Goal: Transaction & Acquisition: Book appointment/travel/reservation

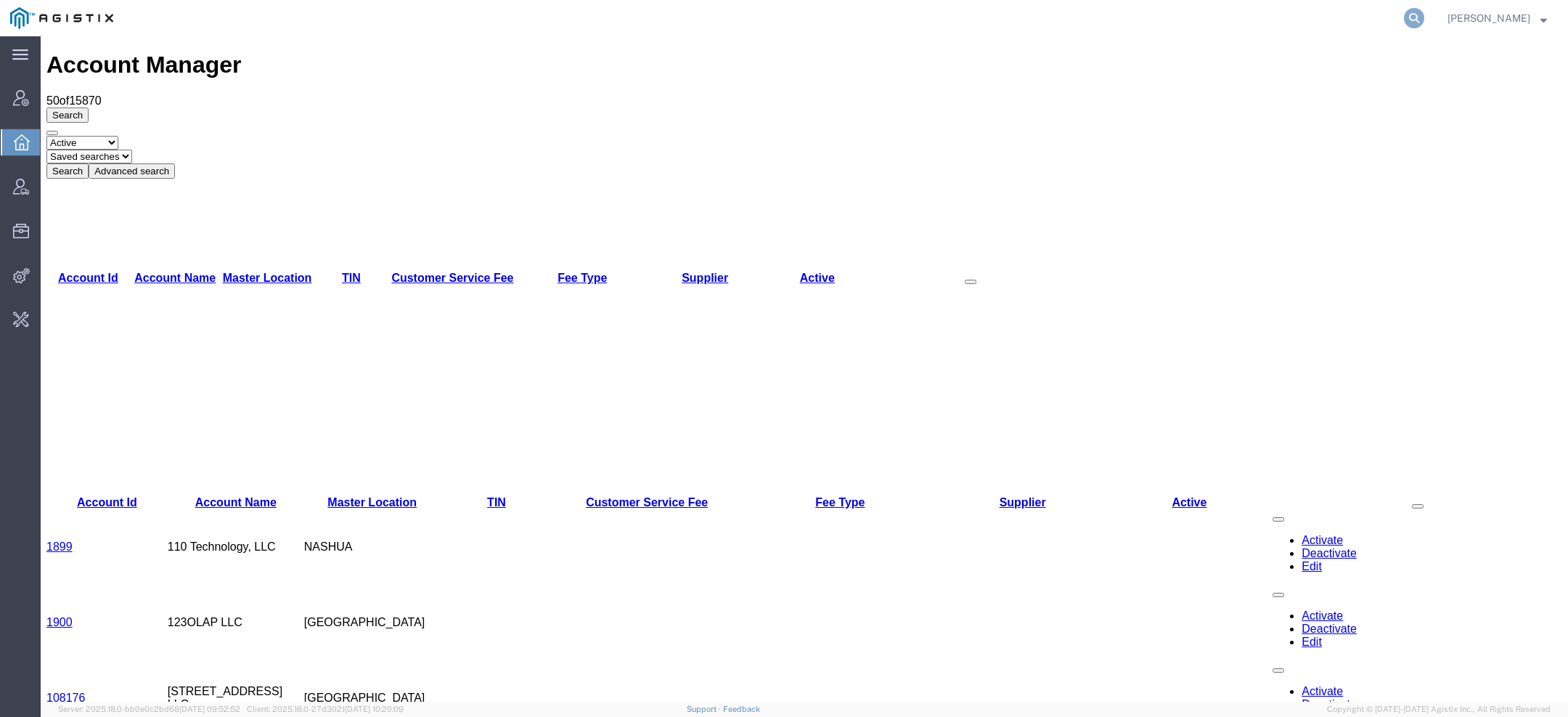
click at [1415, 19] on icon at bounding box center [1413, 17] width 20 height 20
paste input "ypeterman@hfgp.com"
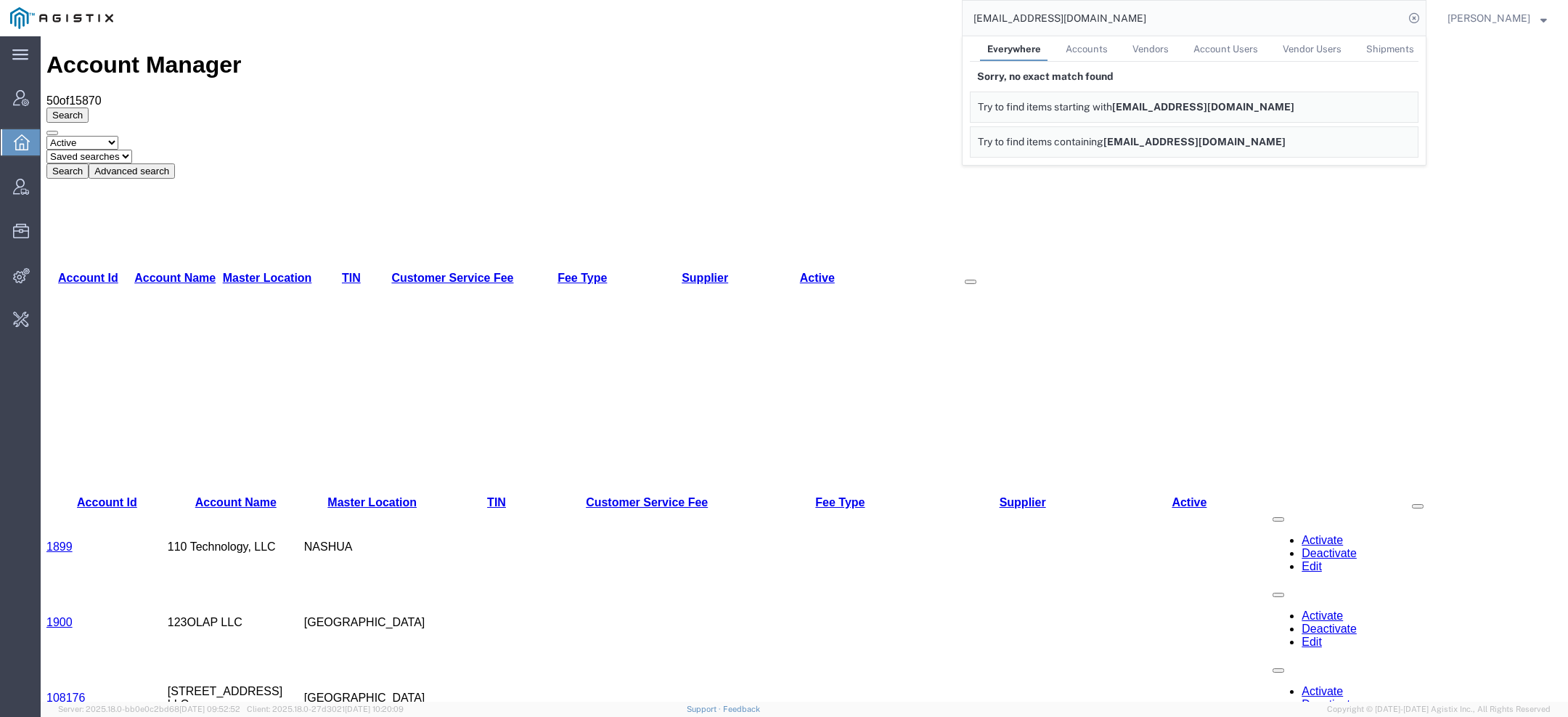
drag, startPoint x: 1028, startPoint y: 14, endPoint x: 808, endPoint y: 14, distance: 220.0
click at [850, 14] on div "ypeterman@hfgp.com Everywhere Accounts Vendors Account Users Vendor Users Shipm…" at bounding box center [775, 18] width 1303 height 36
drag, startPoint x: 1036, startPoint y: 17, endPoint x: 740, endPoint y: 14, distance: 296.0
click at [740, 14] on div "@hfgp.com Everywhere Accounts Vendors Account Users Vendor Users Shipments Sorr…" at bounding box center [775, 18] width 1303 height 36
paste input "56754286"
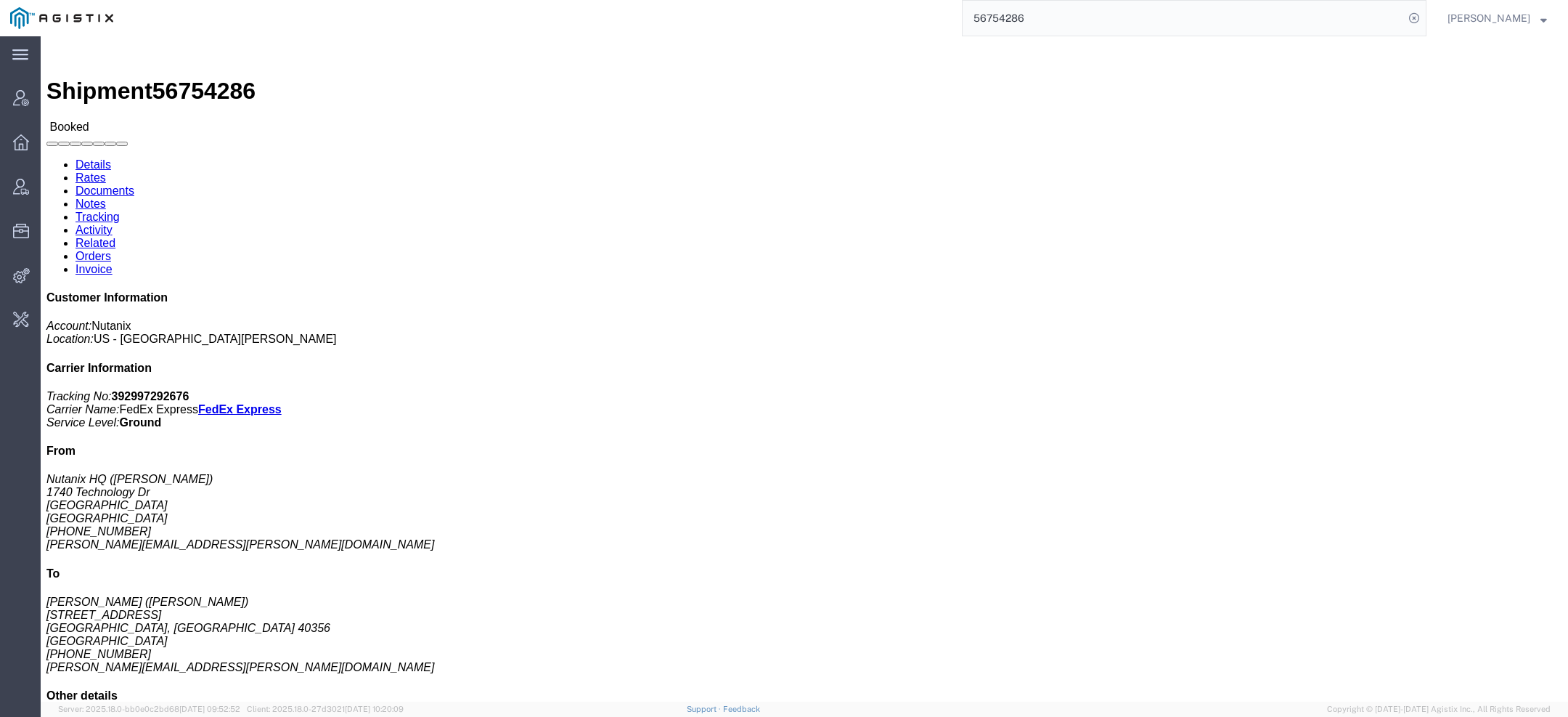
click link "Activity"
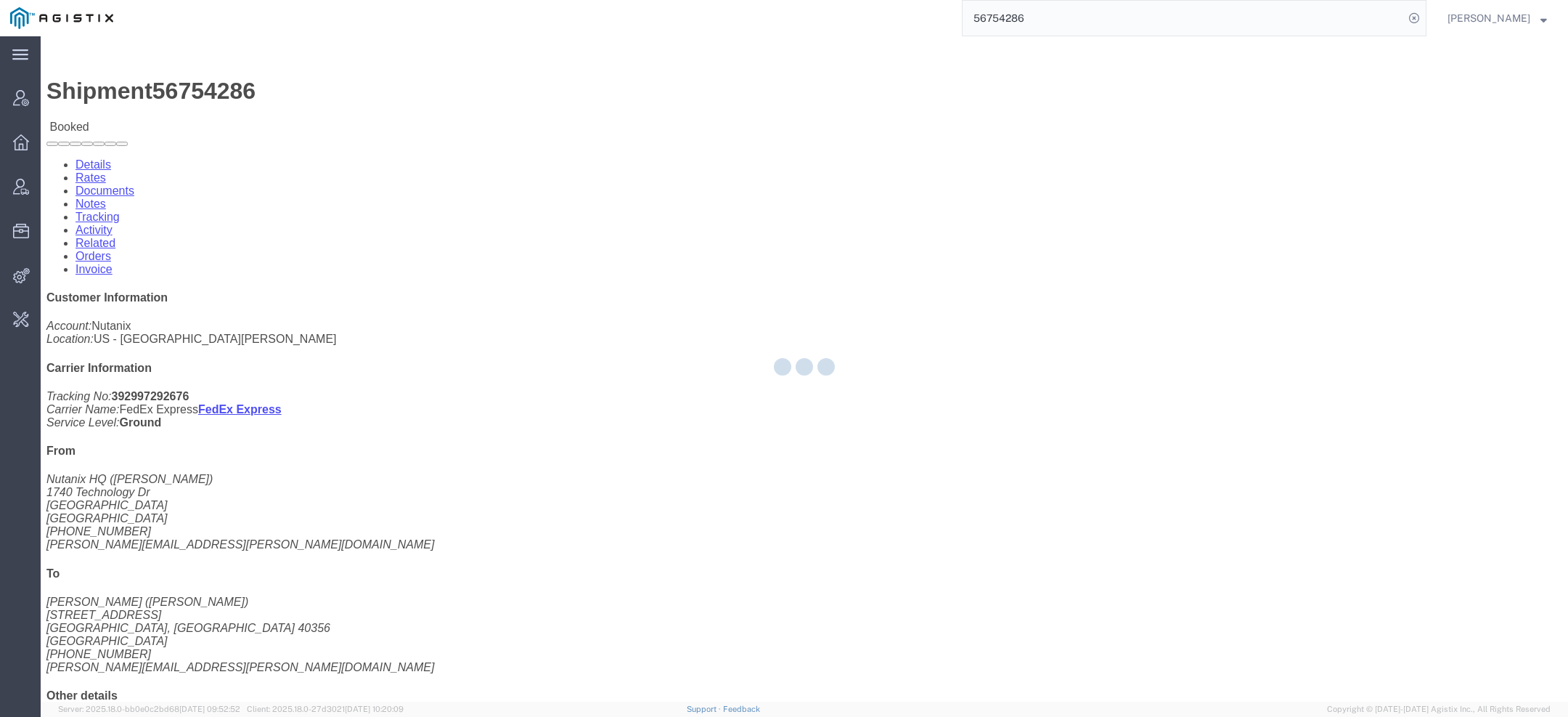
click at [355, 100] on div at bounding box center [804, 368] width 1528 height 665
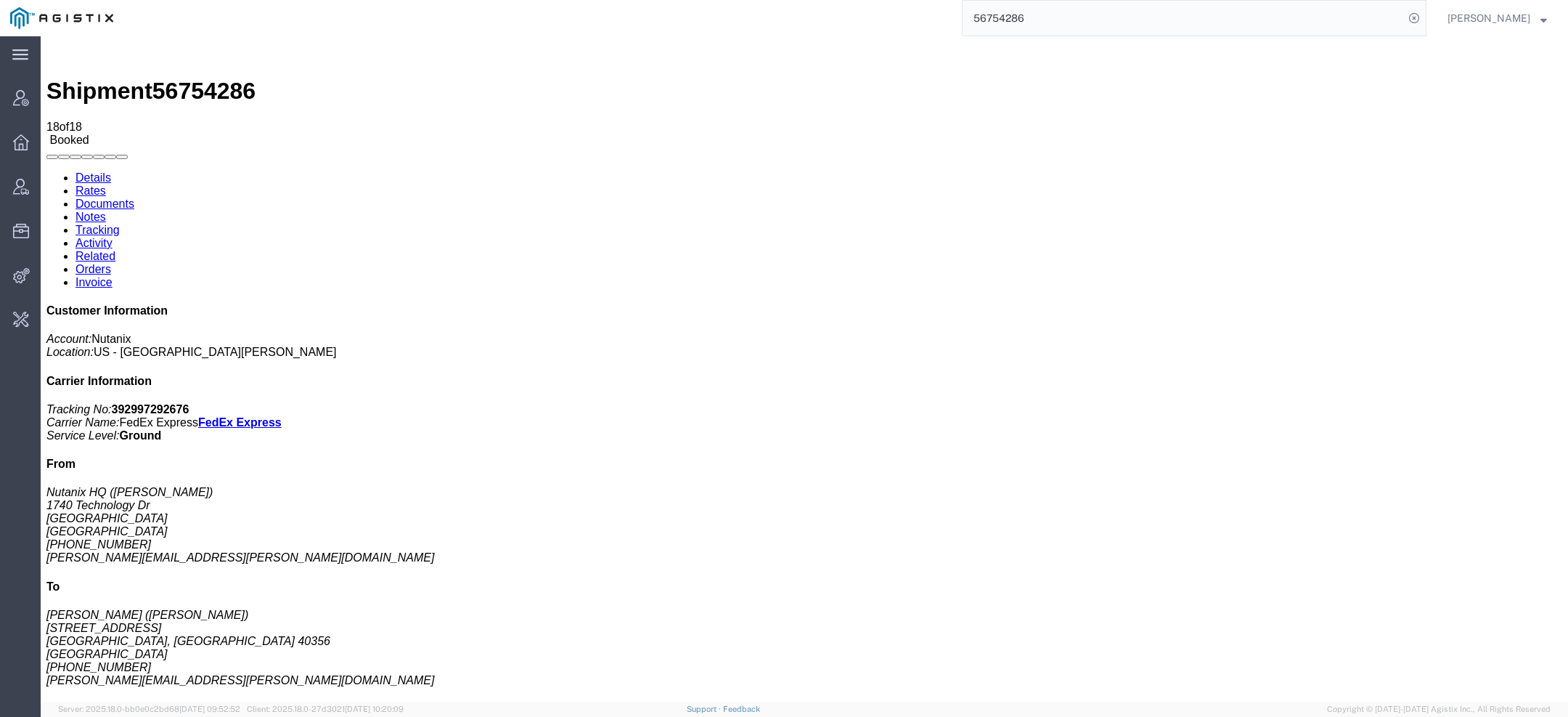
copy td "56693654"
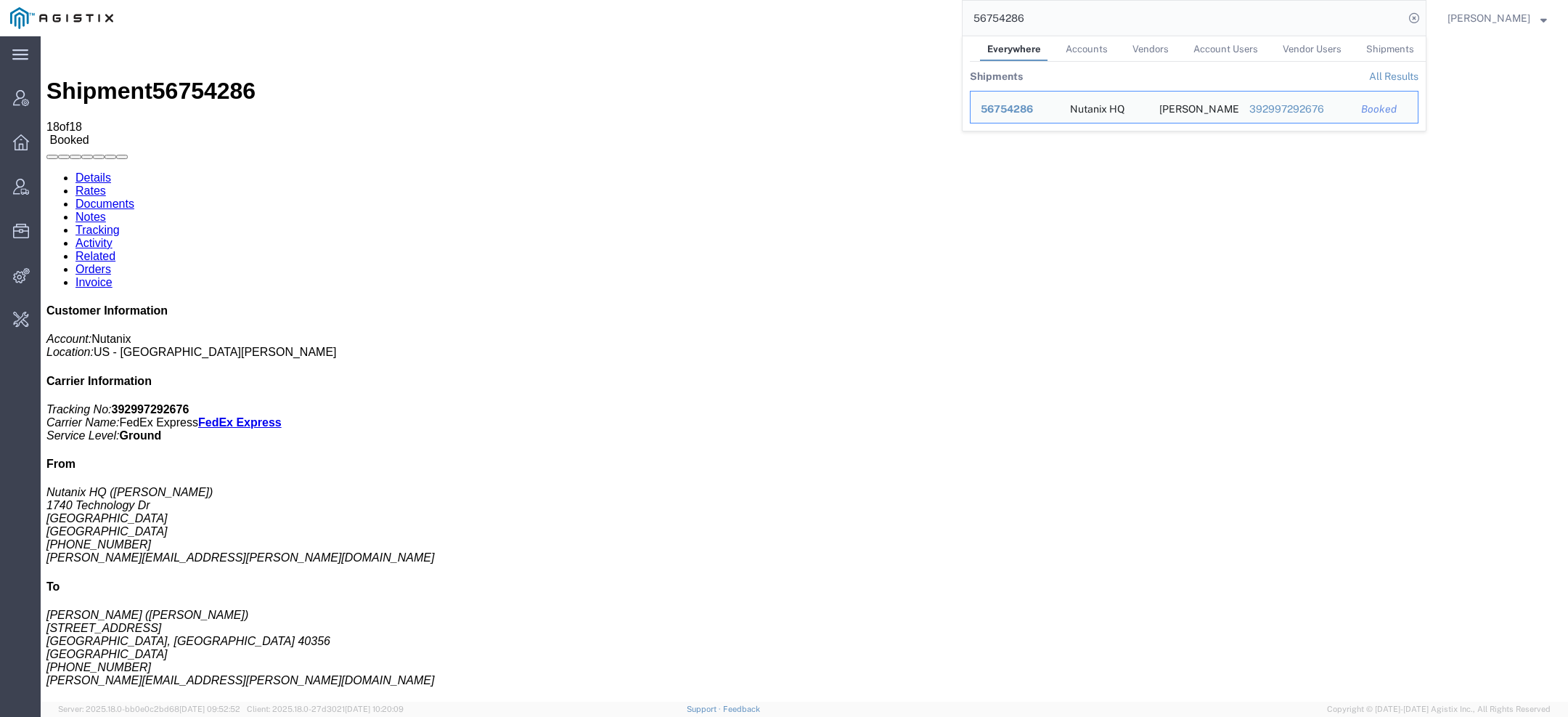
drag, startPoint x: 1154, startPoint y: 23, endPoint x: 806, endPoint y: -5, distance: 349.1
click at [806, 0] on html "main_menu Created with Sketch. Collapse Menu Account Manager Overview Vendor Ma…" at bounding box center [784, 358] width 1568 height 717
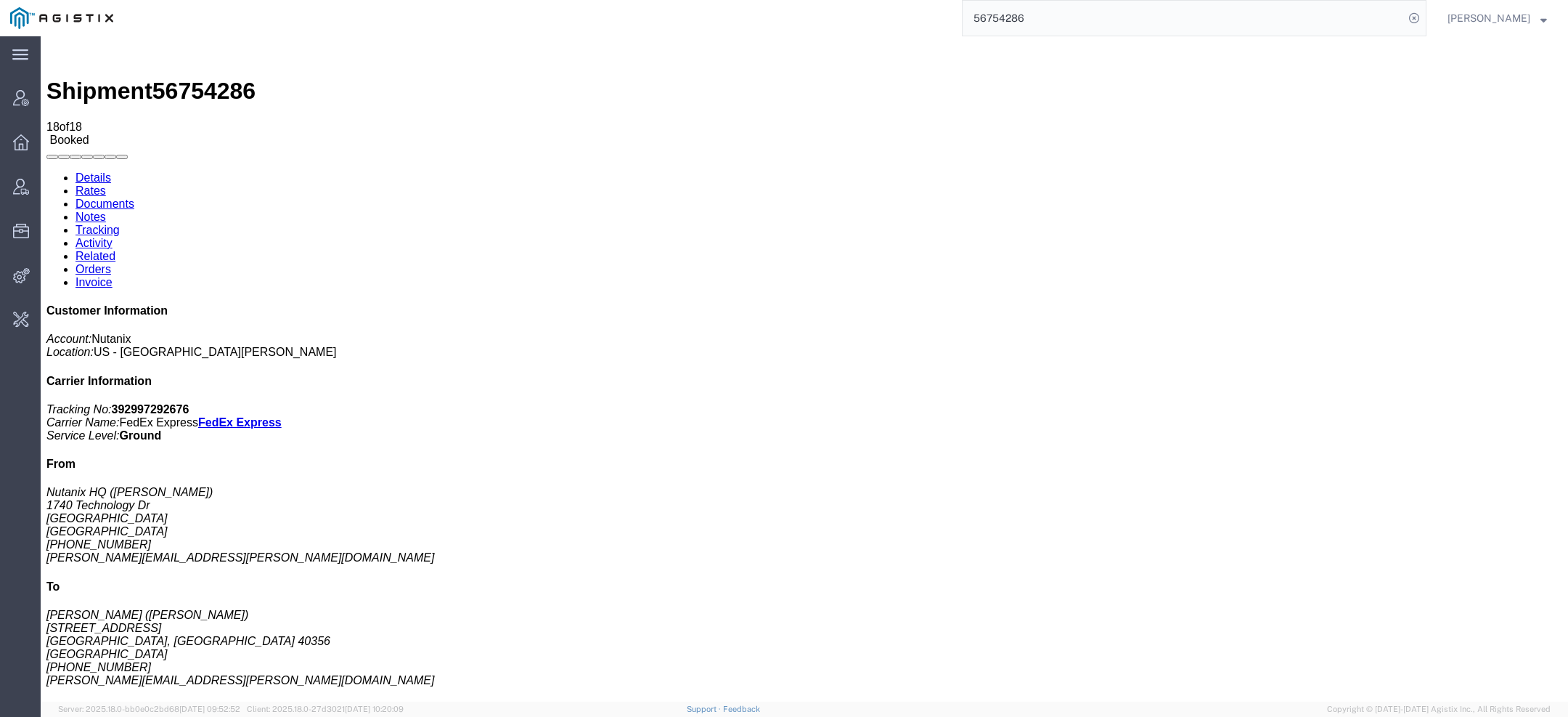
paste input "693654"
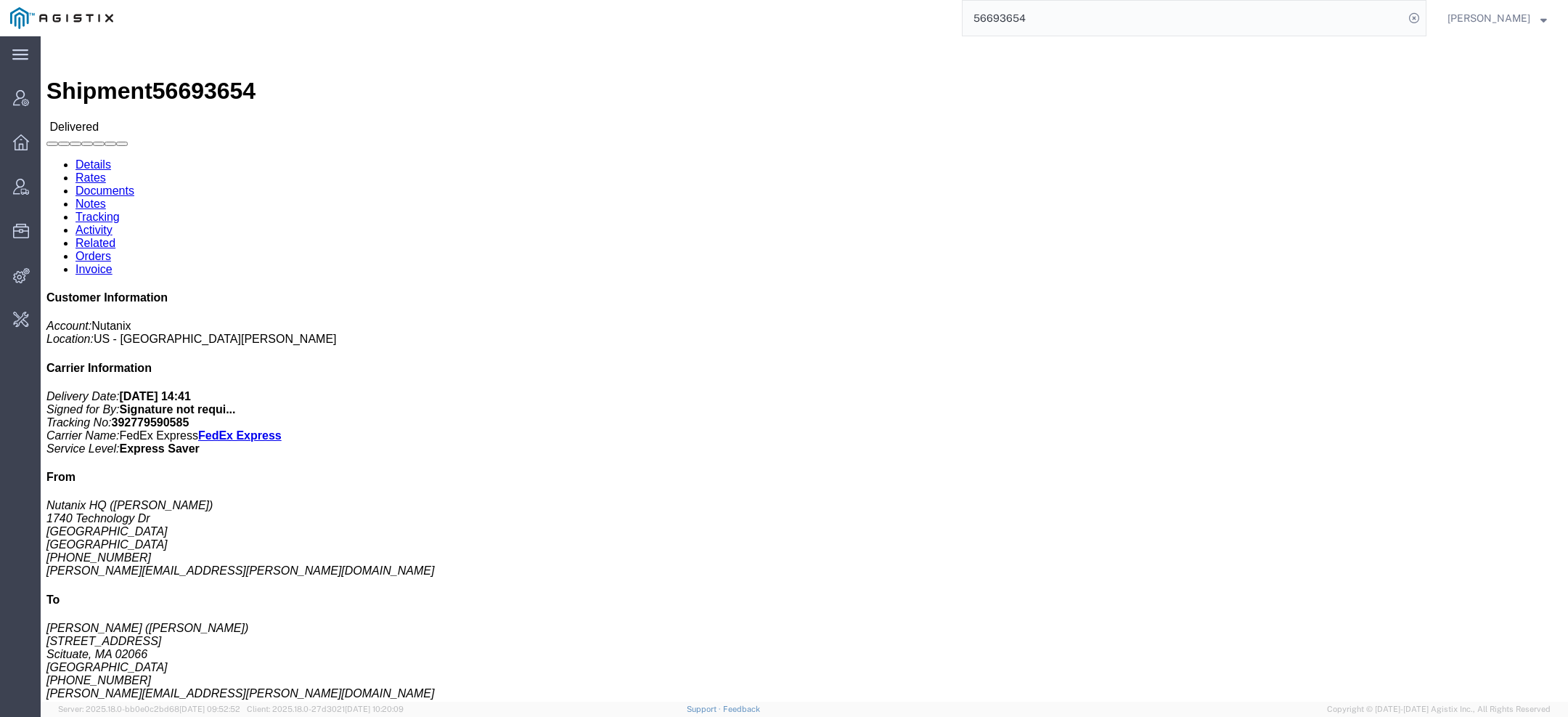
click link "Activity"
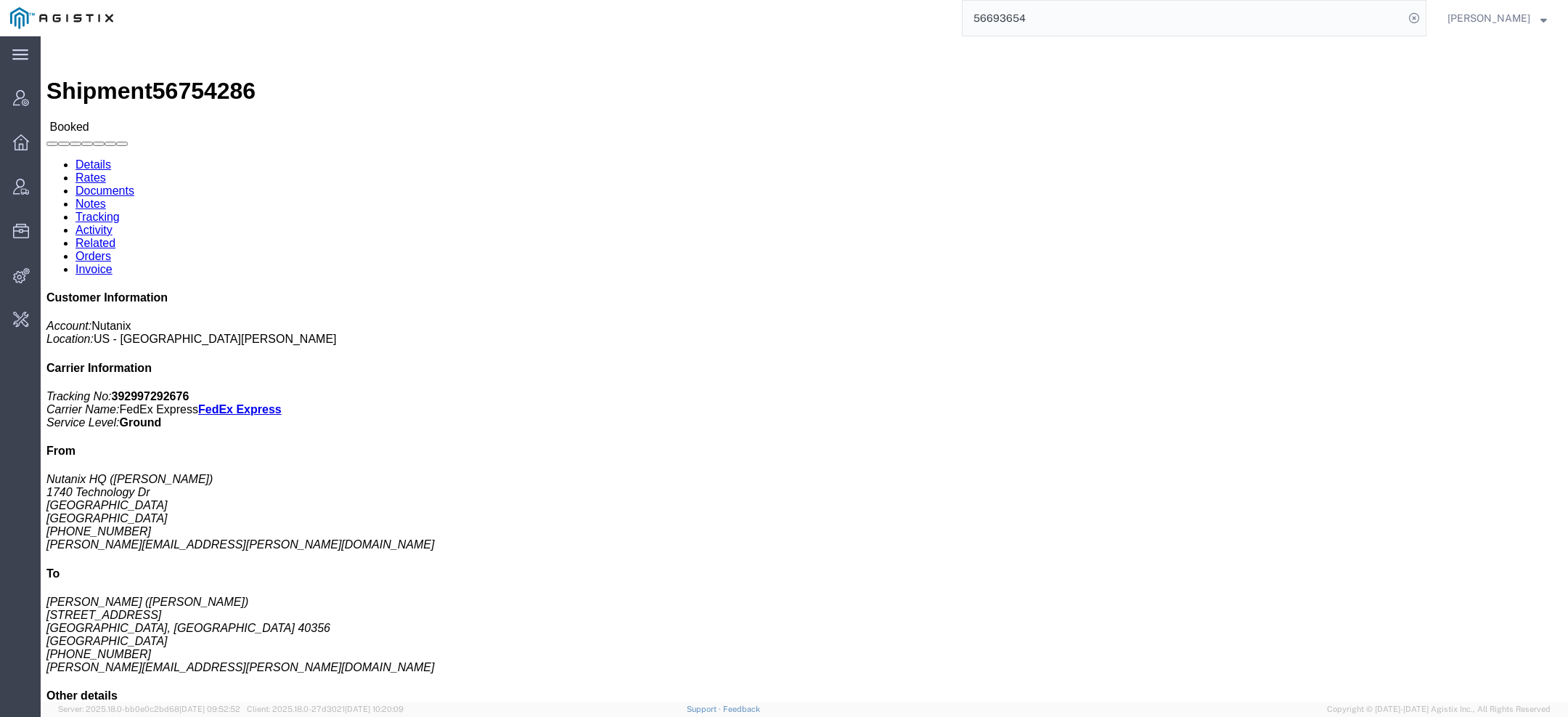
click address "Amanda Parsons (Amanda Parsons) 116 Meadow Ridge Dr Nicholasville, KY 40356 Uni…"
copy address "amanda.parsons@arctic.com"
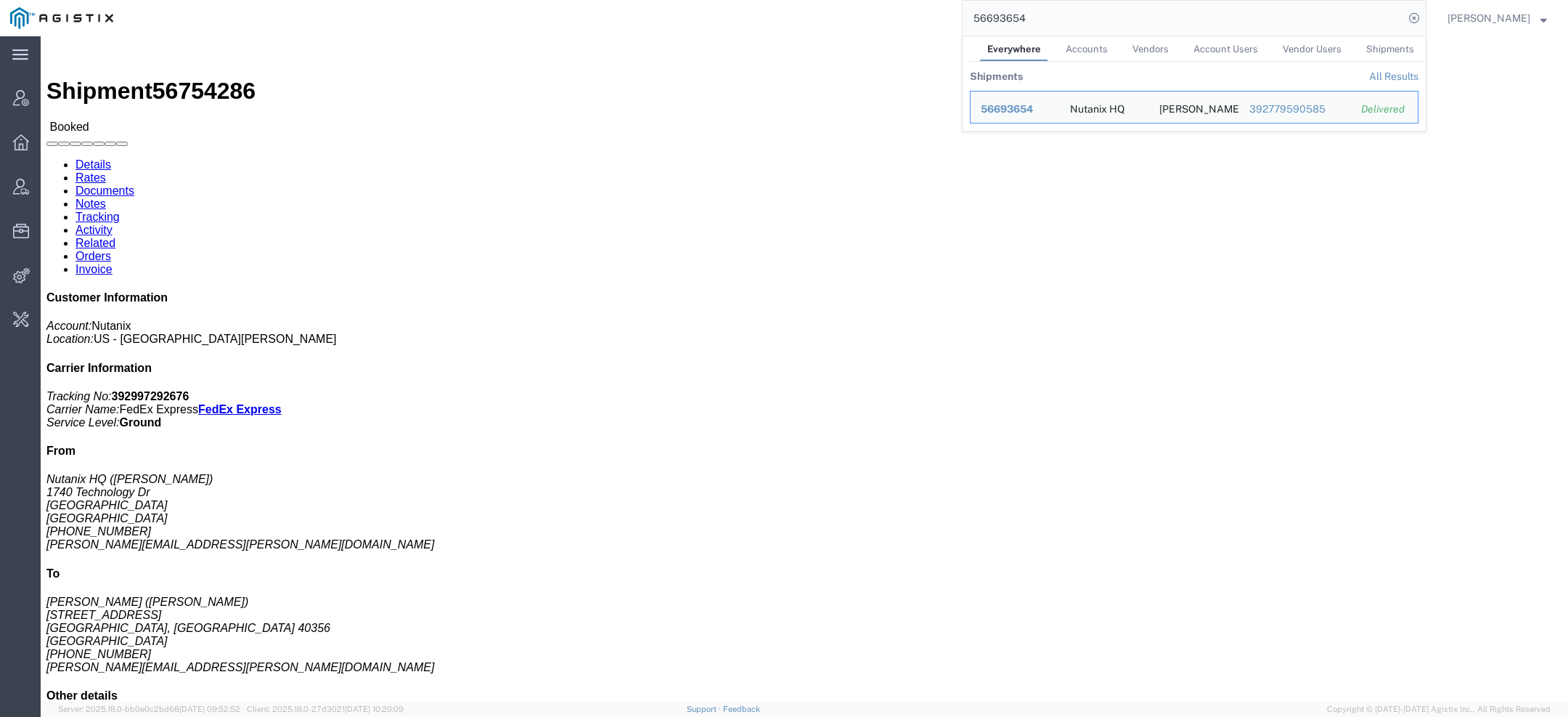
drag, startPoint x: 1035, startPoint y: 28, endPoint x: 914, endPoint y: -4, distance: 125.2
click at [914, 0] on html "main_menu Created with Sketch. Collapse Menu Account Manager Overview Vendor Ma…" at bounding box center [784, 358] width 1568 height 717
paste input "apaclogisticsc@redhat.com"
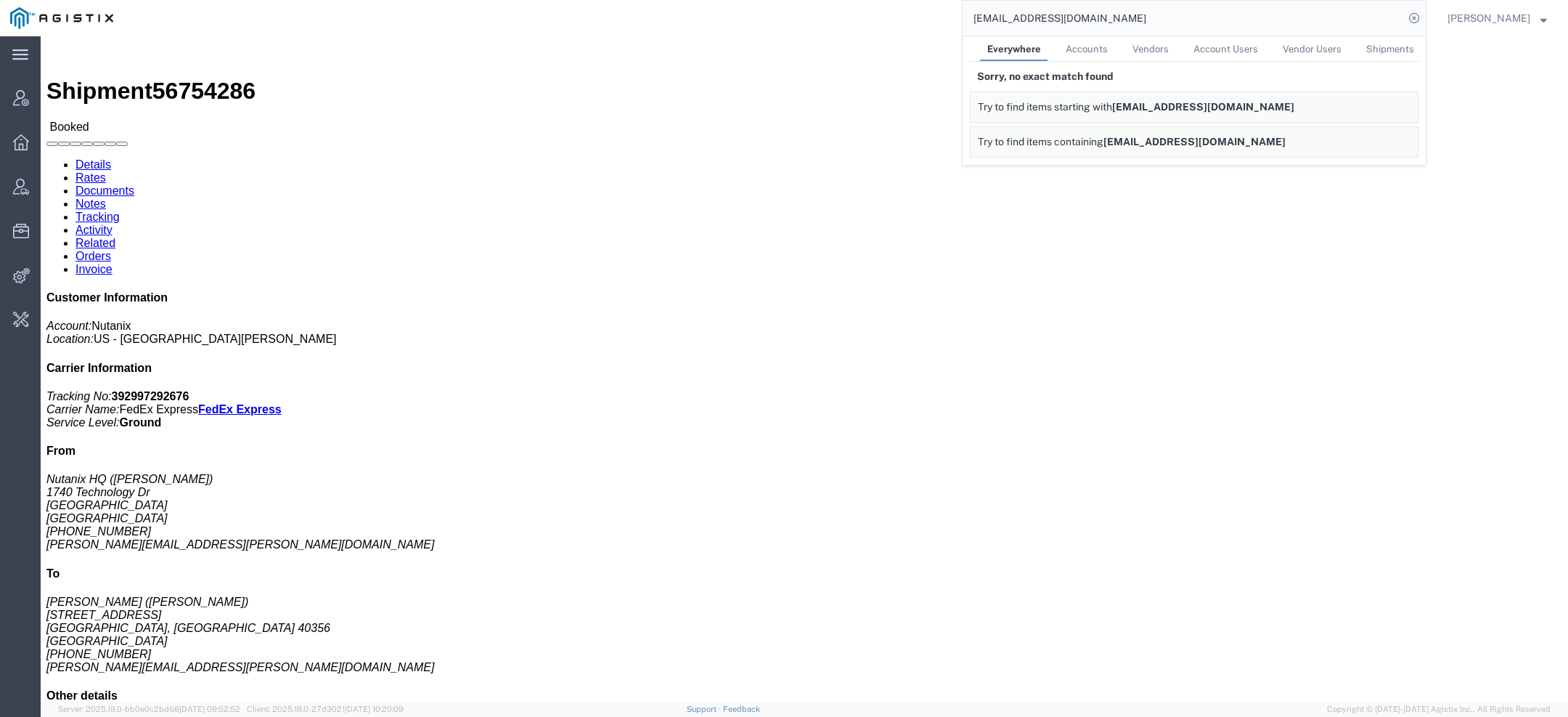
drag, startPoint x: 1045, startPoint y: 20, endPoint x: 871, endPoint y: 10, distance: 174.3
click at [912, 14] on div "apaclogisticsc@redhat.com Everywhere Accounts Vendors Account Users Vendor User…" at bounding box center [775, 18] width 1303 height 36
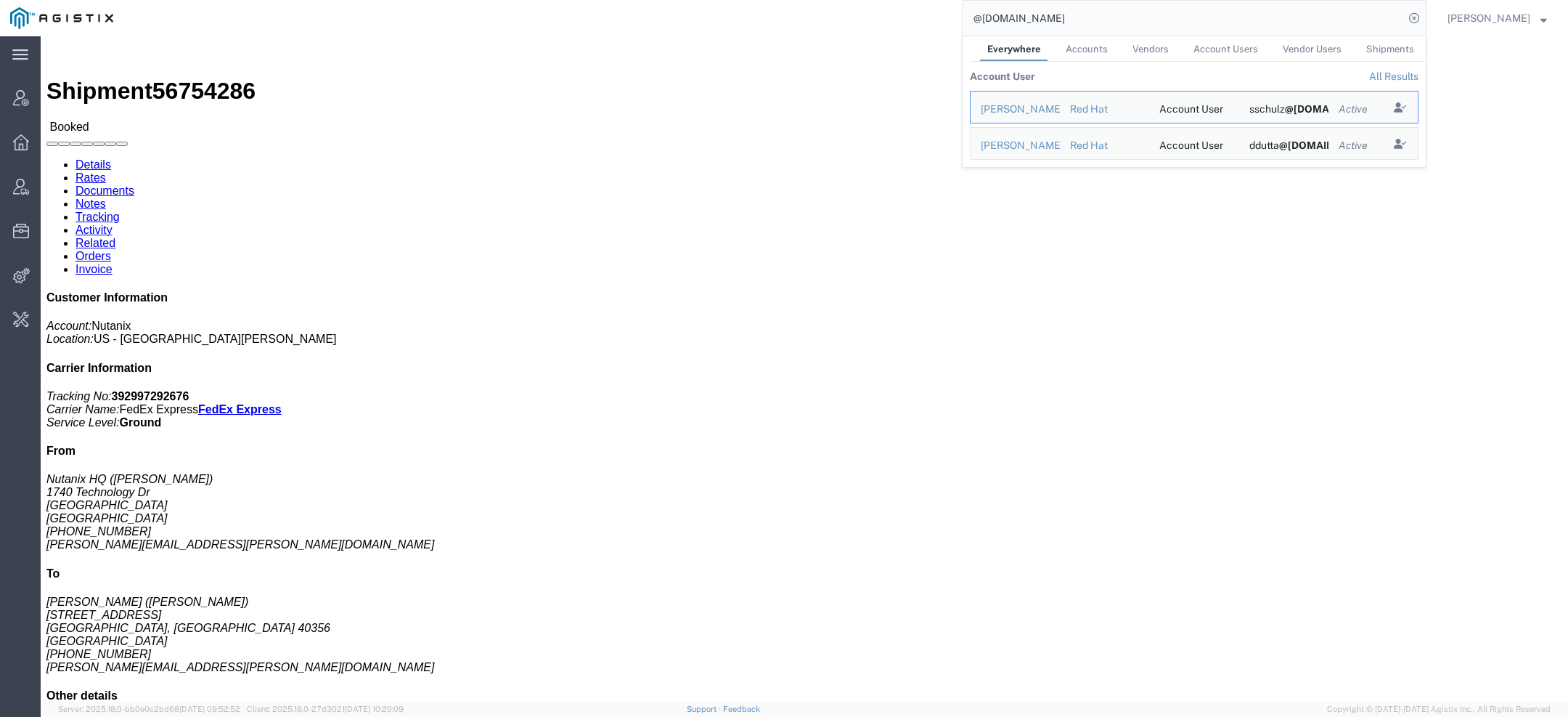
drag, startPoint x: 1042, startPoint y: 20, endPoint x: 835, endPoint y: 9, distance: 207.3
click at [850, 10] on div "@redhat.com Everywhere Accounts Vendors Account Users Vendor Users Shipments Ac…" at bounding box center [775, 18] width 1303 height 36
paste input "bwsanford@lkqcorp"
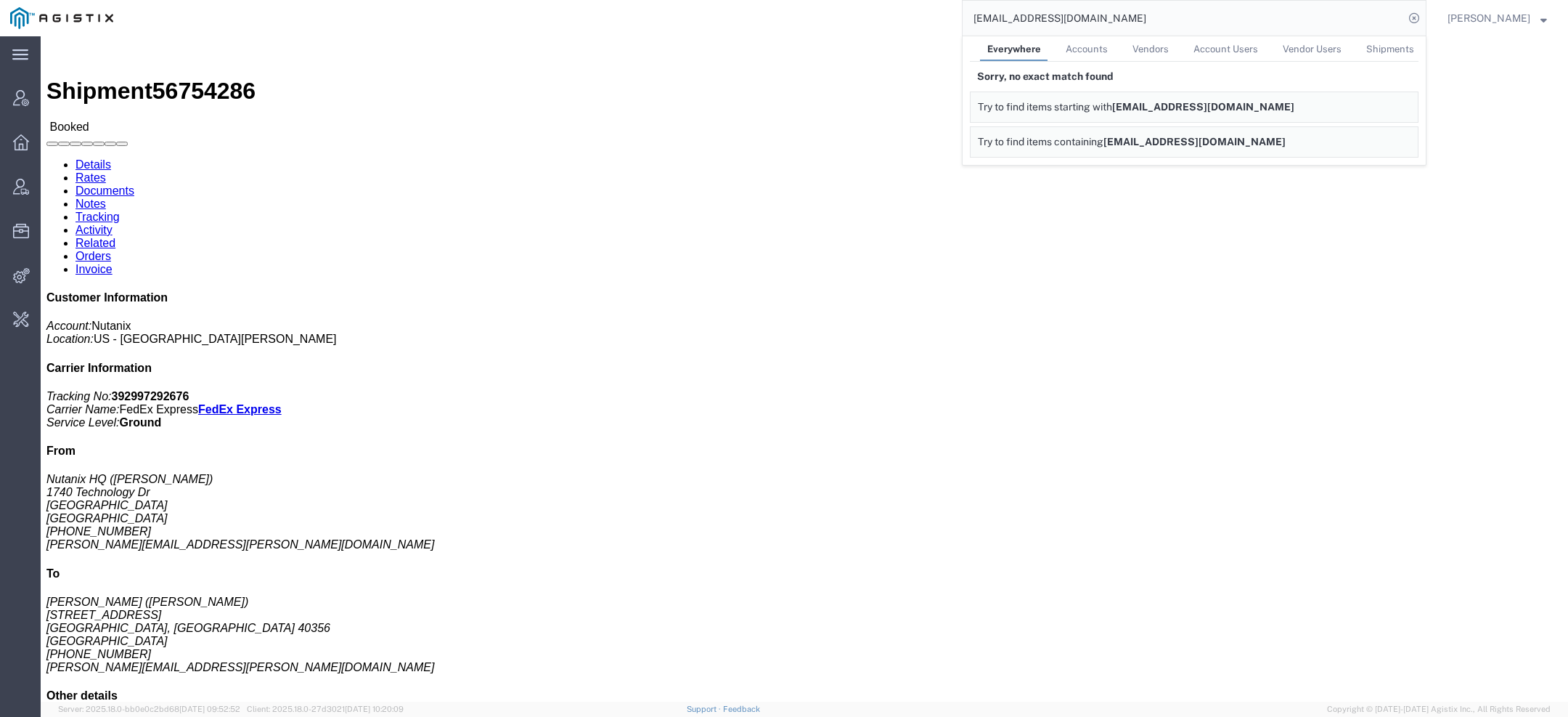
drag, startPoint x: 1099, startPoint y: 17, endPoint x: 751, endPoint y: 17, distance: 348.0
click at [877, 17] on div "bwsanford@lkqcorp.com Everywhere Accounts Vendors Account Users Vendor Users Sh…" at bounding box center [775, 18] width 1303 height 36
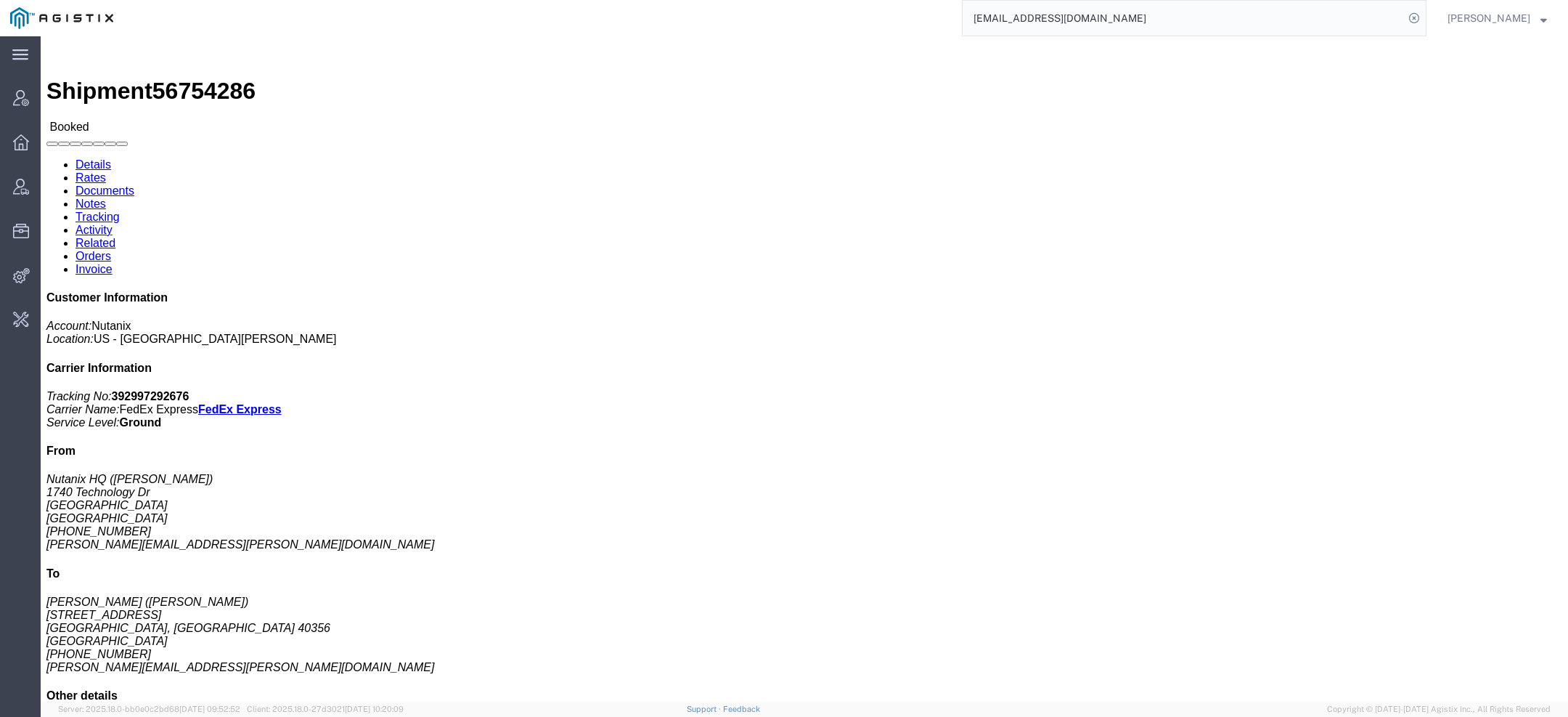
paste input "56743495"
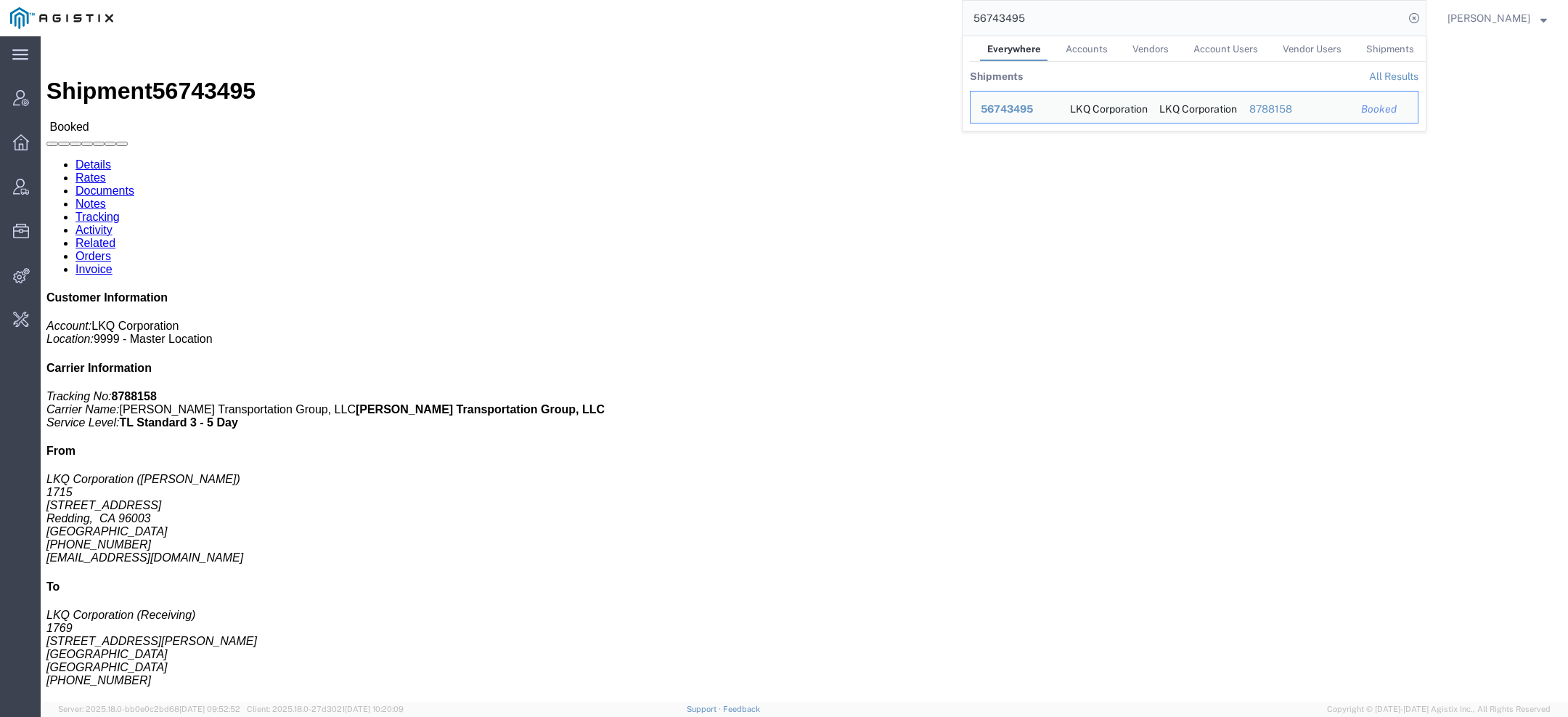
click address "LKQ Corporation (Brian Sanford) 1715 2850 Viking Way Redding, CA 96003 United S…"
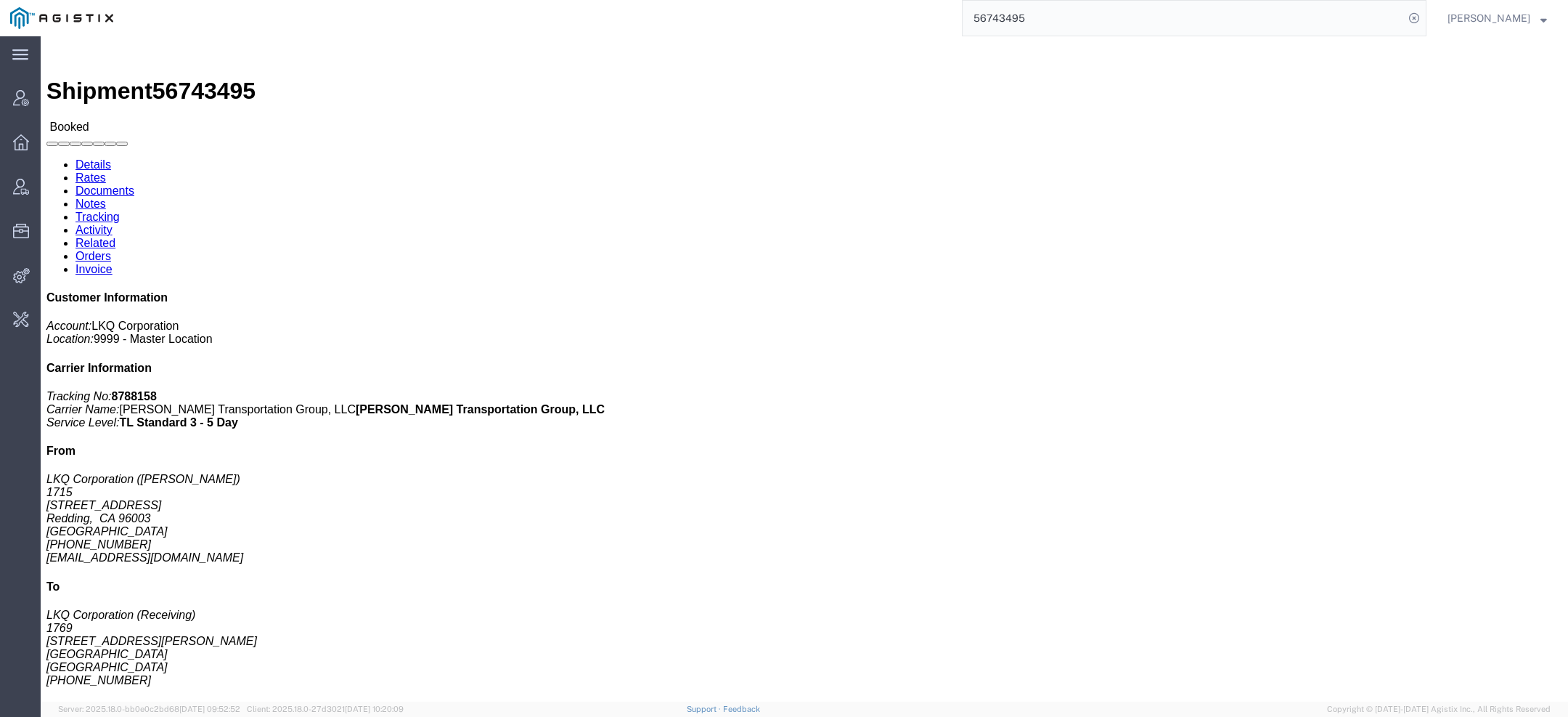
click address "LKQ Corporation (Brian Sanford) 1715 2850 Viking Way Redding, CA 96003 United S…"
copy address "1715"
click address "LKQ Corporation (Brian Sanford) 1715 2850 Viking Way Redding, CA 96003 United S…"
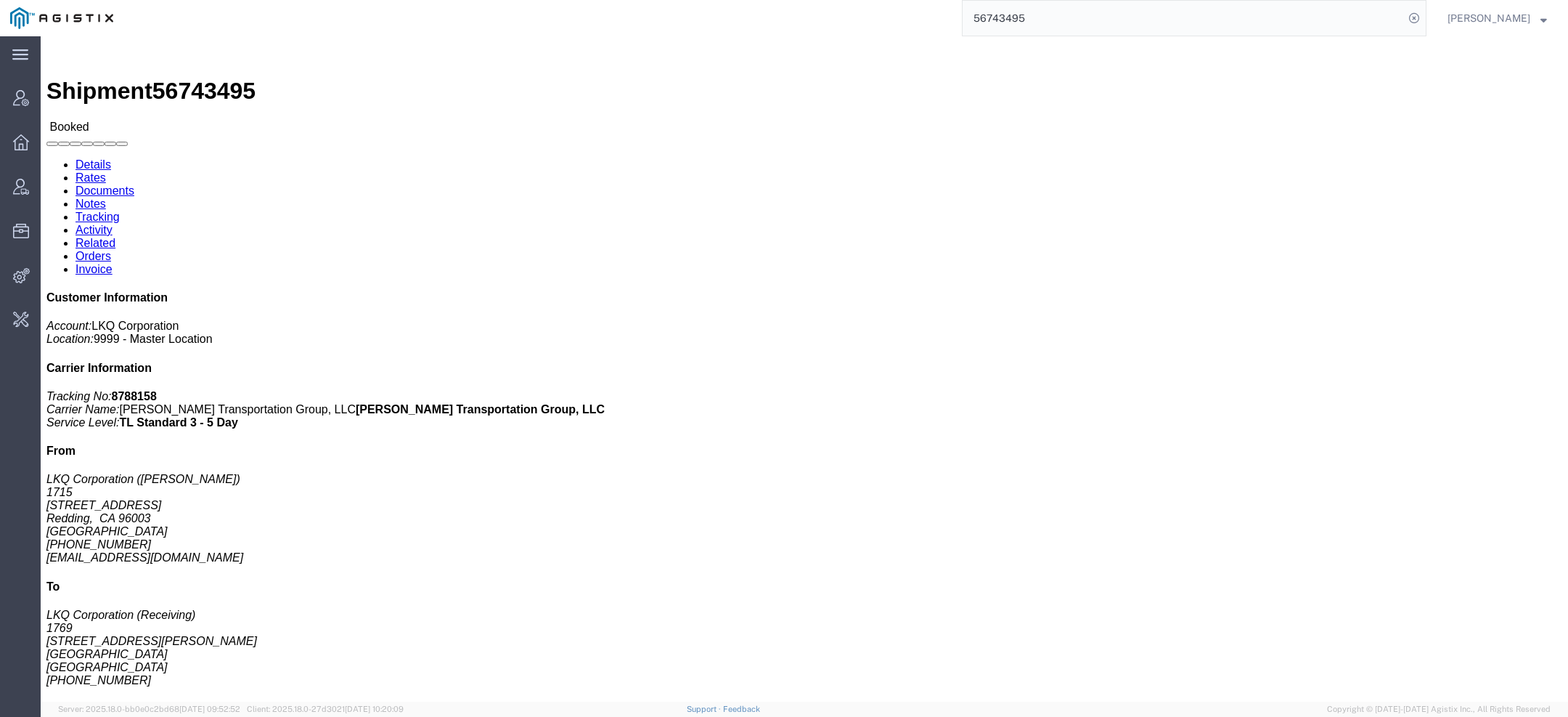
copy address "bwsanford@lkqcorp.com"
drag, startPoint x: 1039, startPoint y: 19, endPoint x: 765, endPoint y: 19, distance: 274.0
click at [766, 19] on div "56743495" at bounding box center [775, 18] width 1303 height 36
paste input "51714"
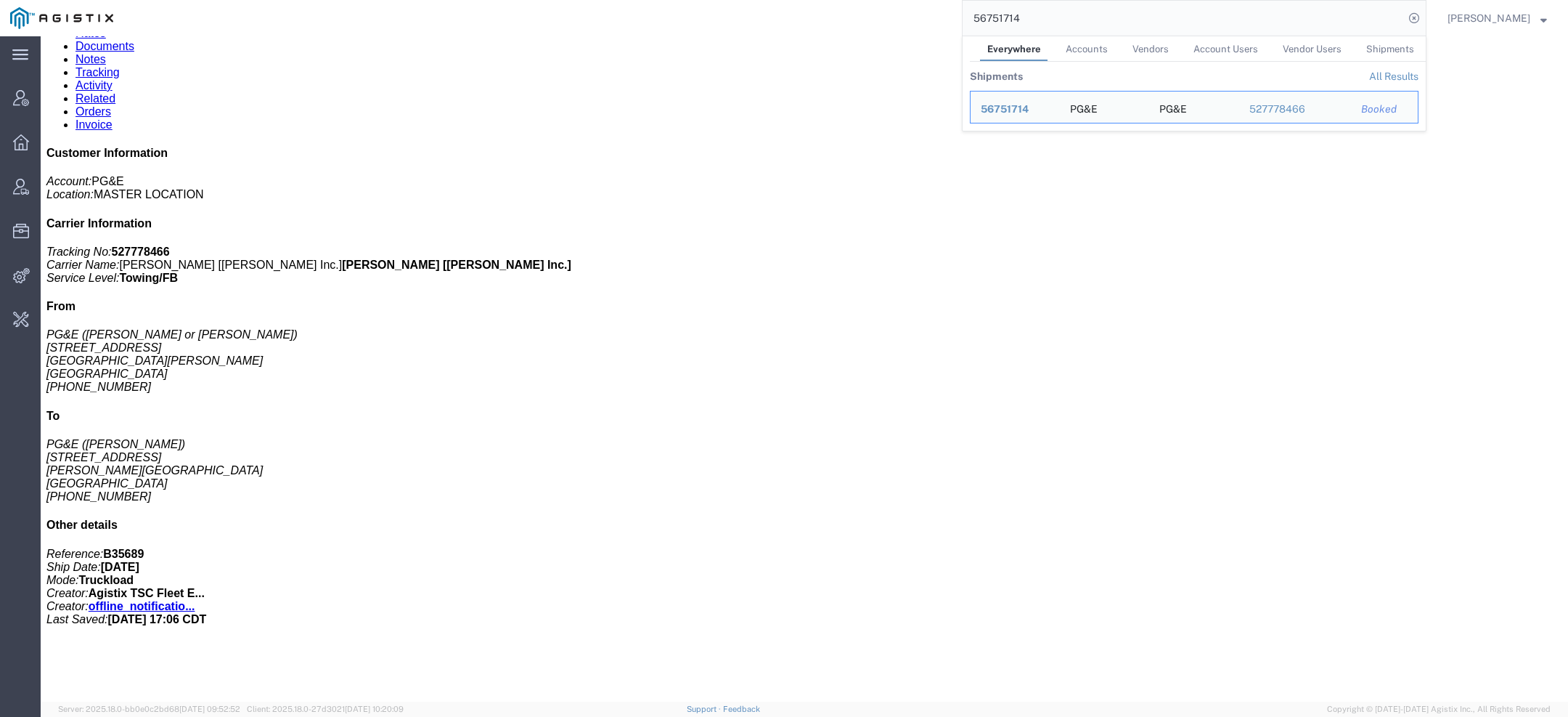
scroll to position [132, 0]
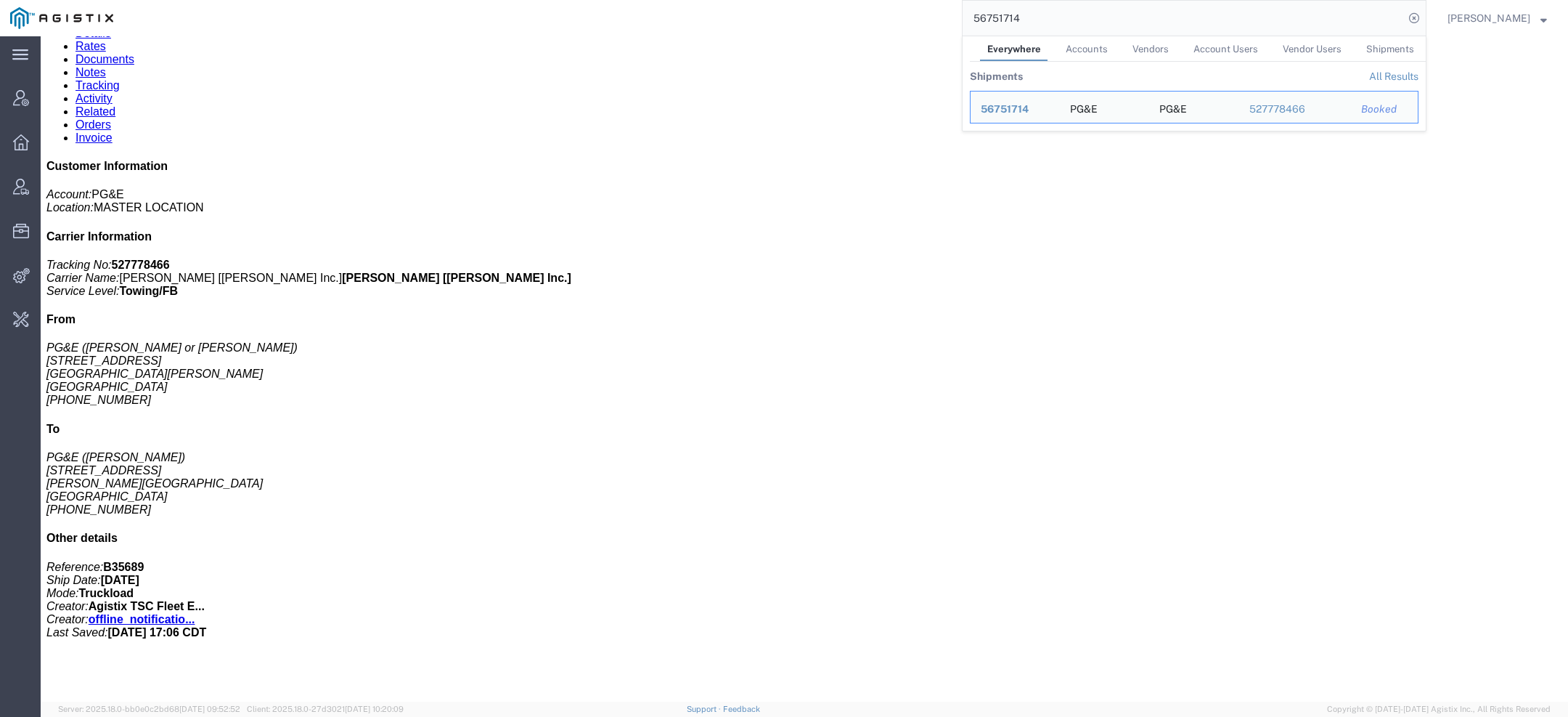
drag, startPoint x: 1036, startPoint y: 14, endPoint x: 918, endPoint y: 8, distance: 118.2
click at [918, 8] on div "56751714 Everywhere Accounts Vendors Account Users Vendor Users Shipments Shipm…" at bounding box center [775, 18] width 1303 height 36
paste input "jhill@bsttrucking.com"
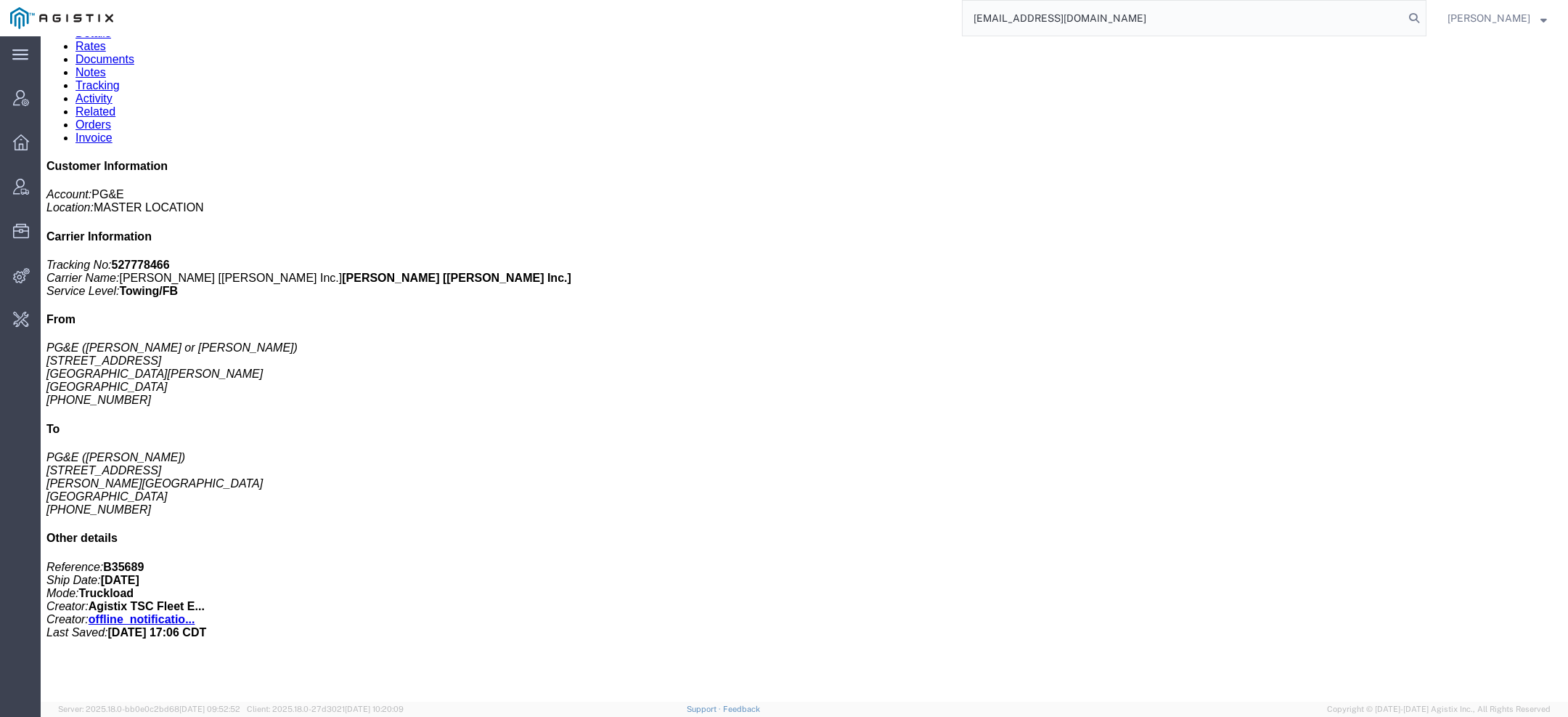
type input "jhill@bsttrucking.com"
click at [1023, 109] on div "Jeff Hill" at bounding box center [1015, 109] width 69 height 15
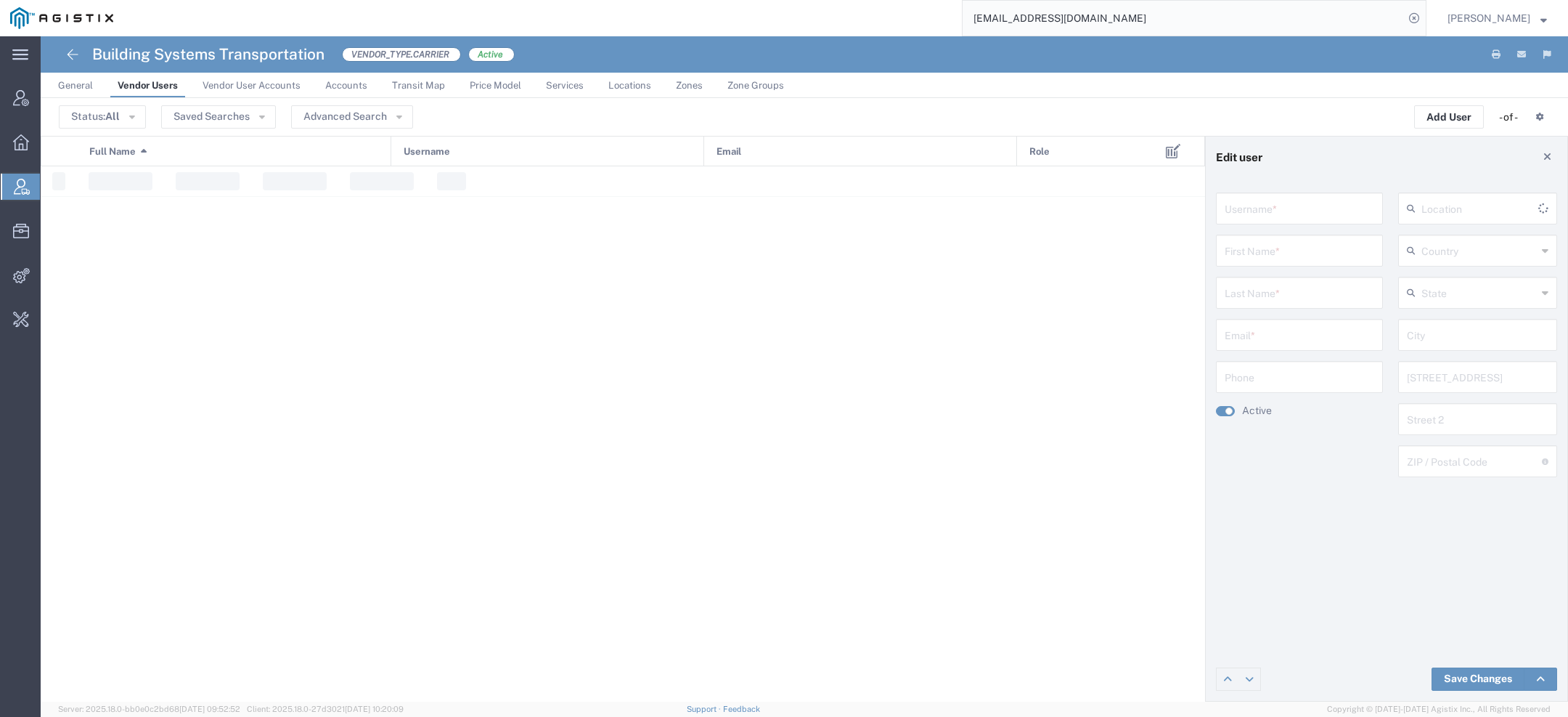
type input "jhill@bsttrucking.com"
type input "Jeff"
type input "Hill"
type input "jhill@bsttrucking.com"
type input "United States"
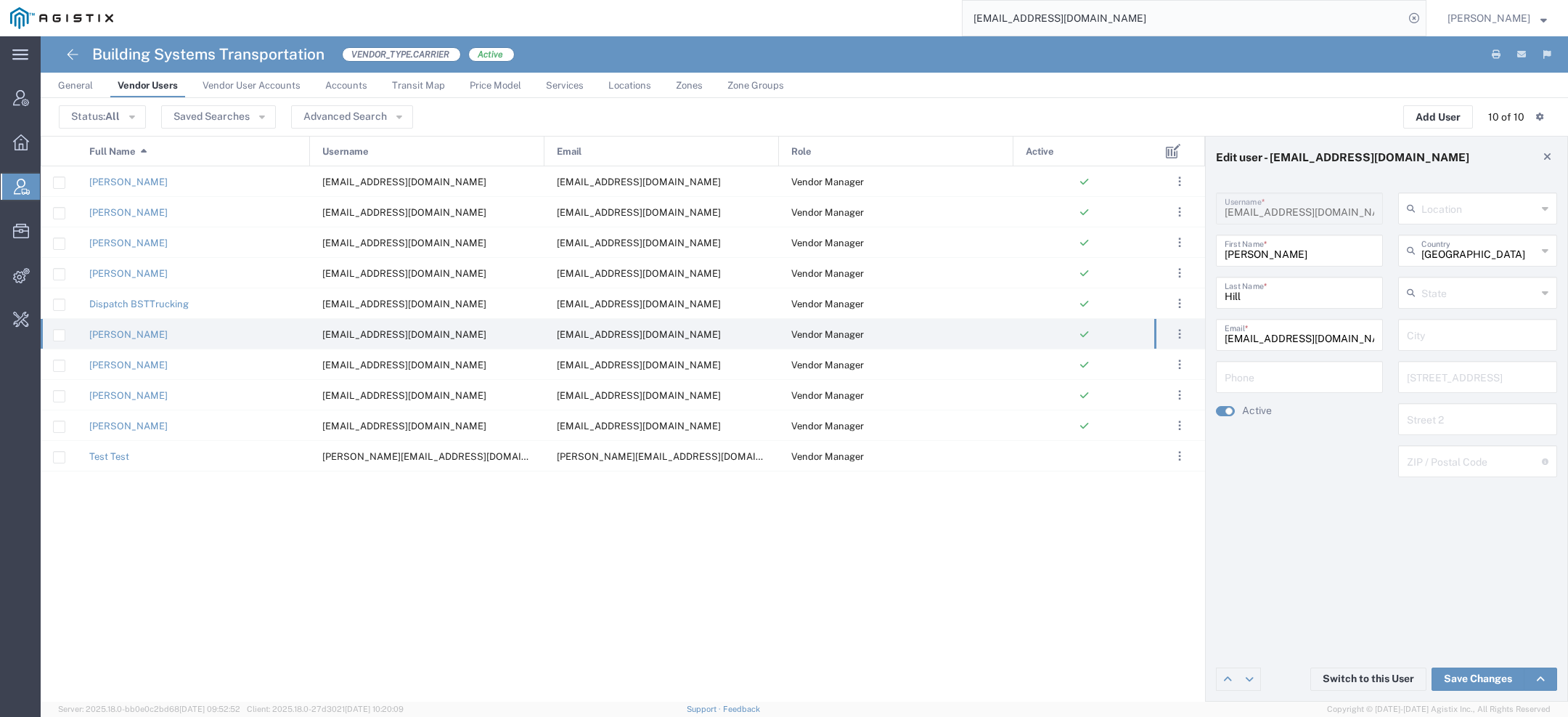
click at [333, 84] on span "Accounts" at bounding box center [346, 84] width 42 height 10
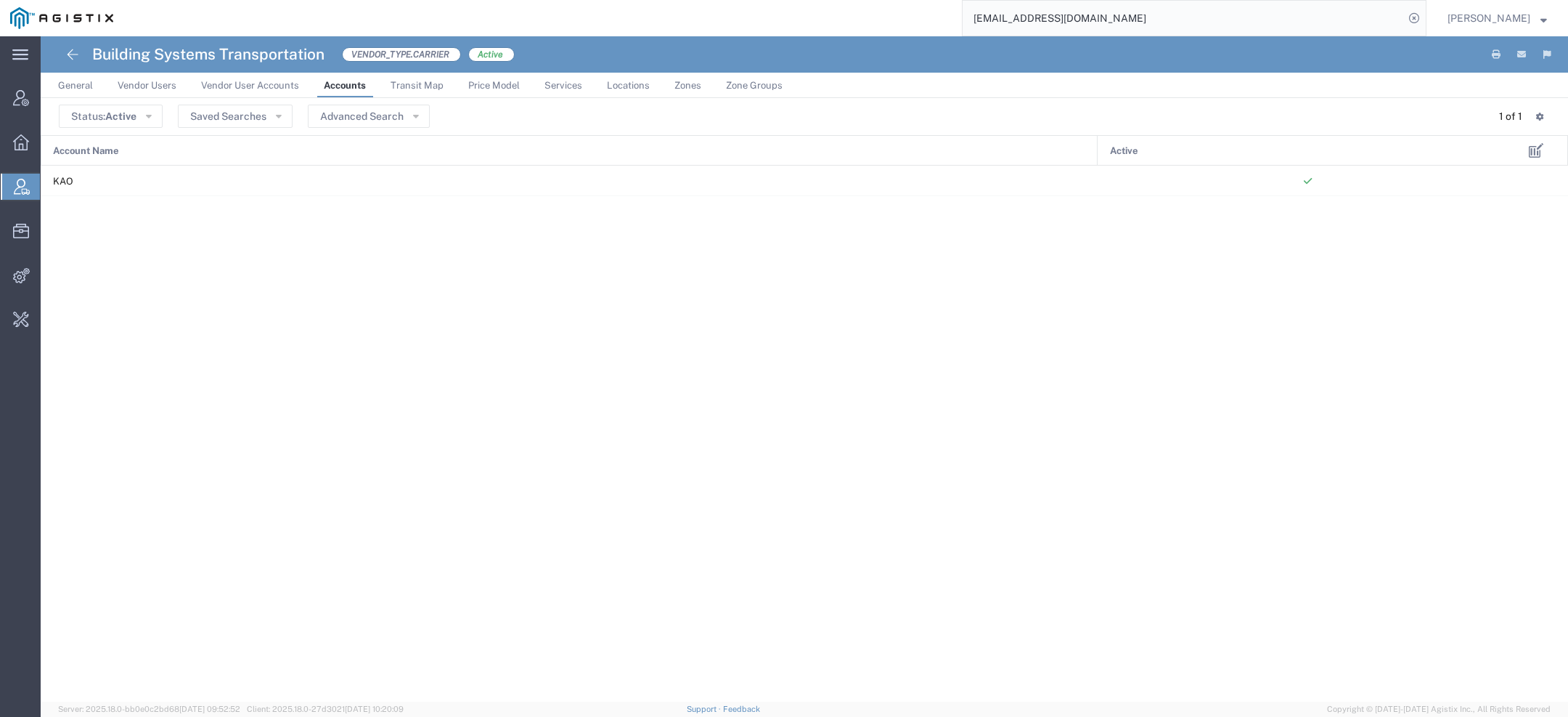
click at [123, 80] on span "Vendor Users" at bounding box center [147, 84] width 59 height 10
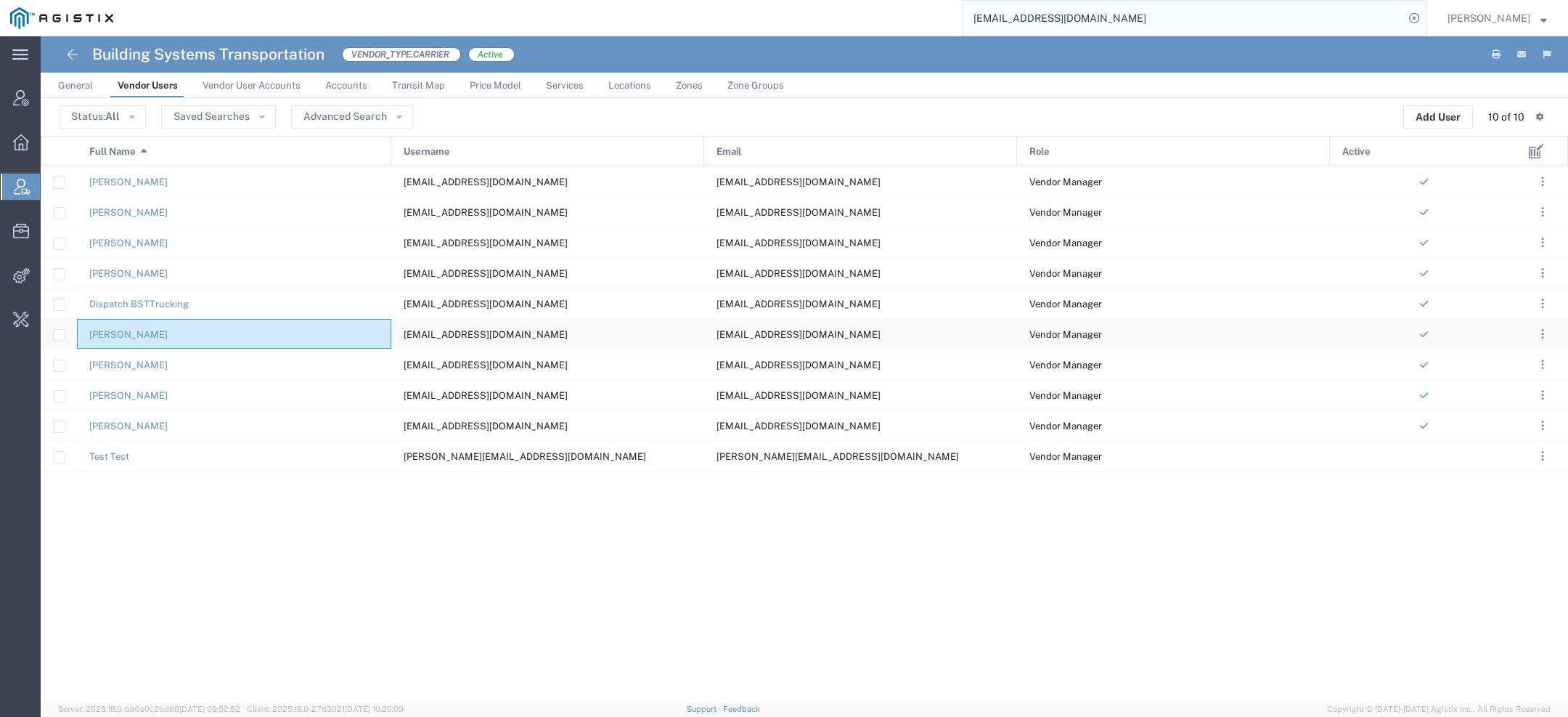
click at [276, 326] on div "Jeff Hill" at bounding box center [233, 333] width 314 height 29
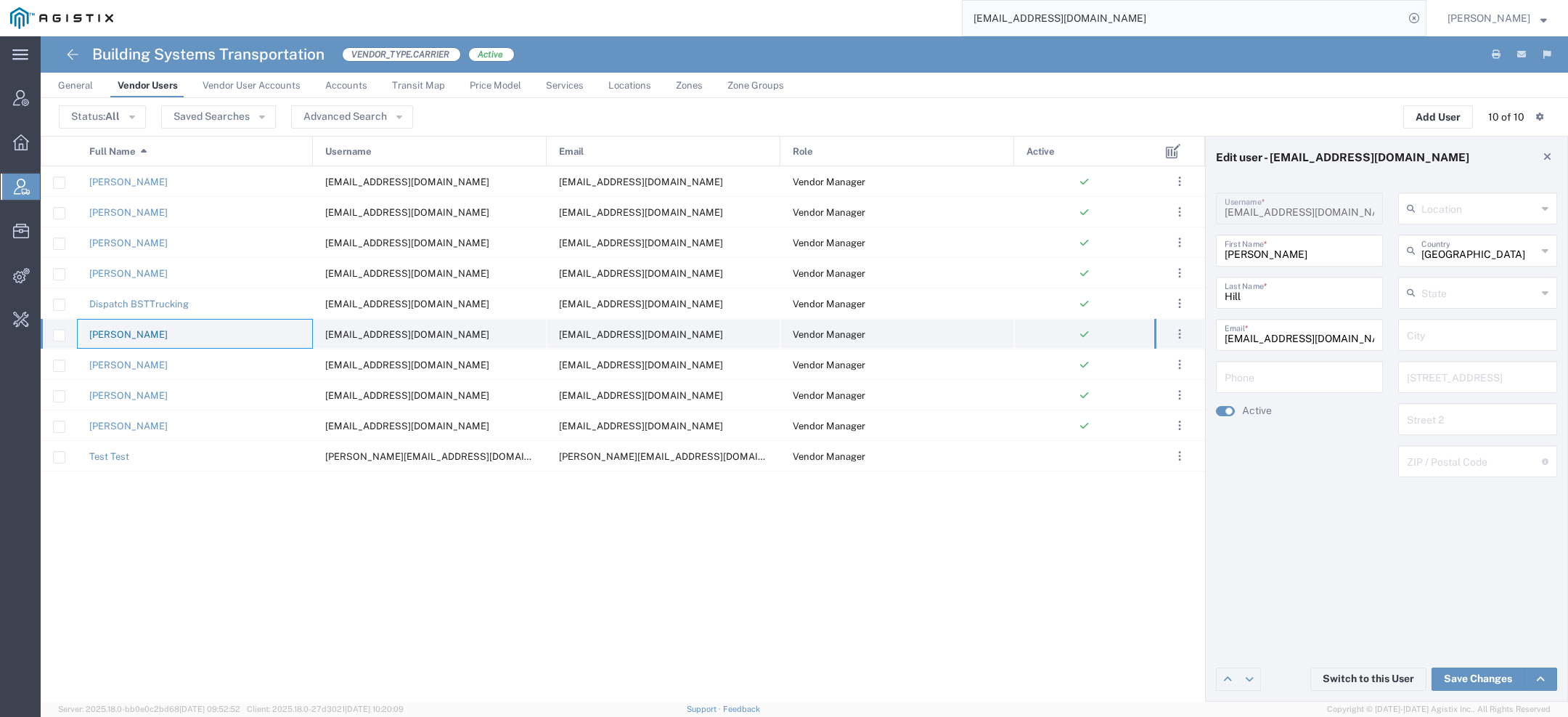
click at [96, 336] on link "Jeff Hill" at bounding box center [128, 334] width 79 height 10
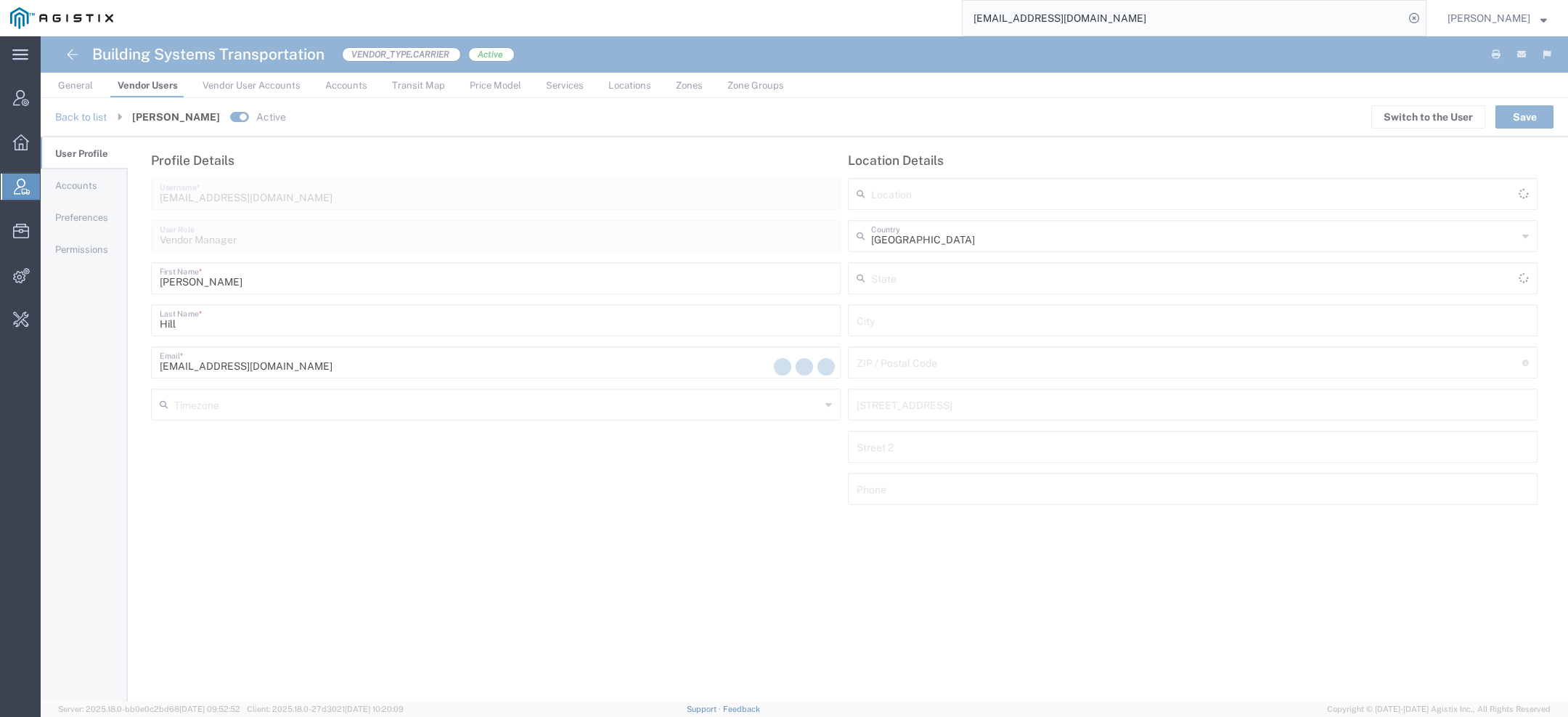
type input "America/Los-Angeles"
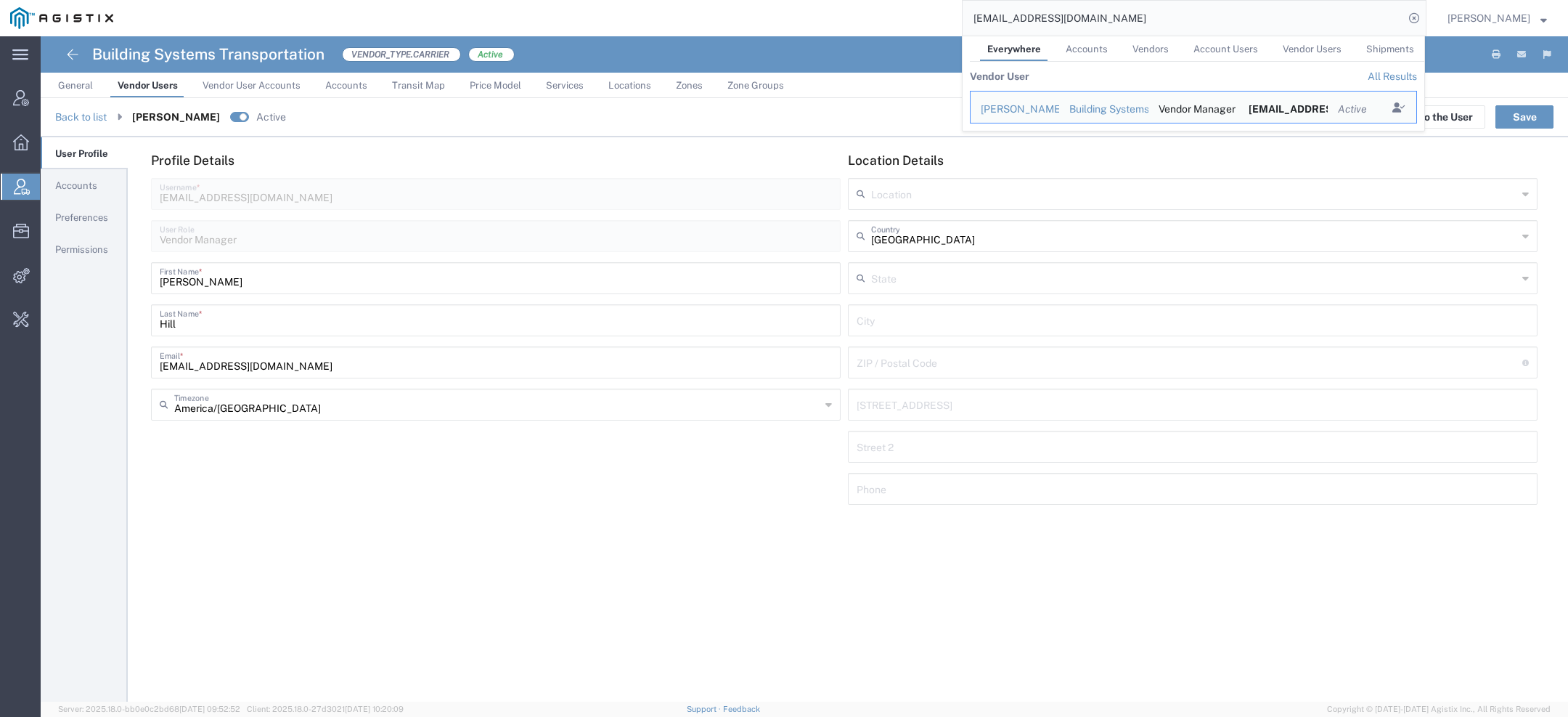
drag, startPoint x: 1064, startPoint y: 16, endPoint x: 649, endPoint y: 14, distance: 415.0
click at [745, 16] on div "jhill@bsttrucking.com Everywhere Accounts Vendors Account Users Vendor Users Sh…" at bounding box center [775, 18] width 1303 height 36
paste input "56745310"
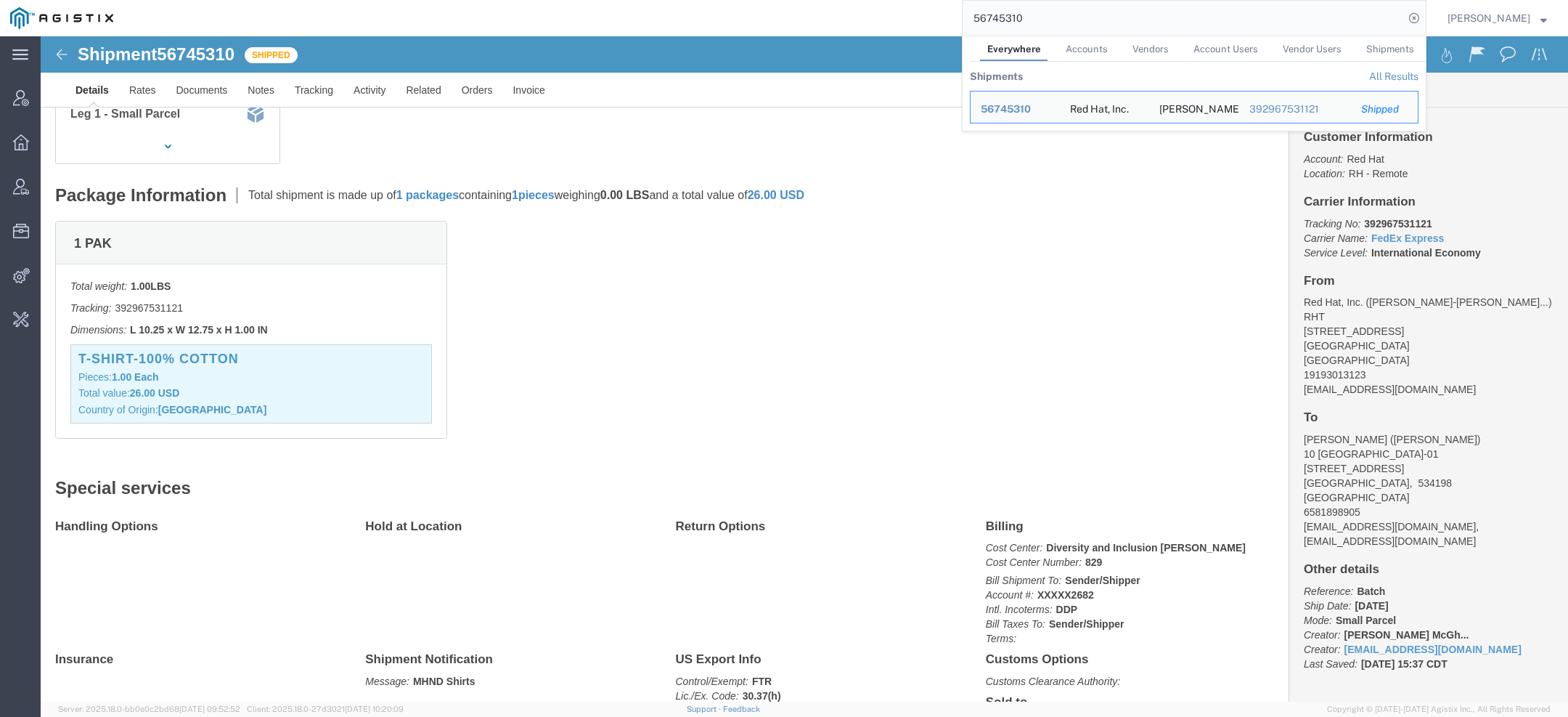
scroll to position [463, 0]
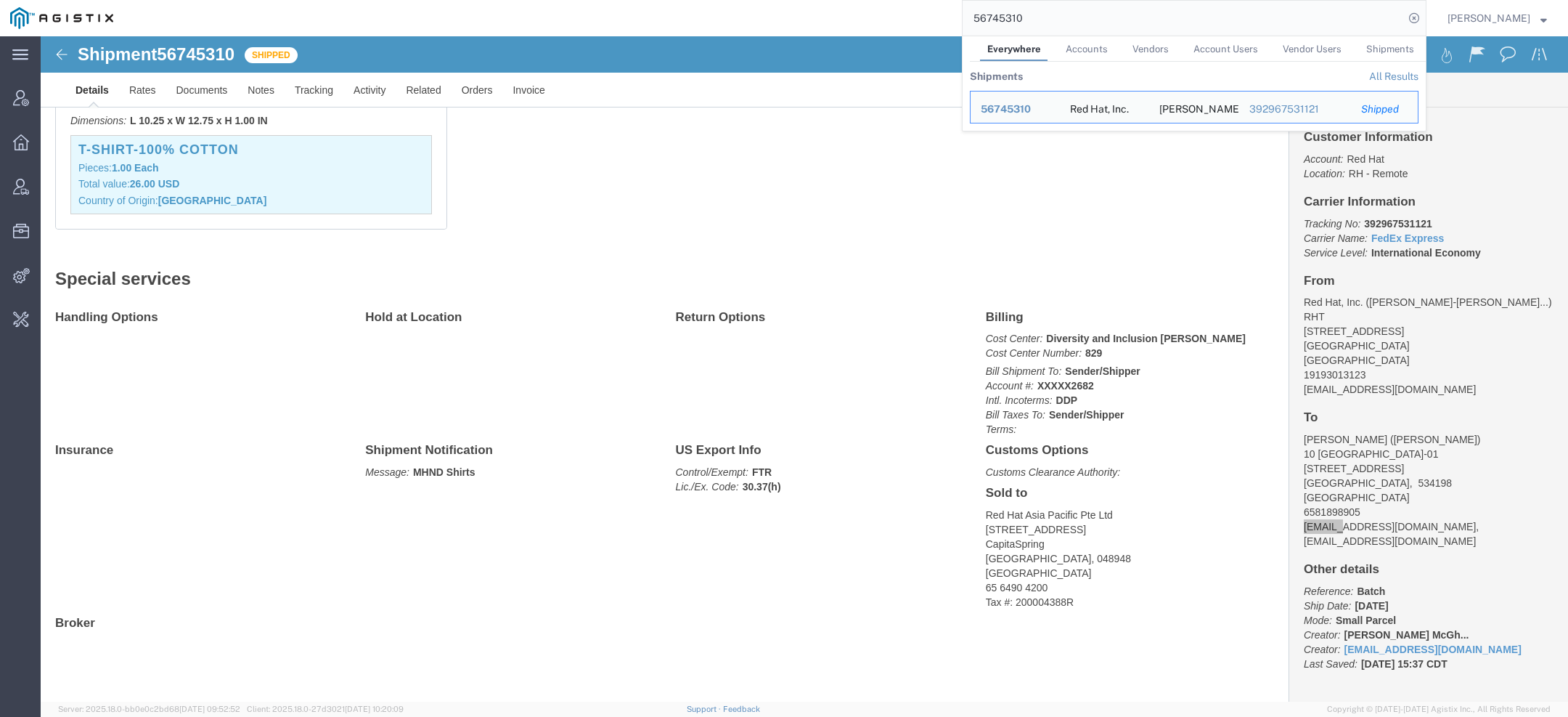
drag, startPoint x: 1041, startPoint y: 32, endPoint x: 729, endPoint y: -20, distance: 316.3
click at [729, 0] on html "main_menu Created with Sketch. Collapse Menu Account Manager Overview Vendor Ma…" at bounding box center [784, 358] width 1568 height 717
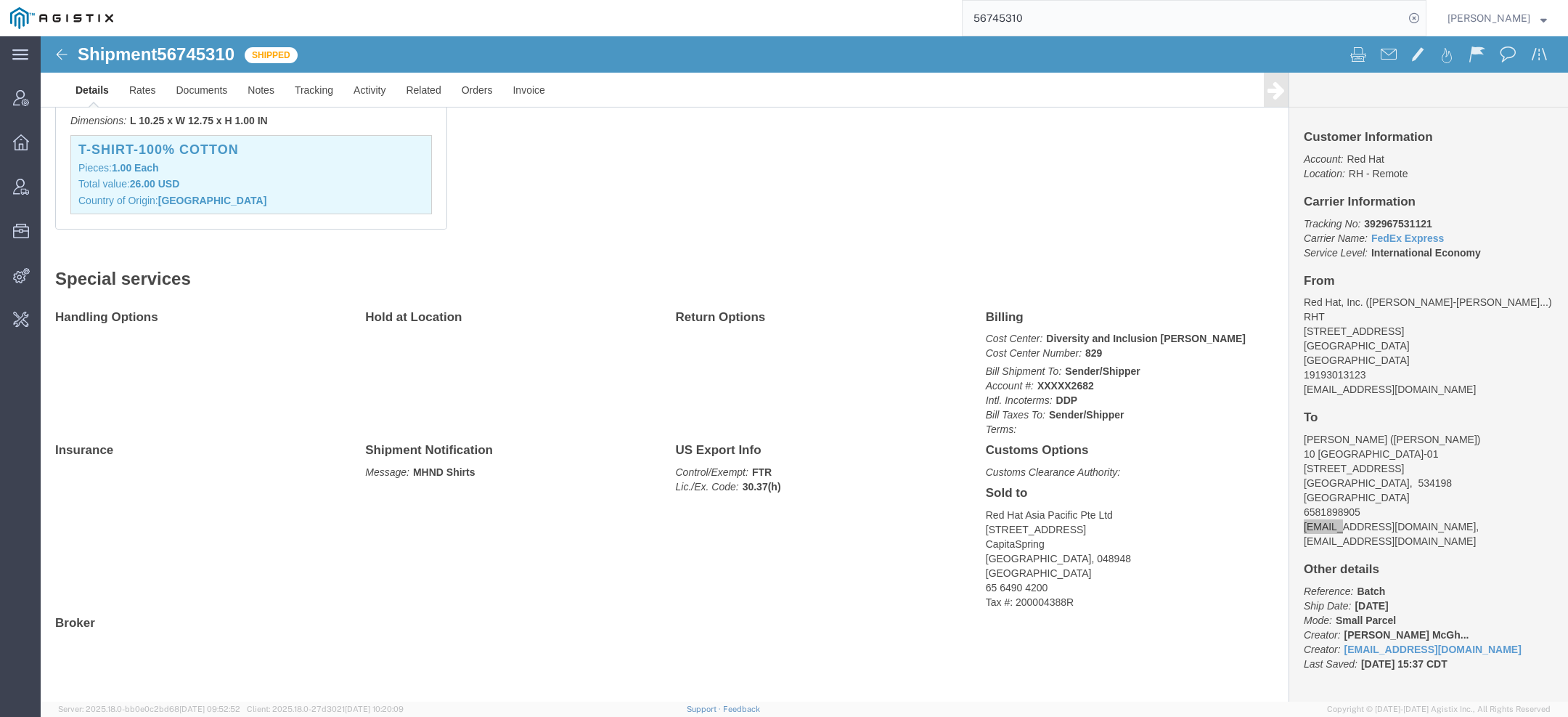
paste input "okramer@magellanlogistics.com"
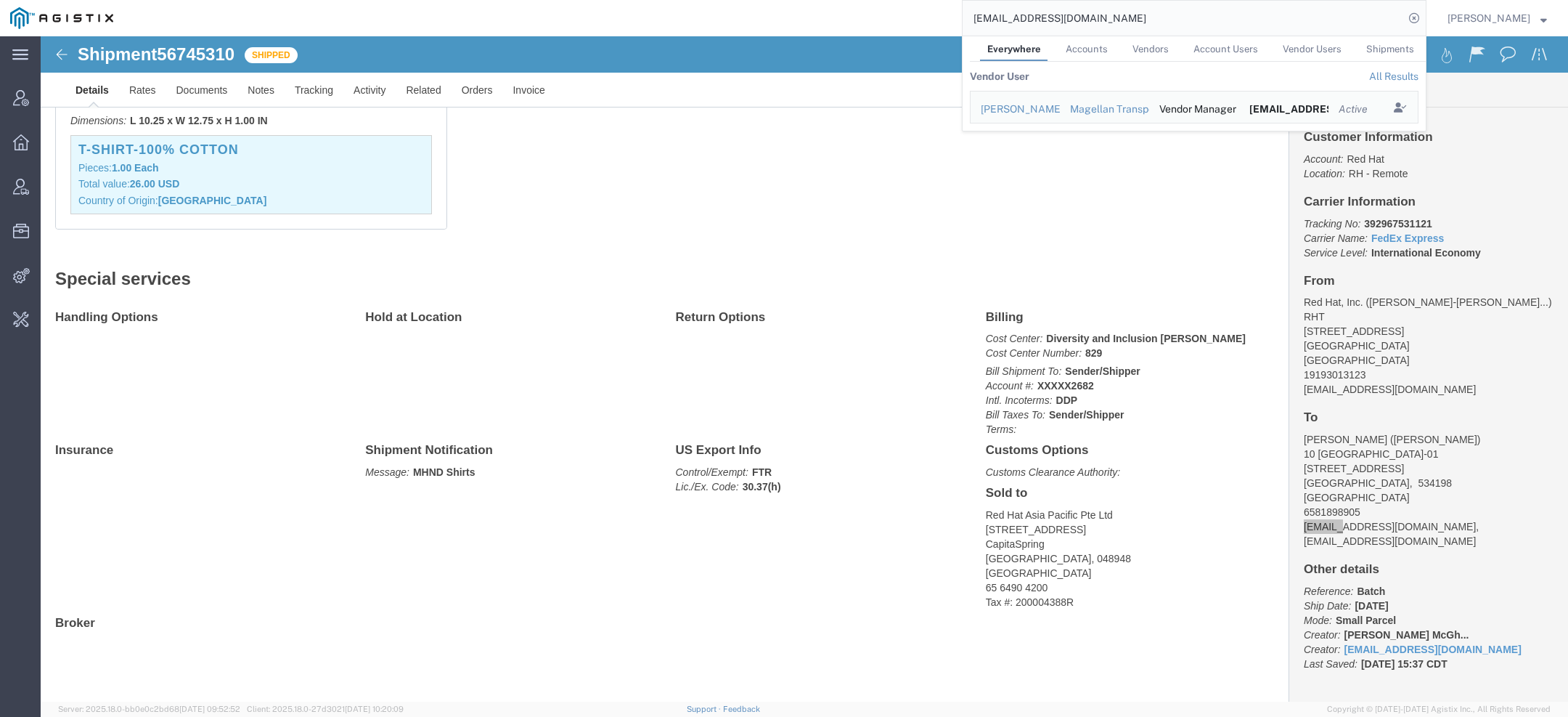
drag, startPoint x: 1132, startPoint y: 18, endPoint x: 602, endPoint y: 8, distance: 530.1
click at [729, 17] on div "okramer@magellanlogistics.com Everywhere Accounts Vendors Account Users Vendor …" at bounding box center [775, 18] width 1303 height 36
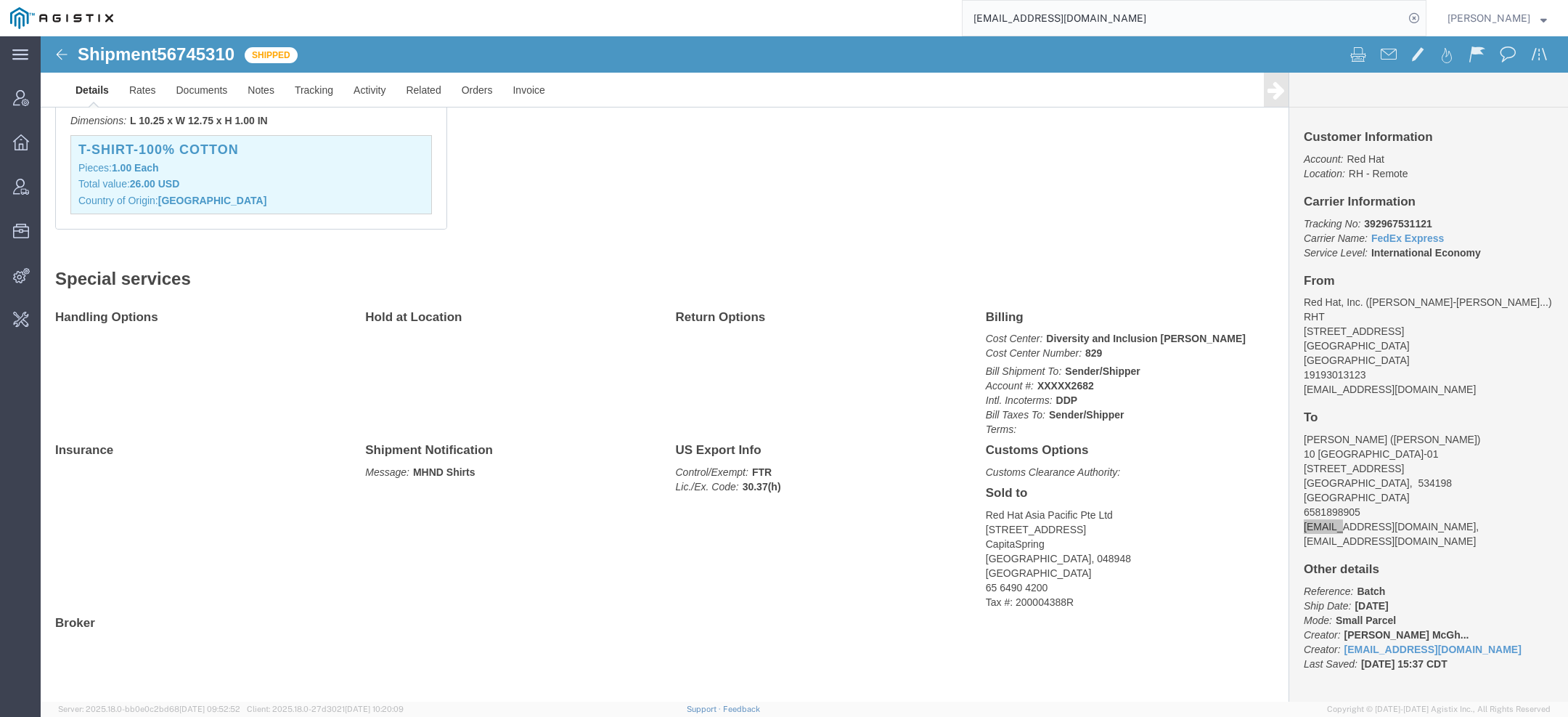
paste input "scardavila@lkqcorp"
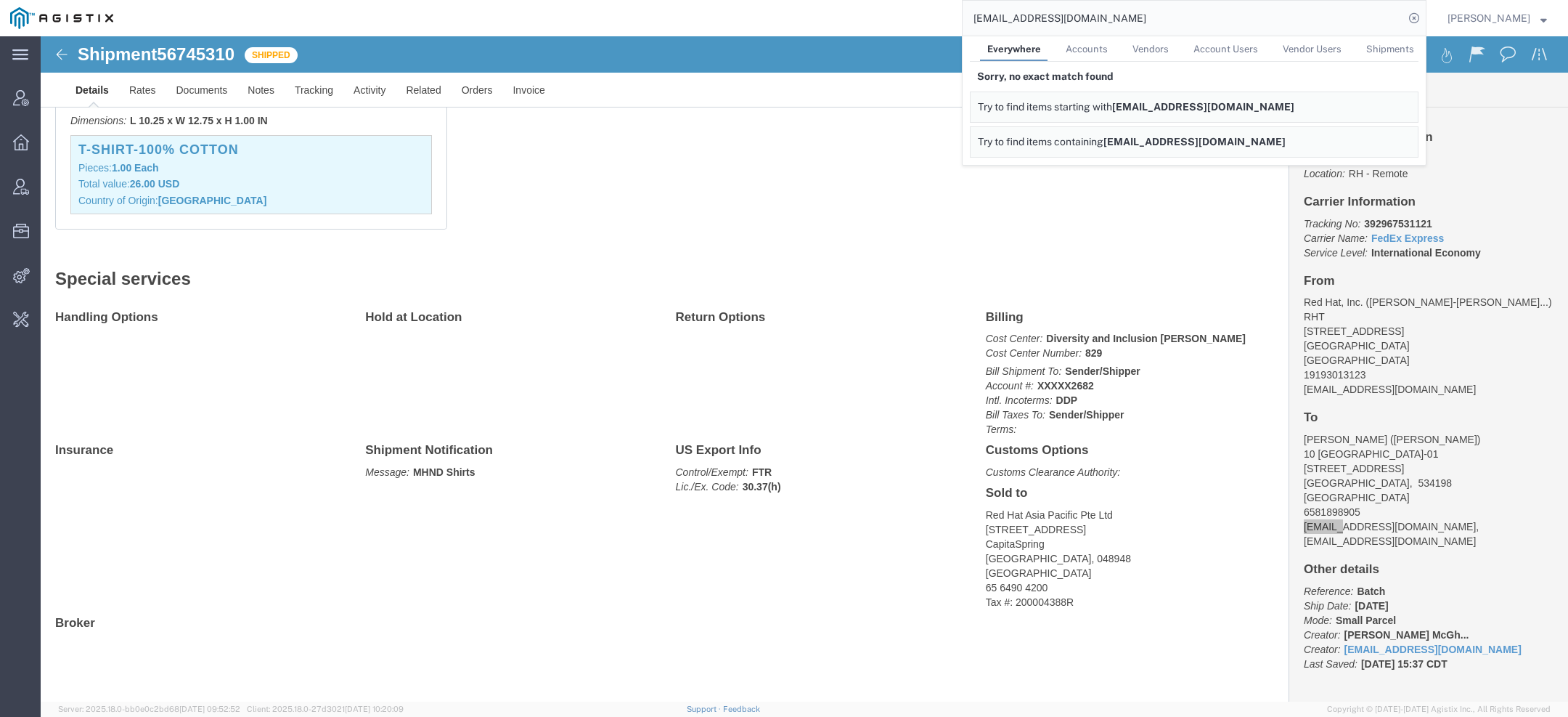
drag, startPoint x: 1098, startPoint y: 26, endPoint x: 708, endPoint y: -46, distance: 396.6
click at [708, 0] on html "main_menu Created with Sketch. Collapse Menu Account Manager Overview Vendor Ma…" at bounding box center [784, 358] width 1568 height 717
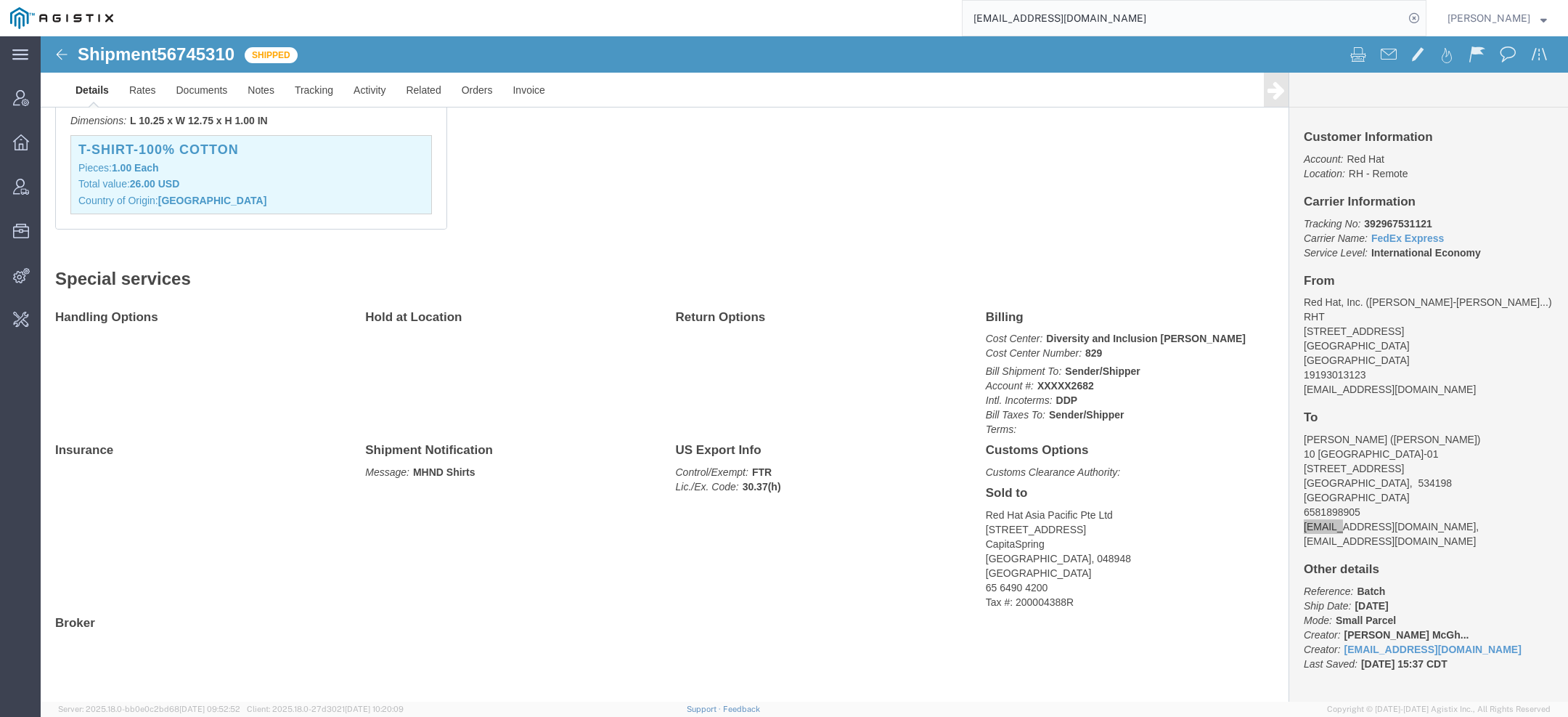
paste input "laura@globalrefininggrou"
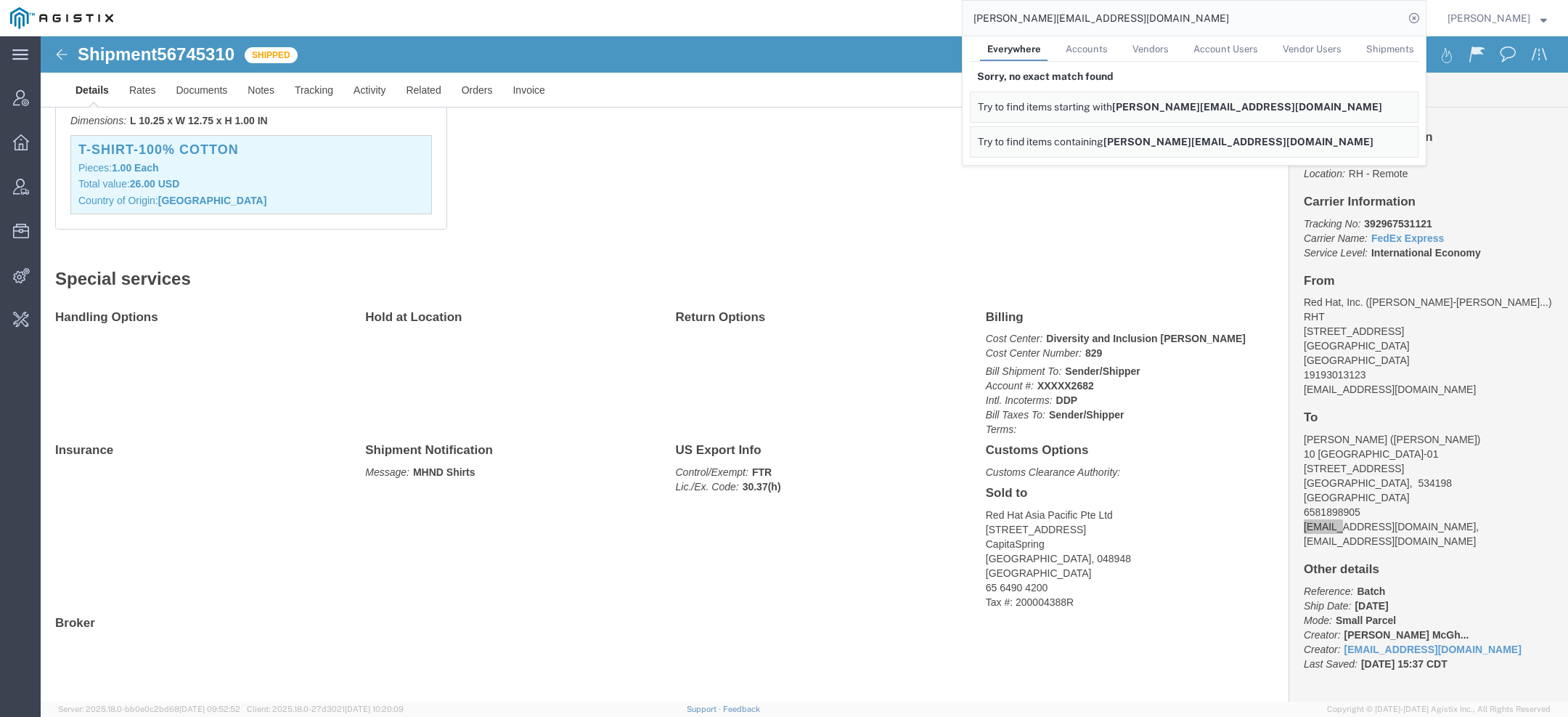
drag, startPoint x: 1148, startPoint y: 17, endPoint x: 480, endPoint y: 17, distance: 668.0
click at [485, 17] on div "laura@globalrefininggroup.com Everywhere Accounts Vendors Account Users Vendor …" at bounding box center [775, 18] width 1303 height 36
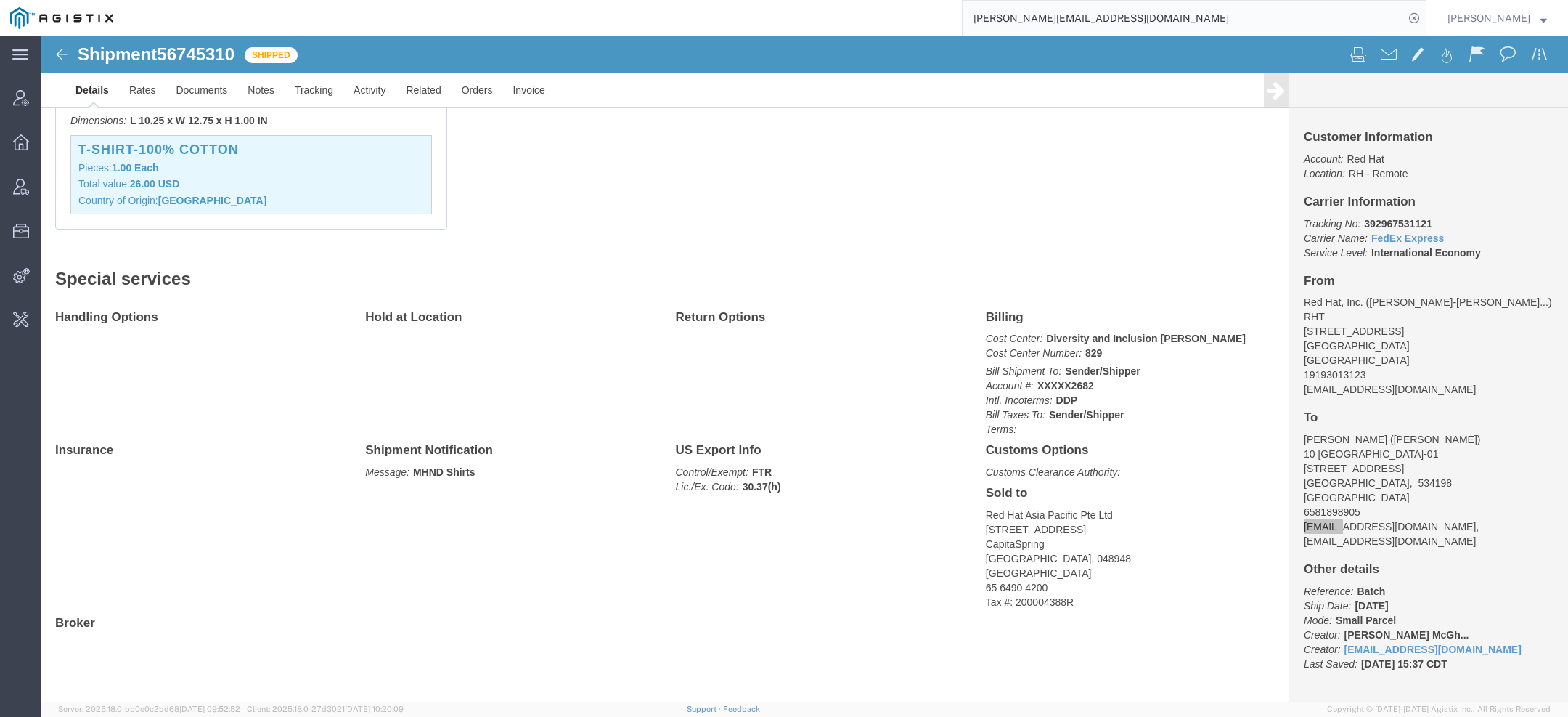
paste input "56750902"
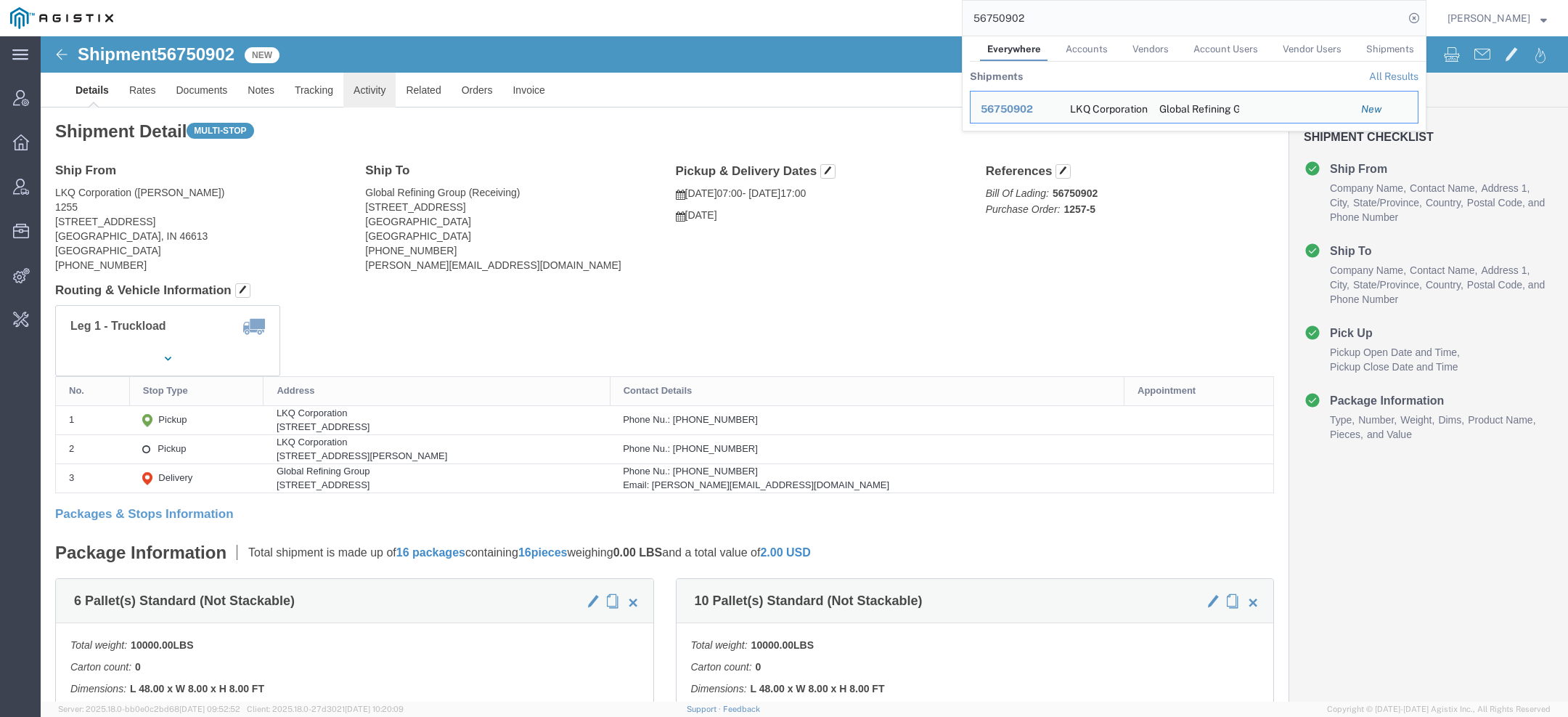
click link "Activity"
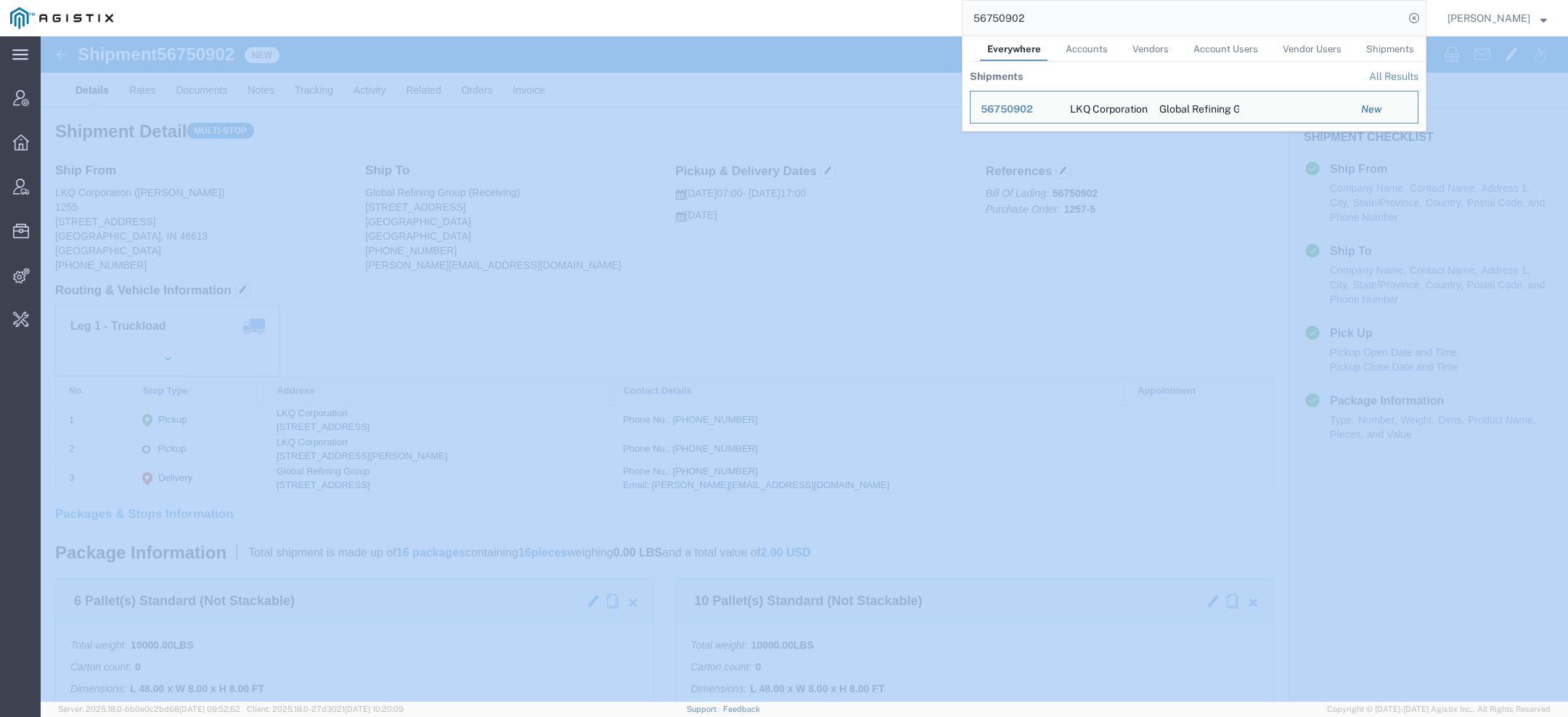
click at [0, 0] on div at bounding box center [0, 0] width 0 height 0
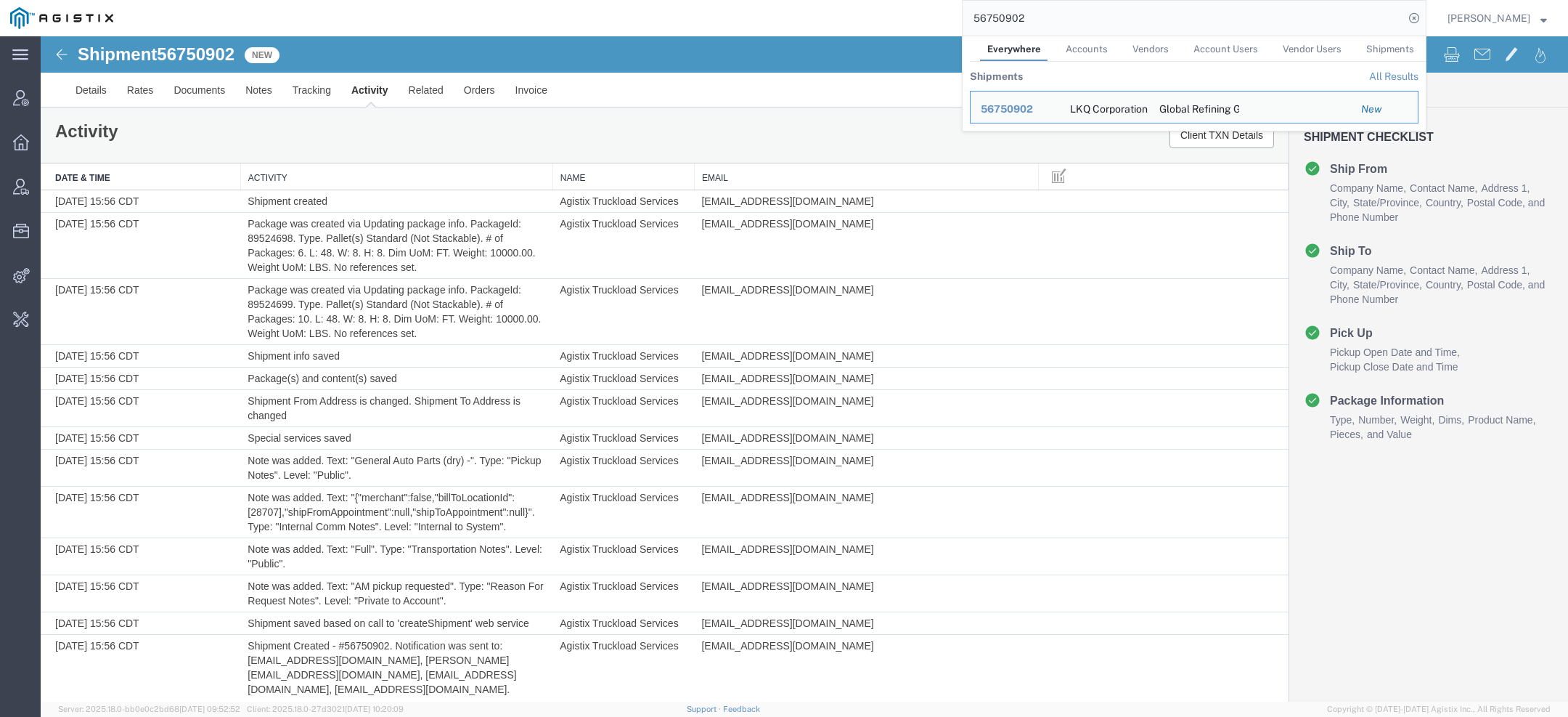
drag, startPoint x: 1045, startPoint y: 29, endPoint x: 802, endPoint y: 3, distance: 244.4
click at [805, 4] on div "56750902 Everywhere Accounts Vendors Account Users Vendor Users Shipments Shipm…" at bounding box center [775, 18] width 1303 height 36
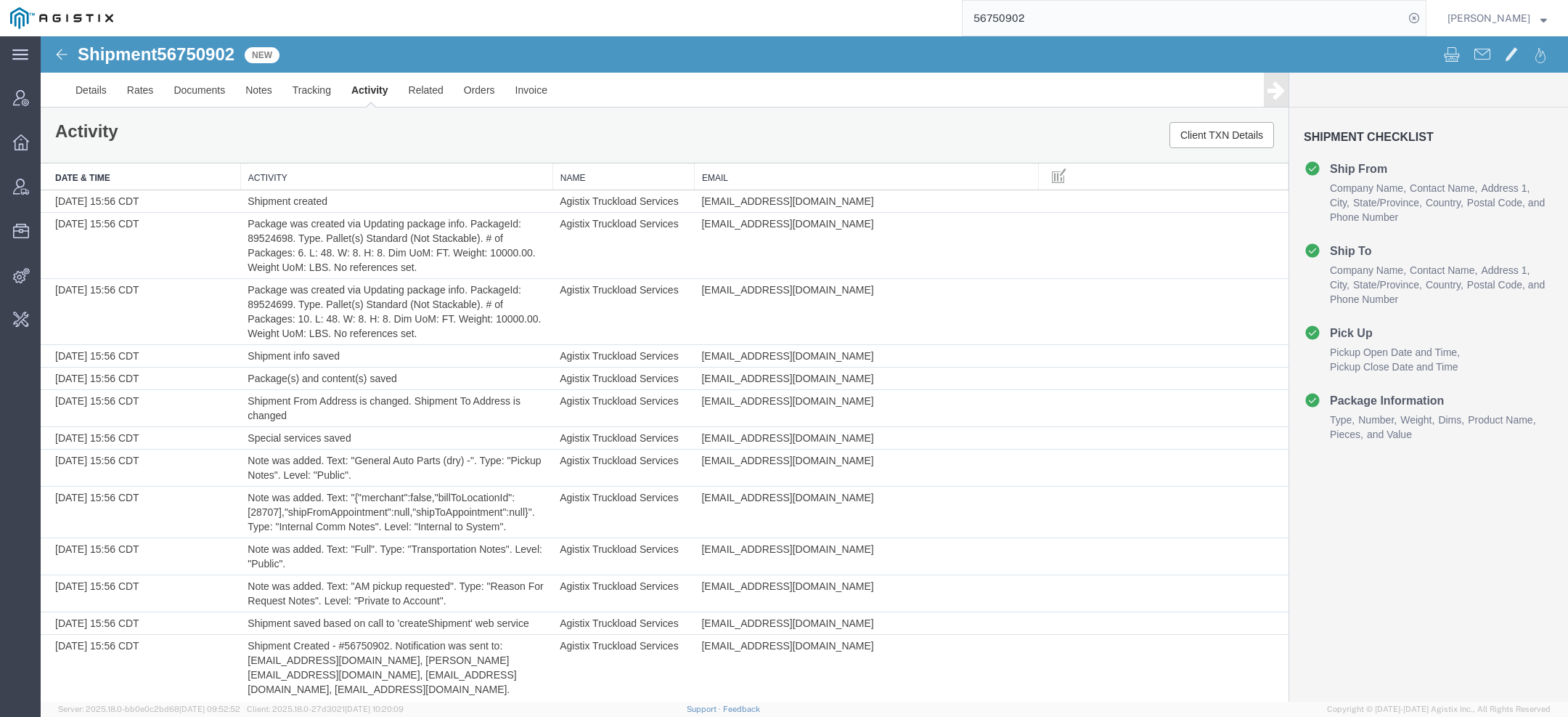
paste input "jhill@bsttrucking.com"
type input "jhill@bsttrucking.com"
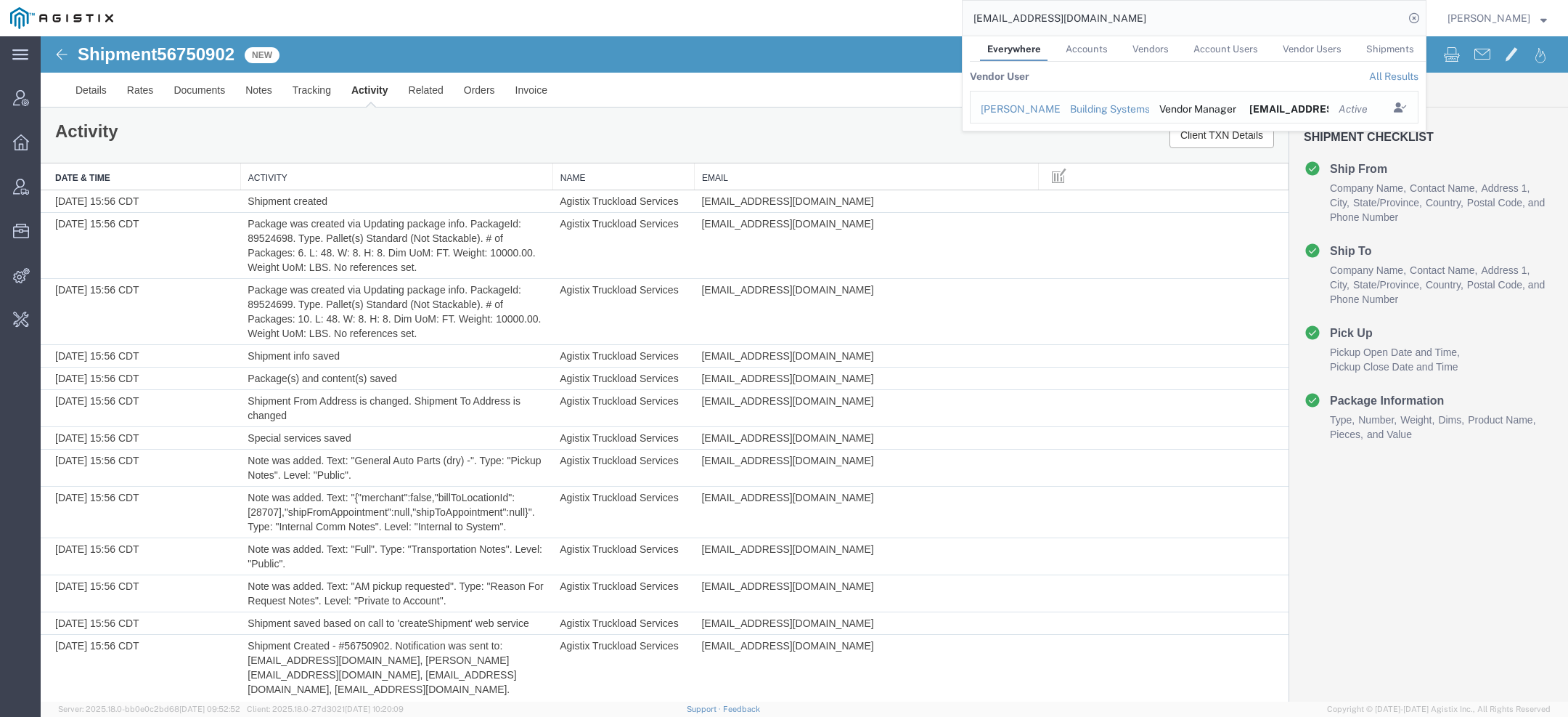
click at [1026, 110] on div "Jeff Hill" at bounding box center [1015, 109] width 69 height 15
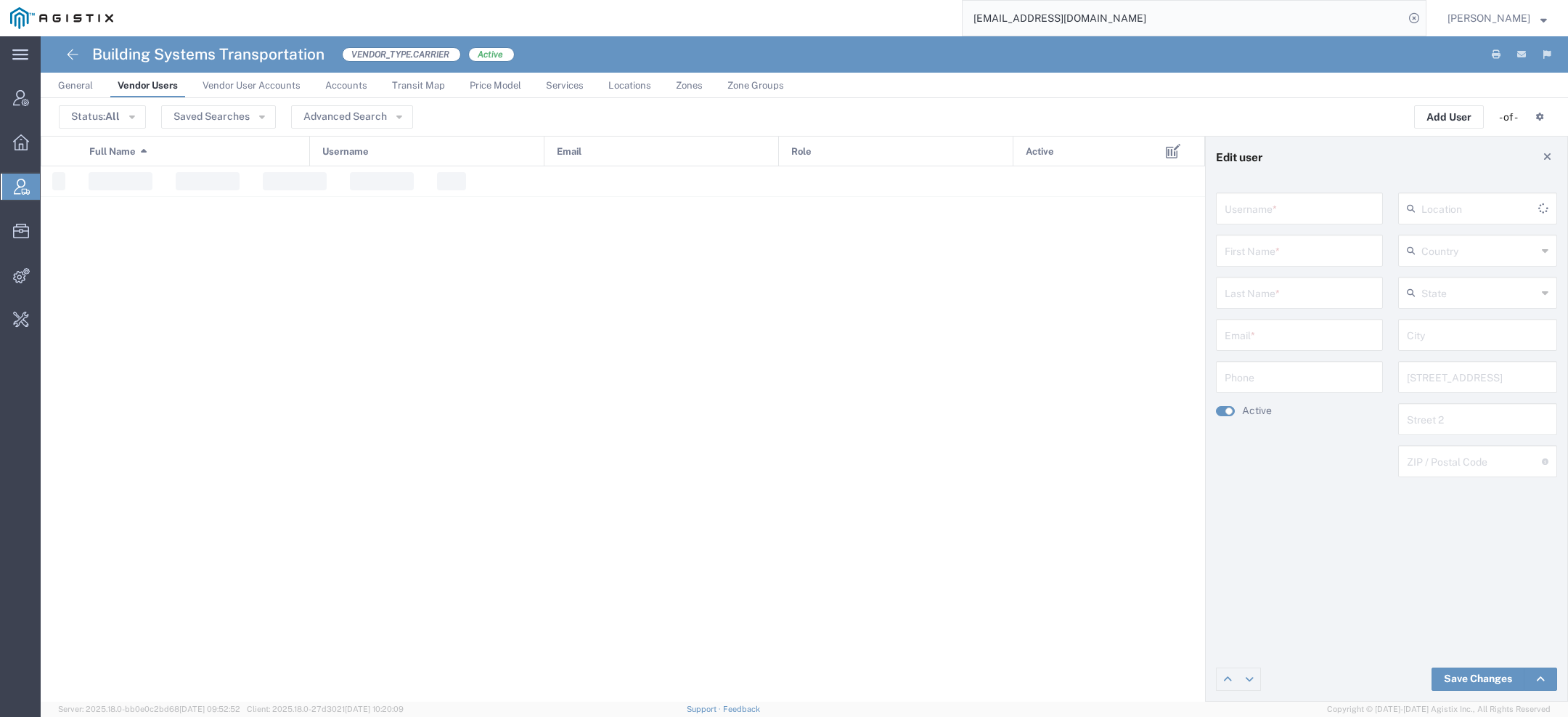
type input "jhill@bsttrucking.com"
type input "Jeff"
type input "Hill"
type input "jhill@bsttrucking.com"
type input "United States"
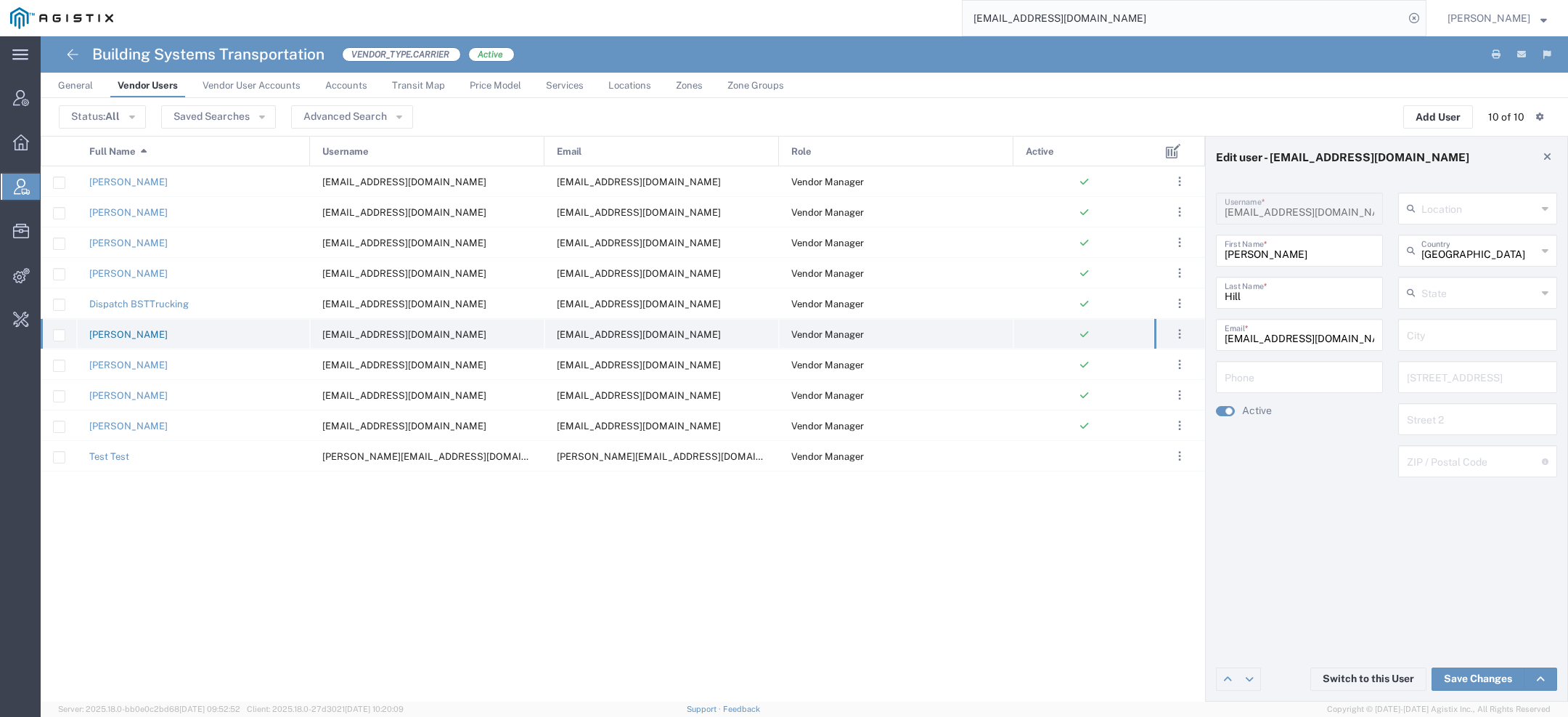
click at [99, 336] on link "Jeff Hill" at bounding box center [128, 334] width 79 height 10
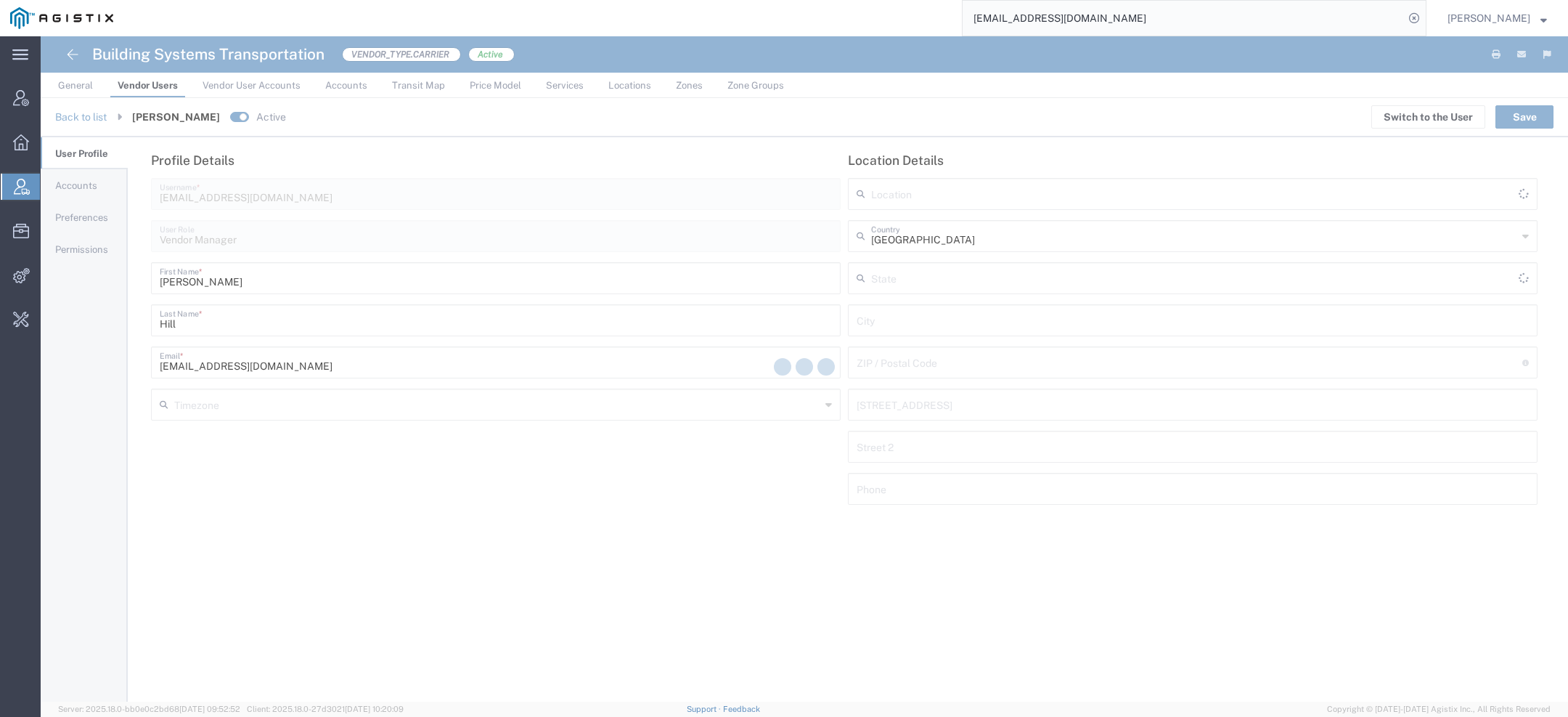
type input "America/Los-Angeles"
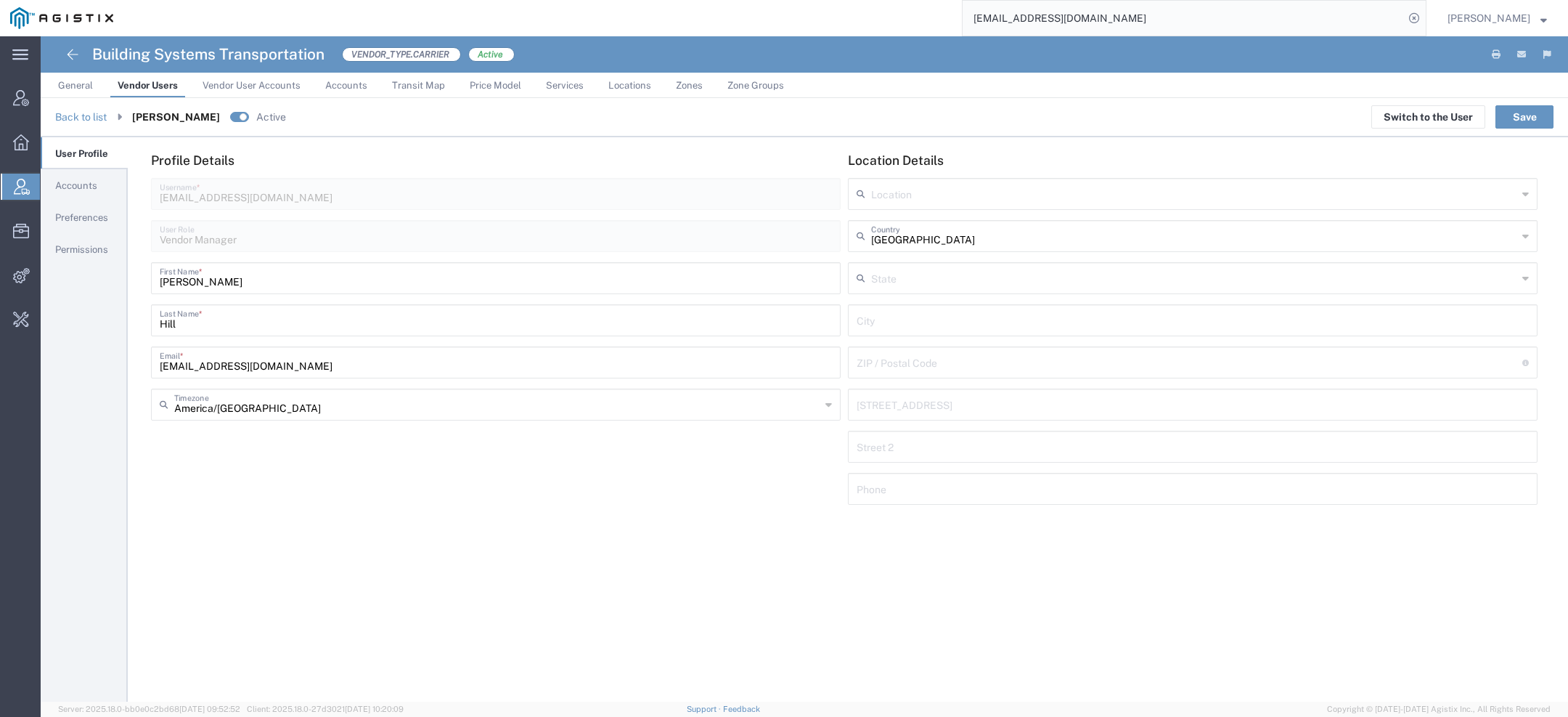
click at [83, 208] on link "Preferences" at bounding box center [84, 217] width 87 height 29
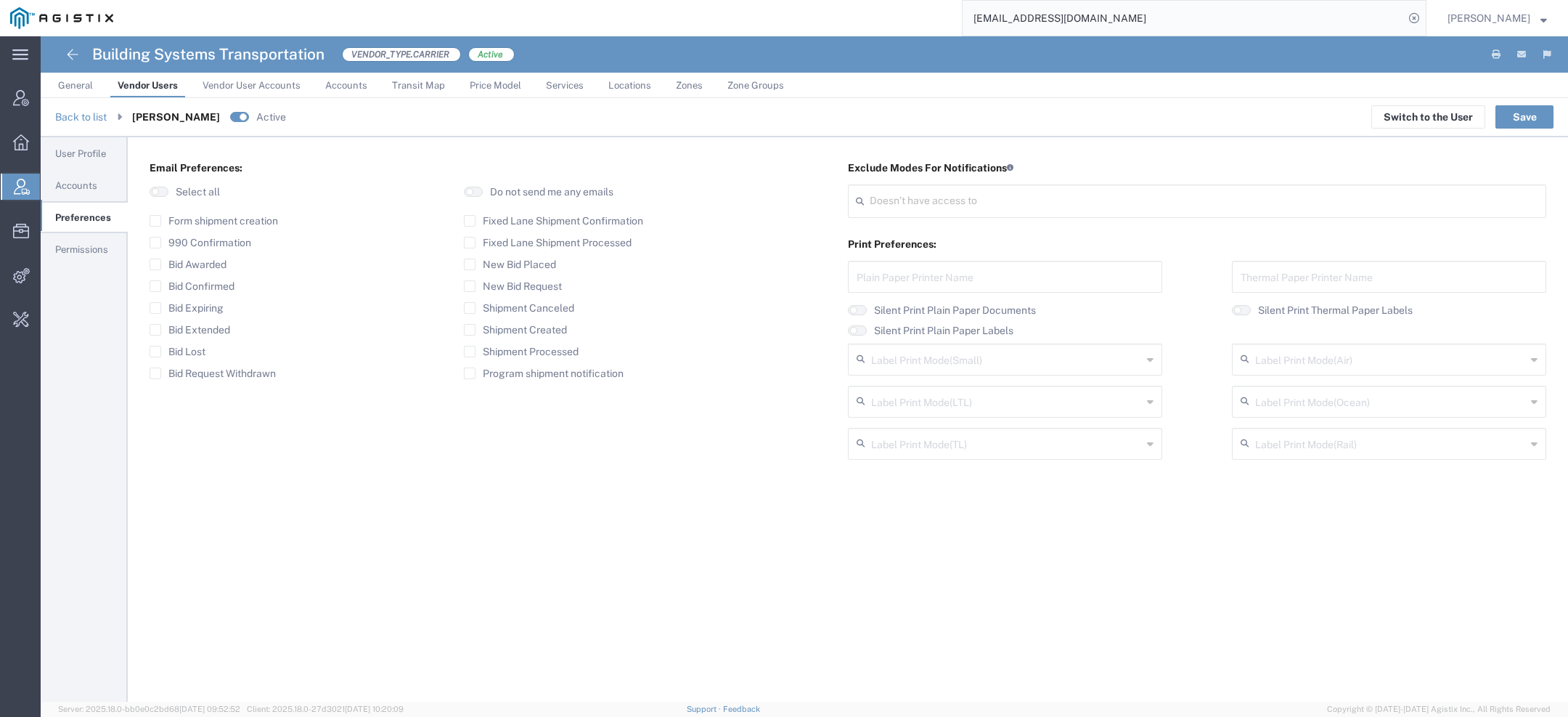
type input "Select"
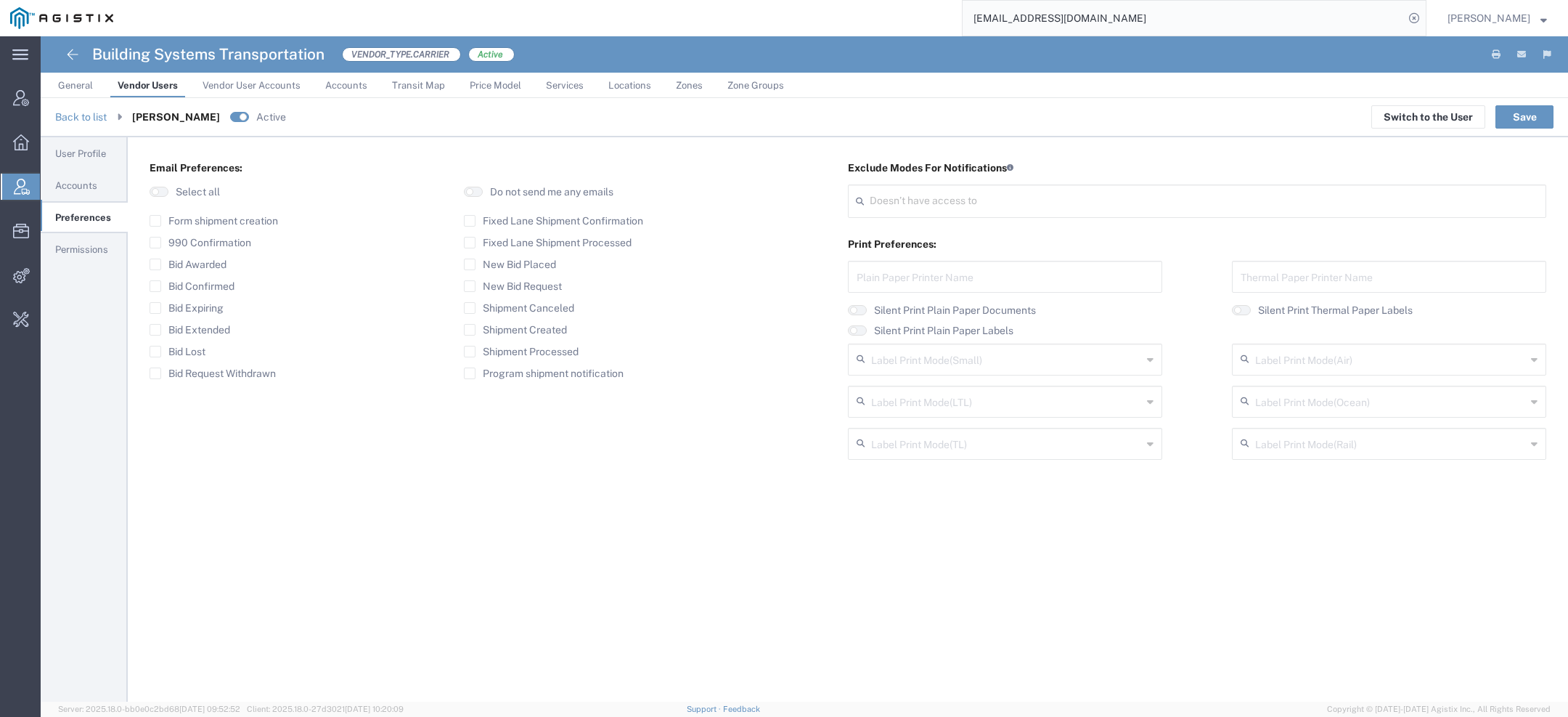
type input "Select"
click at [478, 195] on button "button" at bounding box center [473, 192] width 19 height 10
click at [1522, 115] on button "Save" at bounding box center [1524, 117] width 58 height 23
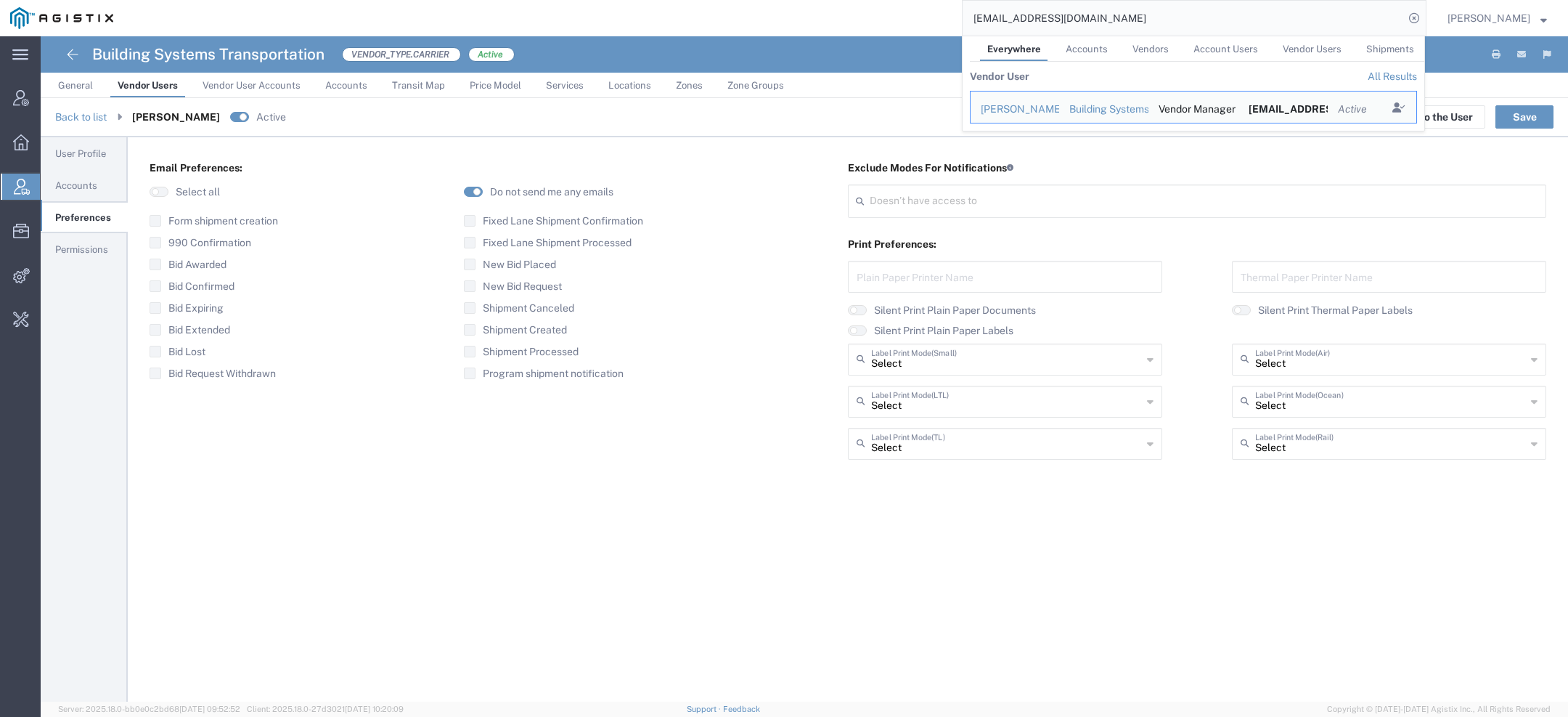
drag, startPoint x: 1079, startPoint y: 12, endPoint x: 698, endPoint y: -2, distance: 381.3
click at [698, 0] on html "main_menu Created with Sketch. Collapse Menu Account Manager Overview Vendor Ma…" at bounding box center [784, 358] width 1568 height 717
paste input "oscardavila@lkqcorp"
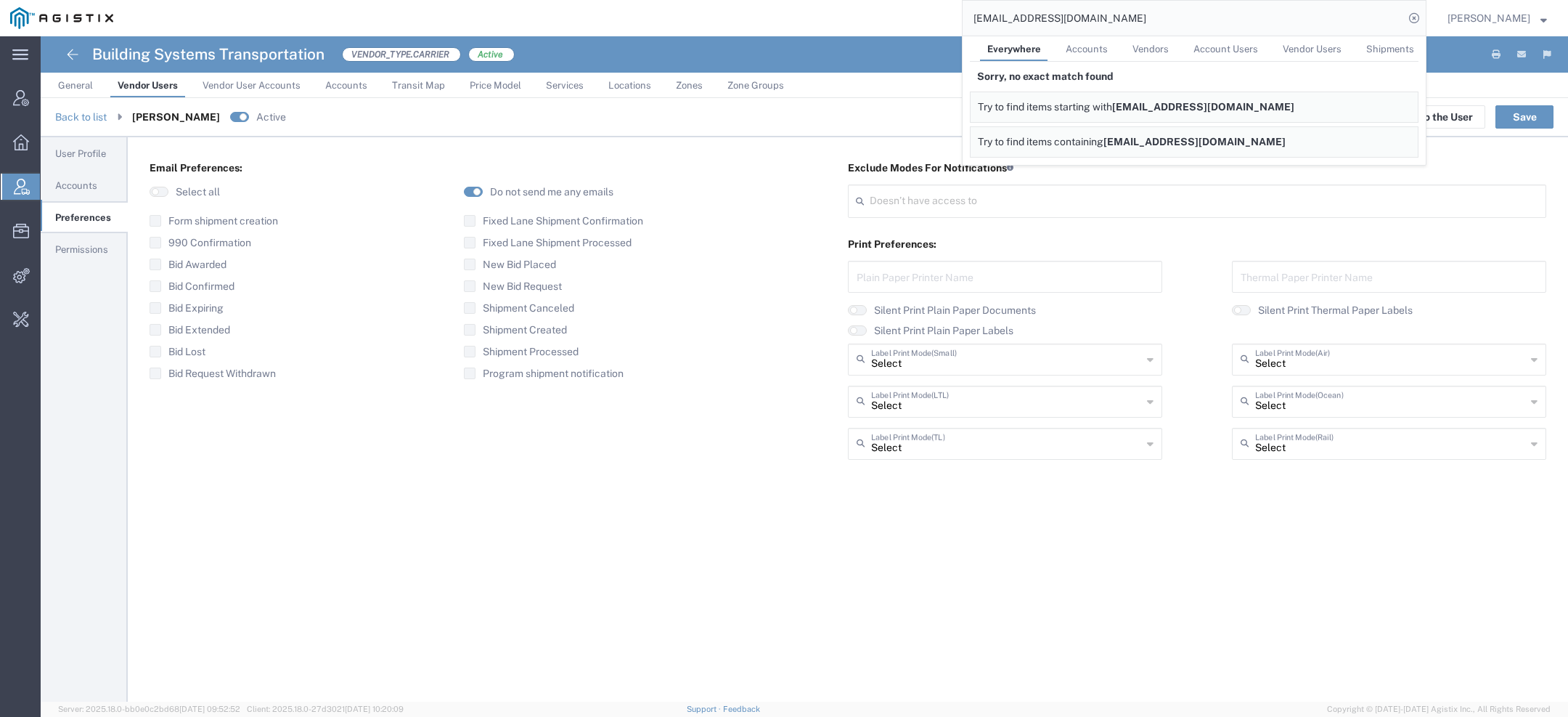
drag, startPoint x: 1116, startPoint y: 28, endPoint x: 612, endPoint y: 8, distance: 504.4
click at [620, 8] on div "oscardavila@lkqcorp.com Everywhere Accounts Vendors Account Users Vendor Users …" at bounding box center [775, 18] width 1303 height 36
paste input "56686914"
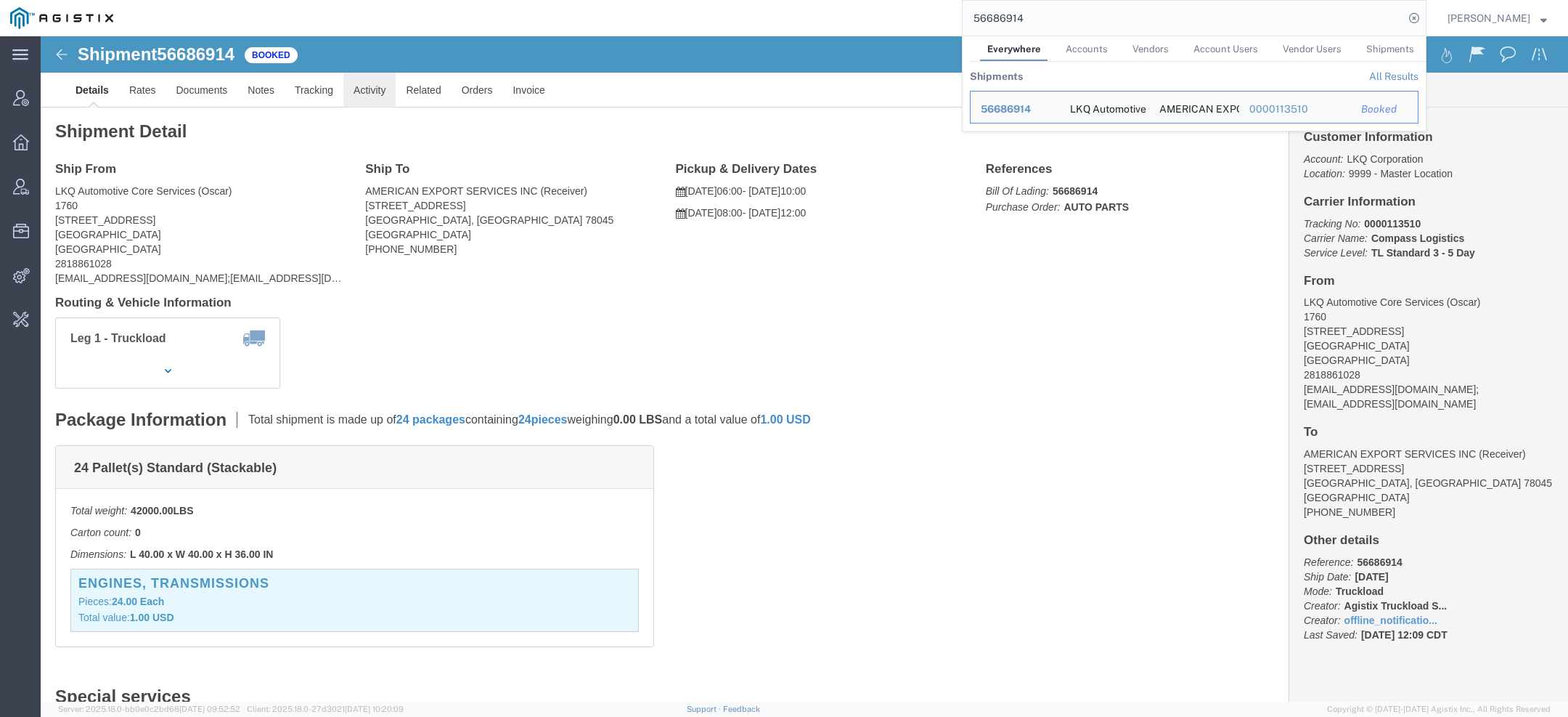
click link "Activity"
click div
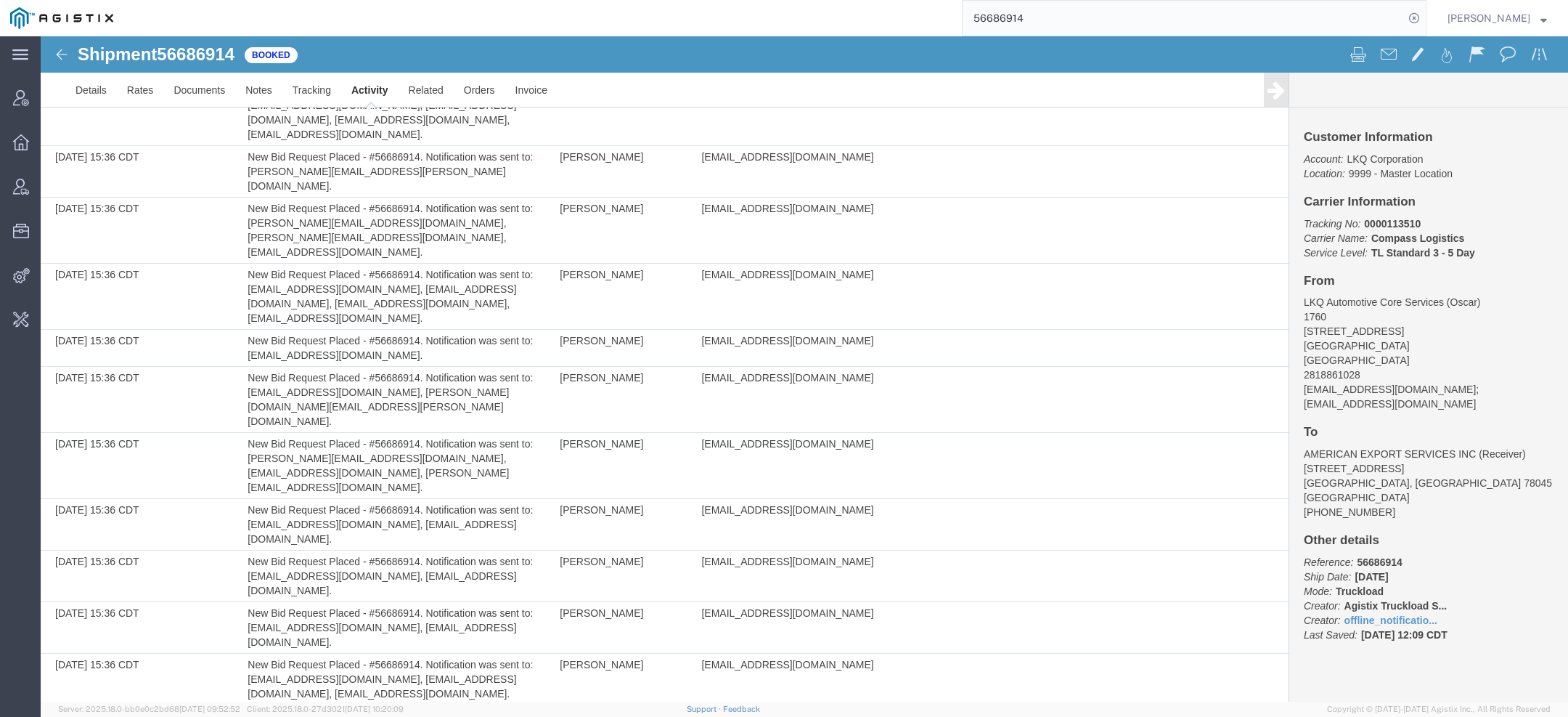
scroll to position [222, 0]
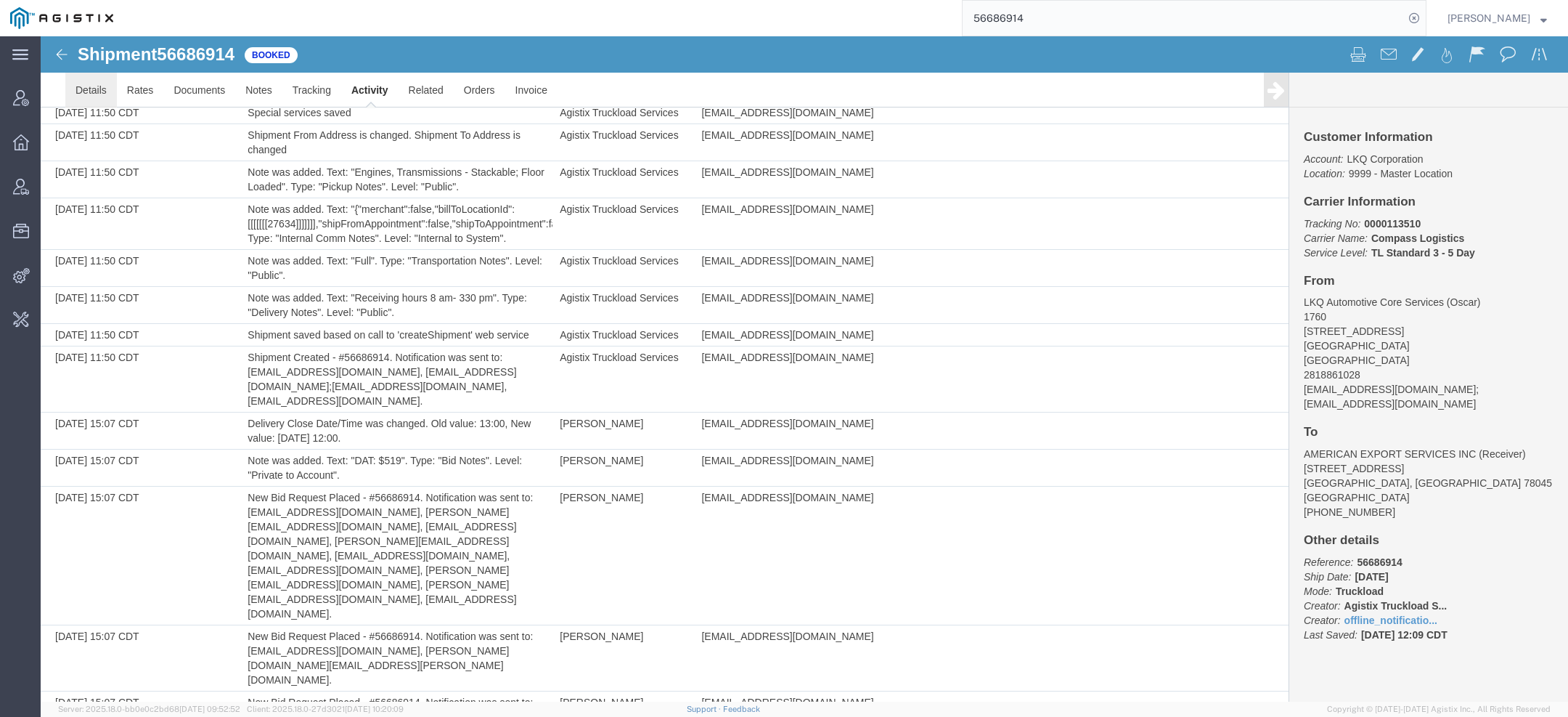
click at [86, 98] on link "Details" at bounding box center [91, 90] width 51 height 35
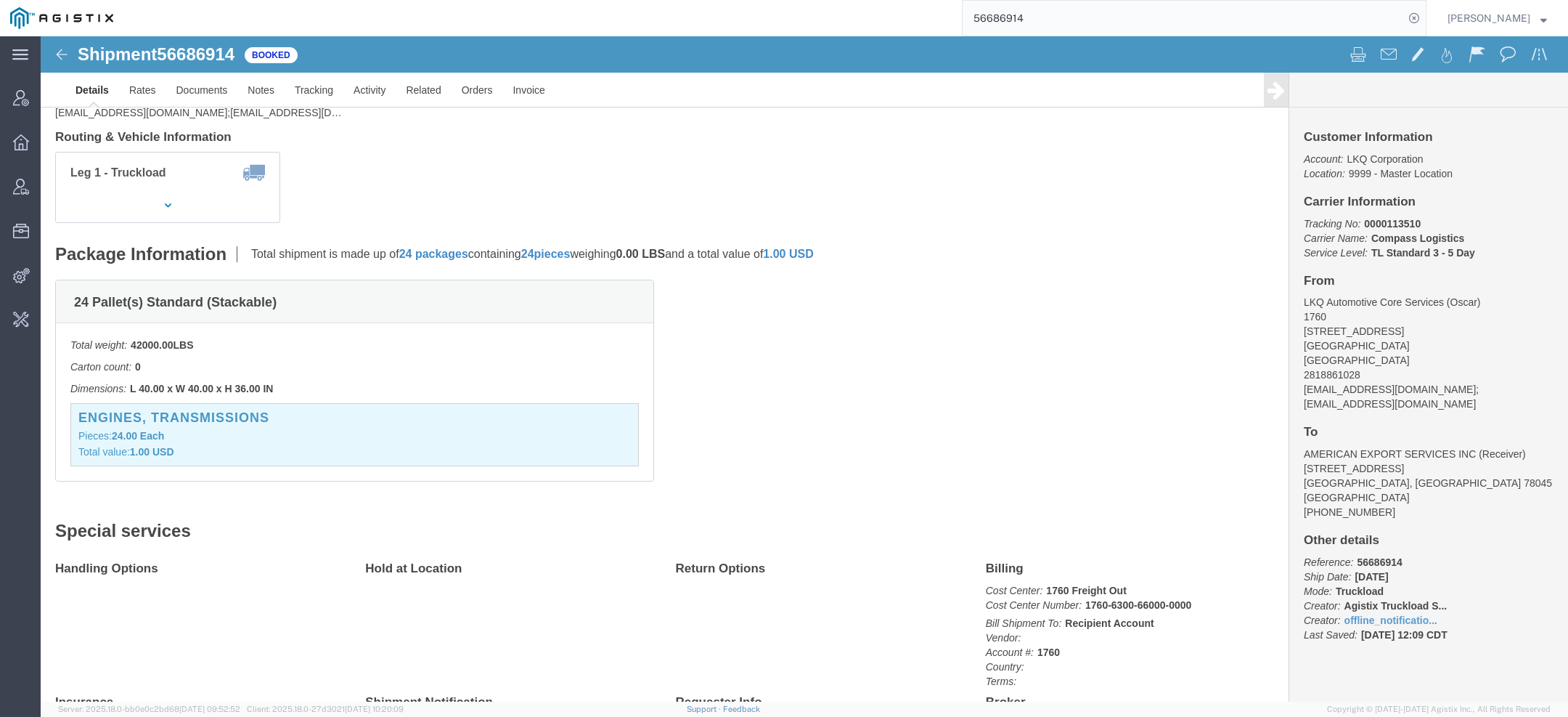
scroll to position [292, 0]
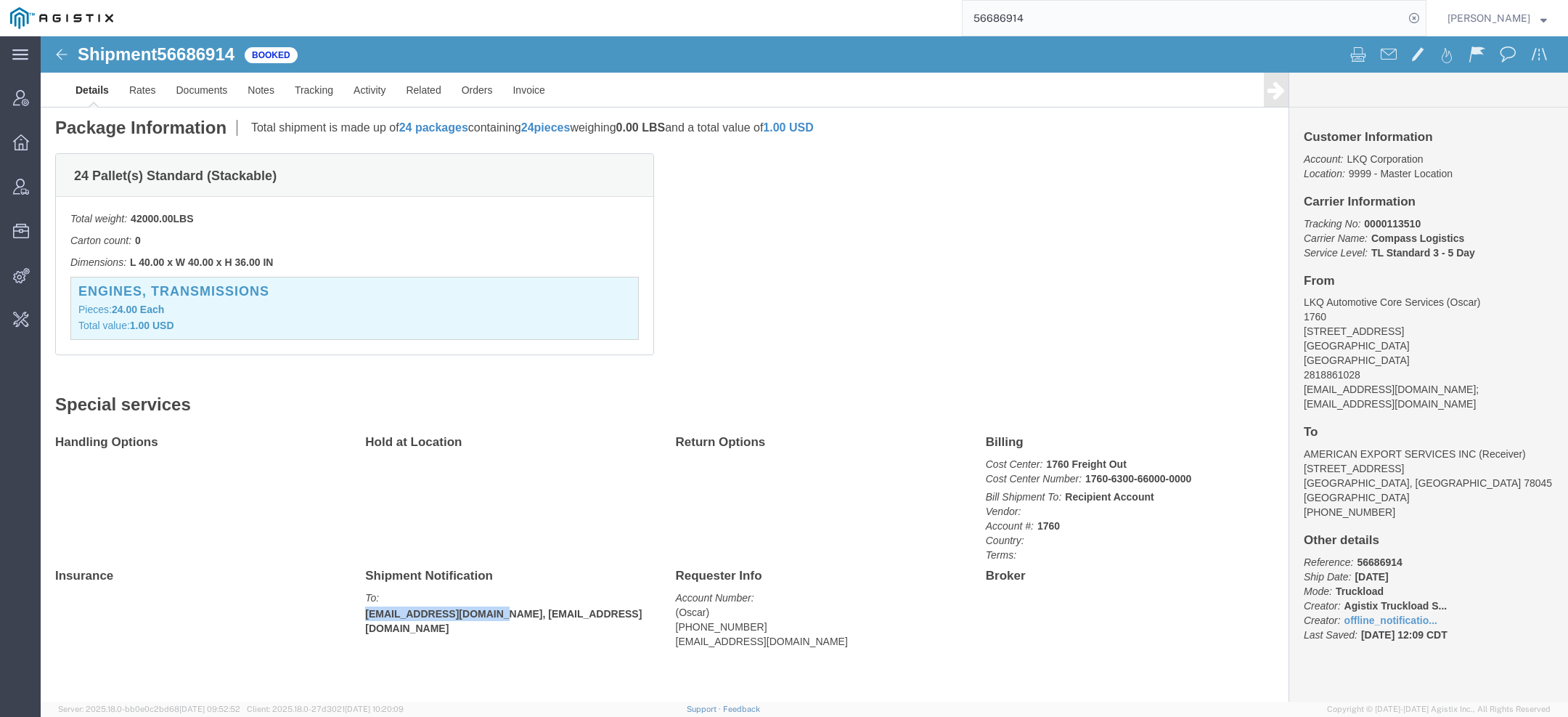
drag, startPoint x: 342, startPoint y: 559, endPoint x: 464, endPoint y: 557, distance: 122.0
click b "oscardavila@lkqcorp.com, truckload@lkqcorp.com"
copy b "oscardavila@lkqcorp.com"
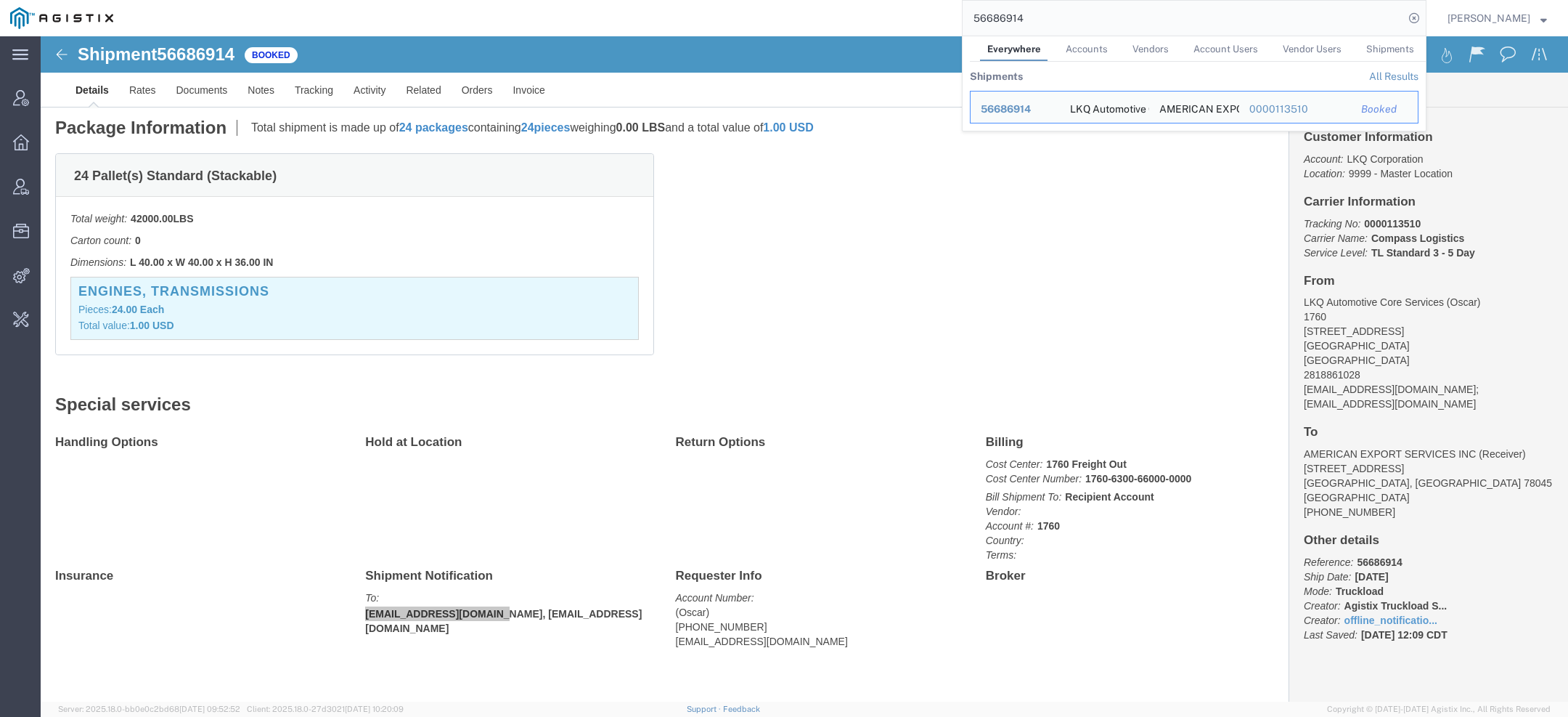
drag, startPoint x: 1036, startPoint y: 17, endPoint x: 790, endPoint y: 8, distance: 246.2
click at [927, 17] on div "56686914 Everywhere Accounts Vendors Account Users Vendor Users Shipments Shipm…" at bounding box center [775, 18] width 1303 height 36
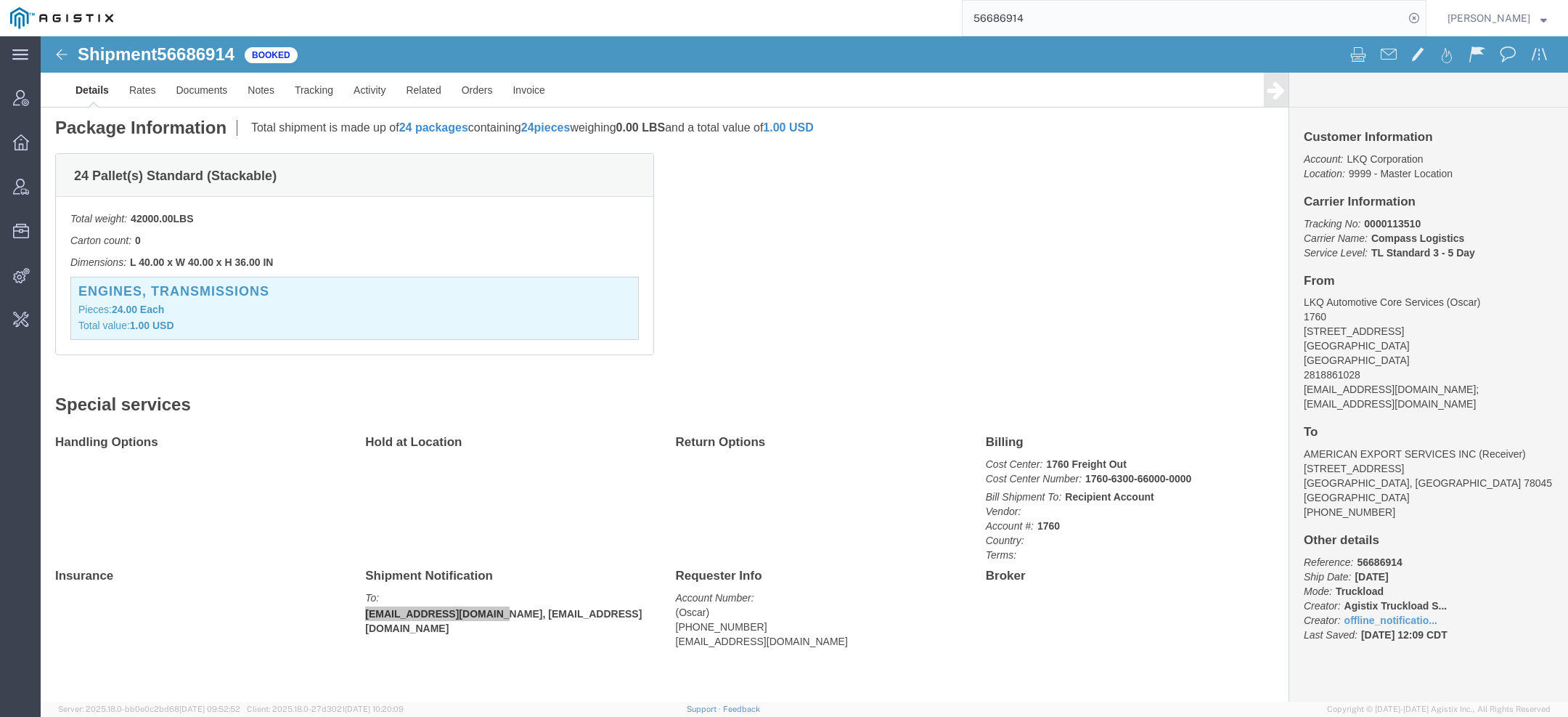
paste input "okramer@magellanlogistics.com"
type input "okramer@magellanlogistics.com"
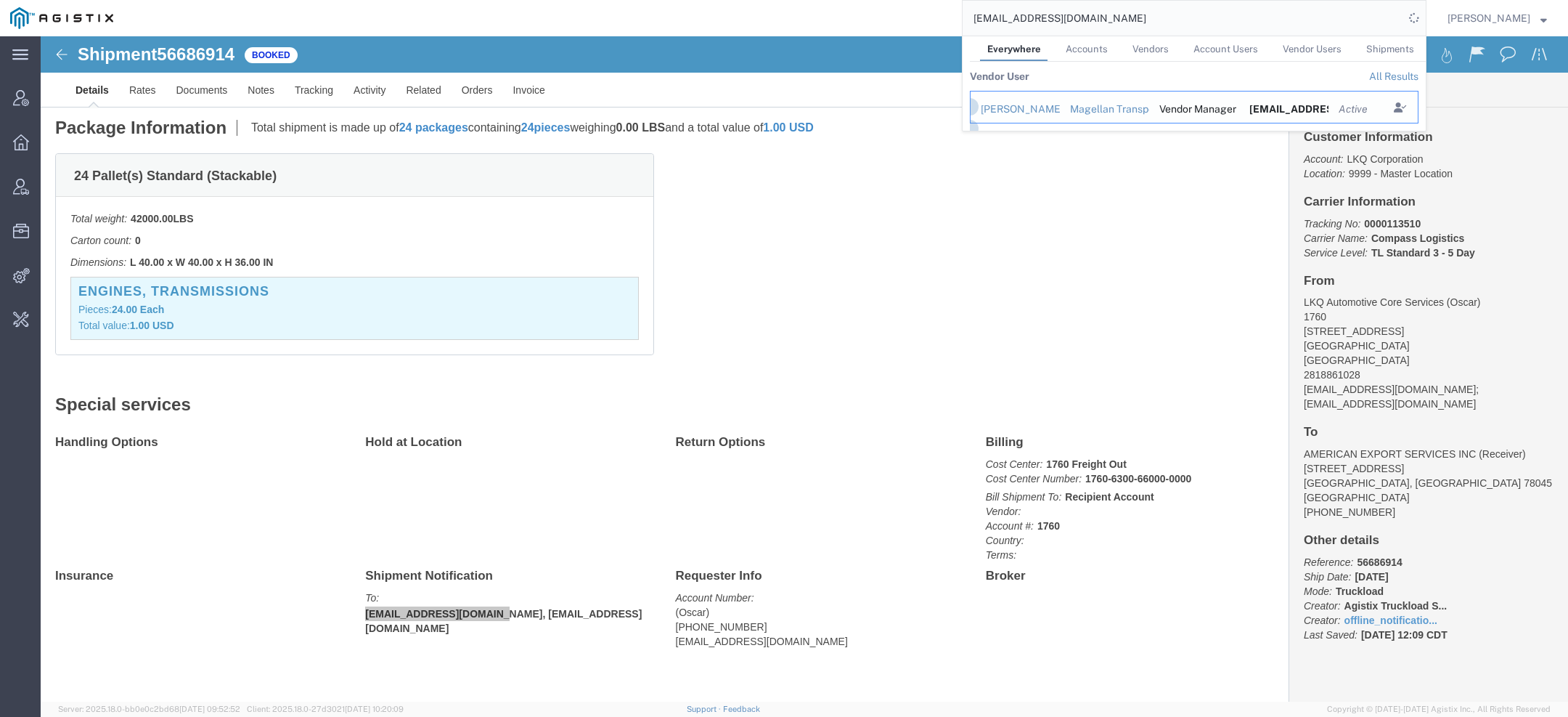
click at [1021, 116] on td "Owen Kramer" at bounding box center [1015, 107] width 90 height 32
click at [1018, 104] on div "Owen Kramer" at bounding box center [1015, 109] width 69 height 15
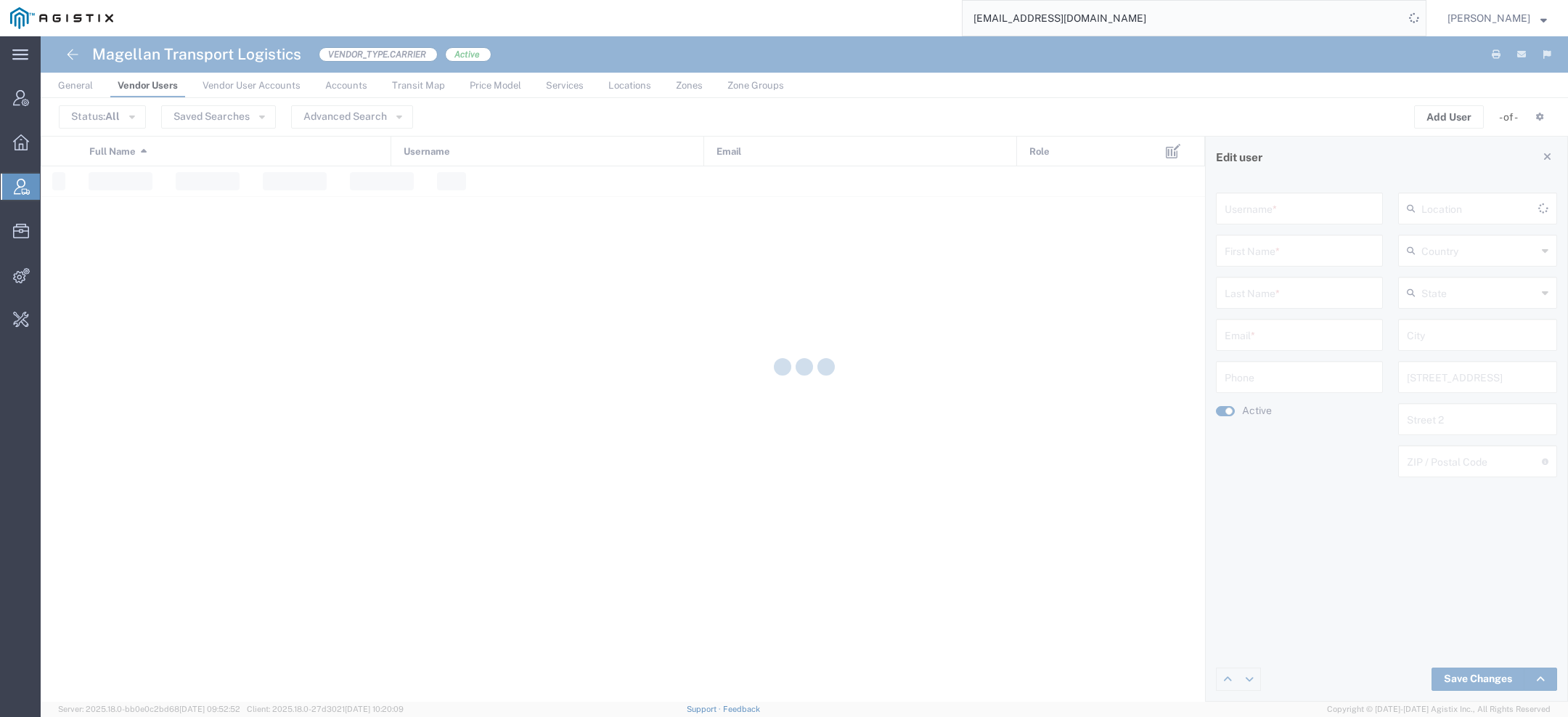
type input "okramer@magellanlogistics.com"
type input "Owen"
type input "Kramer"
type input "okramer@magellanlogistics.com"
type input "(904) 318-9138"
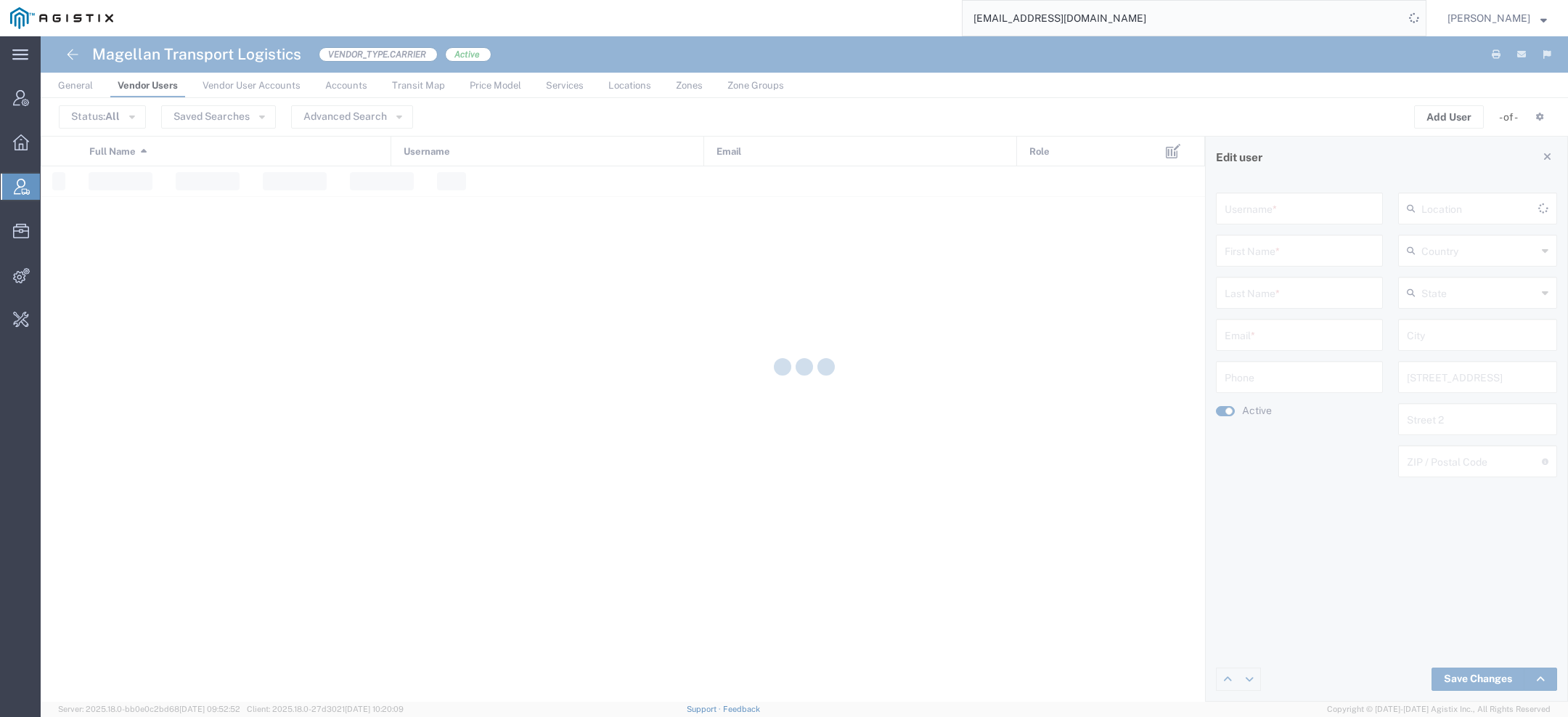
type input "United States"
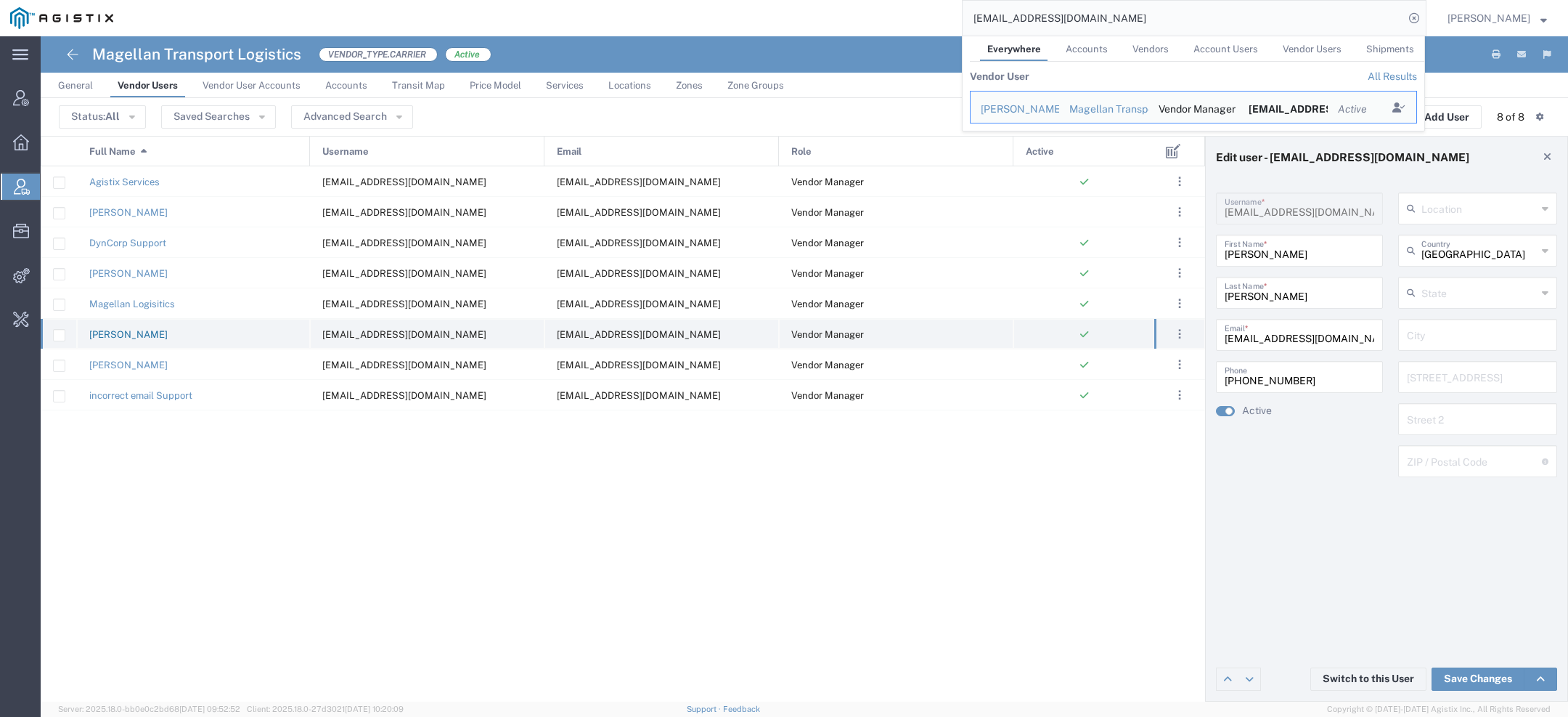
click at [127, 336] on link "Owen Kramer" at bounding box center [128, 334] width 79 height 10
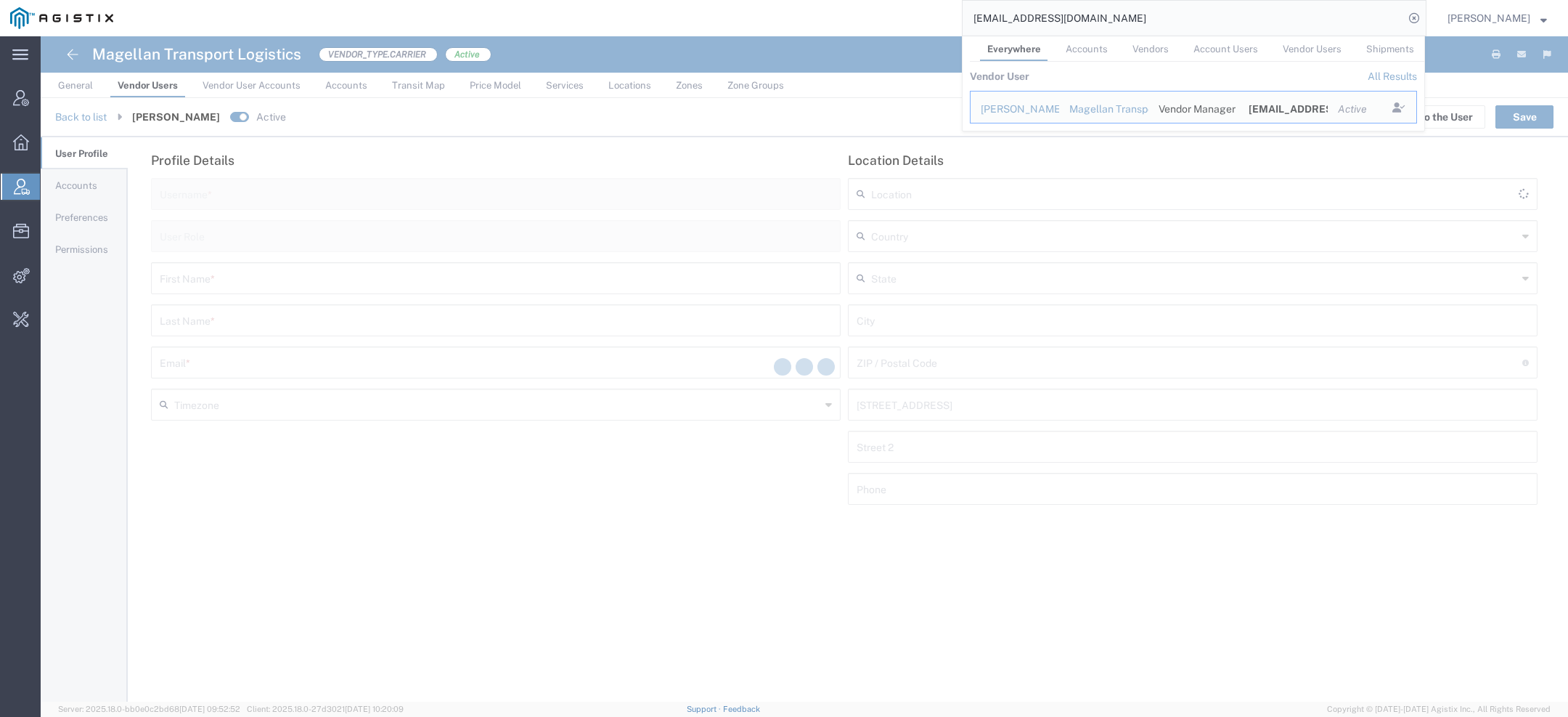
type input "okramer@magellanlogistics.com"
type input "Vendor Manager"
type input "Owen"
type input "Kramer"
type input "okramer@magellanlogistics.com"
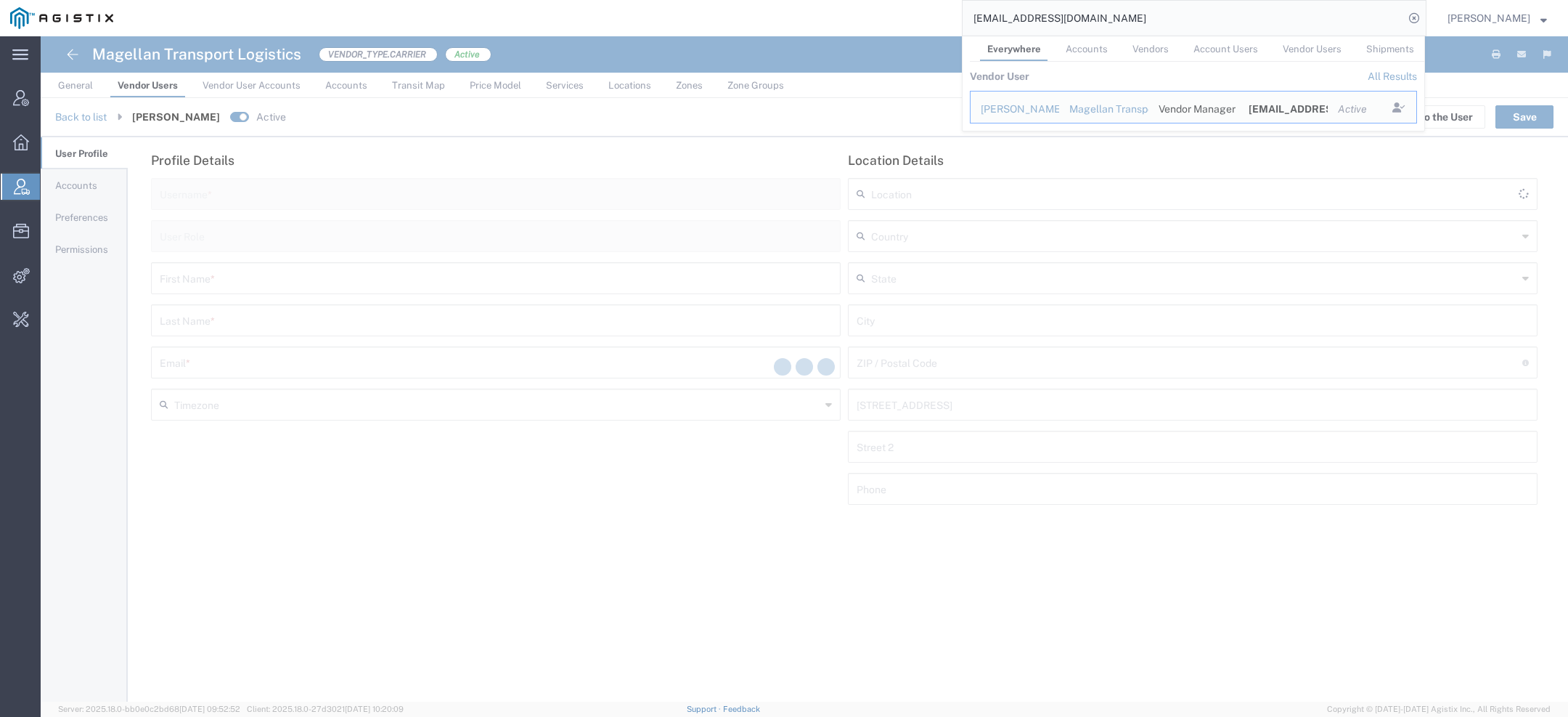
type input "United States"
type input "(904) 318-9138"
type input "America/Los-Angeles"
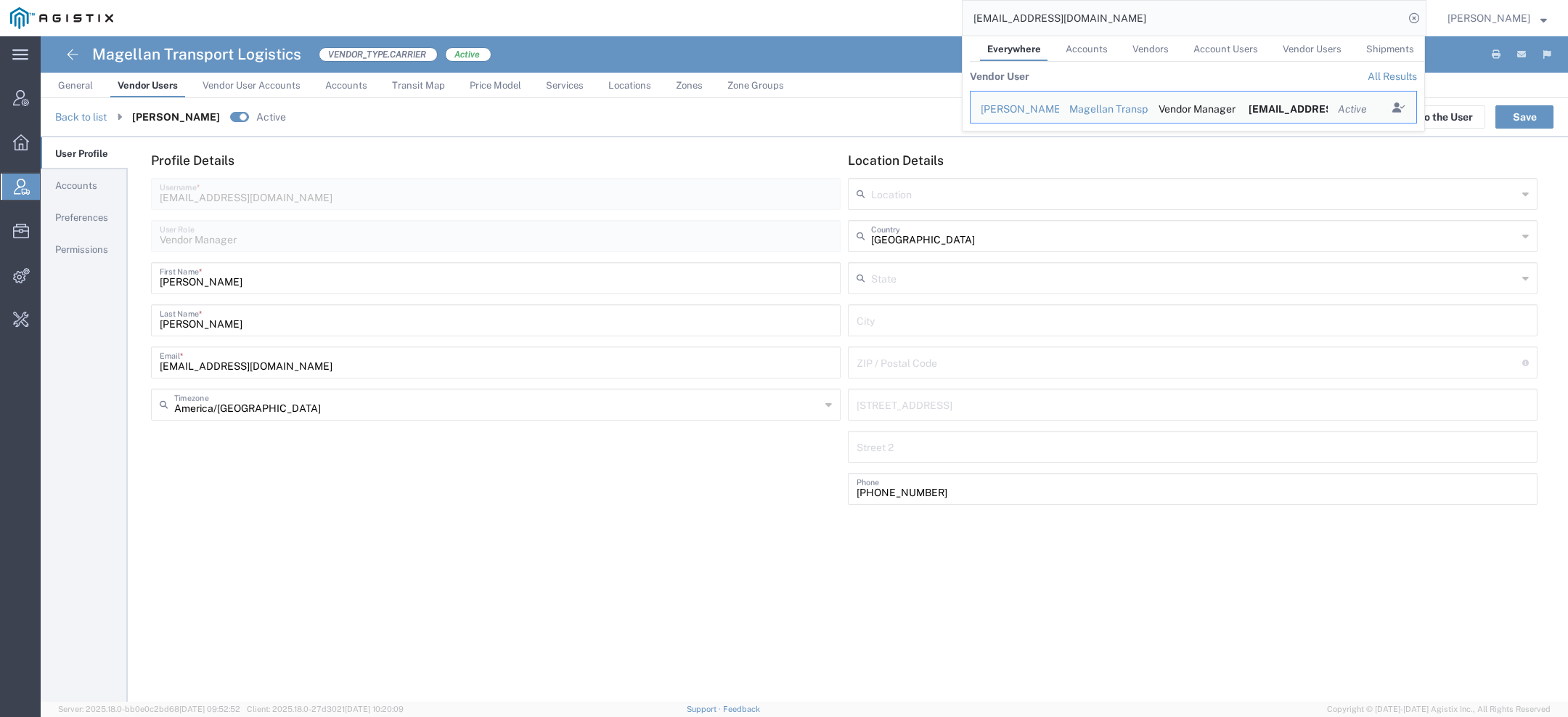
click at [91, 217] on span "Preferences" at bounding box center [82, 217] width 53 height 10
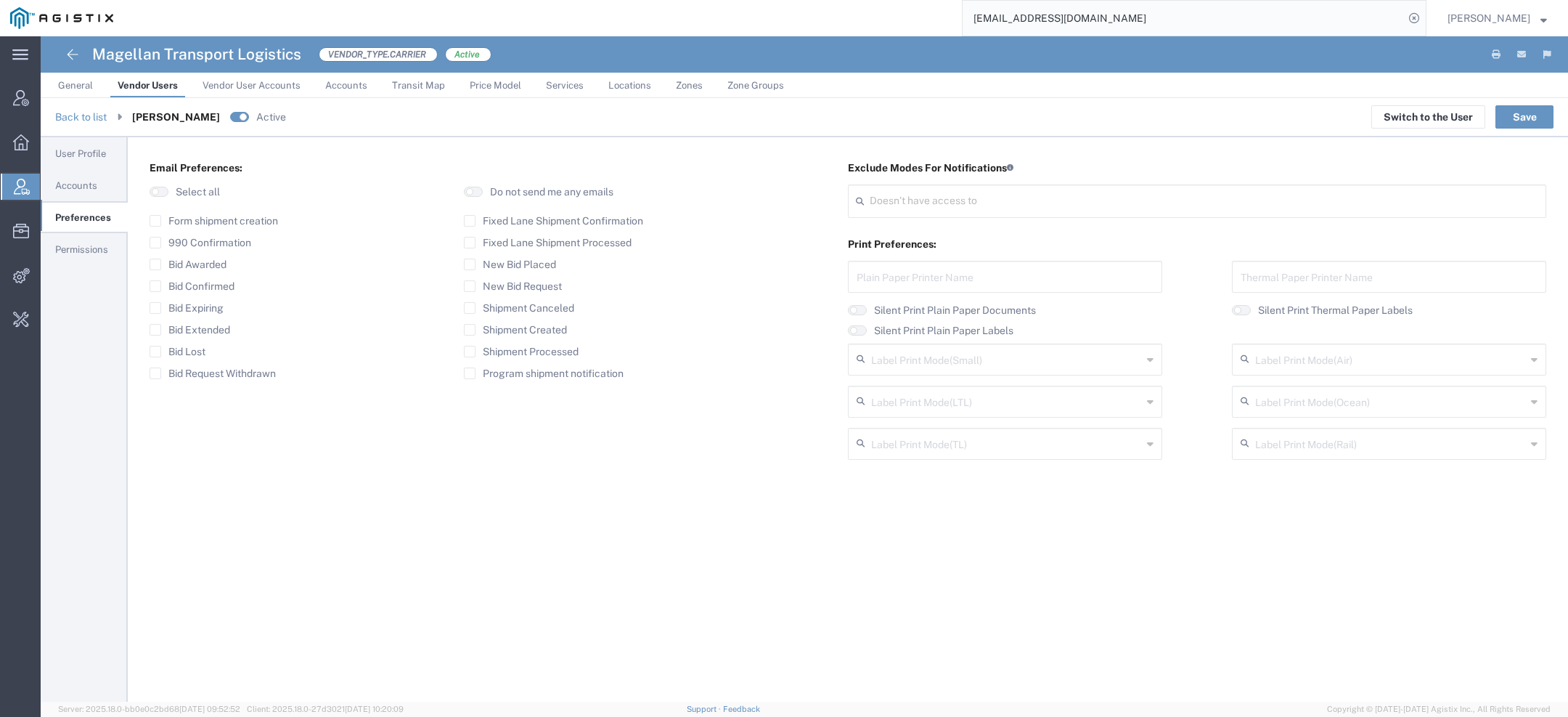
type input "Select"
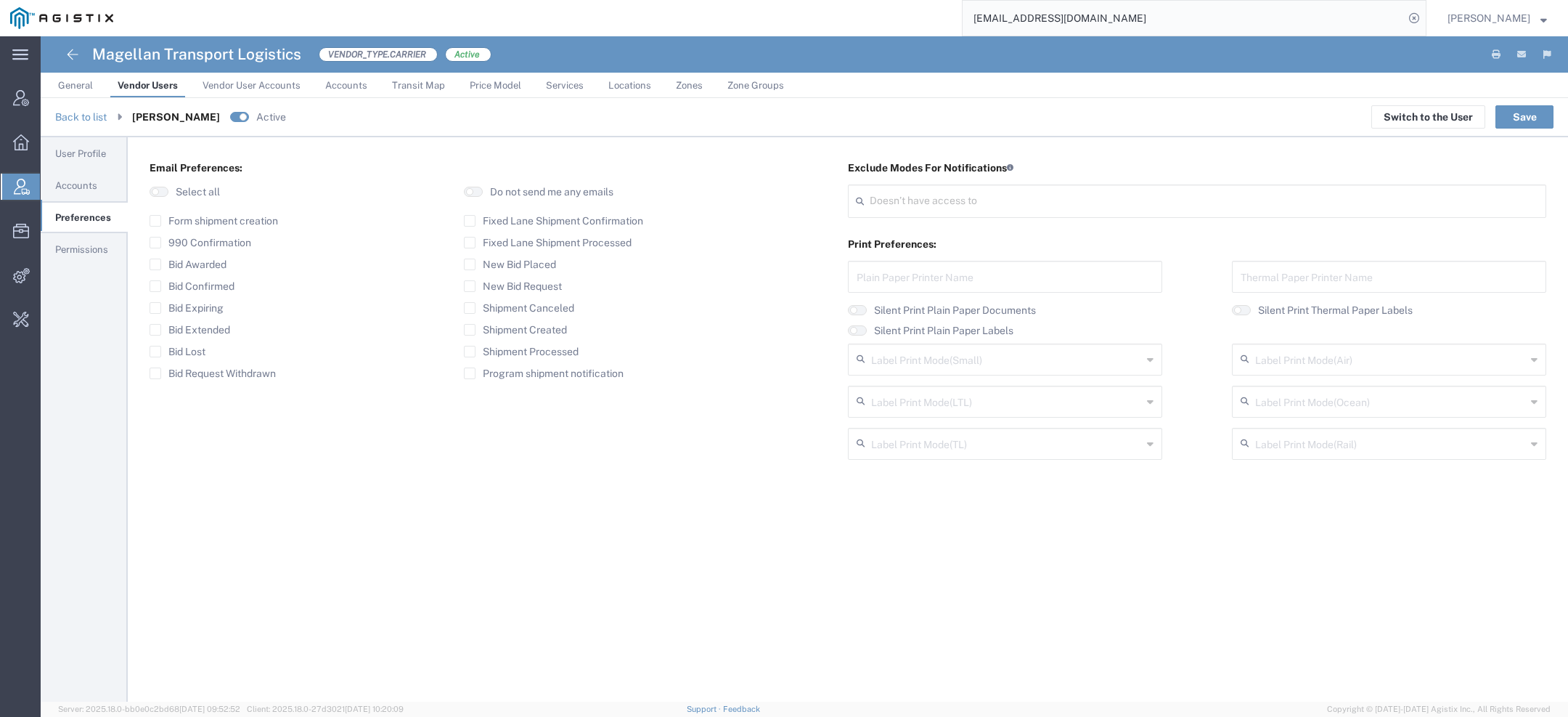
type input "Select"
click at [475, 193] on button "button" at bounding box center [473, 192] width 19 height 10
click at [1531, 113] on button "Save" at bounding box center [1524, 117] width 58 height 23
click at [237, 85] on span "Vendor User Accounts" at bounding box center [251, 84] width 98 height 10
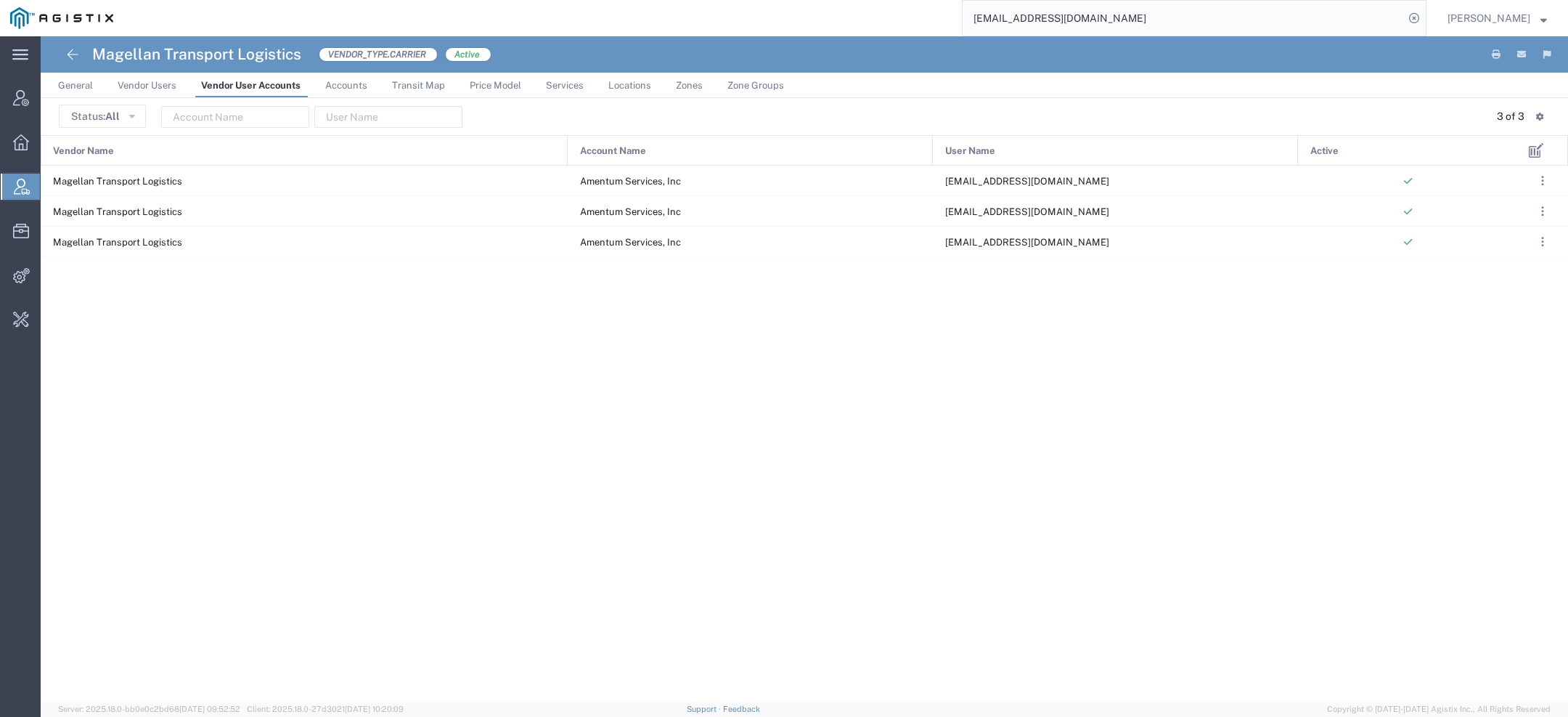
drag, startPoint x: 1134, startPoint y: 20, endPoint x: 673, endPoint y: 20, distance: 461.0
click at [753, 20] on div "okramer@magellanlogistics.com" at bounding box center [775, 18] width 1303 height 36
paste input "scardavila@lkqcorp"
drag, startPoint x: 1103, startPoint y: 19, endPoint x: 718, endPoint y: 19, distance: 385.0
click at [718, 19] on div "oscardavila@lkqcorp.com" at bounding box center [775, 18] width 1303 height 36
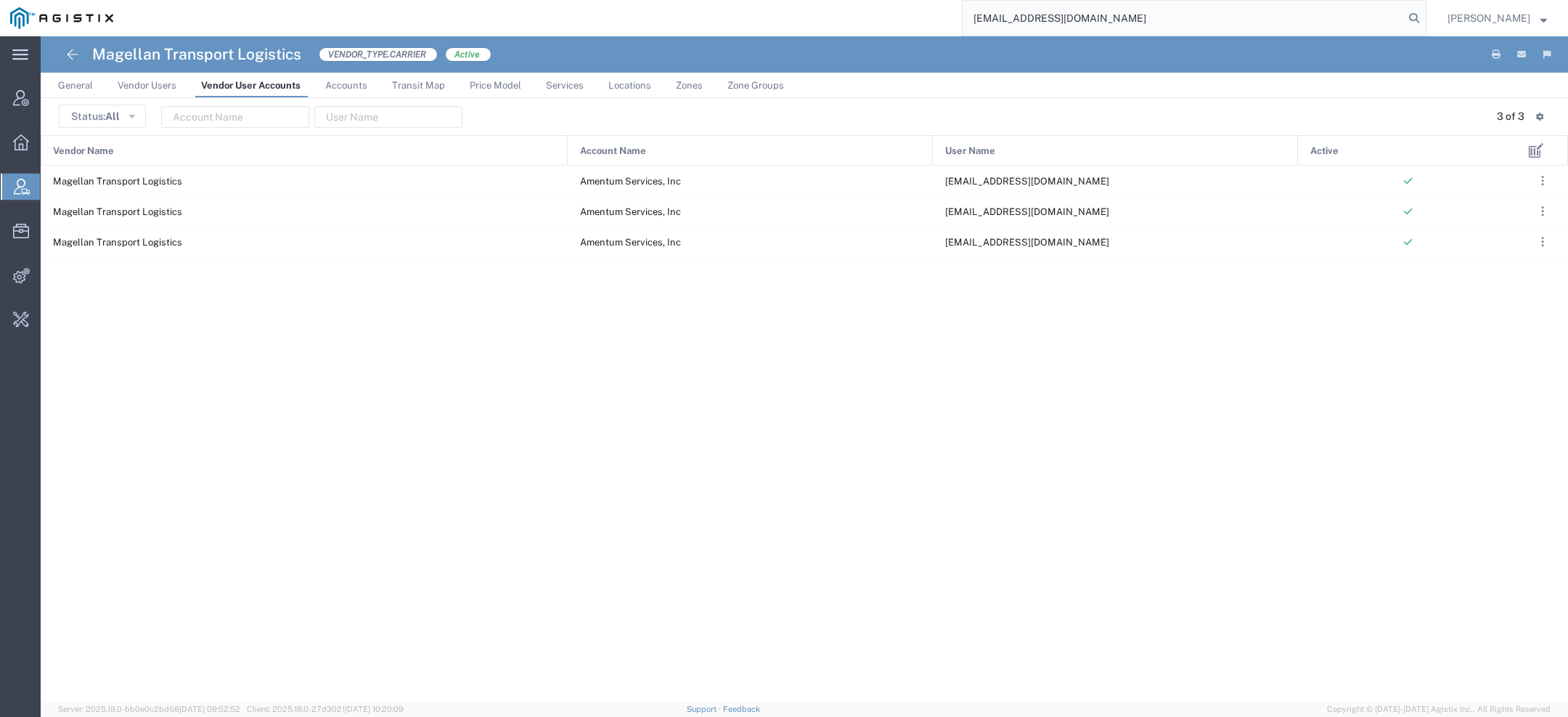
paste input "55807958"
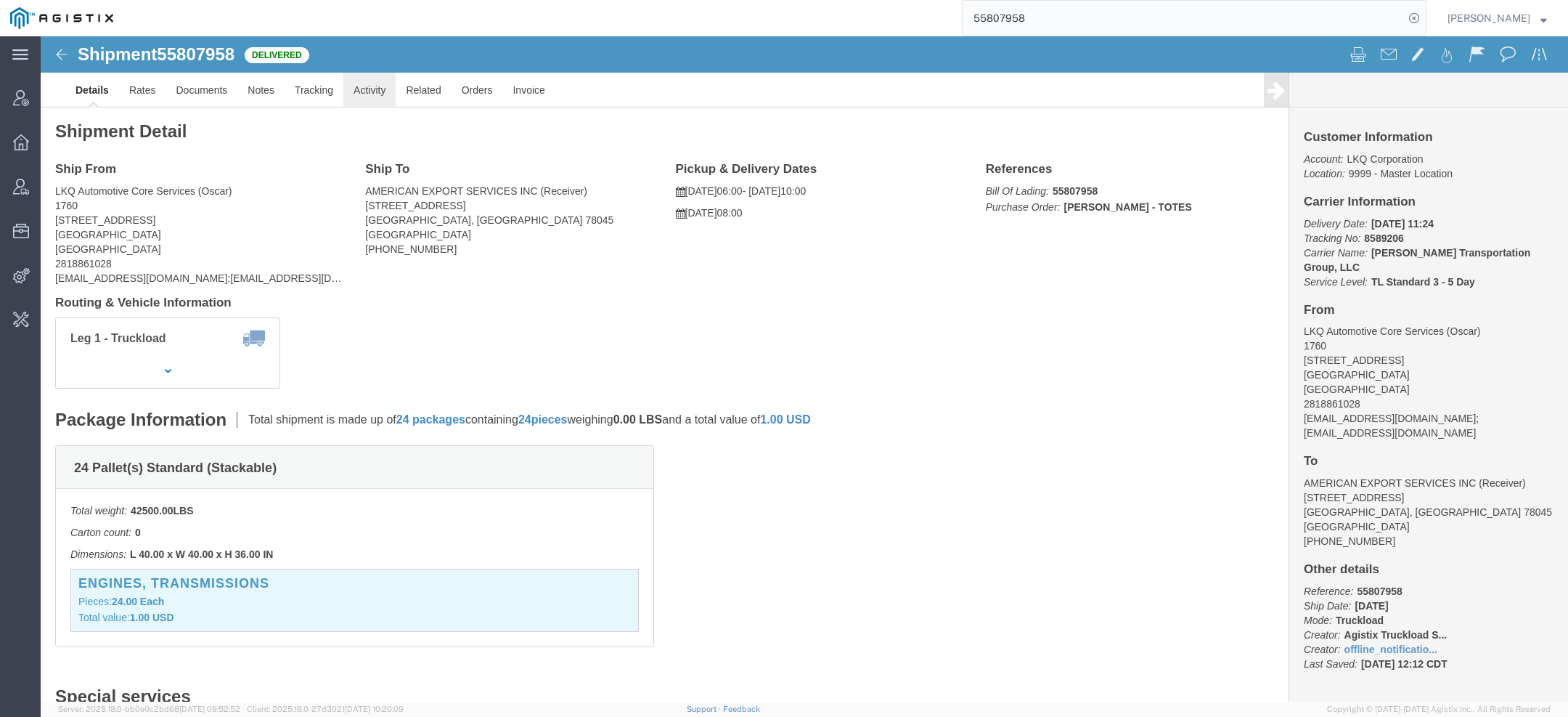
click link "Activity"
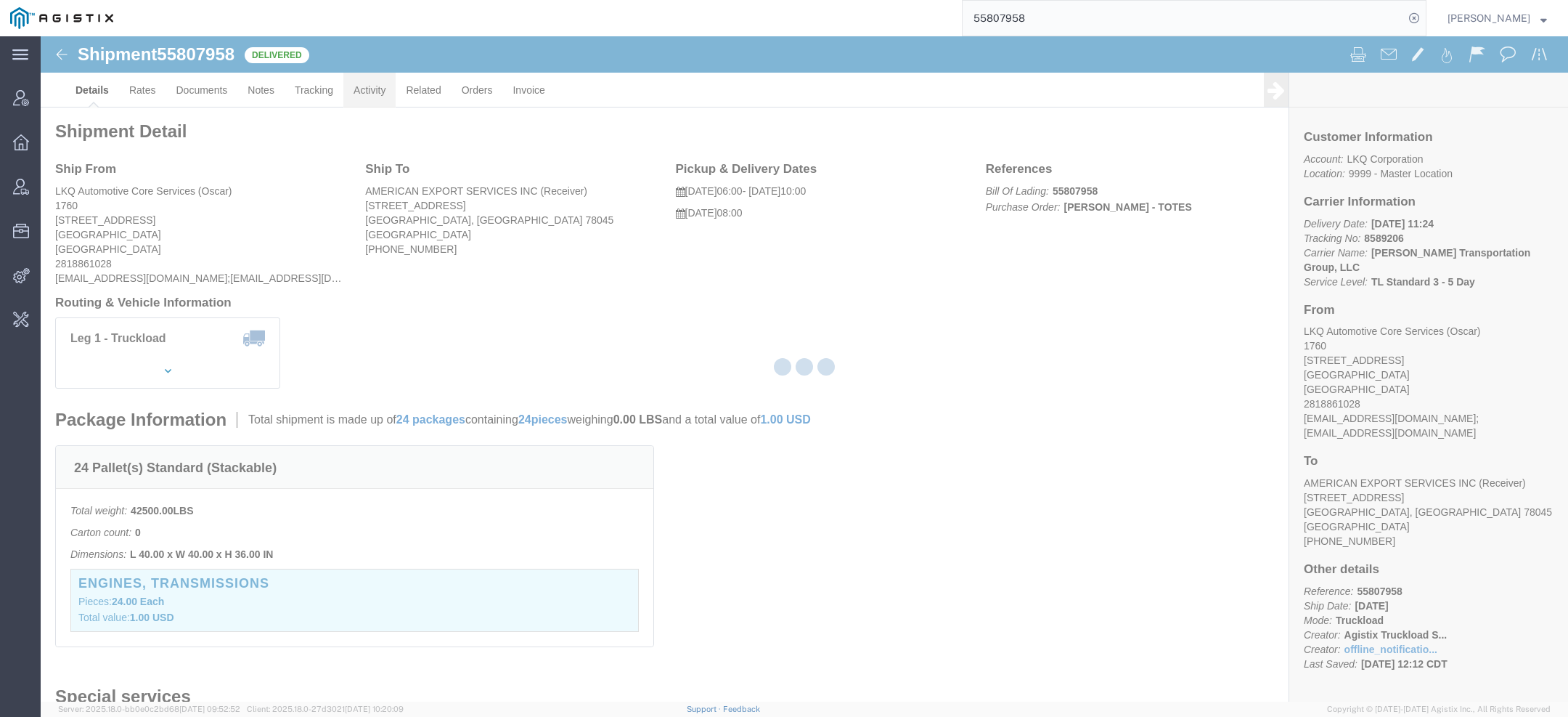
click at [370, 101] on div at bounding box center [804, 368] width 1528 height 665
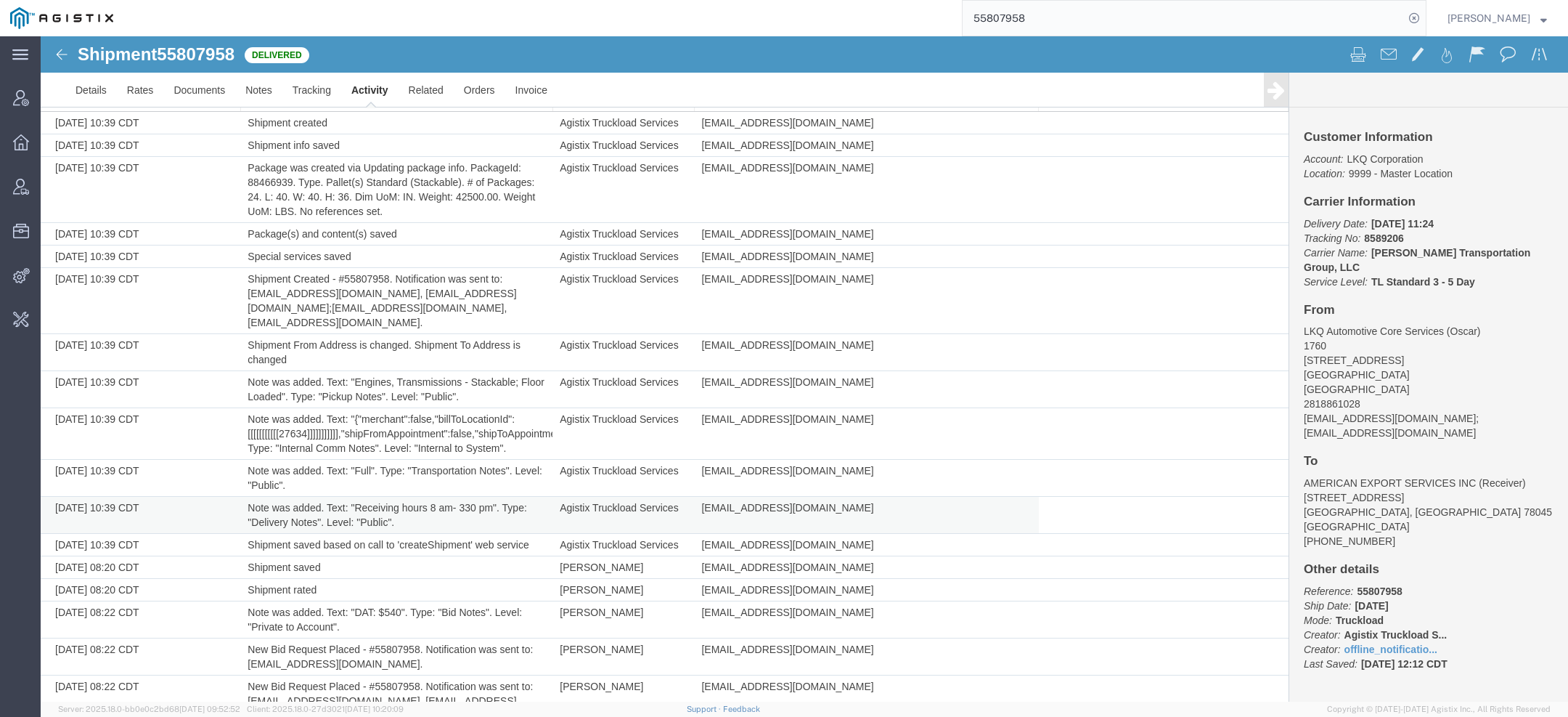
scroll to position [79, 0]
click at [79, 95] on link "Details" at bounding box center [91, 90] width 51 height 35
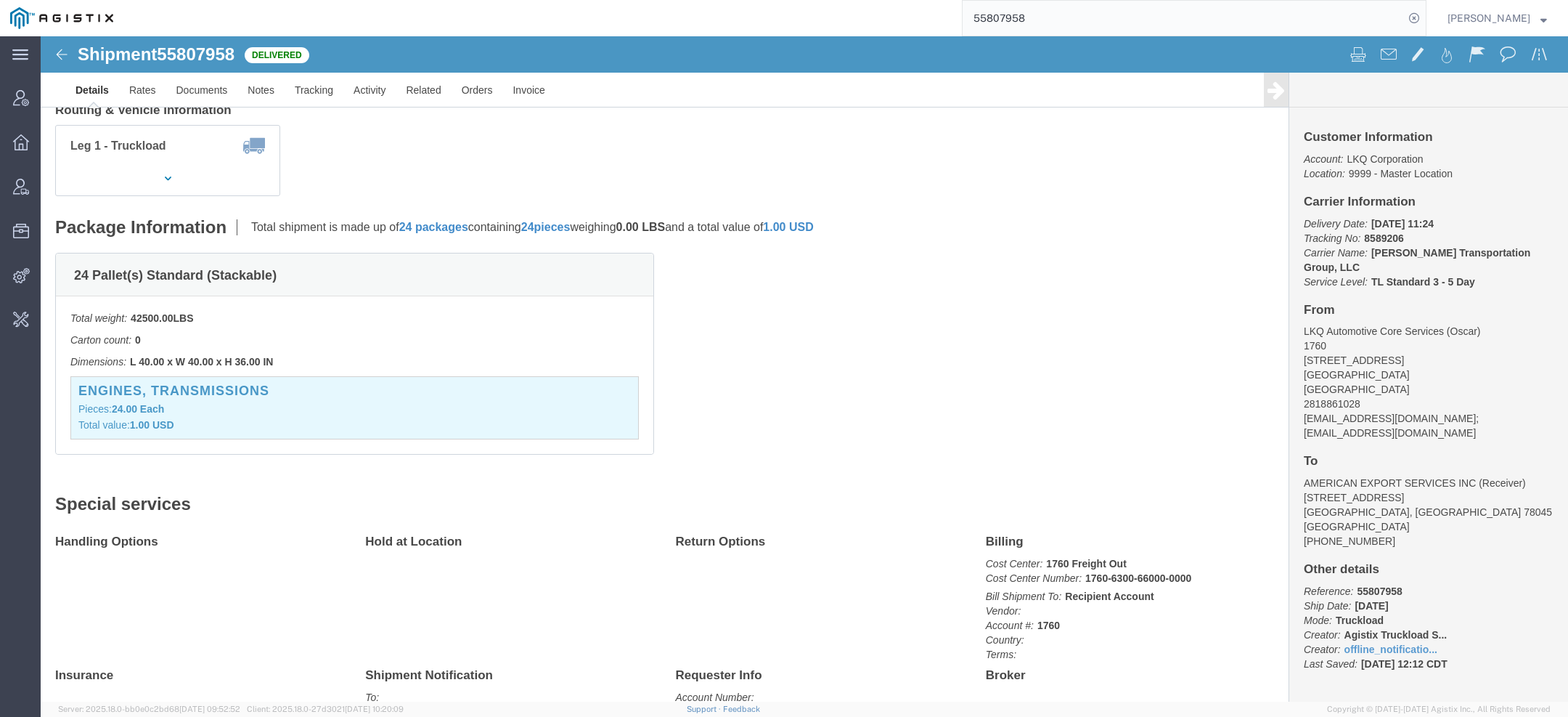
scroll to position [292, 0]
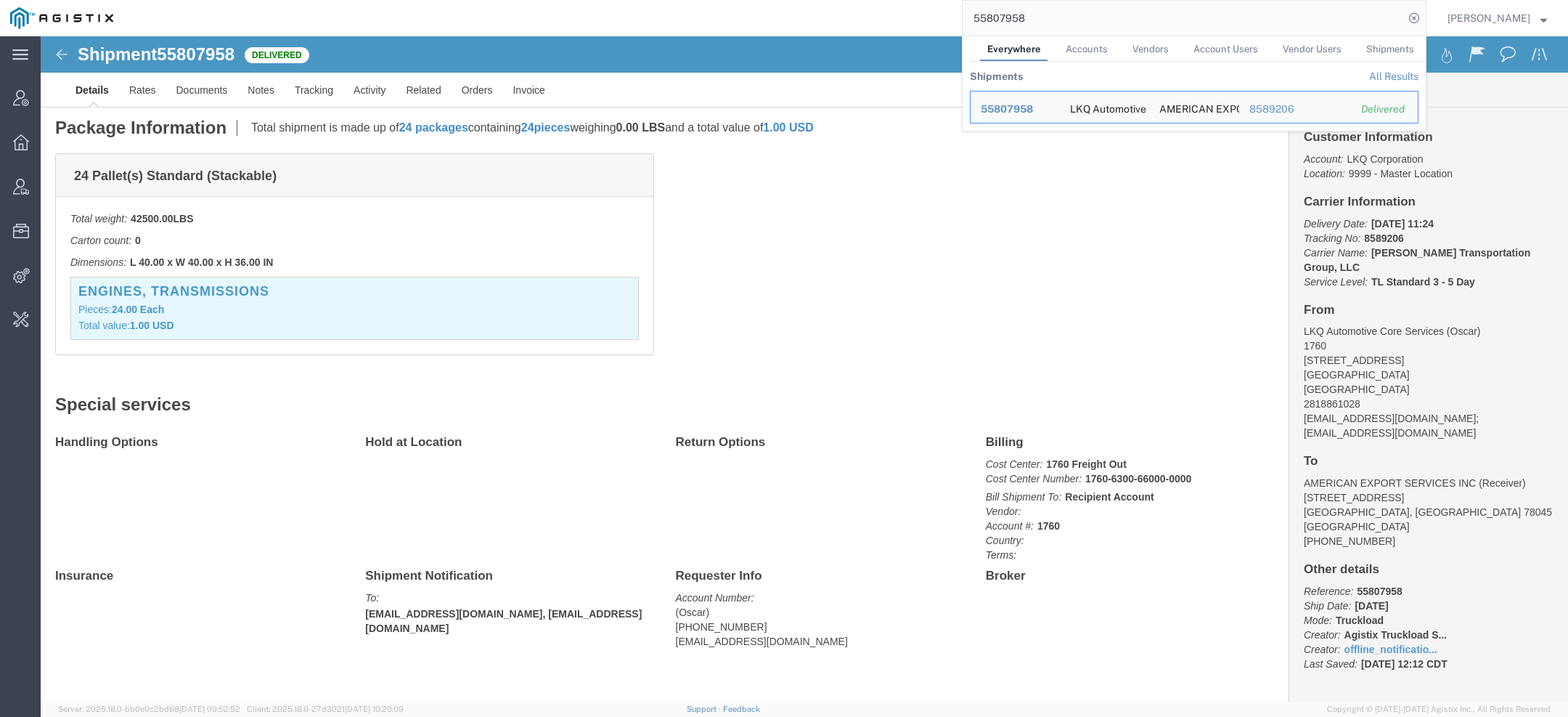
drag, startPoint x: 1076, startPoint y: 16, endPoint x: 717, endPoint y: 4, distance: 359.2
click at [726, 0] on div "55807958 Everywhere Accounts Vendors Account Users Vendor Users Shipments Shipm…" at bounding box center [775, 18] width 1303 height 36
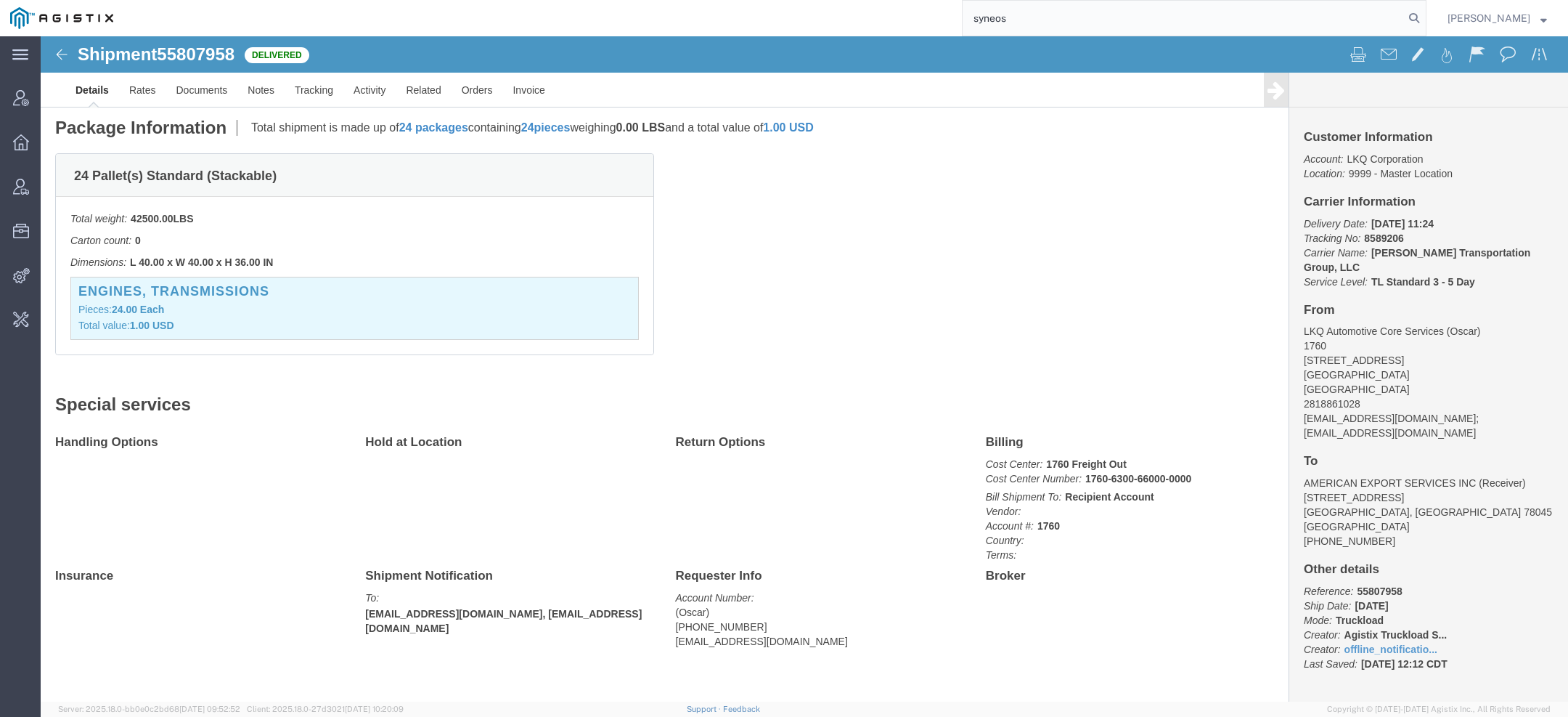
type input "syneos"
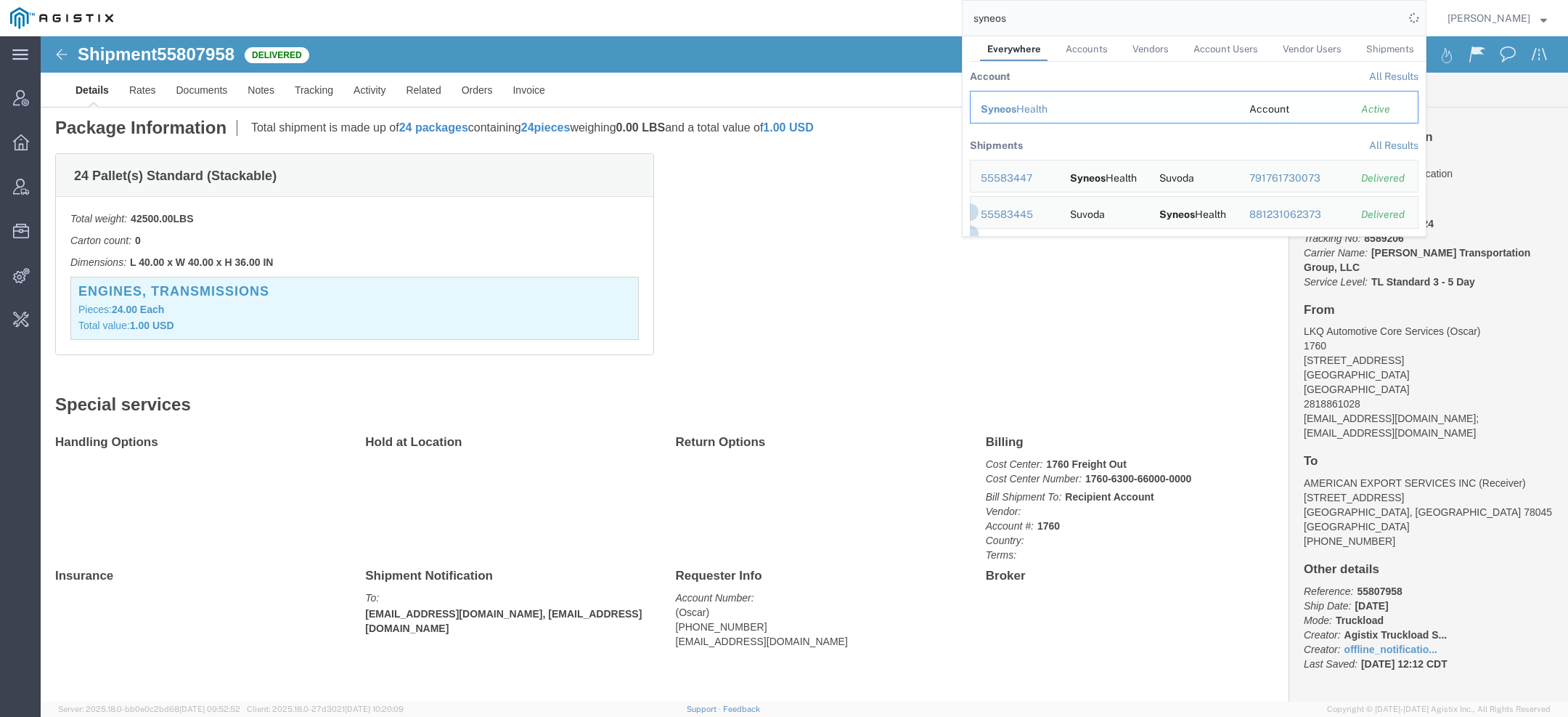
click at [993, 107] on span "Syneos" at bounding box center [999, 109] width 36 height 11
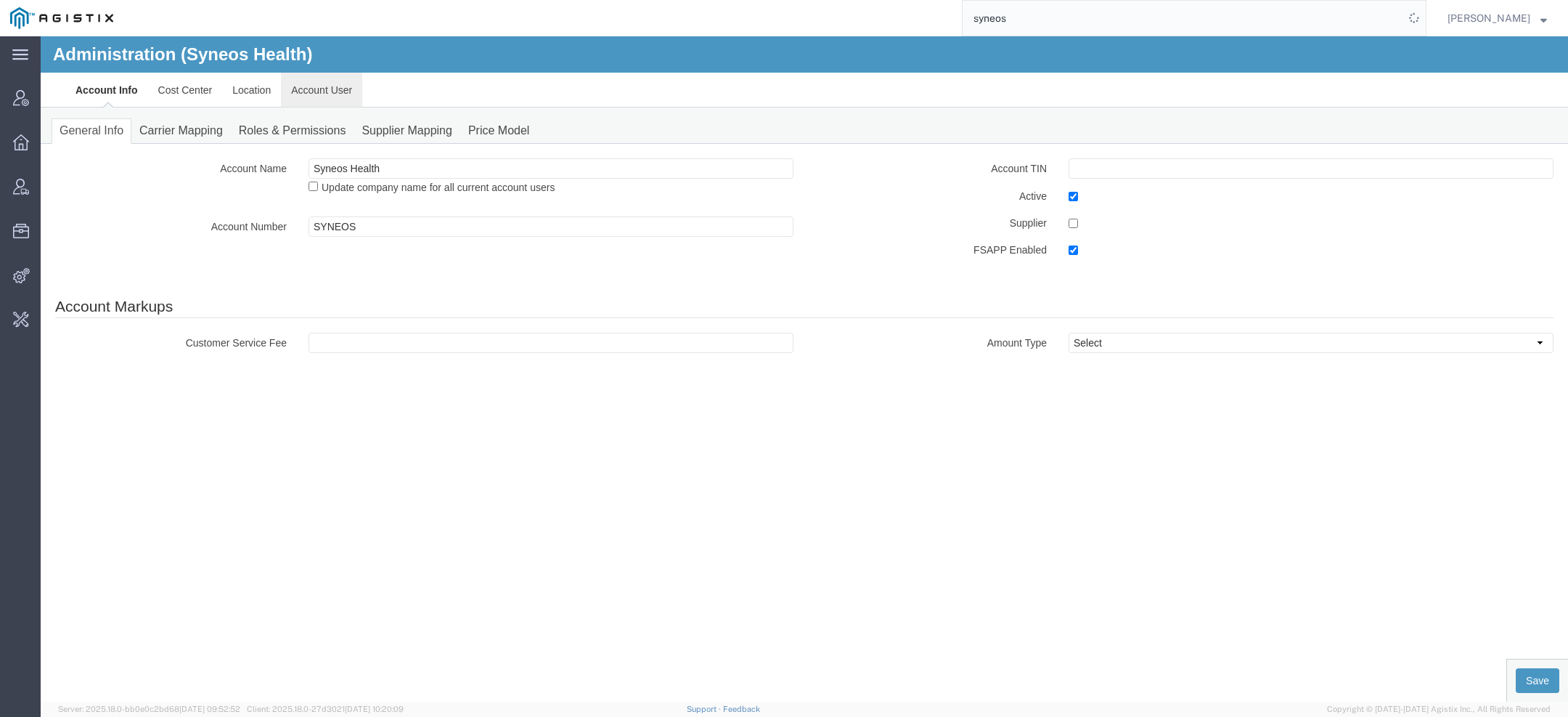
click at [346, 88] on link "Account User" at bounding box center [322, 90] width 82 height 35
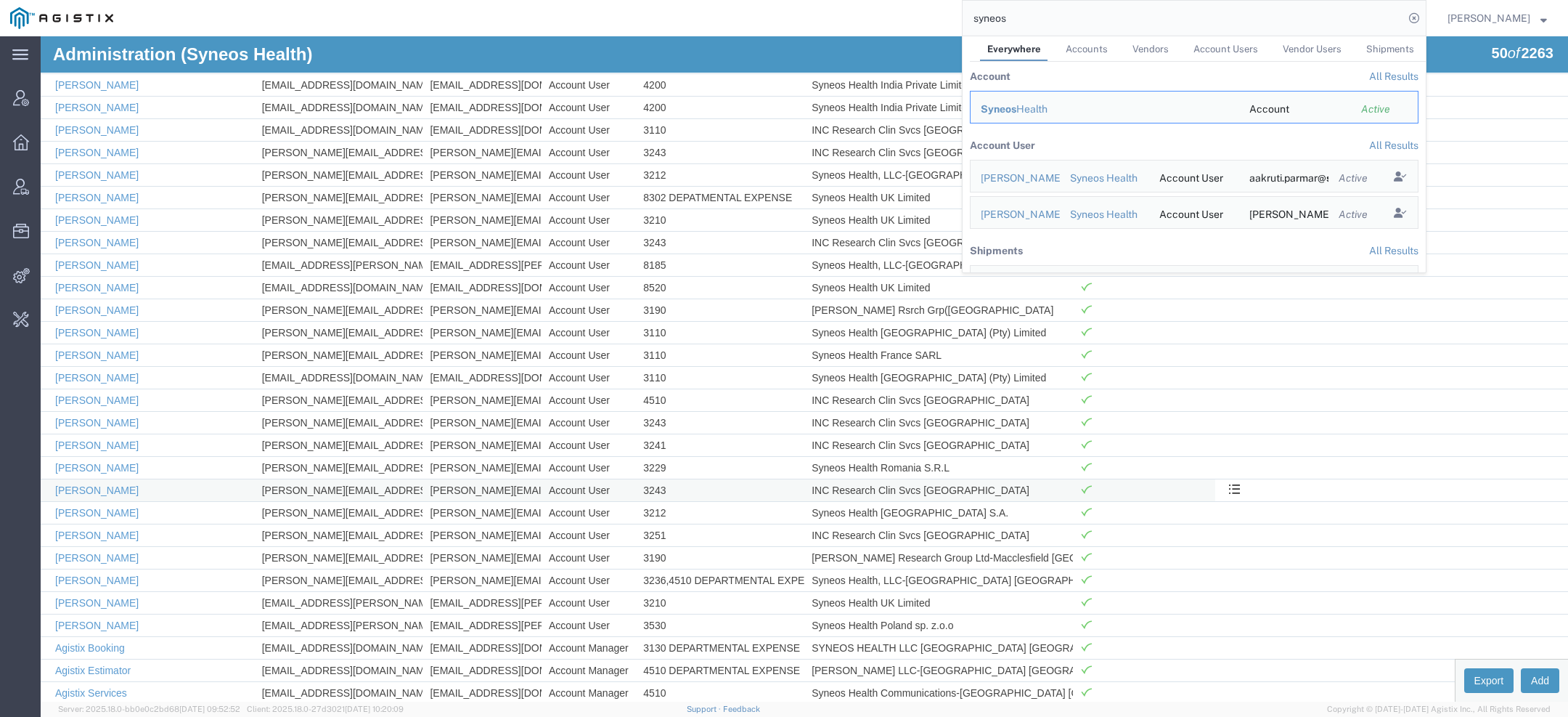
scroll to position [297, 0]
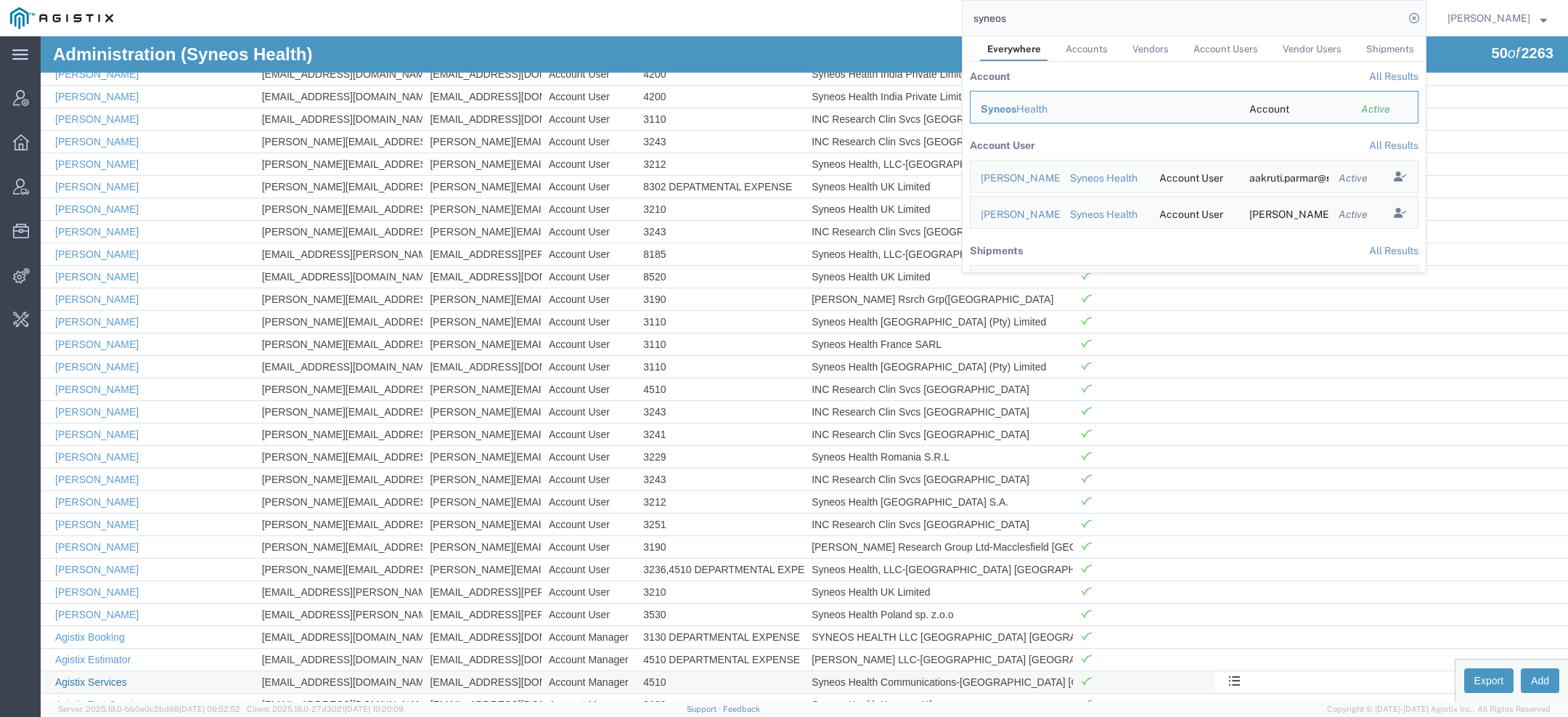
click at [104, 676] on link "Agistix Services" at bounding box center [91, 682] width 72 height 11
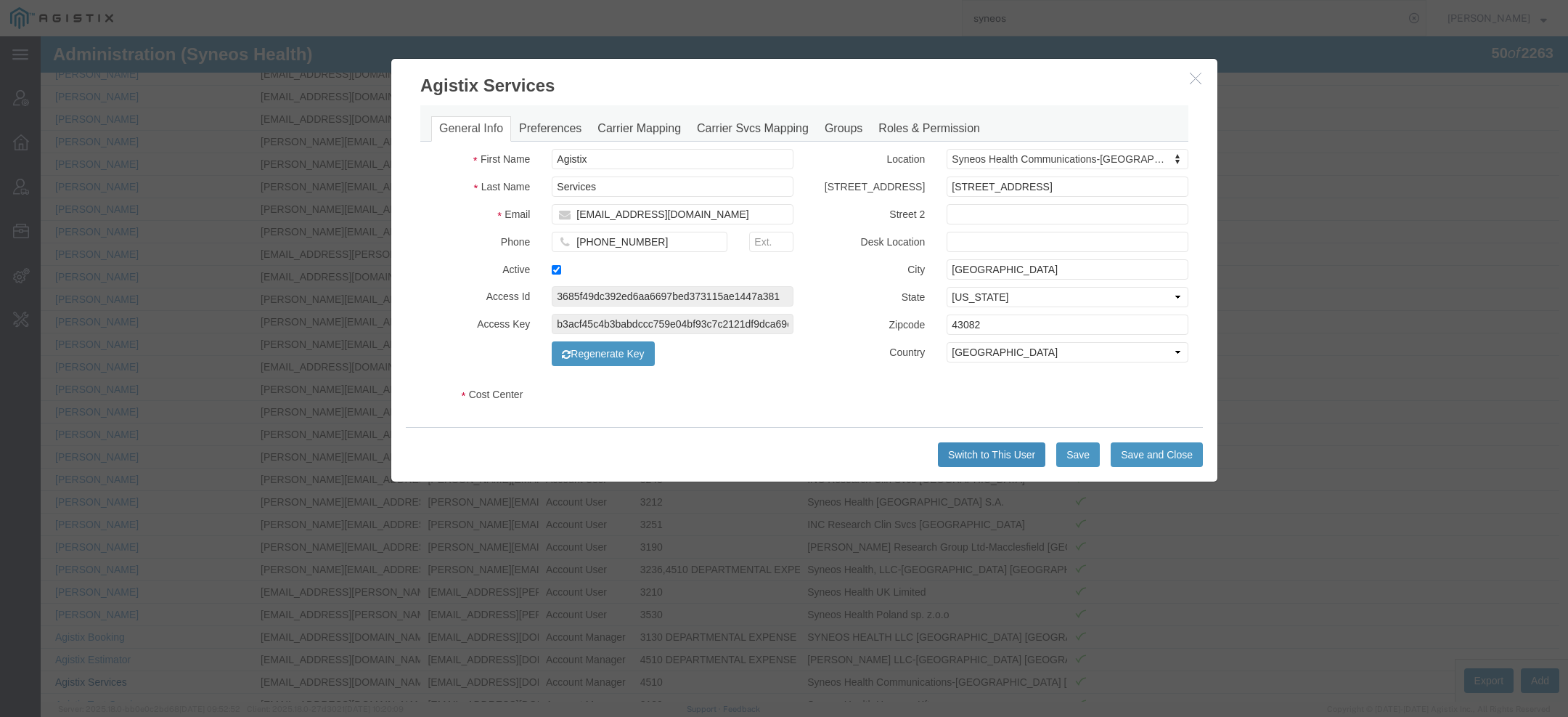
select select "DEPARTMENT"
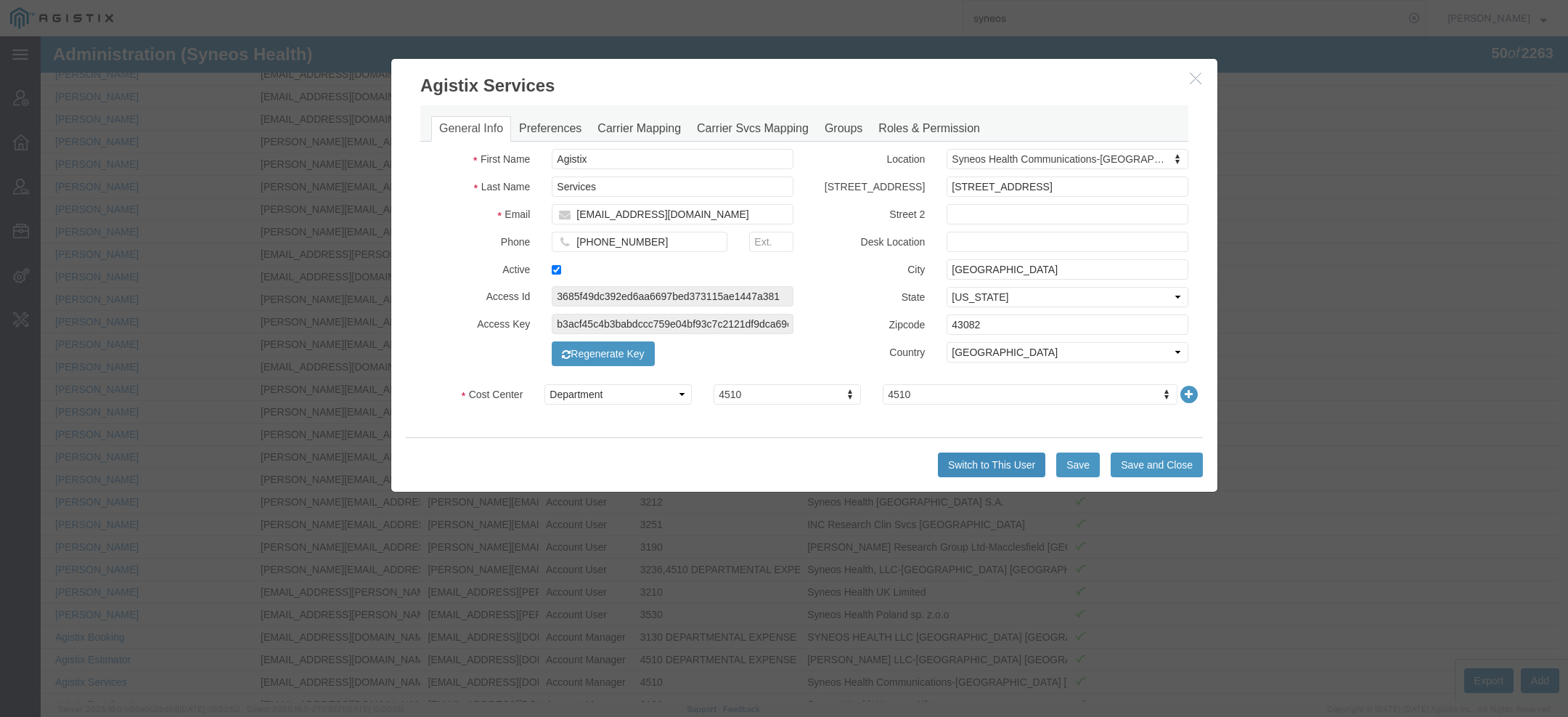
click at [1008, 471] on button "Switch to This User" at bounding box center [991, 465] width 107 height 25
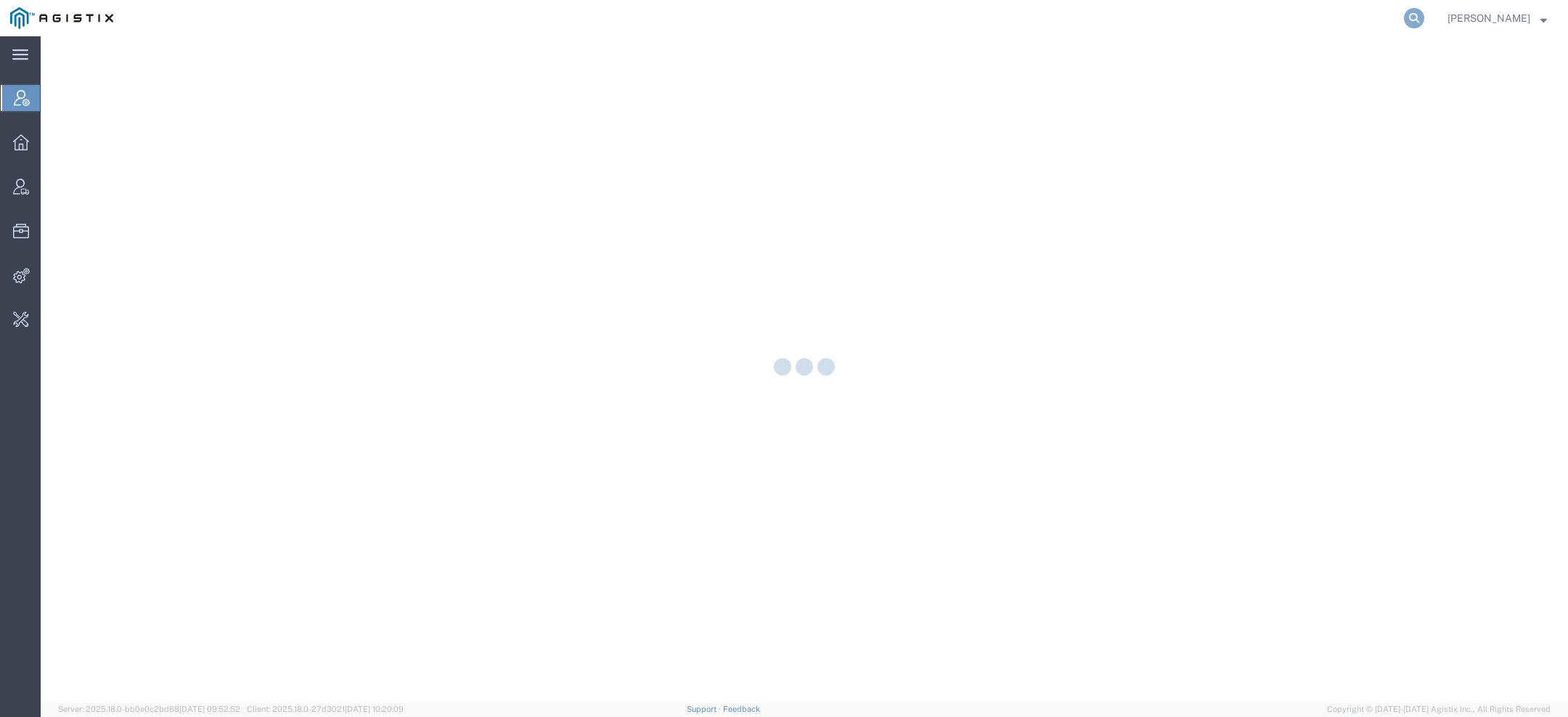
click at [1418, 20] on icon at bounding box center [1413, 17] width 20 height 20
type input "lkq c"
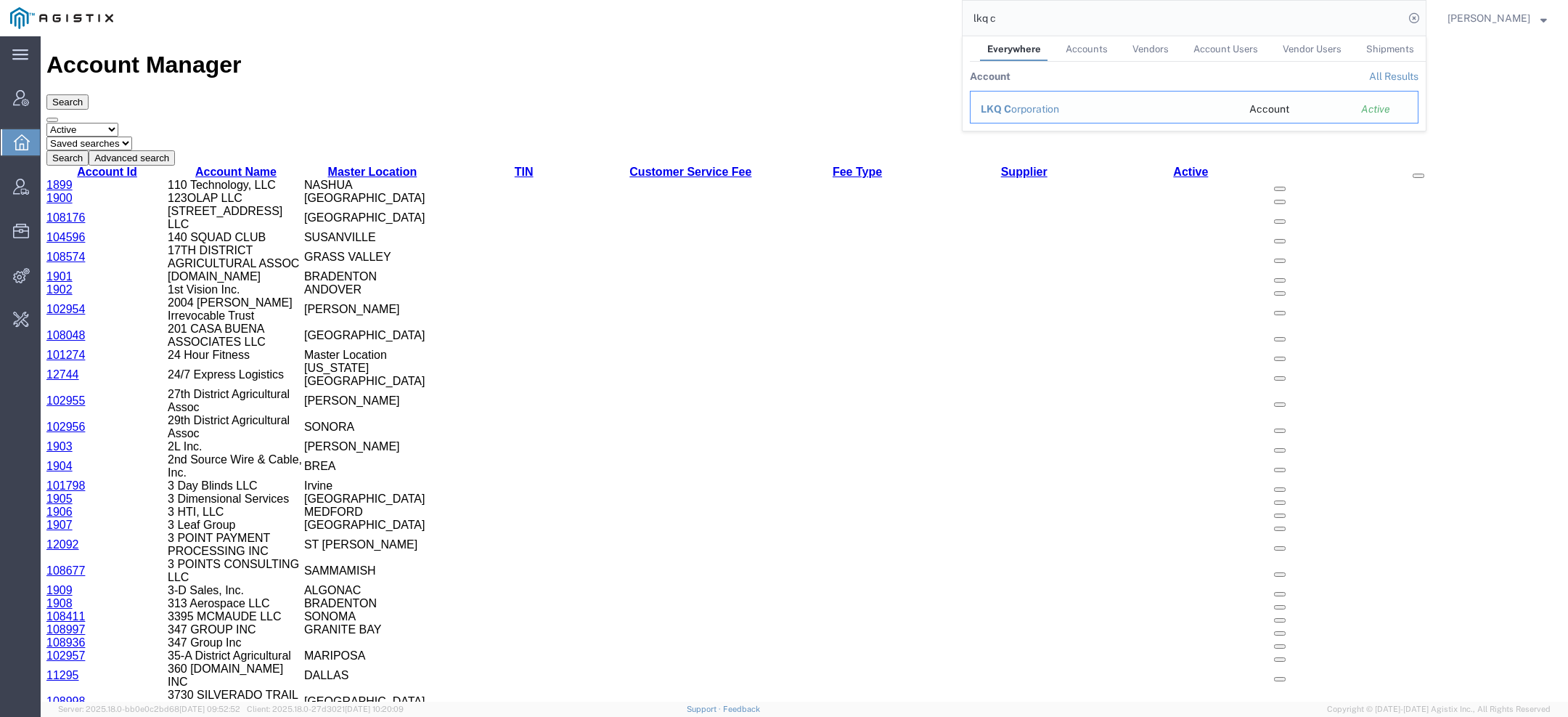
click at [1042, 110] on div "LKQ C orporation" at bounding box center [1105, 109] width 249 height 15
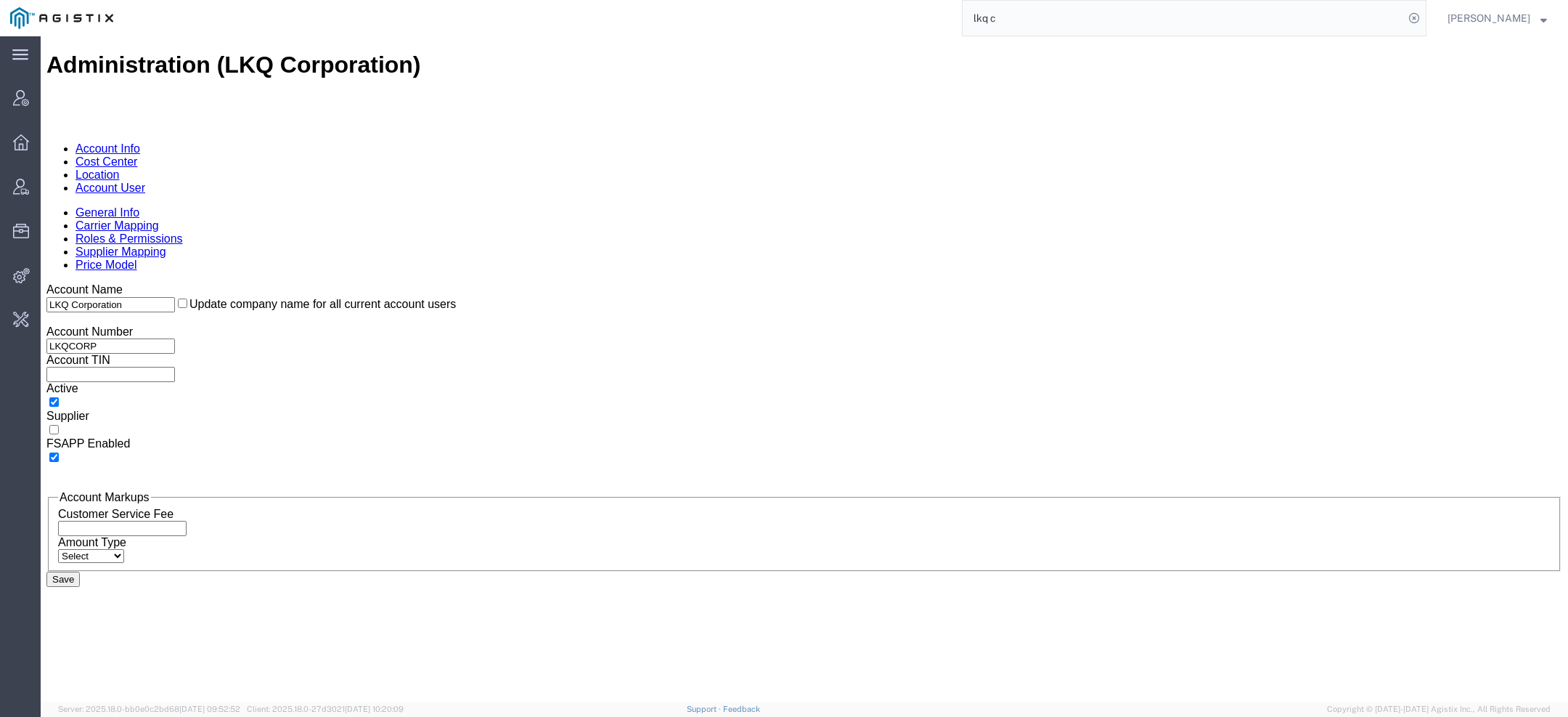
click at [120, 169] on link "Location" at bounding box center [98, 175] width 45 height 12
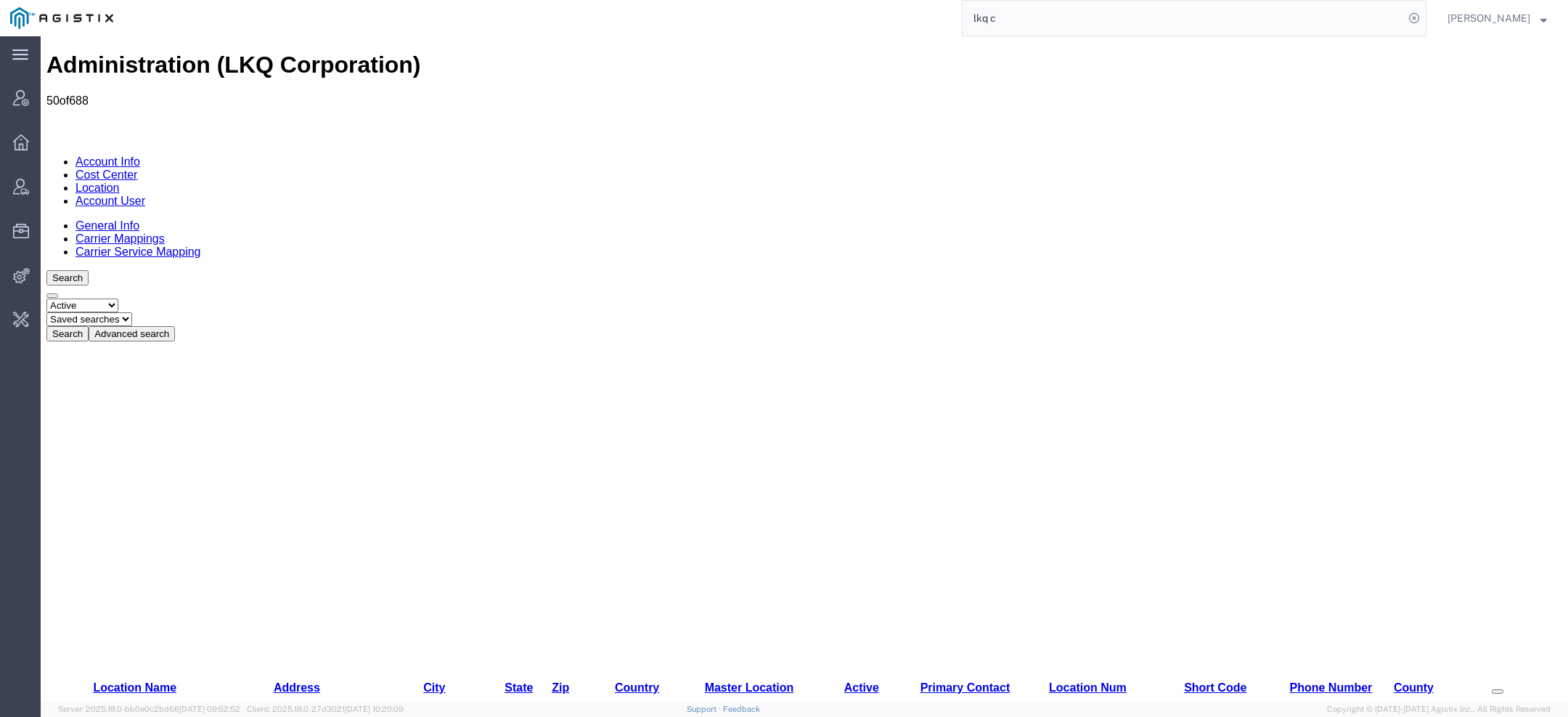
click at [175, 326] on button "Advanced search" at bounding box center [131, 334] width 86 height 15
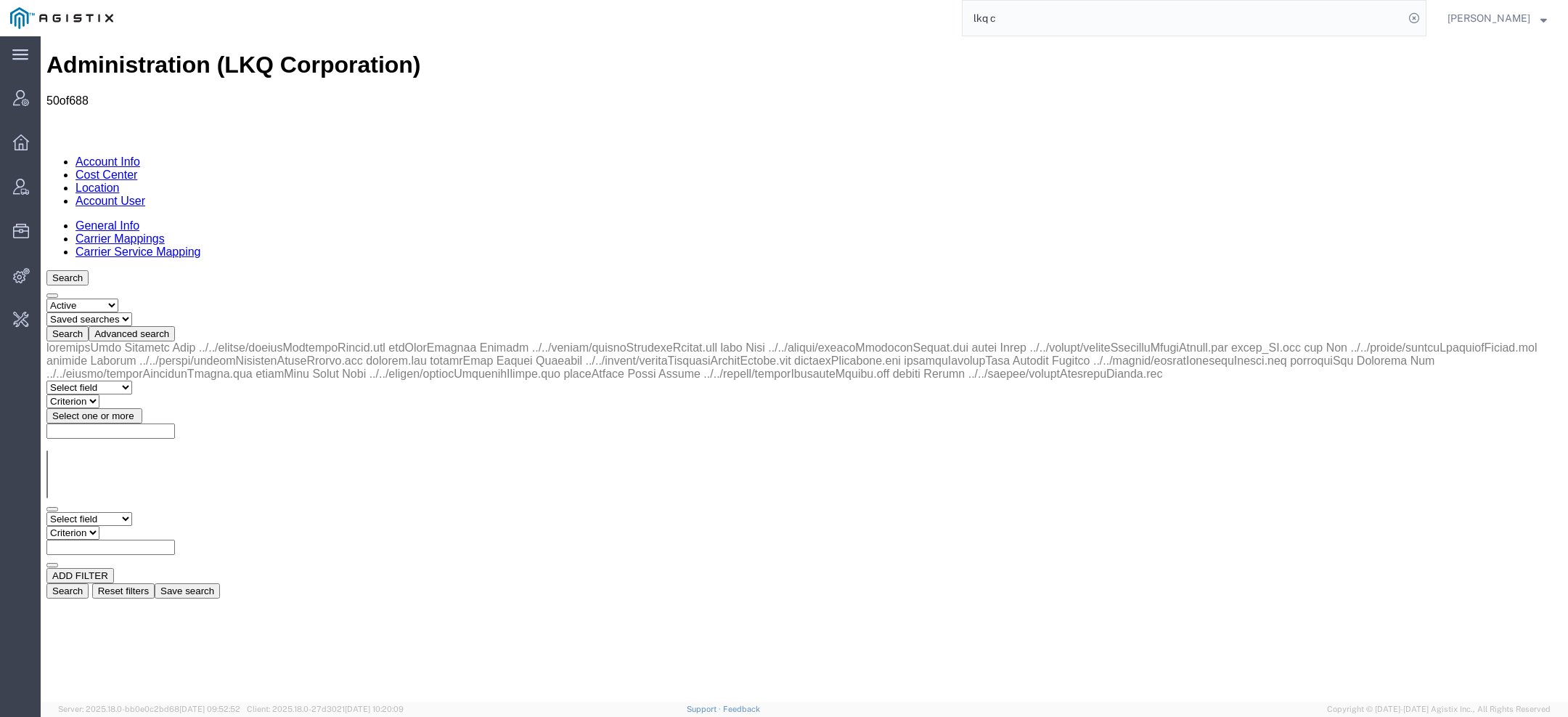
click at [132, 512] on select "Select field Address City Country County Location Name Location Num Master Loca…" at bounding box center [89, 519] width 85 height 14
select select "locationName"
click at [46, 512] on select "Select field Address City Country County Location Name Location Num Master Loca…" at bounding box center [89, 519] width 85 height 14
select select "contains"
click at [134, 525] on select "Criterion contains does not contain is is blank is not blank starts with" at bounding box center [90, 532] width 87 height 14
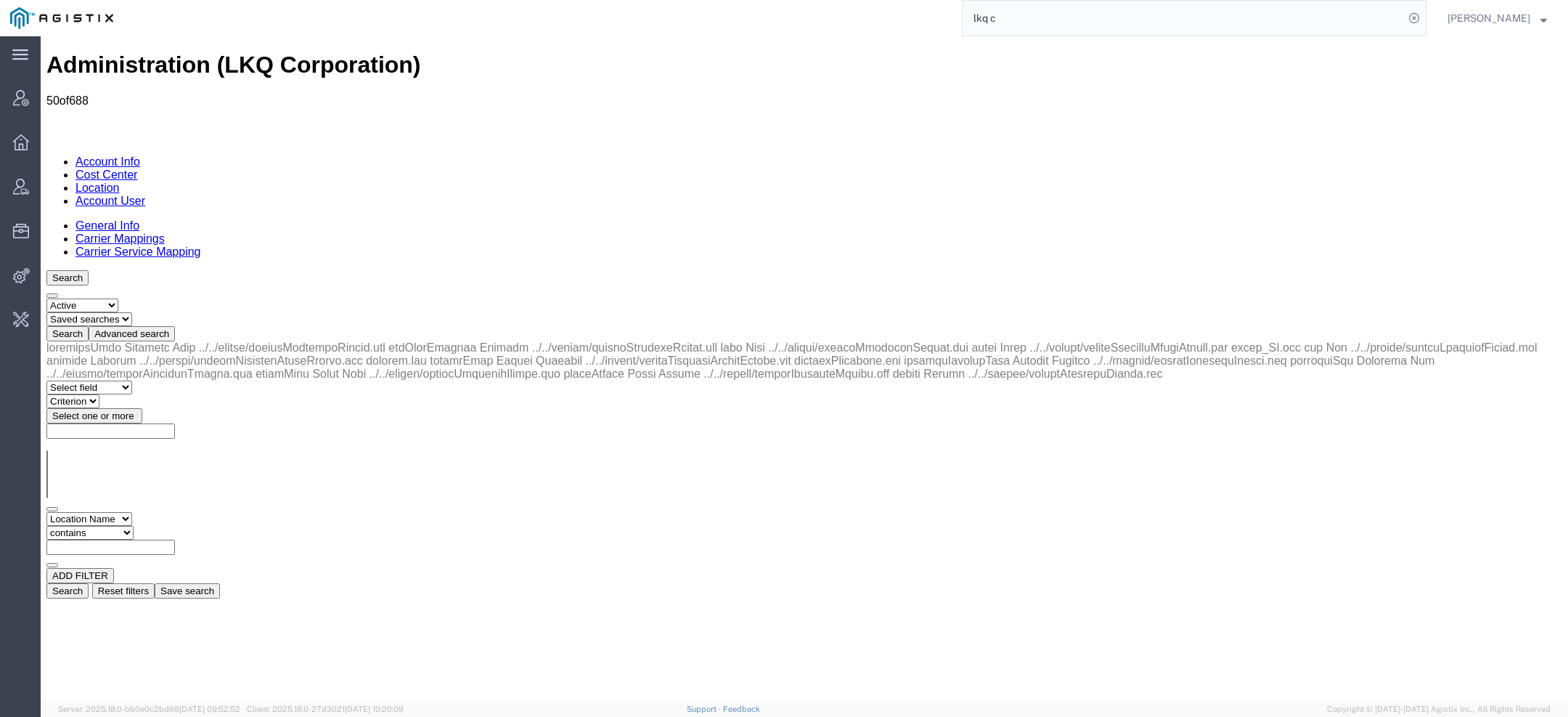
paste input "1715"
type input "1715"
click at [88, 583] on button "Search" at bounding box center [67, 591] width 42 height 15
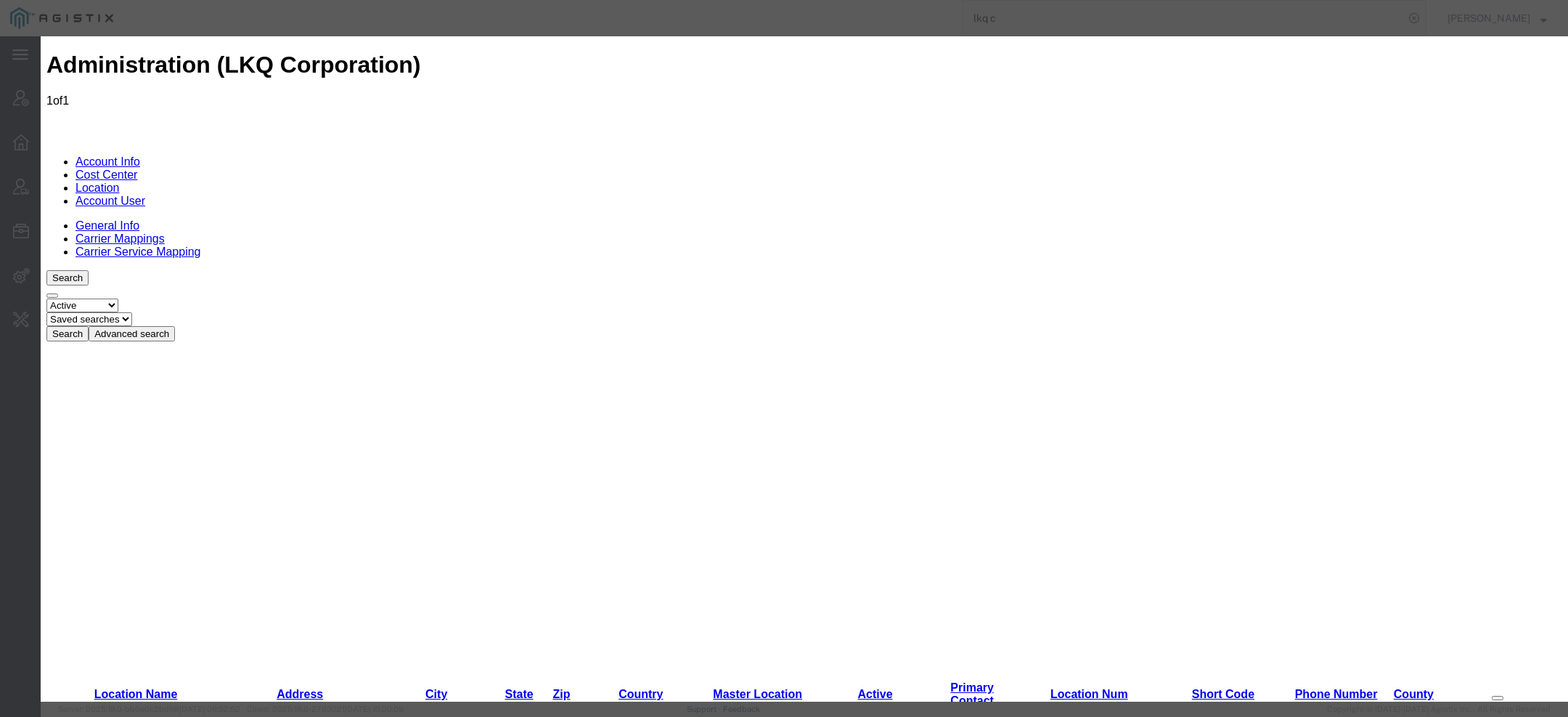
select select "COSTCENTER"
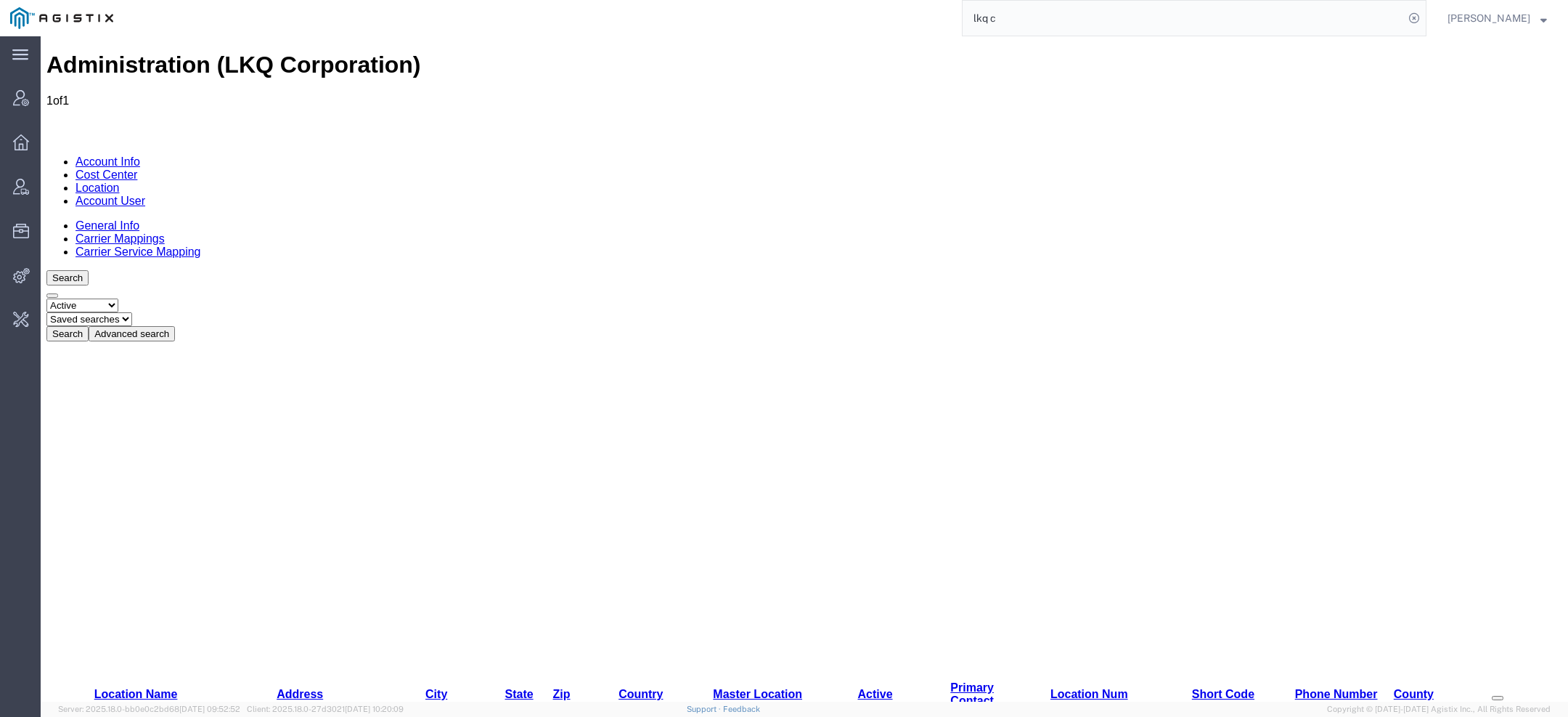
click at [175, 326] on button "Advanced search" at bounding box center [131, 334] width 86 height 15
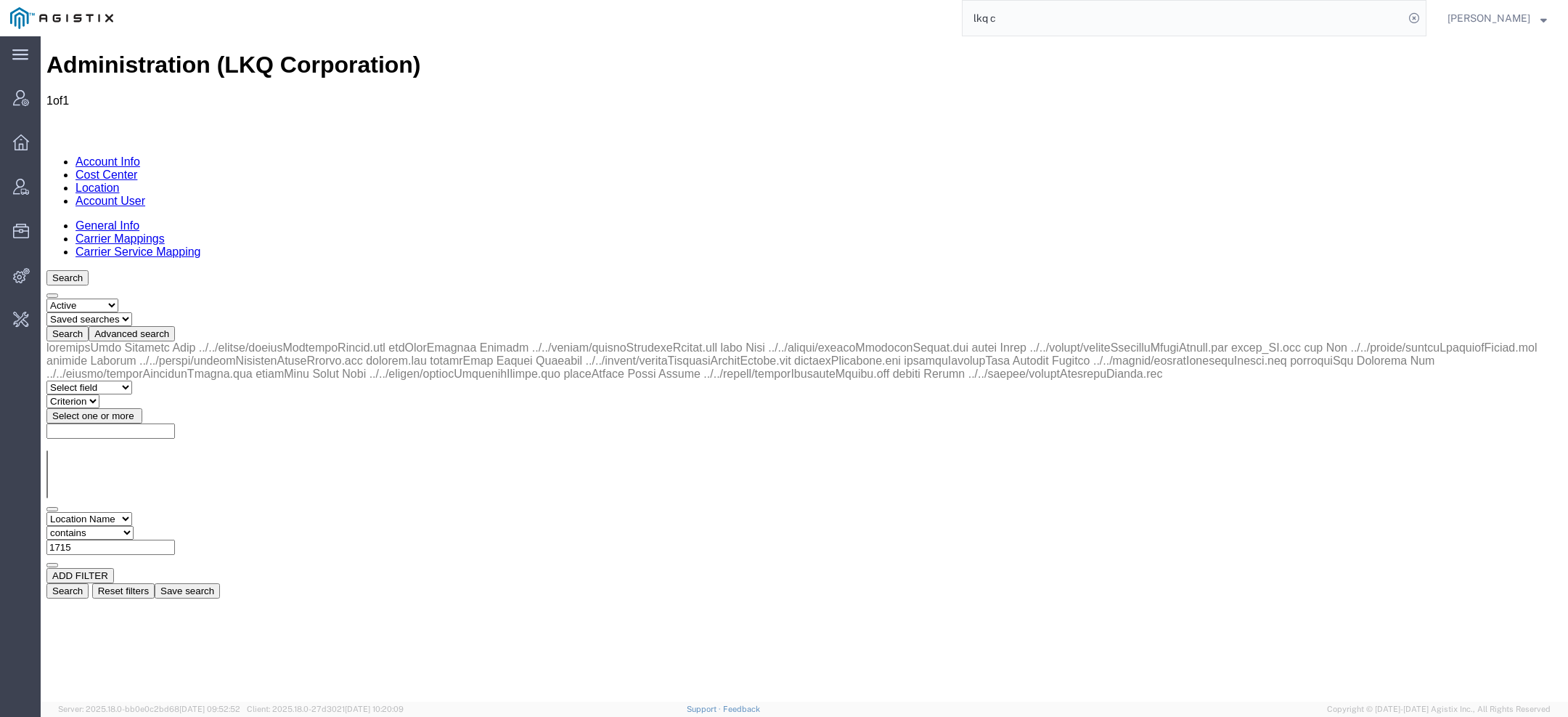
click at [175, 540] on input "1715" at bounding box center [110, 547] width 128 height 15
type input "1760"
click at [88, 583] on button "Search" at bounding box center [67, 591] width 42 height 15
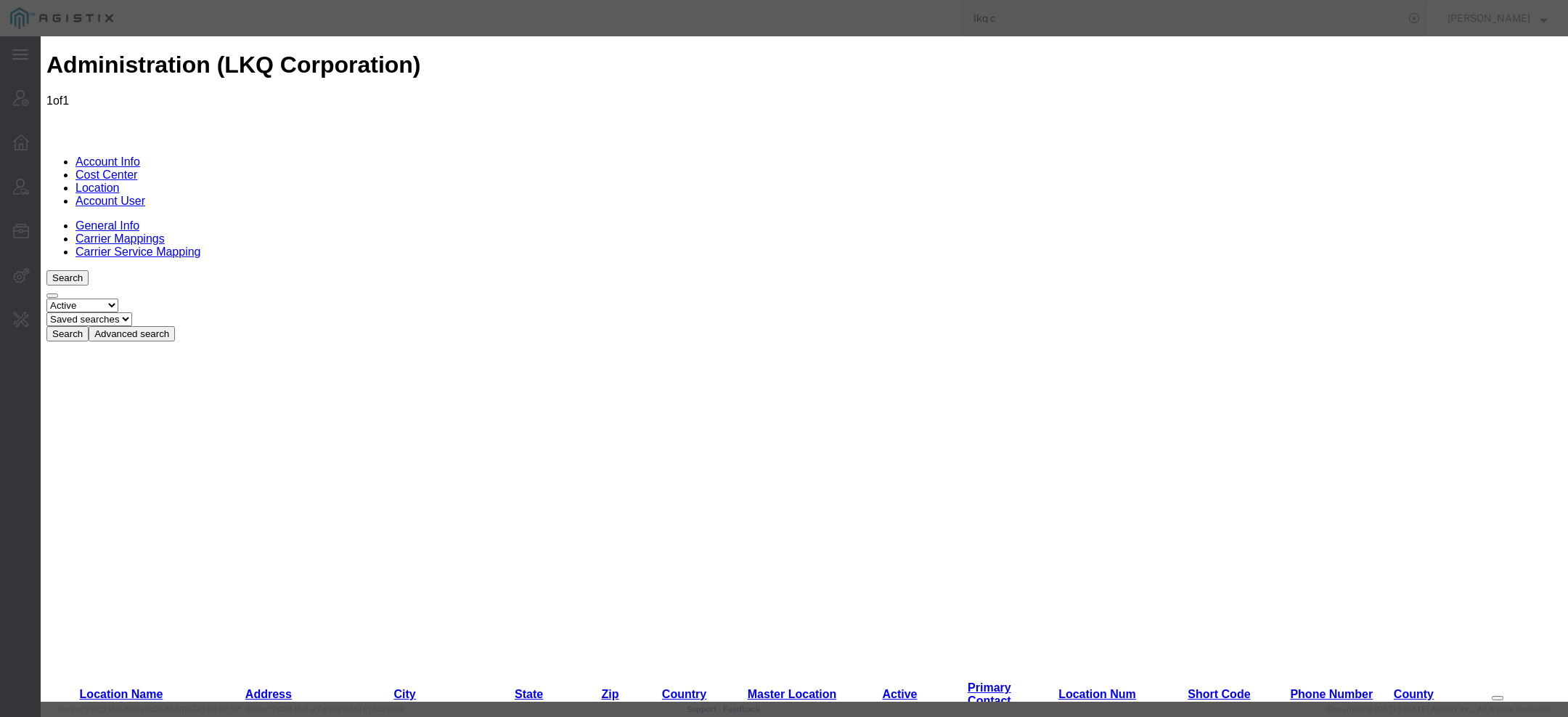
select select "COSTCENTER"
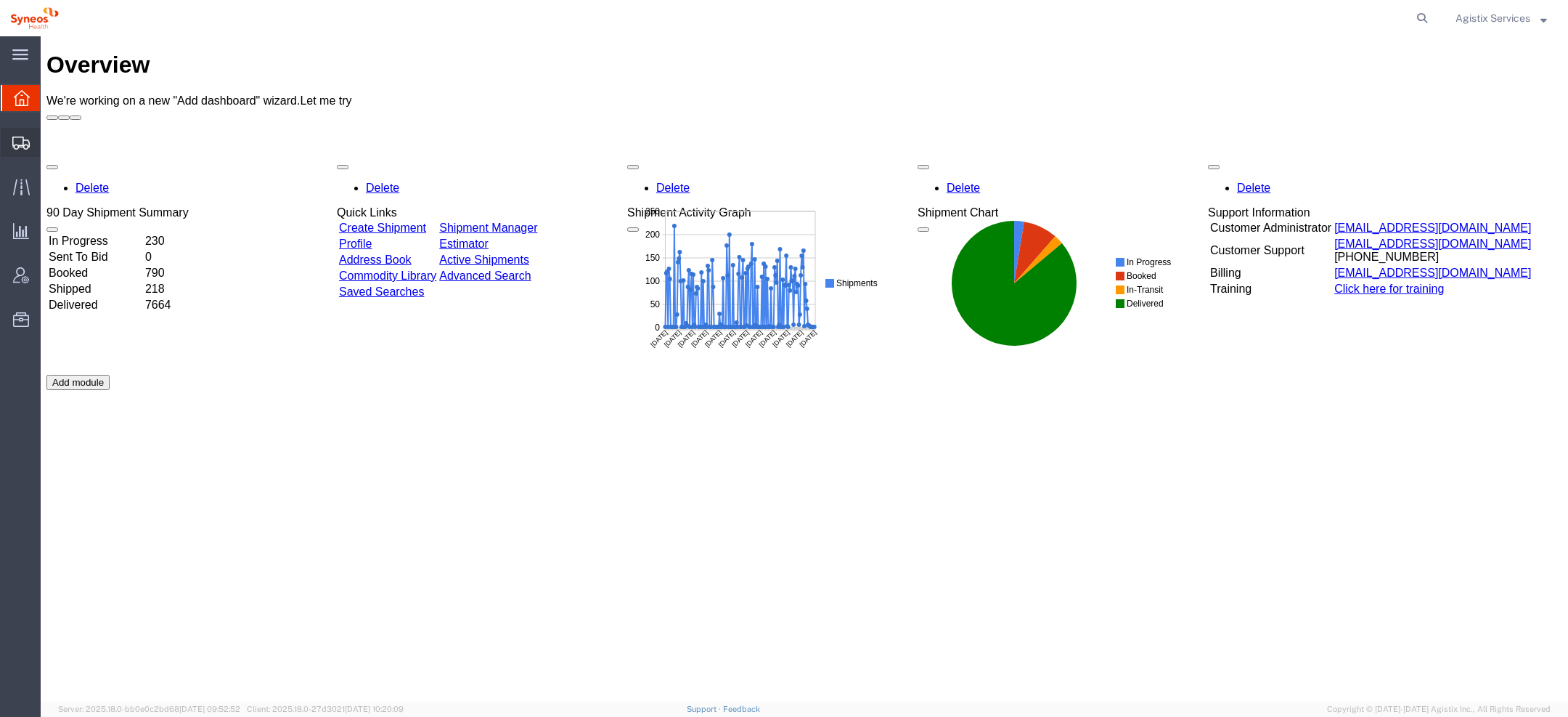
click at [0, 0] on span "Create Shipment" at bounding box center [0, 0] width 0 height 0
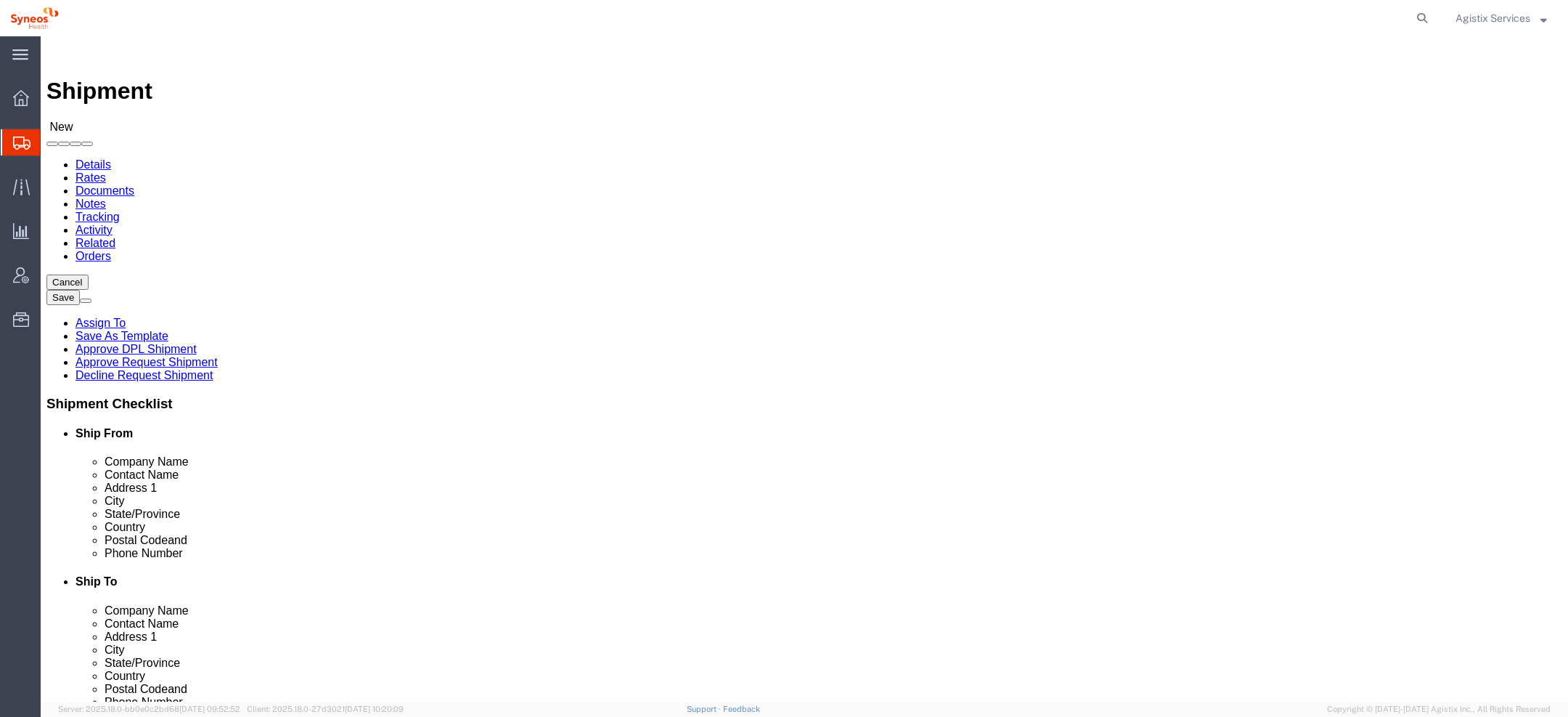
select select
click link "ADDITIONAL INFORMATION"
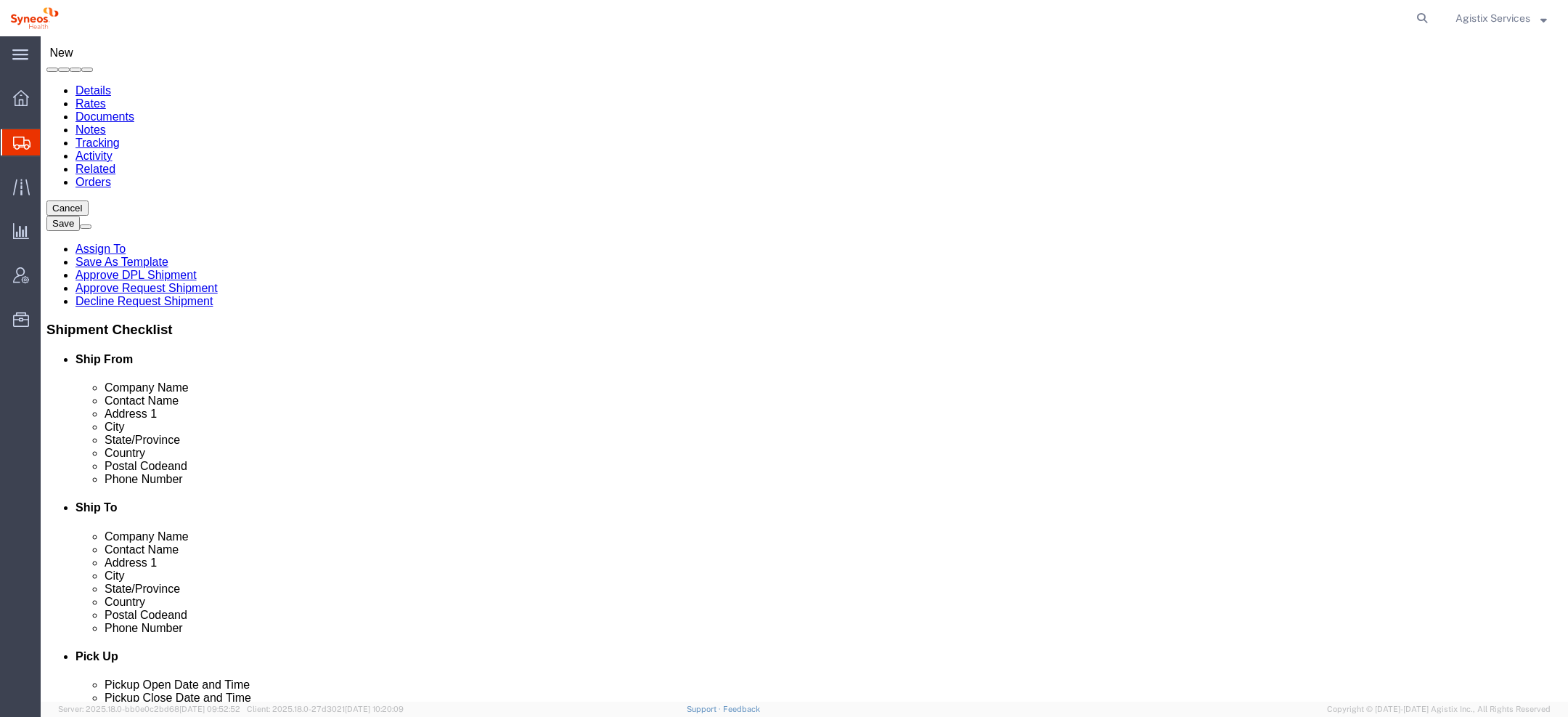
click button "Add"
click select "Select EIN EORI TIN VAT Other"
click at [1507, 15] on span "Agistix Services" at bounding box center [1493, 18] width 75 height 16
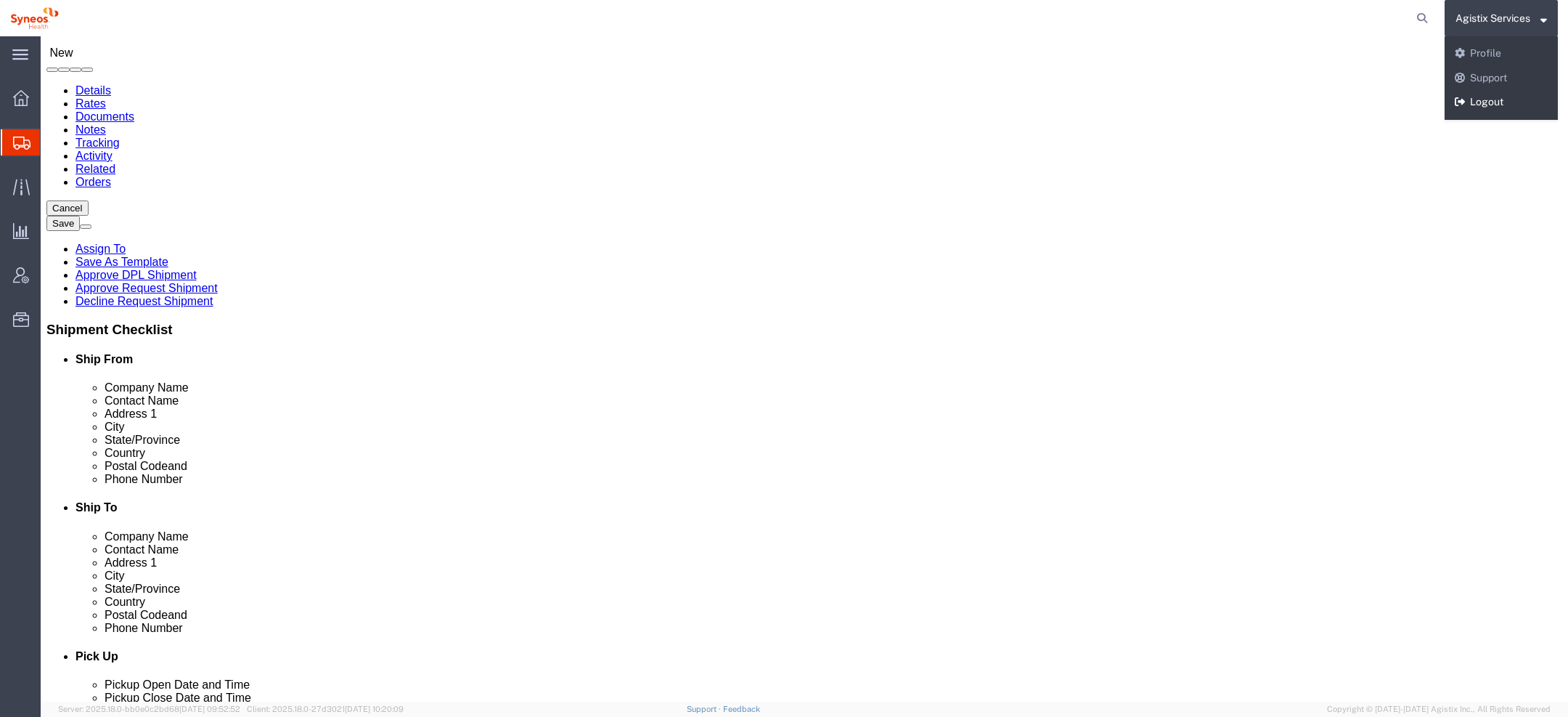
click at [1483, 102] on link "Logout" at bounding box center [1501, 102] width 113 height 25
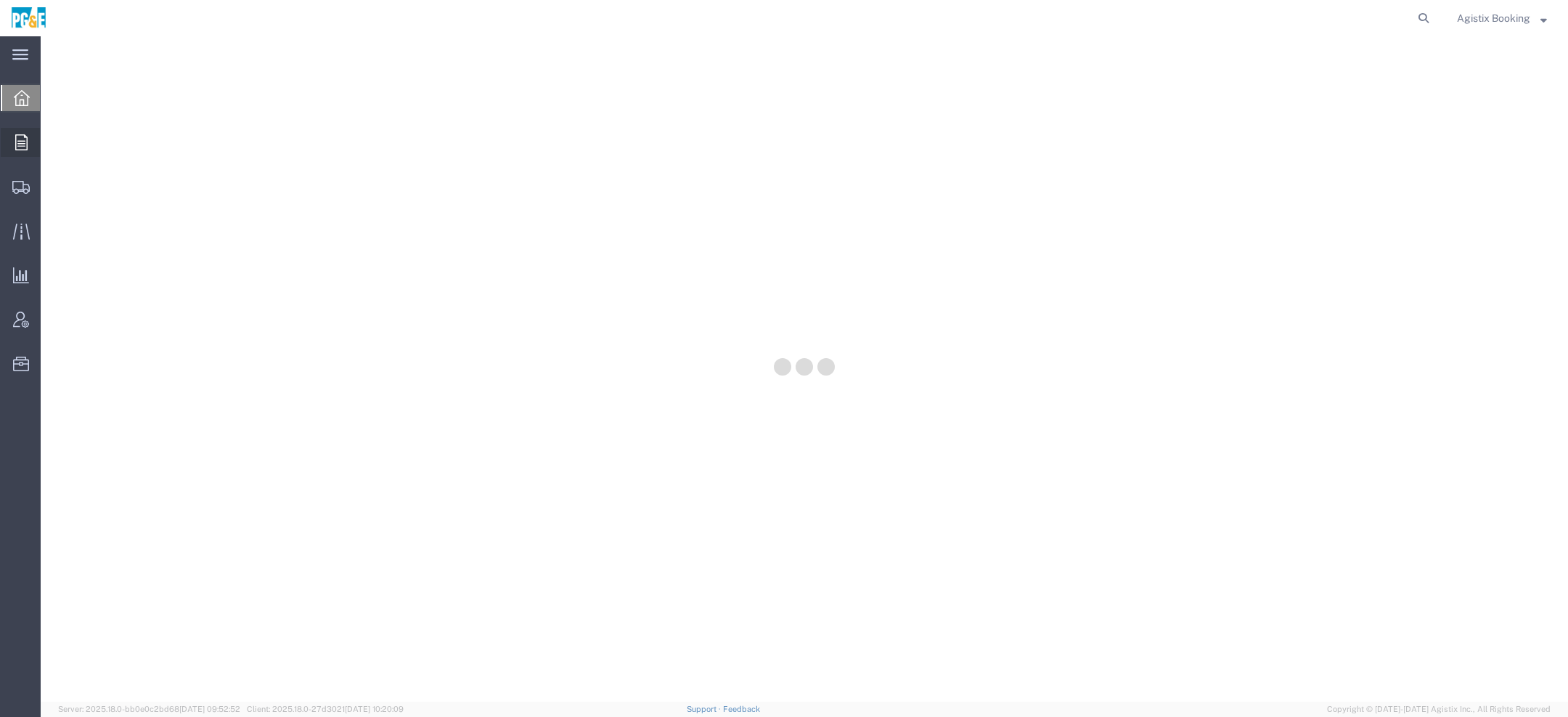
click at [25, 140] on icon at bounding box center [21, 142] width 12 height 16
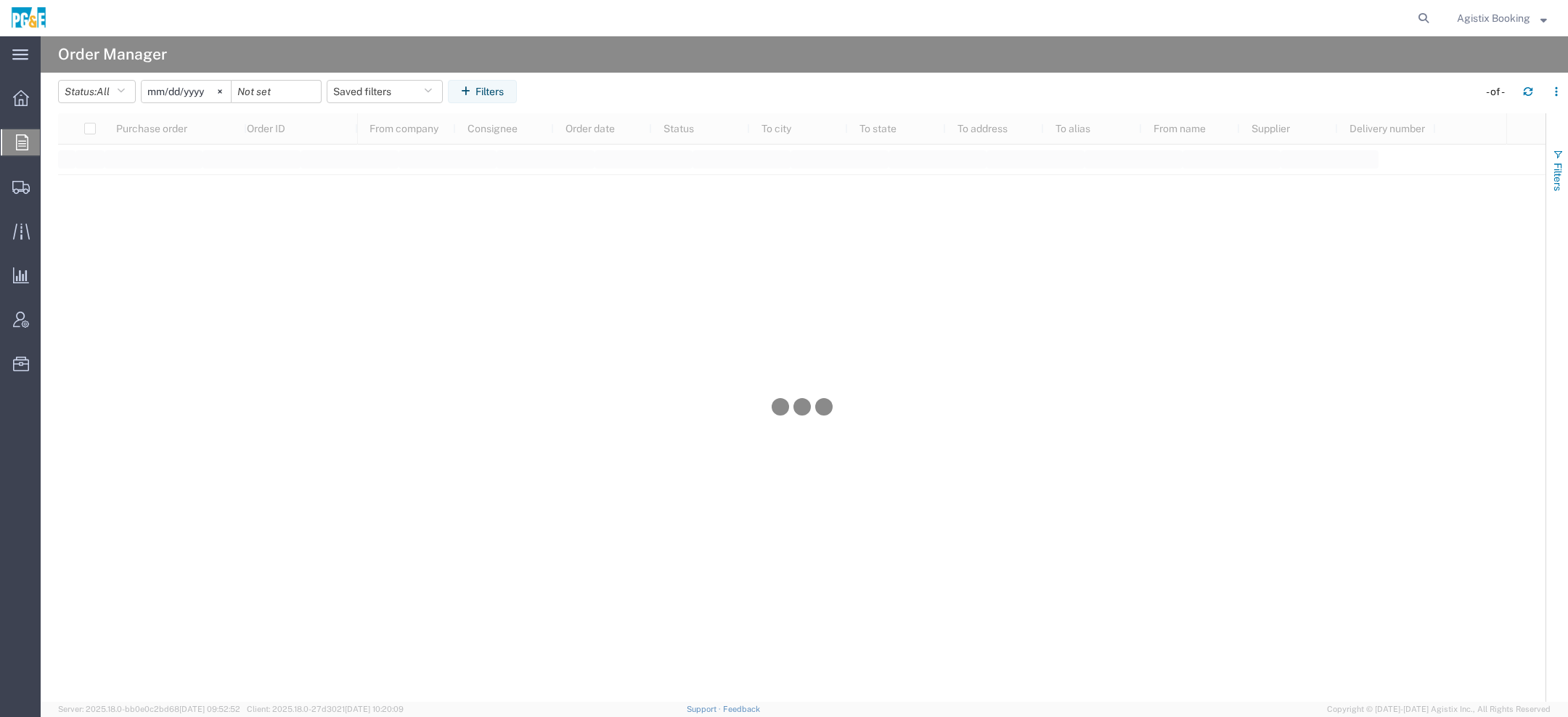
click at [1559, 166] on span "Filters" at bounding box center [1559, 176] width 11 height 28
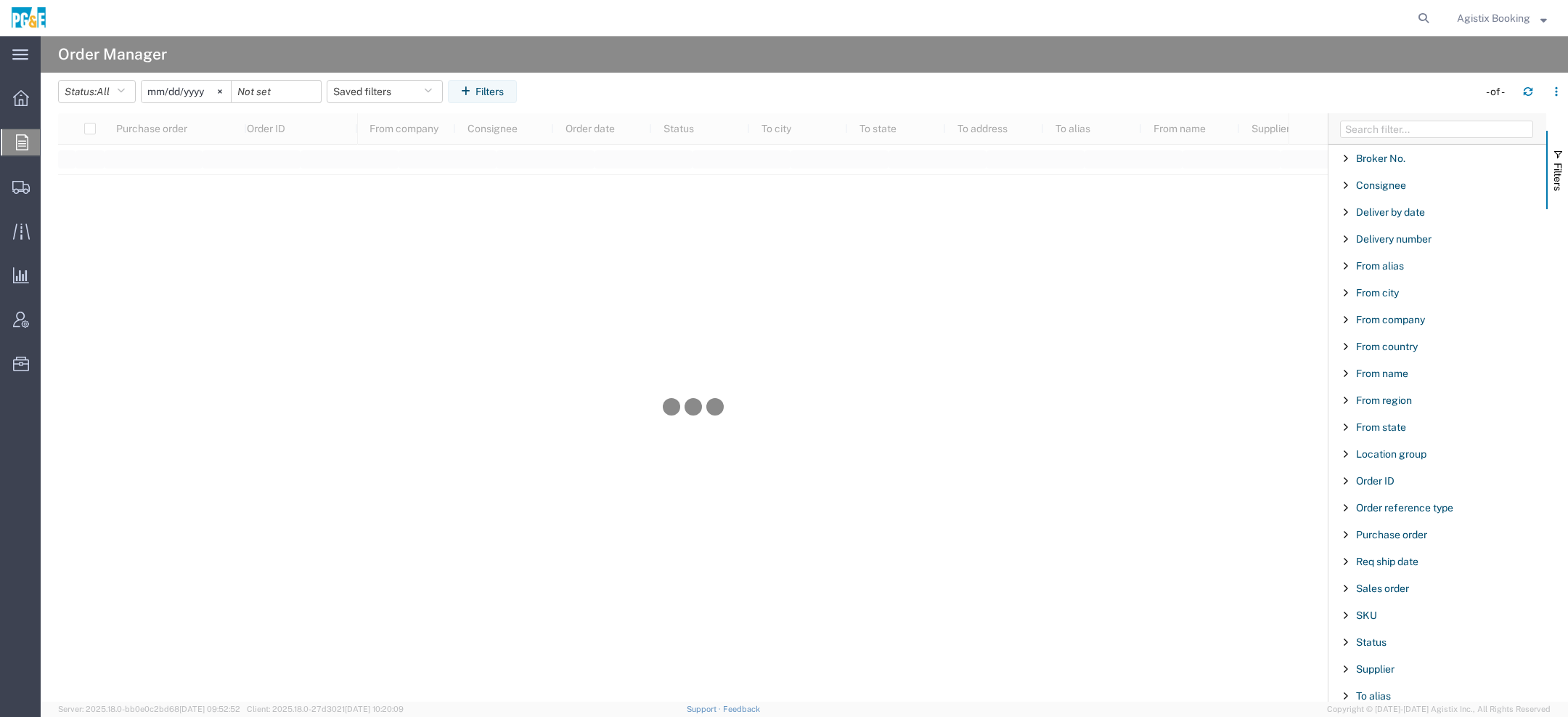
click at [1394, 524] on div "Purchase order" at bounding box center [1438, 535] width 218 height 27
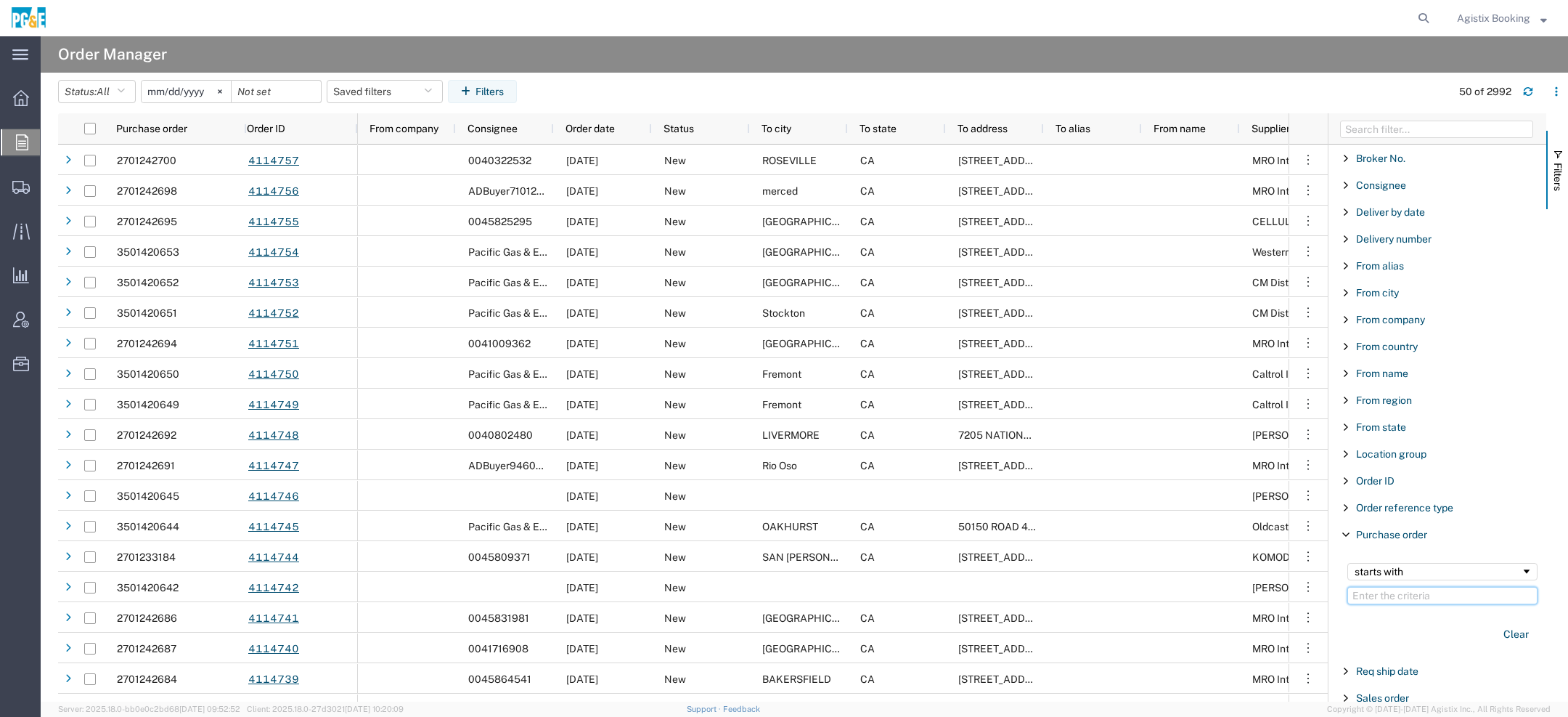
paste input "3501406601"
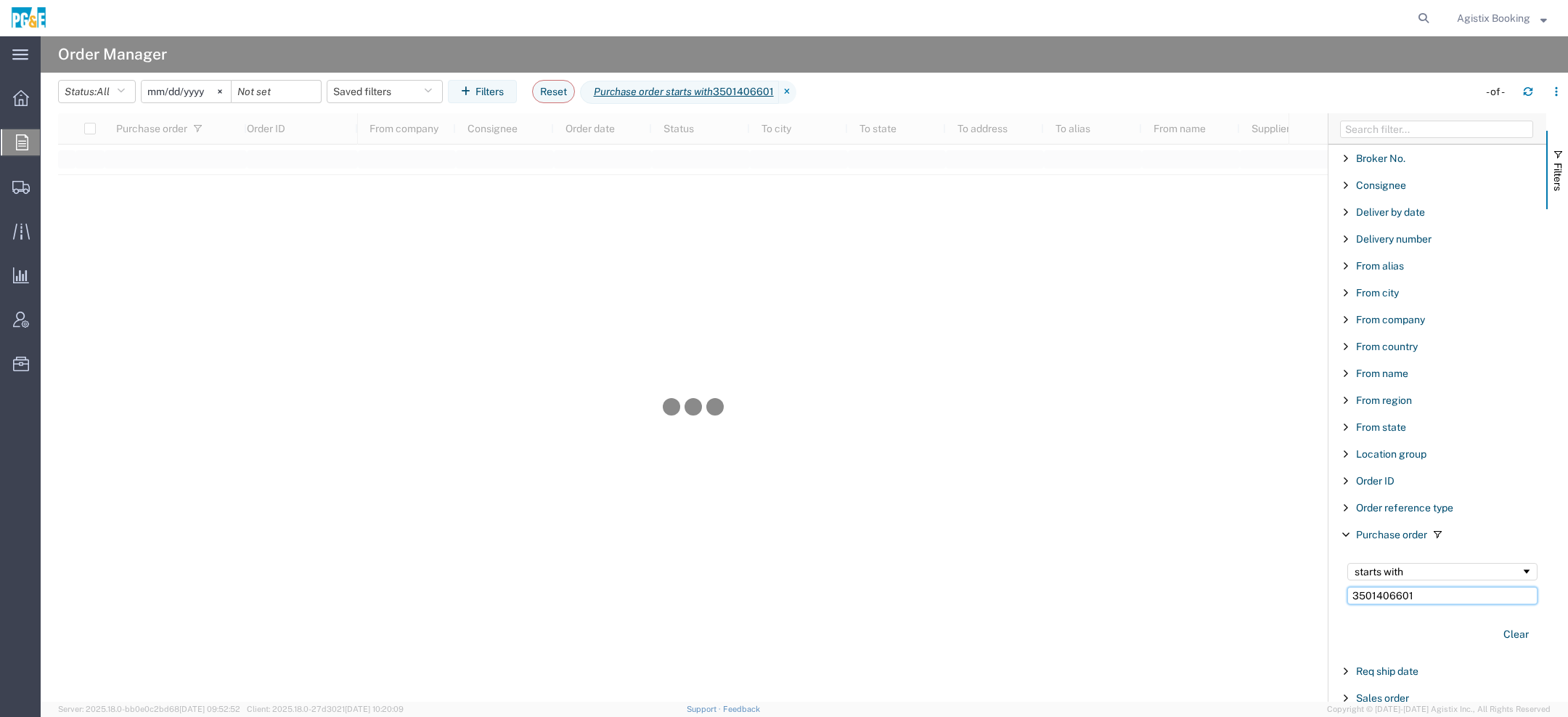
type input "3501406601"
click at [157, 95] on input "2025-08-09" at bounding box center [186, 91] width 89 height 22
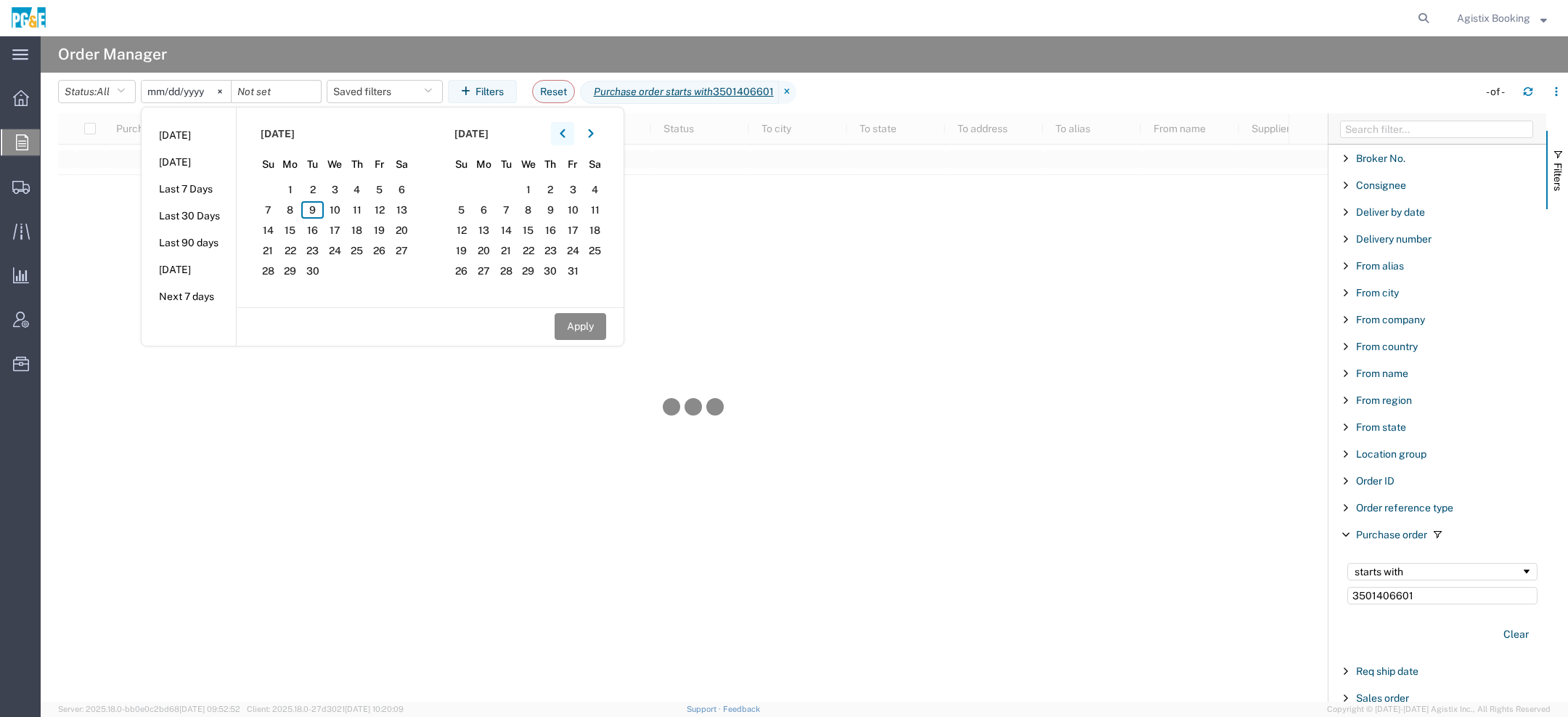
click at [565, 132] on icon "button" at bounding box center [563, 133] width 6 height 10
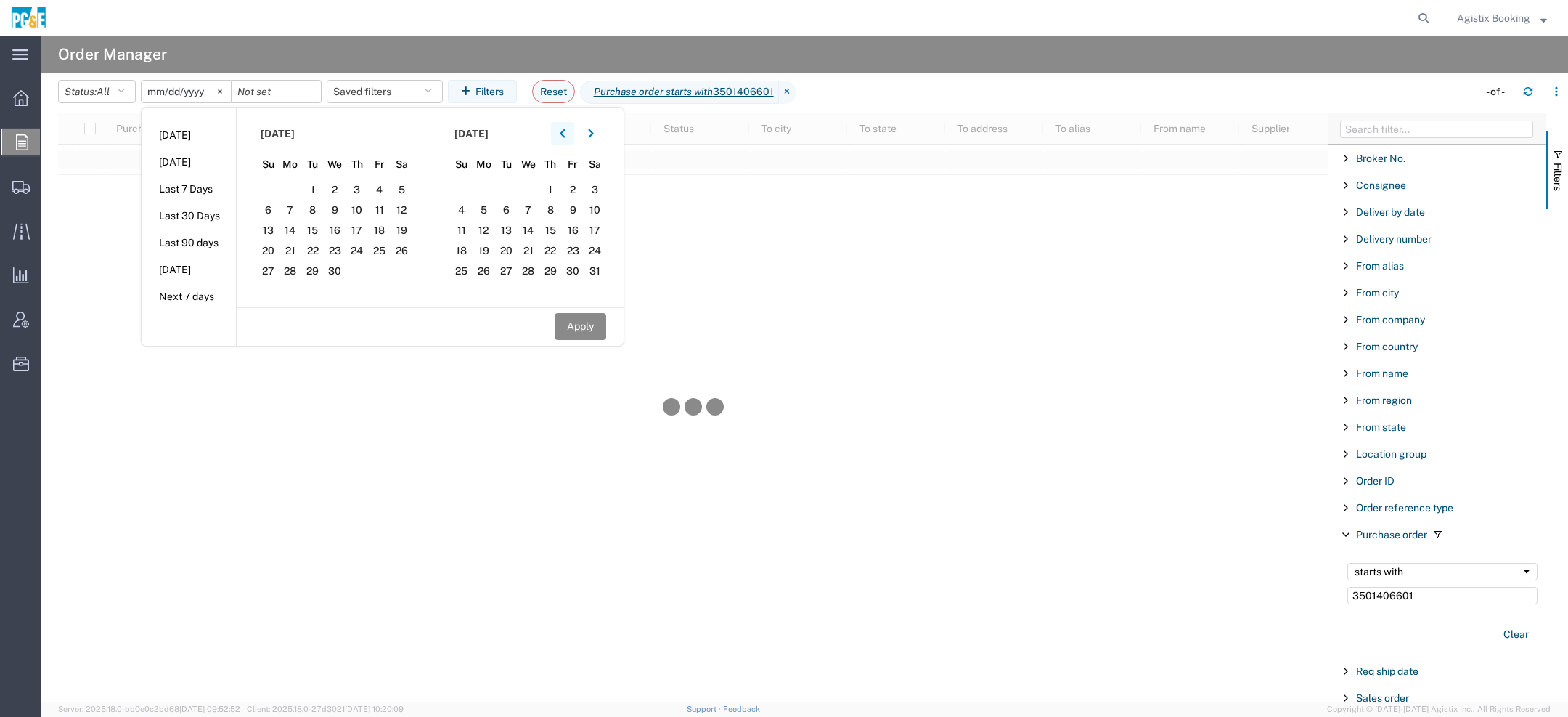
click at [565, 132] on icon "button" at bounding box center [563, 133] width 6 height 10
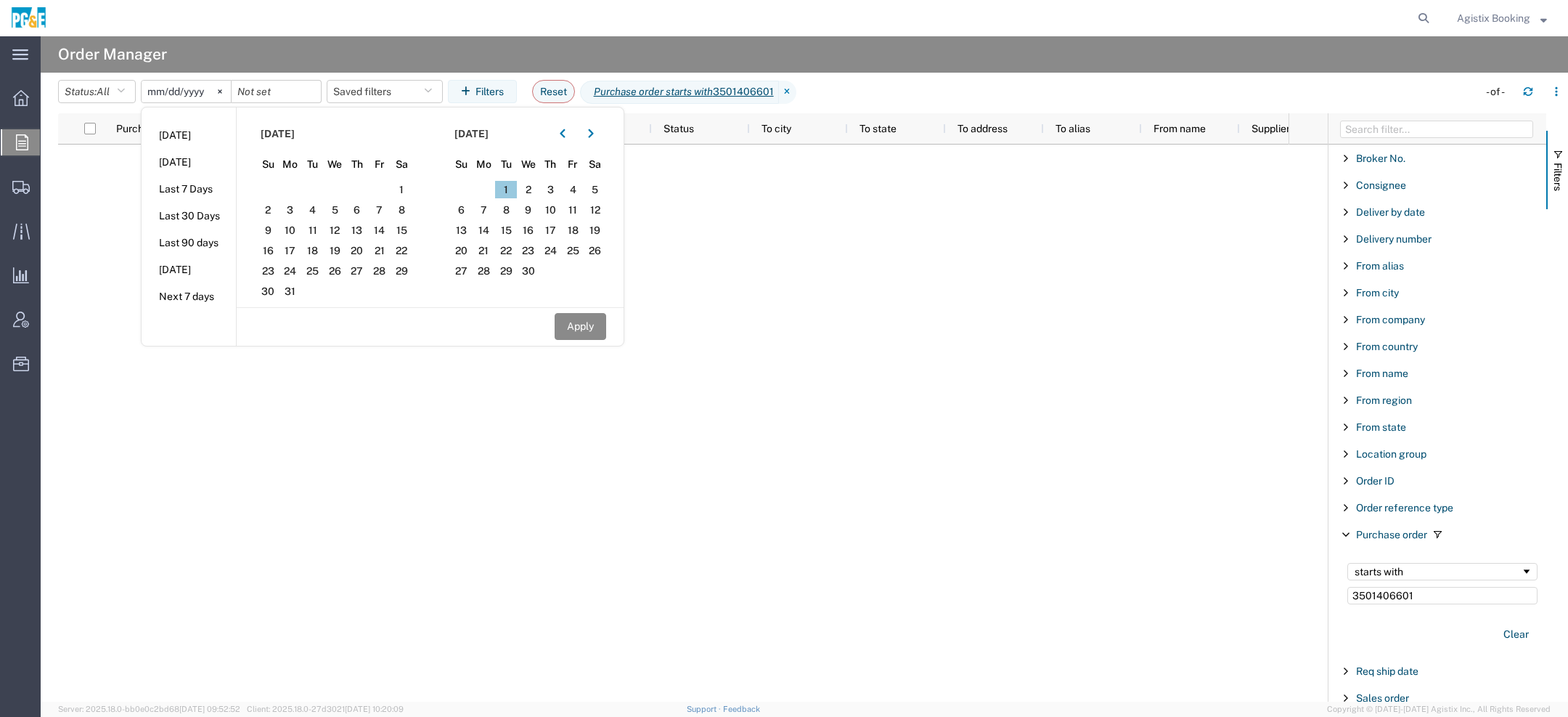
click at [514, 186] on span "1" at bounding box center [507, 190] width 23 height 17
click at [593, 125] on button "button" at bounding box center [591, 134] width 23 height 23
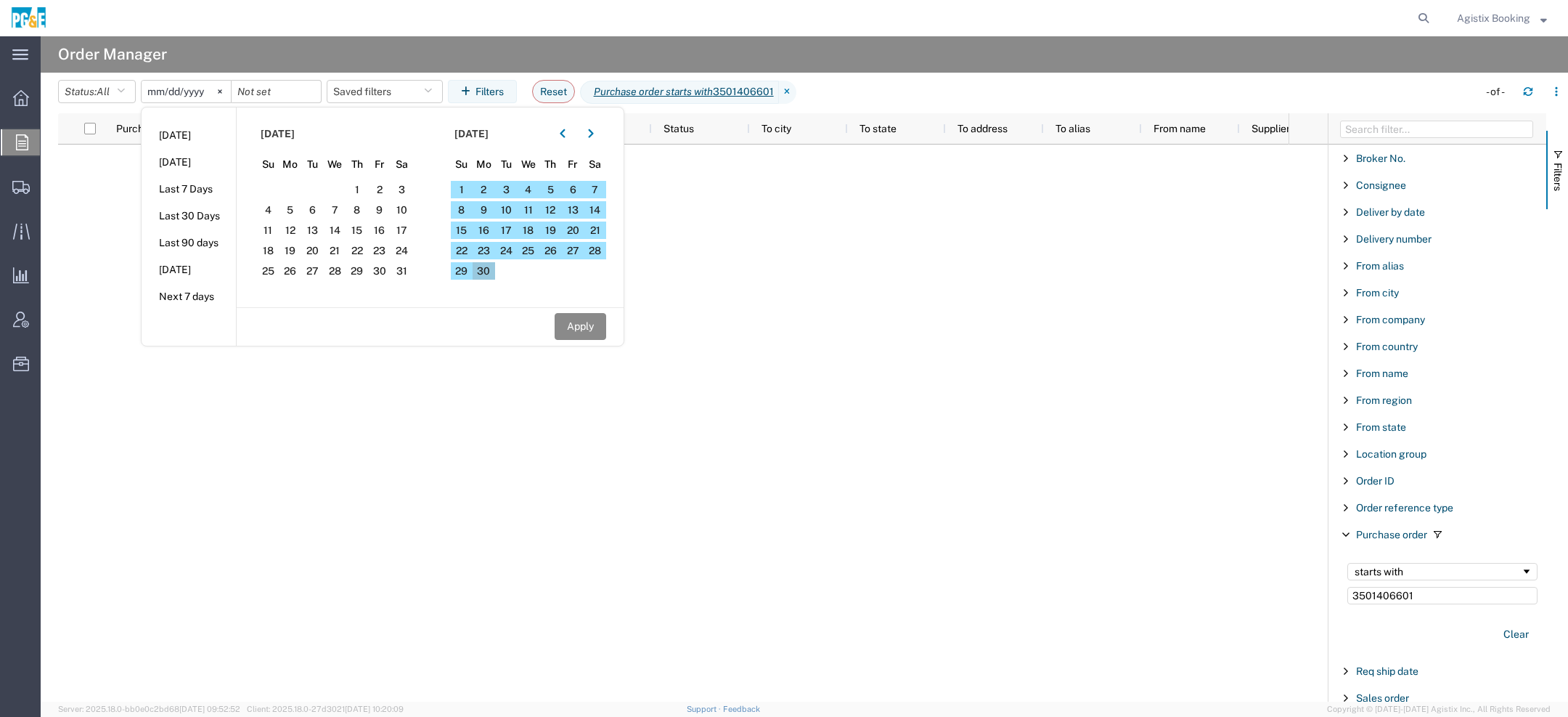
click at [495, 270] on span "30" at bounding box center [484, 270] width 23 height 17
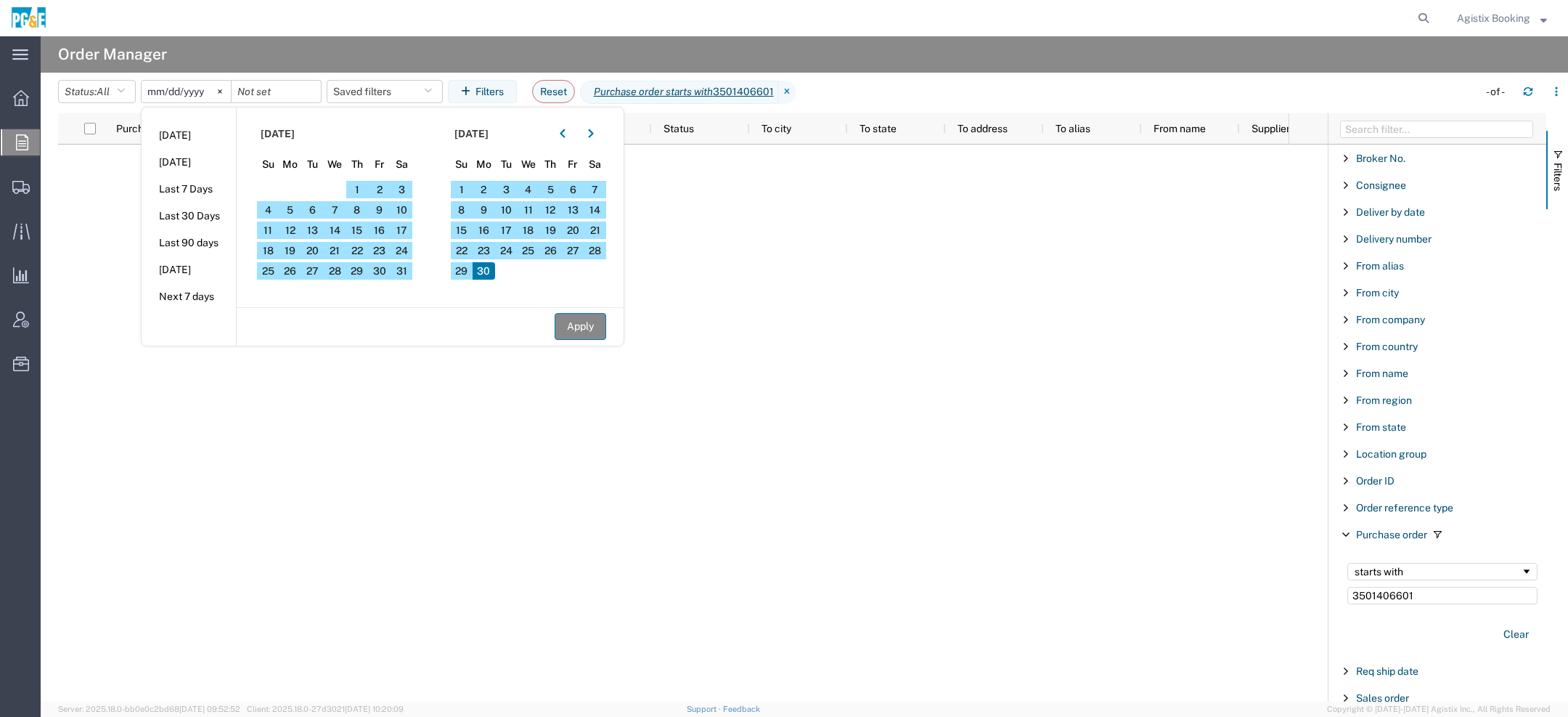
click at [604, 325] on button "Apply" at bounding box center [581, 326] width 51 height 27
type input "2025-04-01"
type input "2025-06-30"
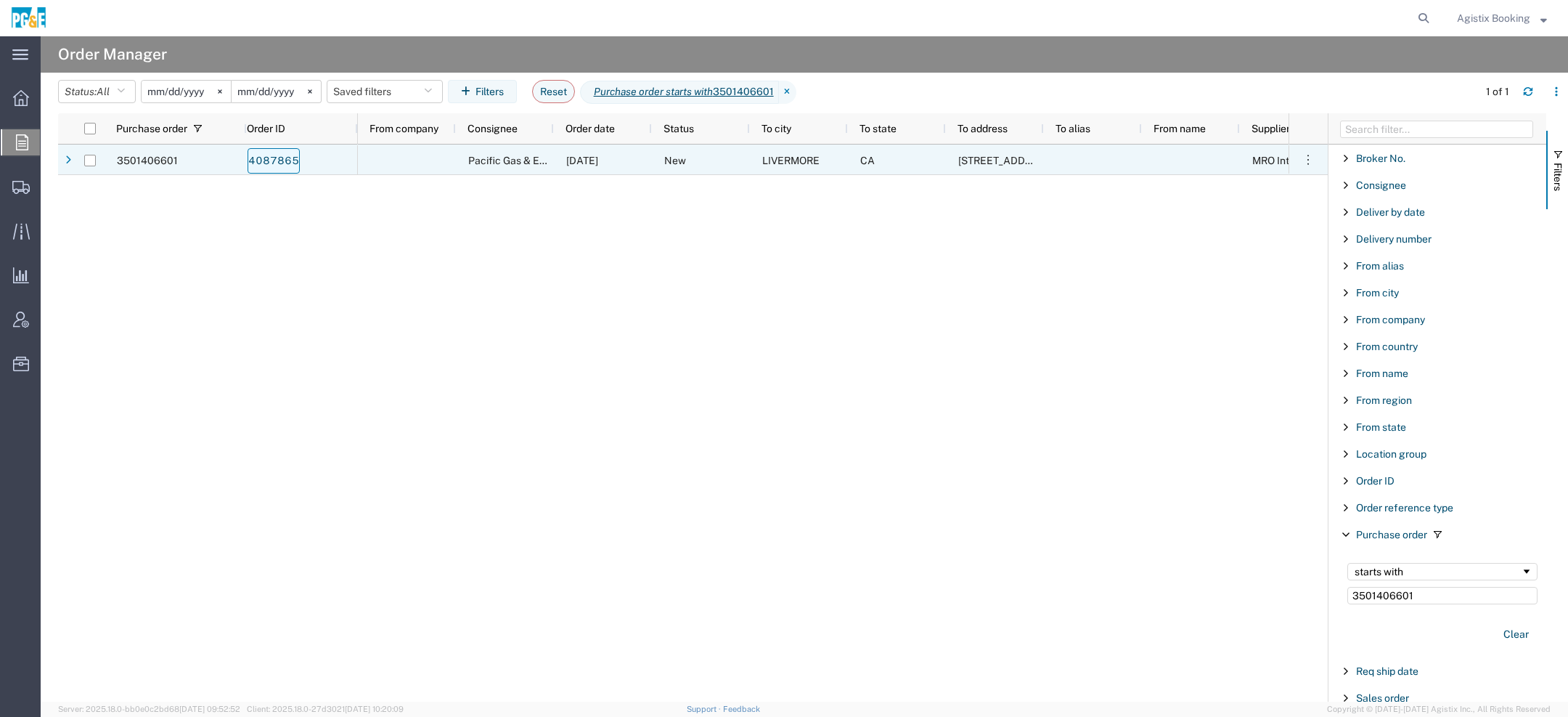
click at [266, 159] on link "4087865" at bounding box center [273, 160] width 52 height 26
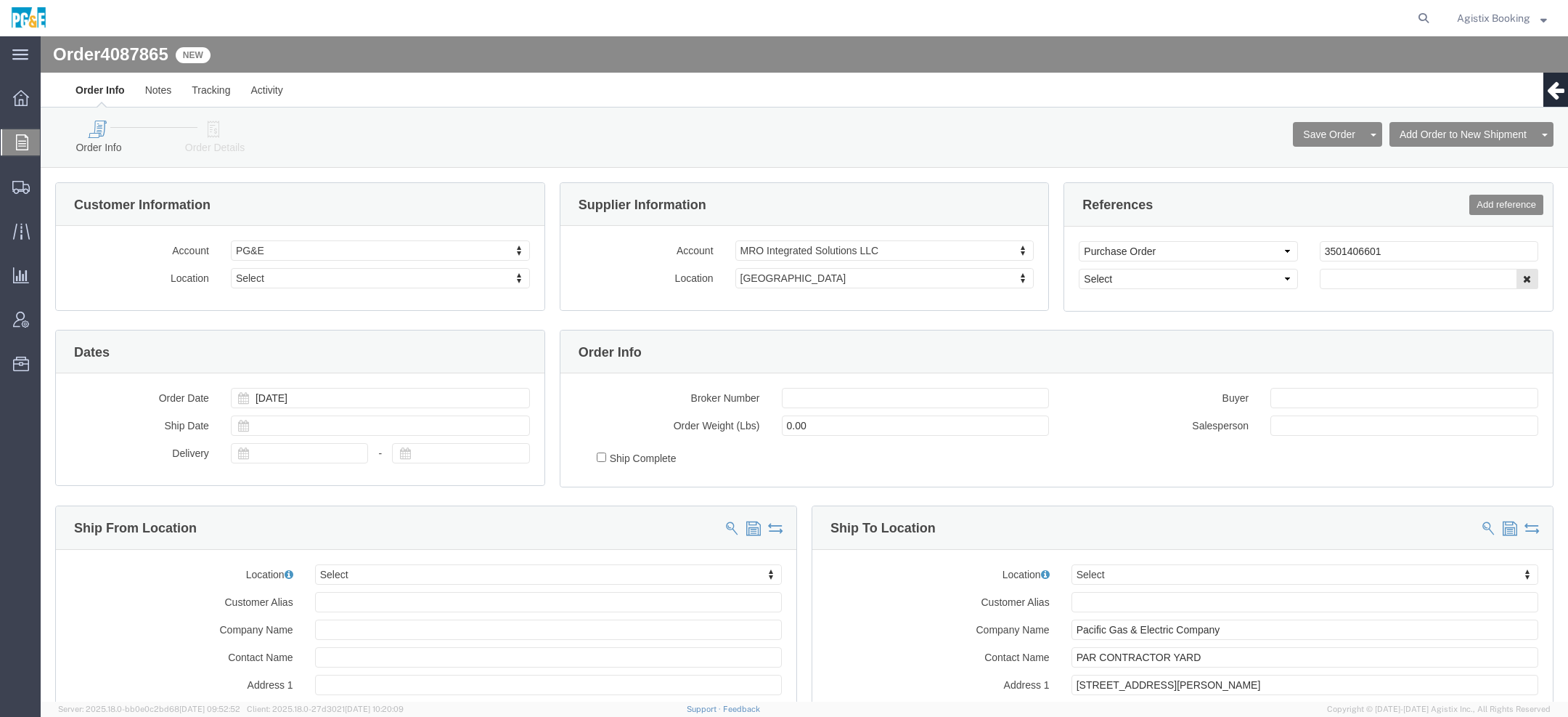
select select
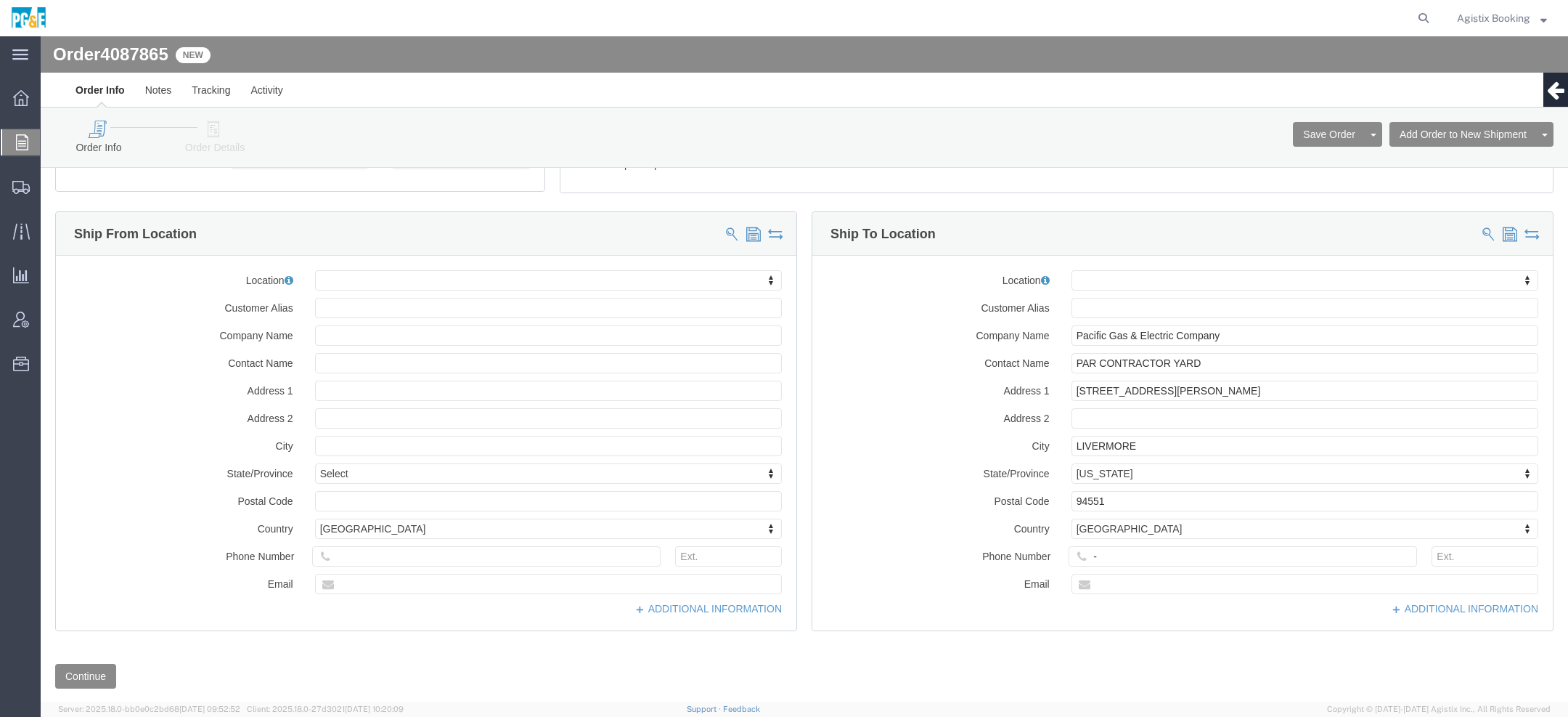
scroll to position [290, 0]
click at [1512, 8] on div "Agistix Booking" at bounding box center [1503, 18] width 112 height 36
click at [1512, 10] on span "Agistix Booking" at bounding box center [1493, 18] width 73 height 16
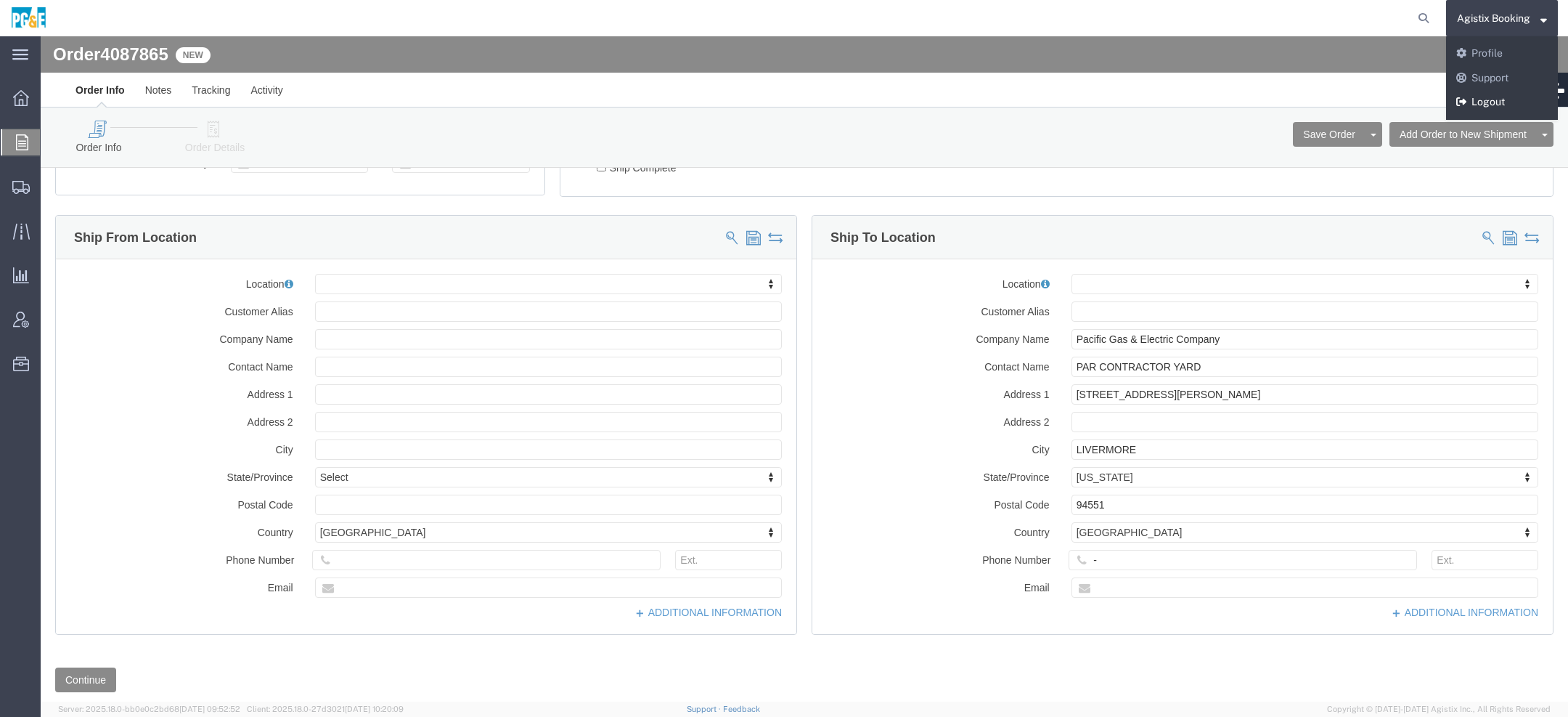
drag, startPoint x: 1484, startPoint y: 98, endPoint x: 1467, endPoint y: 10, distance: 89.6
click at [1484, 98] on link "Logout" at bounding box center [1503, 102] width 112 height 25
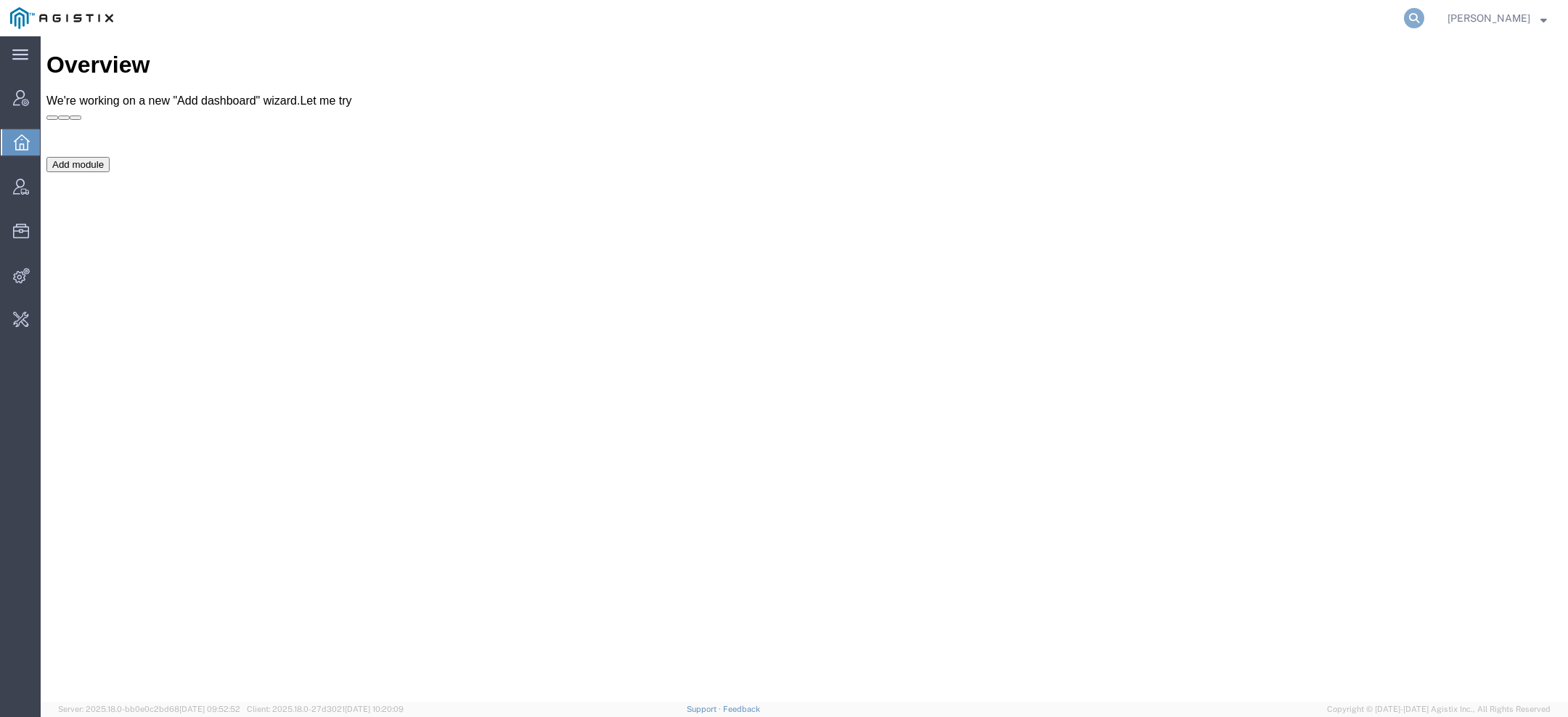
click at [1425, 17] on icon at bounding box center [1413, 17] width 20 height 20
paste input "S02422804"
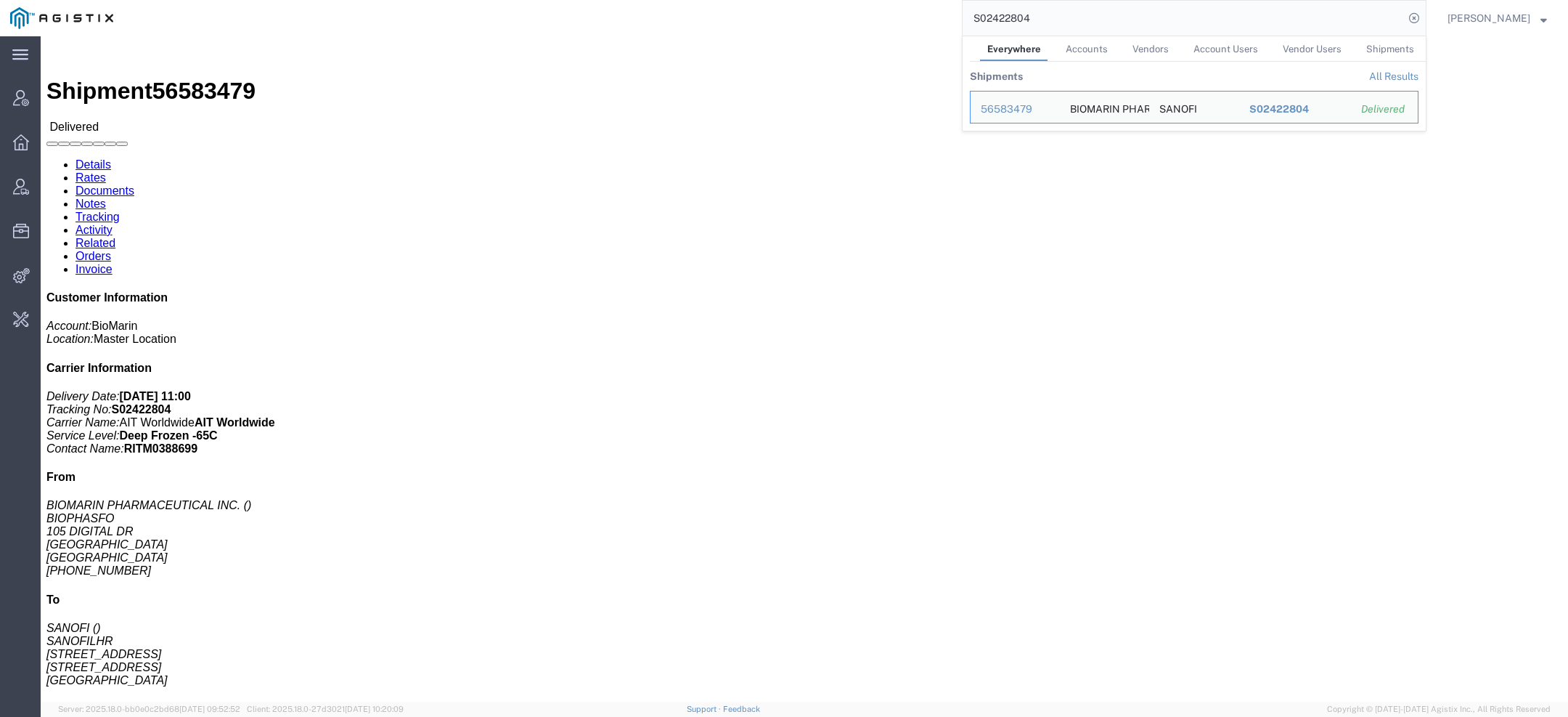
click address "BIOMARIN PHARMACEUTICAL INC. BIOPHASFO [STREET_ADDRESS][PERSON_NAME] [PHONE_NUM…"
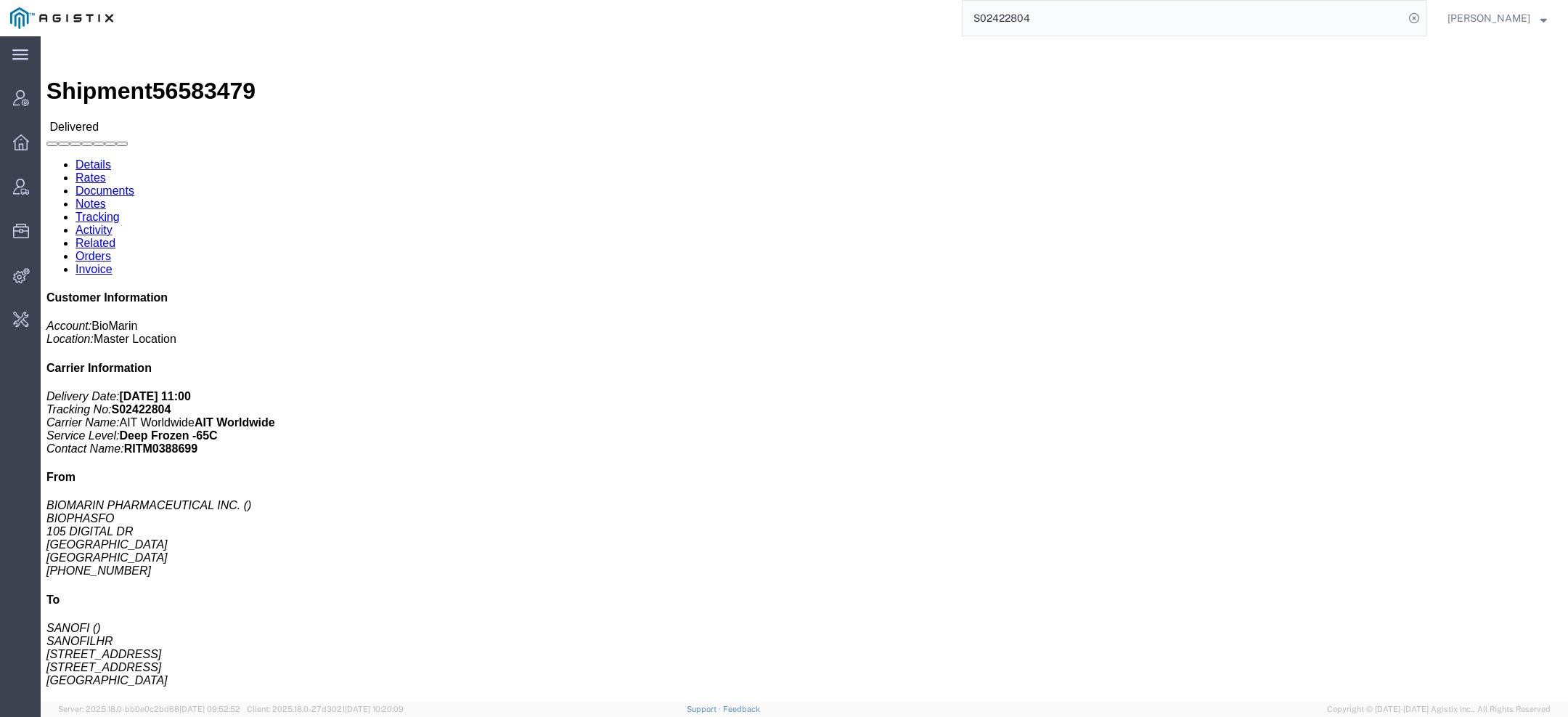
click link "Activity"
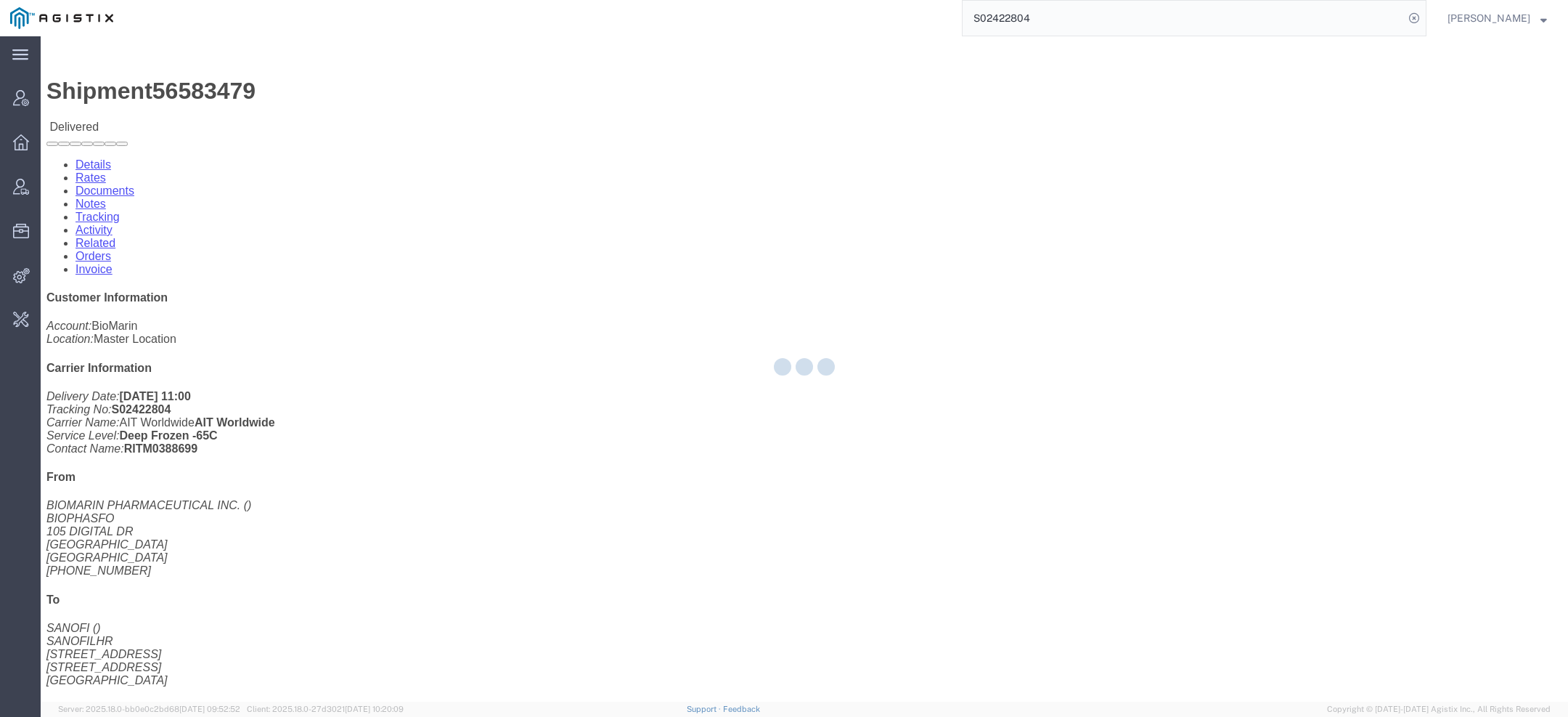
click at [377, 100] on div at bounding box center [804, 368] width 1528 height 665
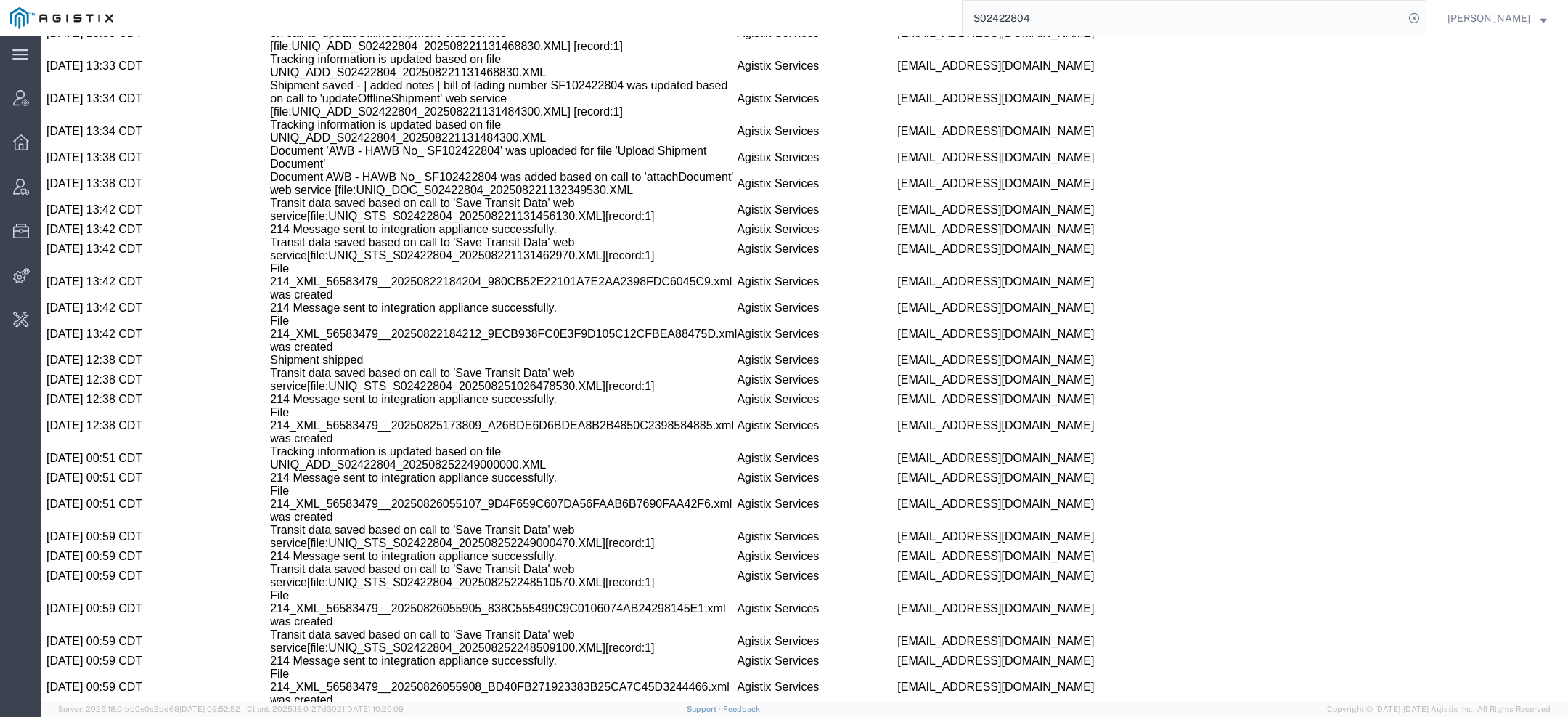
scroll to position [2519, 0]
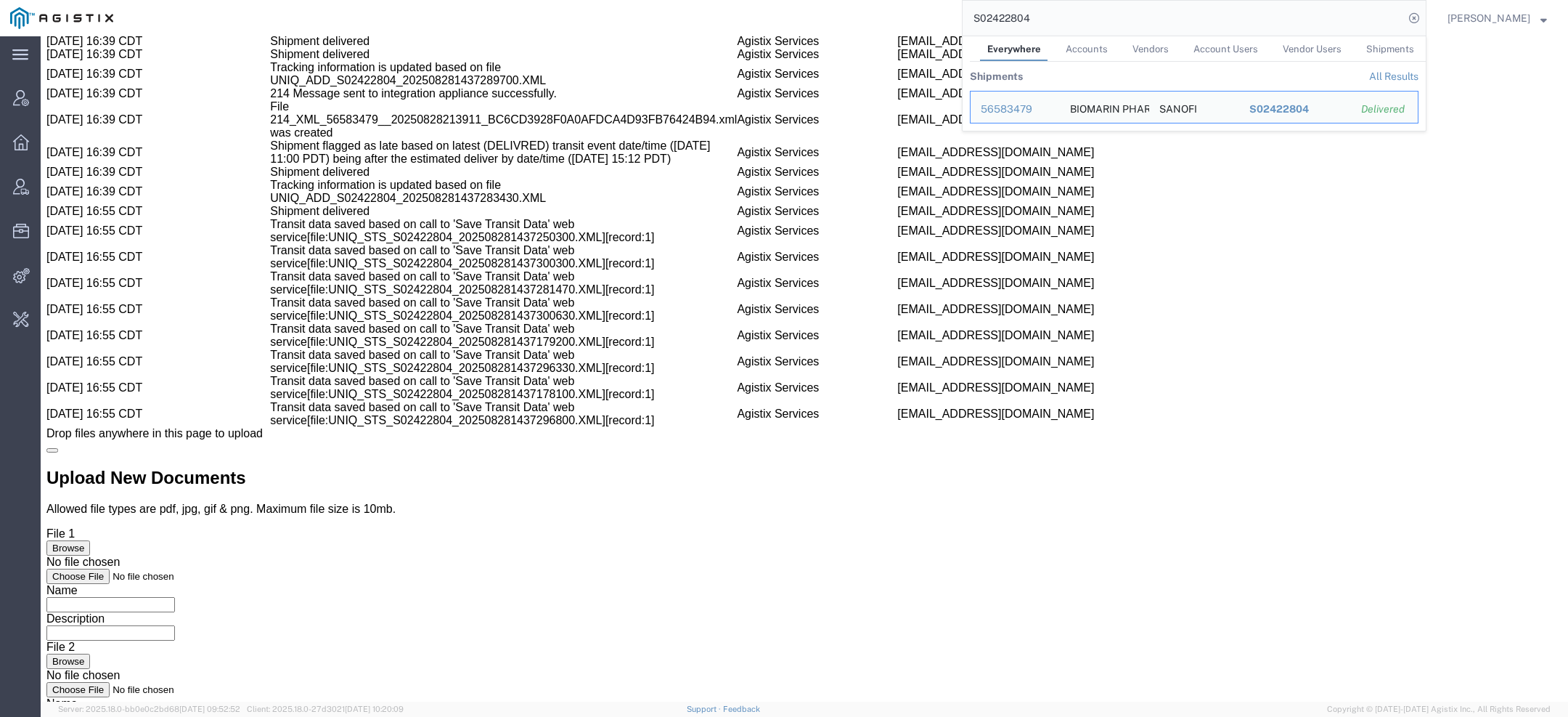
drag, startPoint x: 1056, startPoint y: 18, endPoint x: 716, endPoint y: 18, distance: 340.0
click at [716, 18] on div "S02422804 Everywhere Accounts Vendors Account Users Vendor Users Shipments Ship…" at bounding box center [775, 18] width 1303 height 36
paste input "40368"
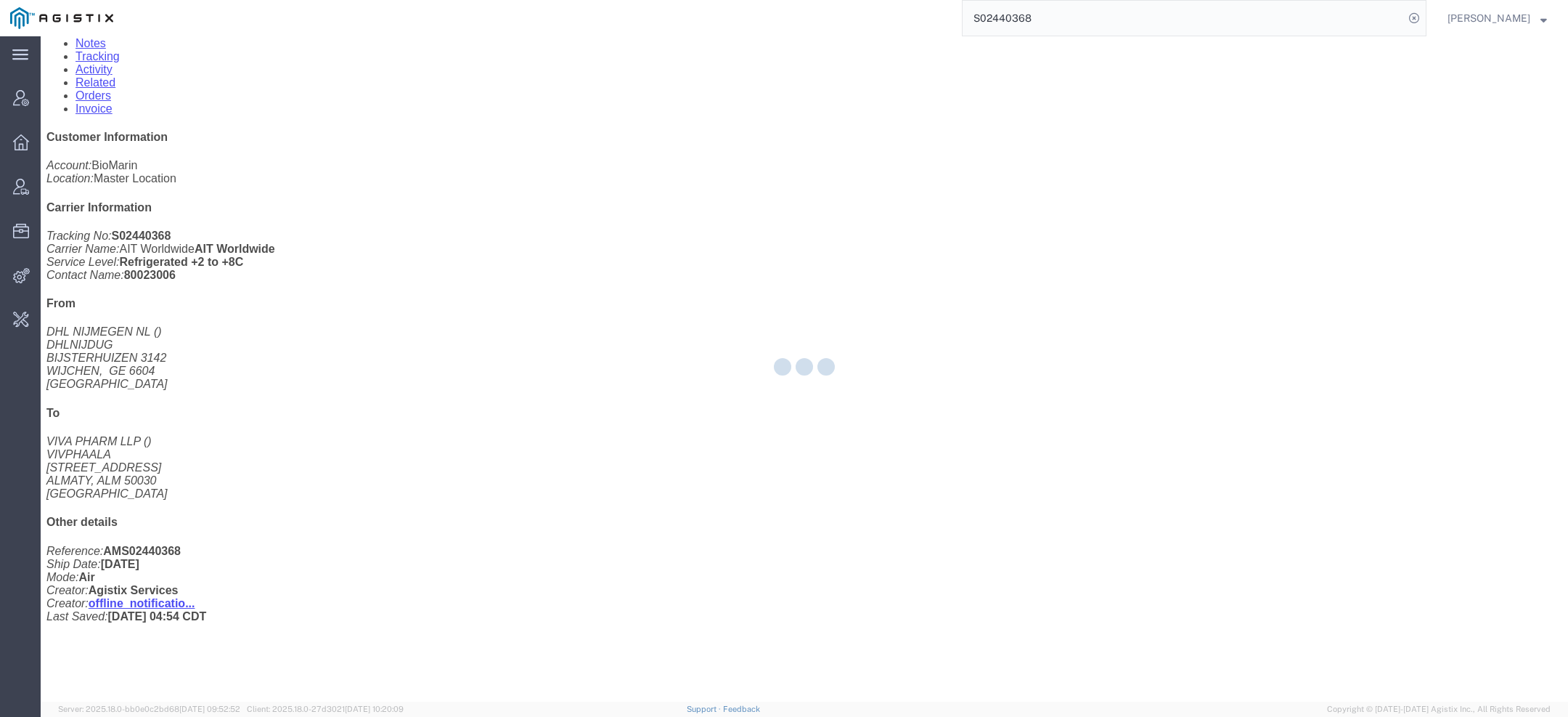
scroll to position [231, 0]
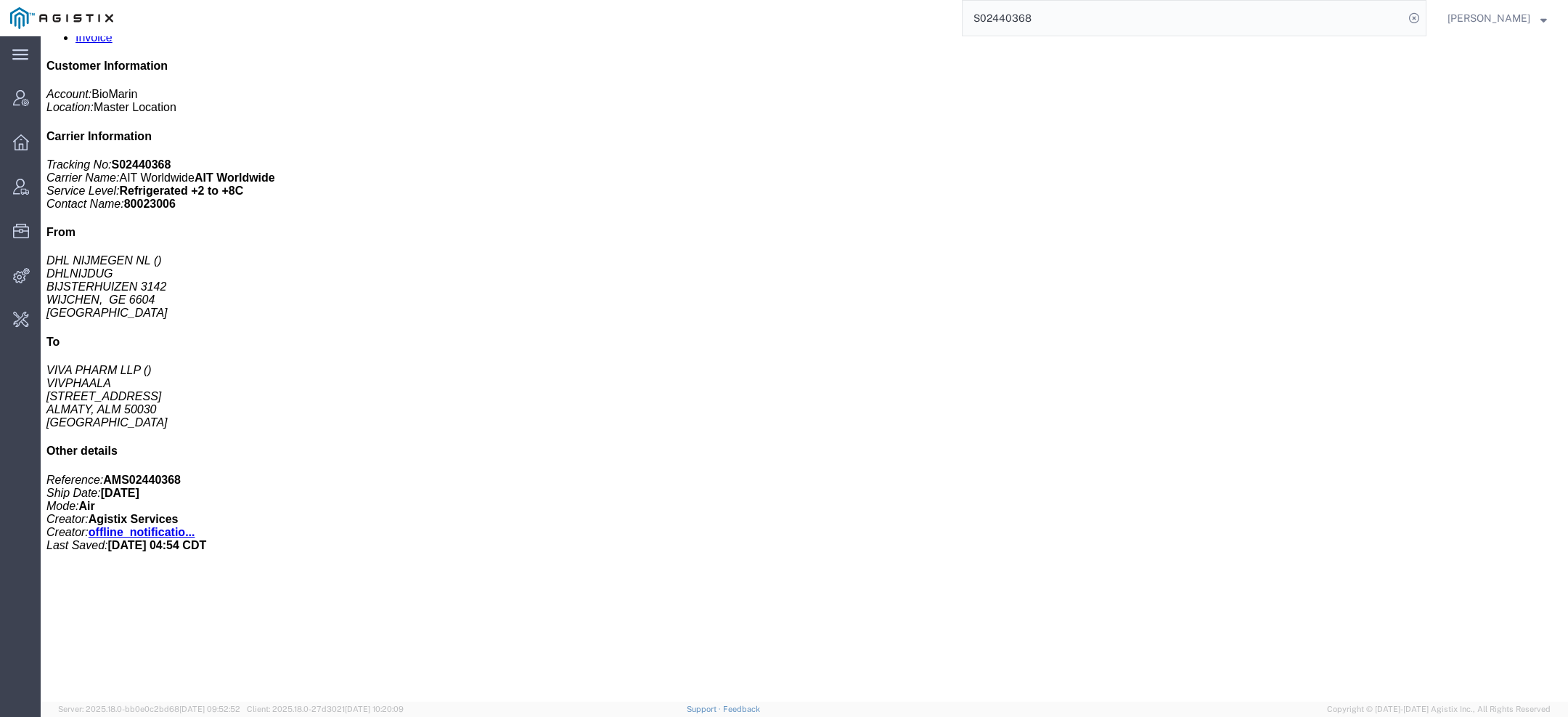
click link "Activity"
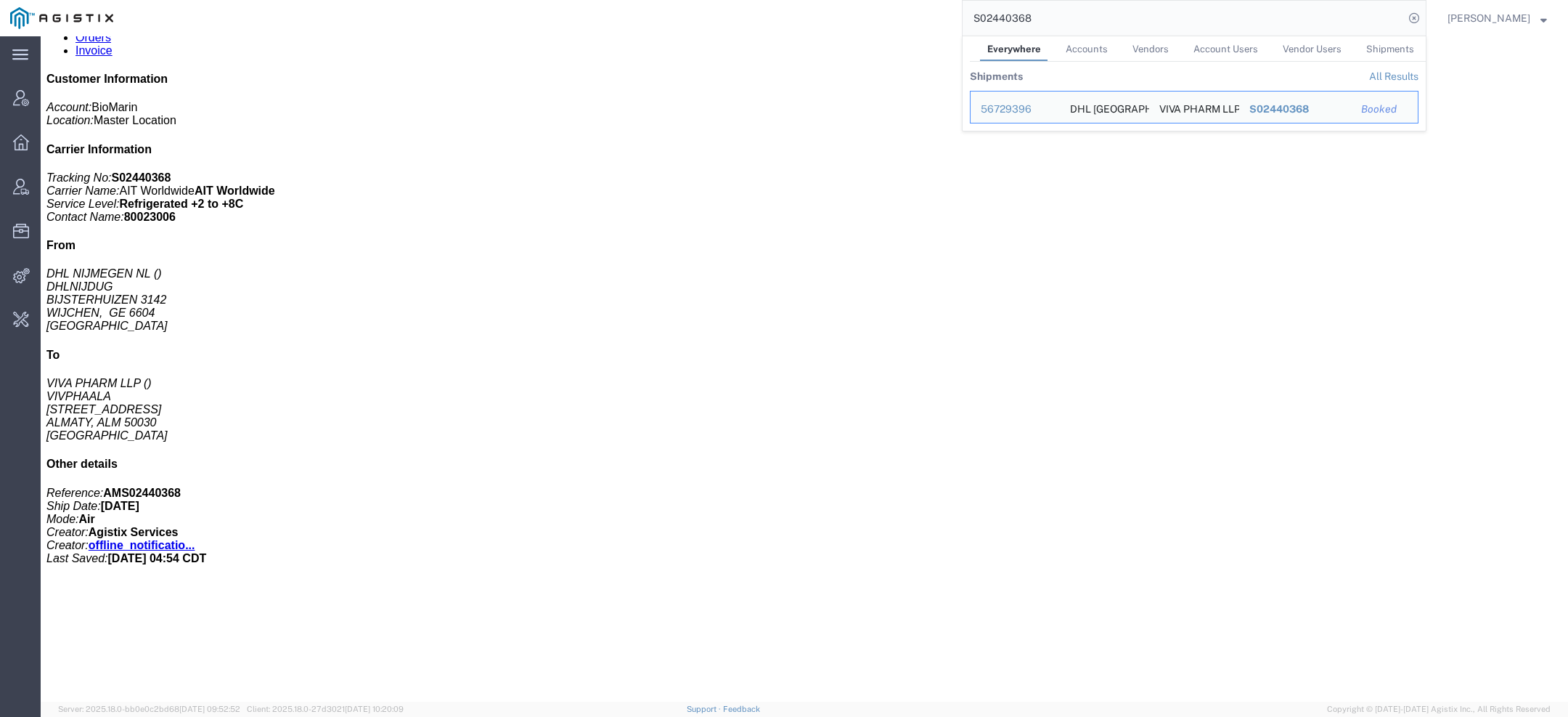
drag, startPoint x: 1055, startPoint y: 27, endPoint x: 903, endPoint y: -5, distance: 155.3
click at [903, 0] on html "main_menu Created with Sketch. Collapse Menu Account Manager Overview Vendor Ma…" at bounding box center [784, 358] width 1568 height 717
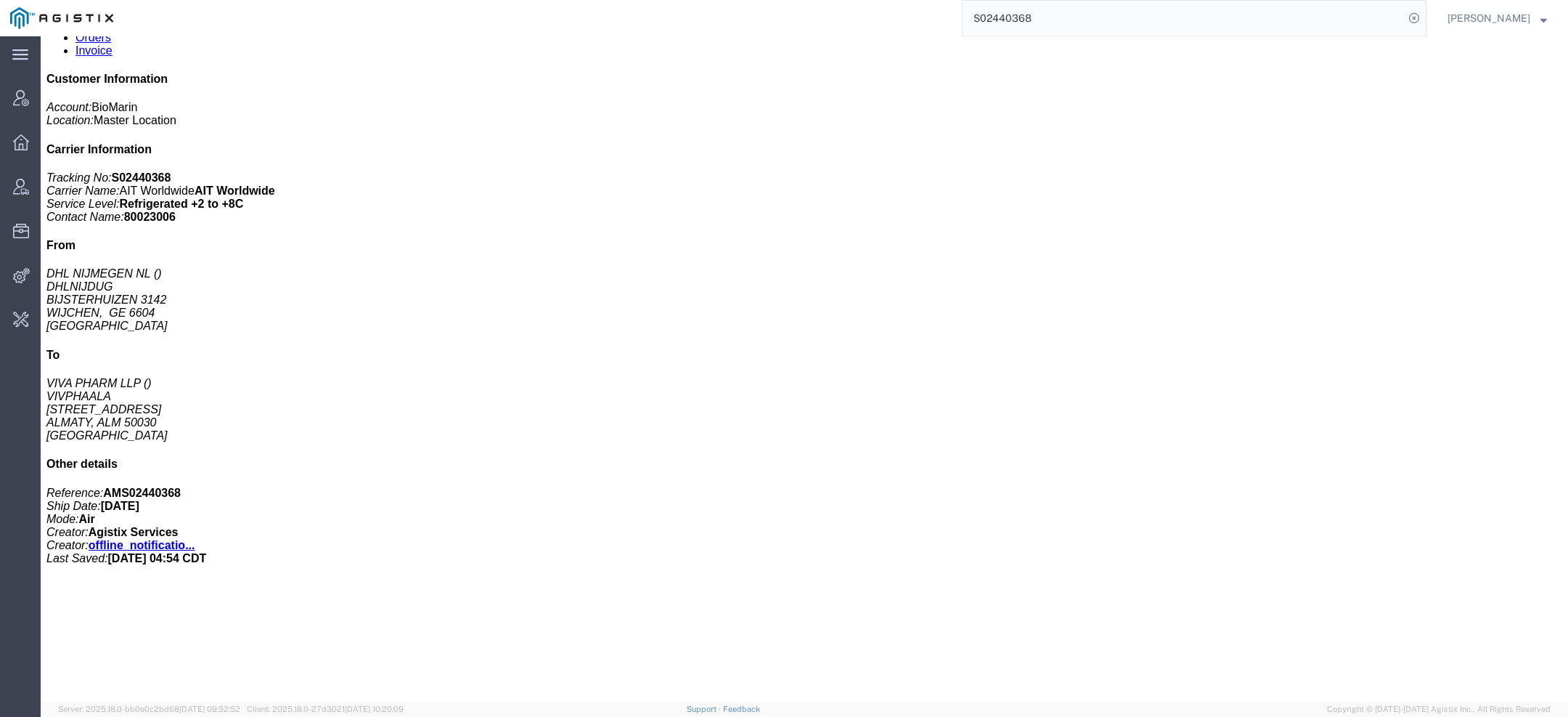
paste input "TACLS-25252-19301"
type input "TACLS-25252-19301"
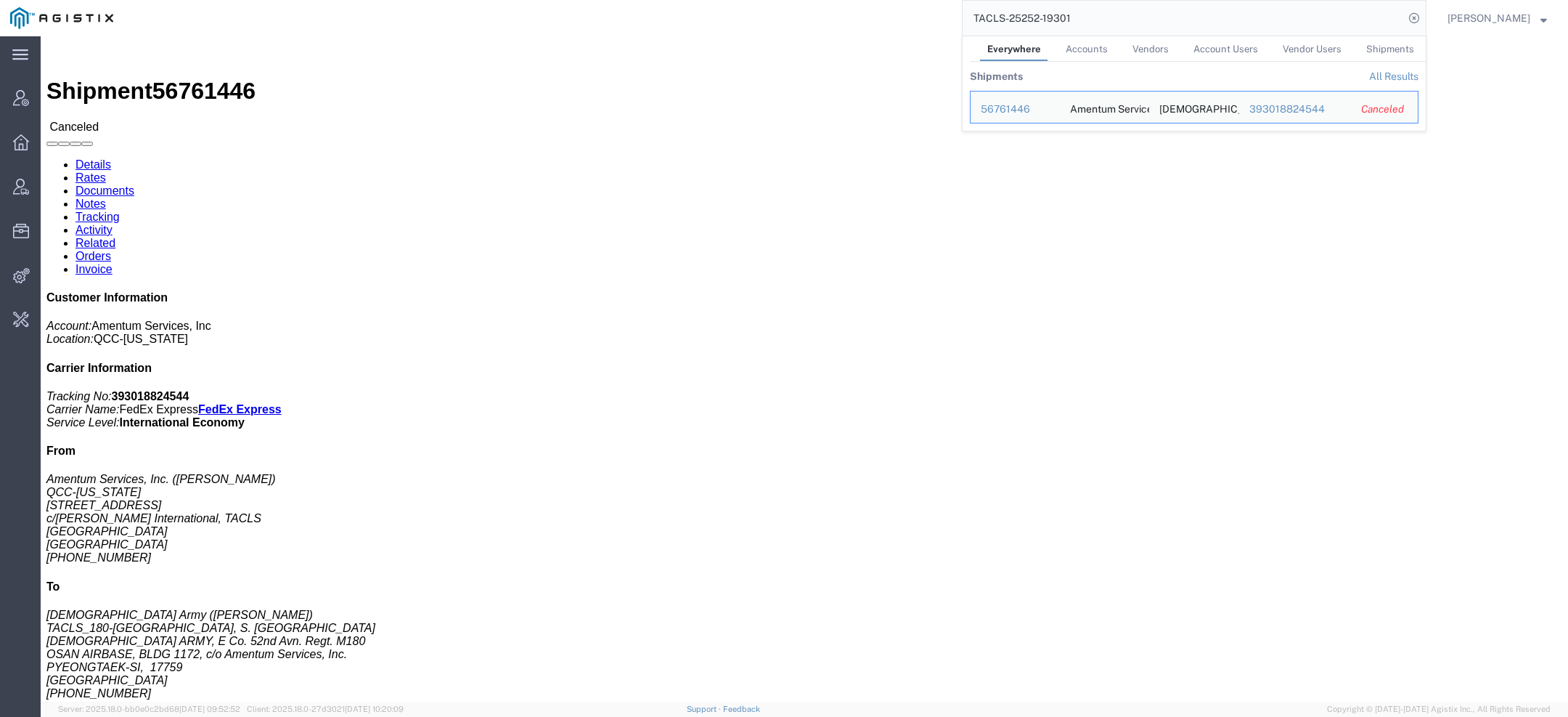
click link "Activity"
click div
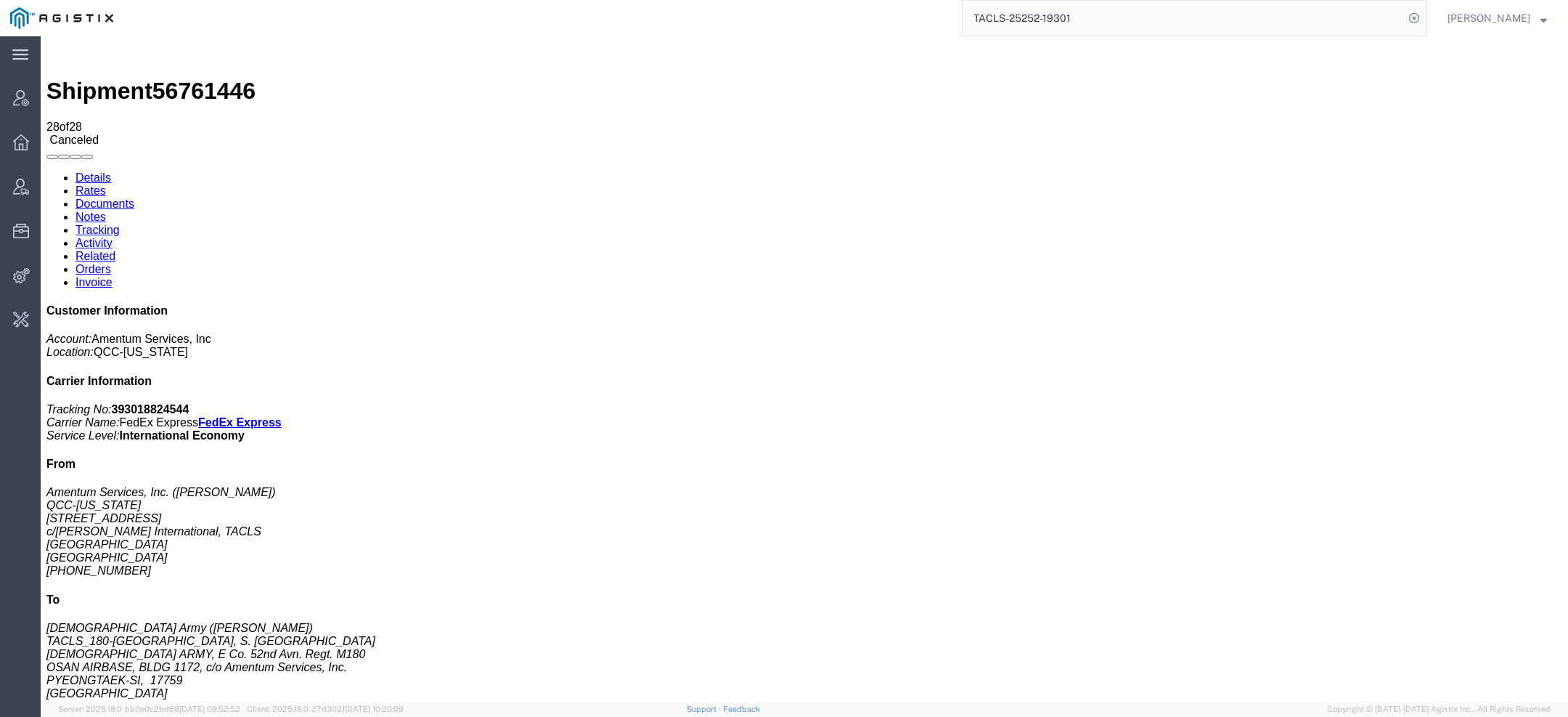
scroll to position [549, 0]
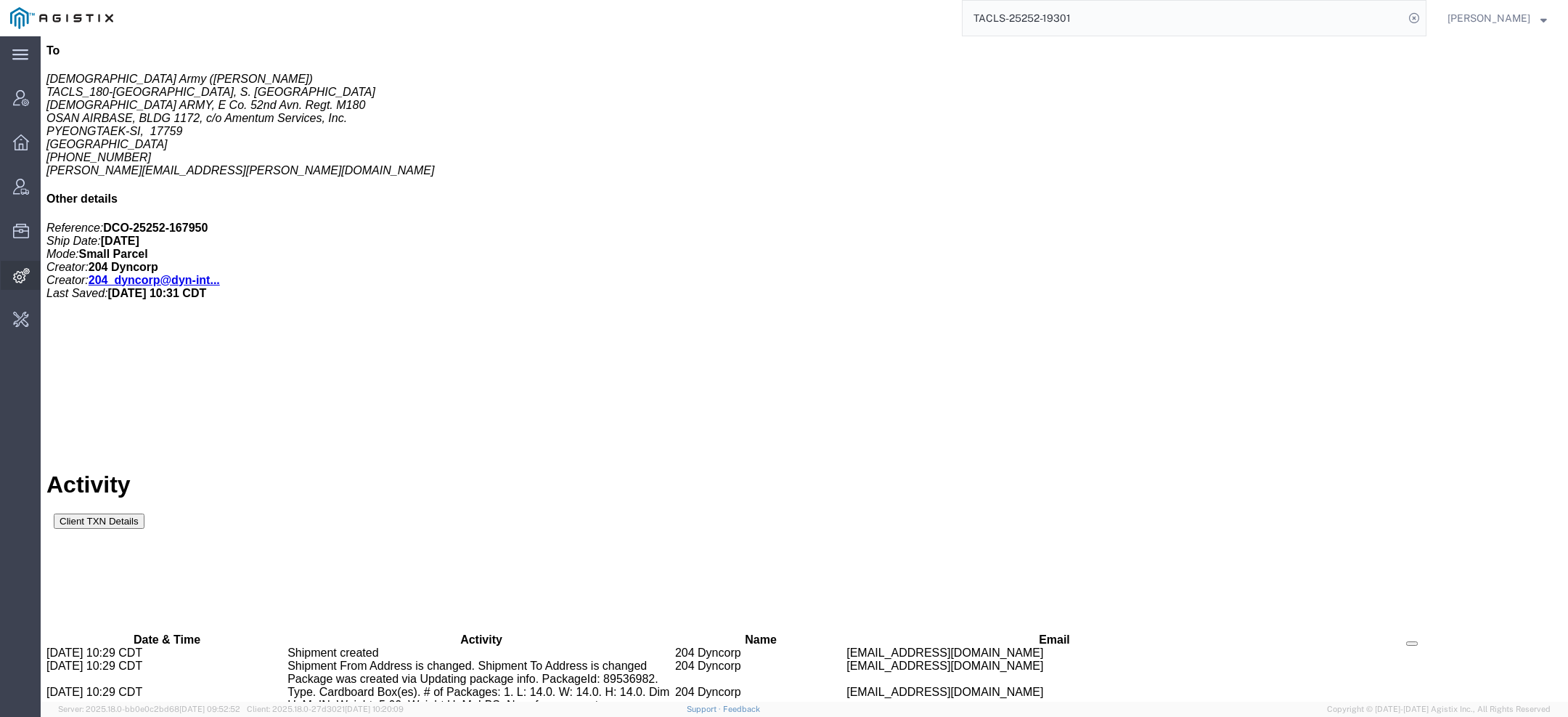
click at [14, 283] on icon at bounding box center [22, 275] width 17 height 15
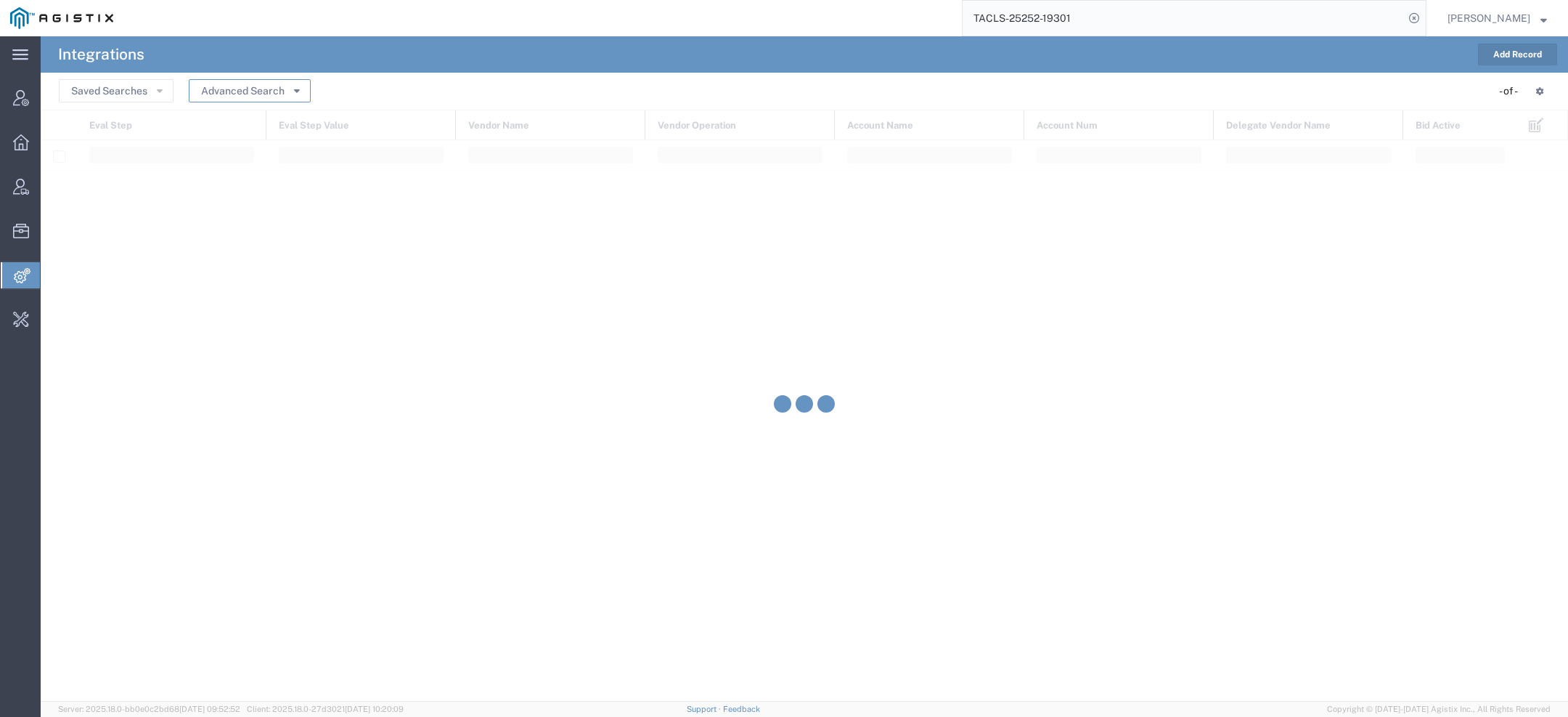
click at [303, 91] on button "Advanced Search" at bounding box center [249, 90] width 122 height 23
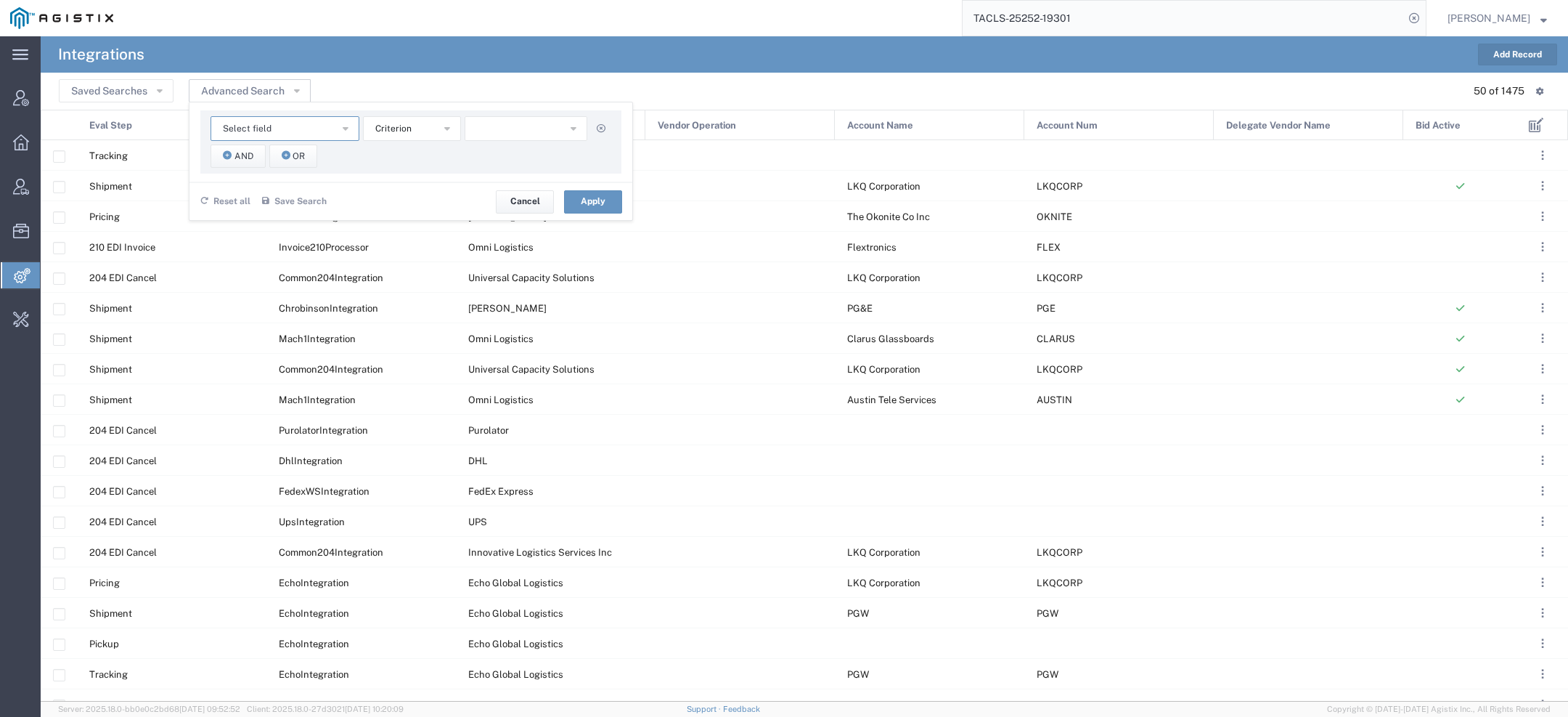
click at [280, 120] on button "Select field" at bounding box center [285, 128] width 149 height 25
click at [258, 158] on span "Account Name" at bounding box center [285, 155] width 146 height 19
click at [395, 135] on button "starts with" at bounding box center [412, 128] width 98 height 25
click at [395, 156] on span "contains" at bounding box center [412, 155] width 95 height 19
drag, startPoint x: 126, startPoint y: 57, endPoint x: 135, endPoint y: 57, distance: 9.0
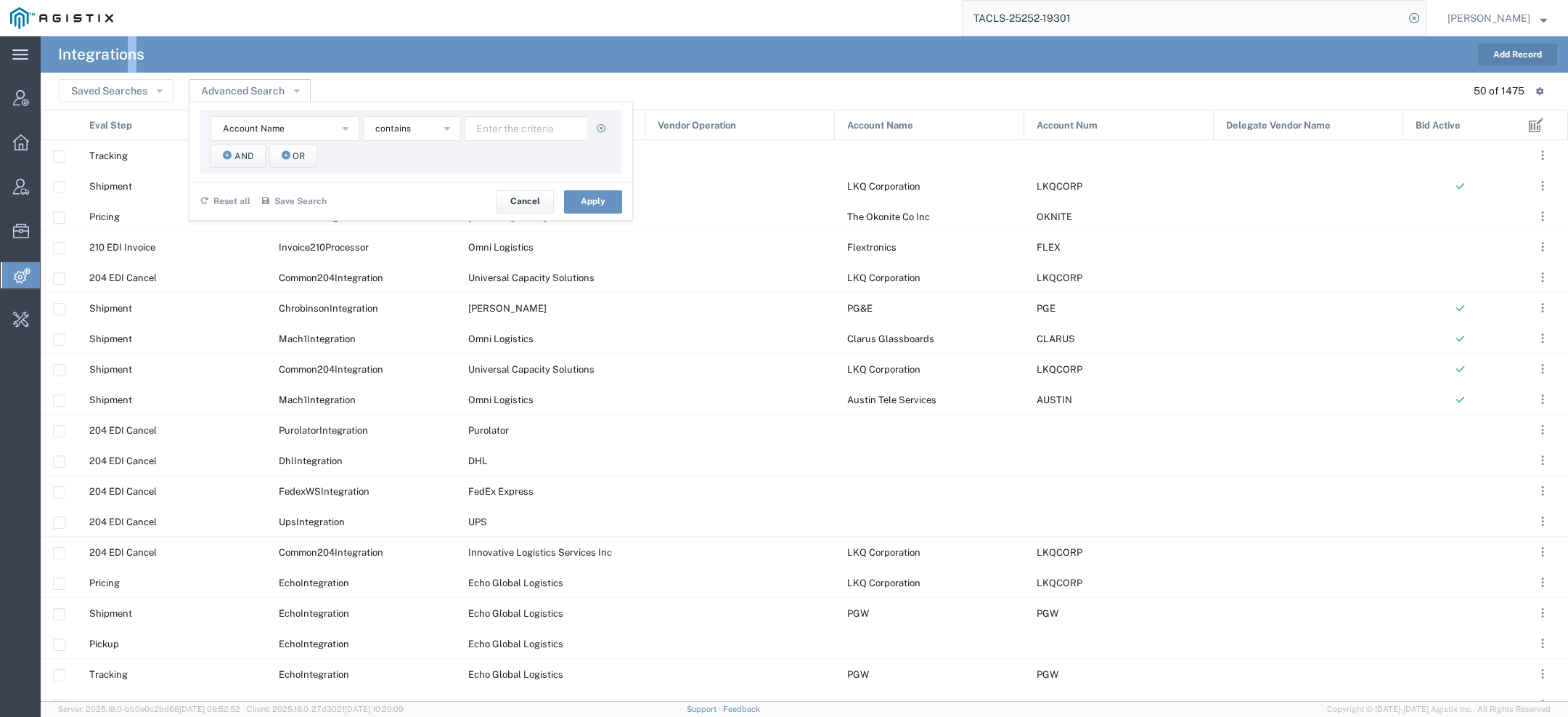
click at [135, 57] on h4 "Integrations" at bounding box center [101, 54] width 86 height 36
copy h4 "n"
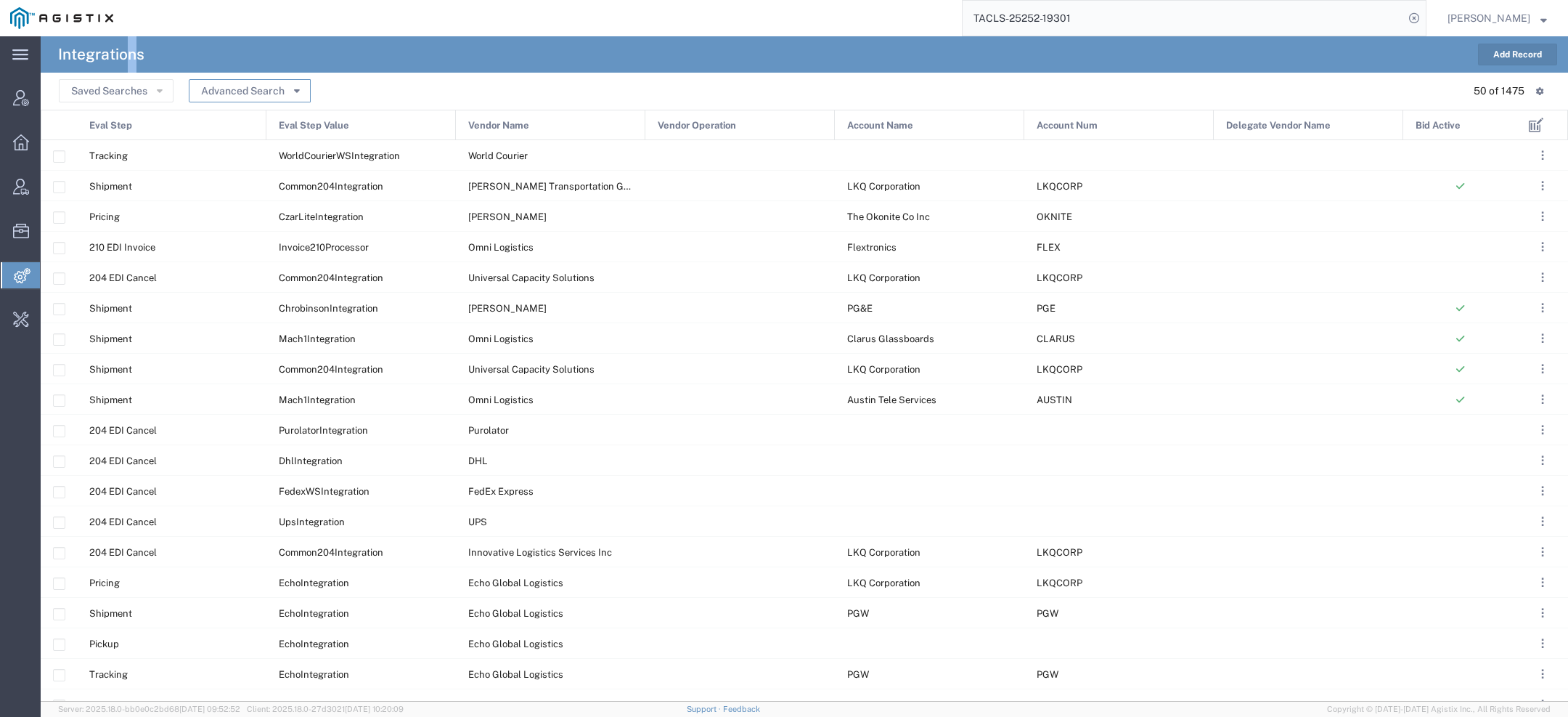
click at [262, 100] on button "Advanced Search" at bounding box center [249, 90] width 122 height 23
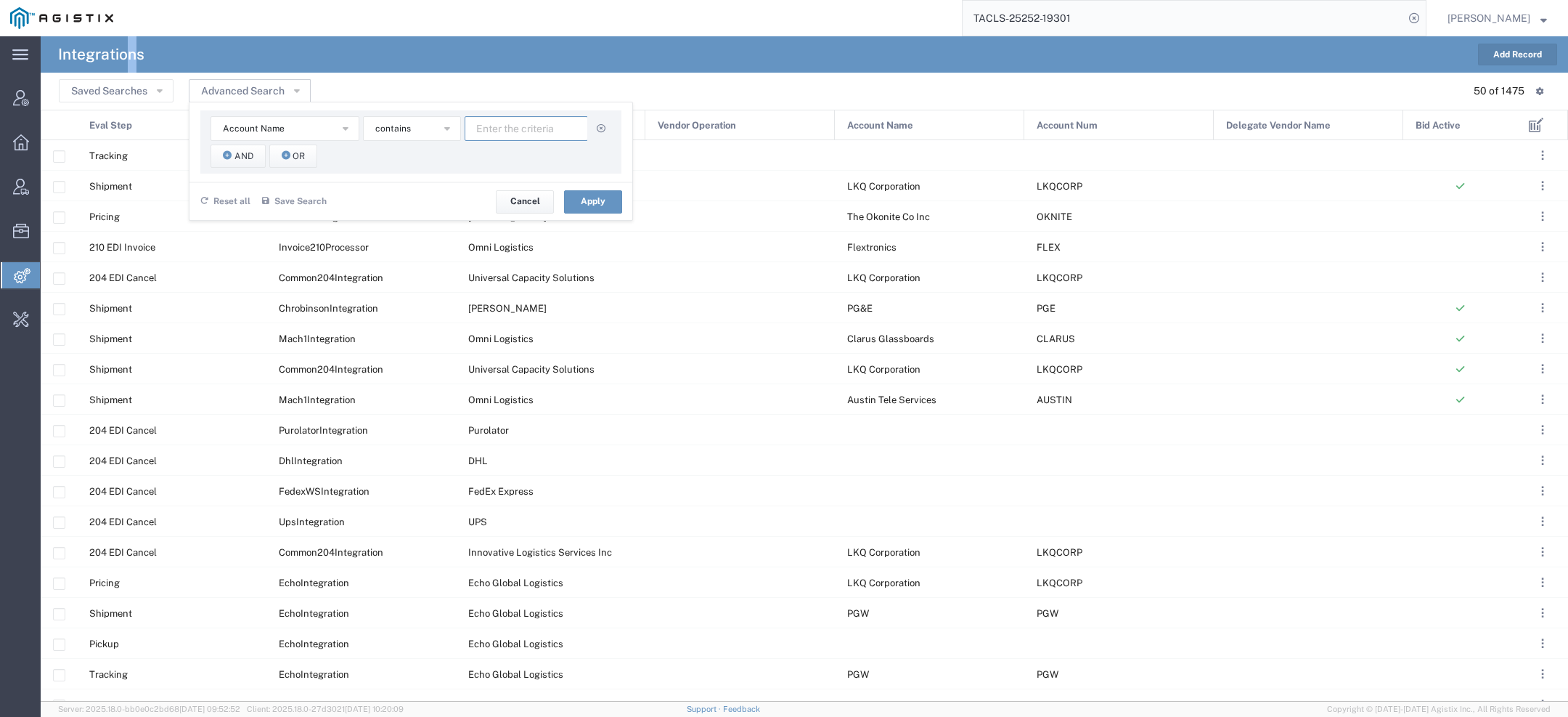
click at [543, 129] on input "text" at bounding box center [526, 128] width 123 height 25
paste input "n"
type input "syneos"
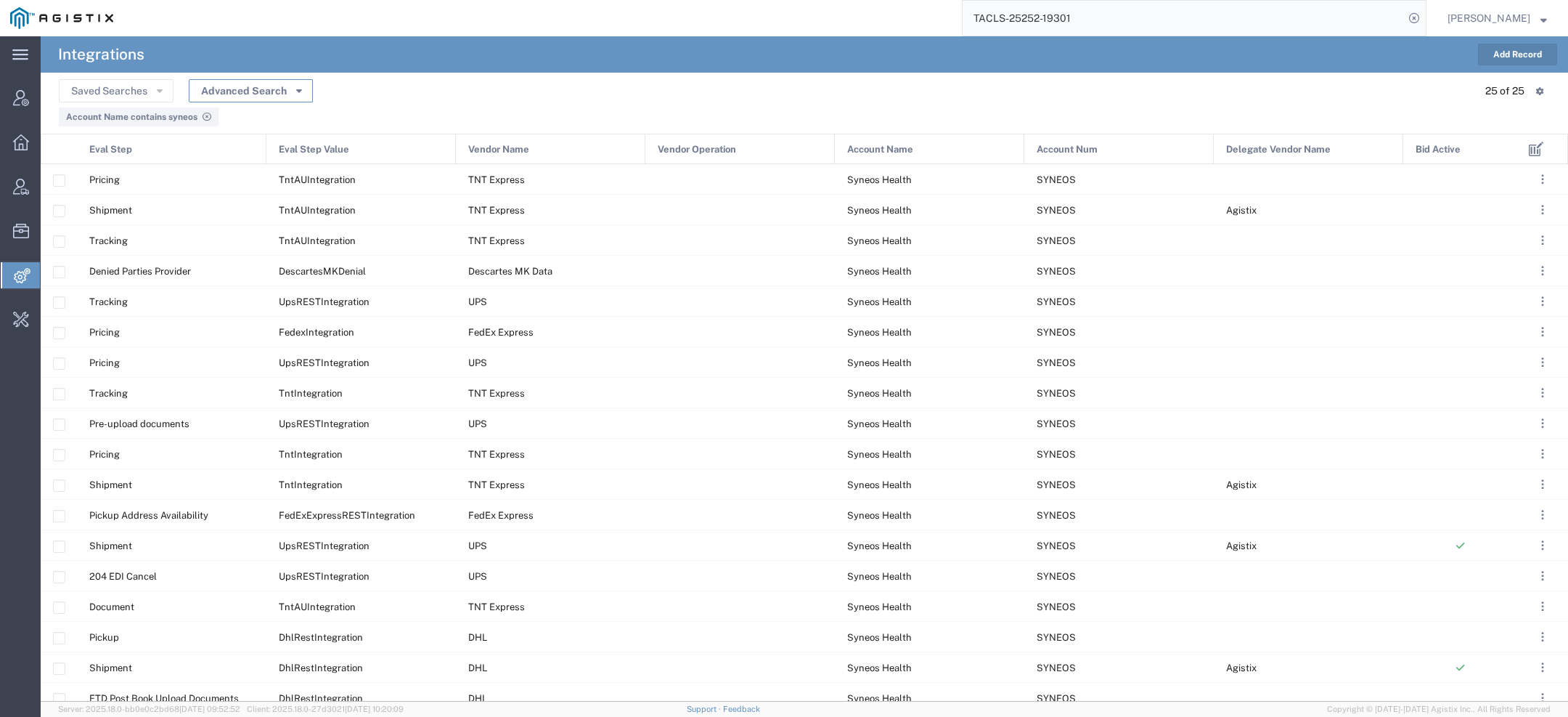
click at [287, 99] on button "Advanced Search" at bounding box center [250, 90] width 124 height 23
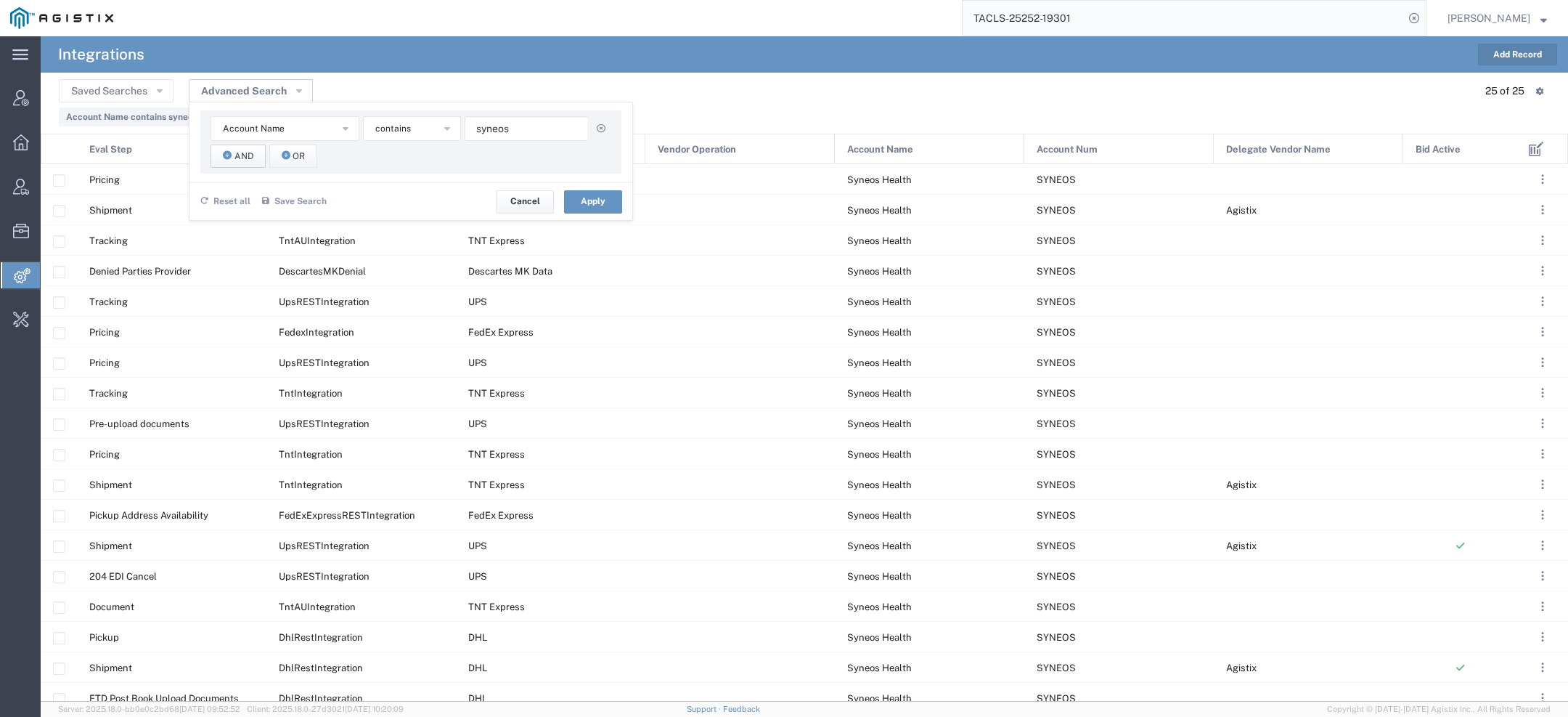
click at [252, 153] on button "And" at bounding box center [238, 156] width 55 height 23
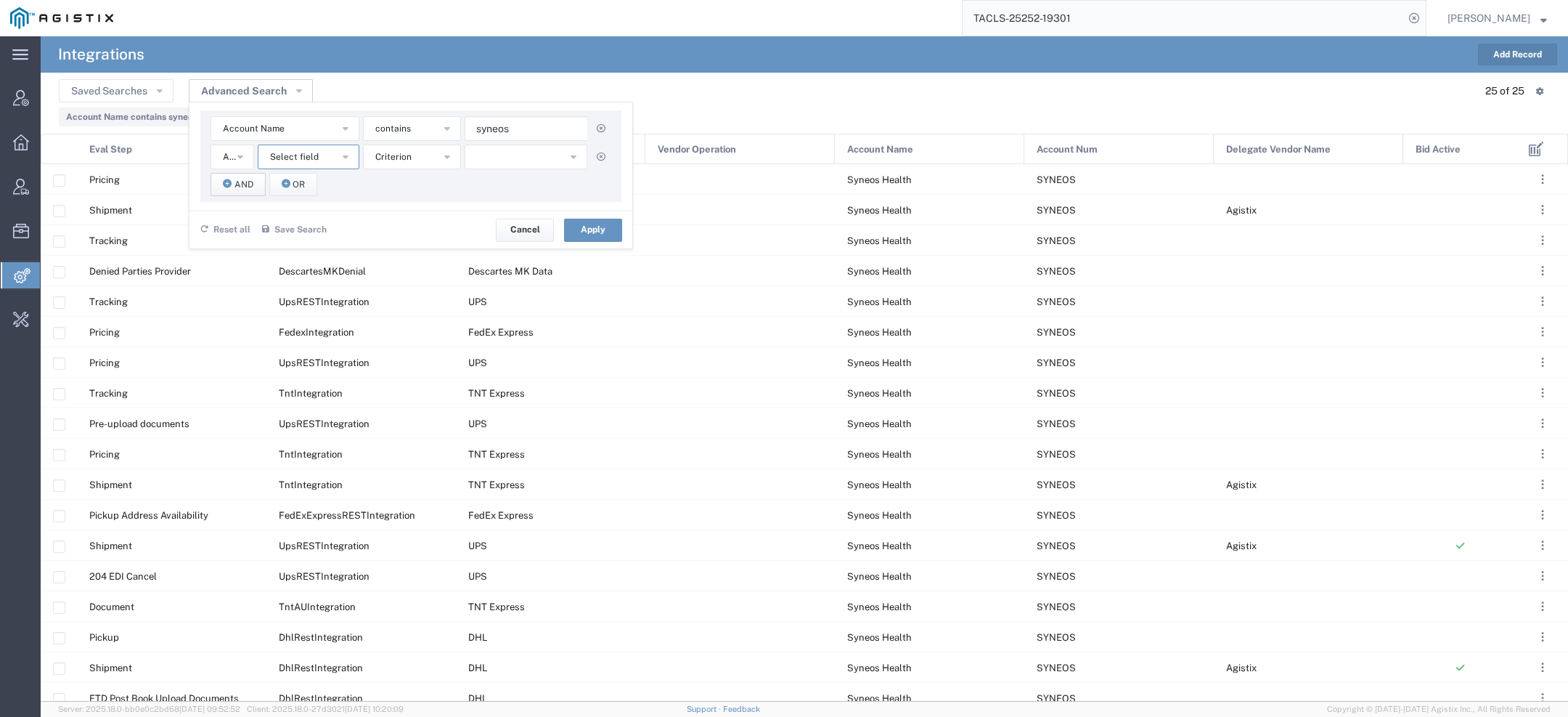
click at [286, 156] on span "Select field" at bounding box center [294, 156] width 48 height 14
click at [286, 303] on span "Vendor Name" at bounding box center [308, 305] width 99 height 19
click at [395, 165] on button "starts with" at bounding box center [412, 156] width 98 height 25
click at [395, 181] on span "contains" at bounding box center [412, 183] width 95 height 19
click at [496, 157] on input "text" at bounding box center [526, 156] width 123 height 25
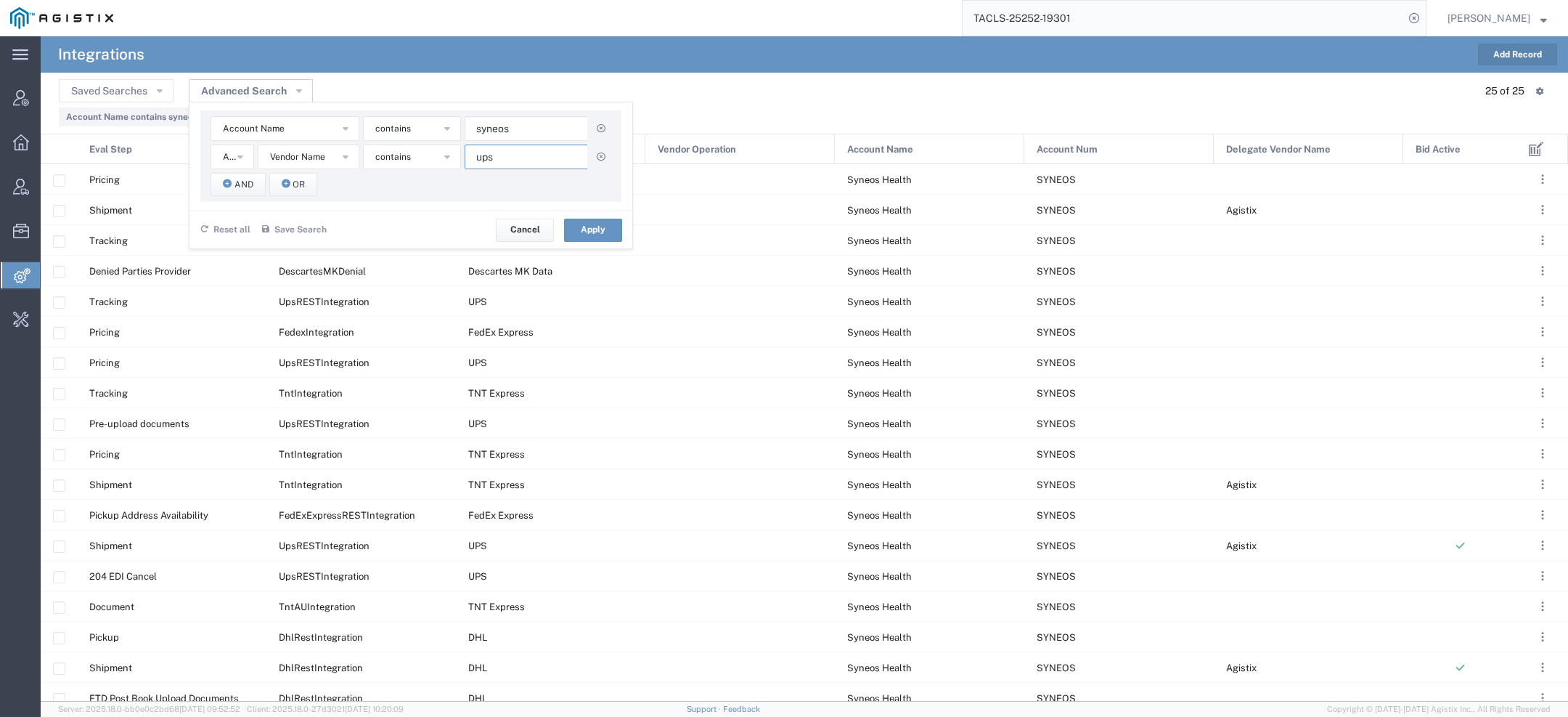
type input "ups"
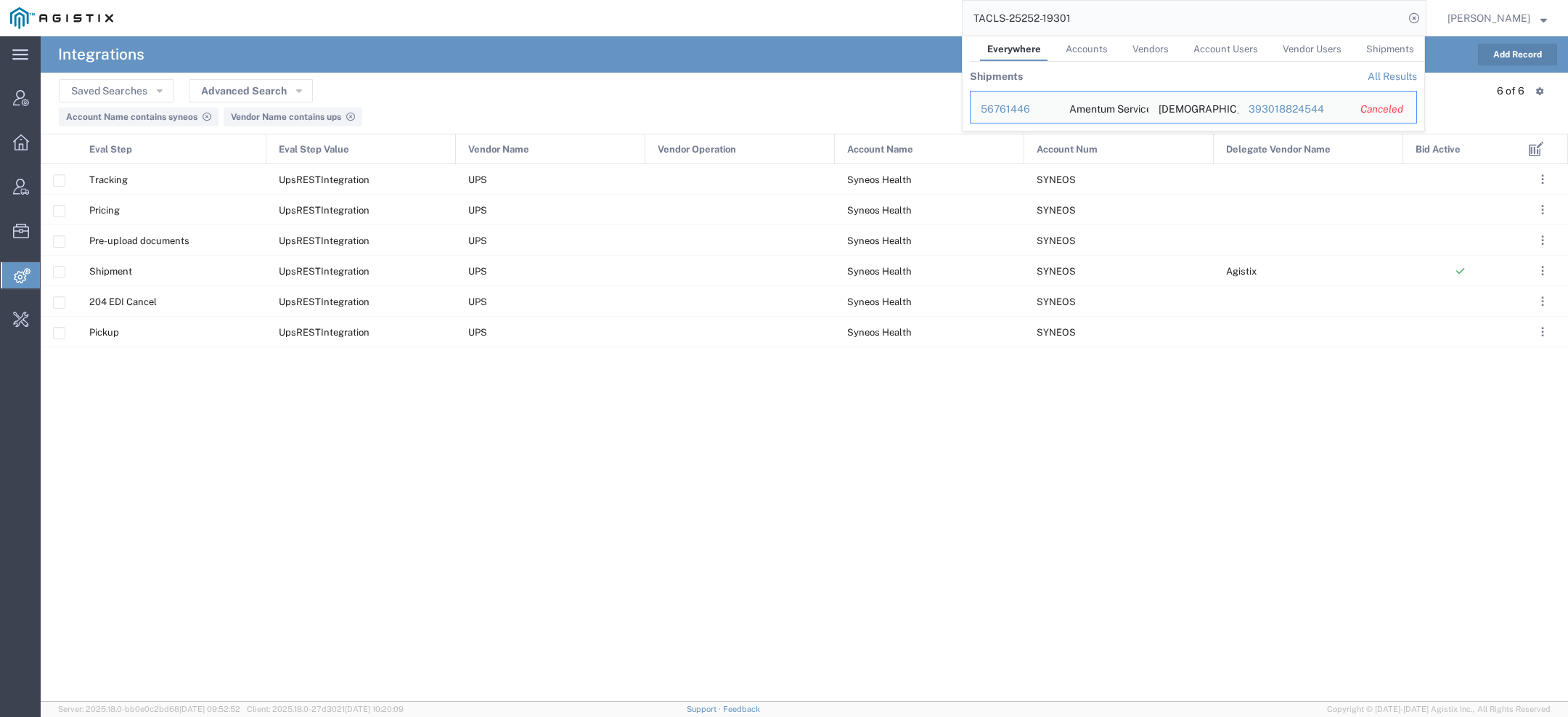
drag, startPoint x: 1113, startPoint y: 23, endPoint x: 698, endPoint y: 16, distance: 415.1
click at [710, 16] on div "TACLS-25252-19301 Everywhere Accounts Vendors Account Users Vendor Users Shipme…" at bounding box center [775, 18] width 1303 height 36
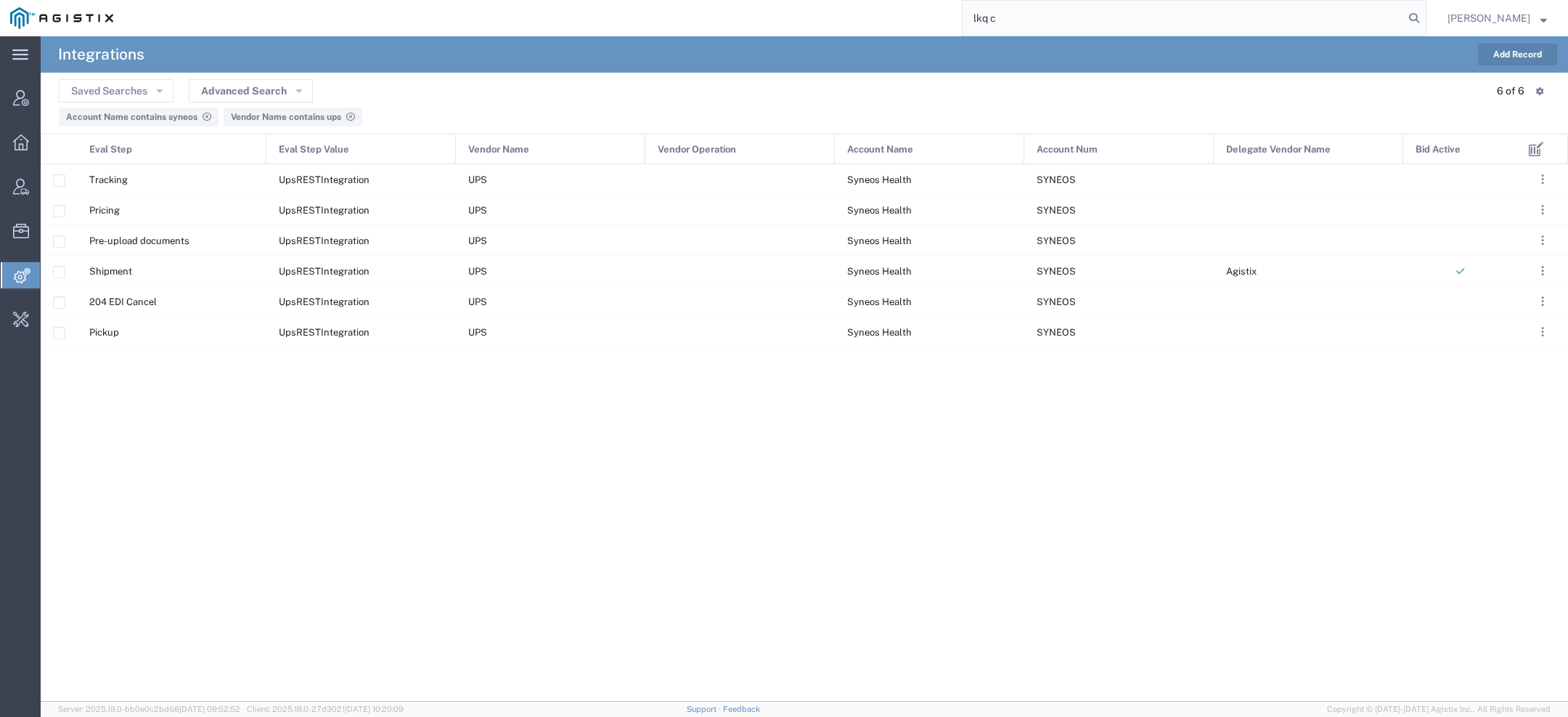
type input "lkq c"
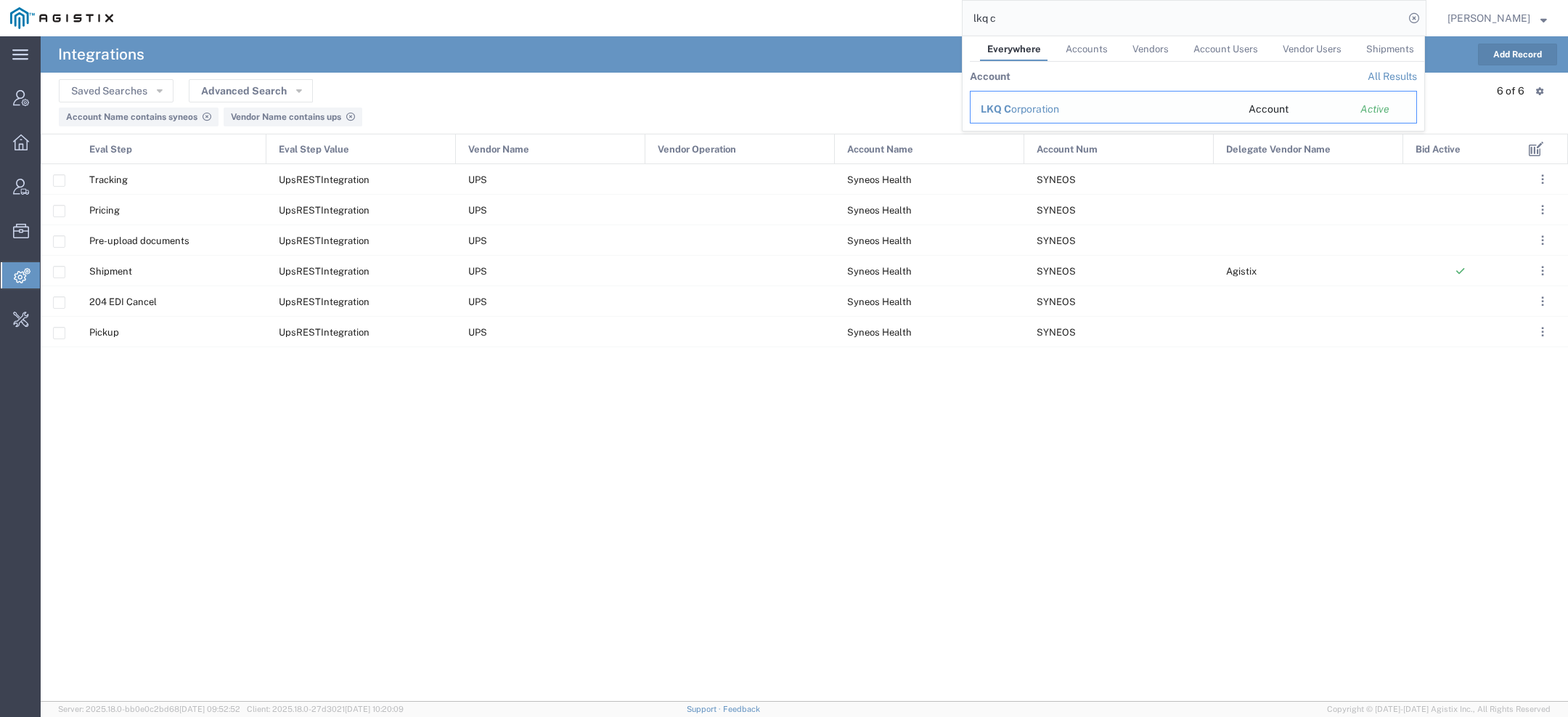
click at [1007, 110] on span "LKQ C" at bounding box center [996, 109] width 30 height 11
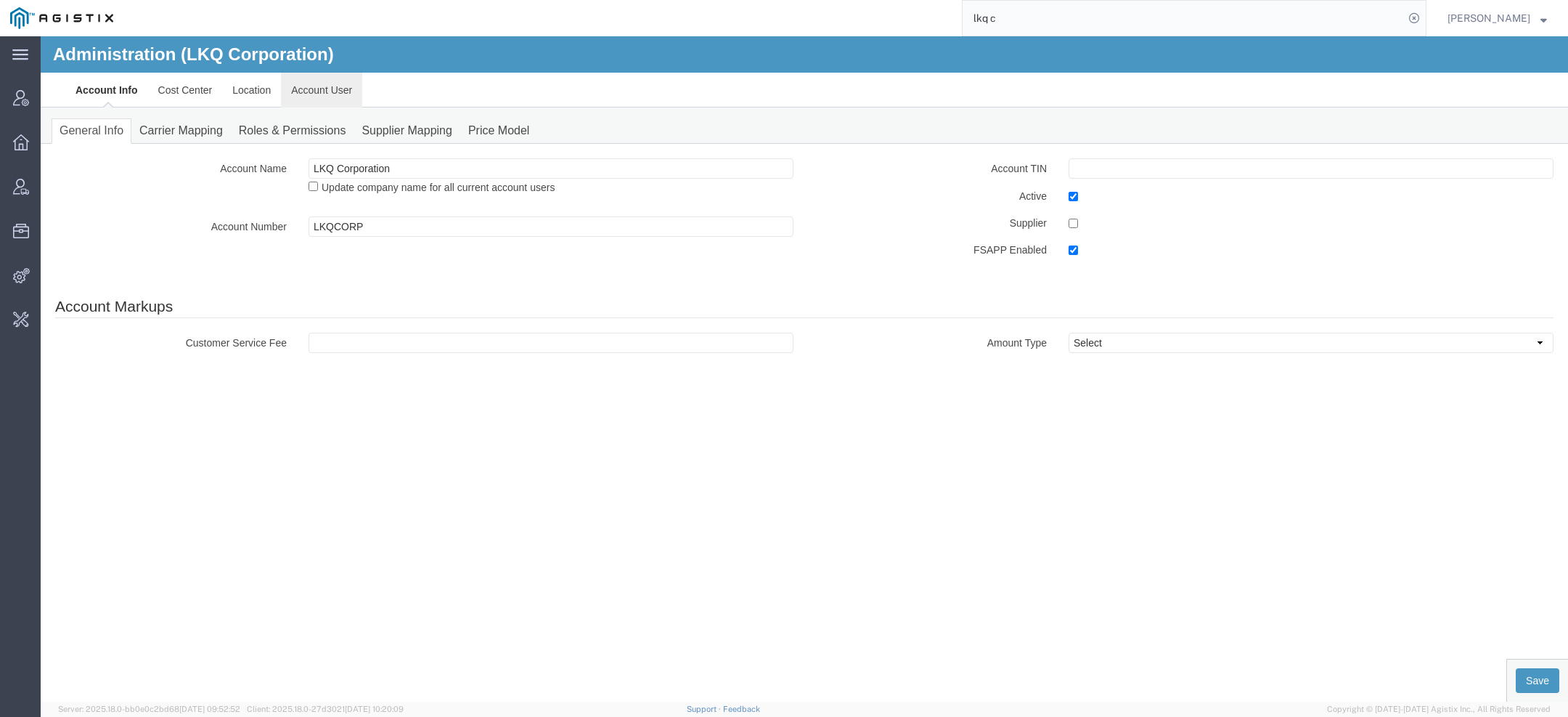
click at [323, 103] on link "Account User" at bounding box center [322, 90] width 82 height 35
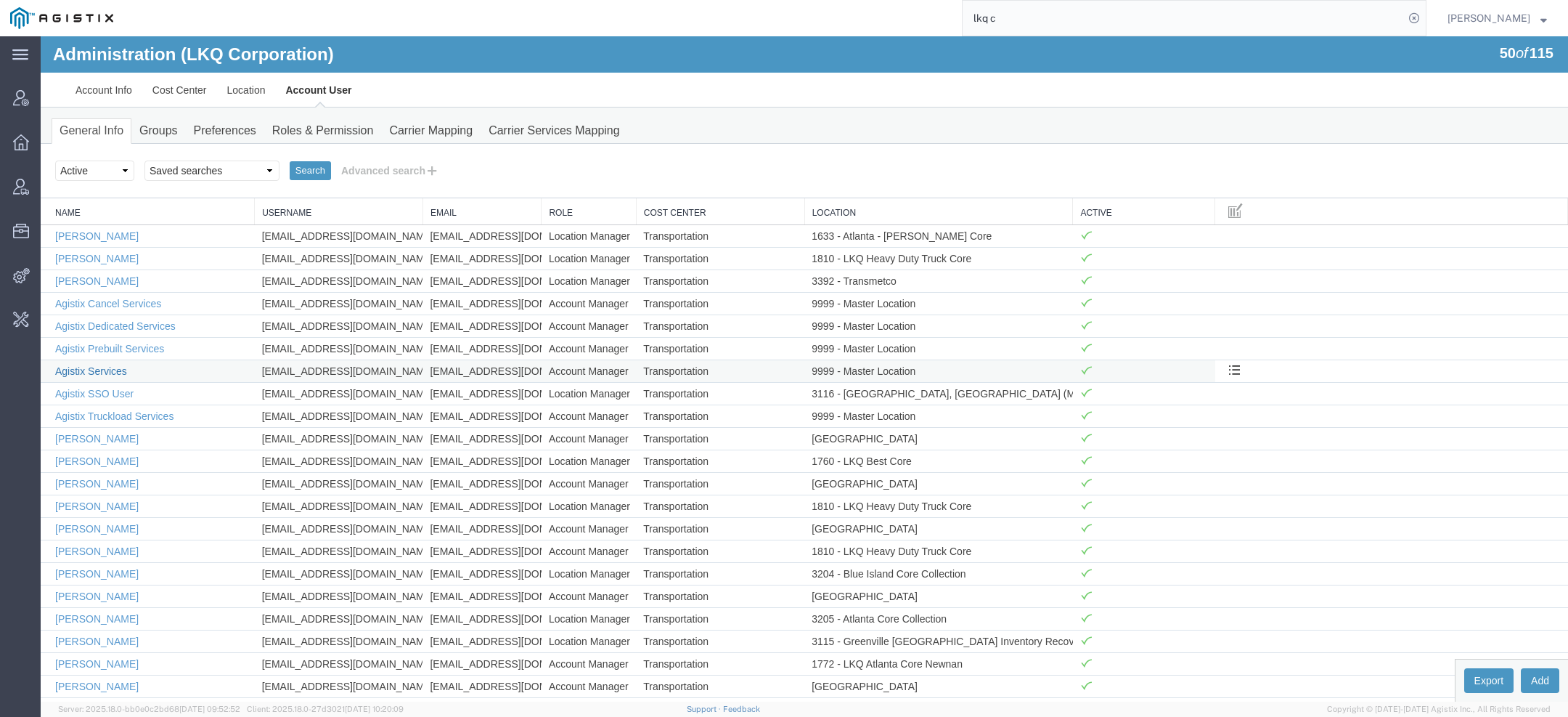
click at [110, 370] on link "Agistix Services" at bounding box center [91, 371] width 72 height 11
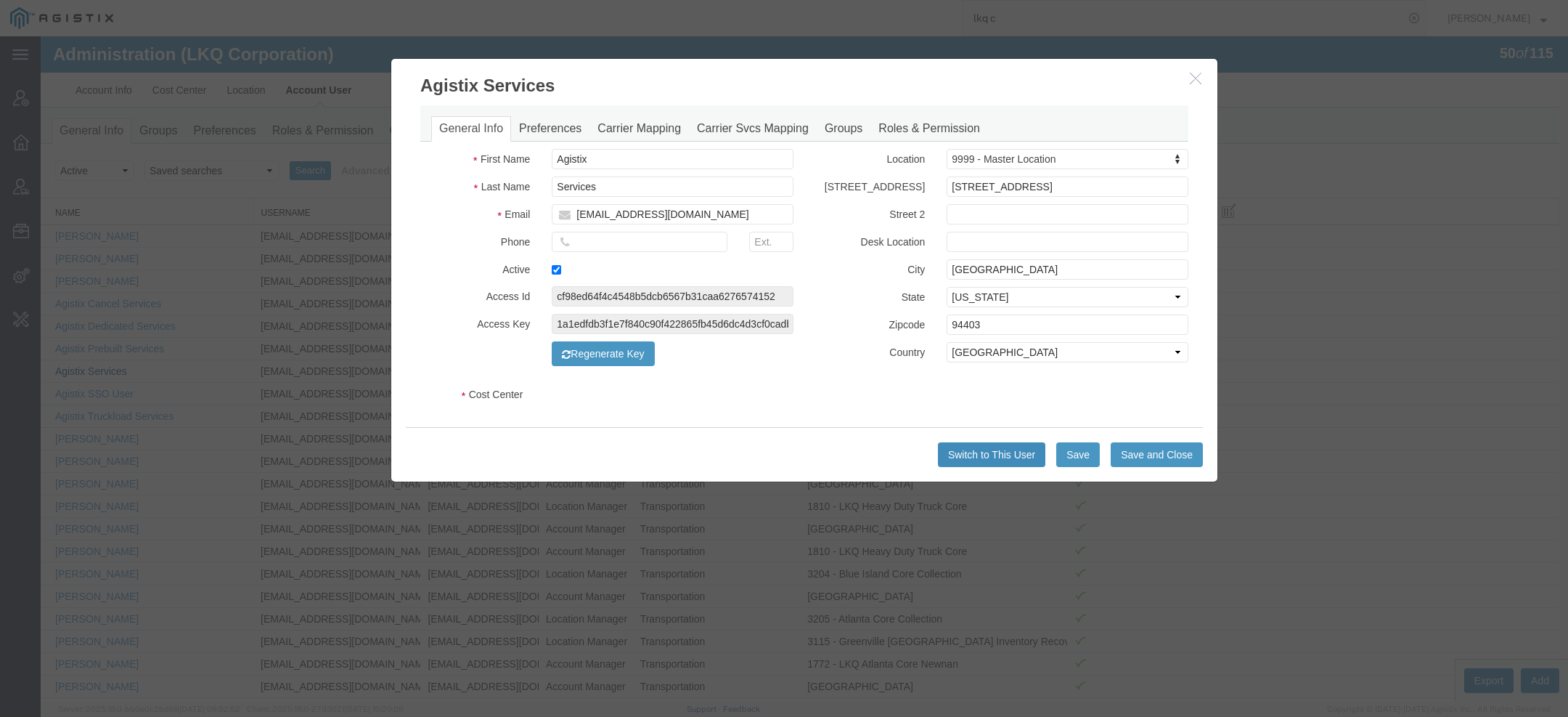
select select "COSTCENTER"
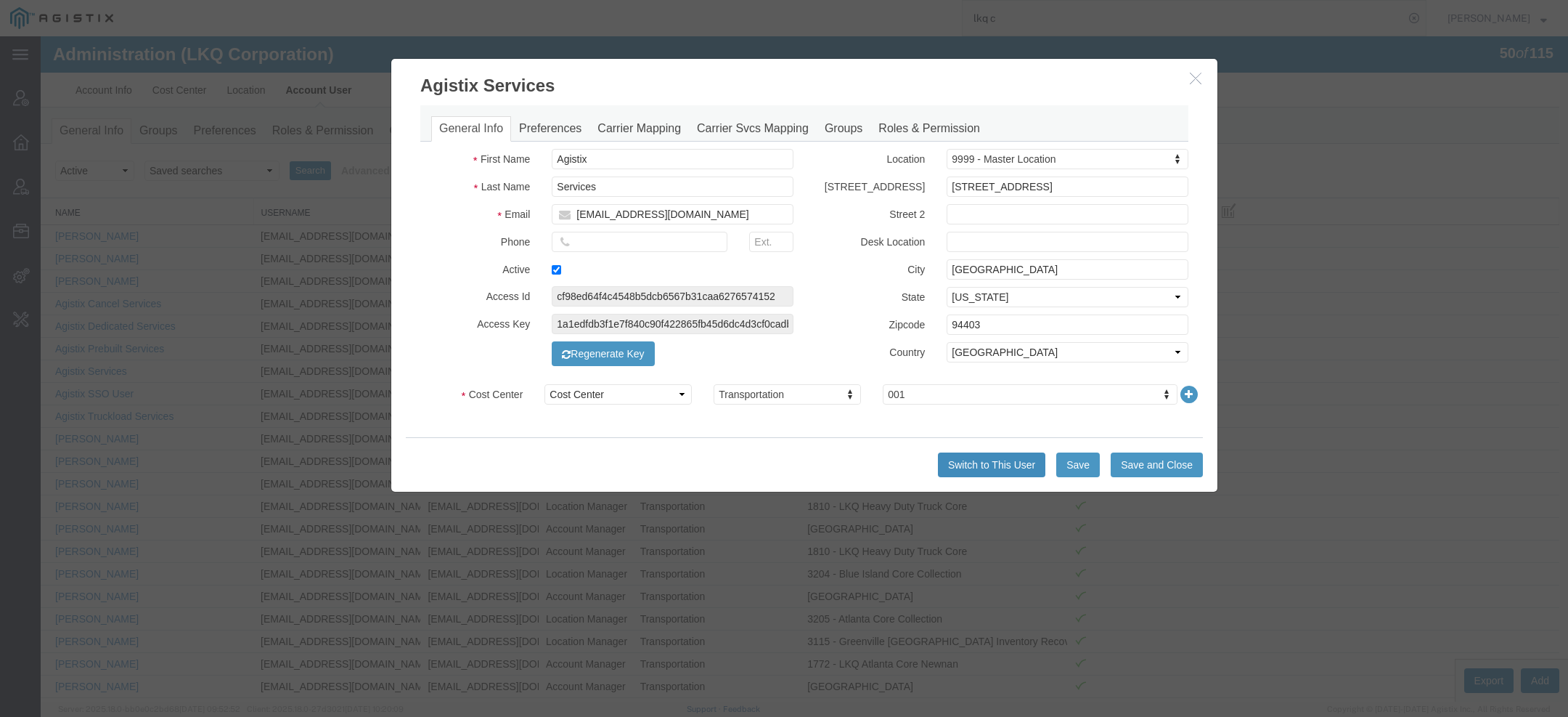
click at [1010, 463] on button "Switch to This User" at bounding box center [991, 465] width 107 height 25
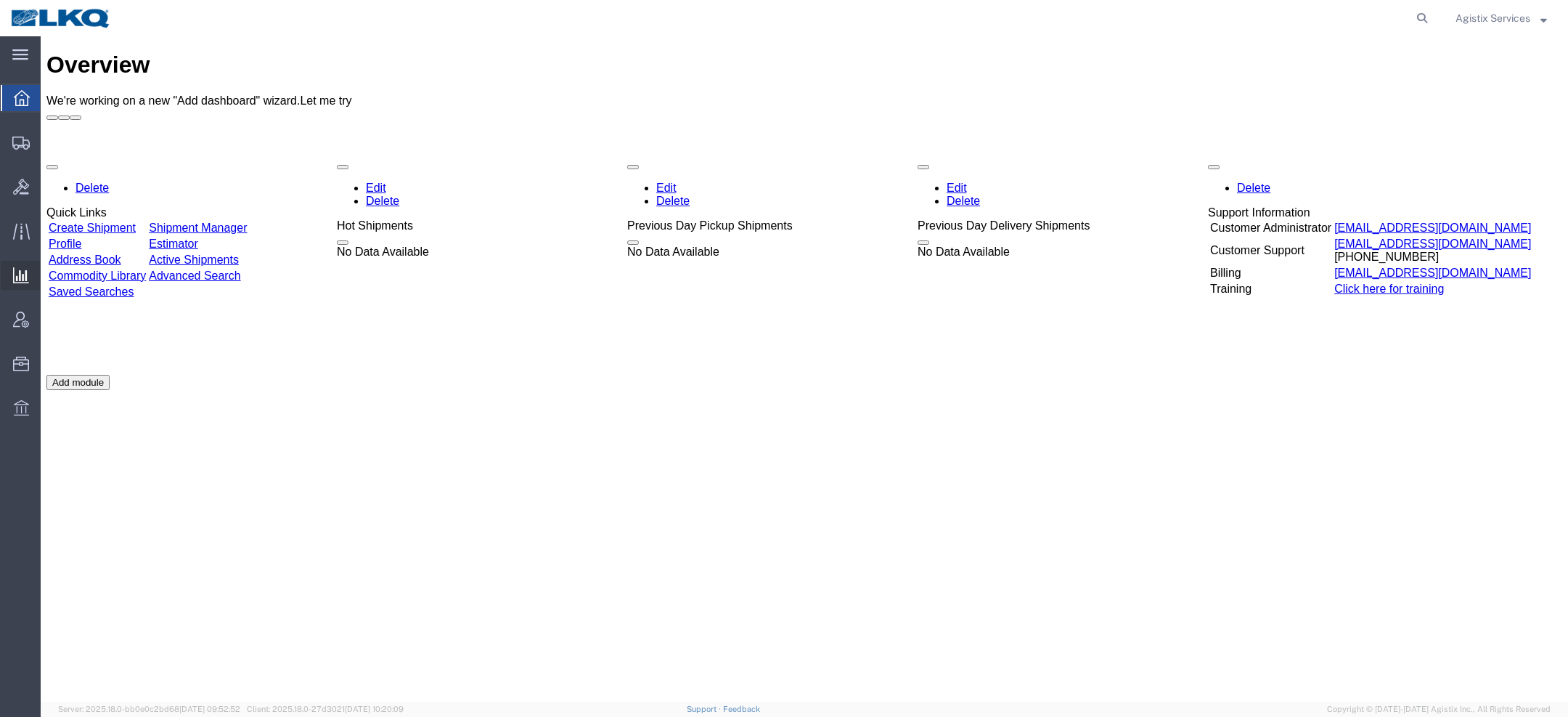
click at [0, 0] on span "Saved Reports" at bounding box center [0, 0] width 0 height 0
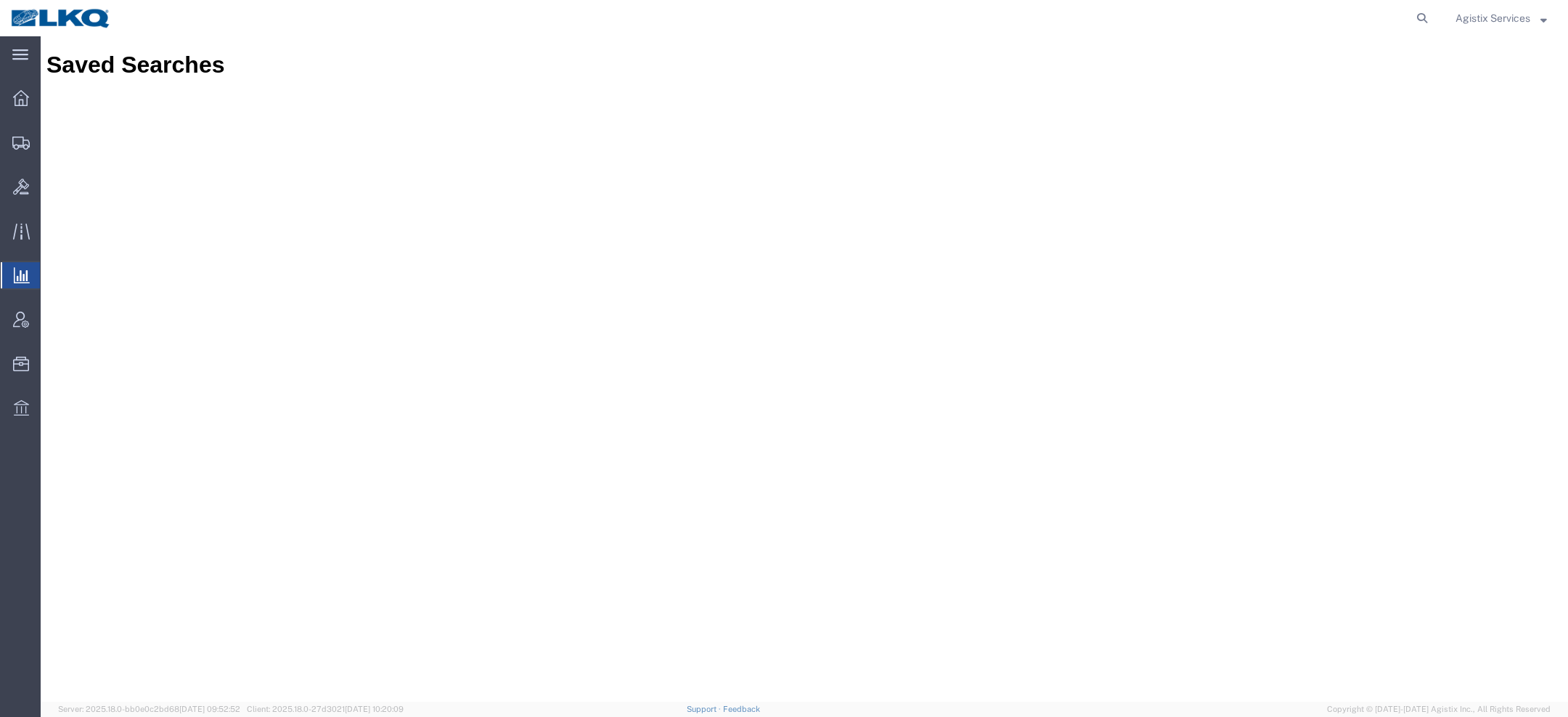
click at [21, 271] on icon at bounding box center [22, 275] width 16 height 16
click at [62, 324] on div at bounding box center [804, 368] width 1528 height 665
click at [0, 0] on span "Saved Reports" at bounding box center [0, 0] width 0 height 0
click at [1510, 15] on span "Agistix Services" at bounding box center [1493, 18] width 75 height 16
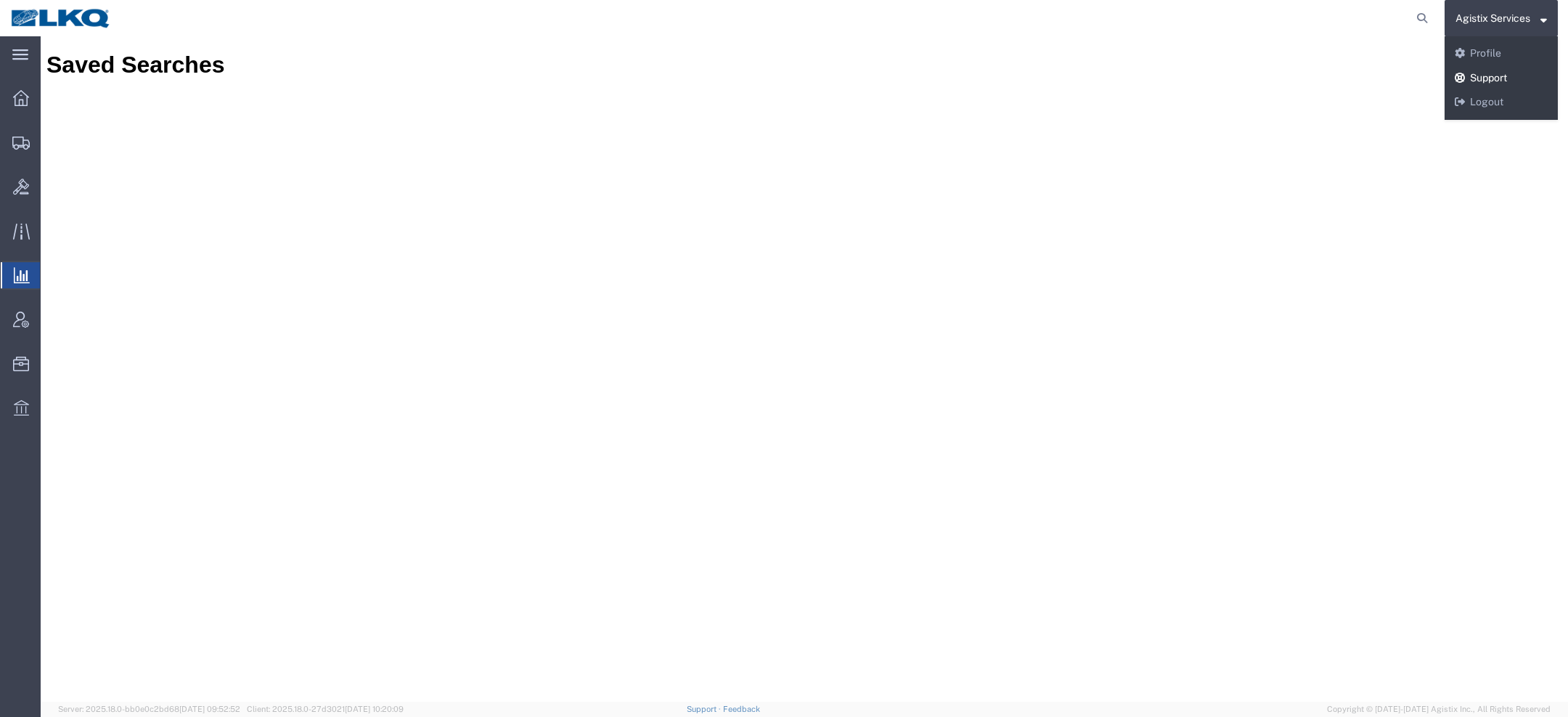
click at [1482, 86] on link "Support" at bounding box center [1501, 79] width 113 height 25
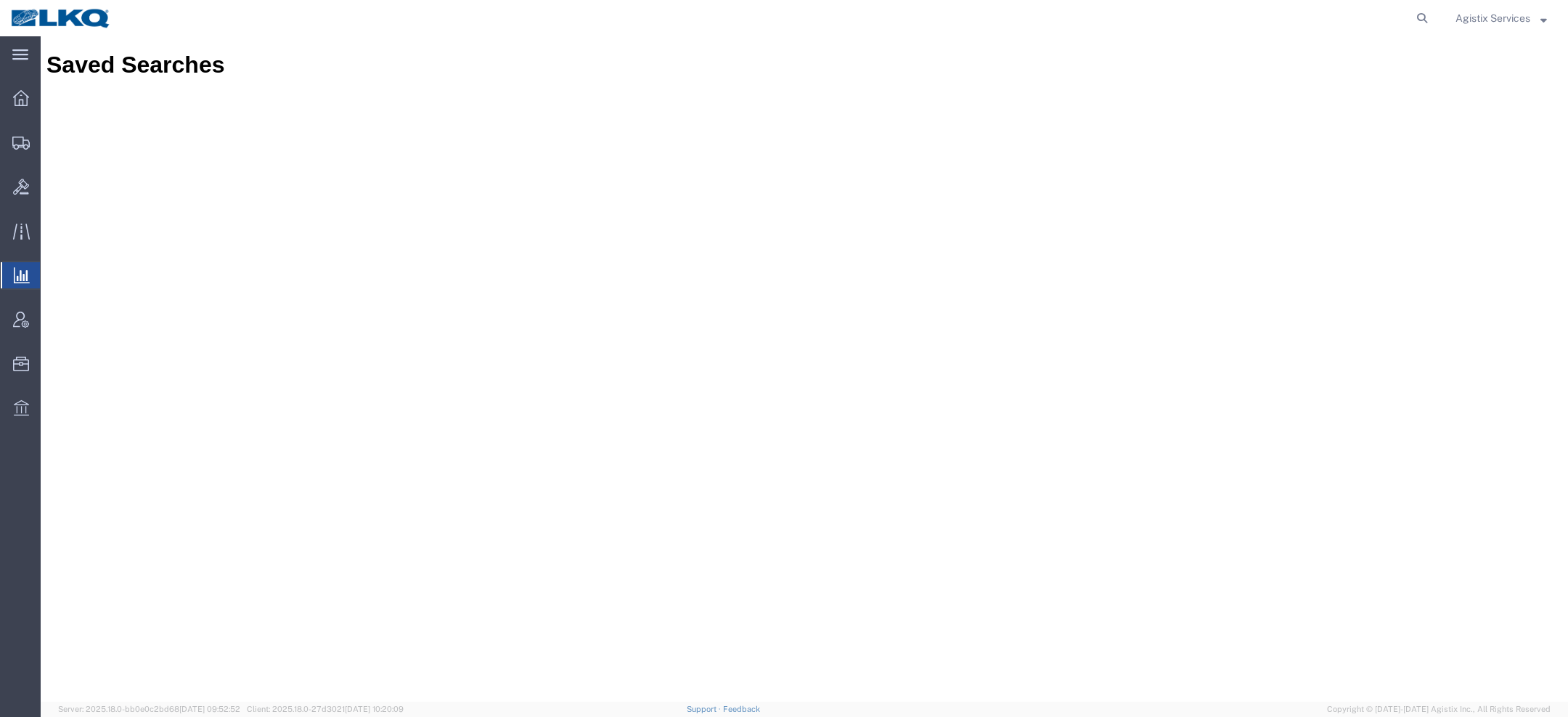
click at [1482, 23] on span "Agistix Services" at bounding box center [1493, 18] width 75 height 16
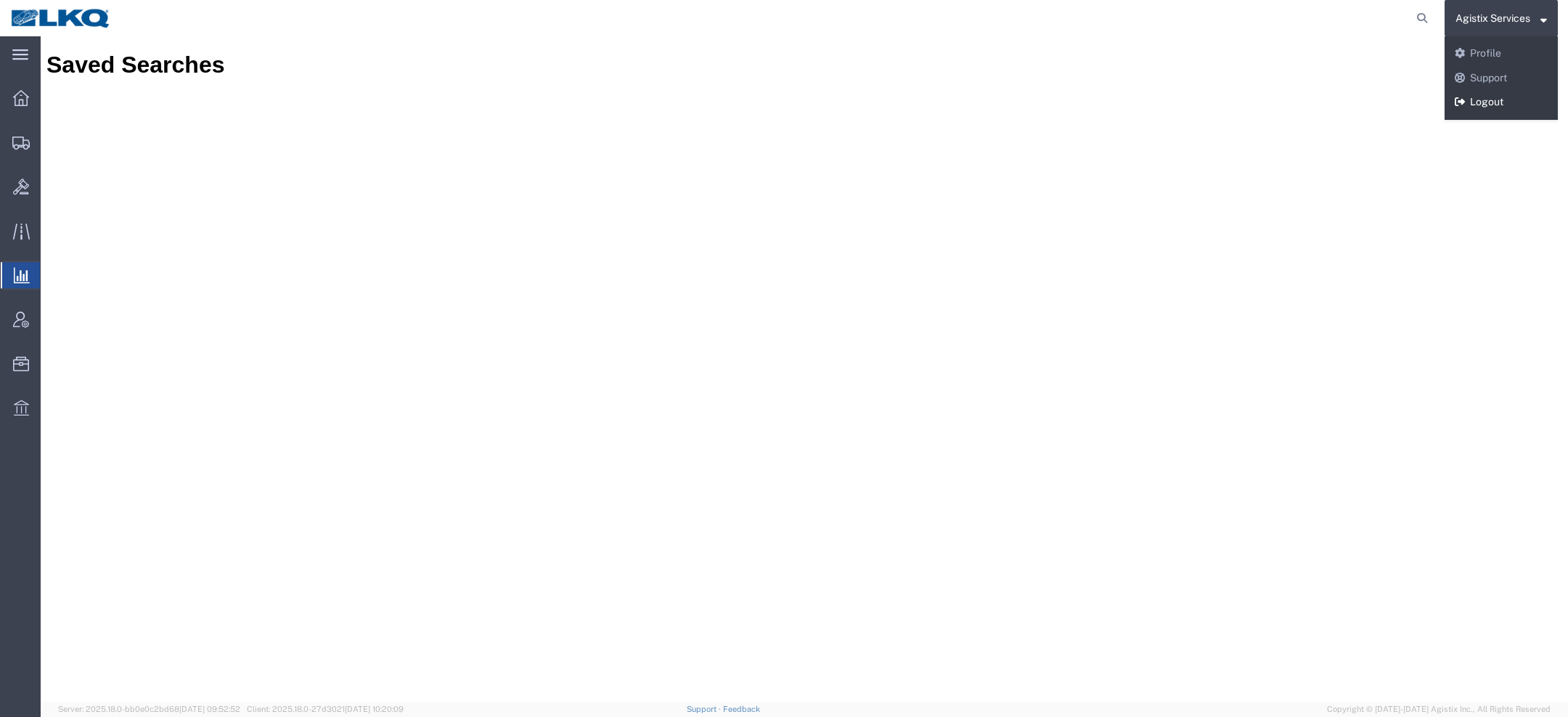
click at [1479, 97] on link "Logout" at bounding box center [1501, 102] width 113 height 25
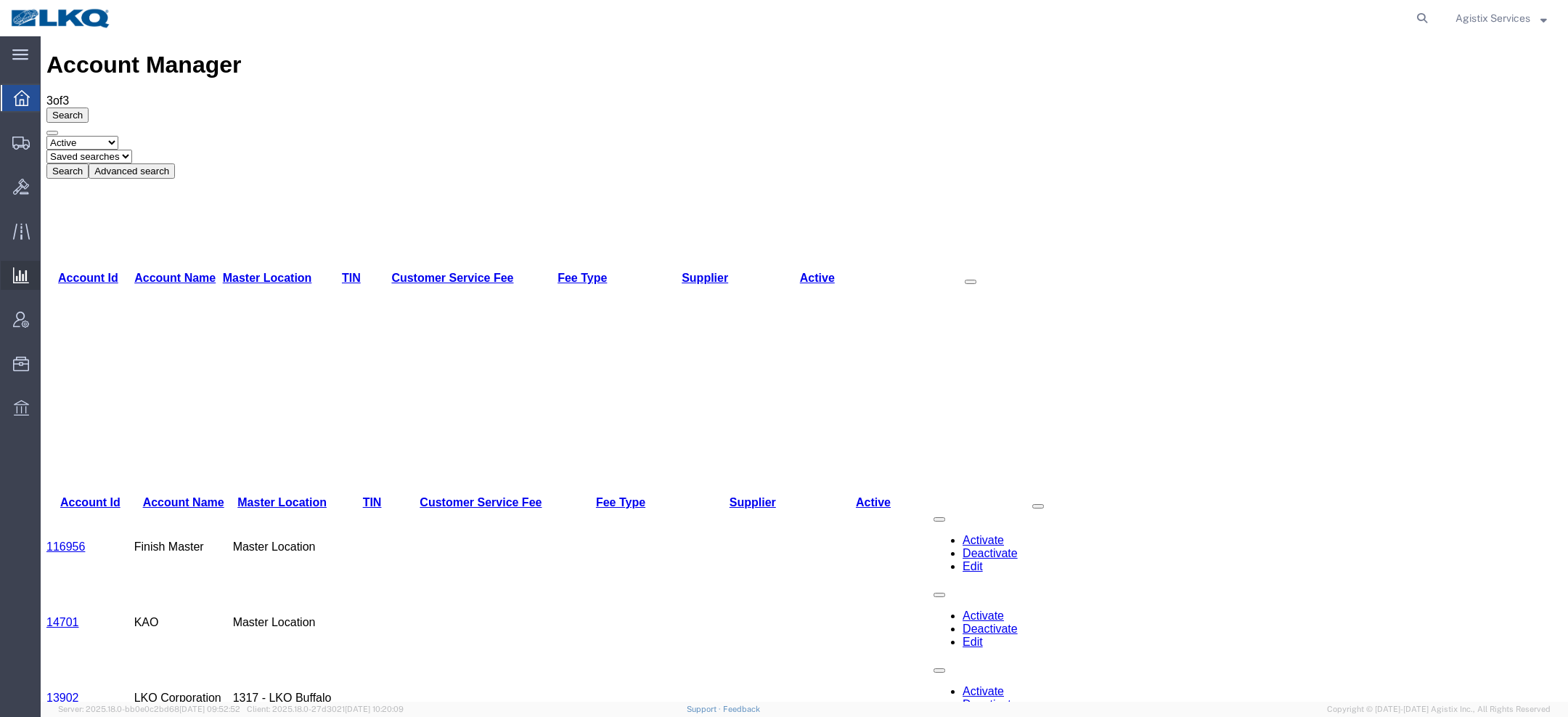
click at [0, 0] on span "Saved Reports" at bounding box center [0, 0] width 0 height 0
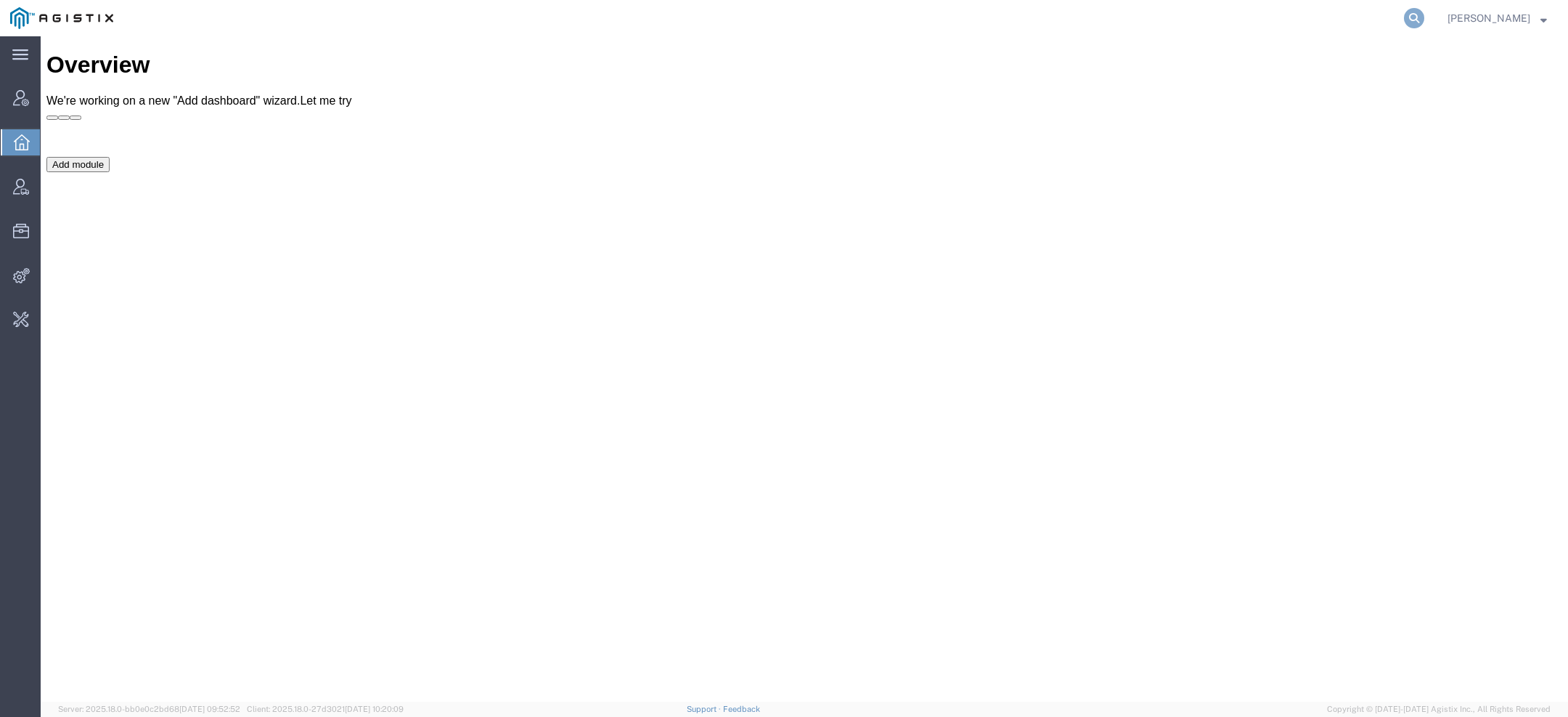
click at [1420, 14] on icon at bounding box center [1413, 17] width 20 height 20
click at [16, 189] on icon at bounding box center [21, 186] width 16 height 16
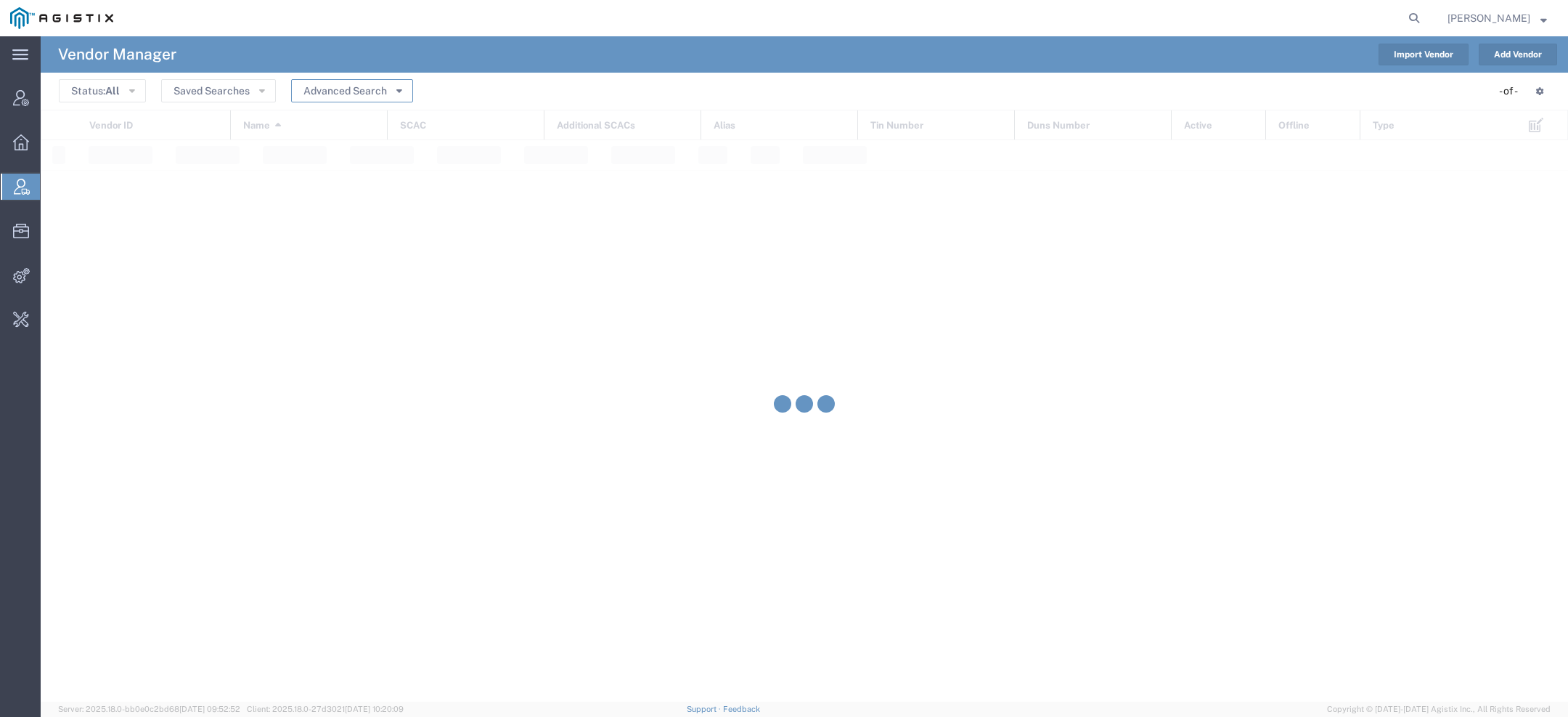
click at [321, 92] on button "Advanced Search" at bounding box center [352, 90] width 122 height 23
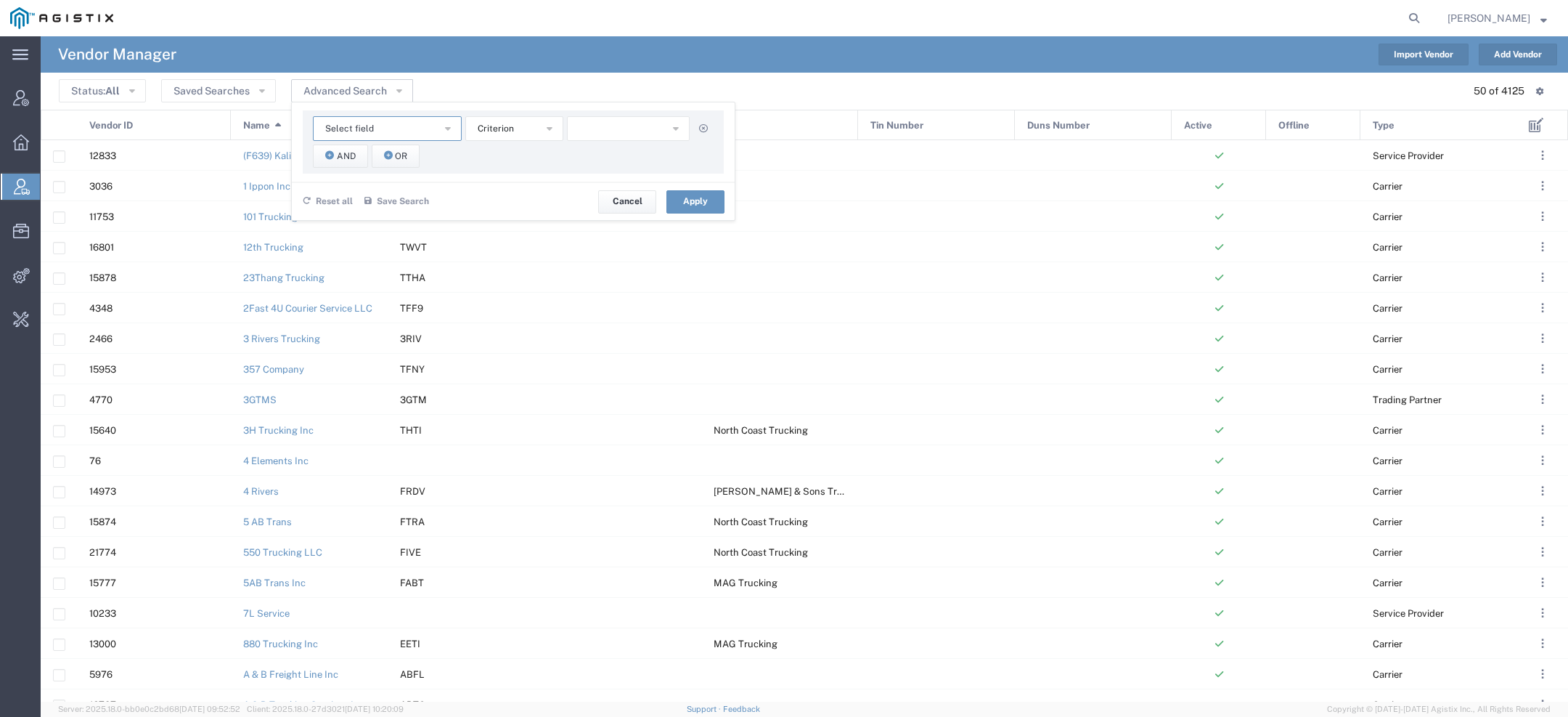
click at [330, 135] on button "Select field" at bounding box center [387, 128] width 149 height 25
click at [341, 257] on span "SCAC" at bounding box center [385, 258] width 146 height 19
click at [497, 137] on button "starts with" at bounding box center [514, 128] width 98 height 25
click at [515, 150] on span "contains" at bounding box center [512, 155] width 95 height 19
click at [620, 133] on input "text" at bounding box center [629, 128] width 123 height 25
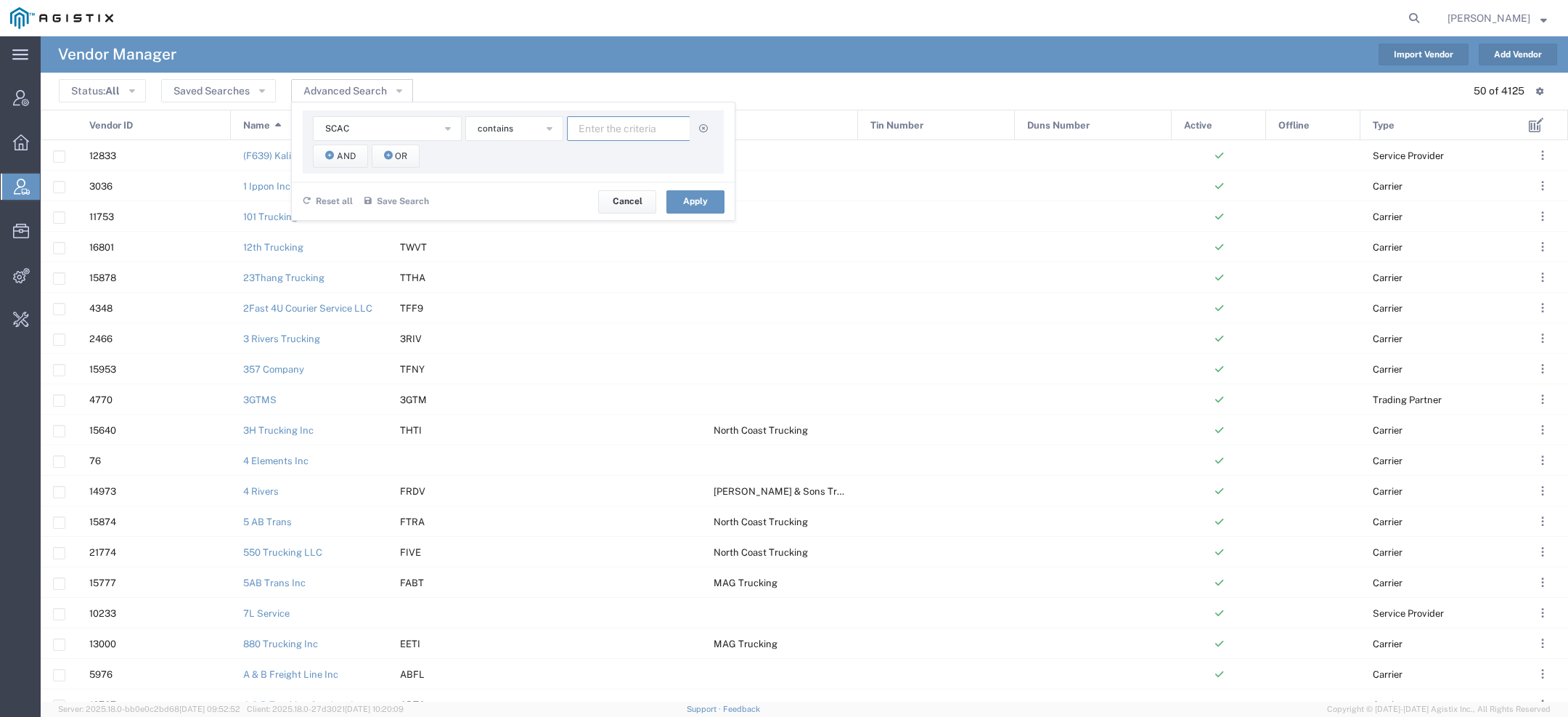
paste input "SJGG"
type input "SJGG"
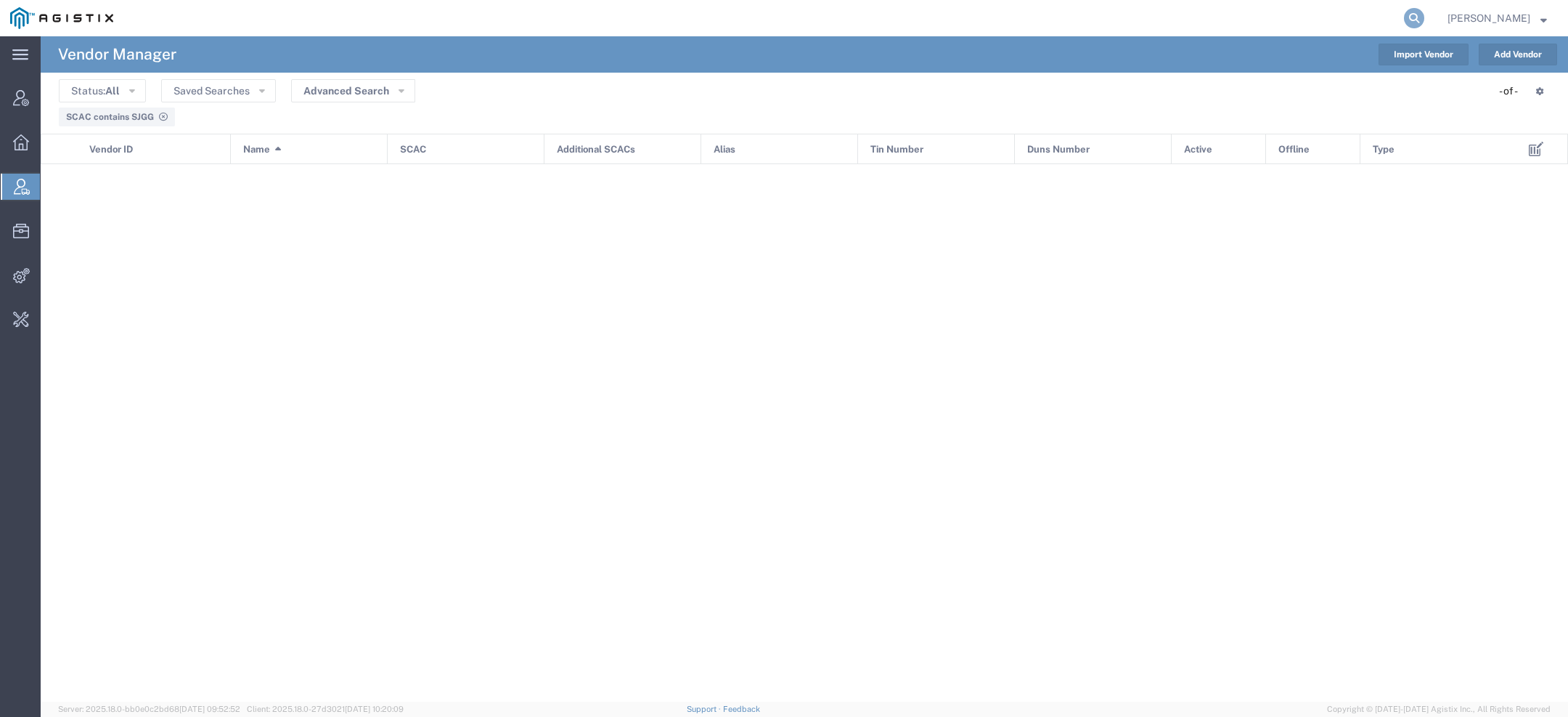
click at [1421, 18] on icon at bounding box center [1413, 17] width 20 height 20
paste input "Sage Freight"
type input "Sage Freight"
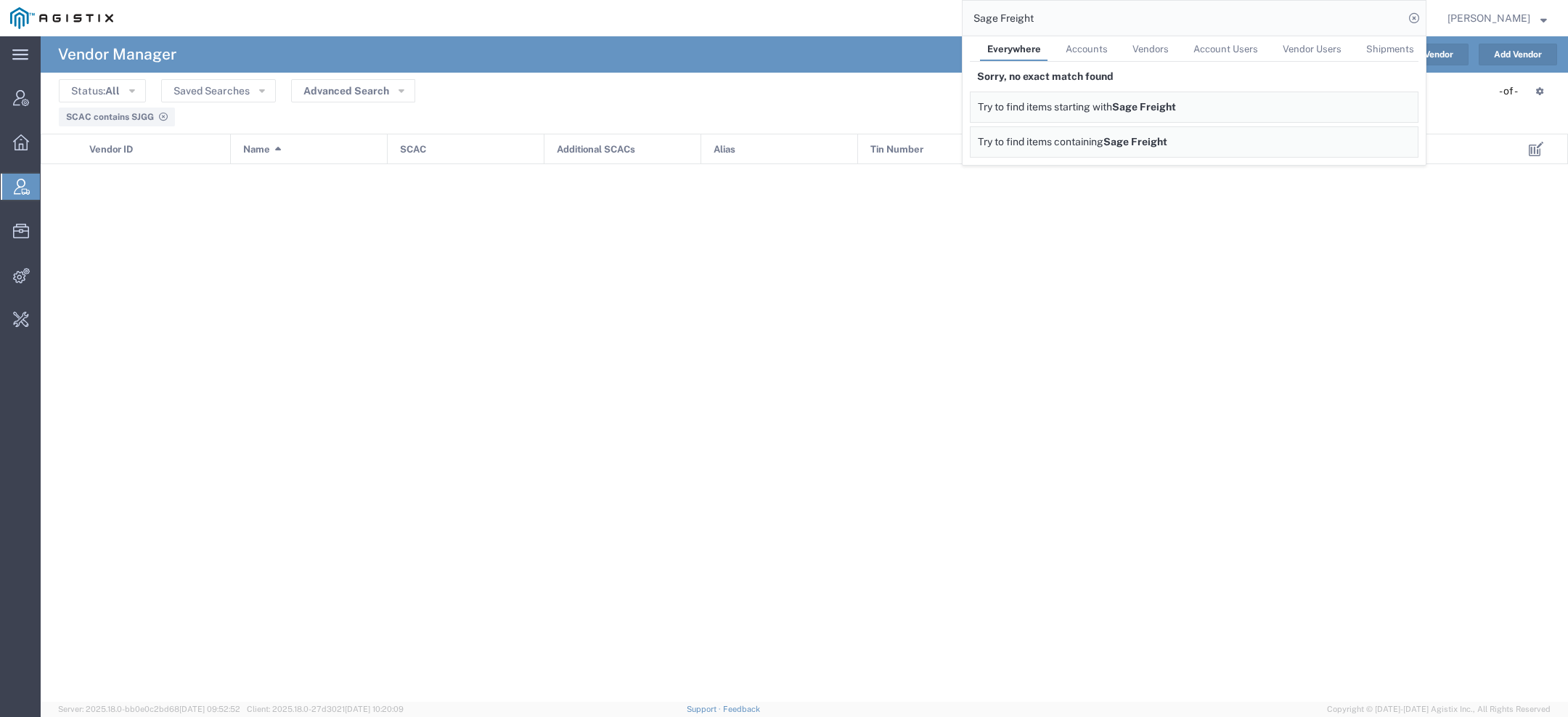
click at [27, 185] on icon at bounding box center [22, 186] width 16 height 16
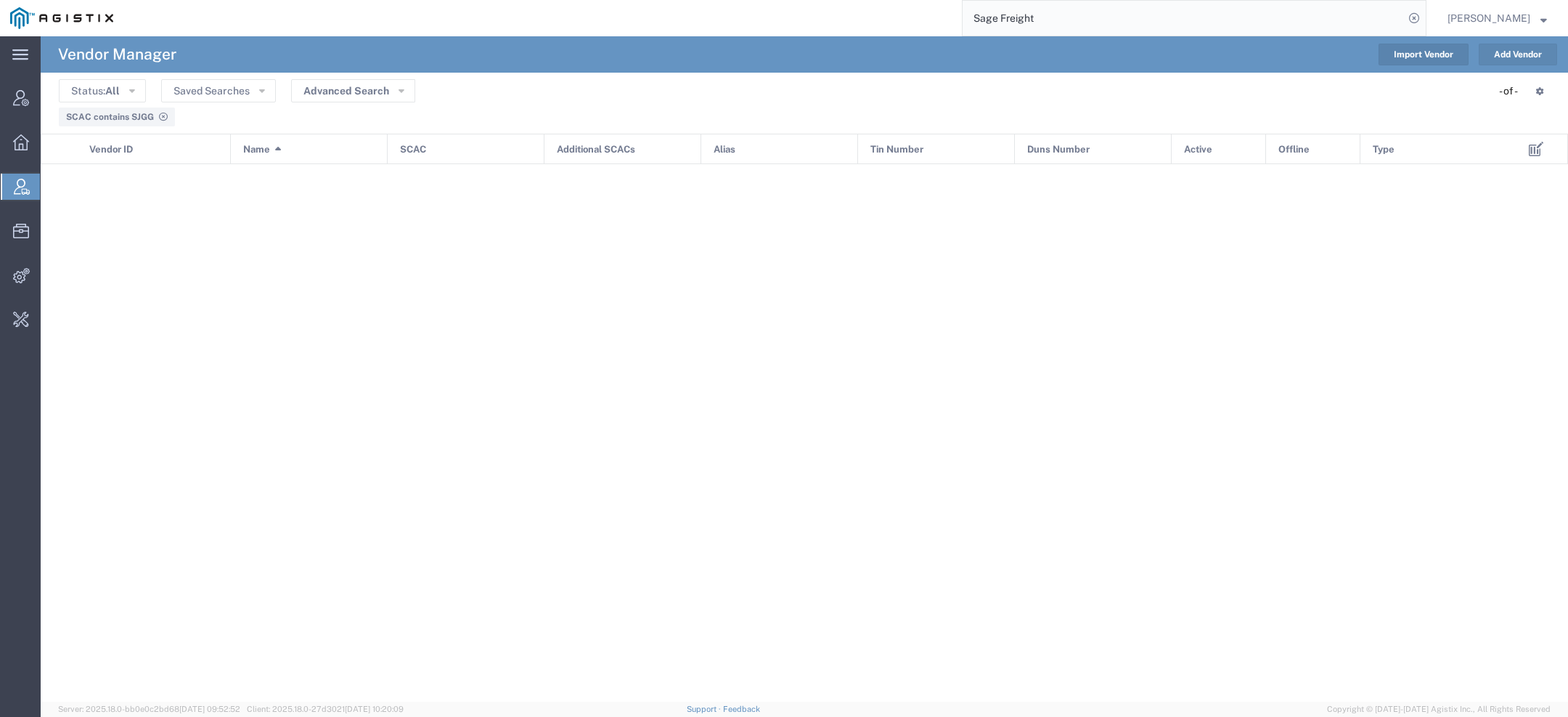
click at [1540, 61] on button "Add Vendor" at bounding box center [1518, 54] width 79 height 22
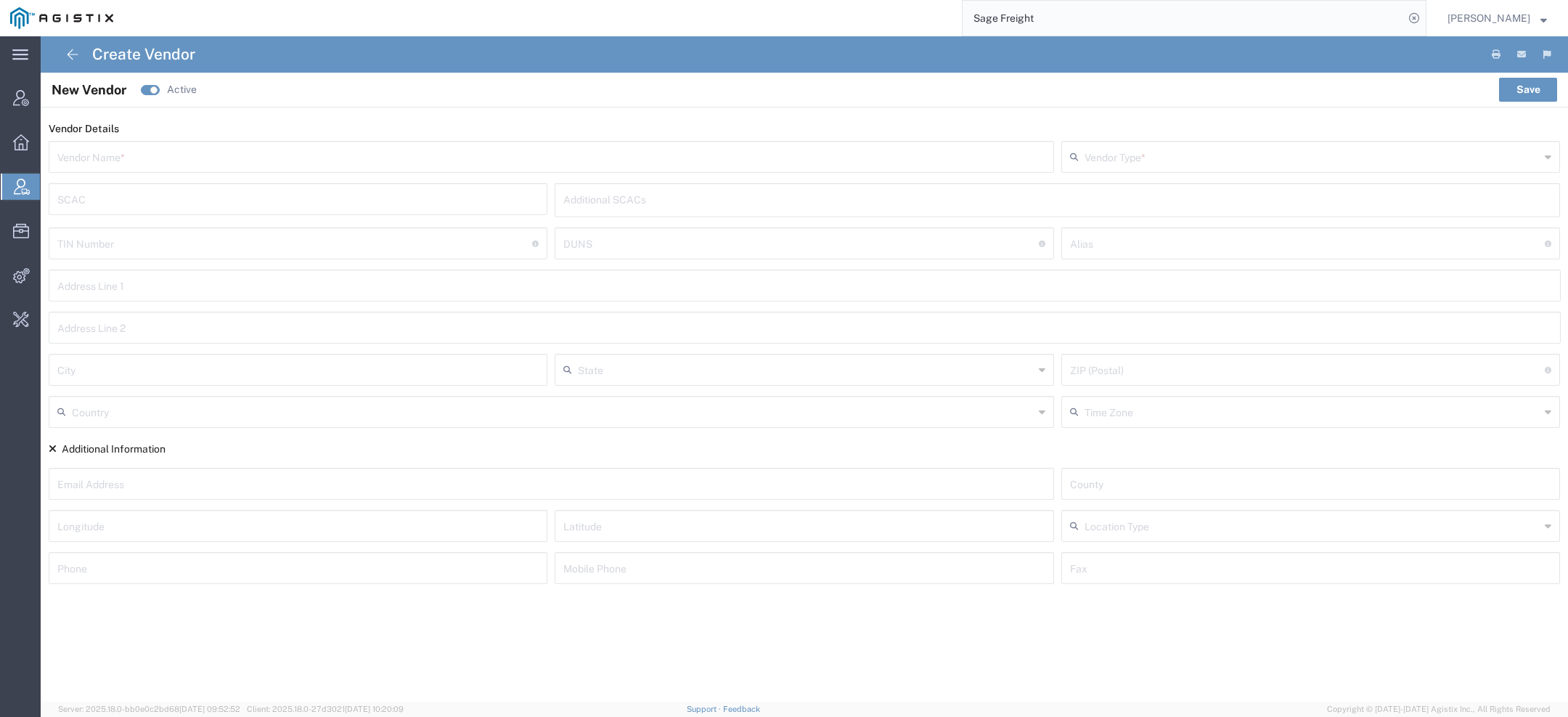
click at [655, 150] on input "text" at bounding box center [551, 156] width 988 height 26
paste input "Sage Freight"
type input "Sage Freight"
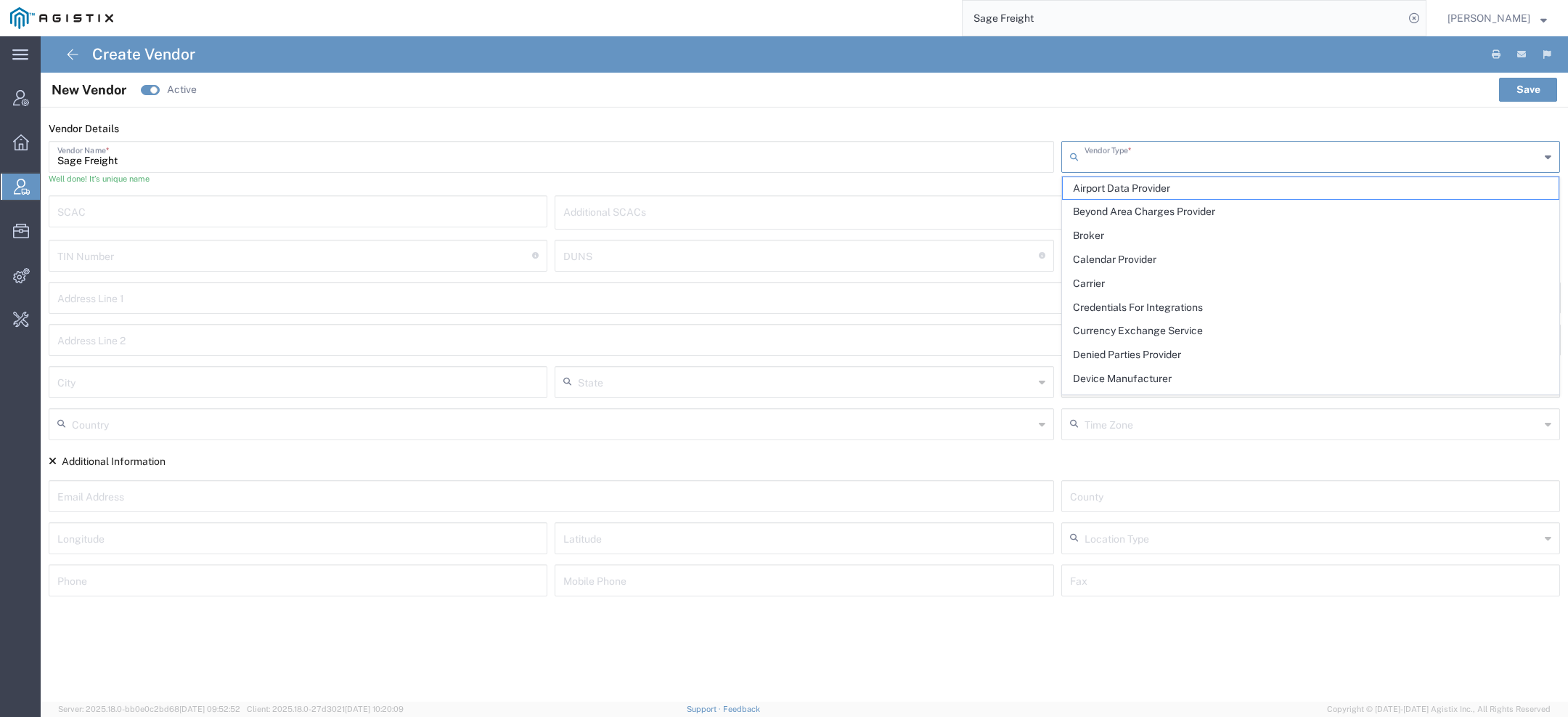
click at [1176, 161] on input "text" at bounding box center [1313, 156] width 456 height 26
click at [1131, 283] on span "Carrier" at bounding box center [1312, 284] width 497 height 23
type input "Carrier"
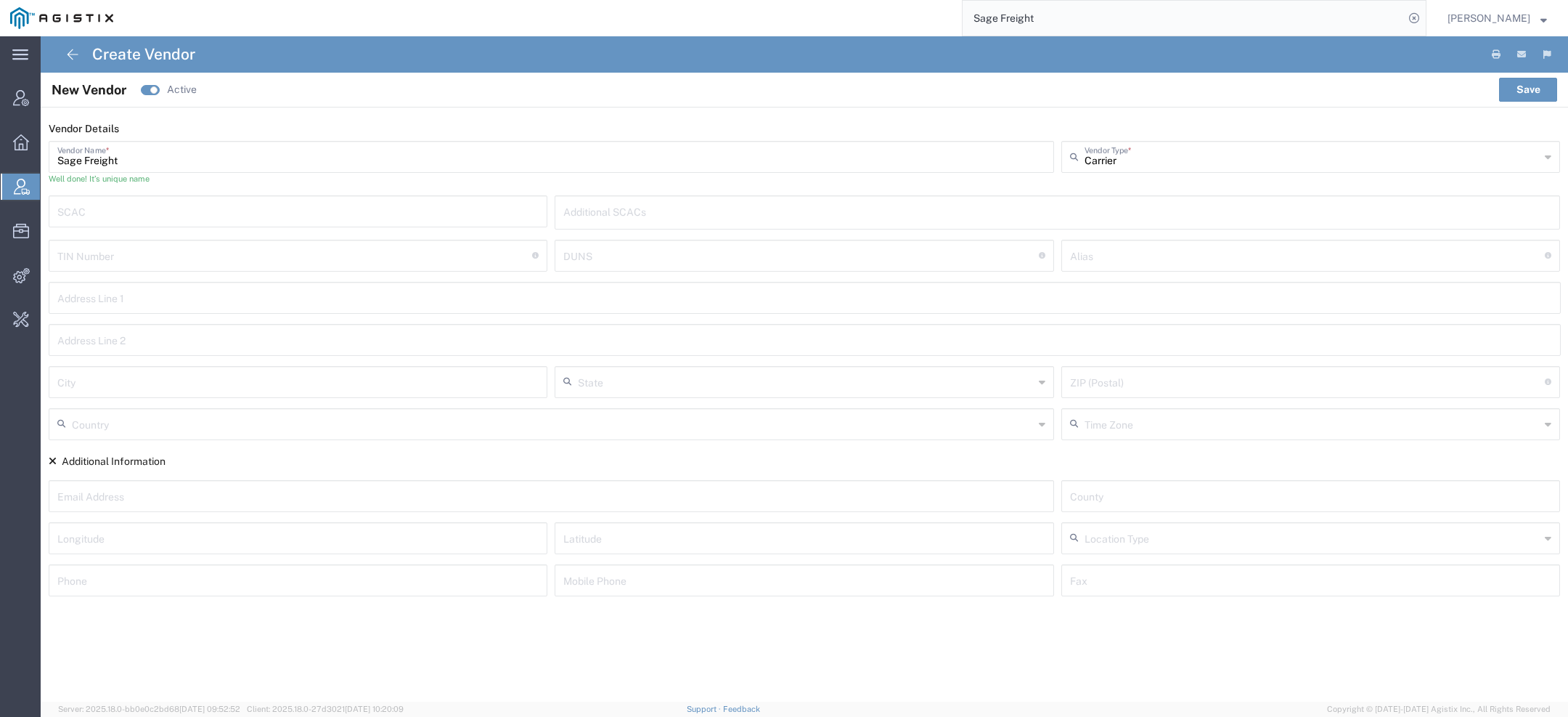
click at [422, 211] on input "text" at bounding box center [298, 210] width 482 height 26
paste input "SJGG"
type input "SJGG"
click at [1540, 98] on button "Save" at bounding box center [1528, 89] width 58 height 23
click at [1530, 91] on button "Save" at bounding box center [1528, 89] width 58 height 23
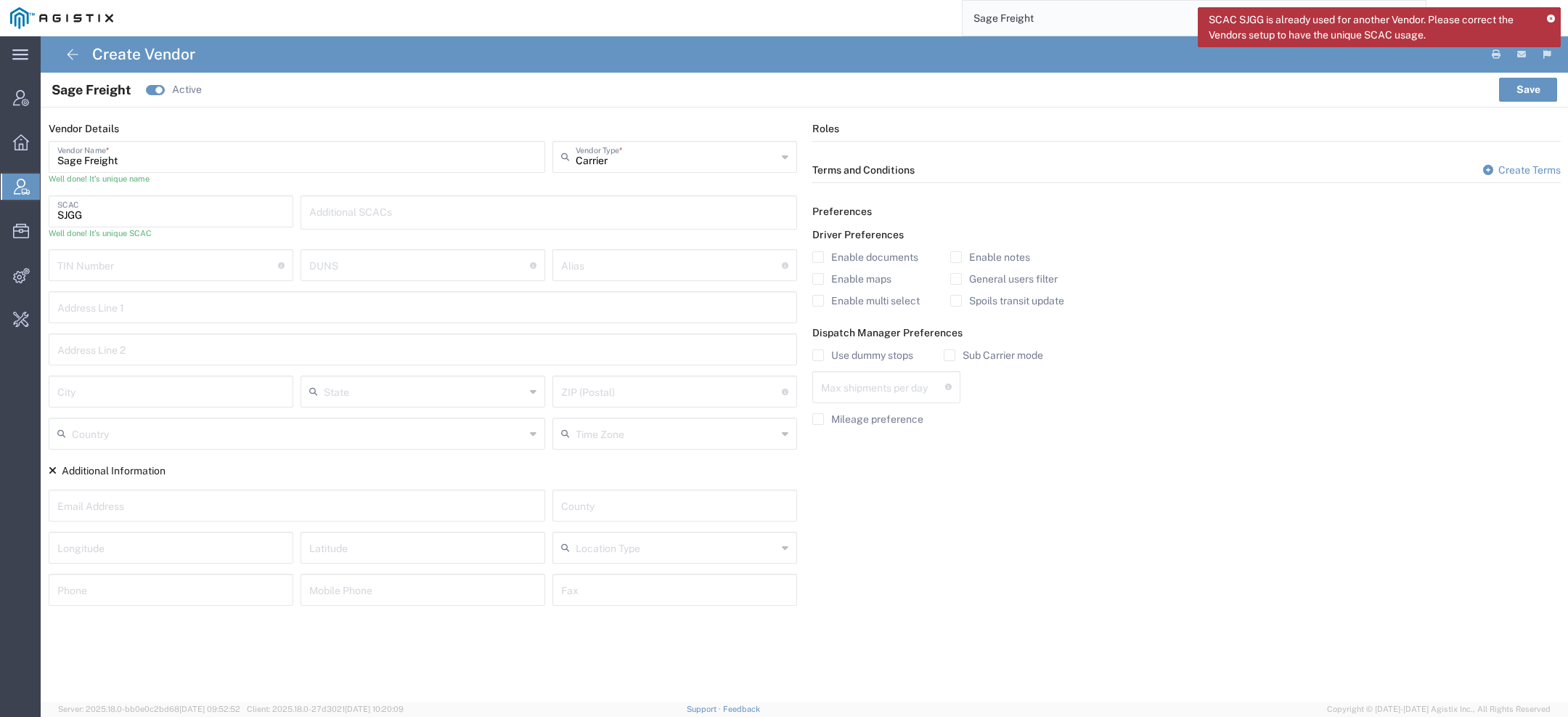
click at [855, 420] on label "Mileage preference" at bounding box center [868, 419] width 111 height 11
click at [819, 419] on input "Mileage preference" at bounding box center [819, 419] width 0 height 0
click at [1520, 100] on button "Save" at bounding box center [1528, 89] width 58 height 23
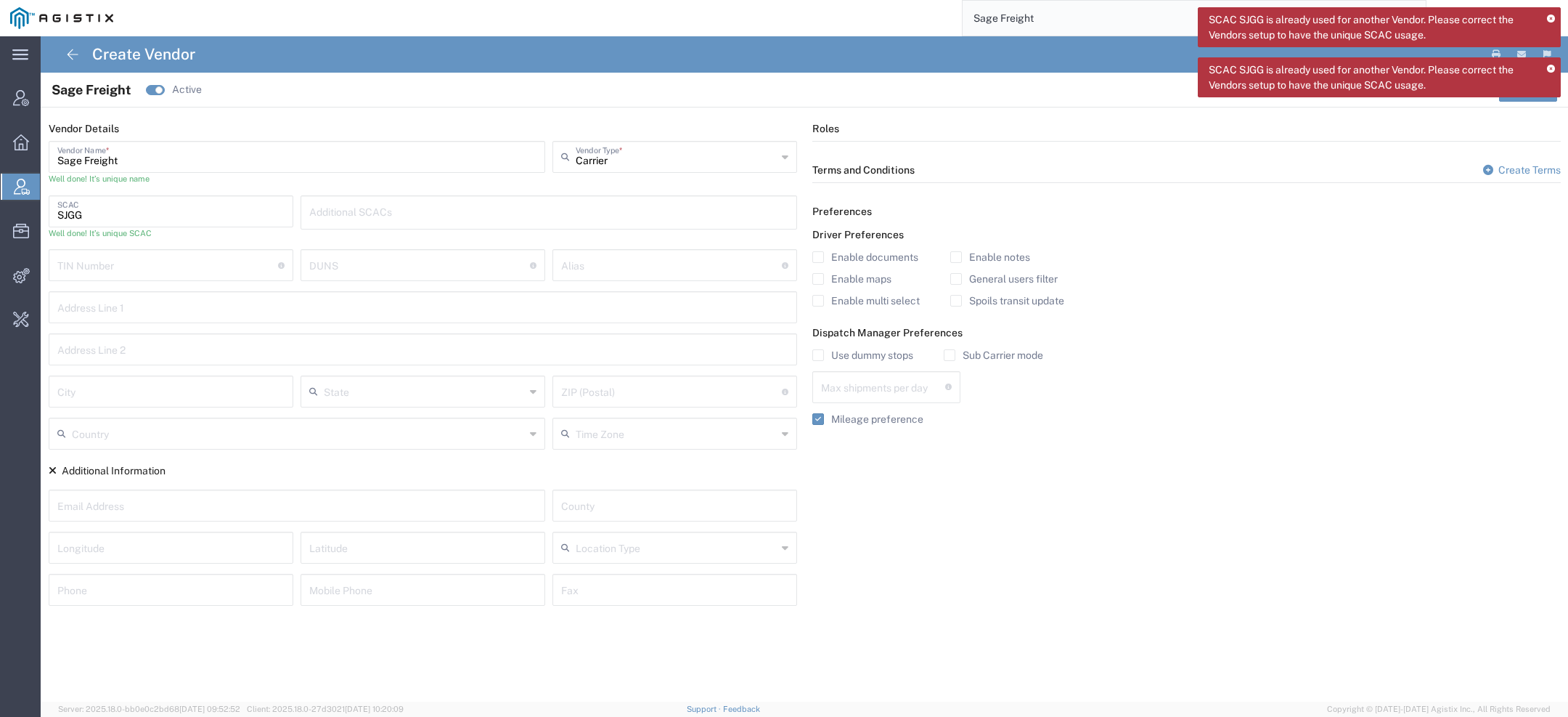
click at [64, 90] on span "Sage Freight" at bounding box center [91, 89] width 80 height 20
click at [63, 90] on span "Sage Freight" at bounding box center [91, 89] width 80 height 20
copy span "Sage Freight"
click at [1550, 19] on icon at bounding box center [1551, 19] width 8 height 8
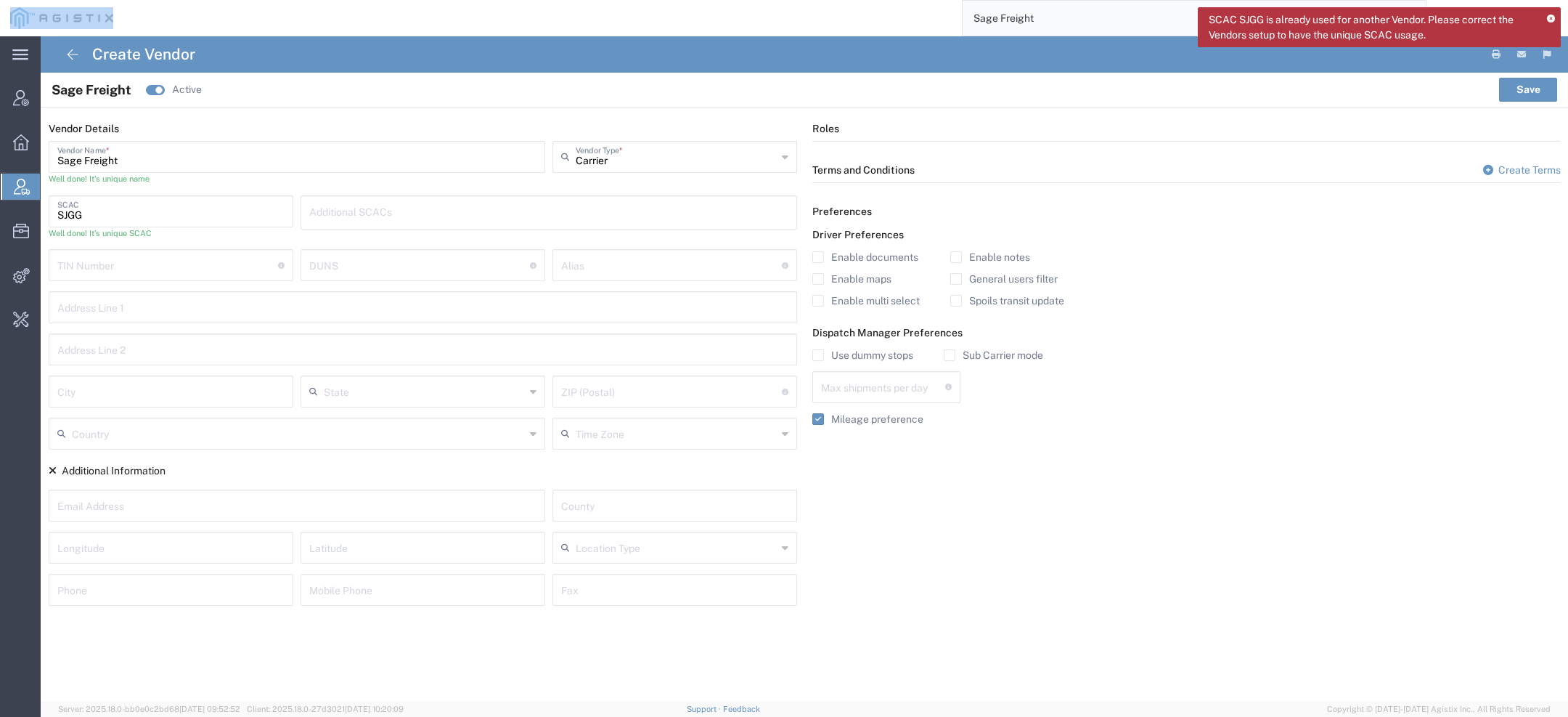
click at [1550, 19] on icon at bounding box center [1551, 19] width 8 height 8
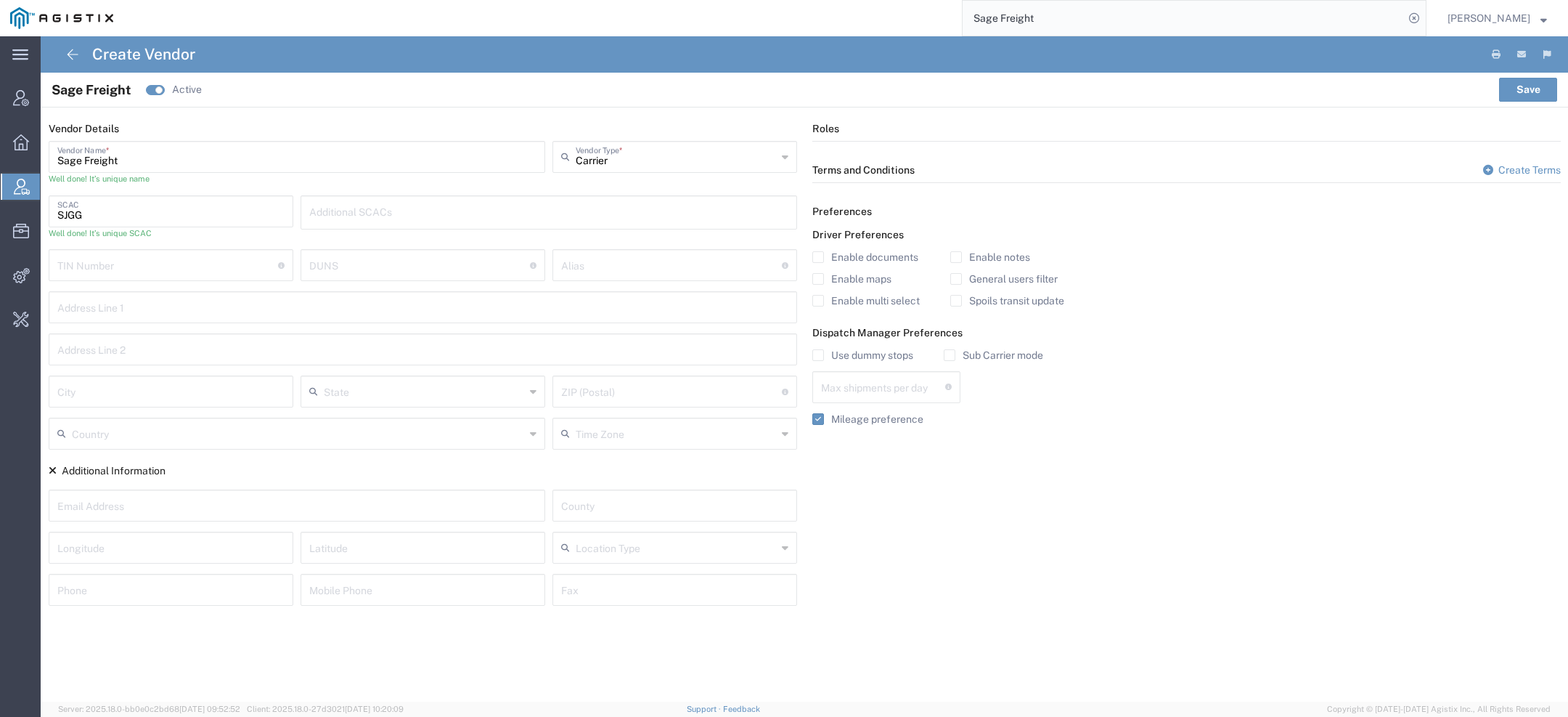
click at [1130, 20] on input "Sage Freight" at bounding box center [1183, 18] width 441 height 35
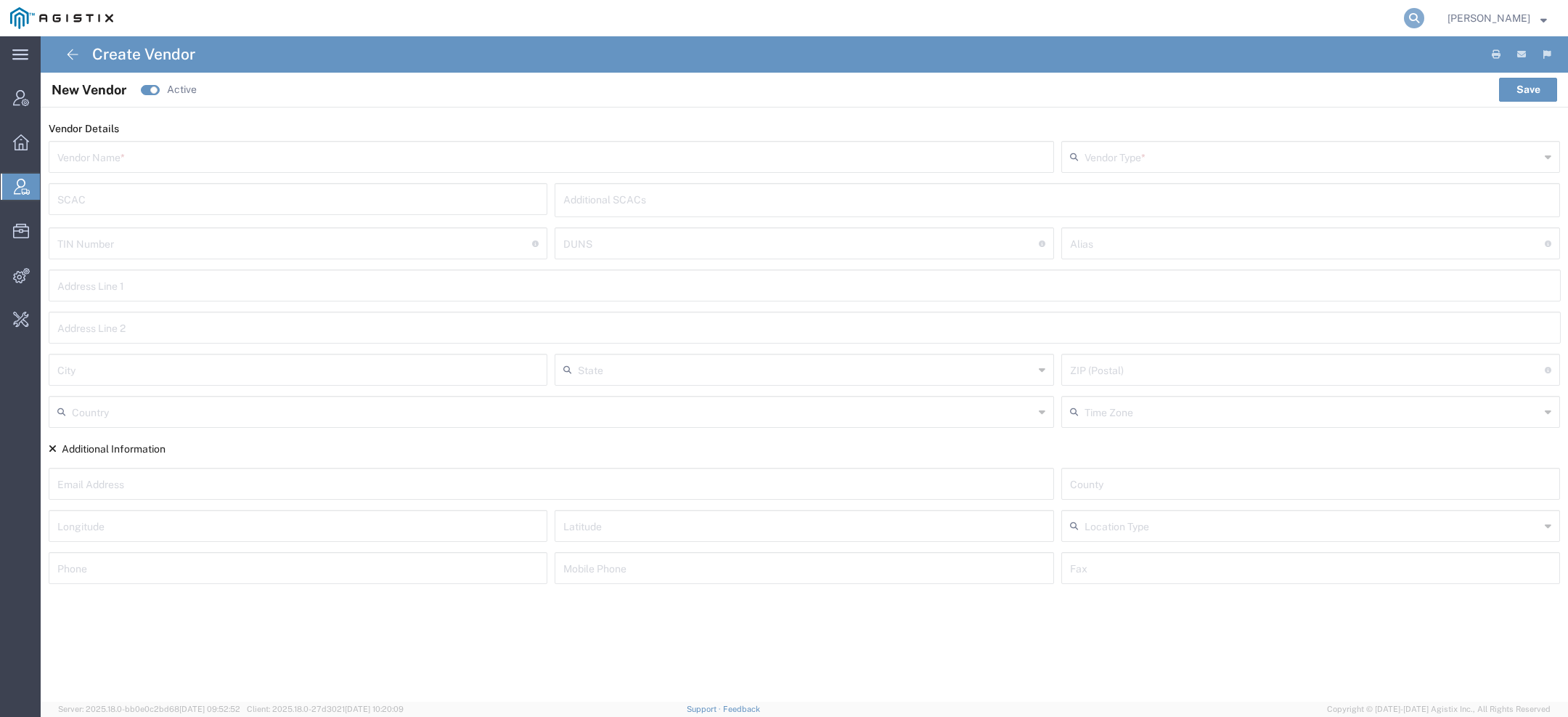
click at [1423, 23] on icon at bounding box center [1413, 17] width 20 height 20
paste input "Sage Freight"
type input "Sage Freight"
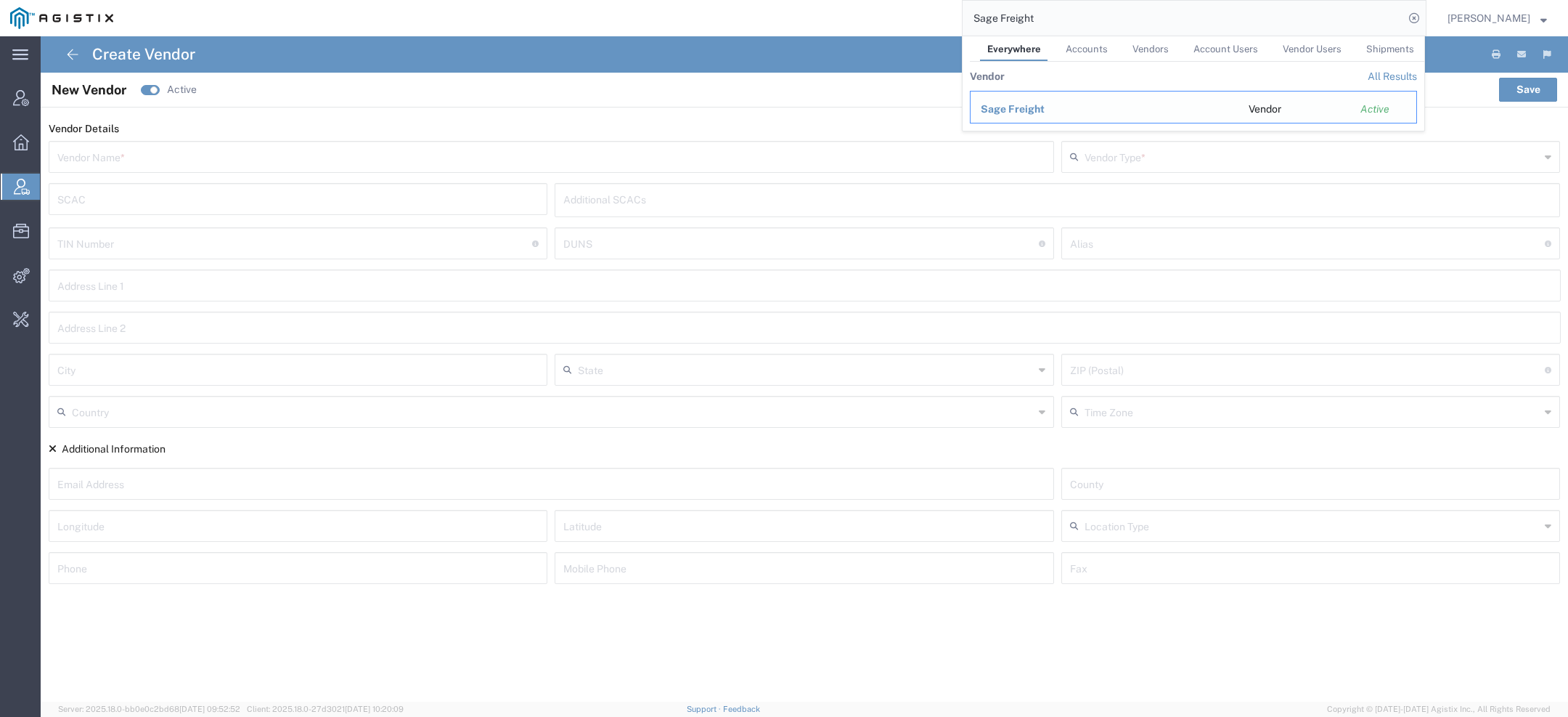
click at [1042, 109] on span "Sage Freight" at bounding box center [1012, 109] width 64 height 11
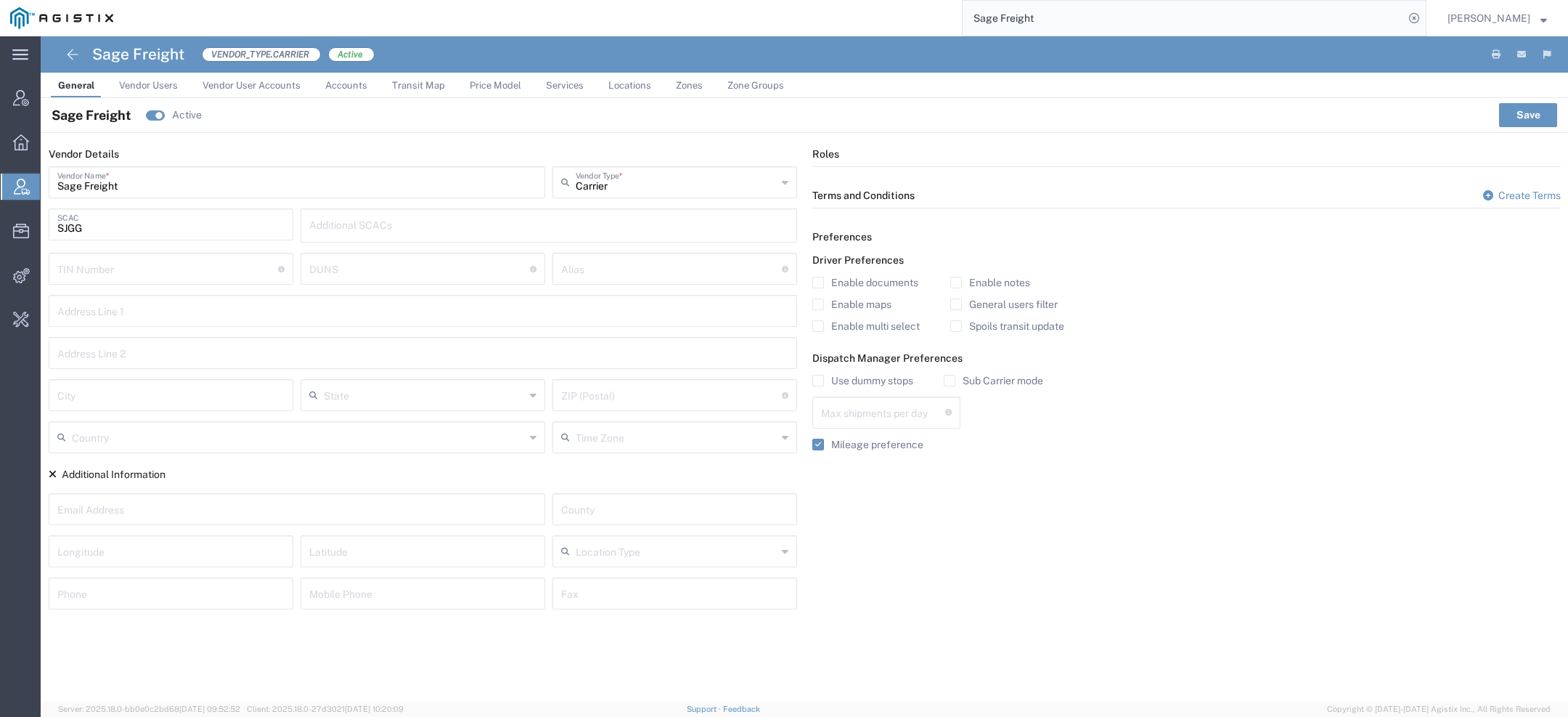
click at [478, 83] on span "Price Model" at bounding box center [495, 84] width 51 height 10
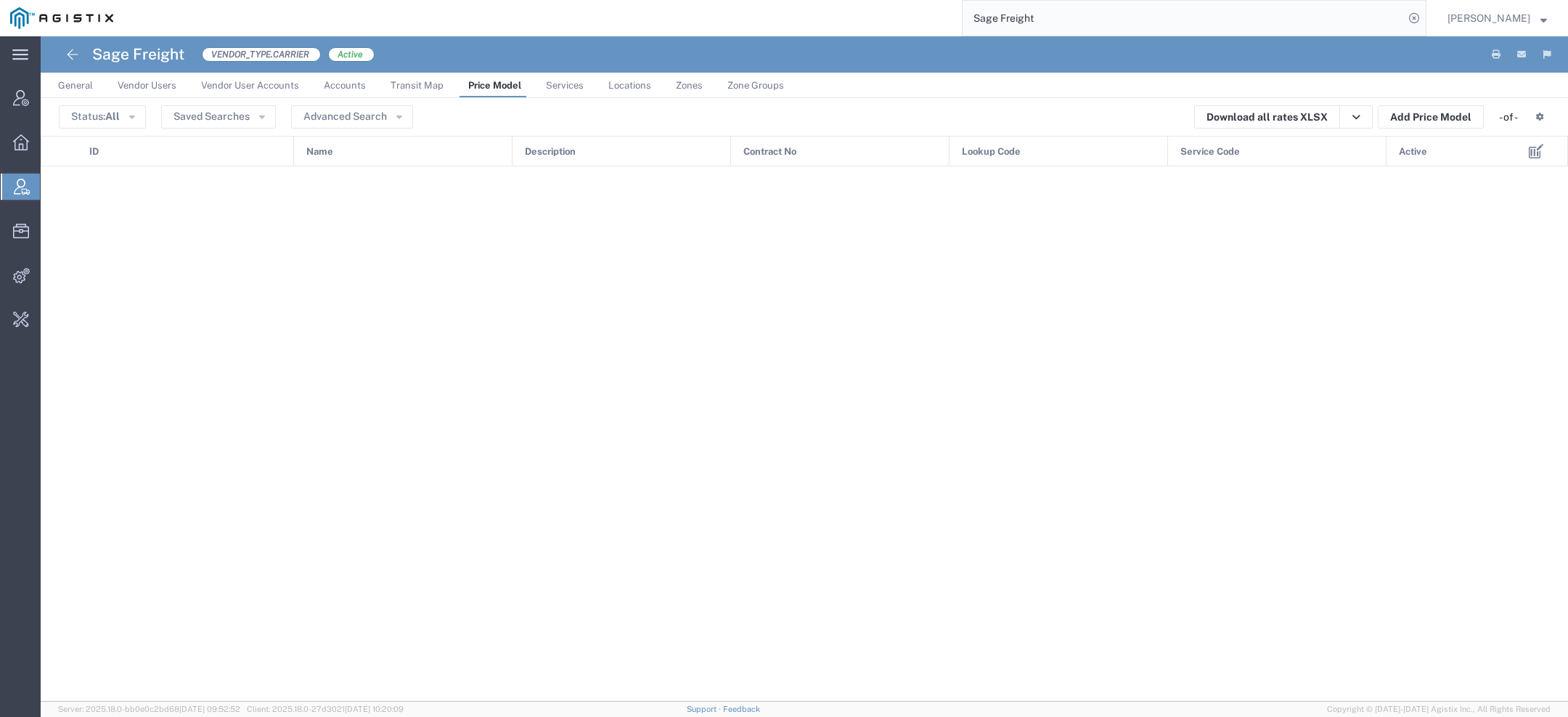
click at [404, 91] on link "Transit Map" at bounding box center [416, 85] width 67 height 26
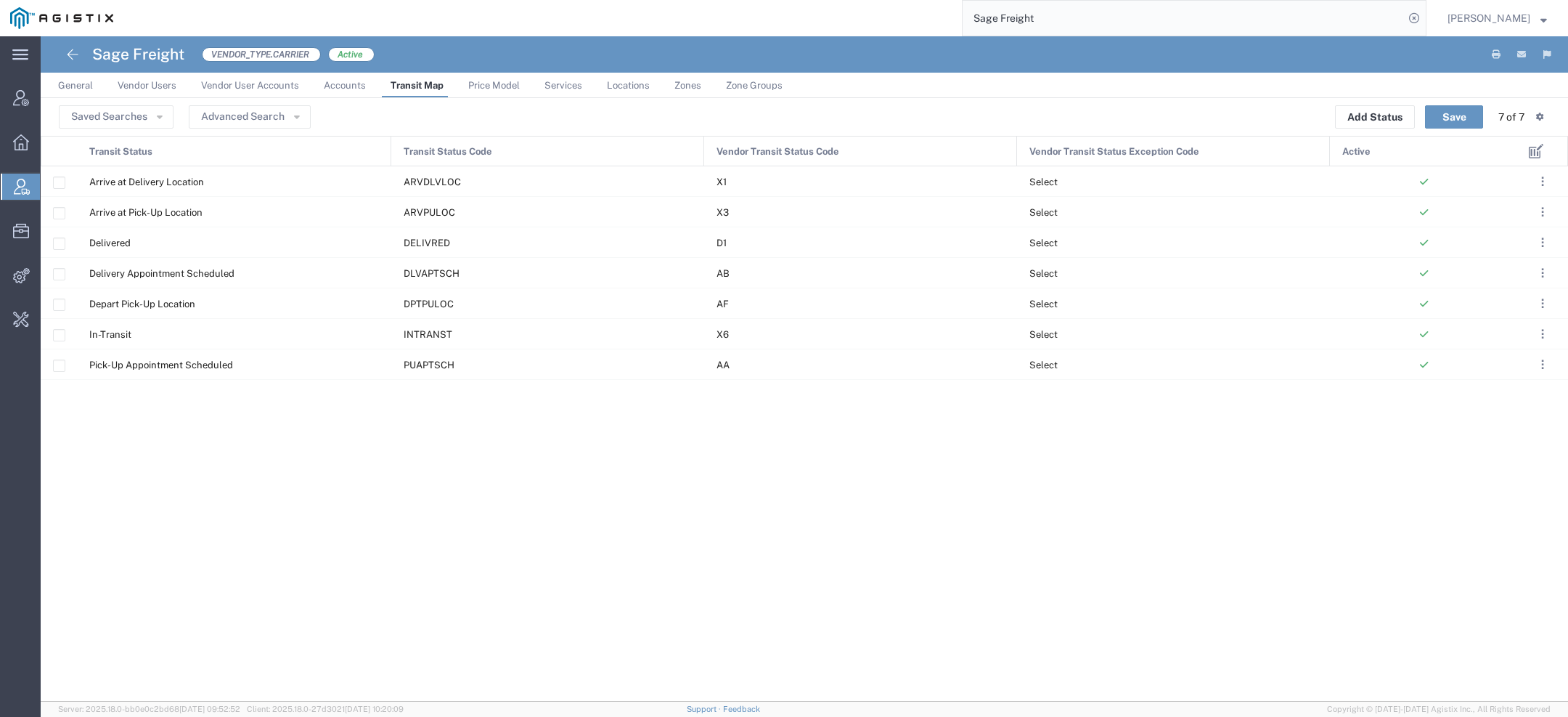
click at [119, 53] on h4 "Sage Freight" at bounding box center [138, 54] width 92 height 36
copy h4 "Sage Freight"
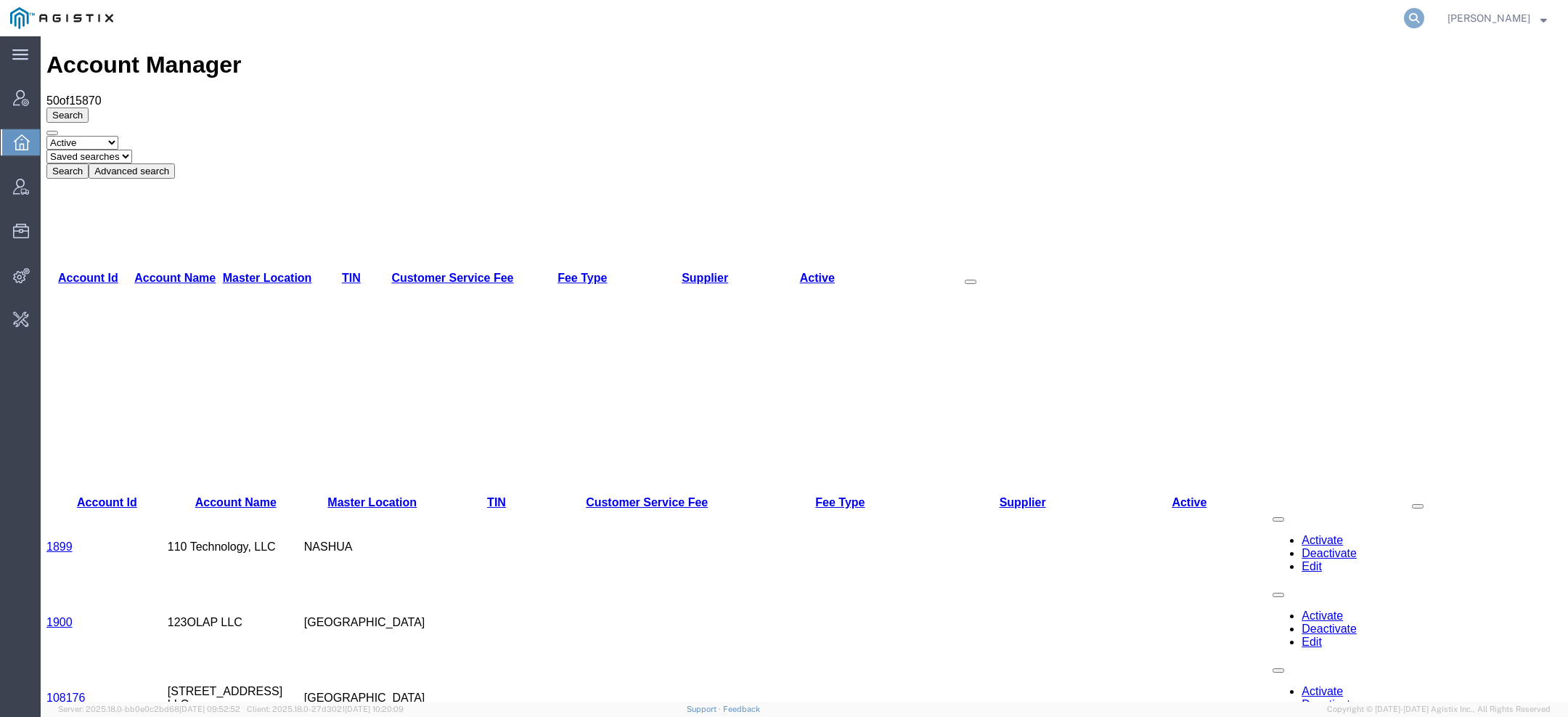
click at [1413, 23] on icon at bounding box center [1413, 17] width 20 height 20
paste input "achaggerty@lkqcorp.com"
type input "achaggerty@lkqcorp.com"
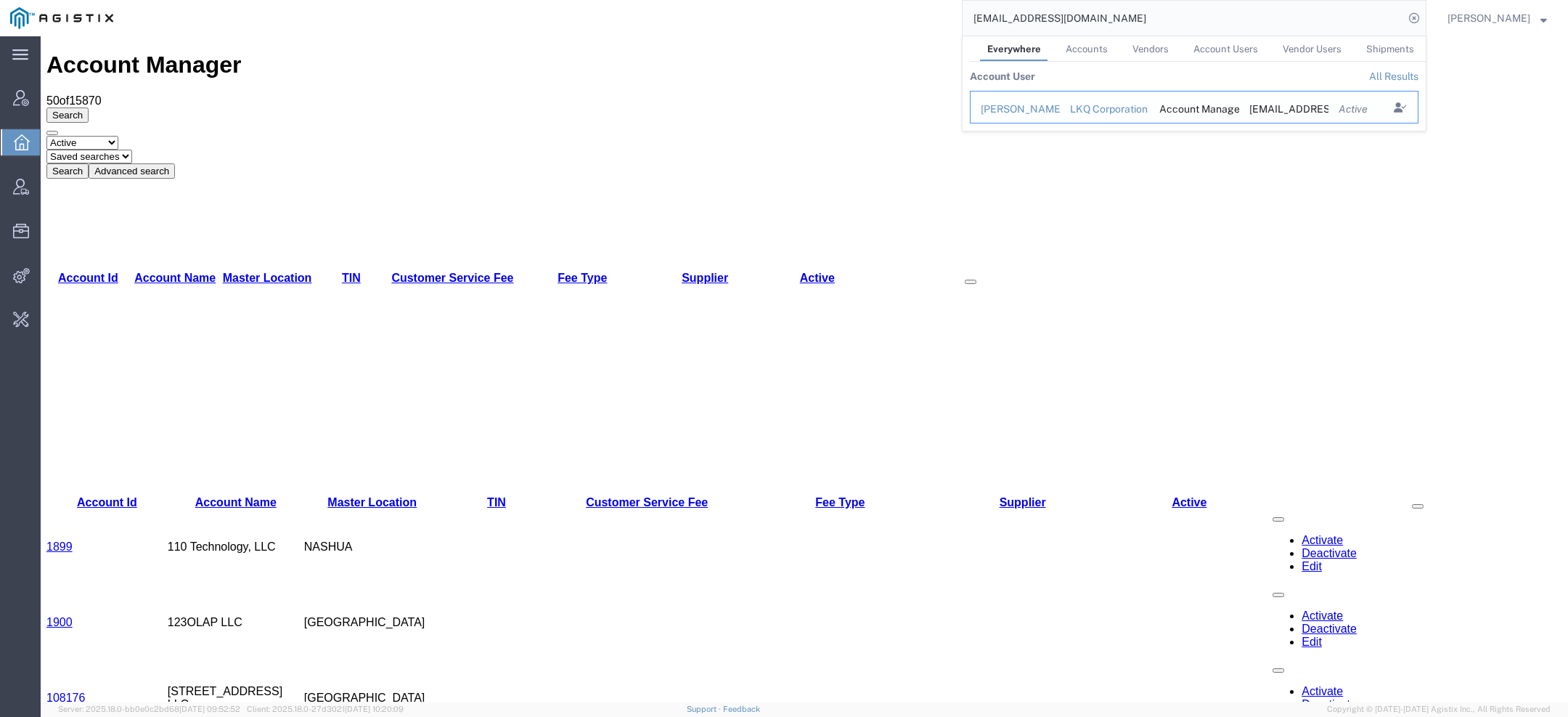
click at [1024, 102] on div "Alexandra Haggerty" at bounding box center [1015, 109] width 69 height 15
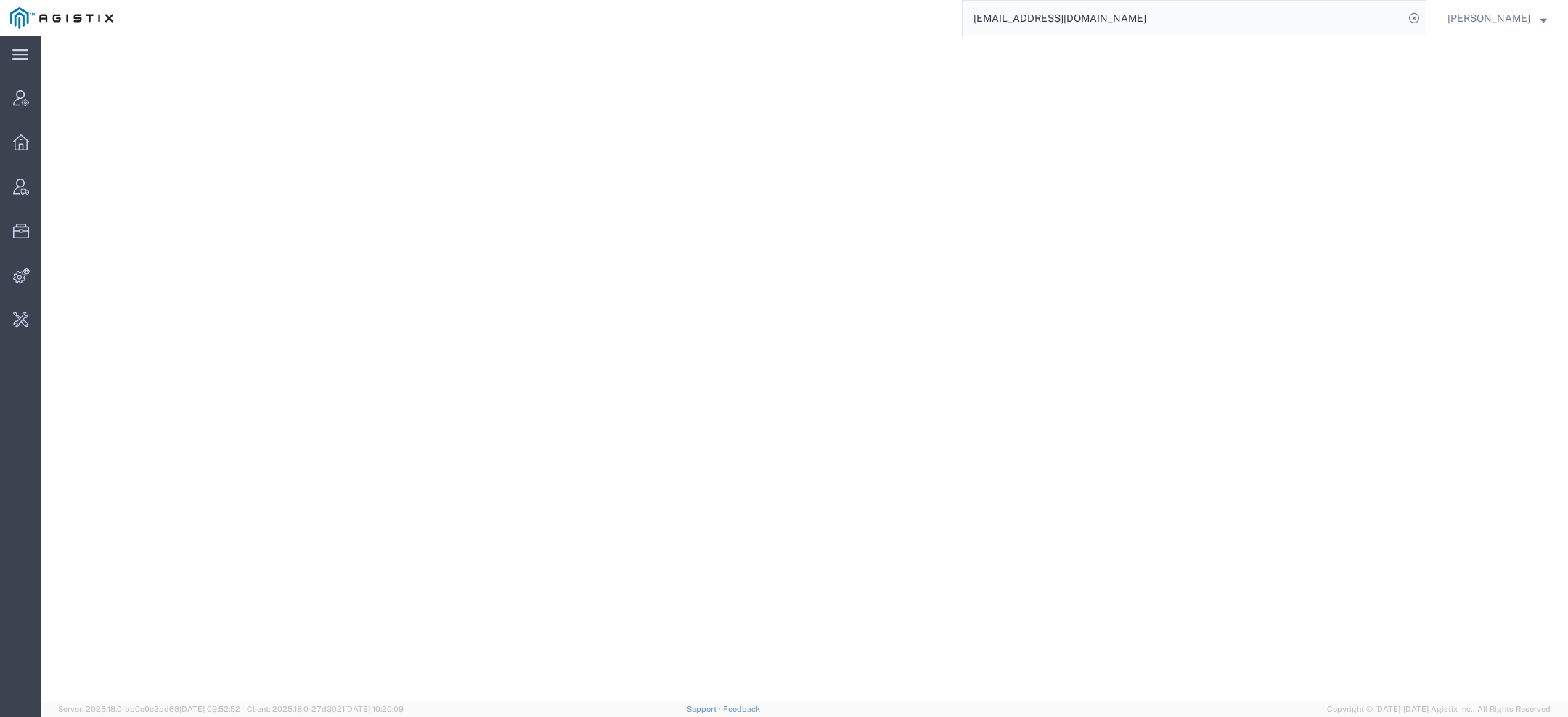
click at [1117, 23] on input "achaggerty@lkqcorp.com" at bounding box center [1183, 18] width 441 height 35
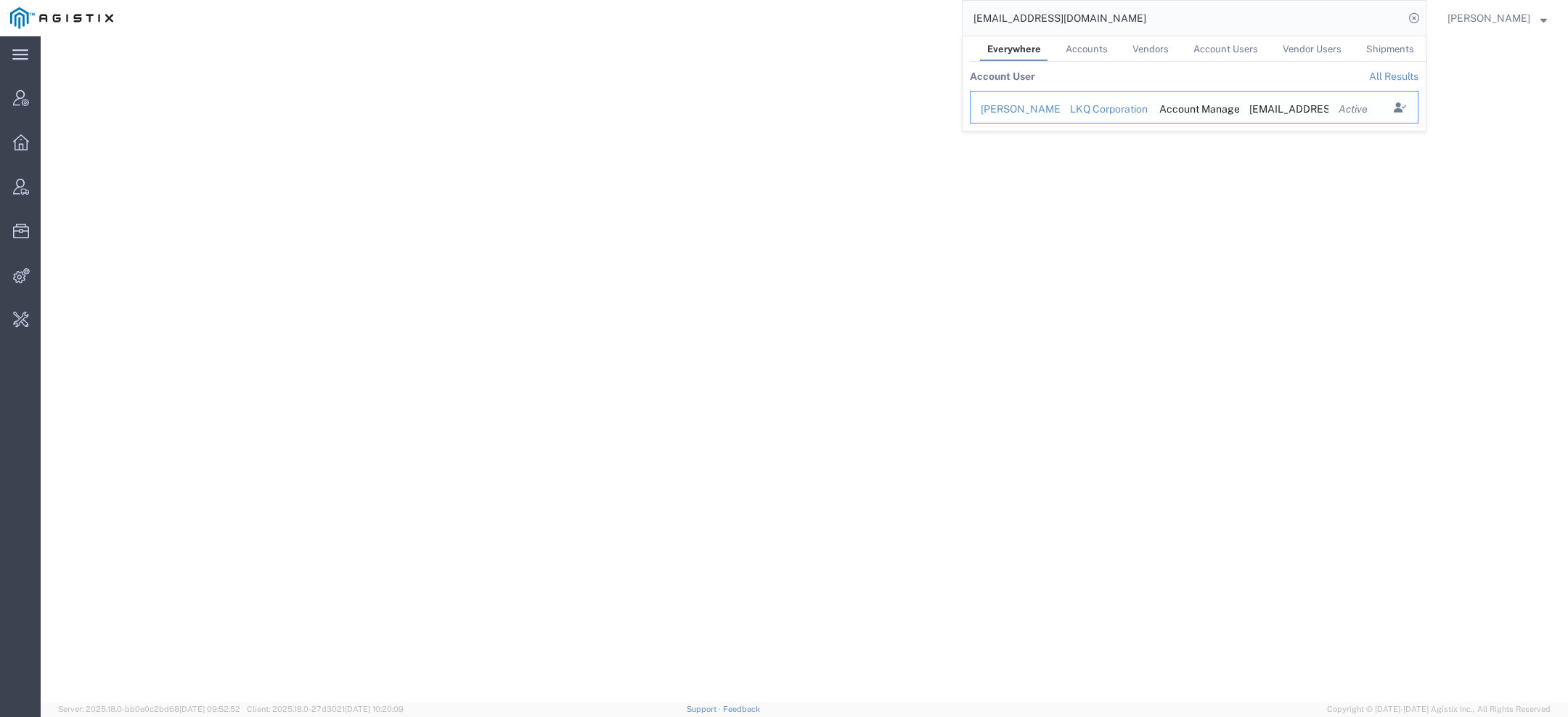
click at [1029, 98] on td "Alexandra Haggerty" at bounding box center [1015, 107] width 90 height 32
click at [1029, 106] on div "Alexandra Haggerty" at bounding box center [1015, 109] width 69 height 15
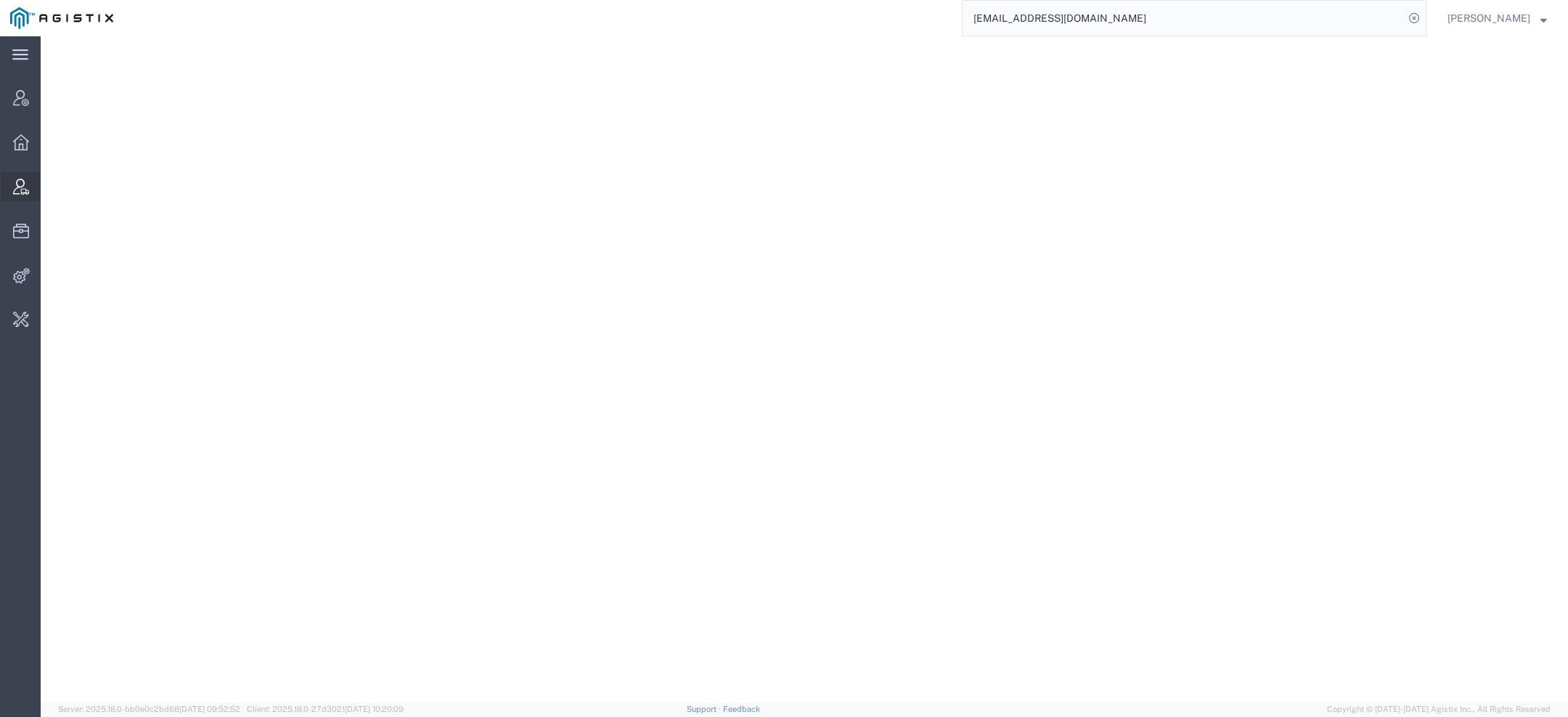
click at [6, 192] on div at bounding box center [21, 186] width 41 height 29
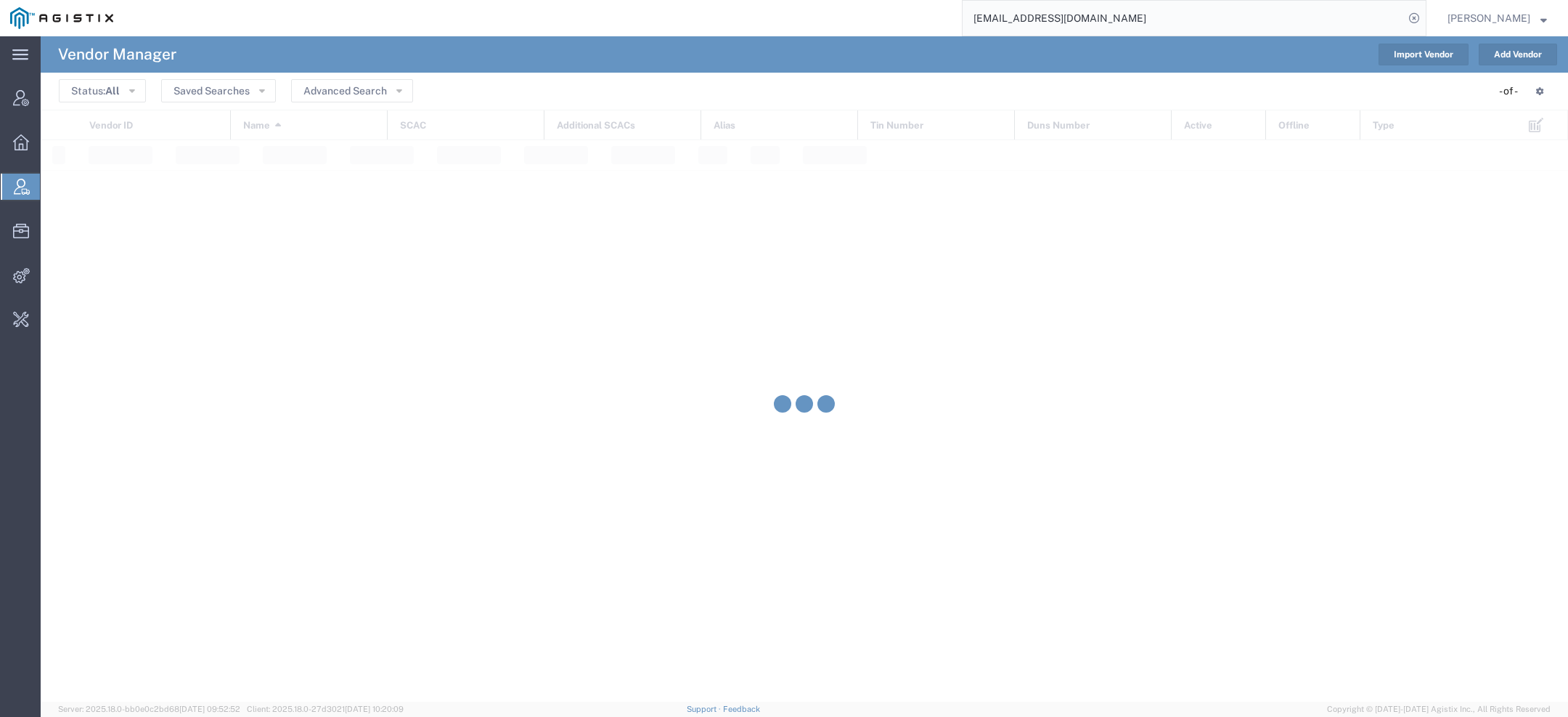
click at [1120, 27] on input "achaggerty@lkqcorp.com" at bounding box center [1183, 18] width 441 height 35
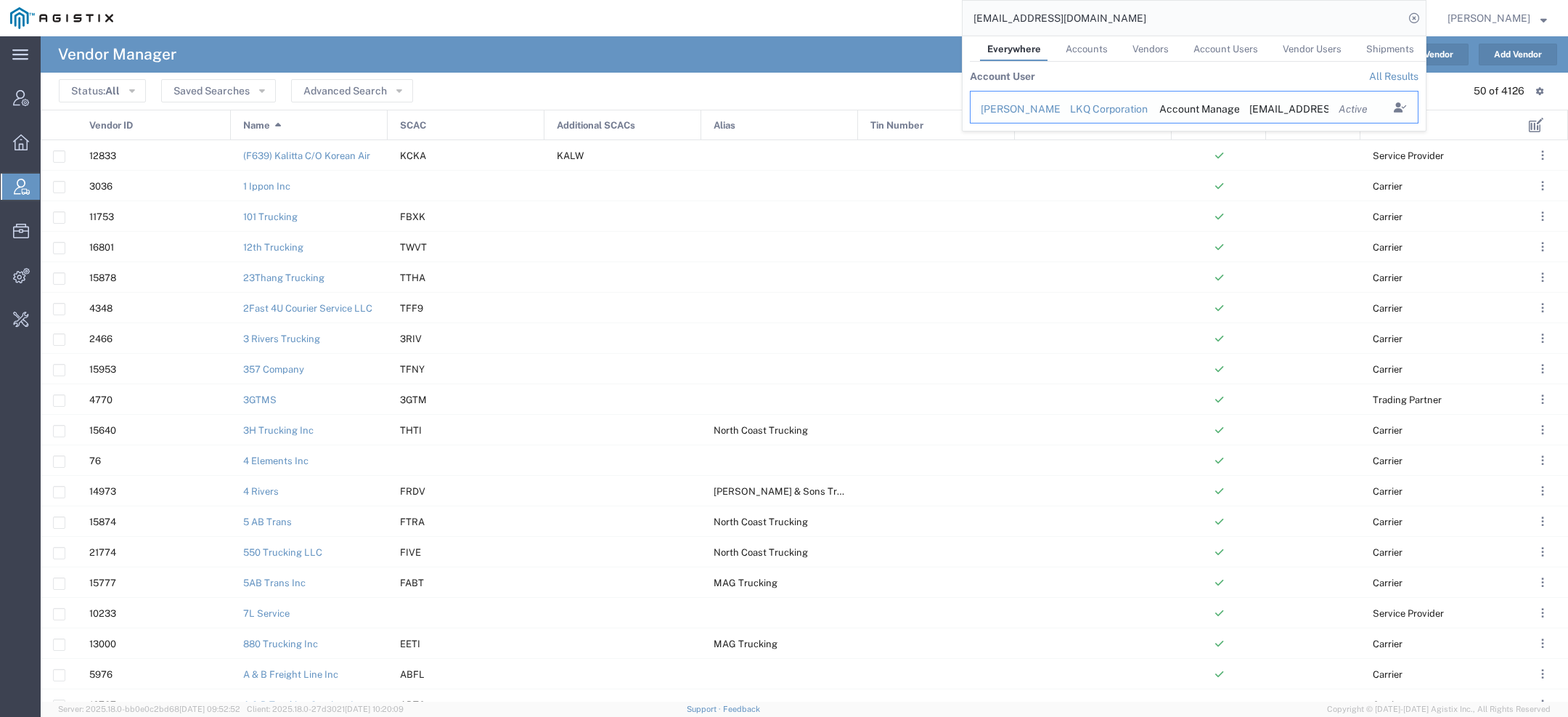
click at [1000, 102] on div "Alexandra Haggerty" at bounding box center [1015, 109] width 69 height 15
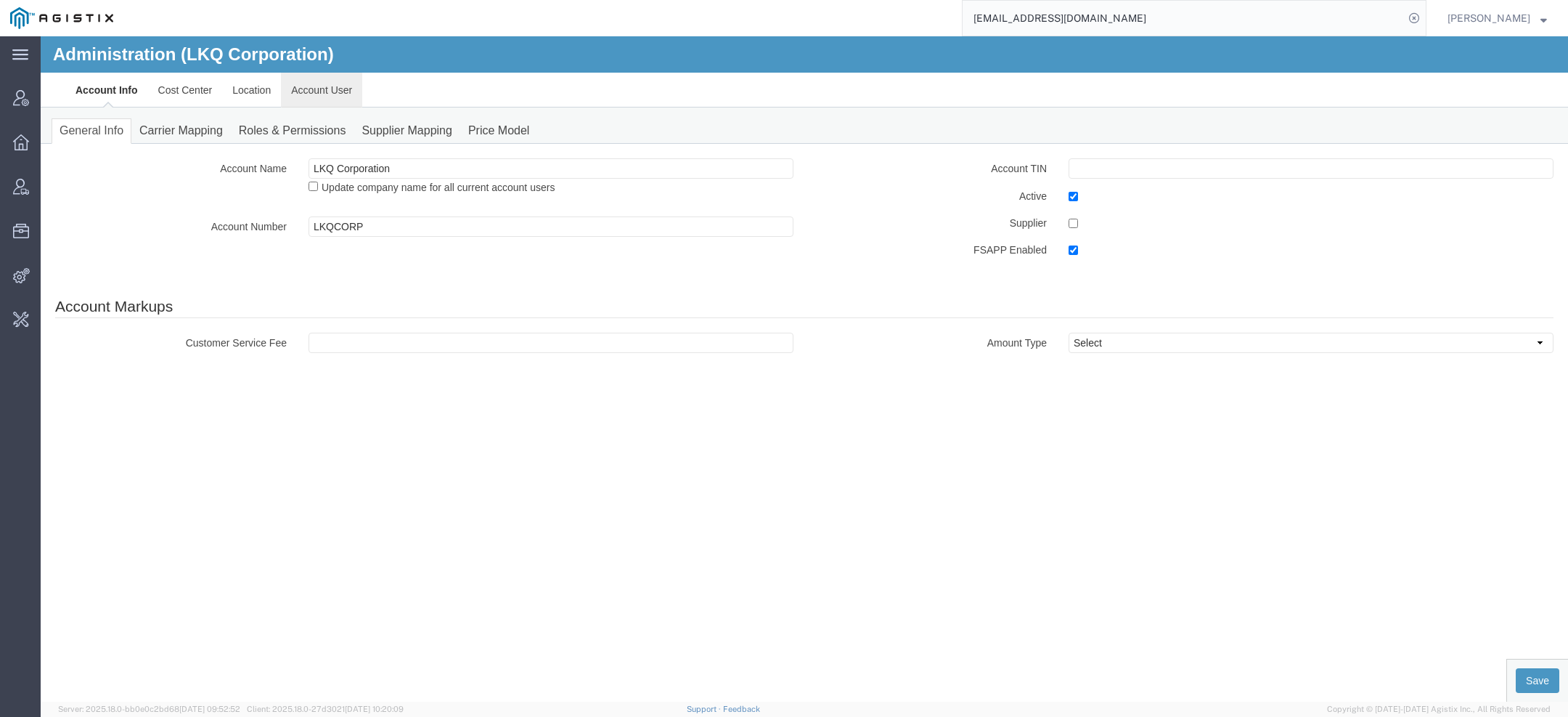
click at [342, 81] on link "Account User" at bounding box center [322, 90] width 82 height 35
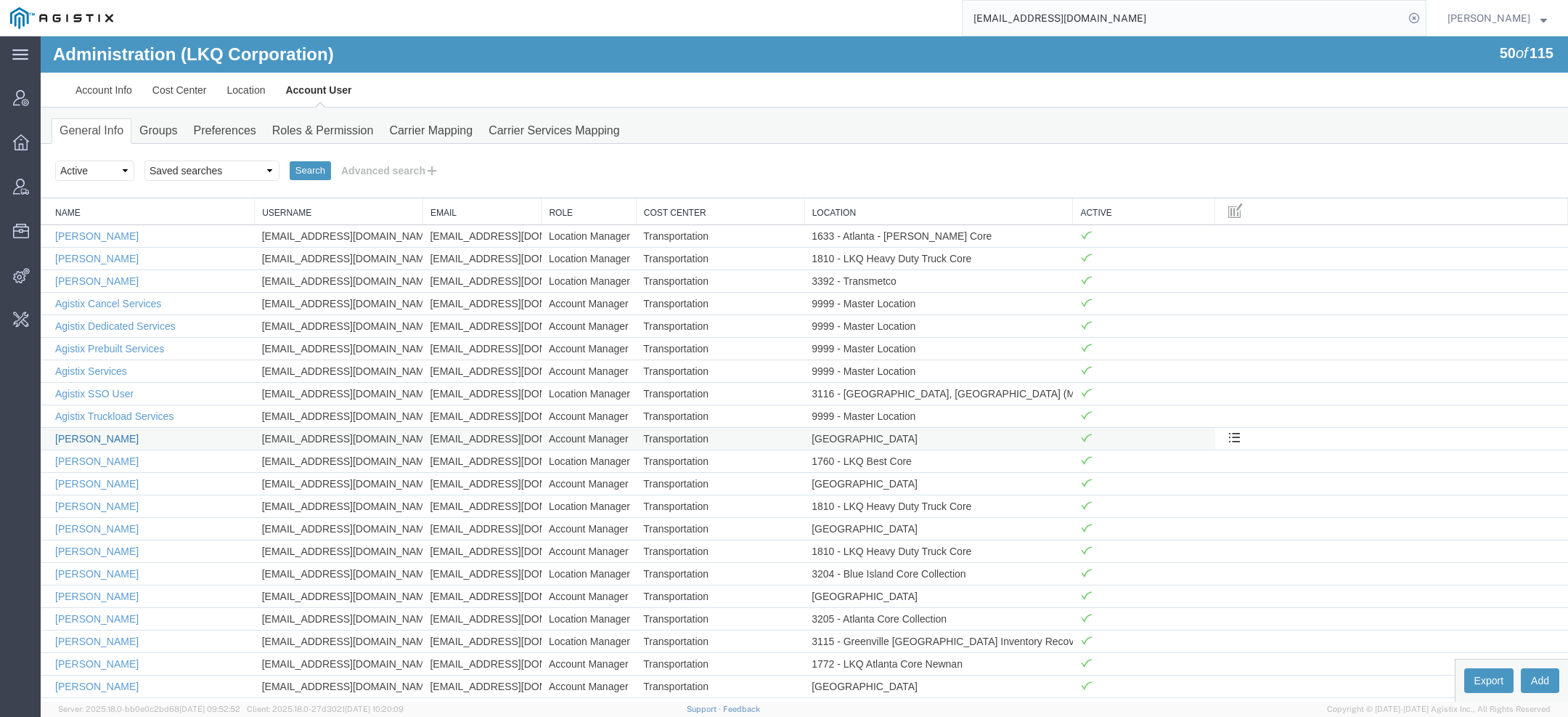
click at [120, 432] on link "Alexandra Haggerty" at bounding box center [97, 438] width 83 height 11
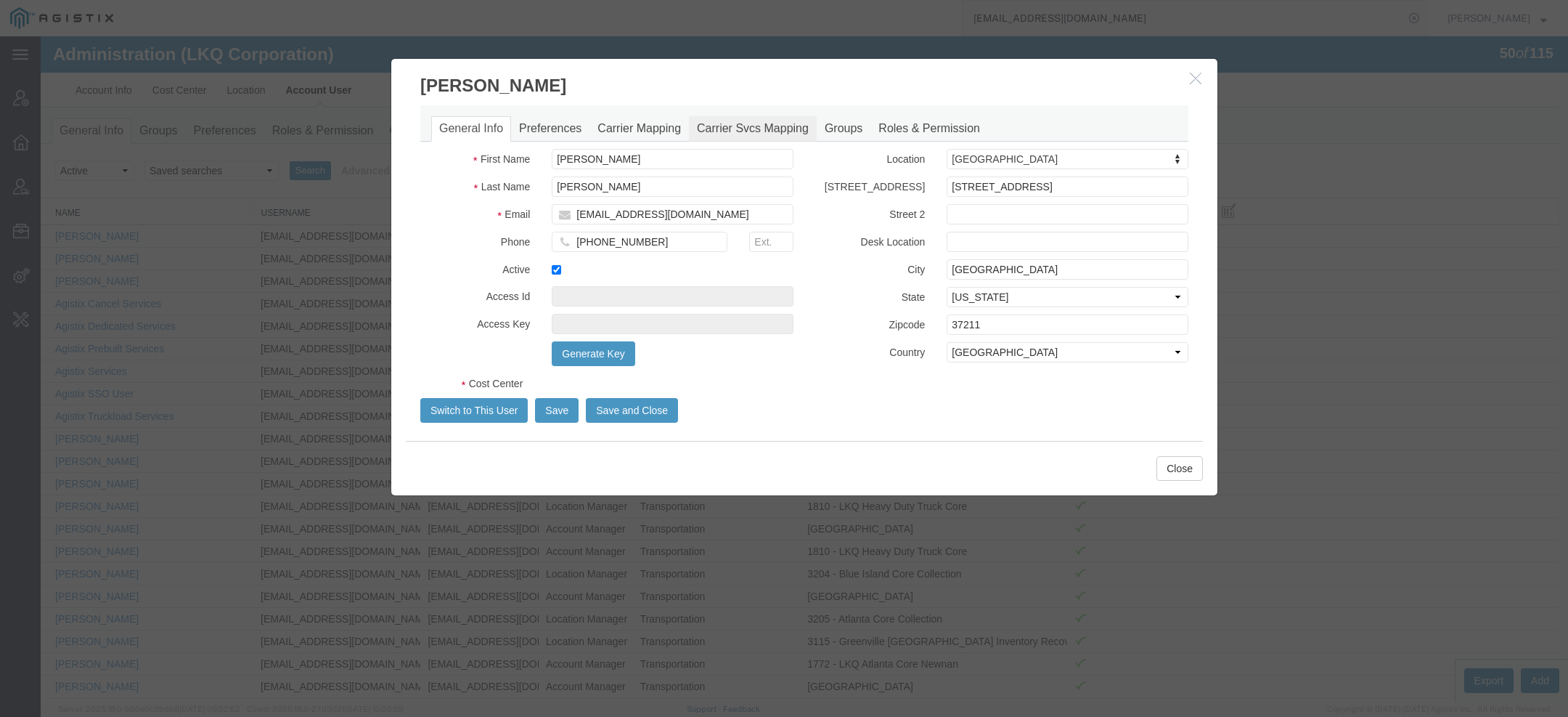
select select "COSTCENTER"
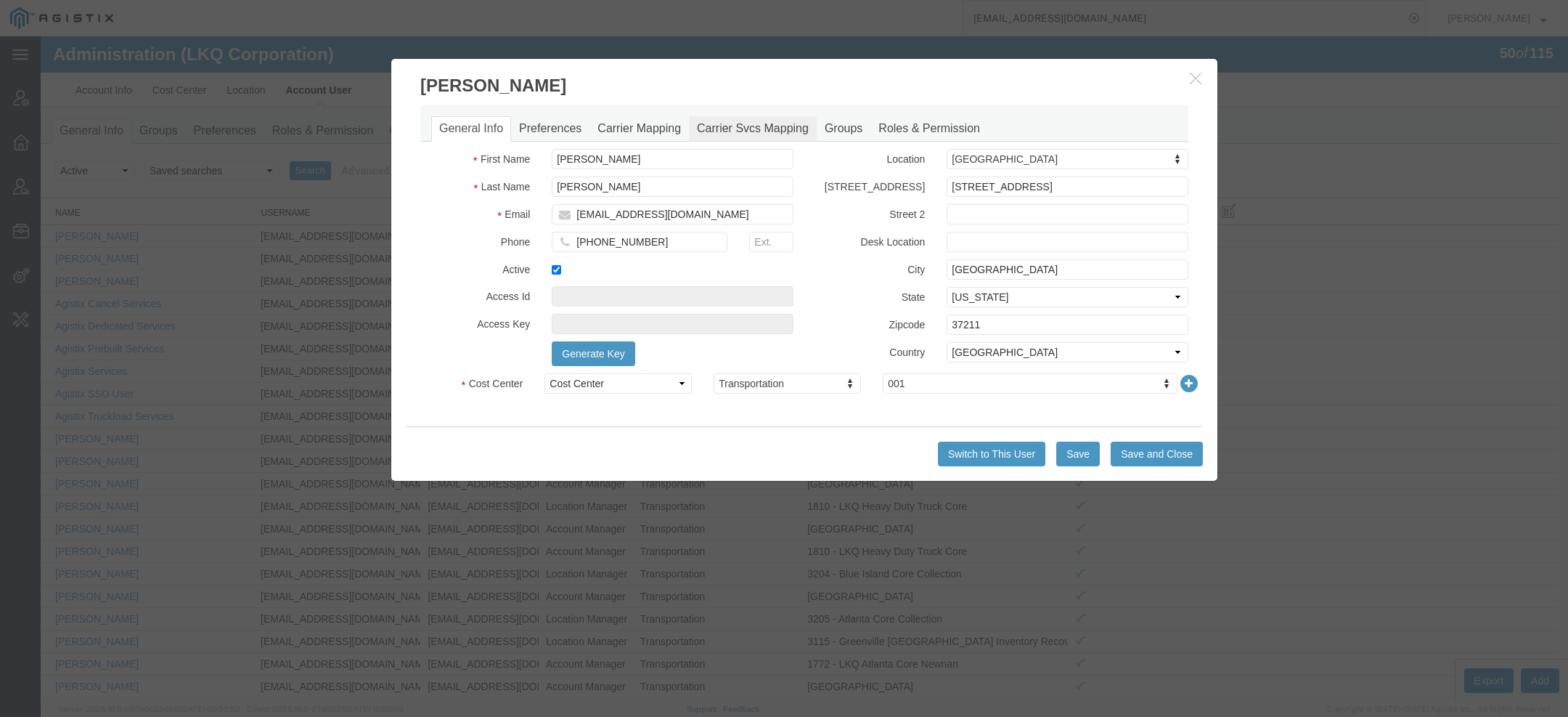
click at [730, 126] on link "Carrier Svcs Mapping" at bounding box center [752, 128] width 128 height 26
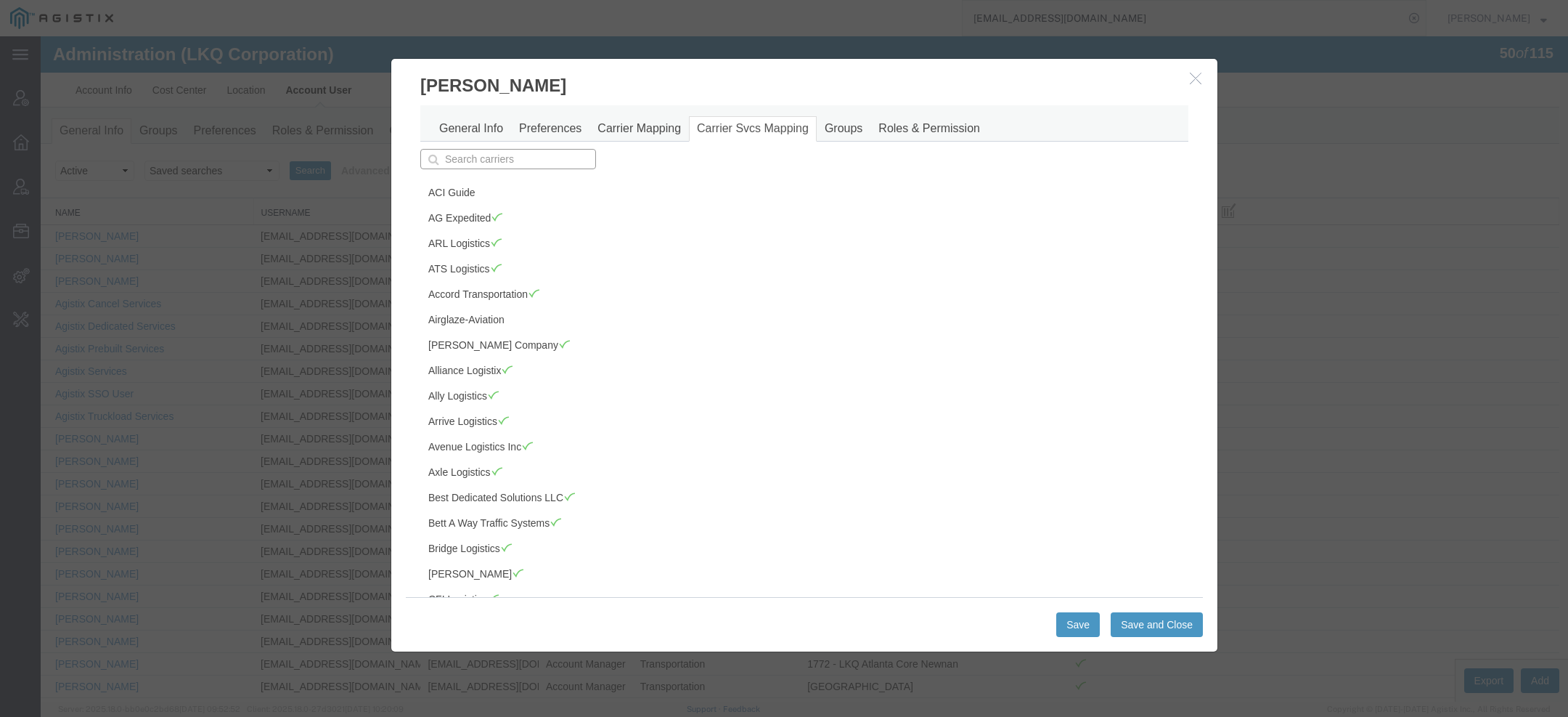
click at [500, 162] on input "text" at bounding box center [507, 158] width 175 height 20
type input "a"
type input "aCI Guide"
type input "ag"
type input "ag Expedited"
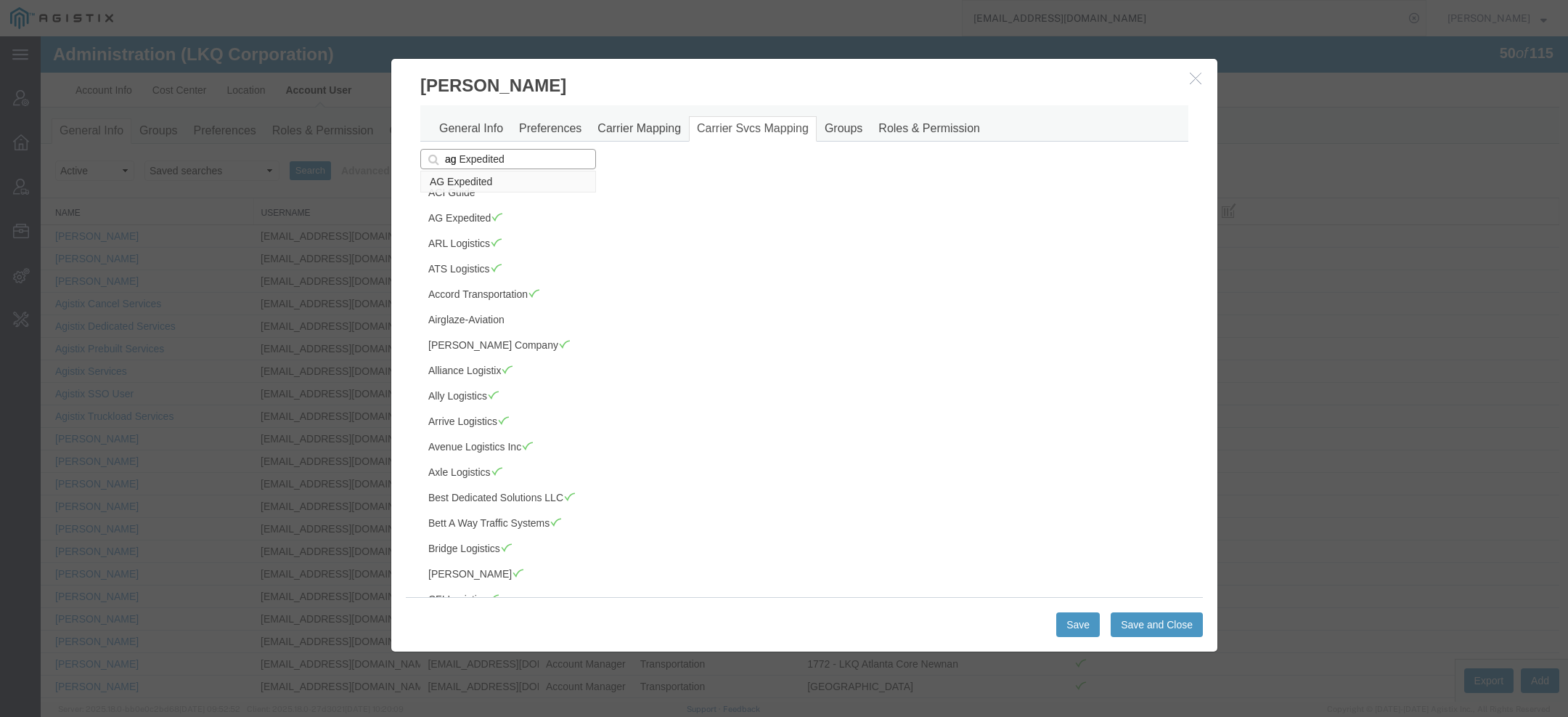
type input "a"
type input "aCI Guide"
type input "sa"
type input "sage Freight"
click at [478, 175] on p "Sage Freight" at bounding box center [507, 181] width 157 height 11
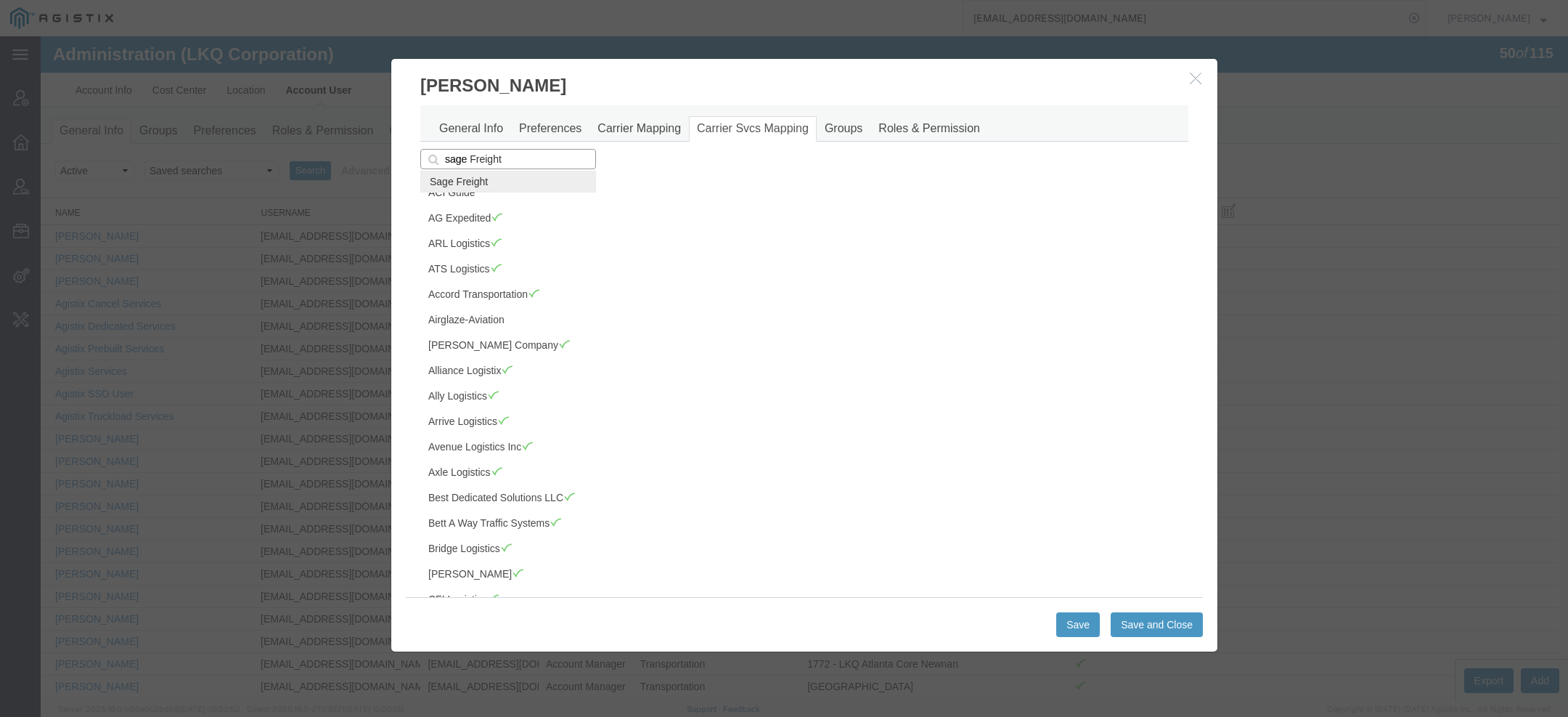
type input "Sage Freight"
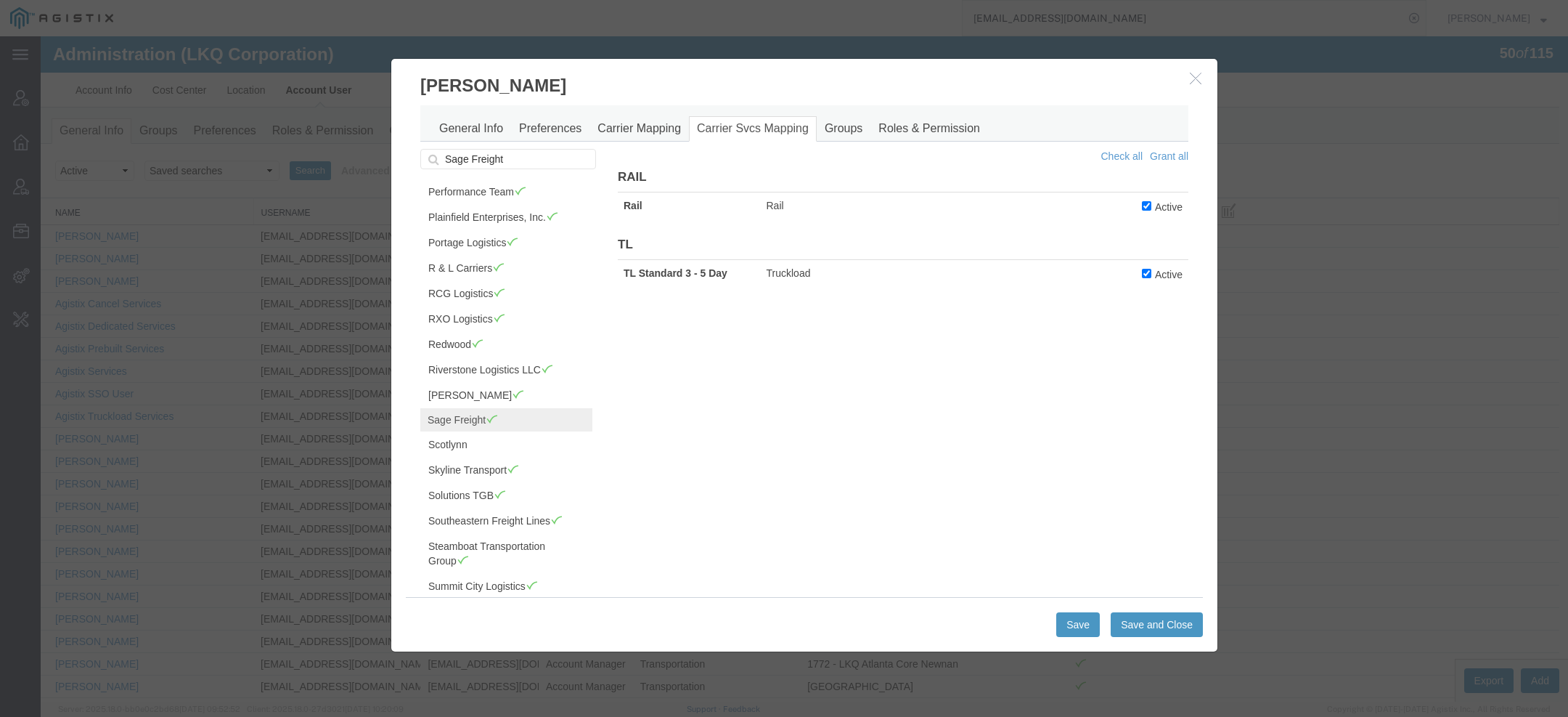
click at [1193, 74] on icon "button" at bounding box center [1196, 78] width 11 height 12
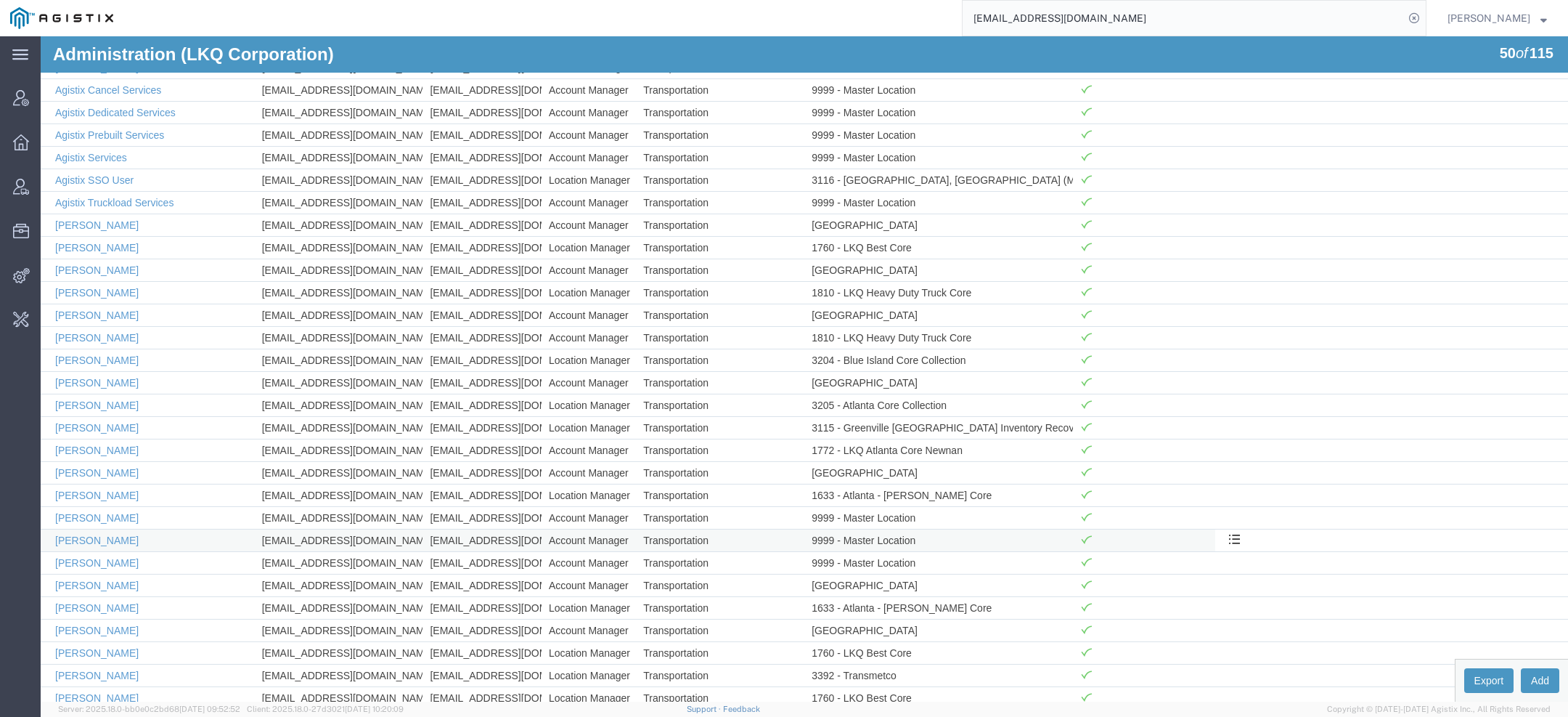
scroll to position [316, 0]
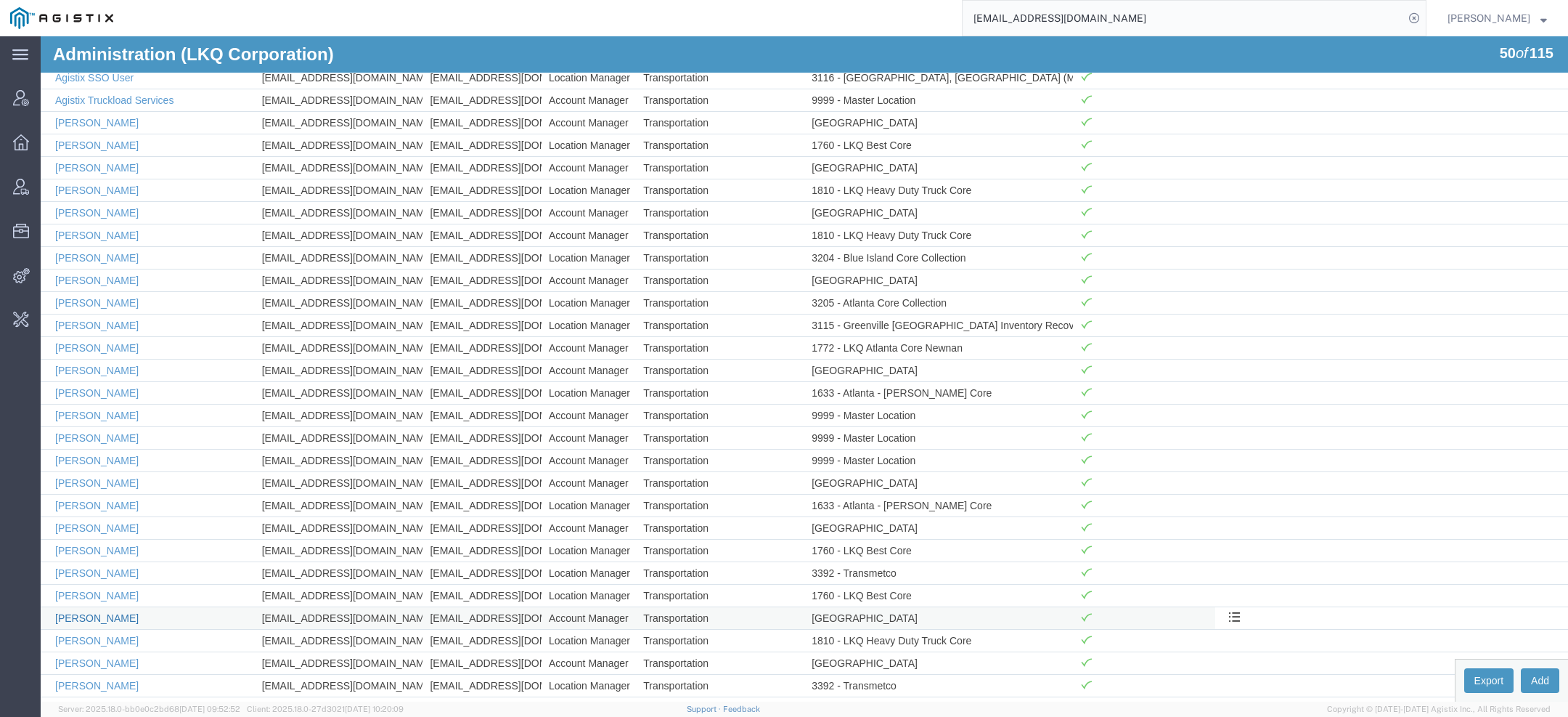
click at [98, 612] on link "Cindy Wright" at bounding box center [97, 617] width 83 height 11
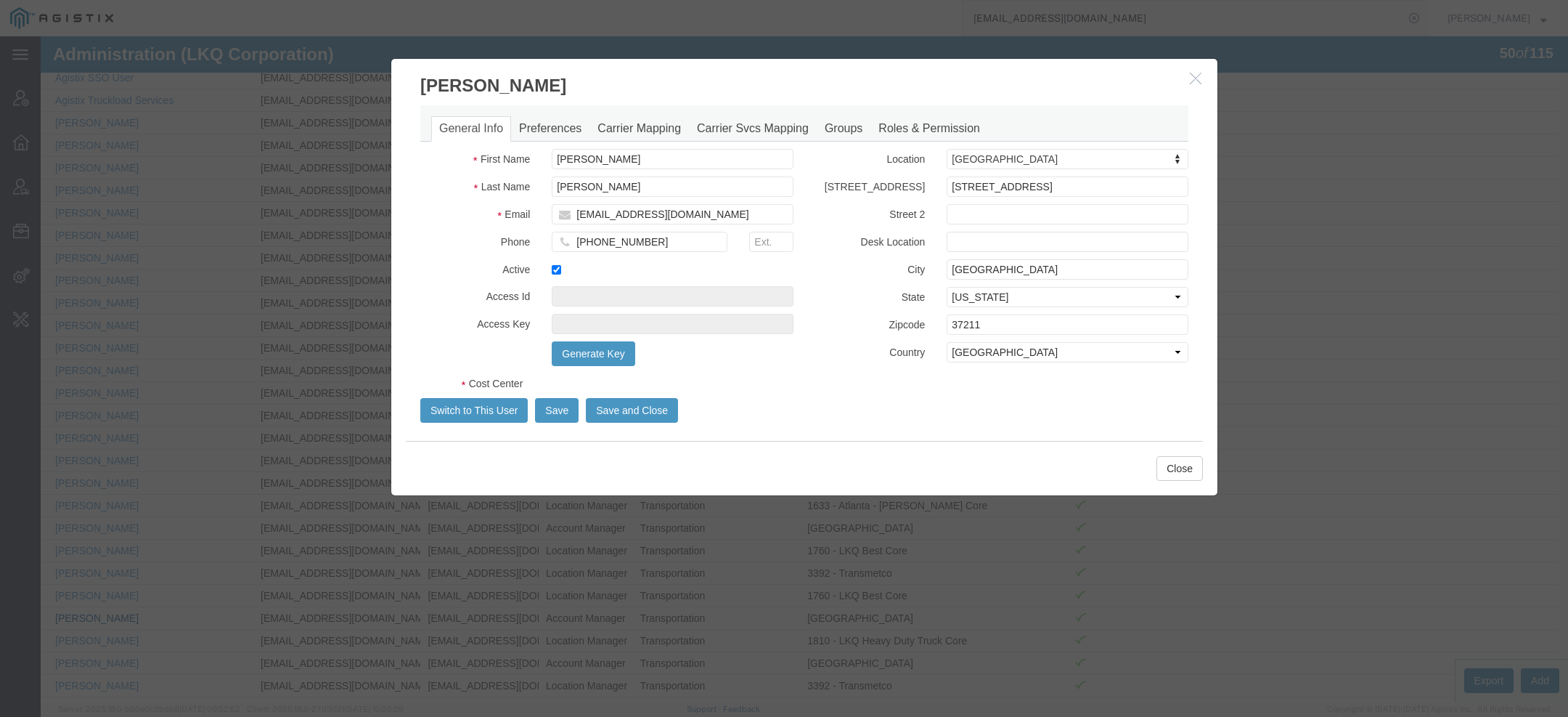
select select "COSTCENTER"
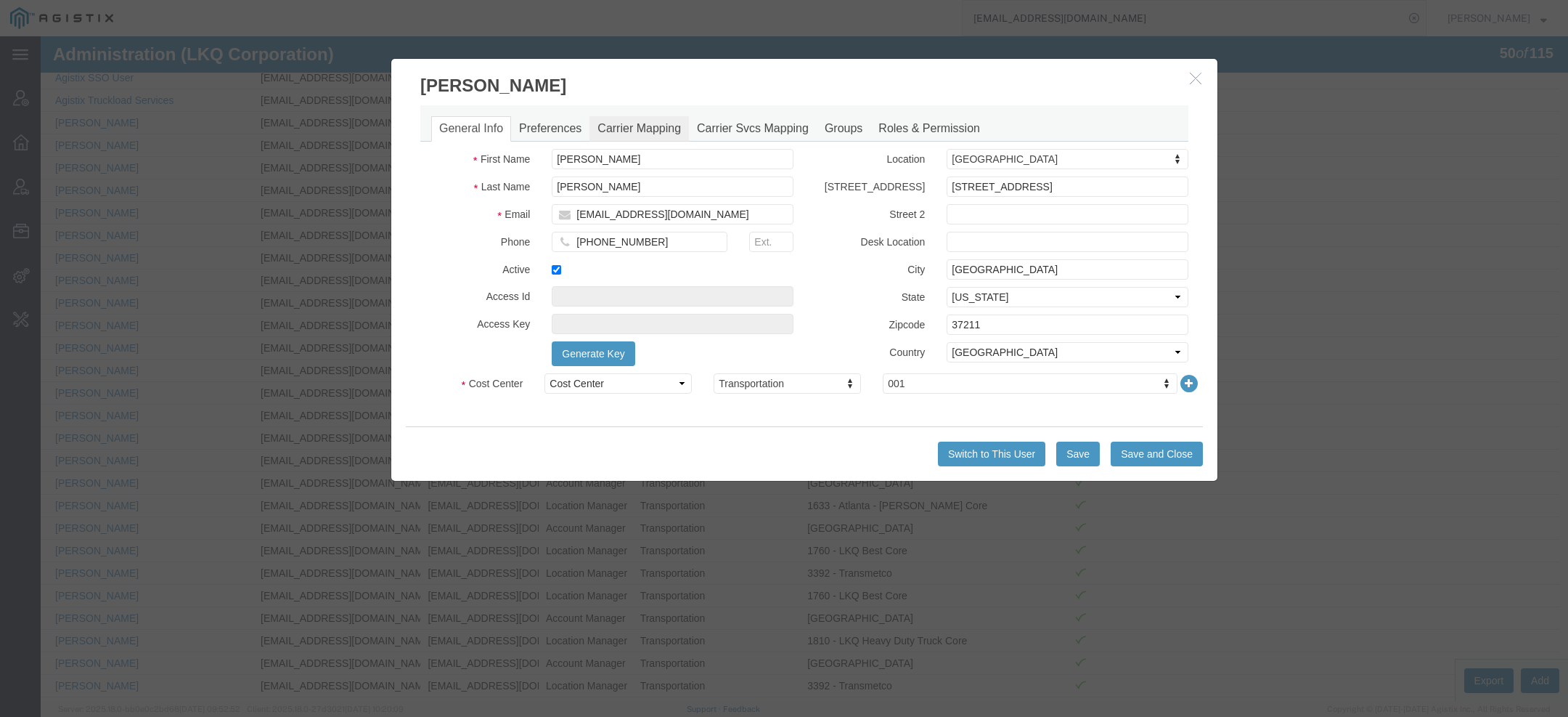
click at [641, 130] on link "Carrier Mapping" at bounding box center [639, 128] width 100 height 26
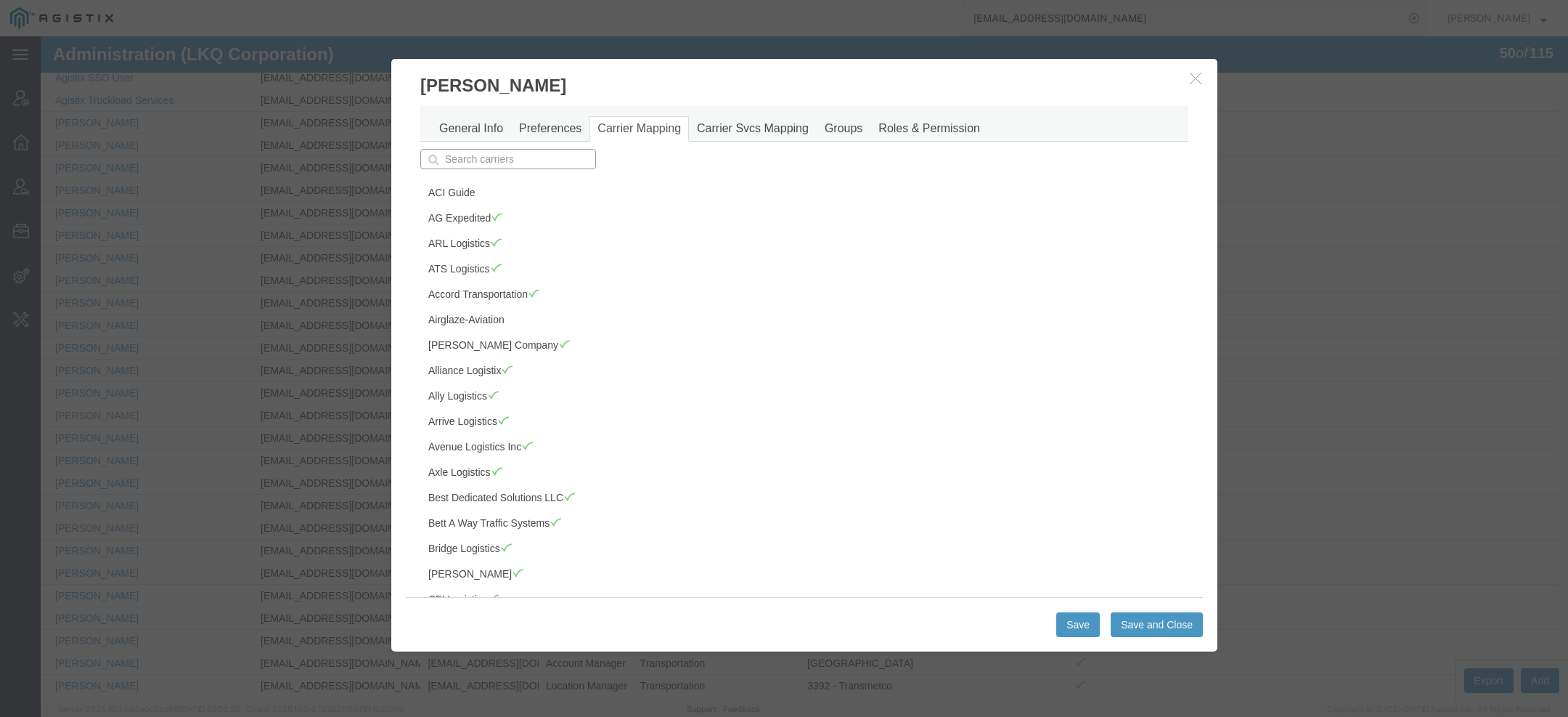
click at [504, 156] on input "text" at bounding box center [507, 158] width 175 height 20
type input "sa"
type input "sage Freight"
click at [505, 181] on p "Sage Freight" at bounding box center [507, 181] width 157 height 11
type input "Sage Freight"
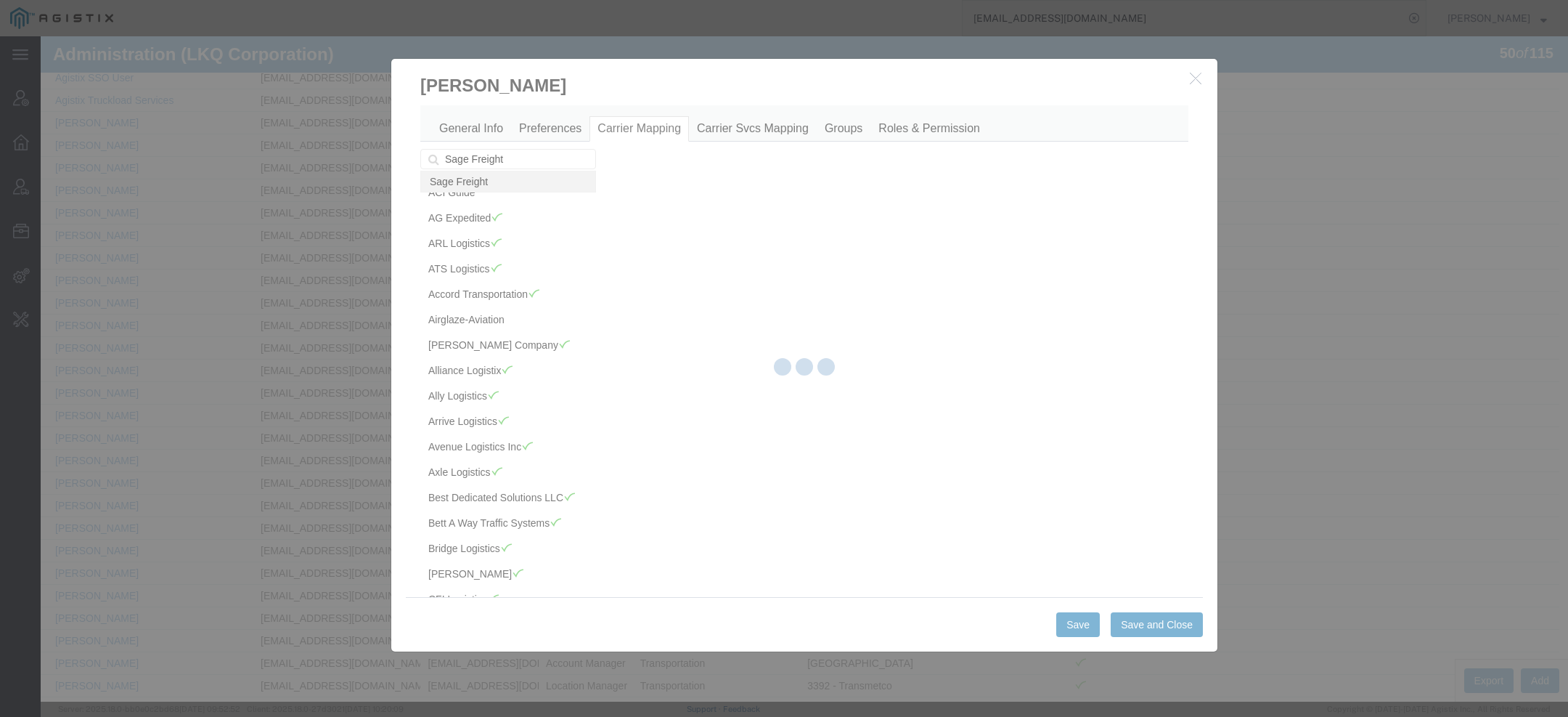
scroll to position [1554, 0]
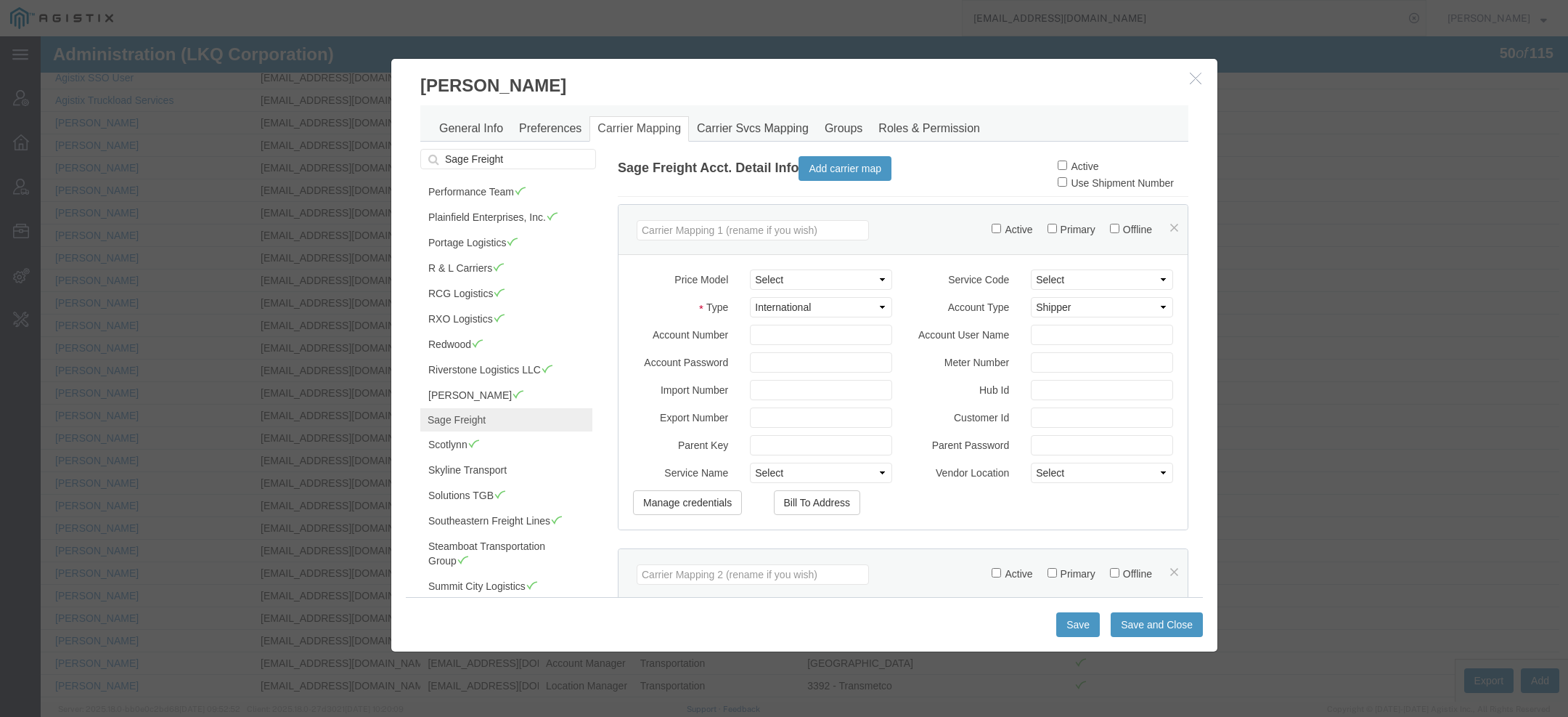
click at [1079, 166] on label "Active" at bounding box center [1078, 166] width 41 height 11
click at [1067, 166] on input "Active" at bounding box center [1062, 165] width 9 height 9
checkbox input "true"
click at [1157, 630] on button "Save and Close" at bounding box center [1156, 624] width 92 height 25
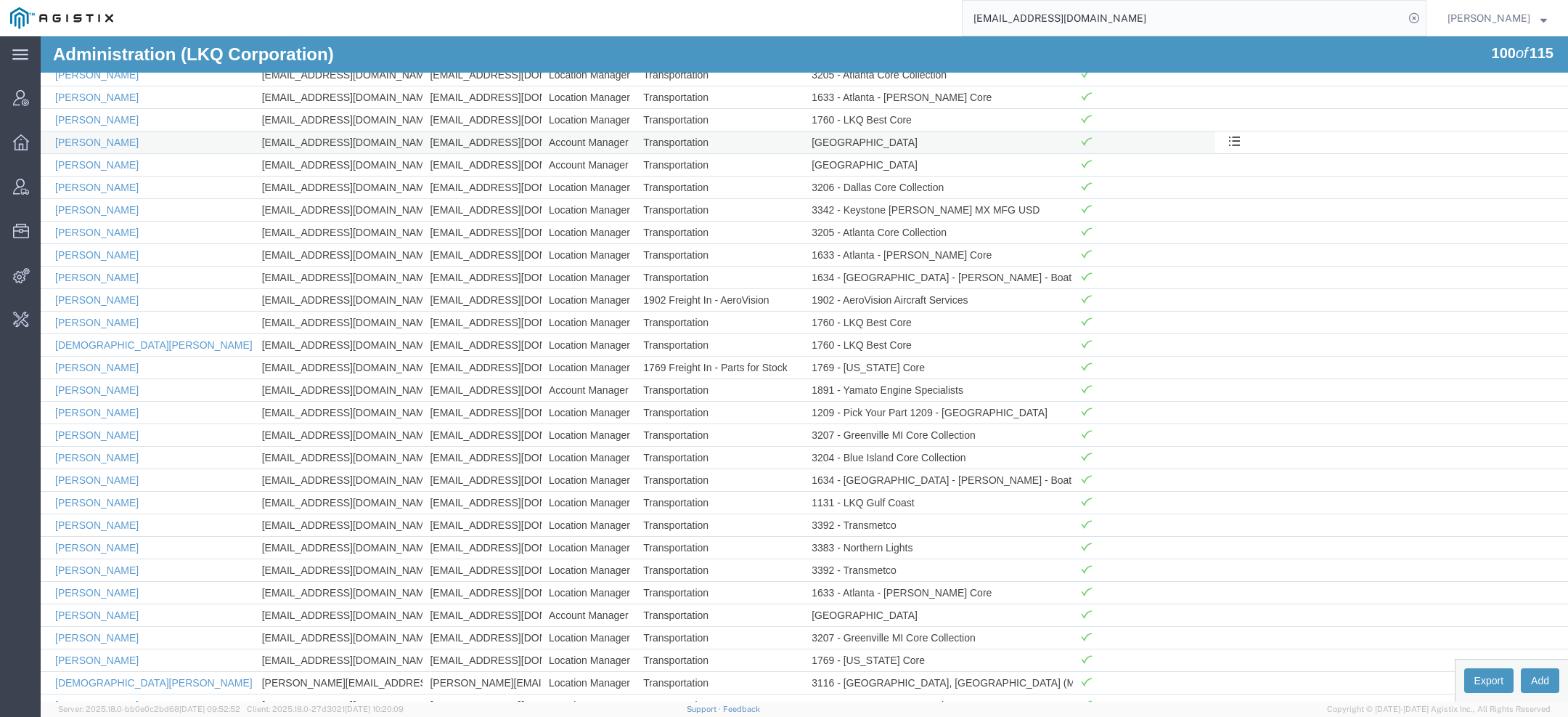
scroll to position [1481, 0]
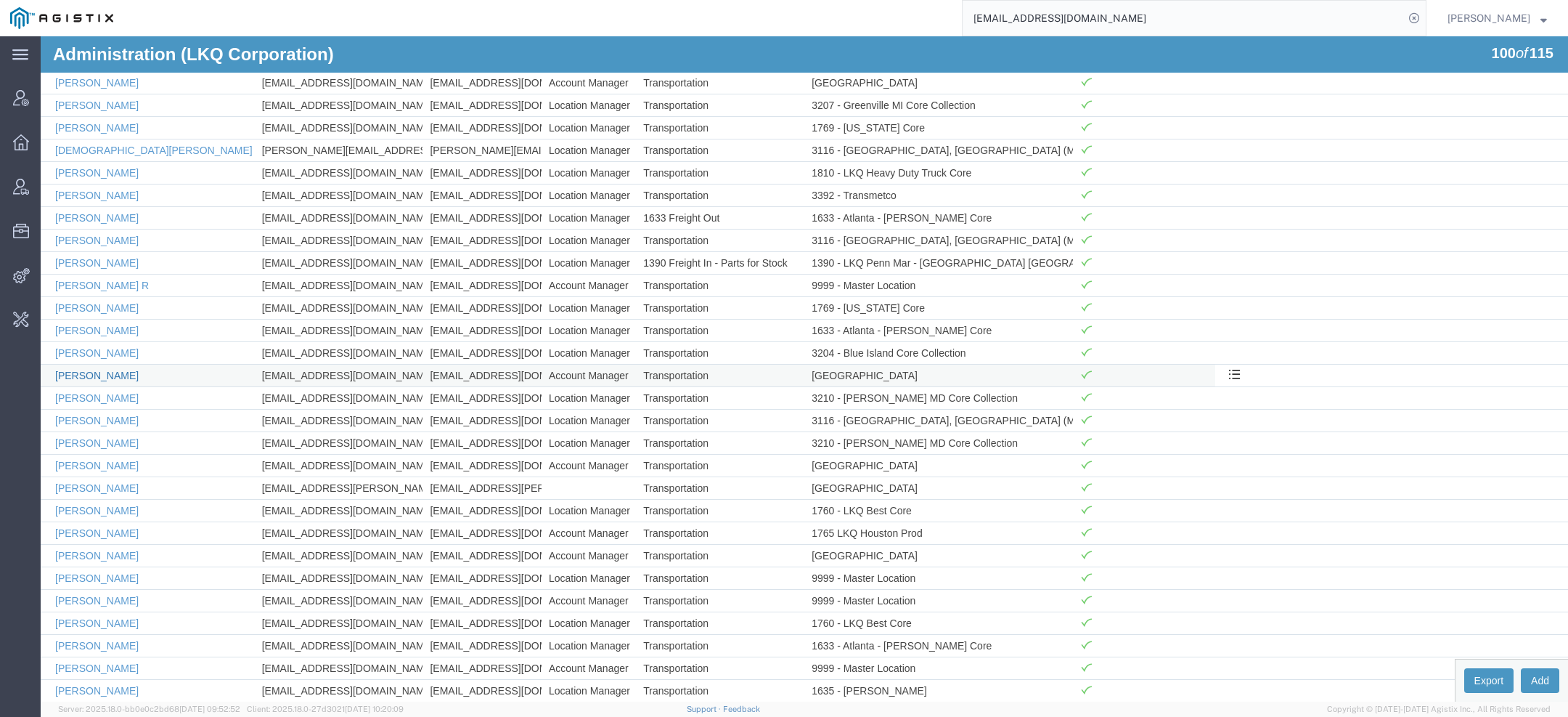
click at [90, 370] on link "Matt Harvey" at bounding box center [97, 376] width 83 height 11
click at [41, 36] on div at bounding box center [41, 36] width 0 height 0
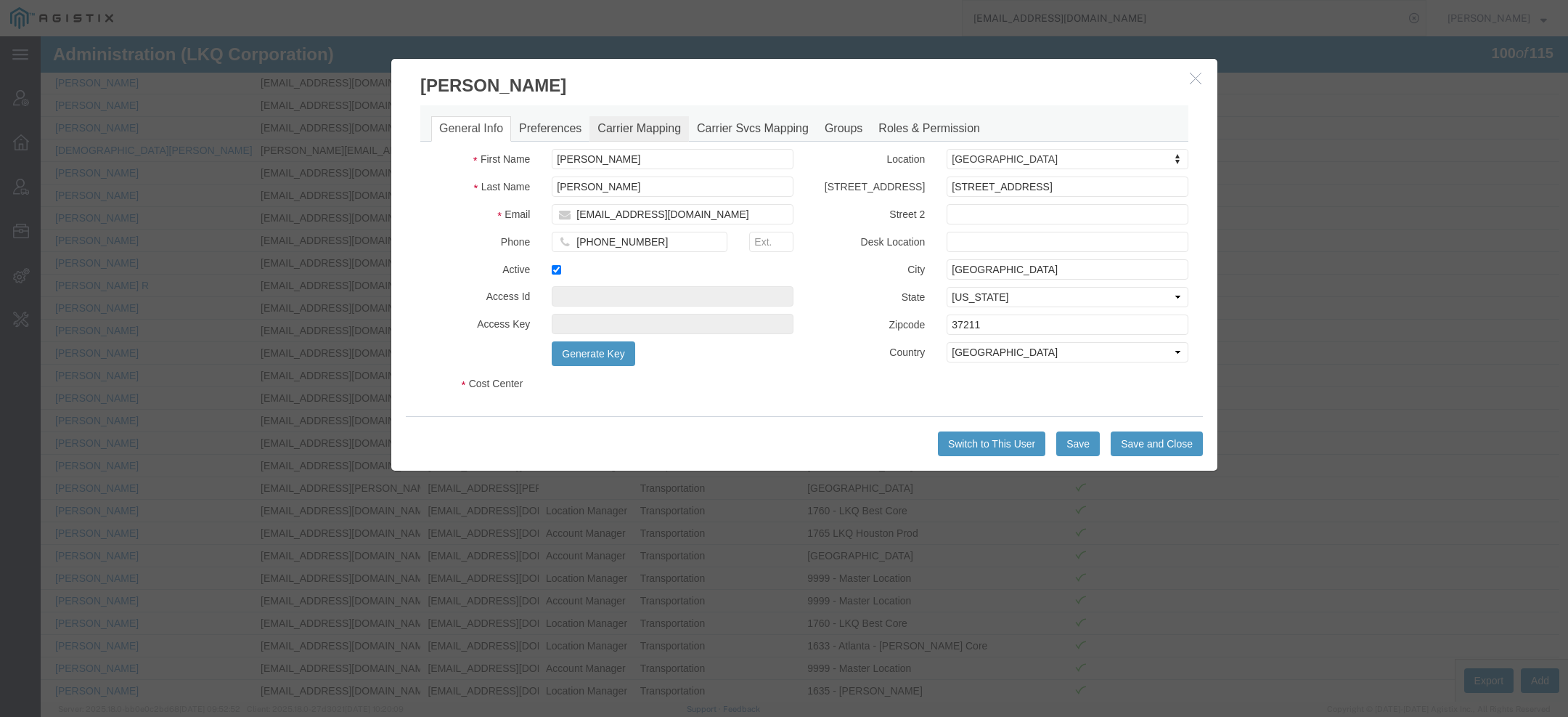
select select "COSTCENTER"
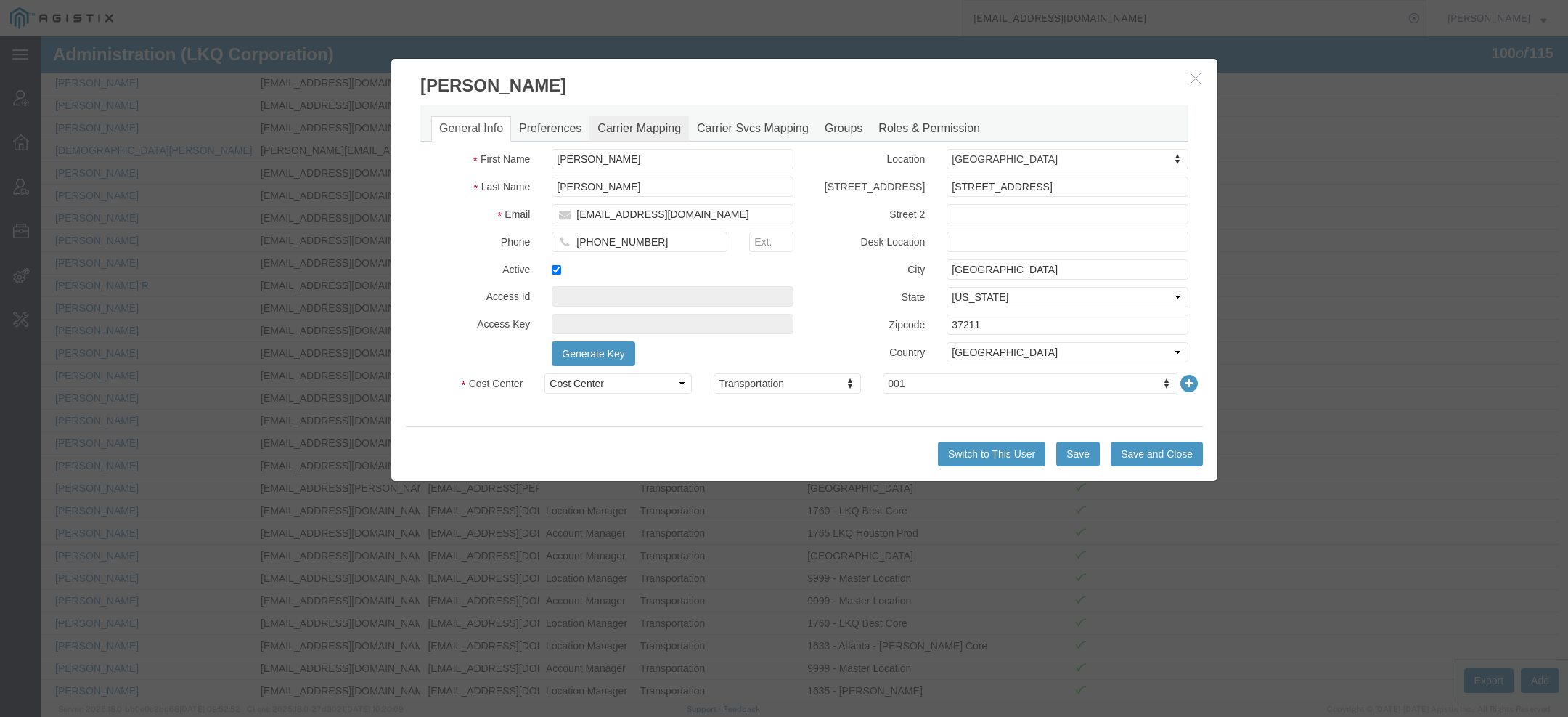
click at [671, 133] on link "Carrier Mapping" at bounding box center [639, 128] width 100 height 26
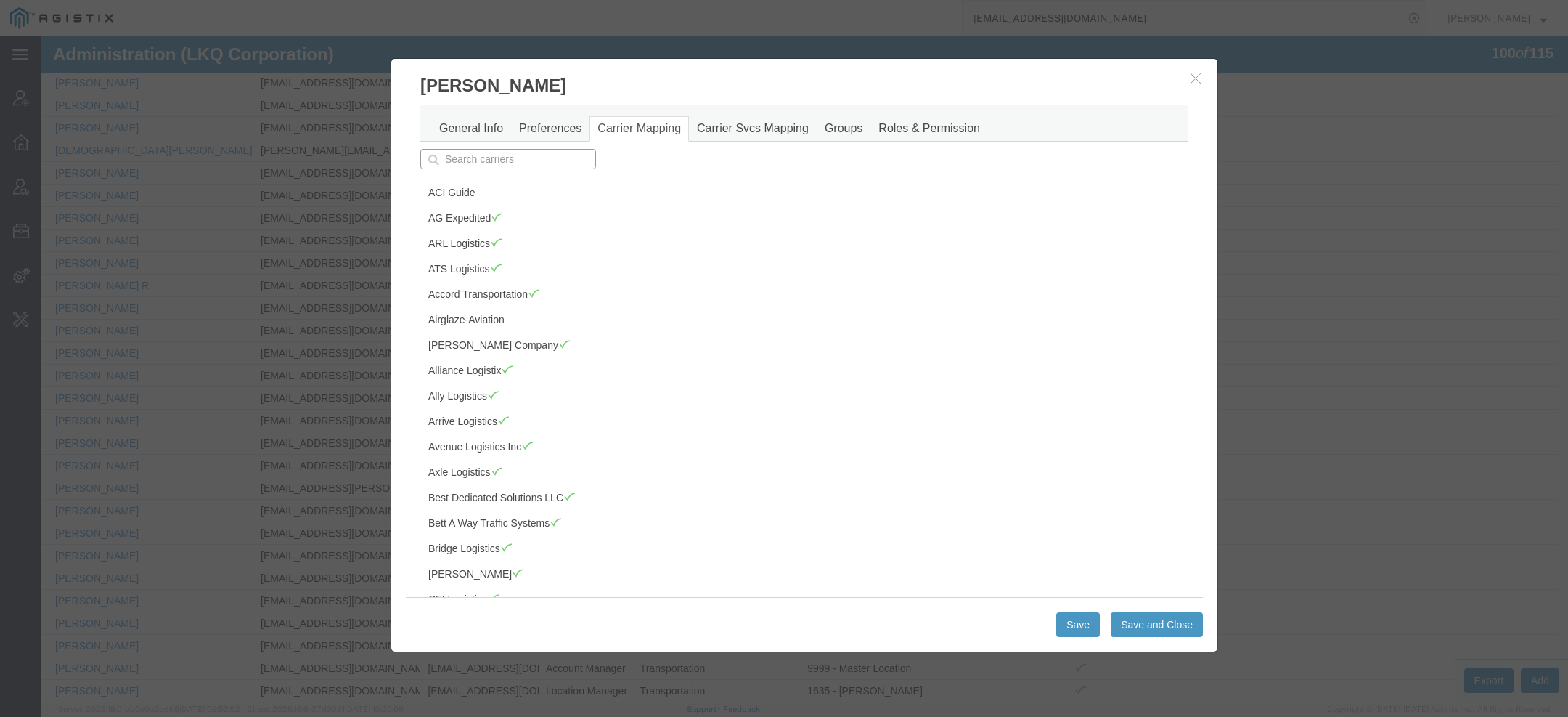
click at [532, 161] on input "text" at bounding box center [507, 158] width 175 height 20
type input "sa"
type input "sage Freight"
click at [519, 187] on div "Sage Freight" at bounding box center [508, 181] width 175 height 20
type input "Sage Freight"
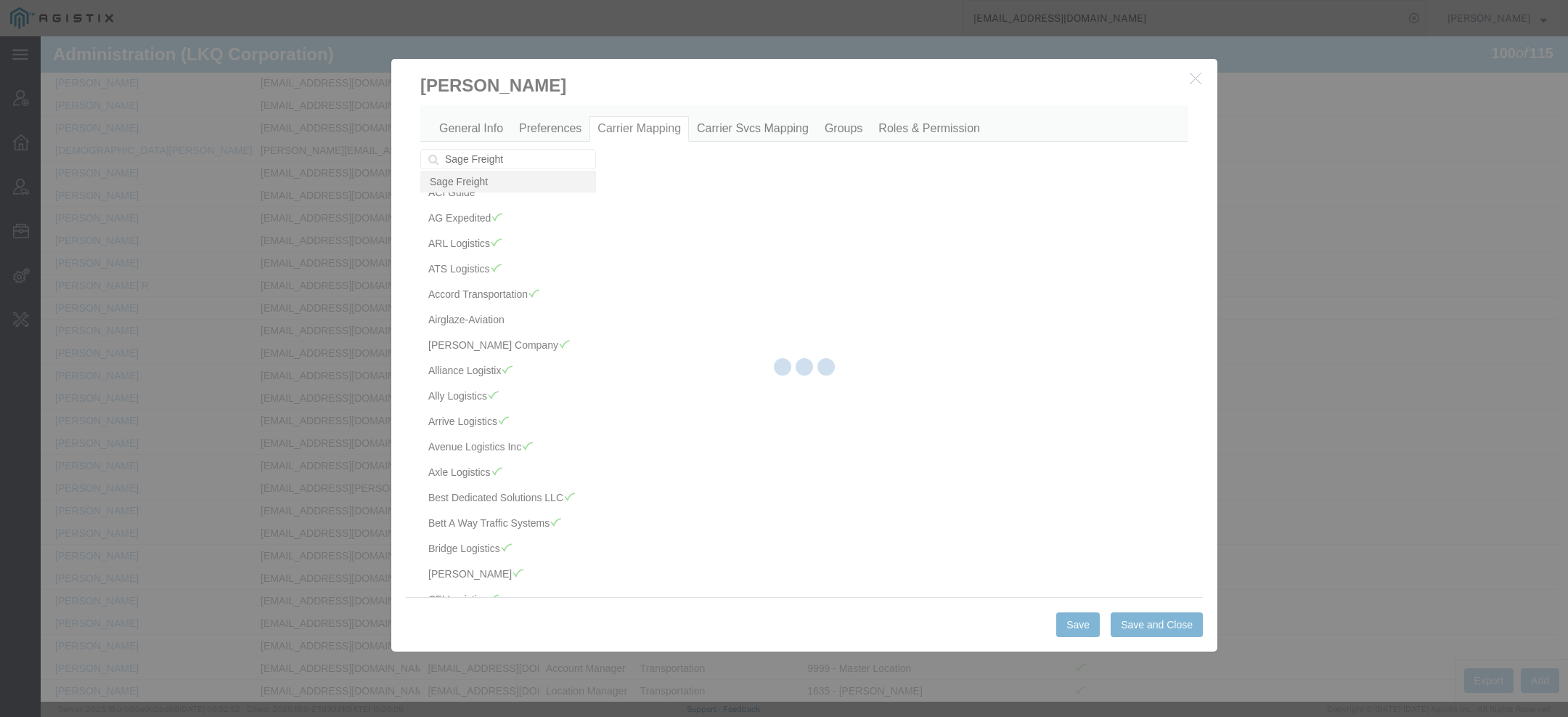
scroll to position [1554, 0]
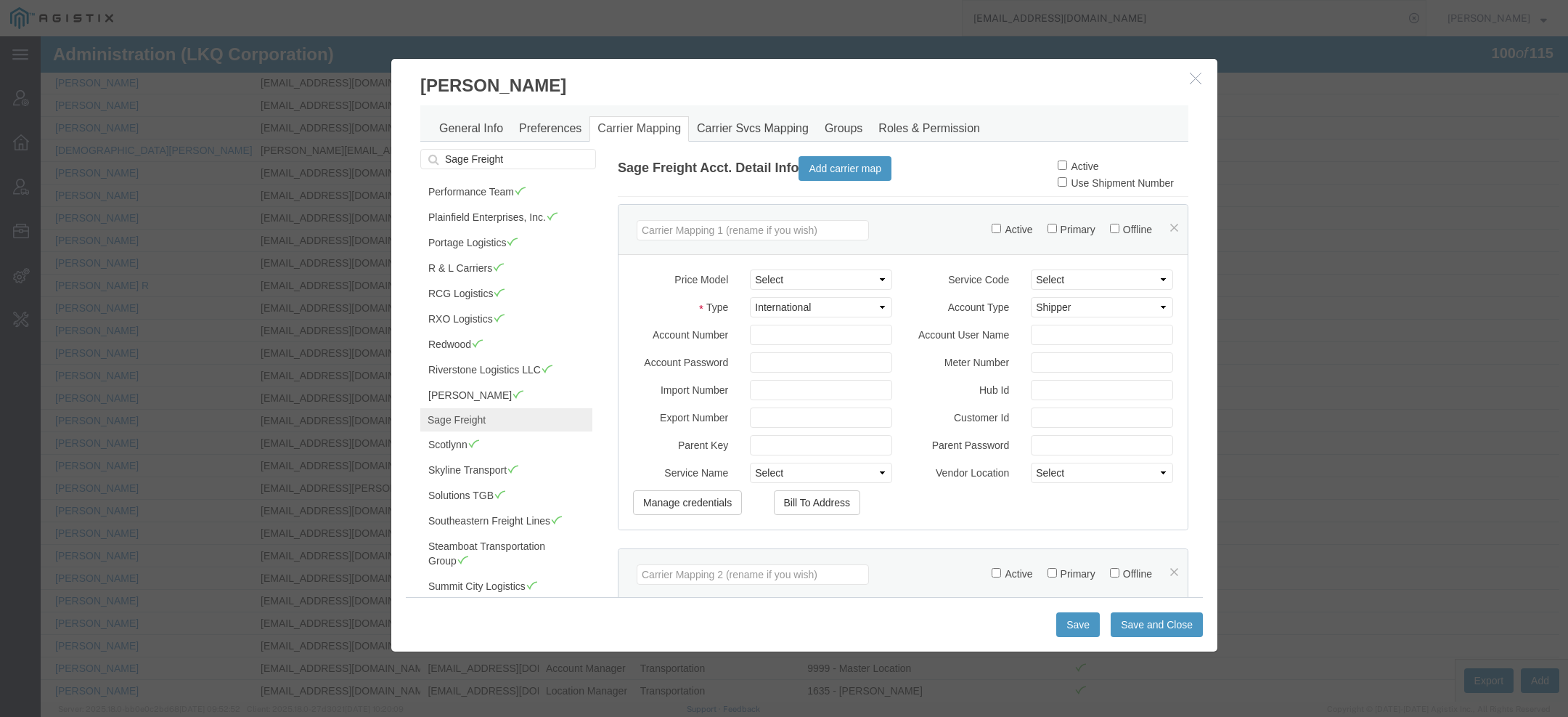
click at [1072, 165] on label "Active" at bounding box center [1078, 166] width 41 height 11
click at [1067, 165] on input "Active" at bounding box center [1062, 165] width 9 height 9
checkbox input "true"
click at [1138, 633] on button "Save and Close" at bounding box center [1156, 624] width 92 height 25
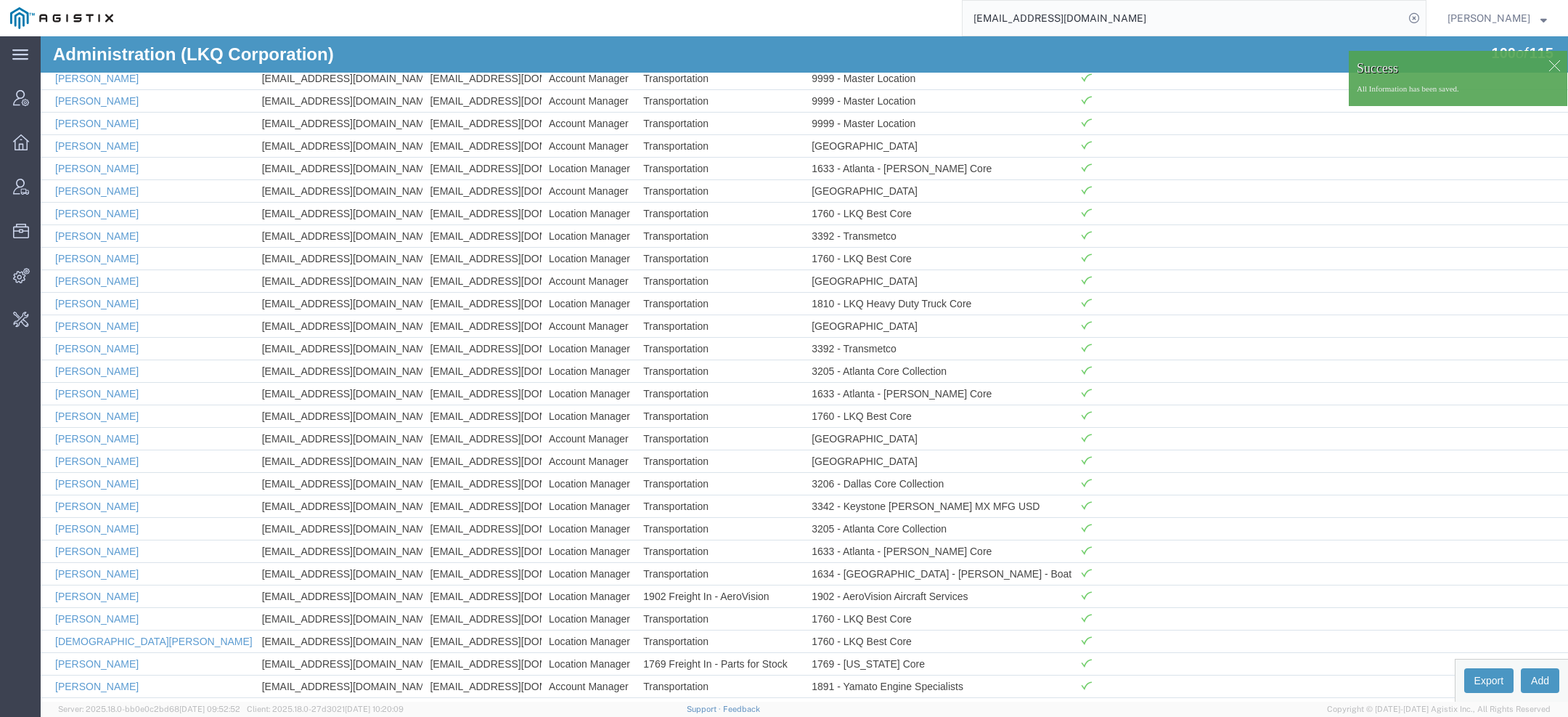
scroll to position [1481, 0]
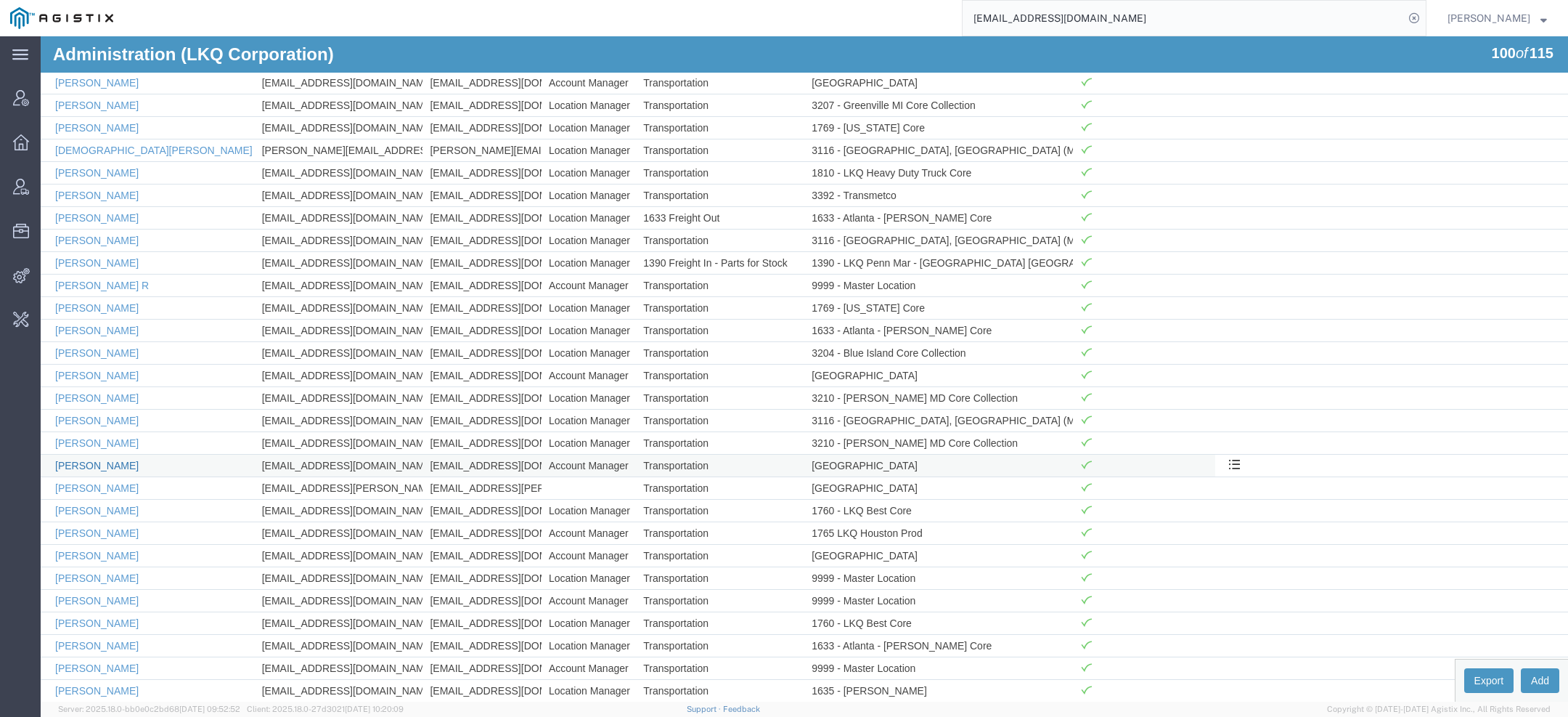
click at [108, 460] on link "Nick Marzano" at bounding box center [97, 466] width 83 height 11
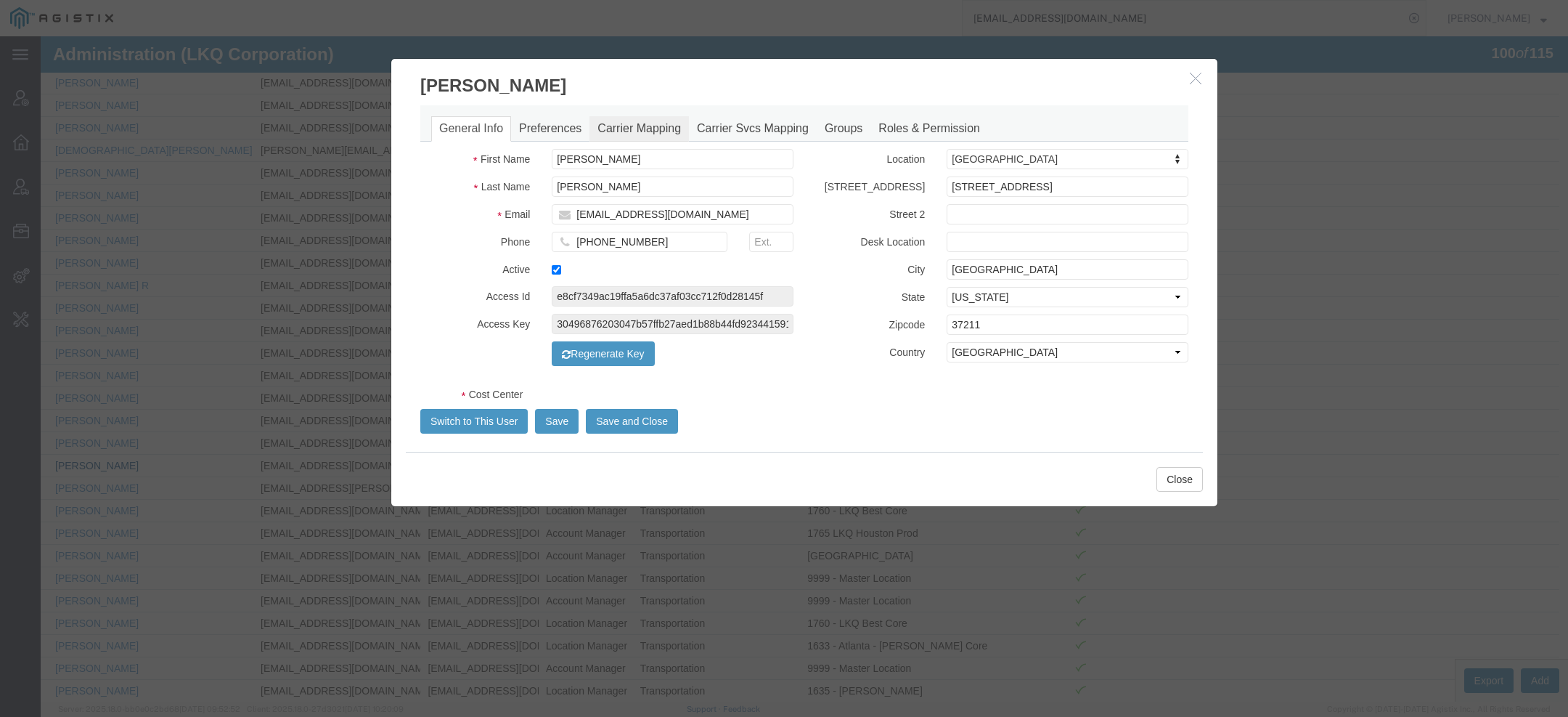
select select "COSTCENTER"
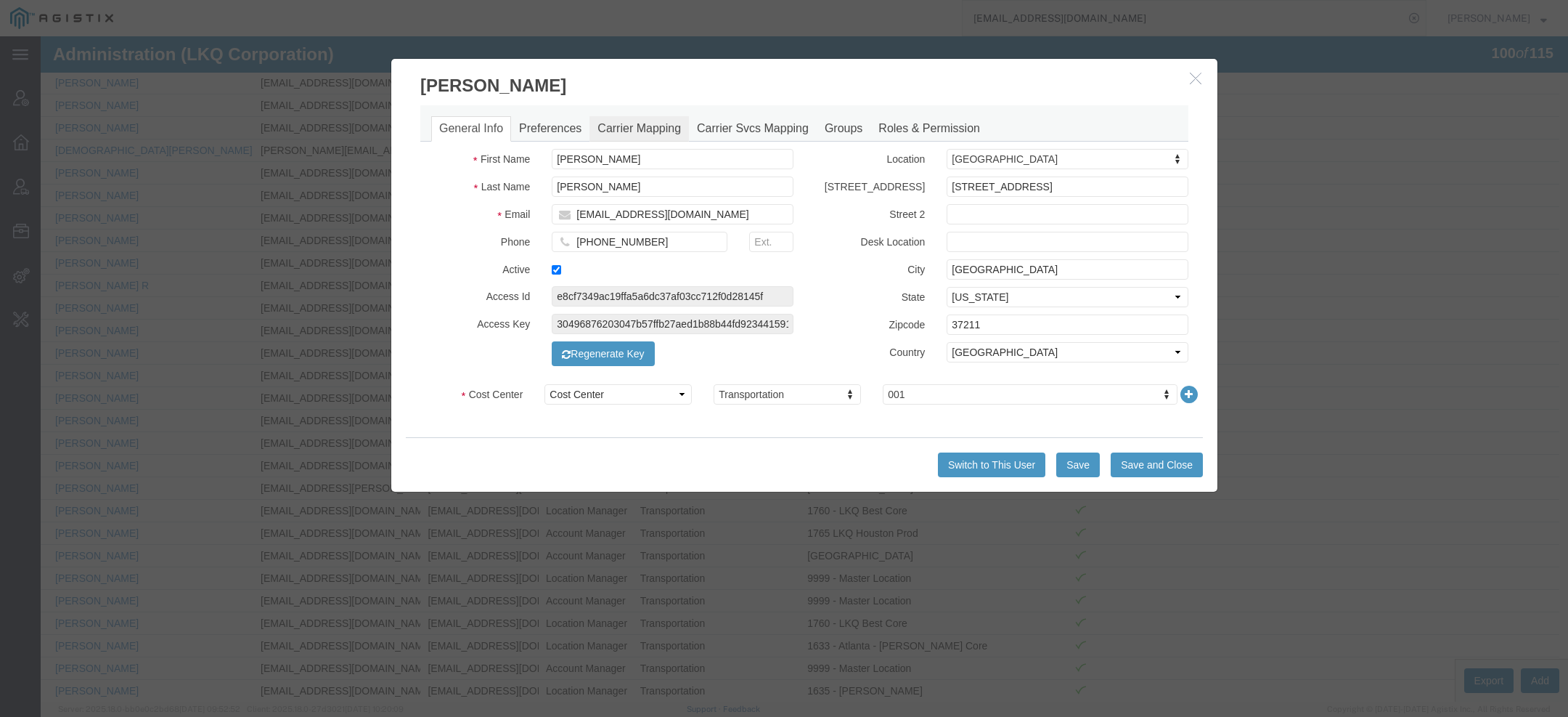
click at [630, 132] on link "Carrier Mapping" at bounding box center [639, 128] width 100 height 26
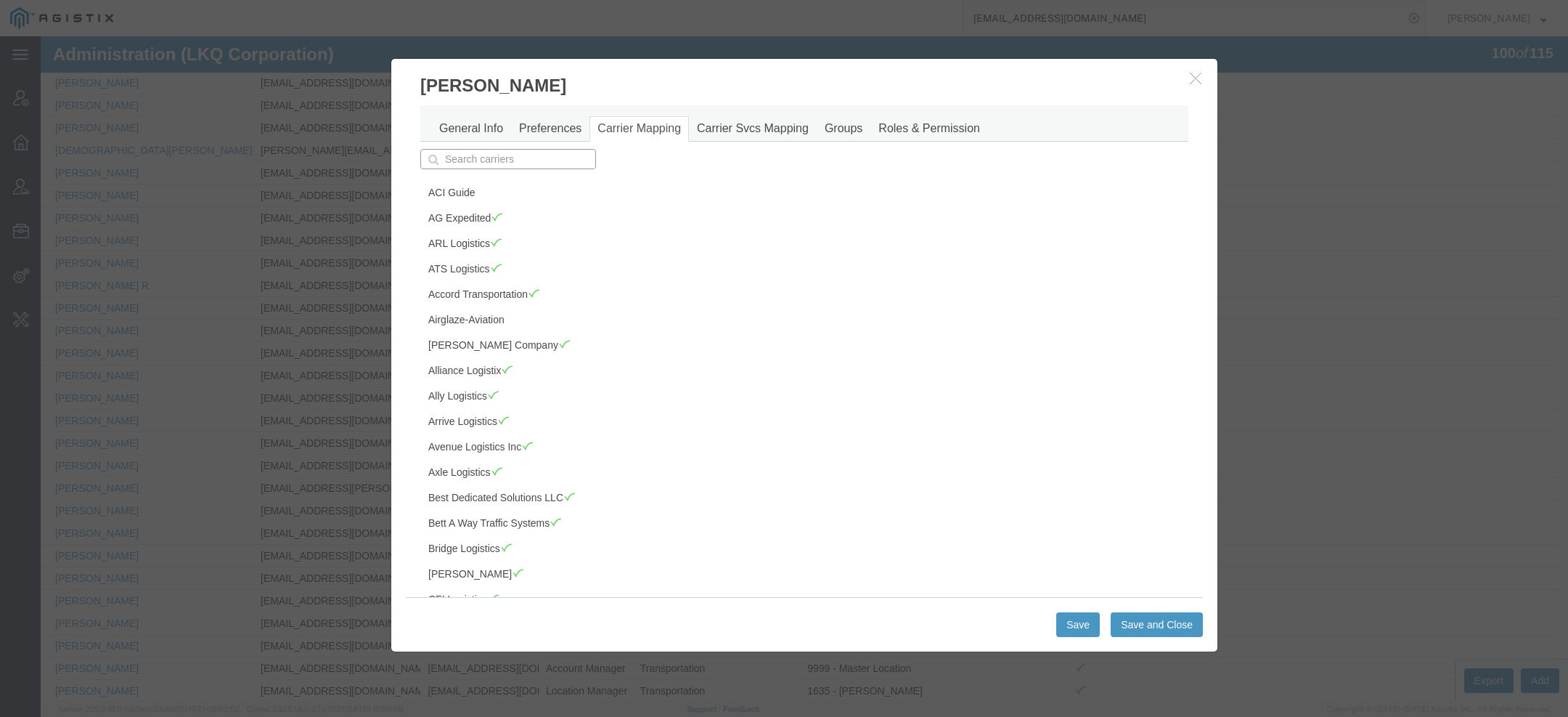
click at [516, 158] on input "text" at bounding box center [507, 158] width 175 height 20
type input "sa"
type input "sage Freight"
click at [512, 179] on p "Sage Freight" at bounding box center [507, 181] width 157 height 11
type input "Sage Freight"
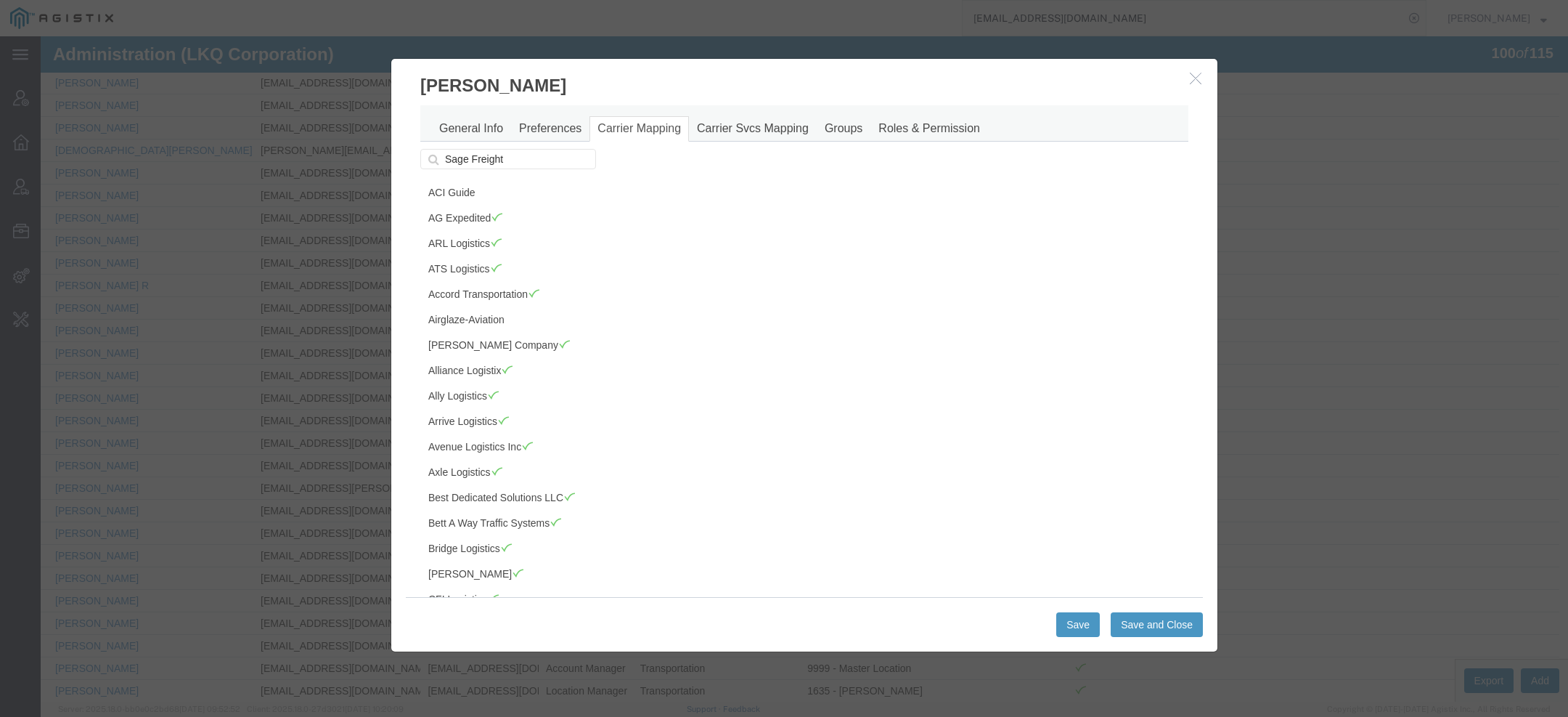
scroll to position [1554, 0]
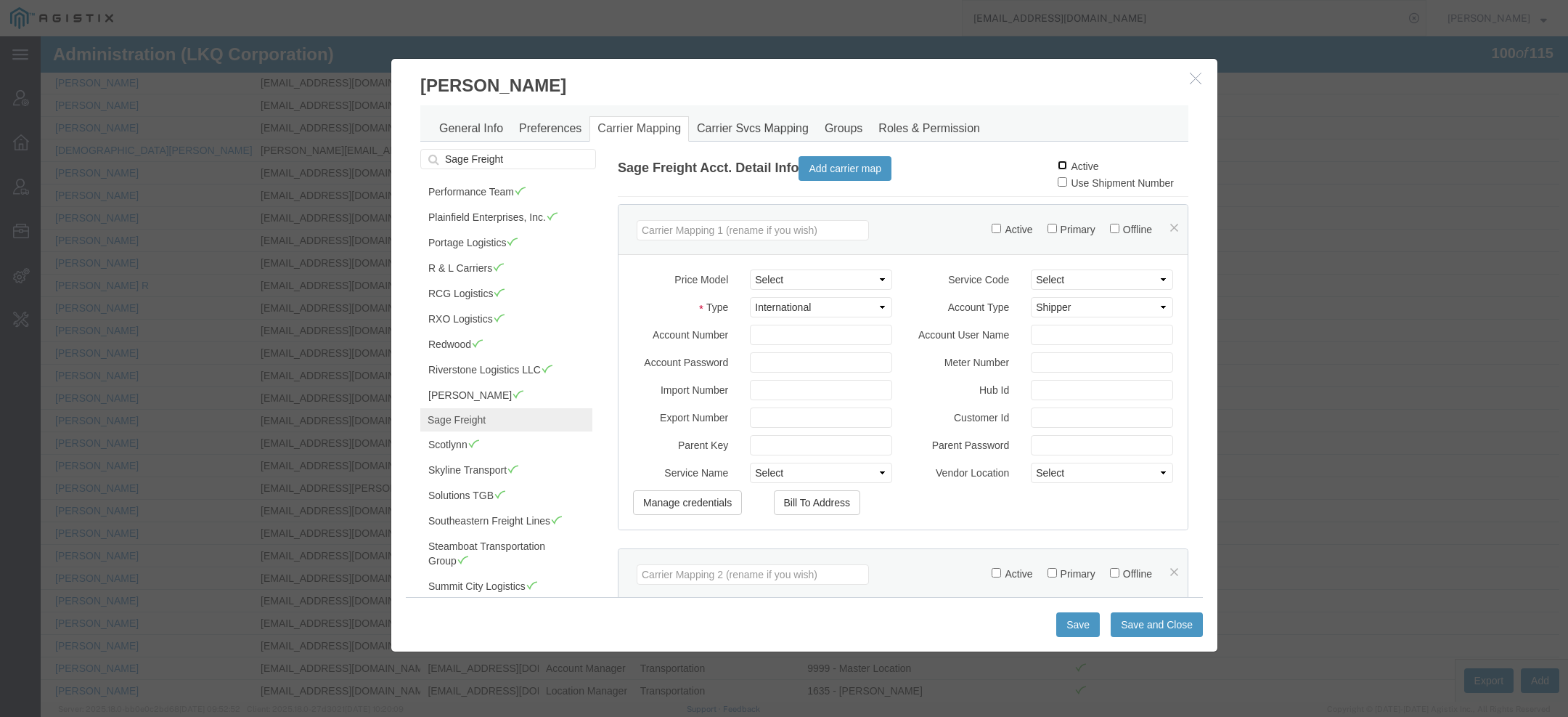
click at [1058, 168] on input "Active" at bounding box center [1062, 165] width 9 height 9
checkbox input "true"
click at [1140, 634] on button "Save and Close" at bounding box center [1156, 624] width 92 height 25
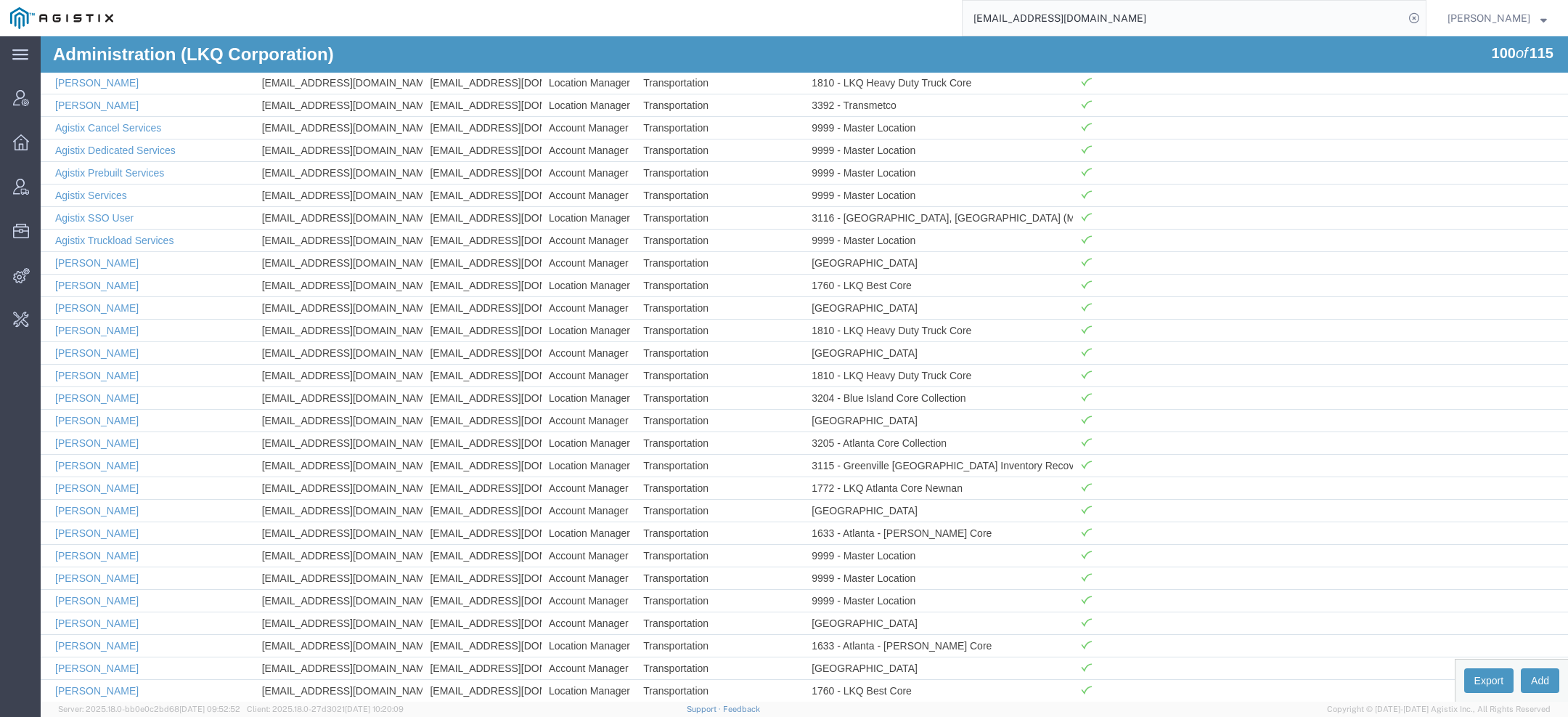
scroll to position [0, 0]
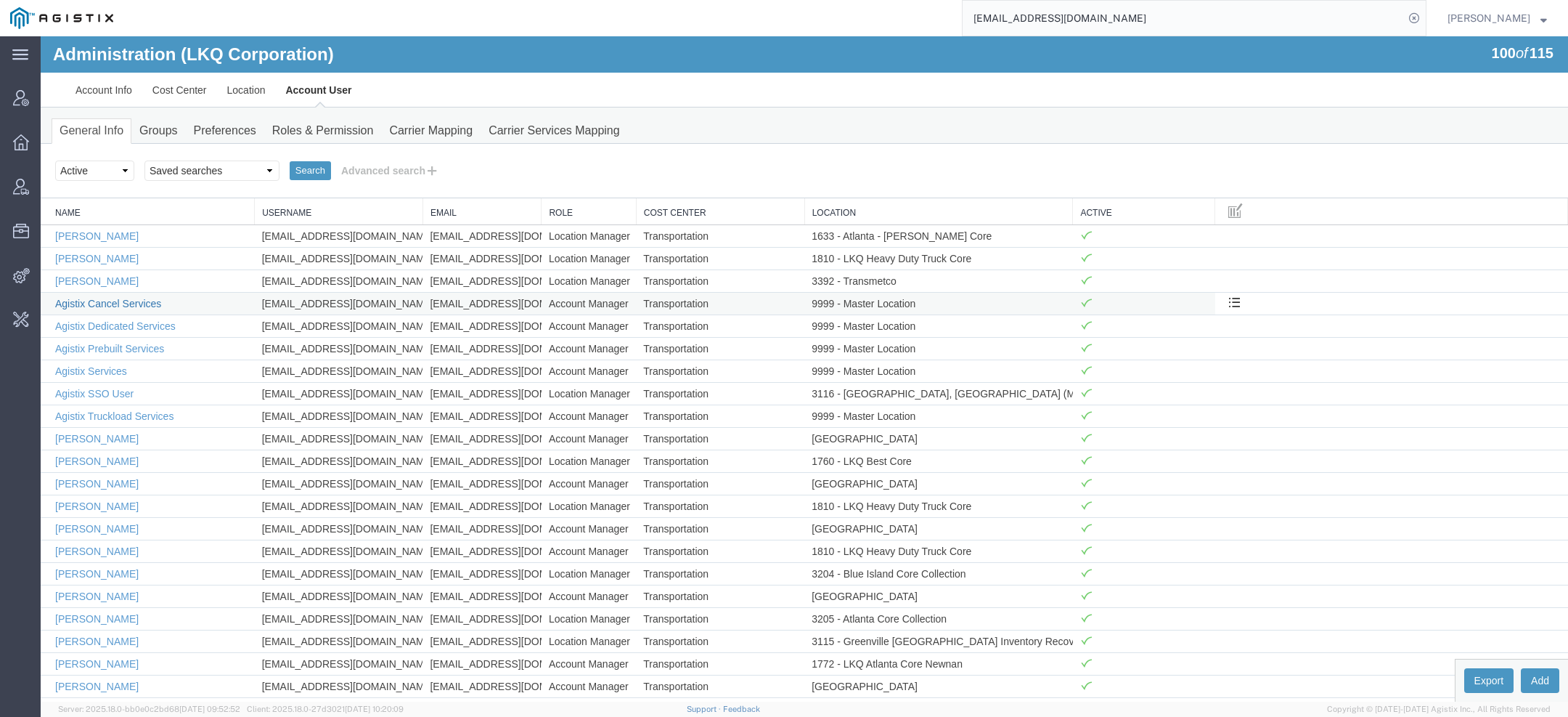
click at [119, 300] on link "Agistix Cancel Services" at bounding box center [108, 303] width 106 height 11
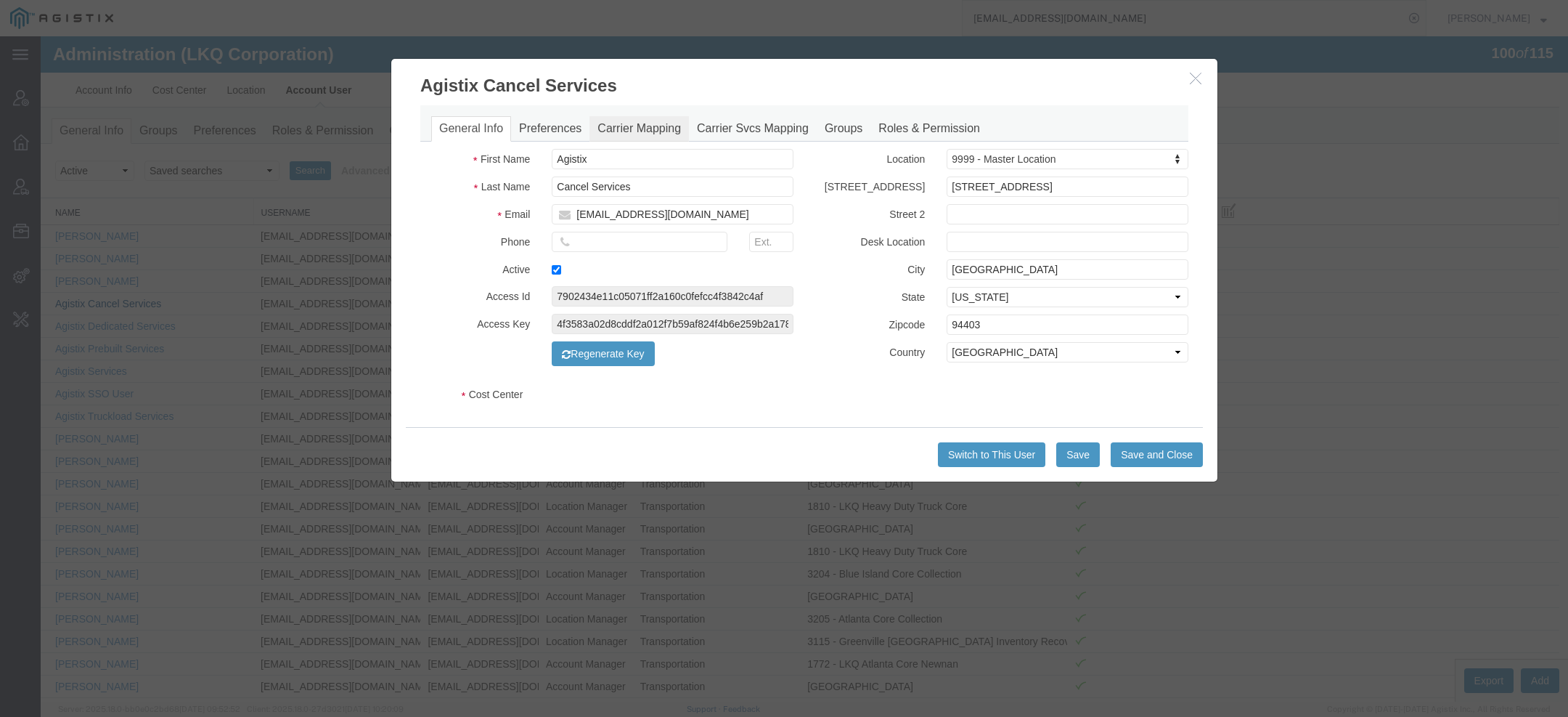
select select "COSTCENTER"
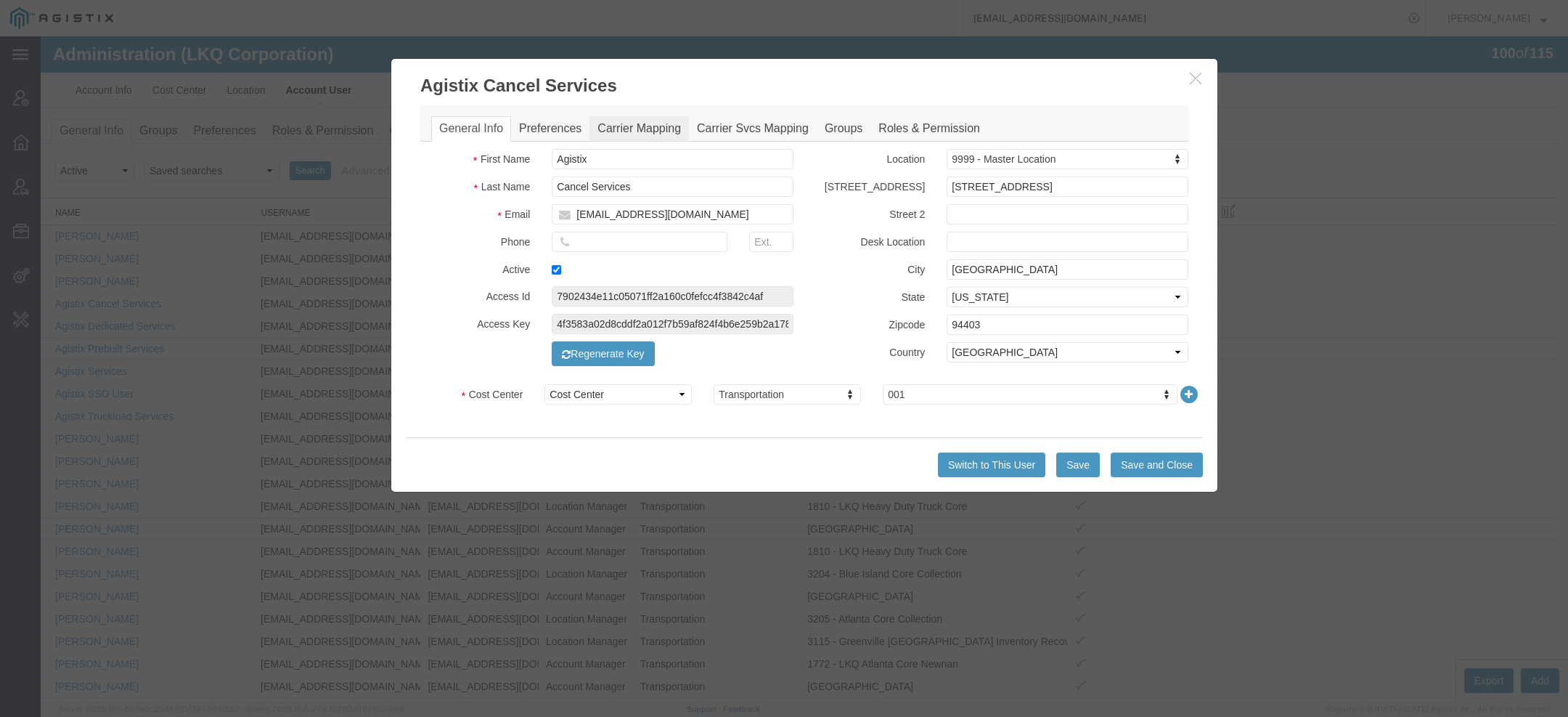
click at [611, 138] on link "Carrier Mapping" at bounding box center [639, 128] width 100 height 26
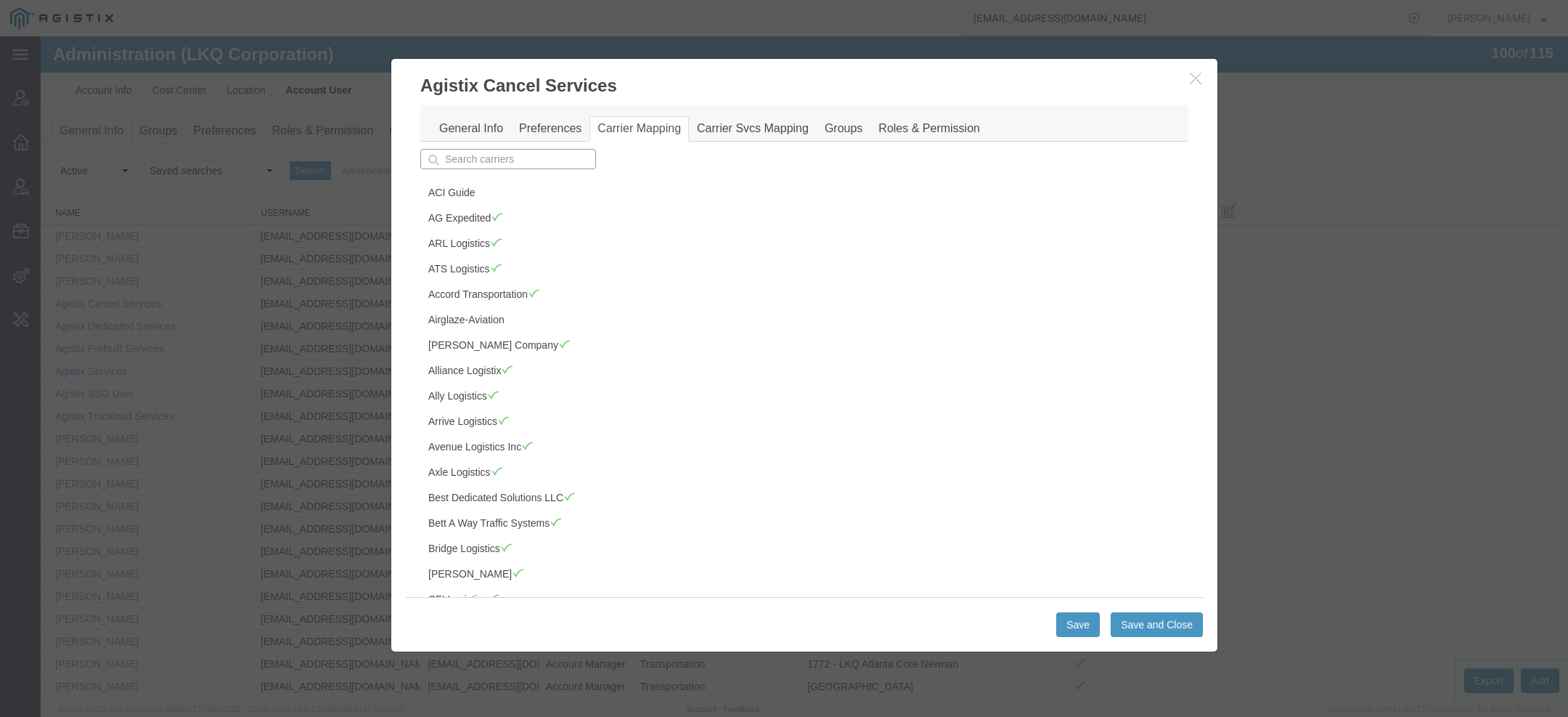
click at [482, 158] on input "text" at bounding box center [507, 158] width 175 height 20
type input "sa"
type input "sage Freight"
click at [482, 175] on p "Sage Freight" at bounding box center [507, 181] width 157 height 11
type input "Sage Freight"
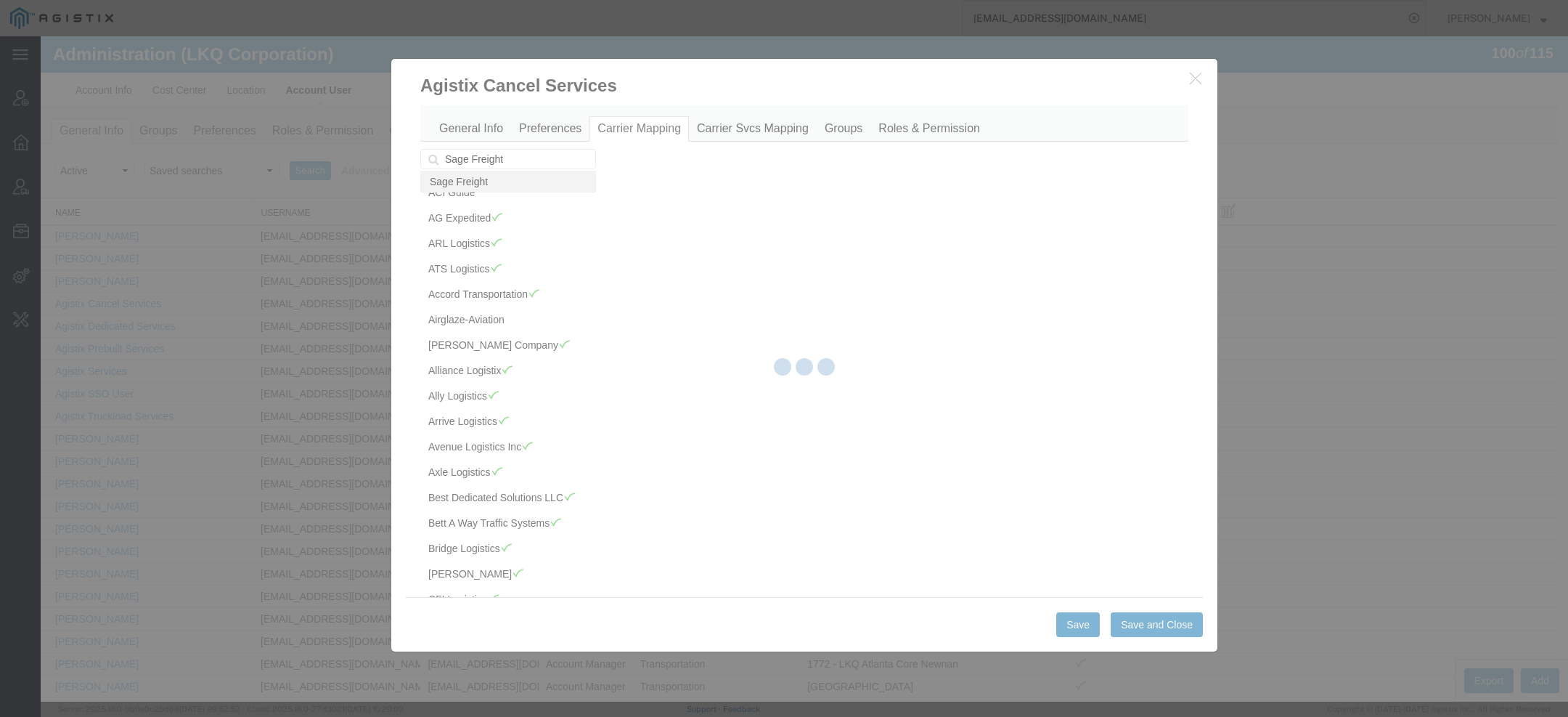
scroll to position [1554, 0]
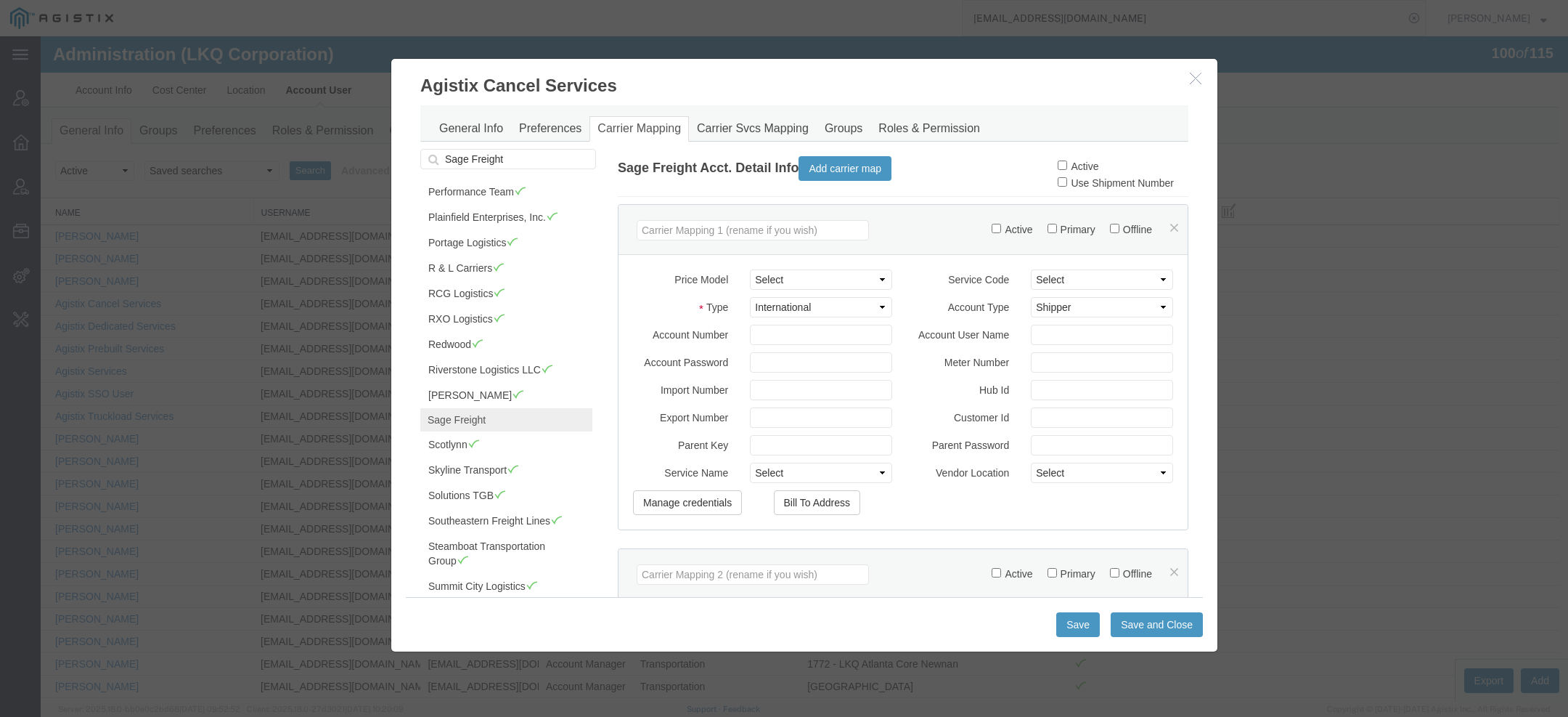
click at [1062, 162] on label "Active" at bounding box center [1078, 166] width 41 height 11
click at [1062, 162] on input "Active" at bounding box center [1062, 165] width 9 height 9
checkbox input "true"
click at [1148, 616] on button "Save and Close" at bounding box center [1156, 624] width 92 height 25
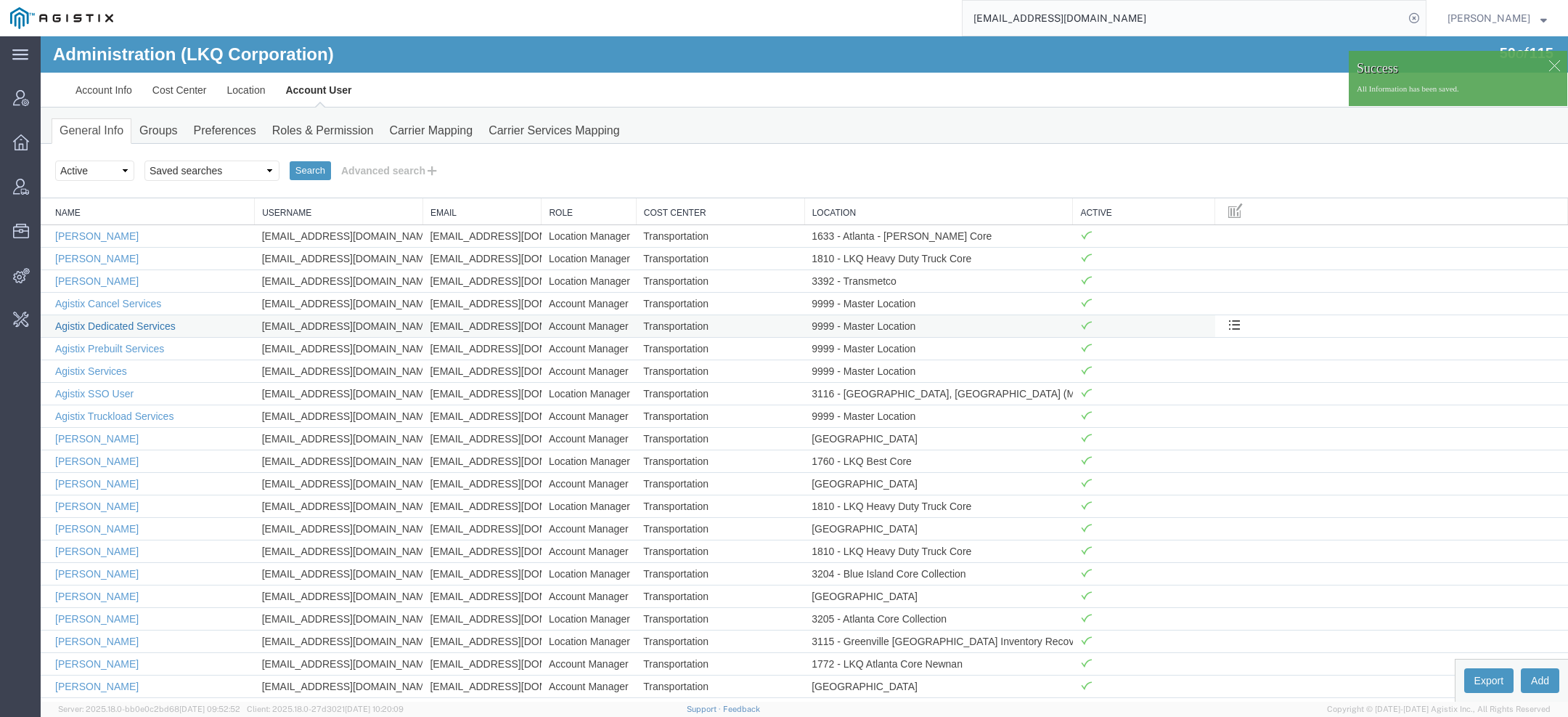
click at [150, 321] on link "Agistix Dedicated Services" at bounding box center [115, 326] width 120 height 11
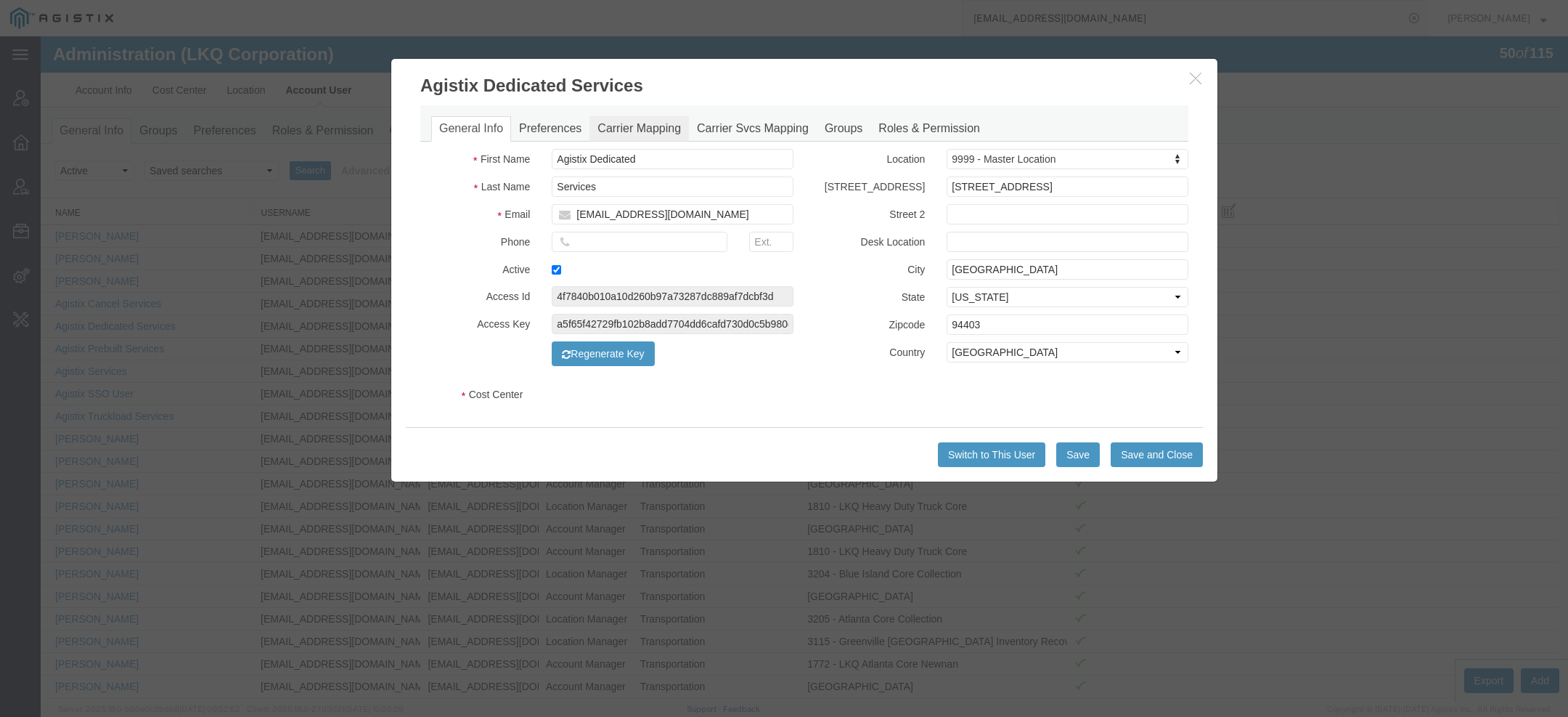
click at [649, 125] on link "Carrier Mapping" at bounding box center [639, 128] width 100 height 26
select select "COSTCENTER"
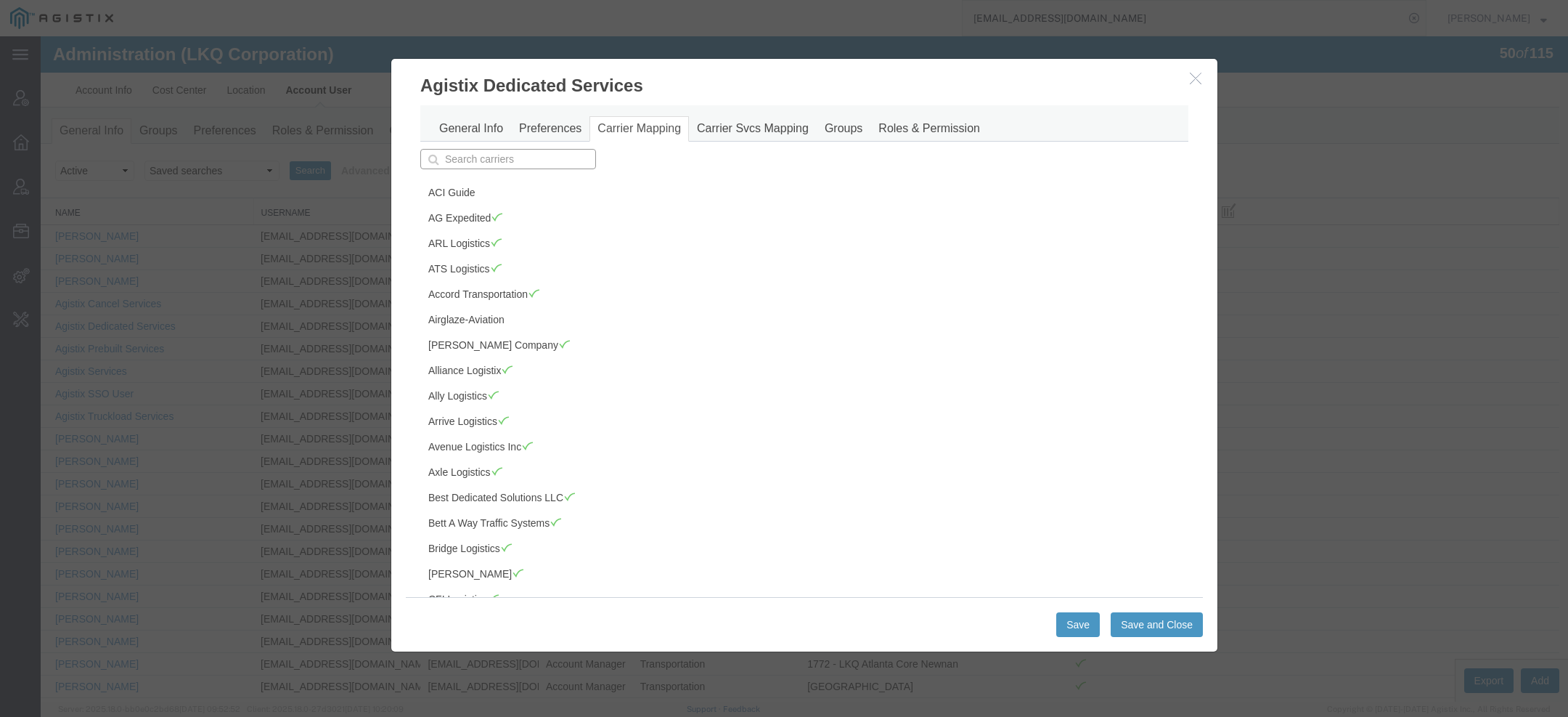
click at [501, 156] on input "text" at bounding box center [507, 158] width 175 height 20
type input "sa"
type input "sage Freight"
click at [503, 178] on p "Sage Freight" at bounding box center [507, 181] width 157 height 11
type input "Sage Freight"
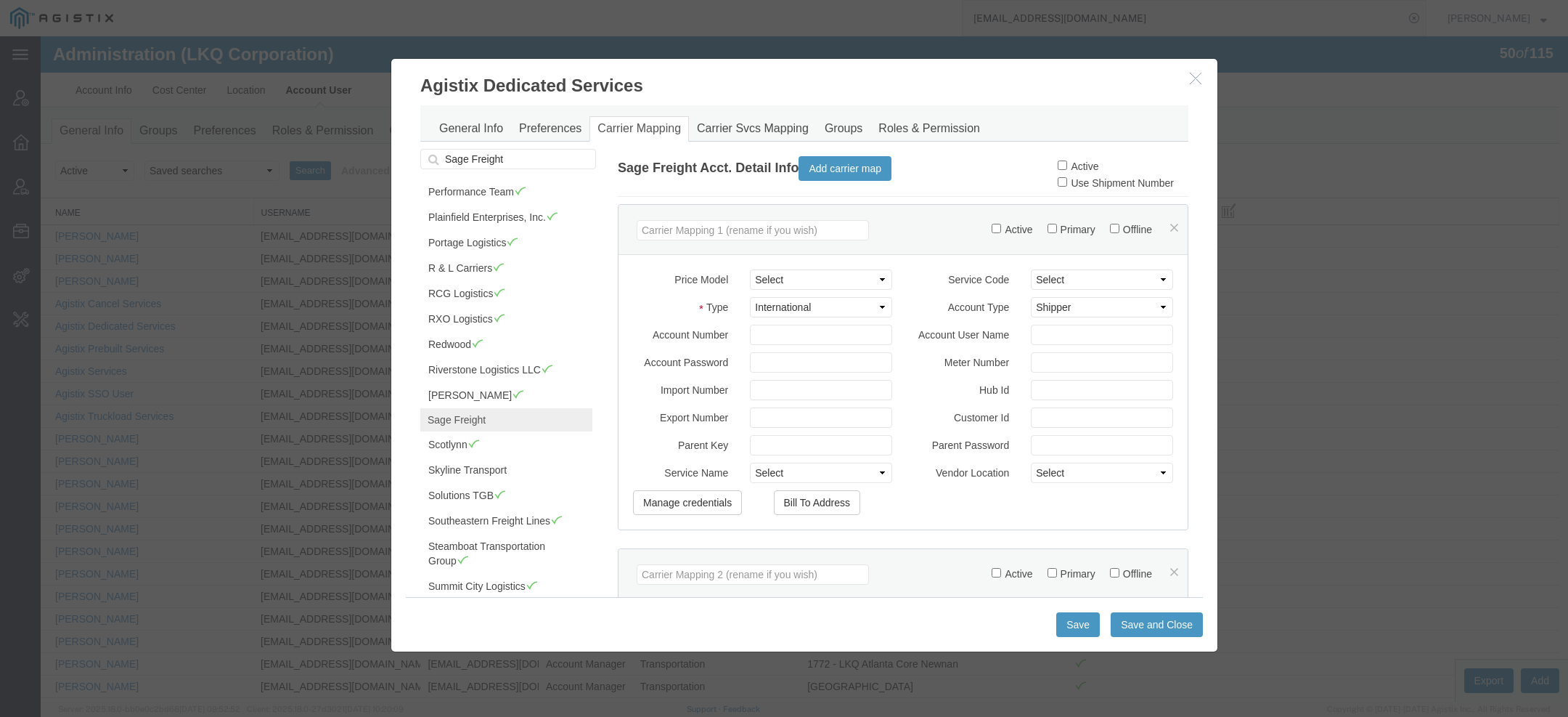
click at [1077, 166] on label "Active" at bounding box center [1078, 166] width 41 height 11
click at [1067, 166] on input "Active" at bounding box center [1062, 165] width 9 height 9
checkbox input "true"
click at [1116, 618] on button "Save and Close" at bounding box center [1156, 624] width 92 height 25
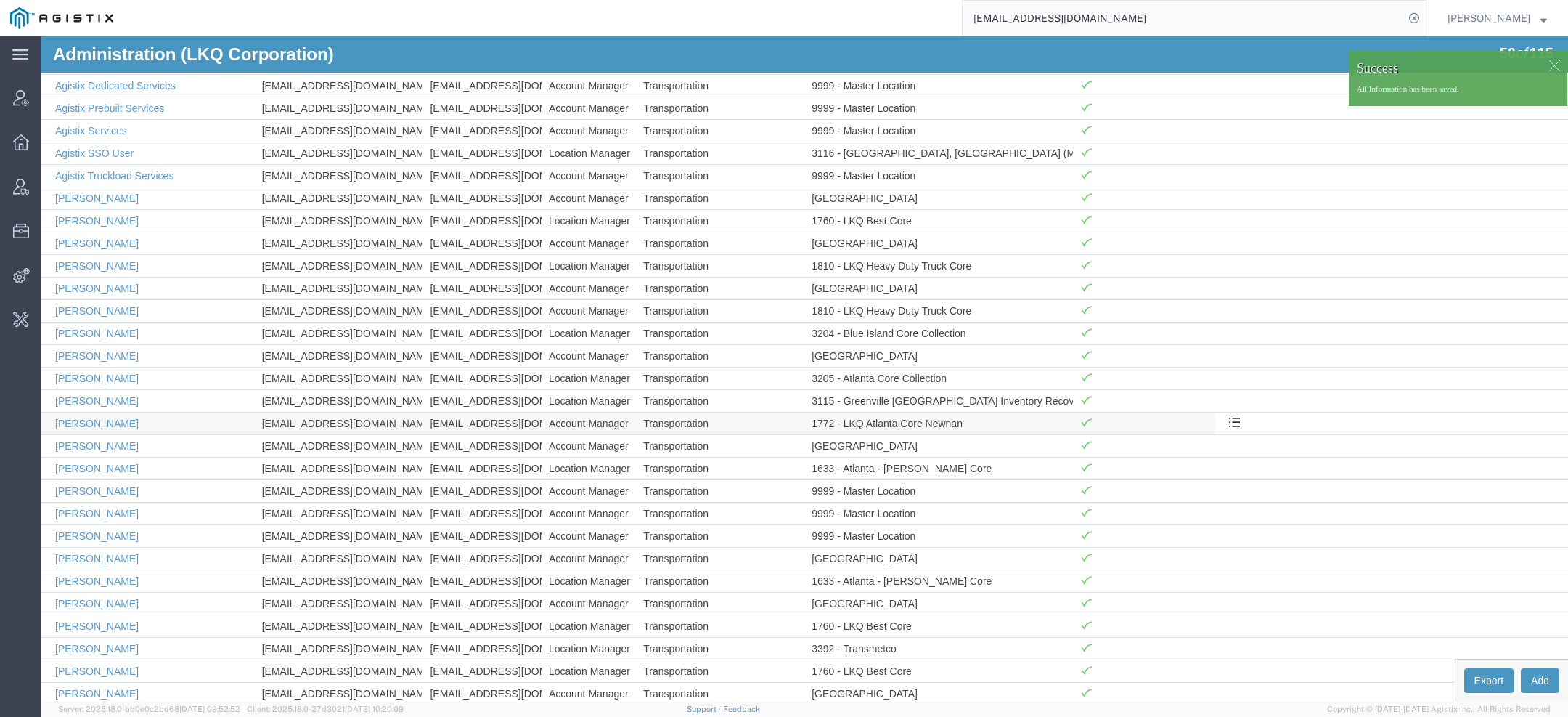
scroll to position [250, 0]
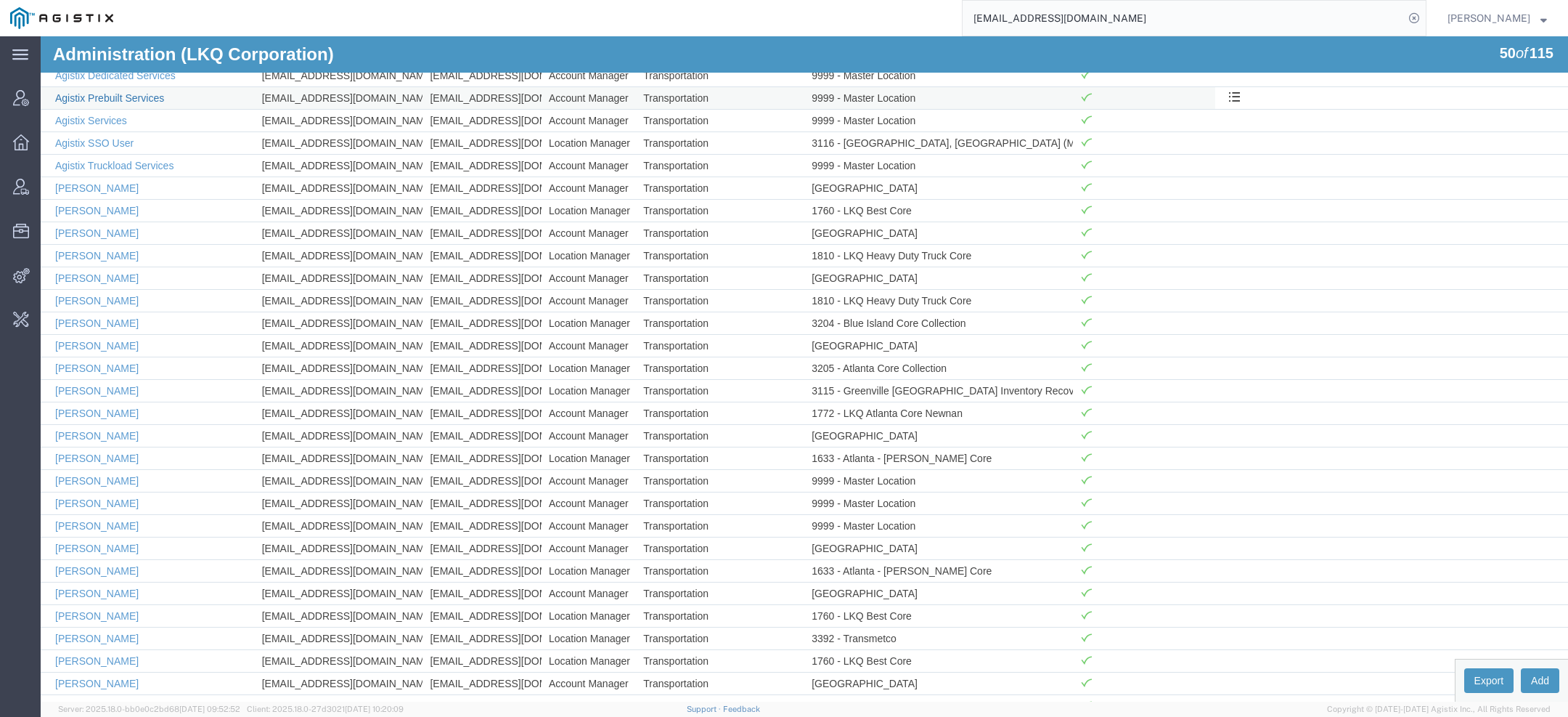
click at [120, 94] on link "Agistix Prebuilt Services" at bounding box center [109, 98] width 109 height 11
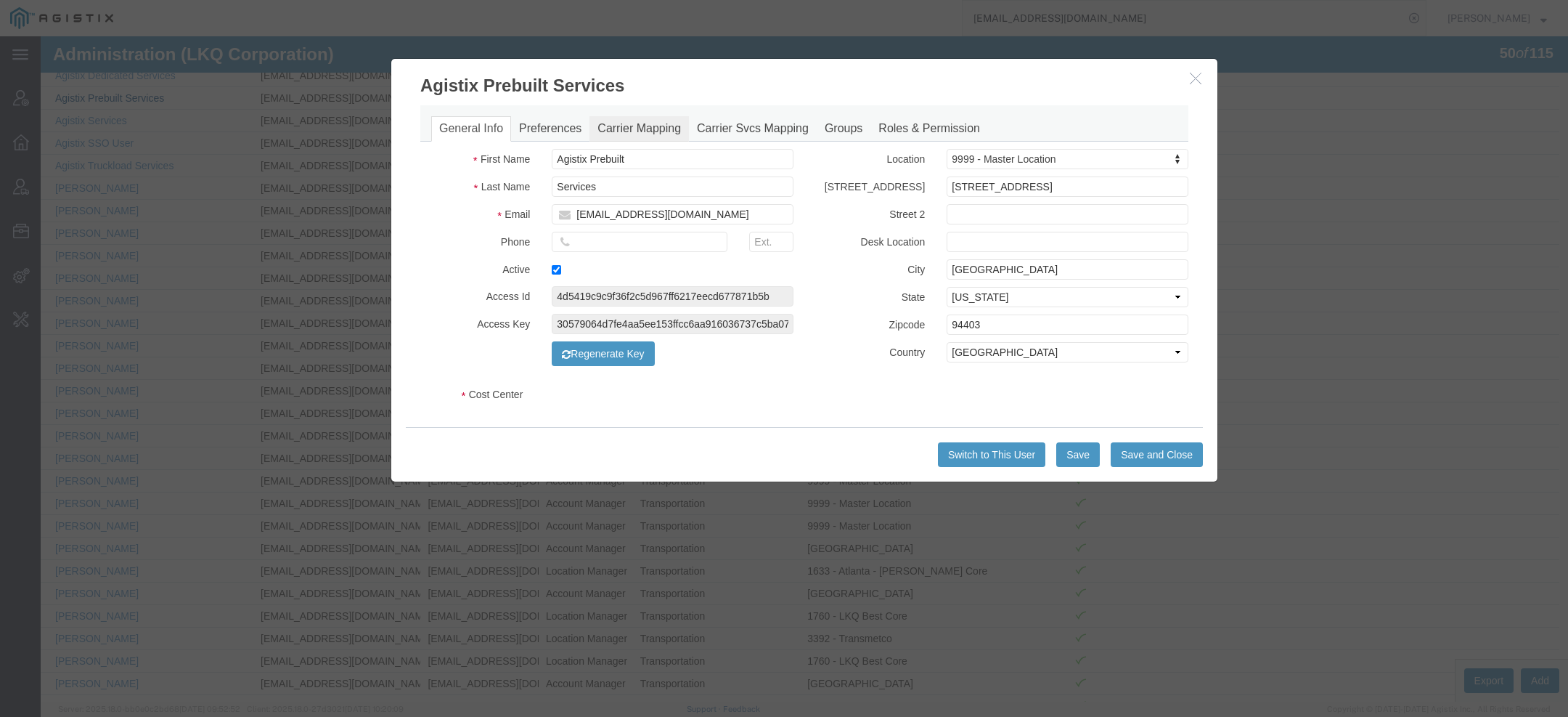
select select "COSTCENTER"
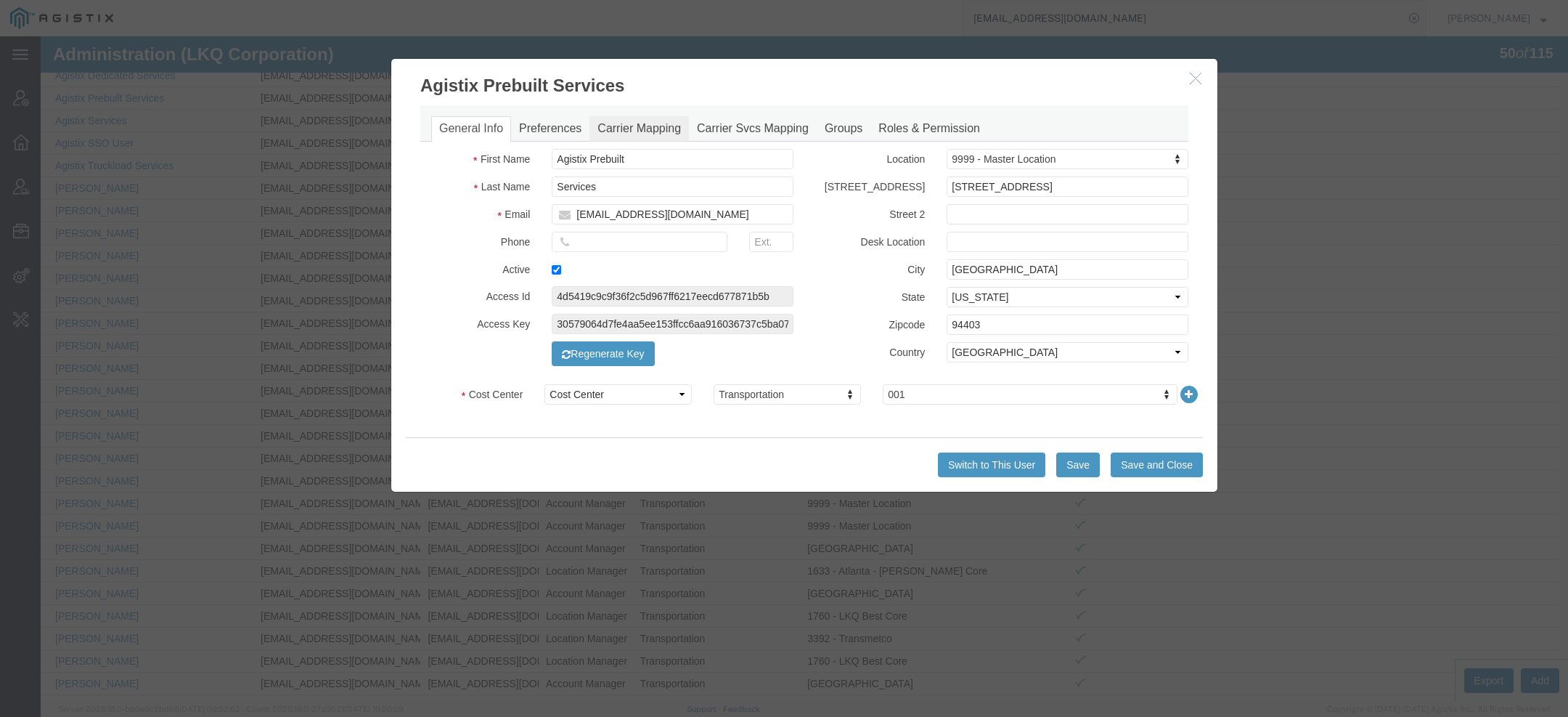
click at [631, 132] on link "Carrier Mapping" at bounding box center [639, 128] width 100 height 26
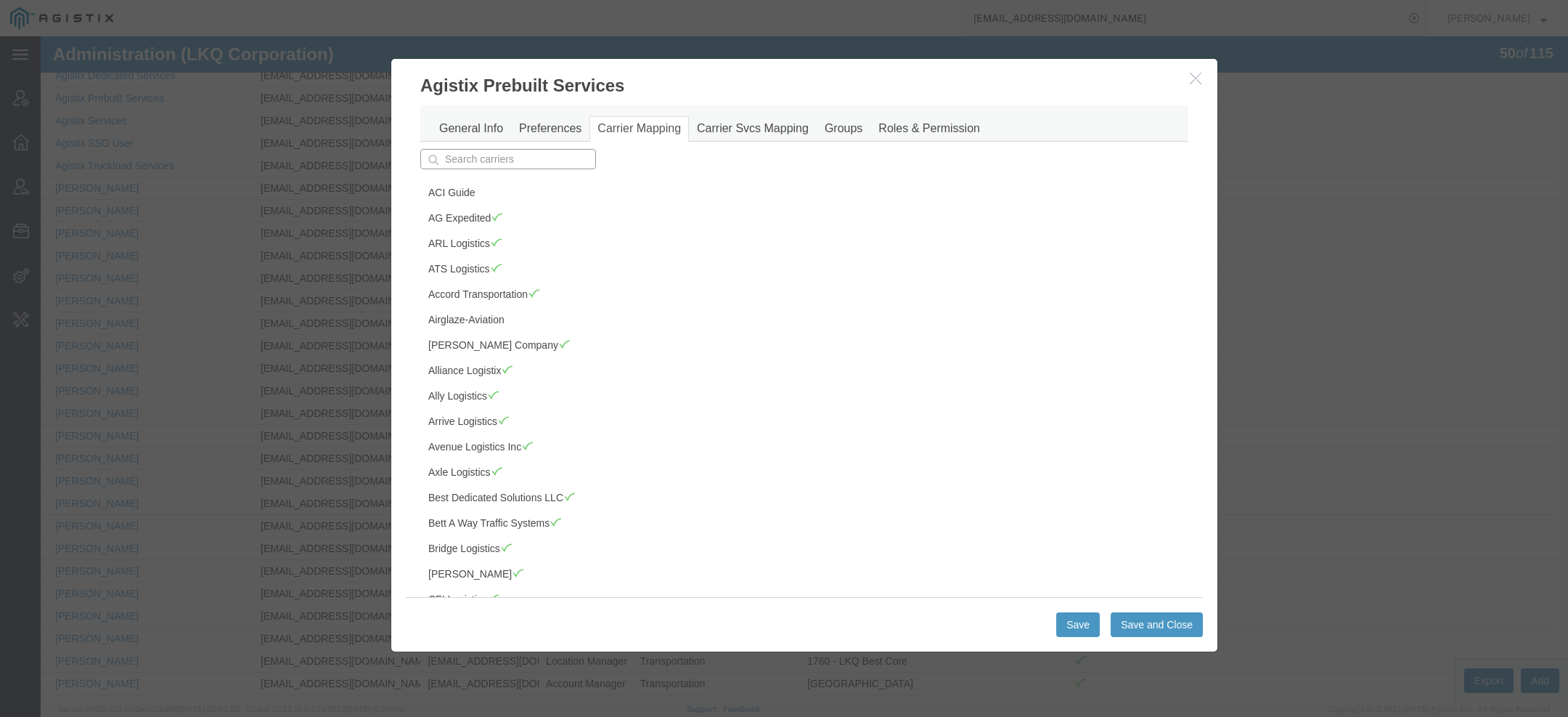
click at [475, 156] on input "text" at bounding box center [507, 158] width 175 height 20
type input "sa"
type input "sage Freight"
click at [490, 181] on p "Sage Freight" at bounding box center [507, 181] width 157 height 11
type input "Sage Freight"
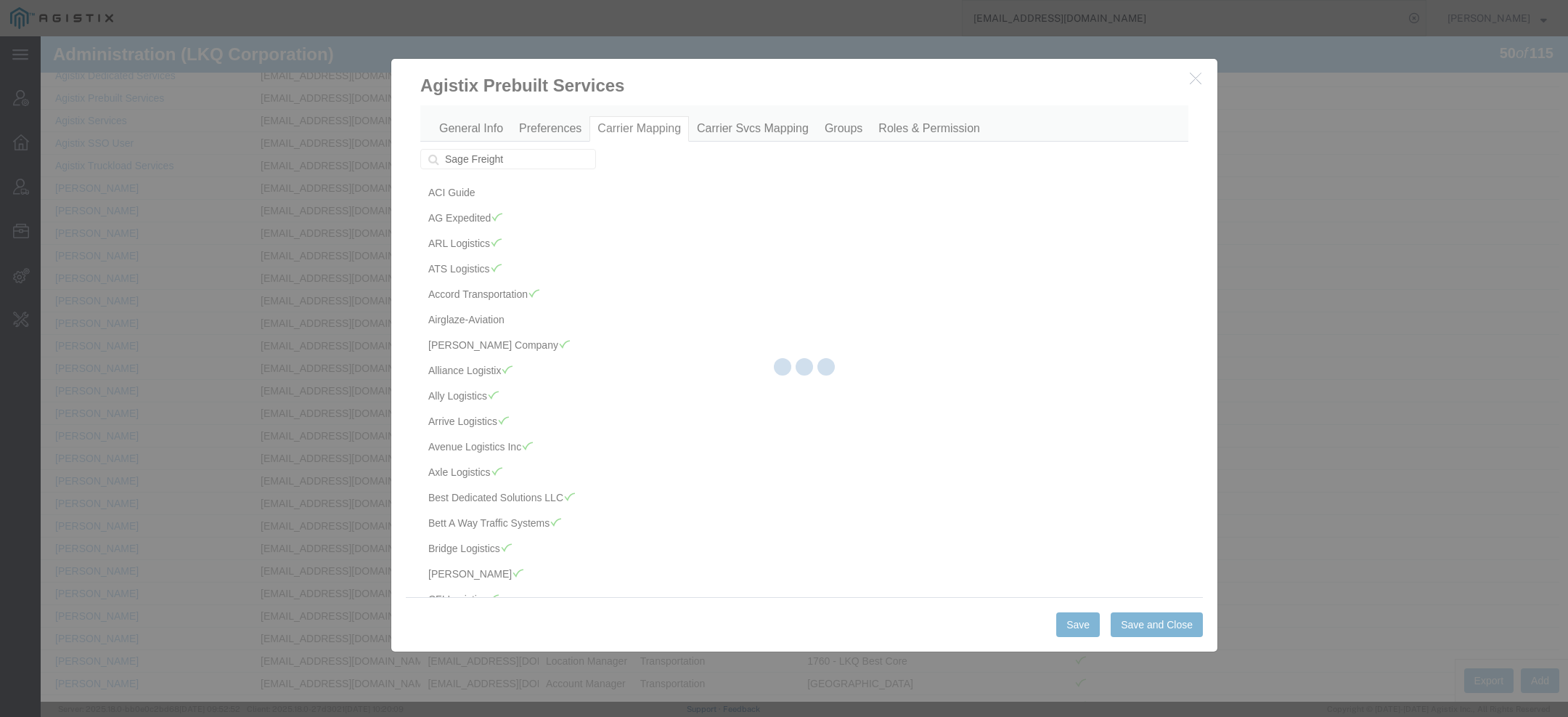
scroll to position [1554, 0]
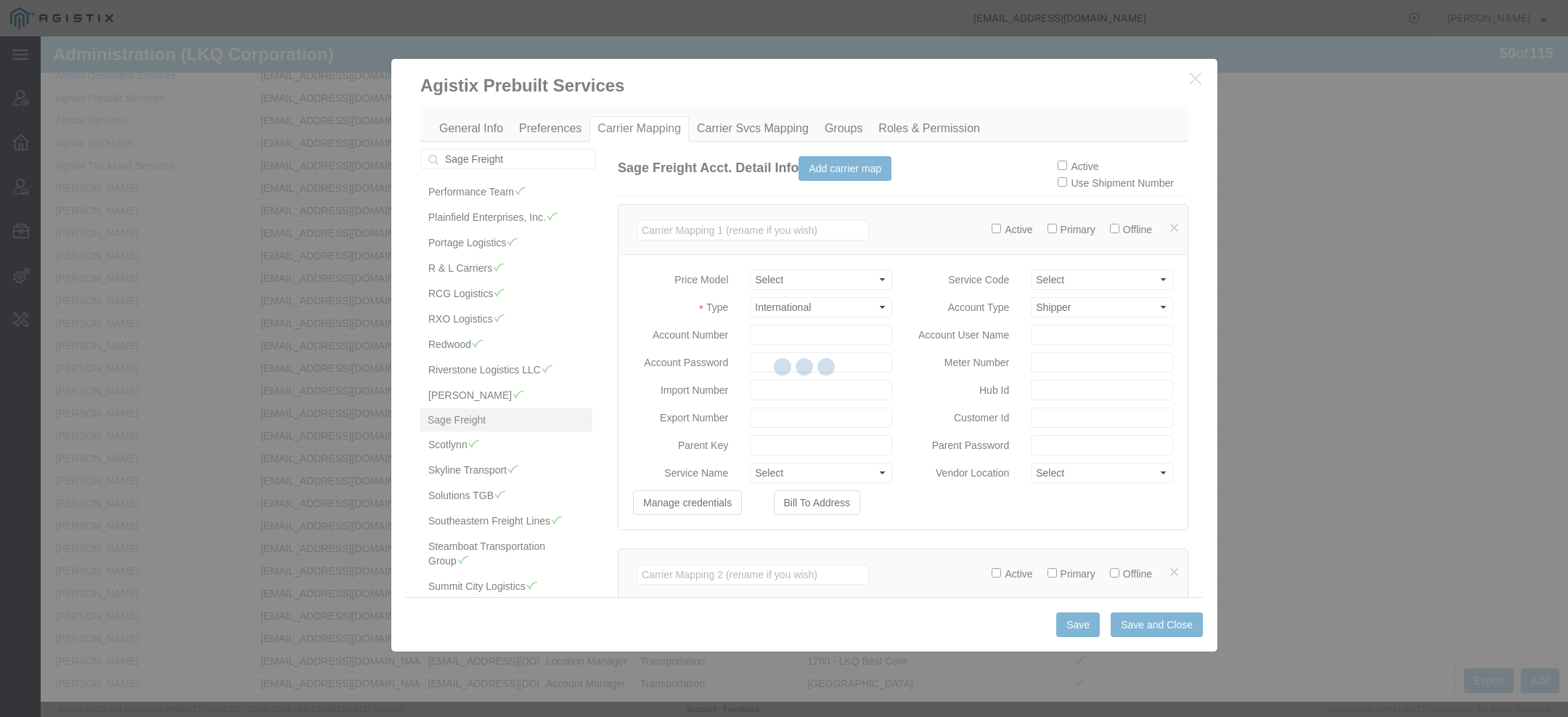
click at [1075, 168] on div at bounding box center [804, 368] width 1528 height 665
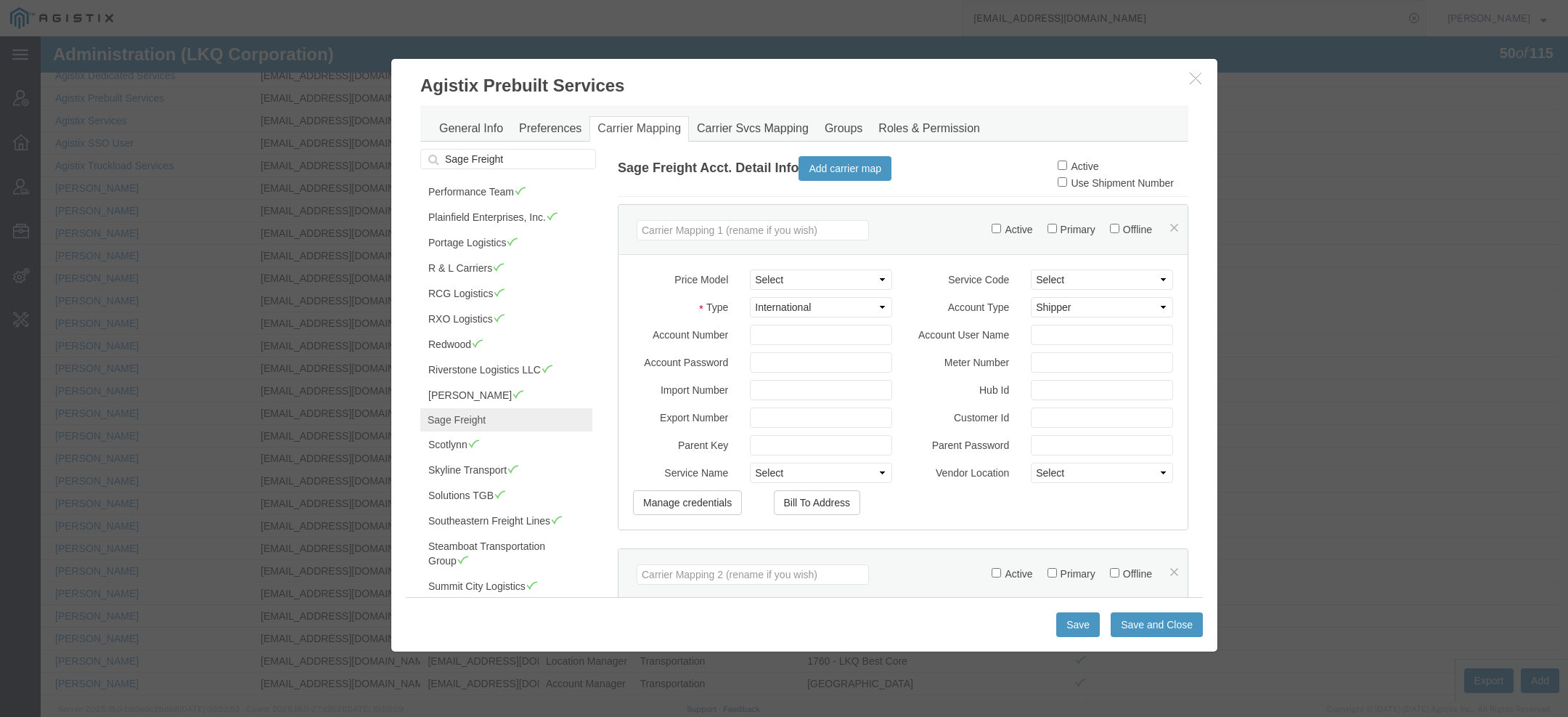
click at [1075, 167] on label "Active" at bounding box center [1078, 166] width 41 height 11
click at [1067, 167] on input "Active" at bounding box center [1062, 165] width 9 height 9
checkbox input "true"
click at [1159, 616] on button "Save and Close" at bounding box center [1156, 624] width 92 height 25
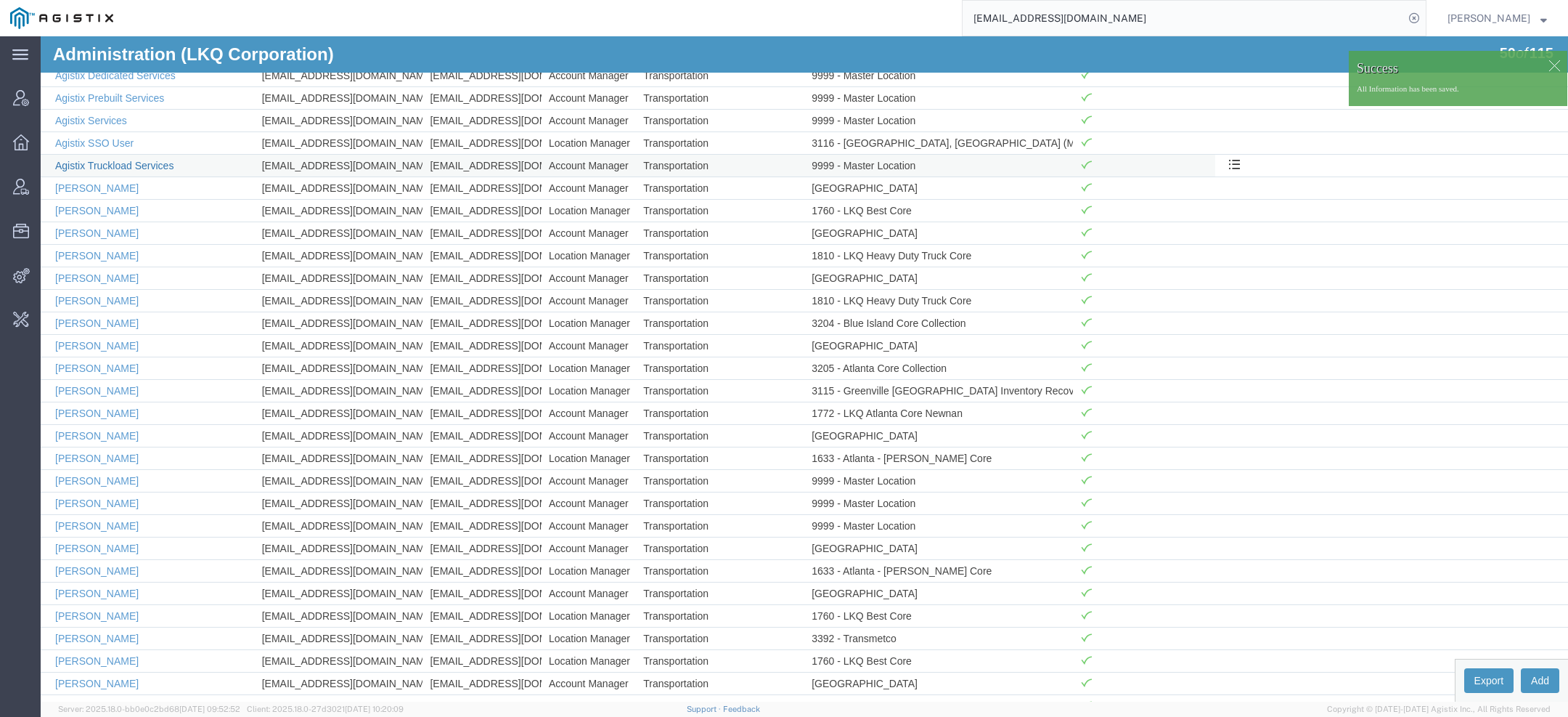
click at [105, 159] on link "Agistix Truckload Services" at bounding box center [114, 165] width 119 height 11
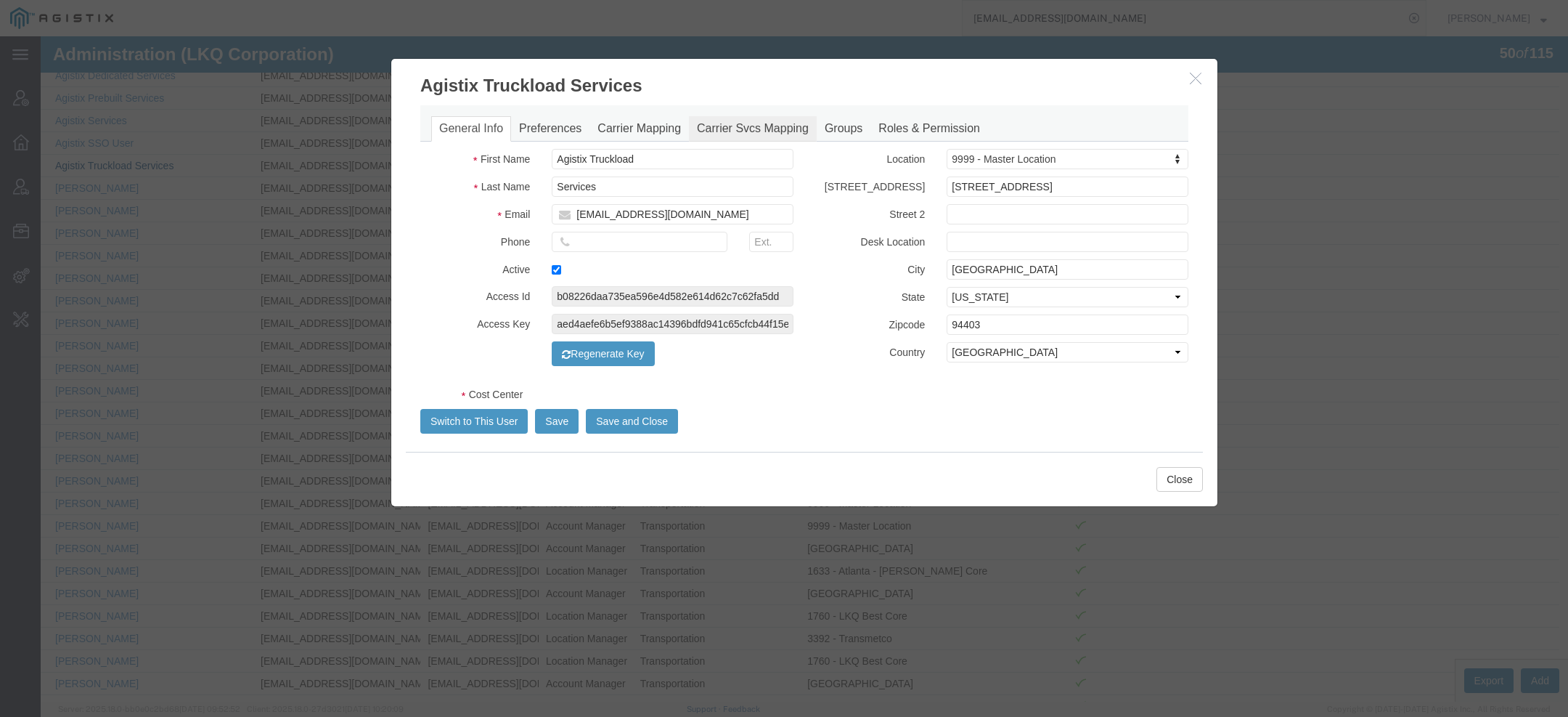
select select "COSTCENTER"
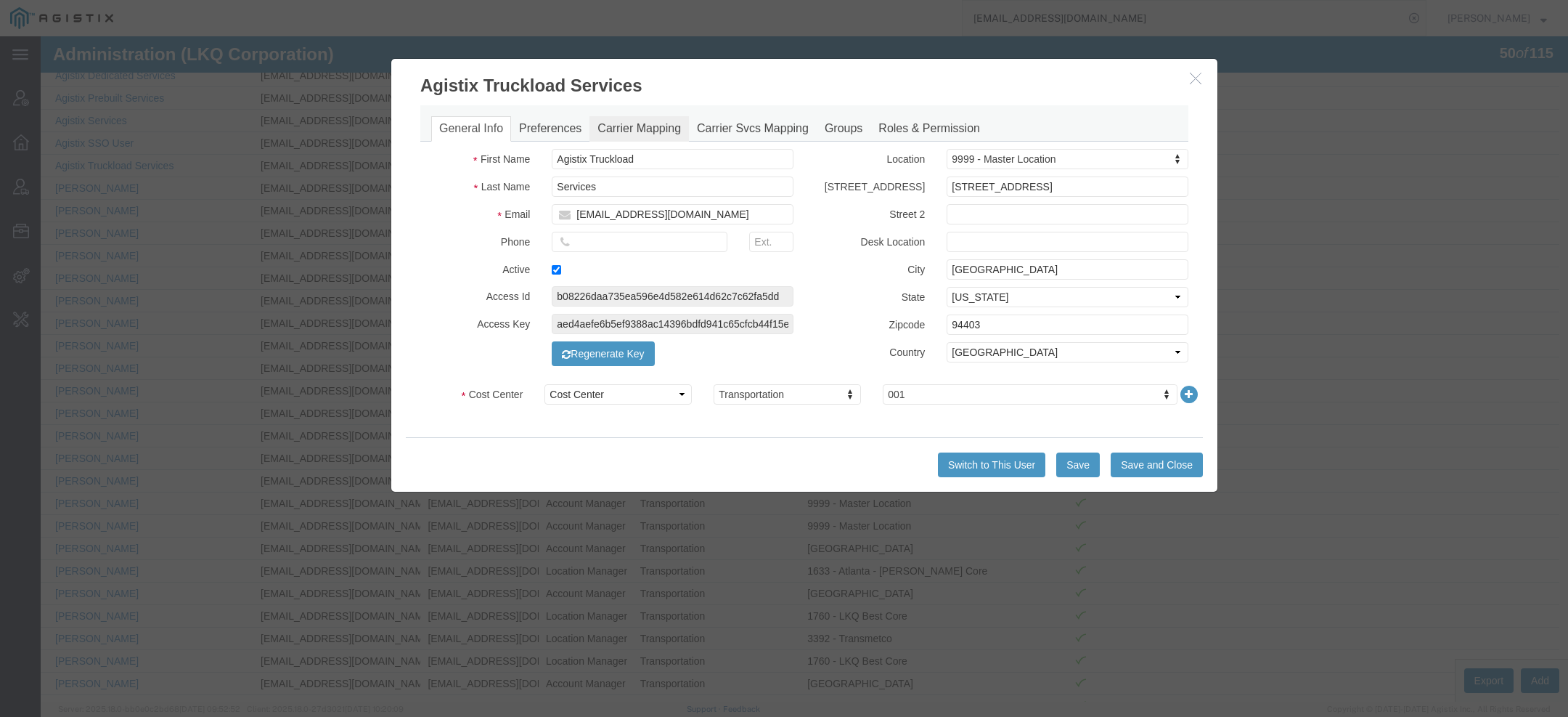
click at [655, 135] on link "Carrier Mapping" at bounding box center [639, 128] width 100 height 26
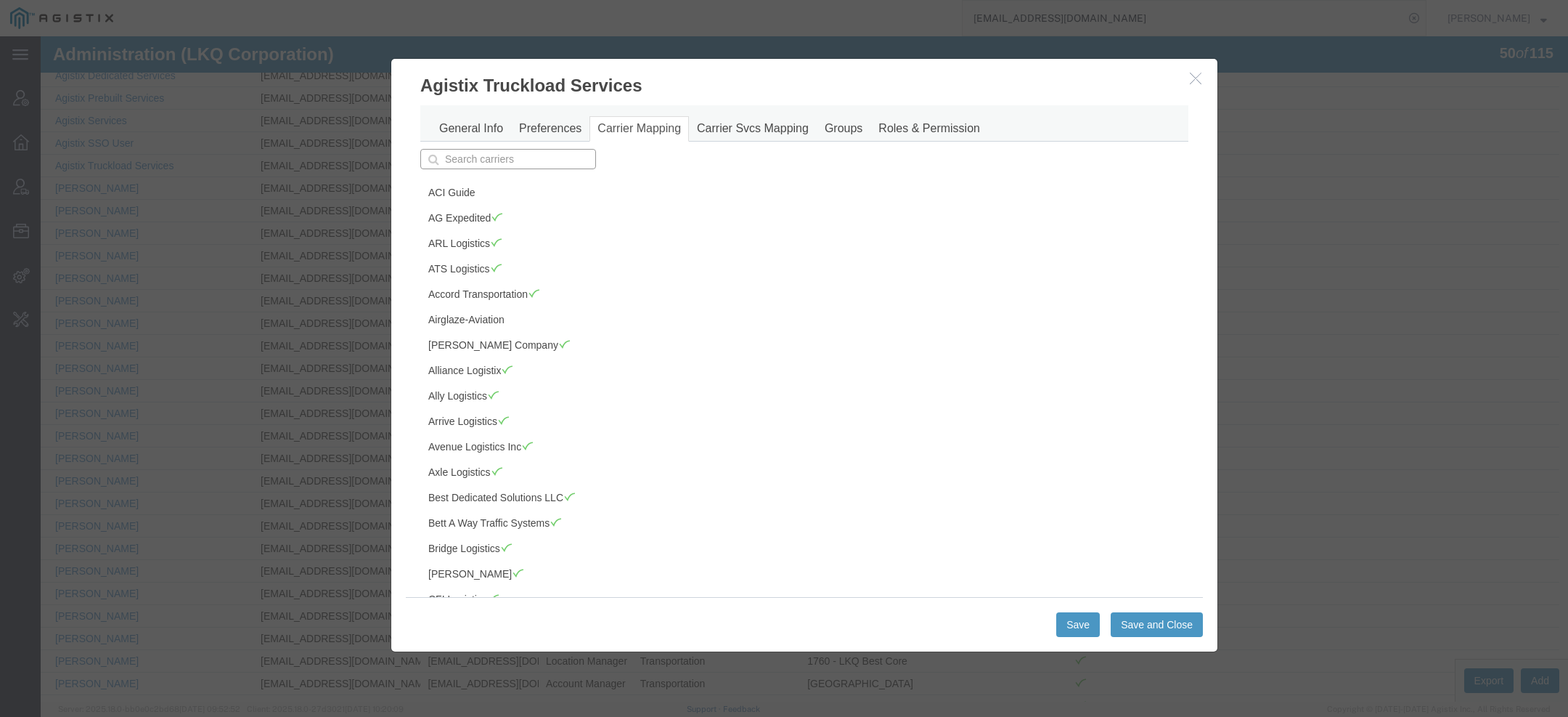
click at [488, 157] on input "text" at bounding box center [507, 158] width 175 height 20
type input "sa"
type input "sage Freight"
click at [490, 179] on p "Sage Freight" at bounding box center [507, 181] width 157 height 11
type input "Sage Freight"
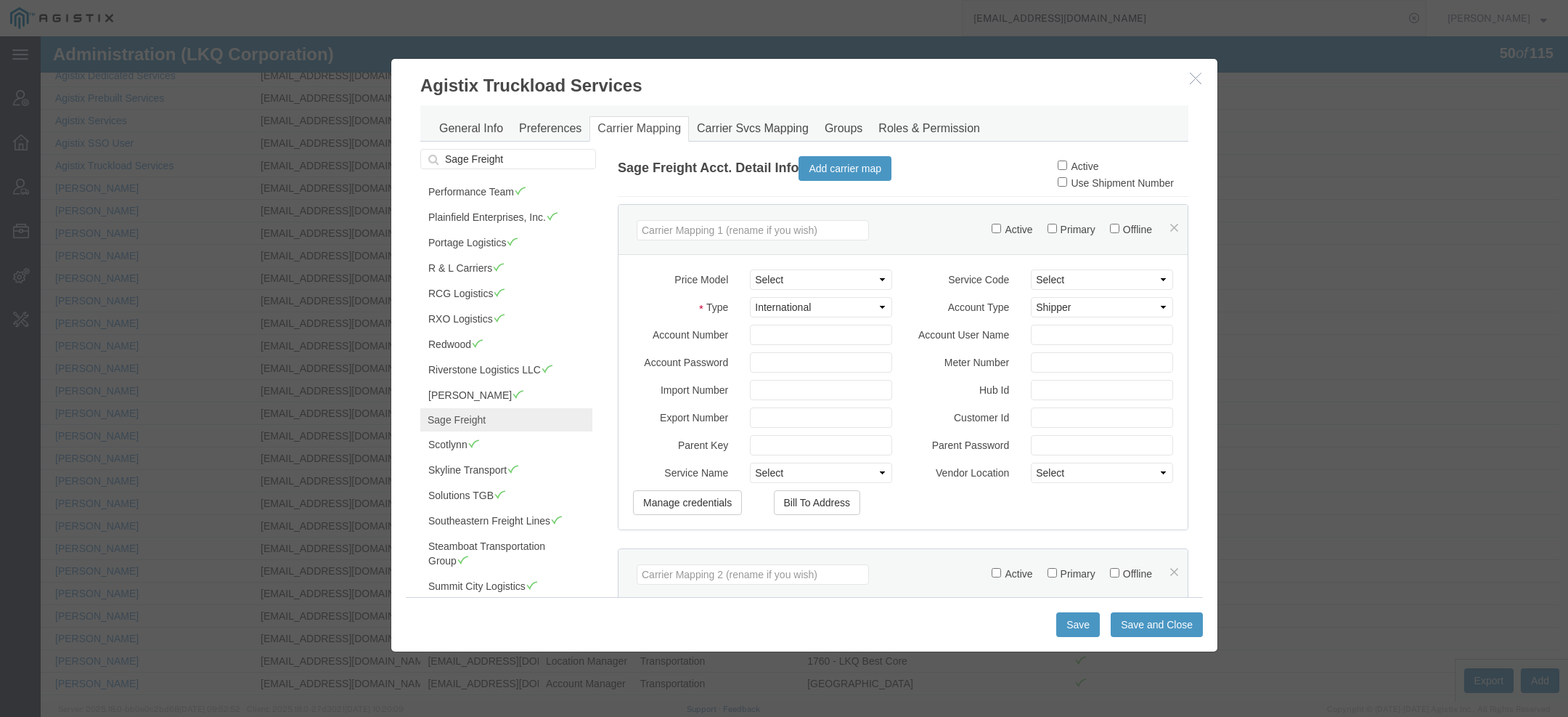
click at [1061, 169] on label "Active" at bounding box center [1078, 166] width 41 height 11
click at [1061, 169] on input "Active" at bounding box center [1062, 165] width 9 height 9
checkbox input "true"
click at [1138, 621] on button "Save and Close" at bounding box center [1156, 624] width 92 height 25
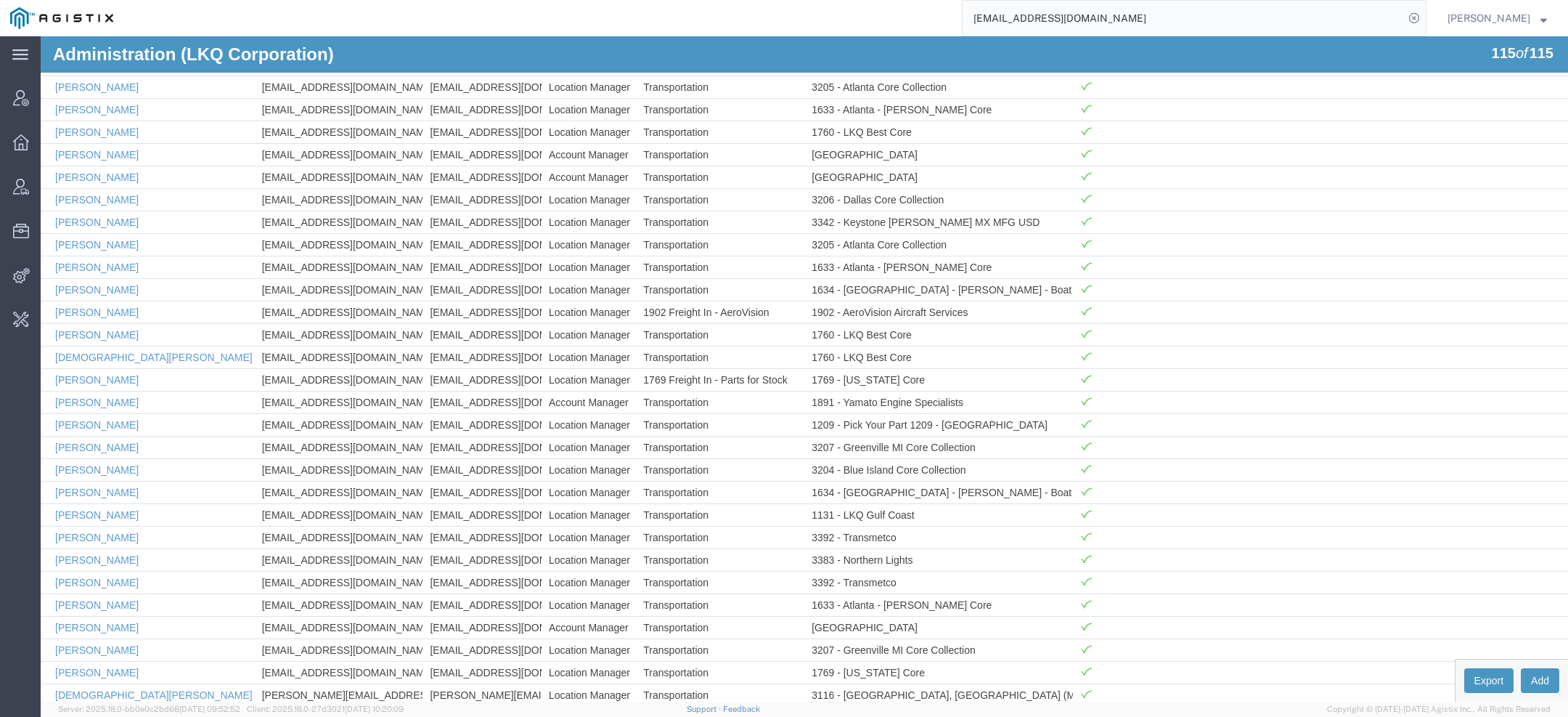
scroll to position [0, 0]
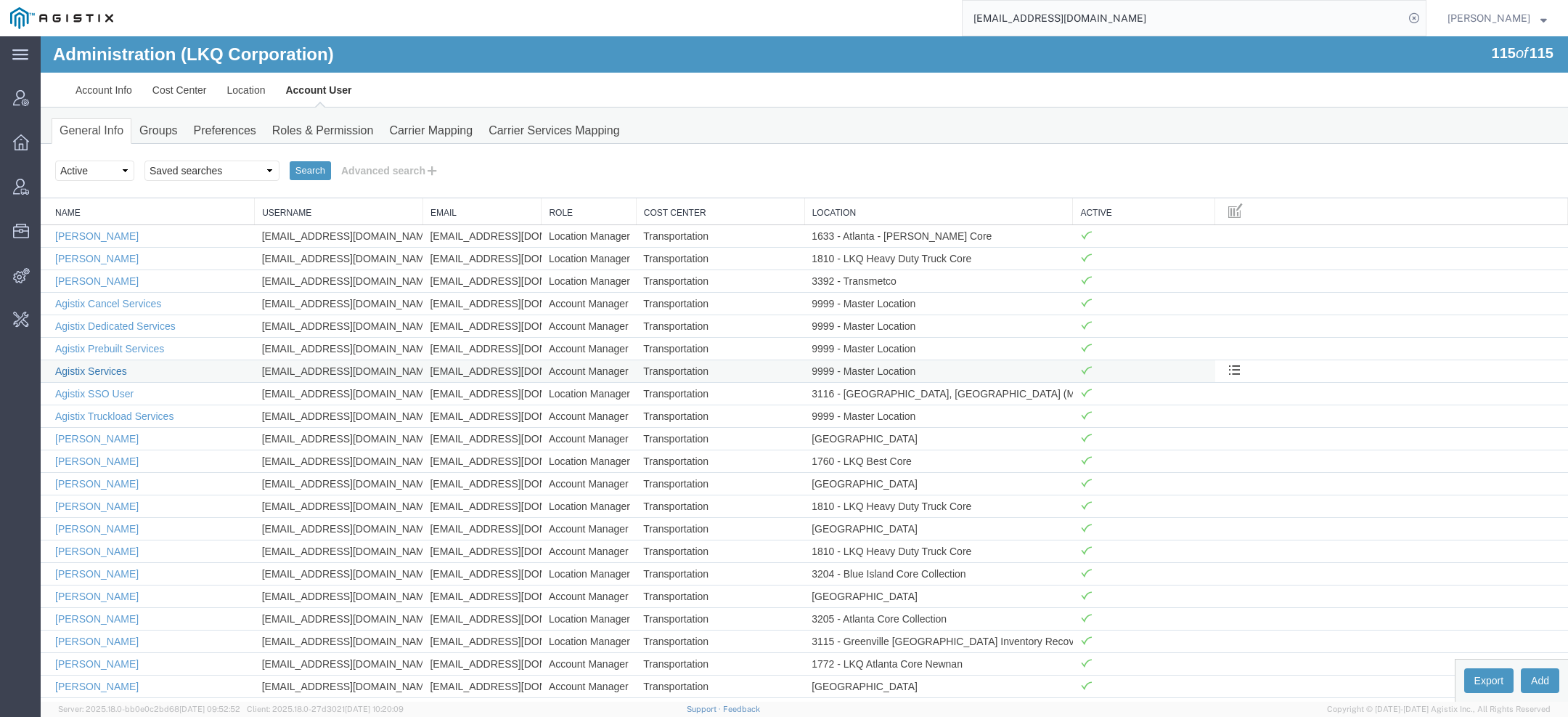
click at [117, 369] on link "Agistix Services" at bounding box center [91, 371] width 72 height 11
click at [41, 36] on div at bounding box center [41, 36] width 0 height 0
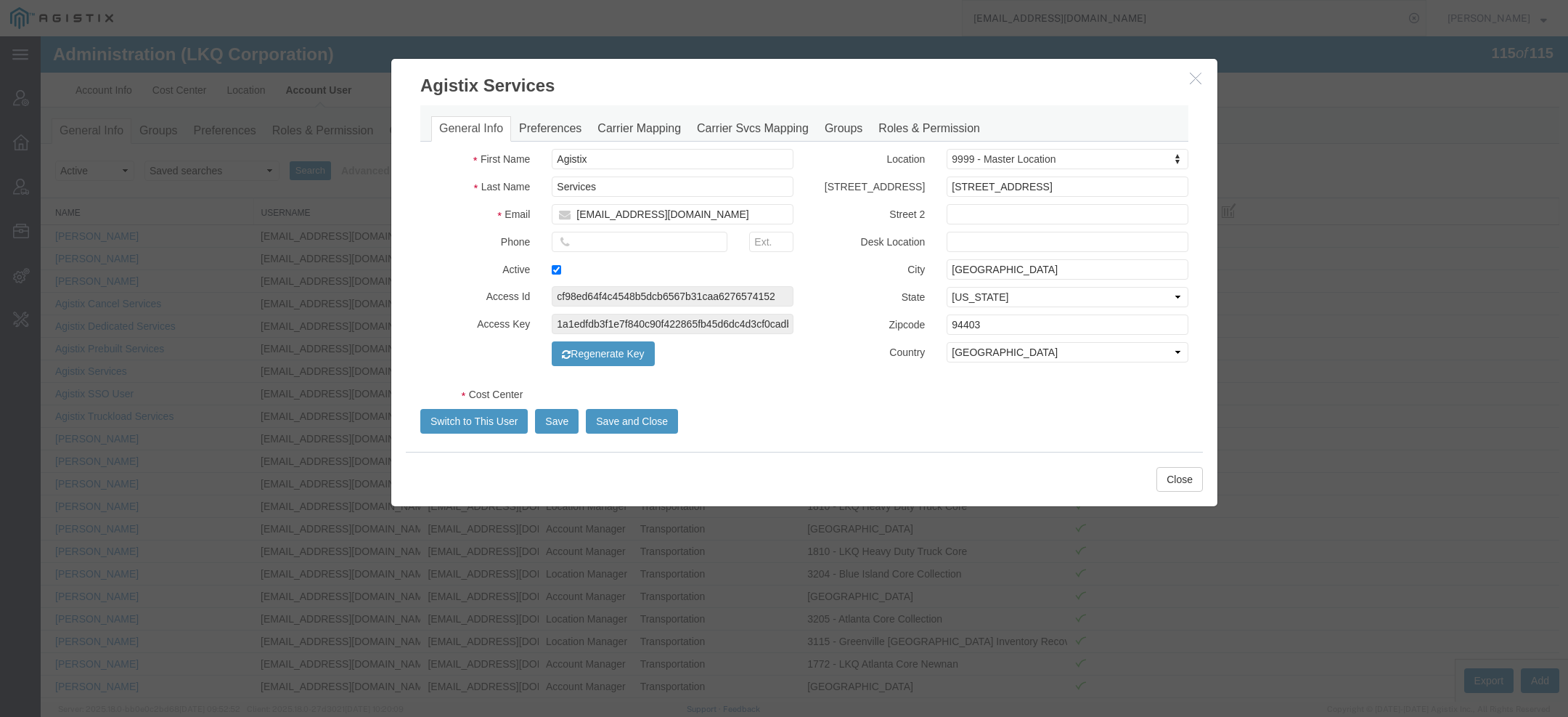
select select "COSTCENTER"
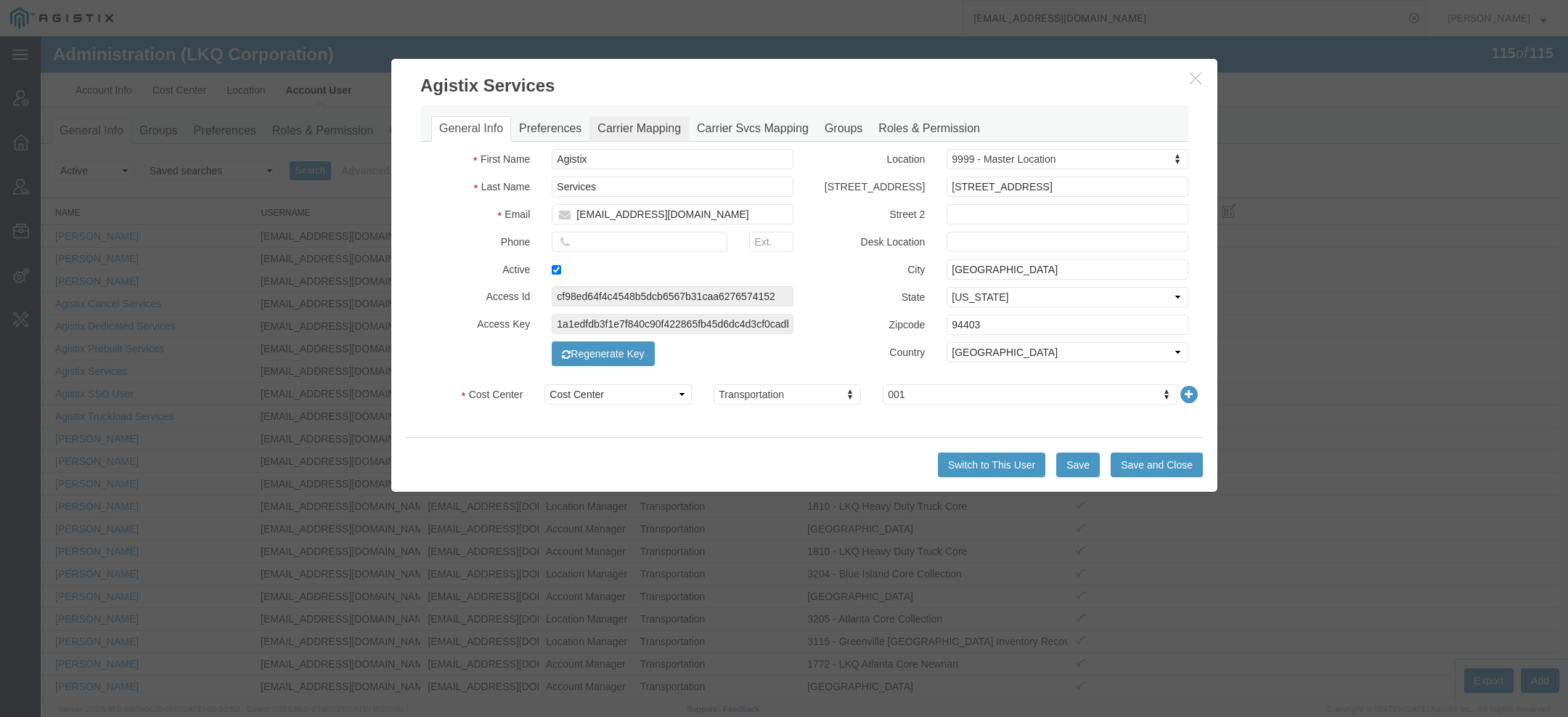
click at [636, 133] on link "Carrier Mapping" at bounding box center [639, 128] width 100 height 26
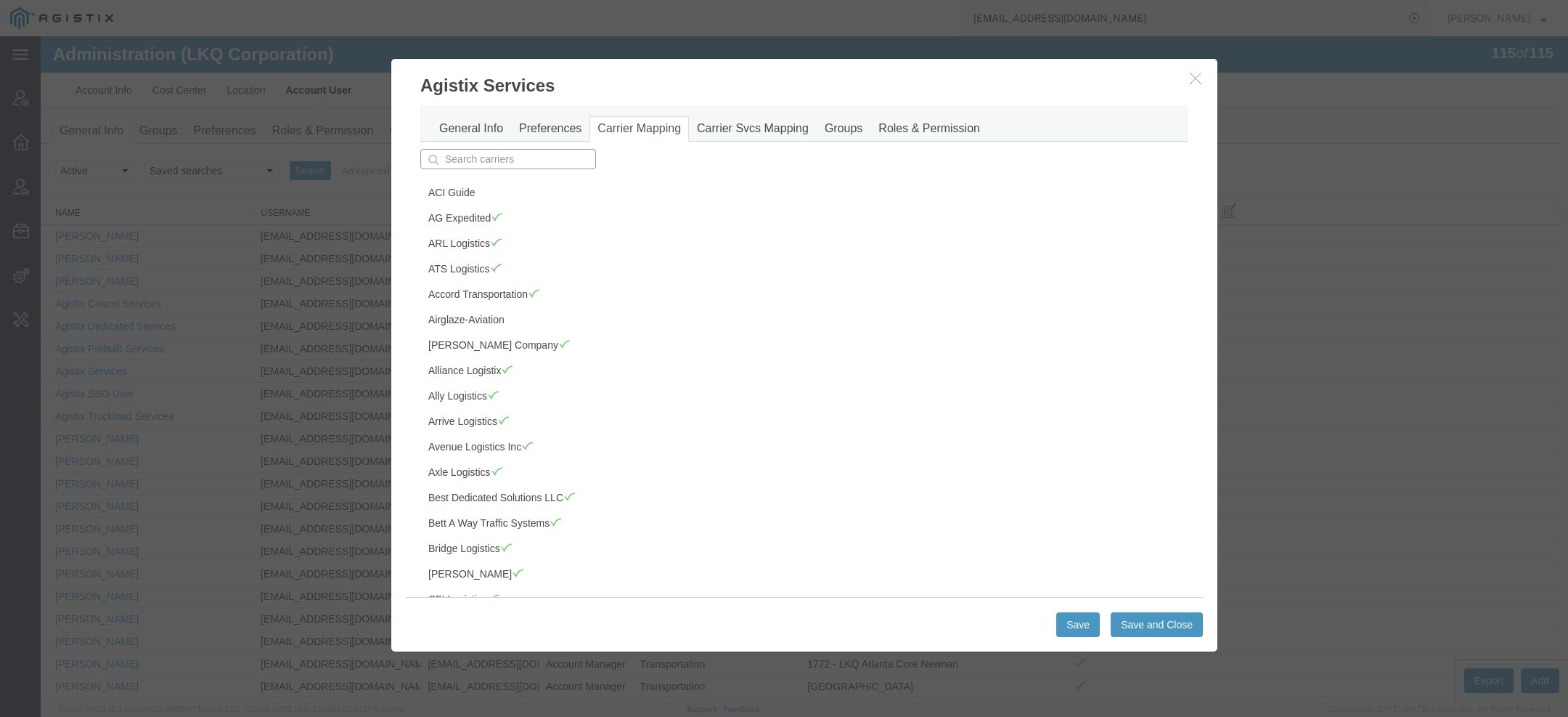
click at [522, 156] on input "text" at bounding box center [507, 158] width 175 height 20
type input "sa"
type input "sage Freight"
click at [525, 182] on p "Sage Freight" at bounding box center [507, 181] width 157 height 11
type input "Sage Freight"
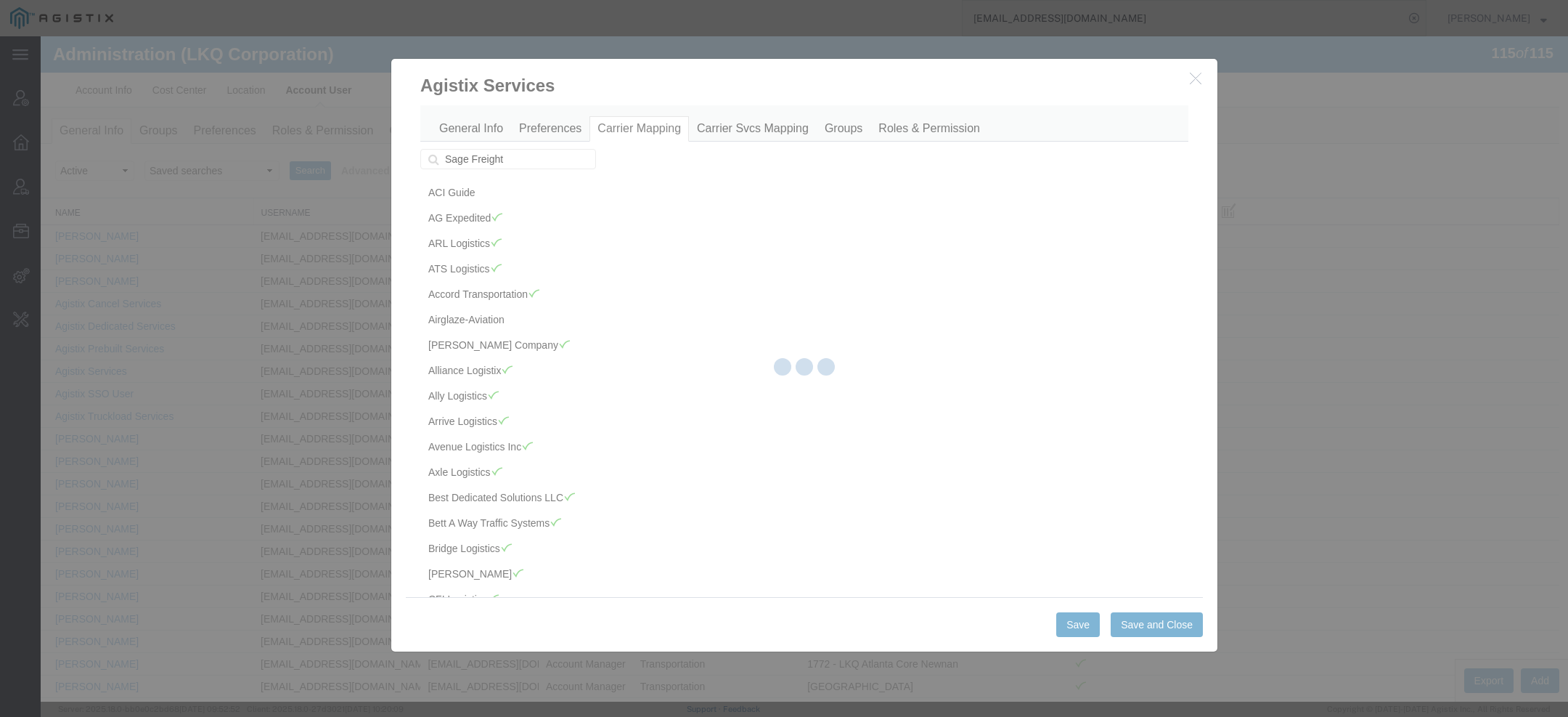
scroll to position [1554, 0]
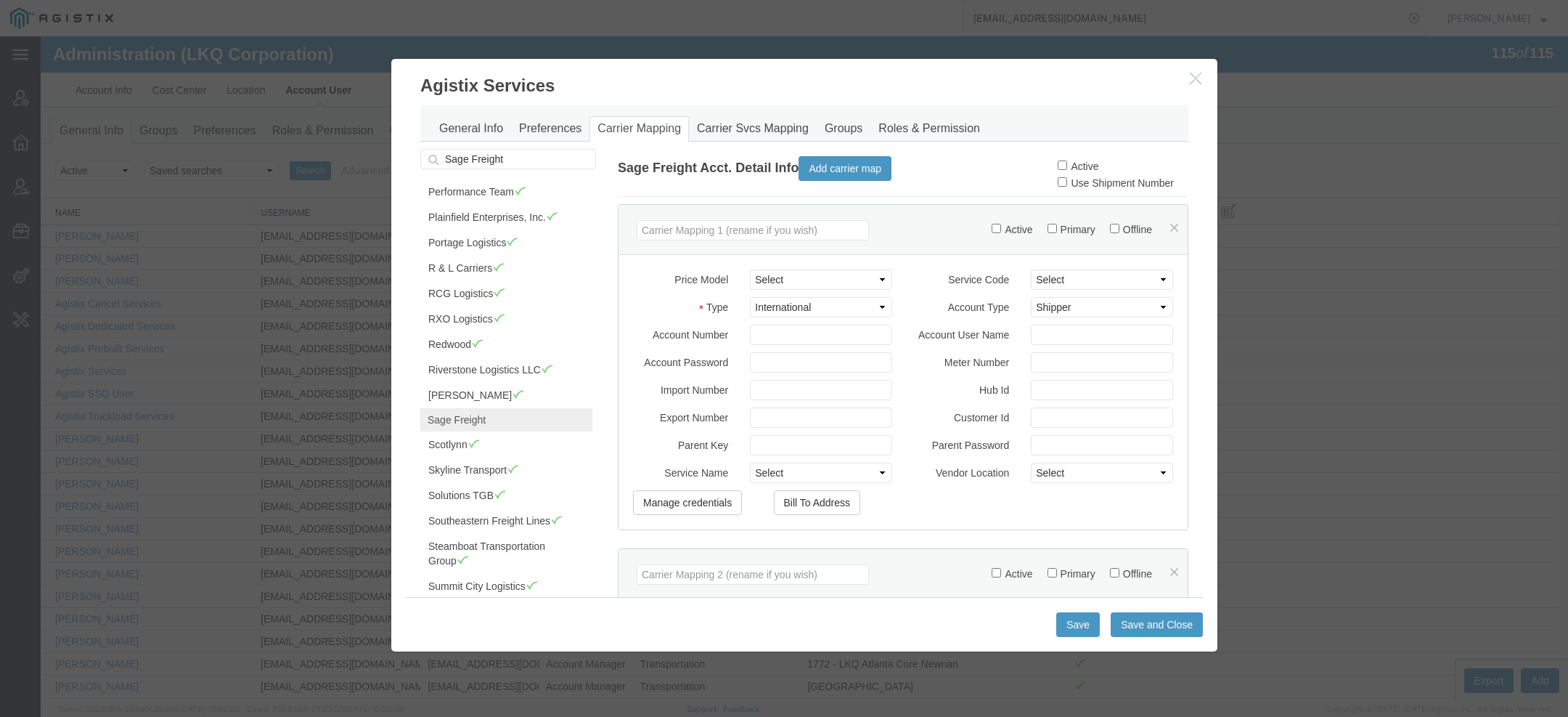
click at [1079, 167] on label "Active" at bounding box center [1078, 166] width 41 height 11
click at [1067, 167] on input "Active" at bounding box center [1062, 165] width 9 height 9
checkbox input "true"
click at [1147, 626] on button "Save and Close" at bounding box center [1156, 624] width 92 height 25
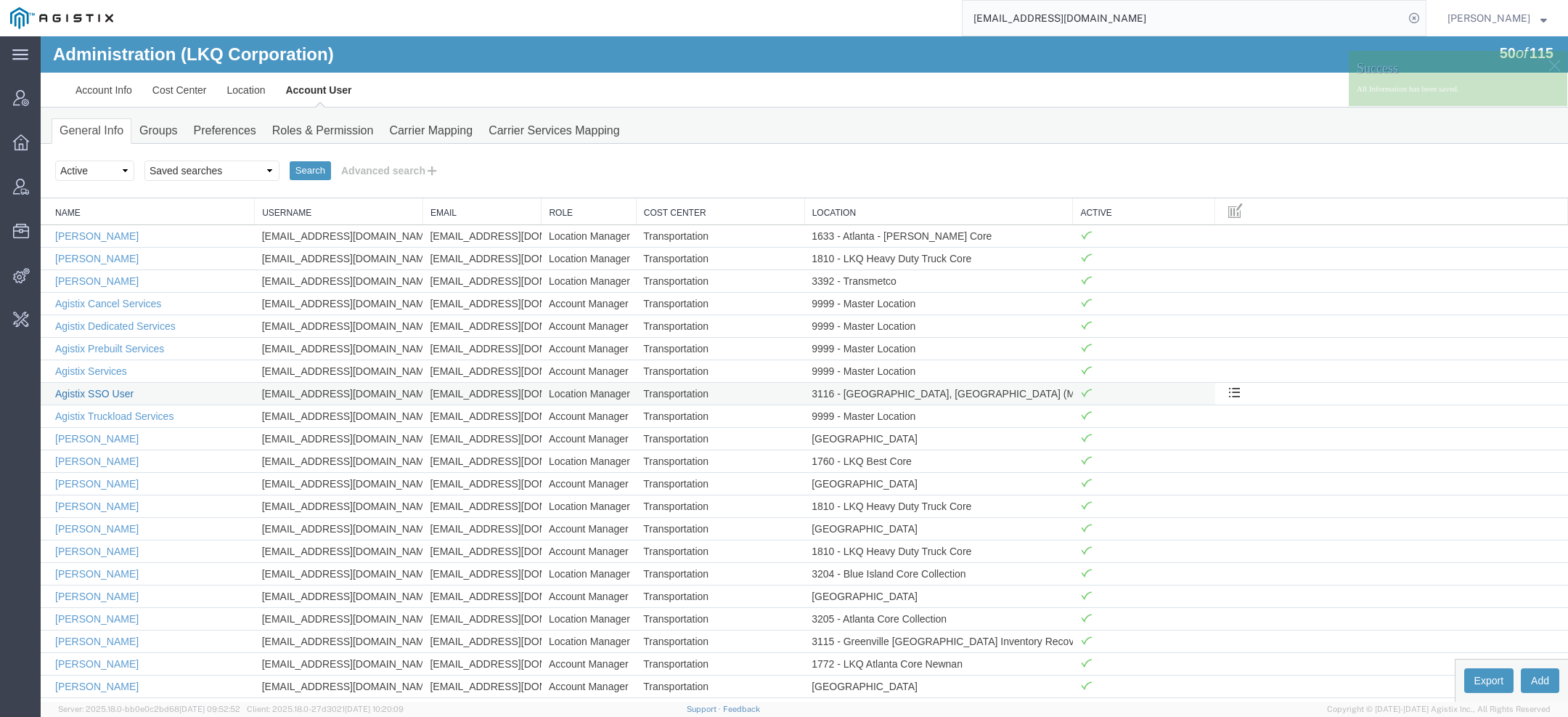
click at [118, 392] on link "Agistix SSO User" at bounding box center [94, 394] width 79 height 11
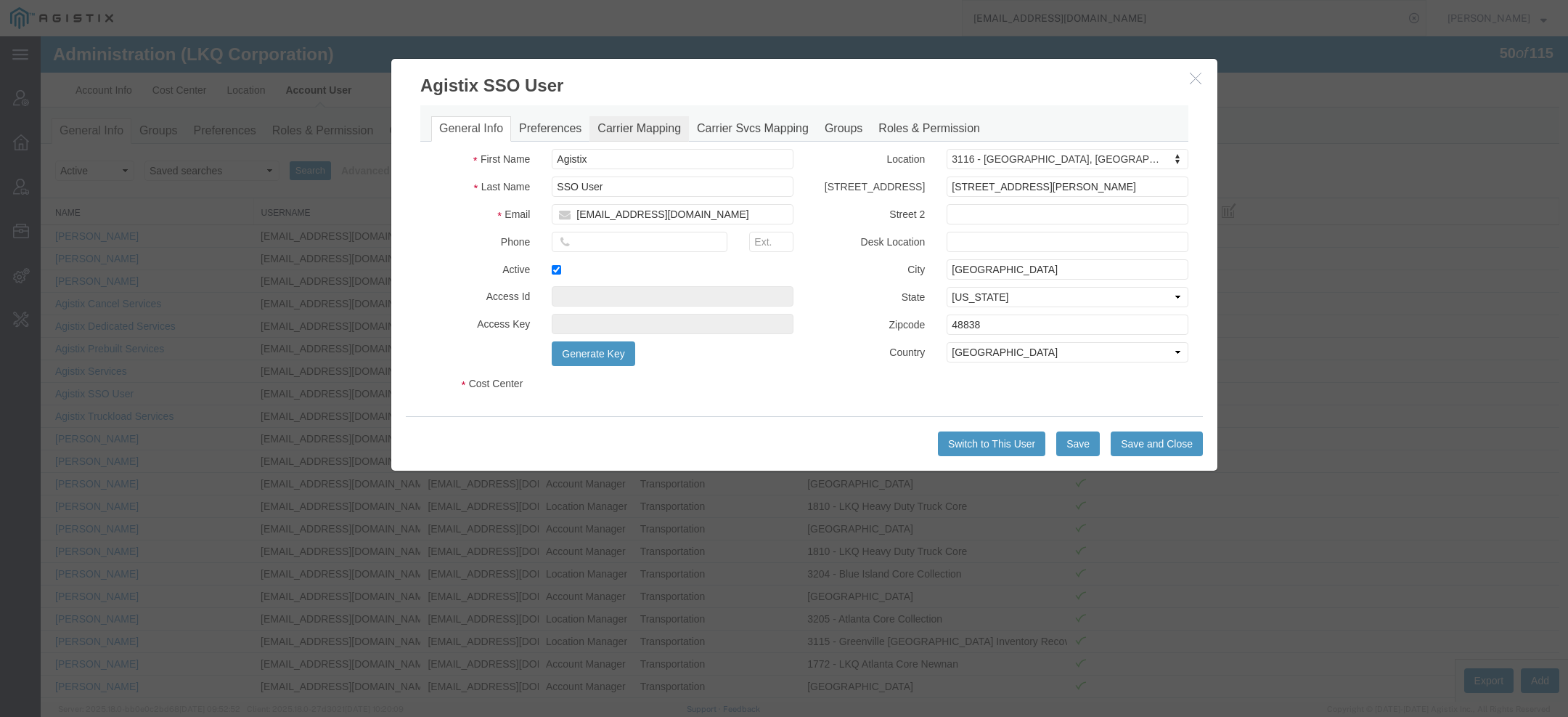
select select "COSTCENTER"
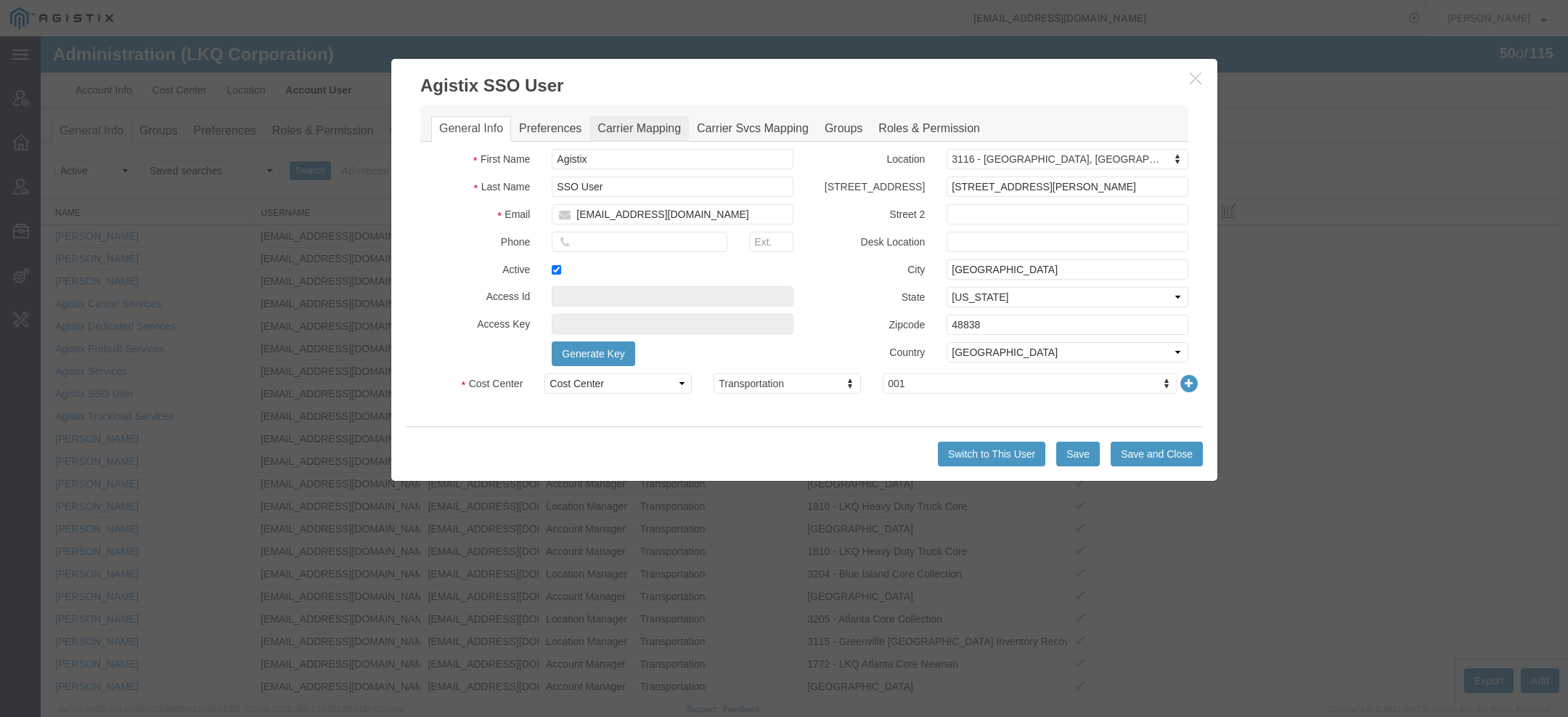
click at [645, 125] on link "Carrier Mapping" at bounding box center [639, 128] width 100 height 26
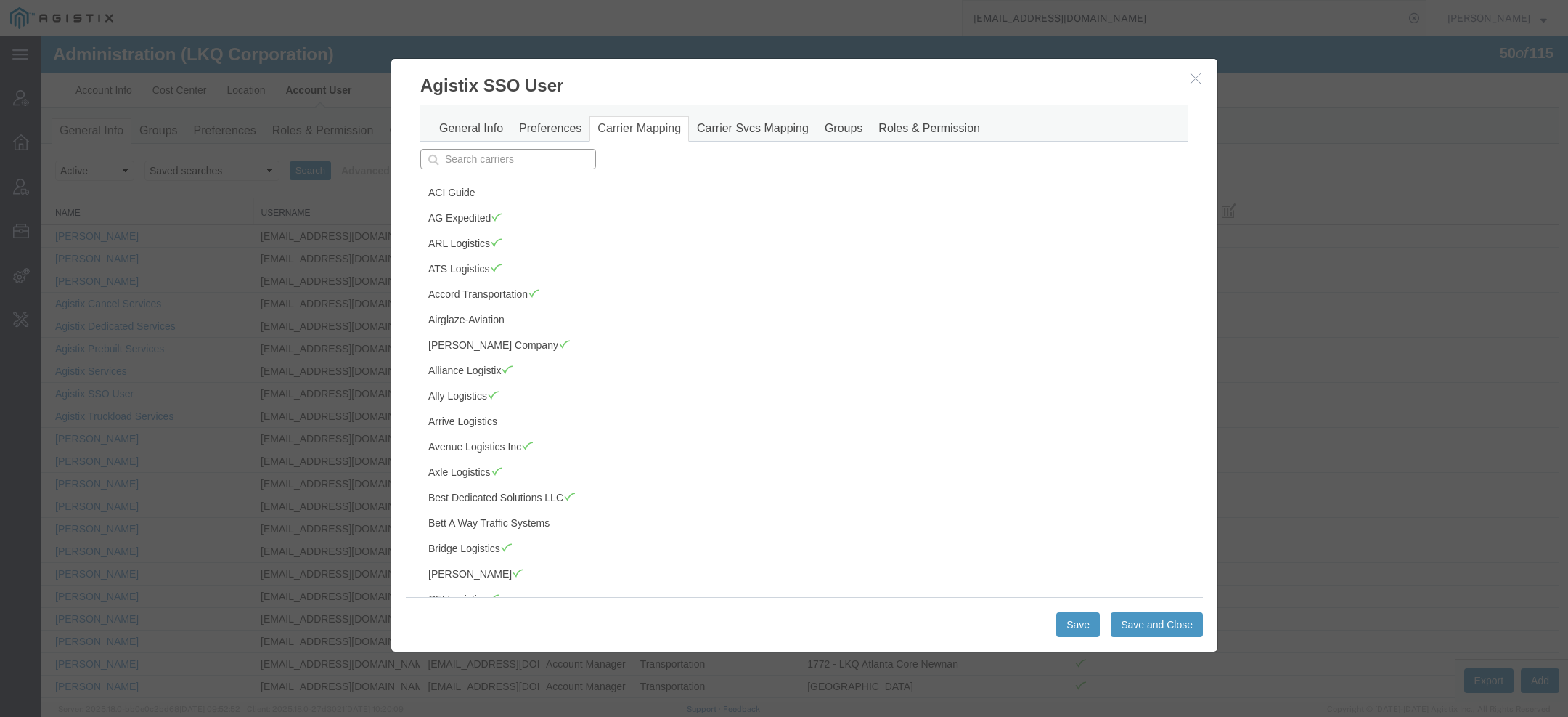
click at [467, 154] on input "text" at bounding box center [507, 158] width 175 height 20
type input "sa"
type input "sage Freight"
click at [488, 183] on p "Sage Freight" at bounding box center [507, 181] width 157 height 11
type input "Sage Freight"
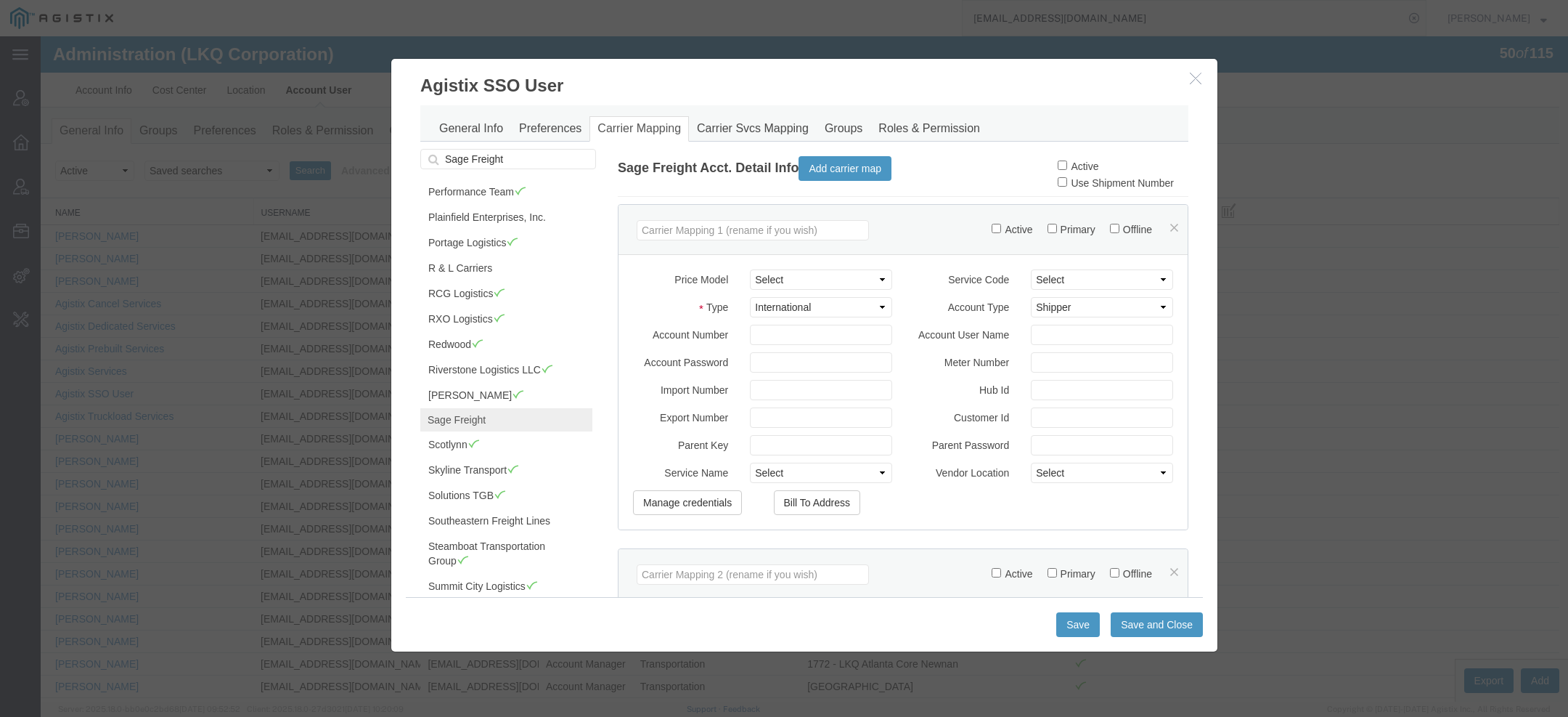
click at [1070, 171] on label "Active" at bounding box center [1078, 166] width 41 height 11
click at [1067, 170] on input "Active" at bounding box center [1062, 165] width 9 height 9
checkbox input "true"
click at [1142, 621] on button "Save and Close" at bounding box center [1156, 624] width 92 height 25
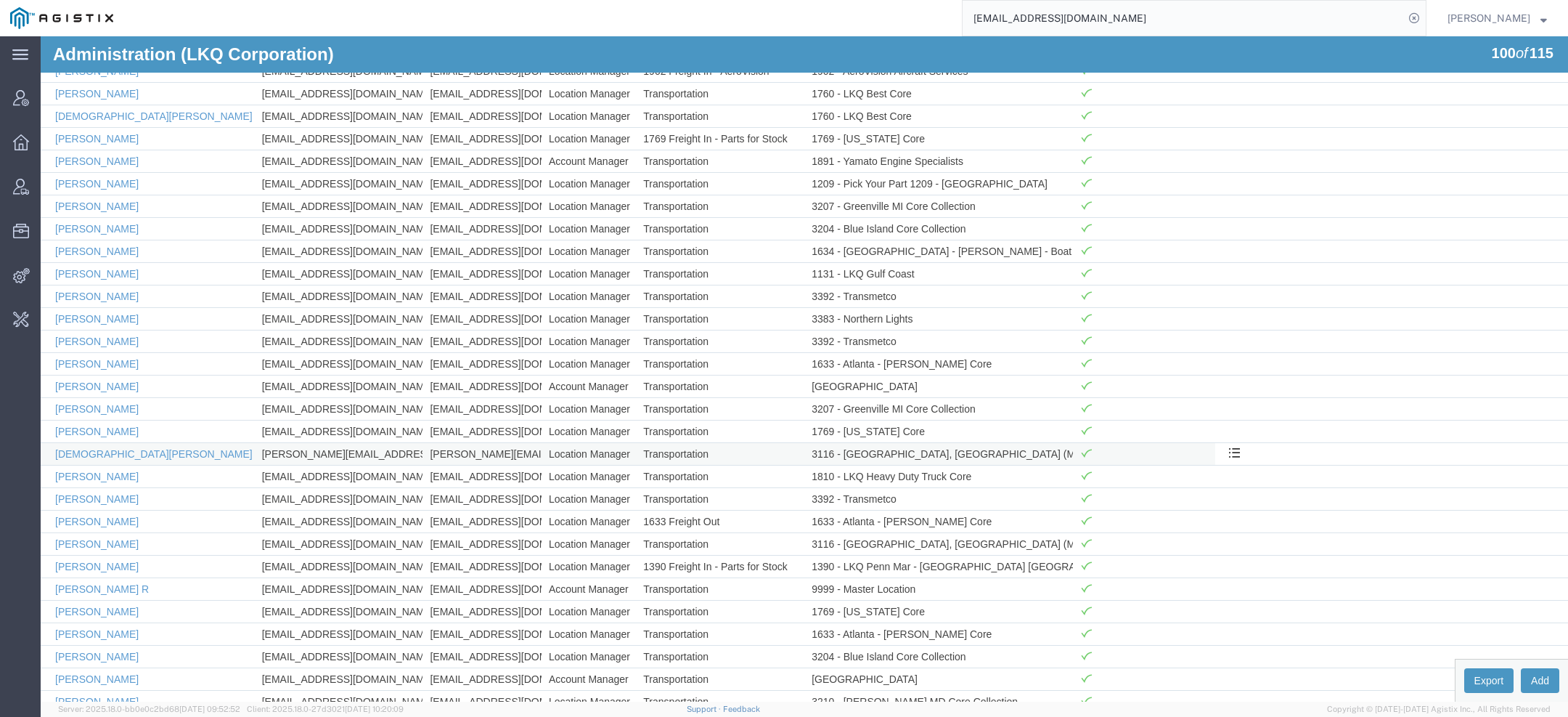
scroll to position [1171, 0]
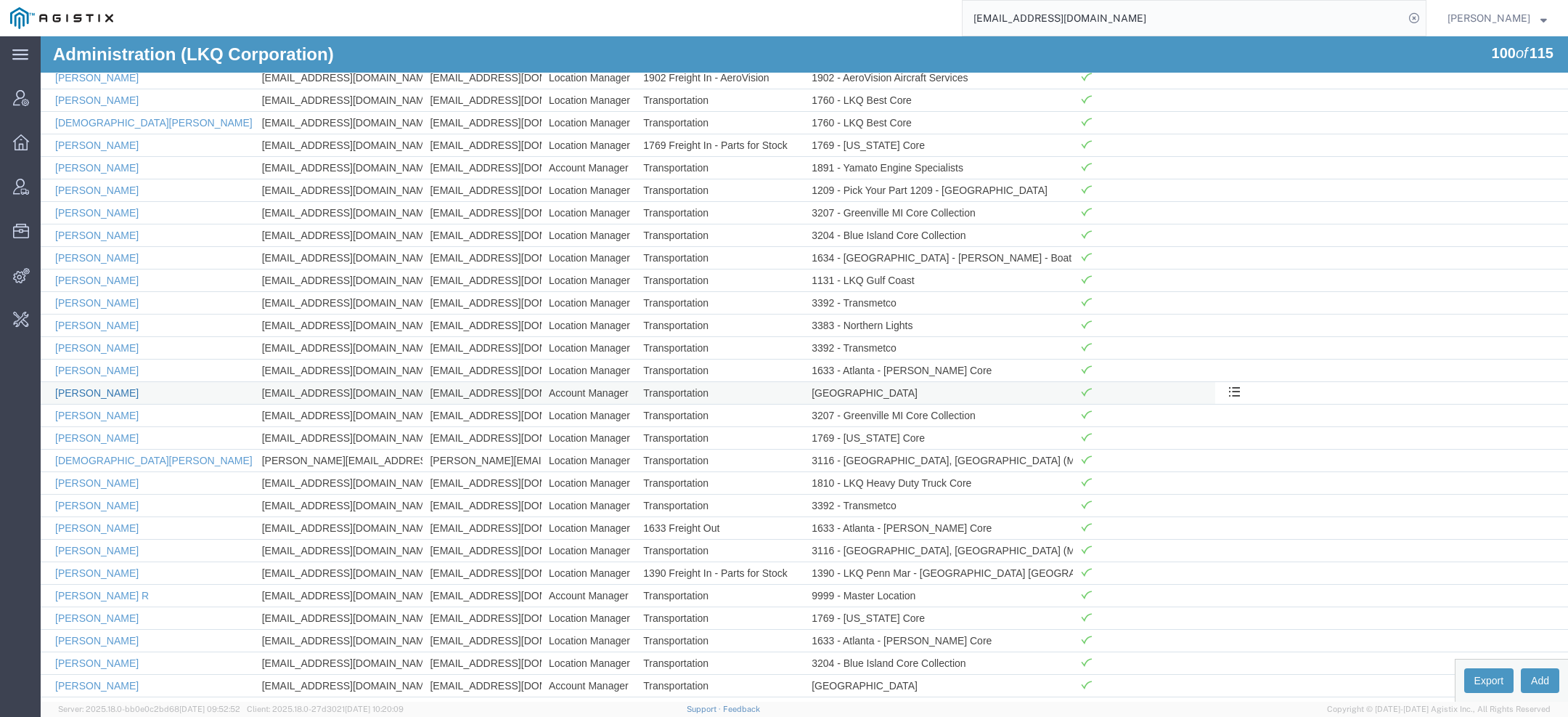
click at [99, 387] on link "Kenneth Tatum" at bounding box center [97, 393] width 83 height 11
click at [41, 36] on div at bounding box center [41, 36] width 0 height 0
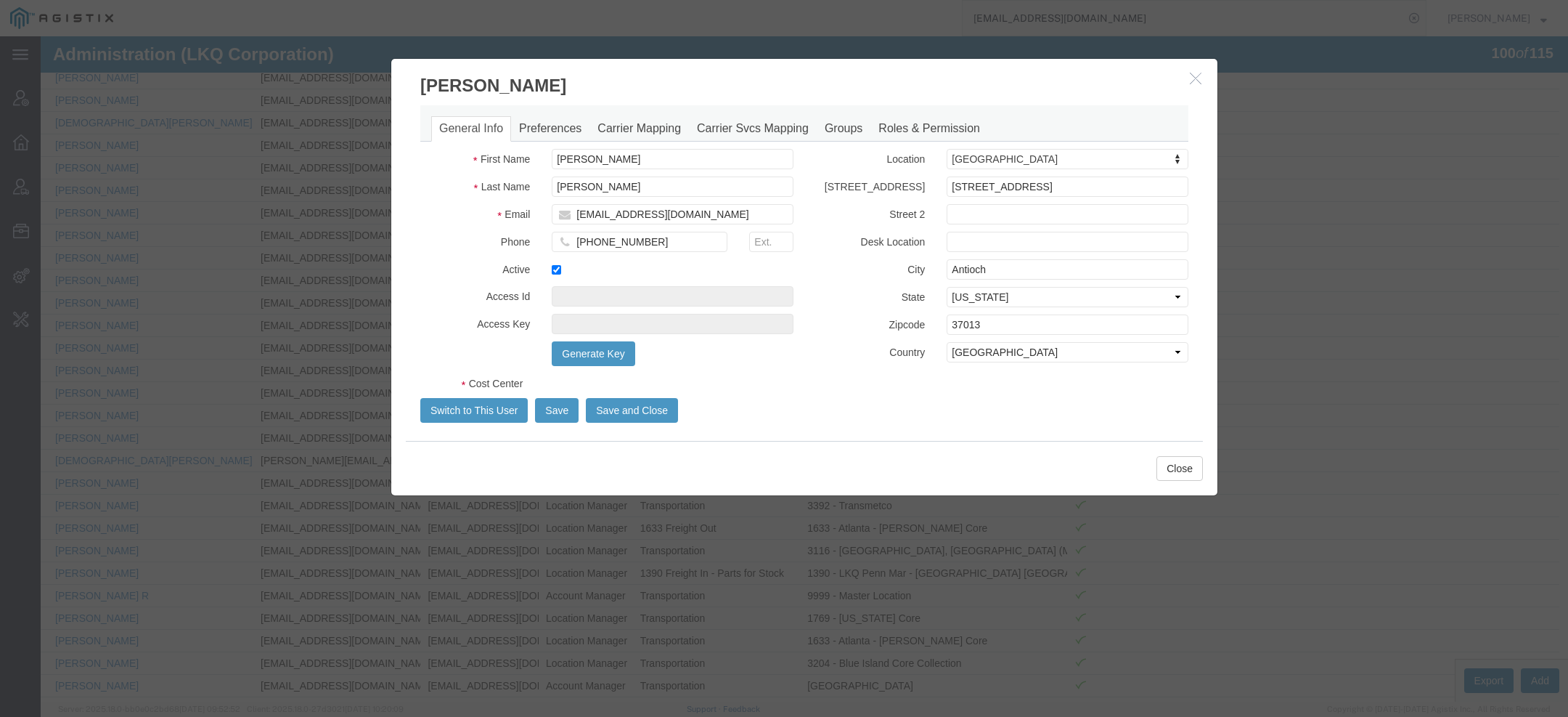
select select "COSTCENTER"
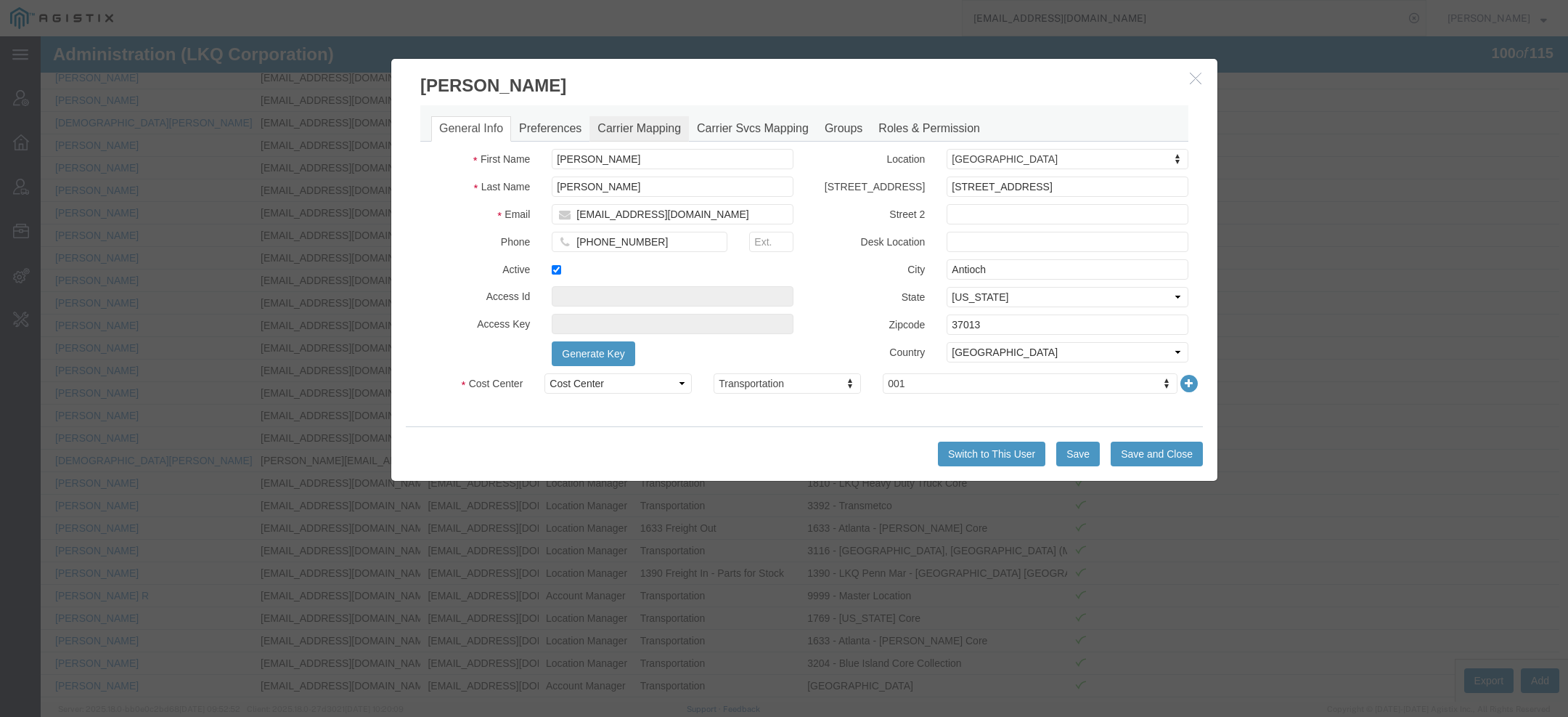
click at [618, 135] on link "Carrier Mapping" at bounding box center [639, 128] width 100 height 26
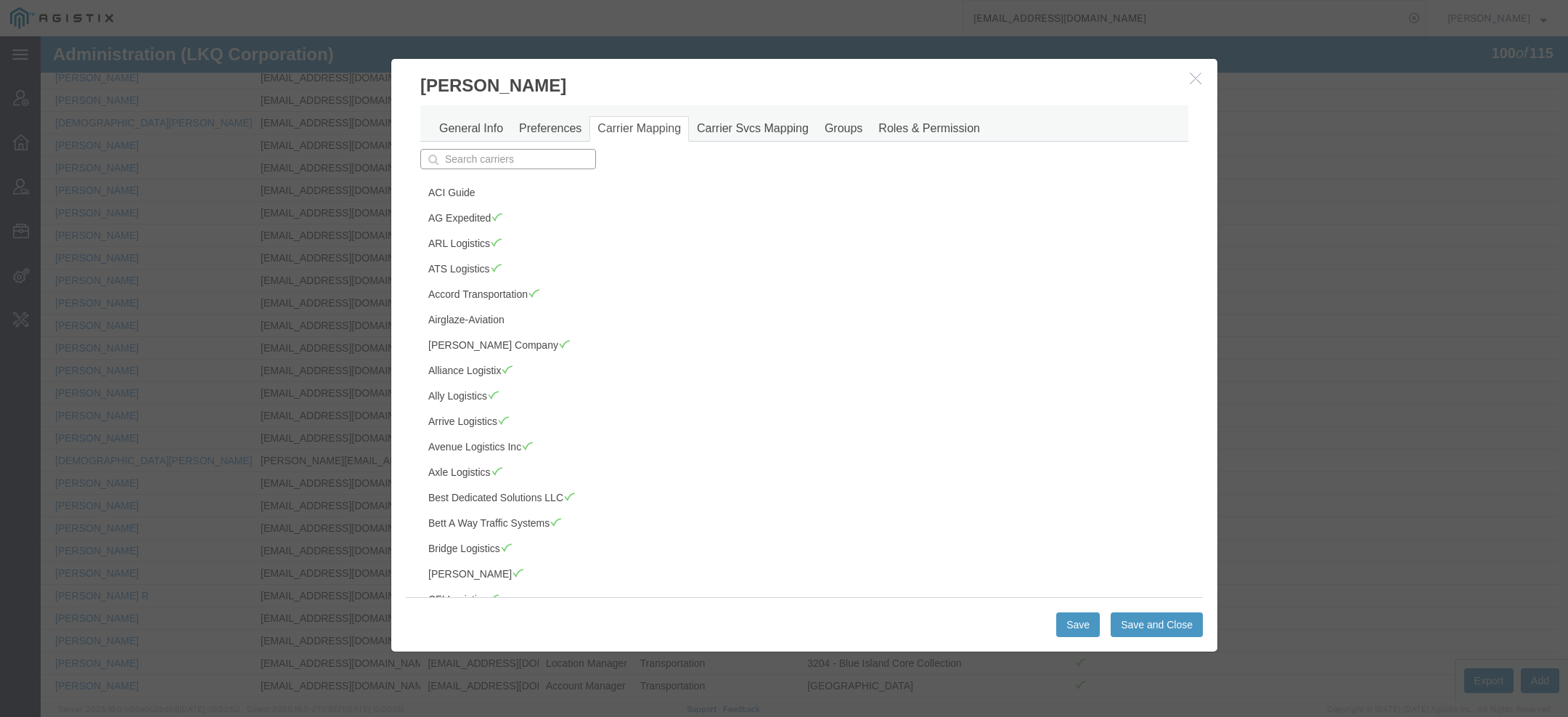
click at [465, 158] on input "text" at bounding box center [507, 158] width 175 height 20
type input "sa"
type input "sage Freight"
click at [487, 182] on p "Sage Freight" at bounding box center [507, 181] width 157 height 11
type input "Sage Freight"
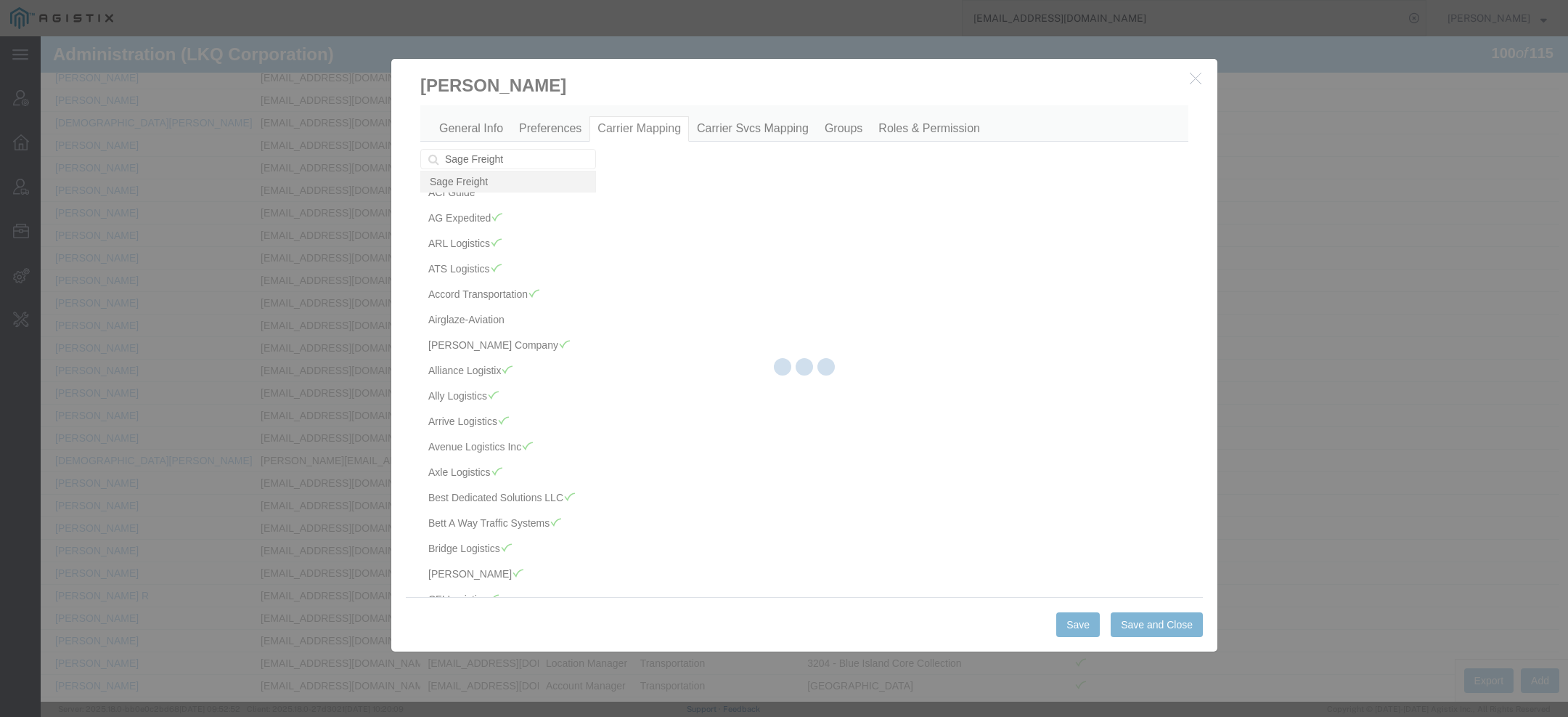
scroll to position [1554, 0]
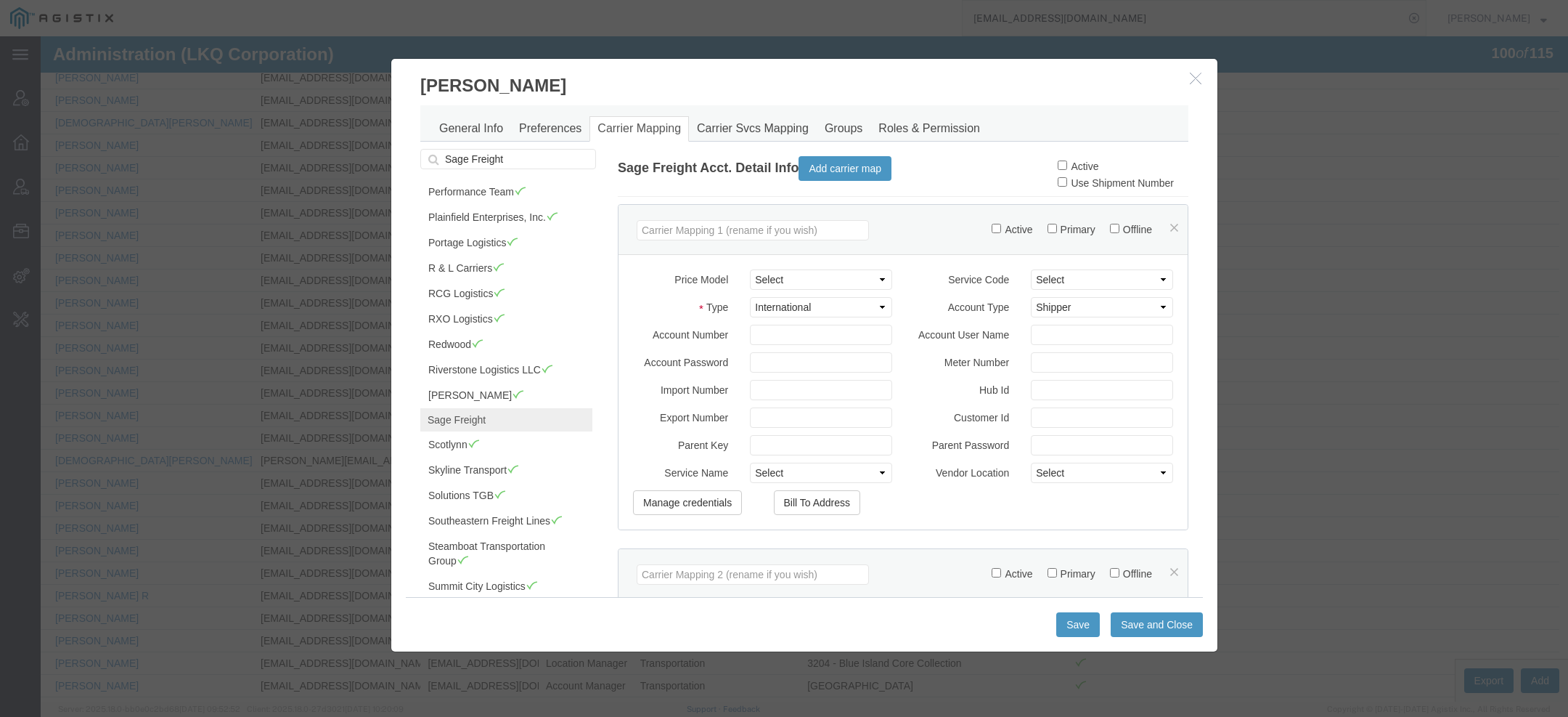
click at [1078, 165] on label "Active" at bounding box center [1078, 166] width 41 height 11
click at [1067, 165] on input "Active" at bounding box center [1062, 165] width 9 height 9
checkbox input "true"
click at [1144, 618] on button "Save and Close" at bounding box center [1156, 624] width 92 height 25
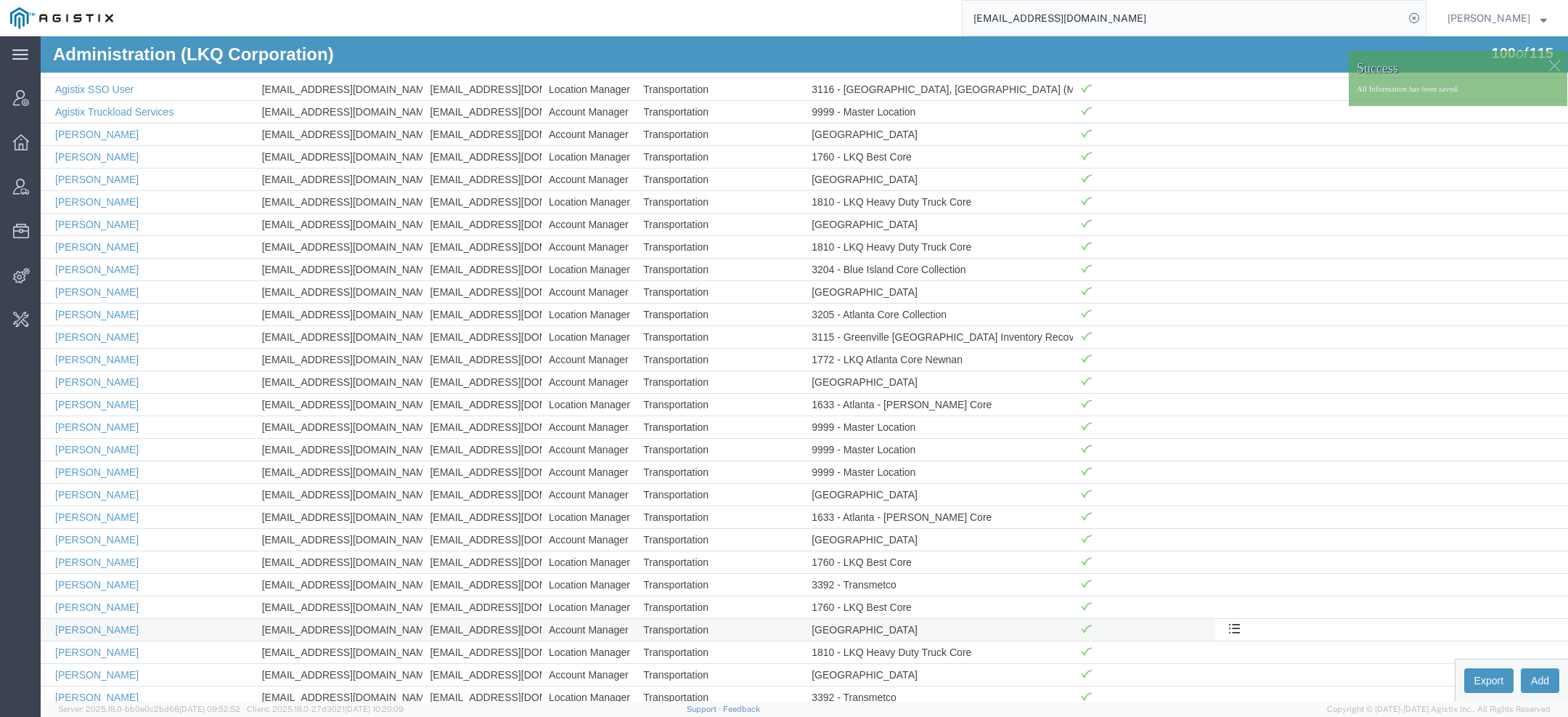
scroll to position [0, 0]
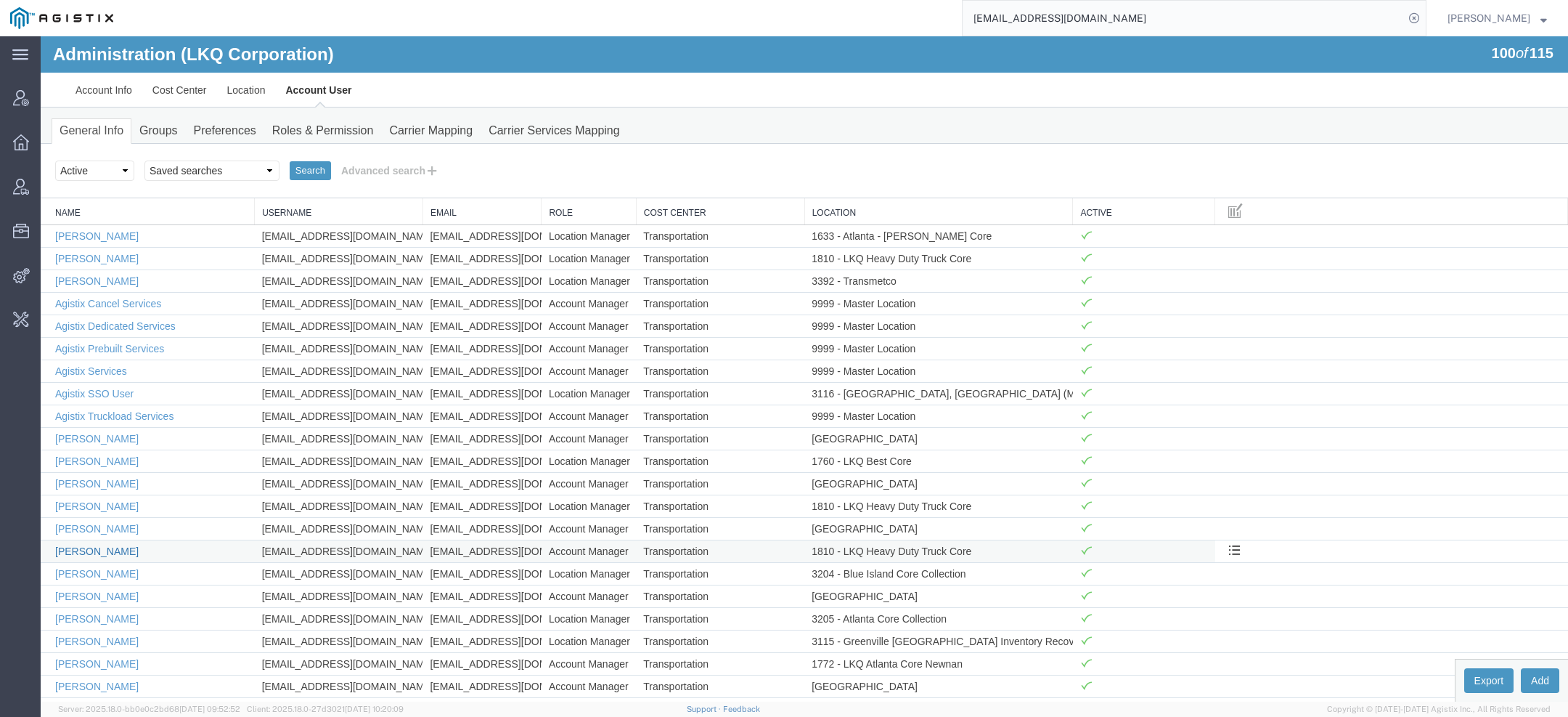
click at [107, 545] on link "Arilla Thrower" at bounding box center [97, 551] width 83 height 11
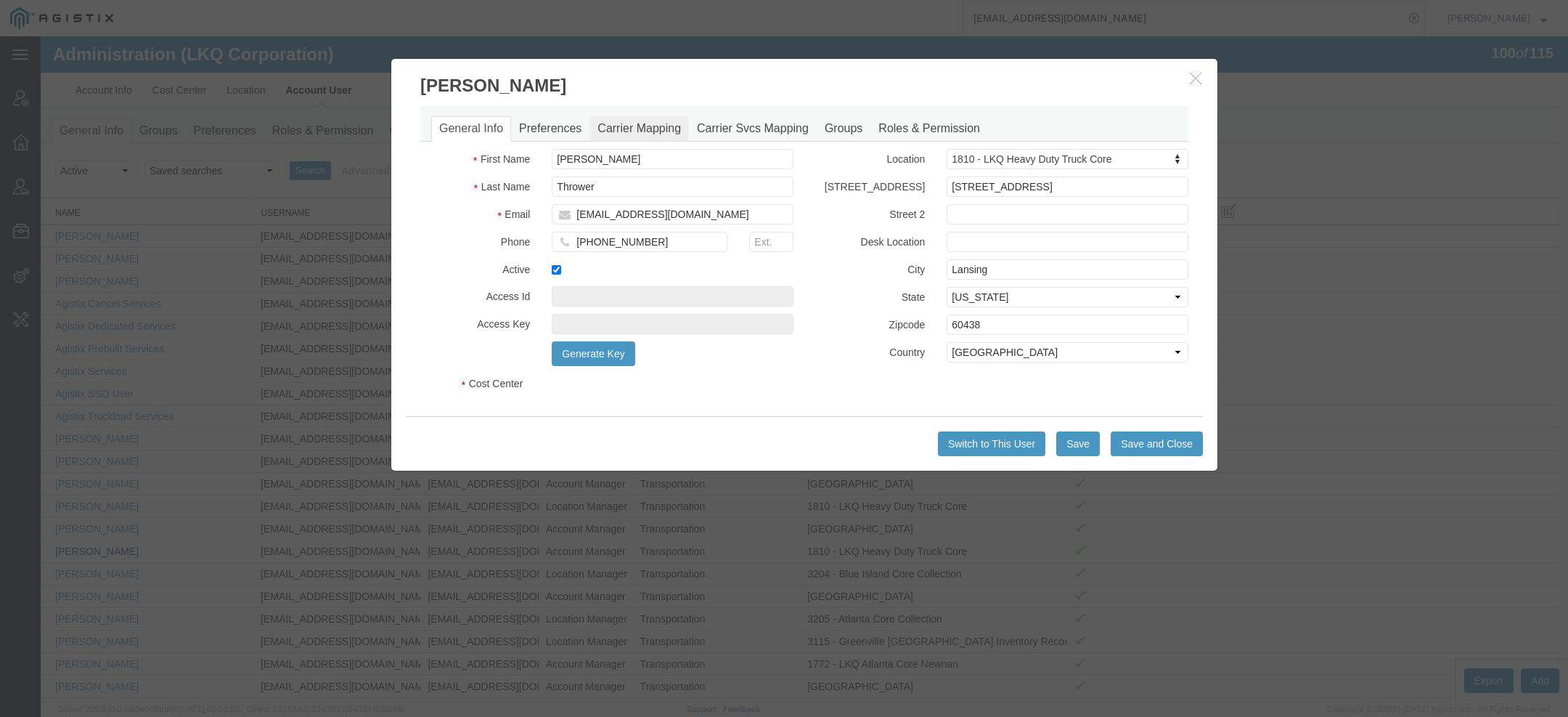
select select "COSTCENTER"
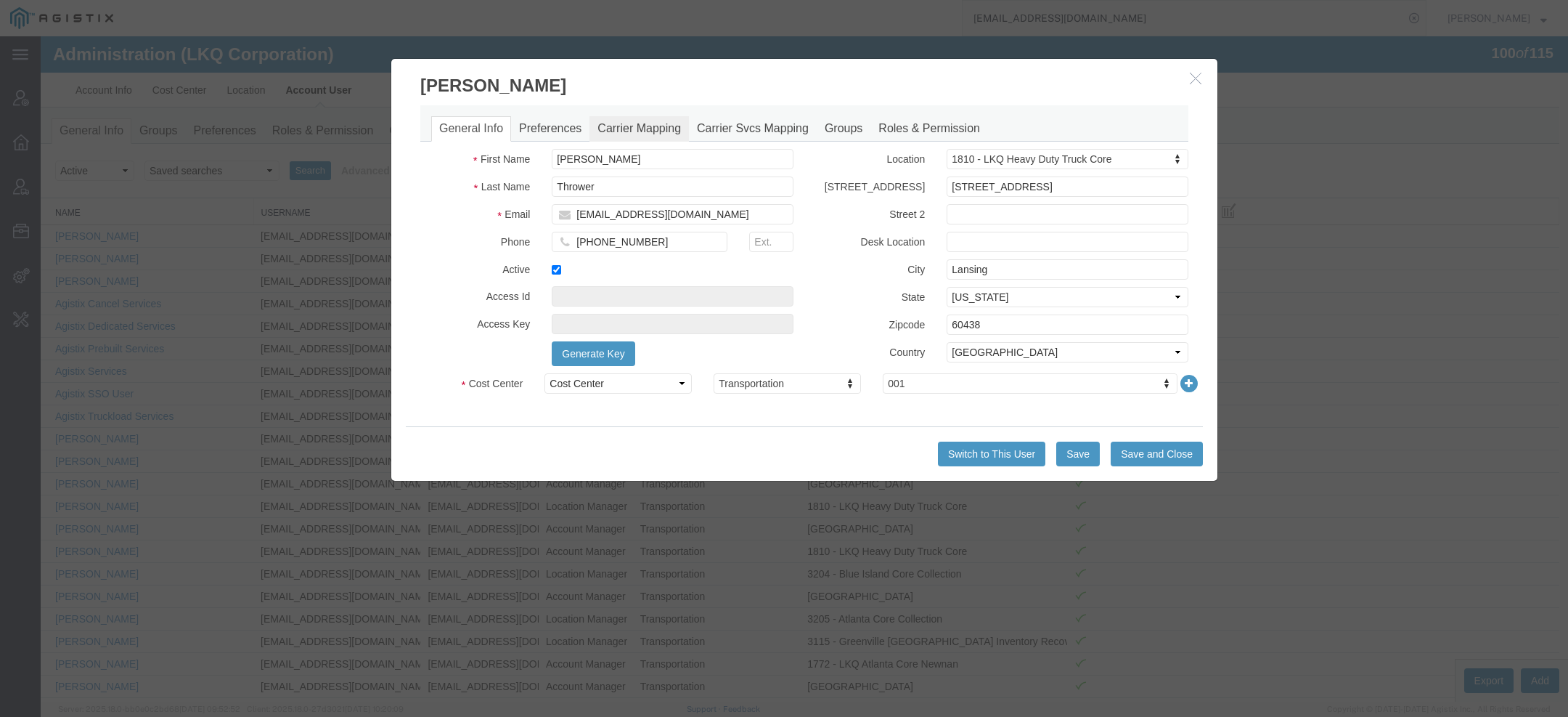
click at [648, 134] on link "Carrier Mapping" at bounding box center [639, 128] width 100 height 26
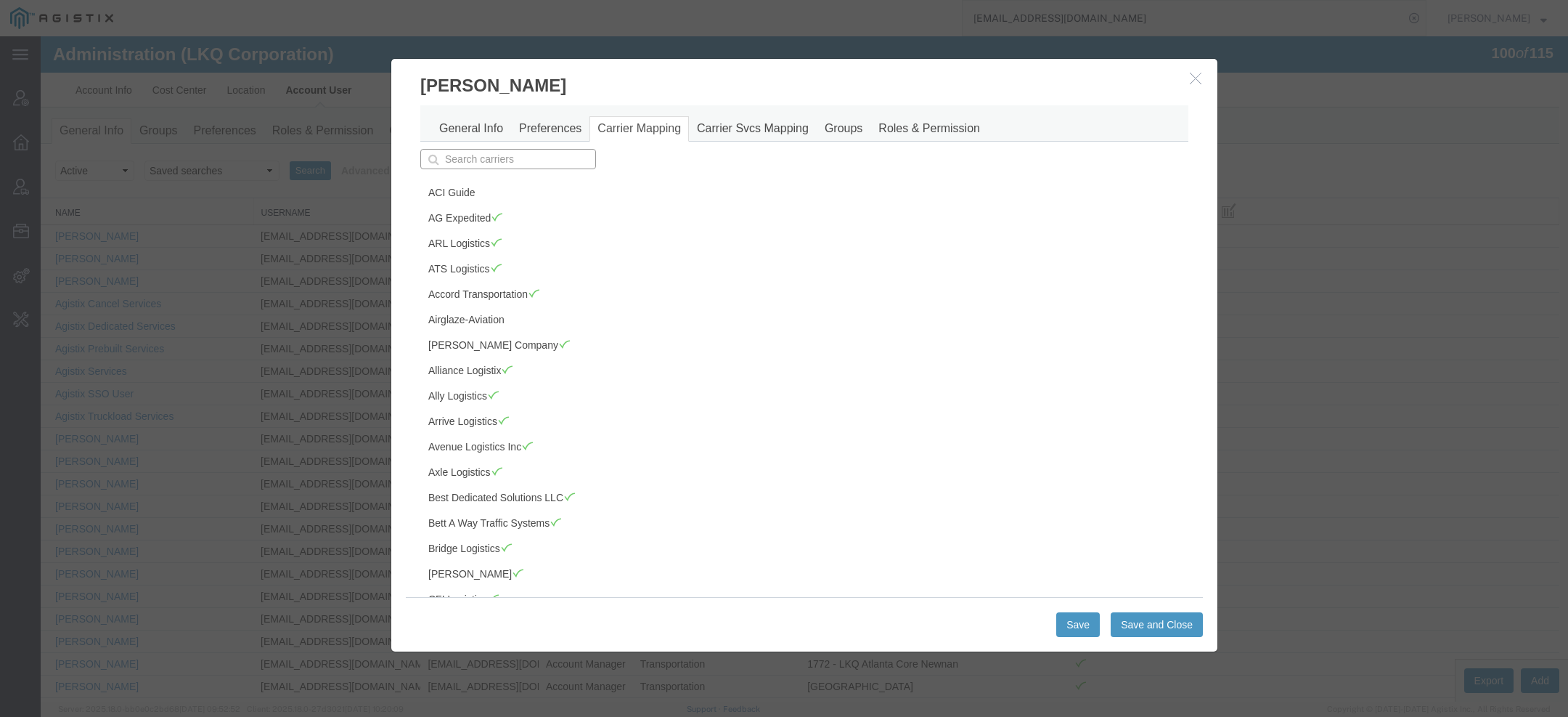
click at [501, 155] on input "text" at bounding box center [507, 158] width 175 height 20
type input "sa"
type input "sage Freight"
click at [521, 178] on p "Sage Freight" at bounding box center [507, 181] width 157 height 11
type input "Sage Freight"
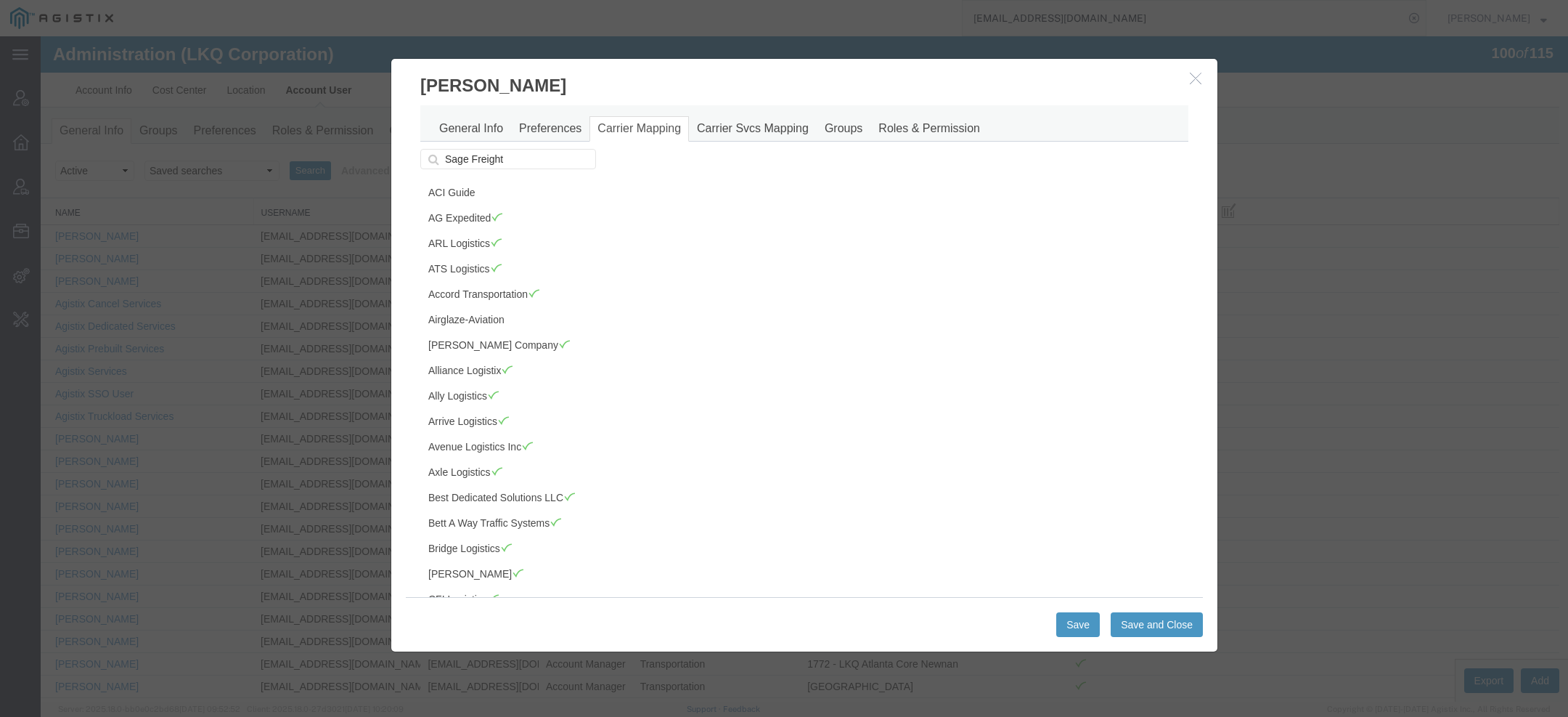
scroll to position [1554, 0]
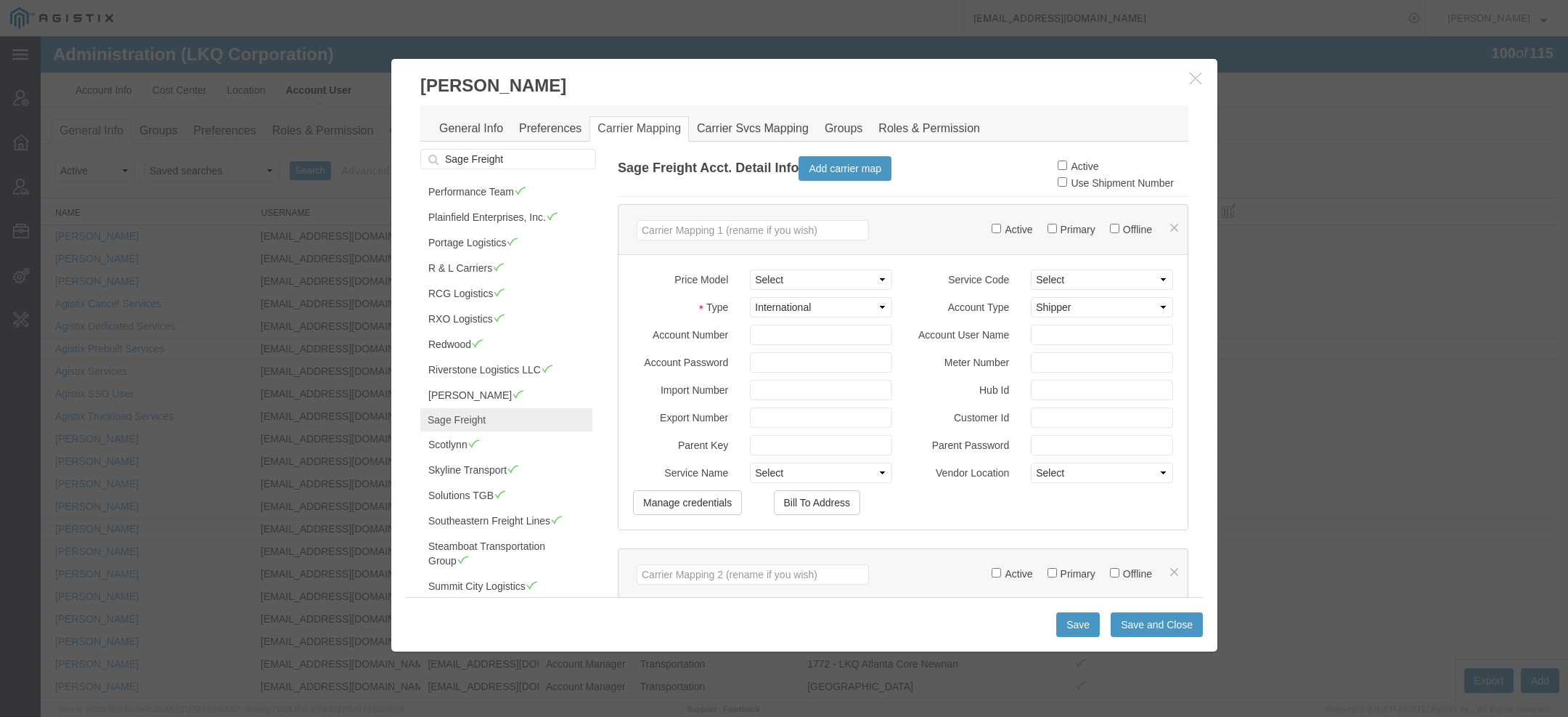
click at [1074, 166] on label "Active" at bounding box center [1078, 166] width 41 height 11
click at [1067, 166] on input "Active" at bounding box center [1062, 165] width 9 height 9
checkbox input "true"
click at [1127, 620] on button "Save and Close" at bounding box center [1156, 624] width 92 height 25
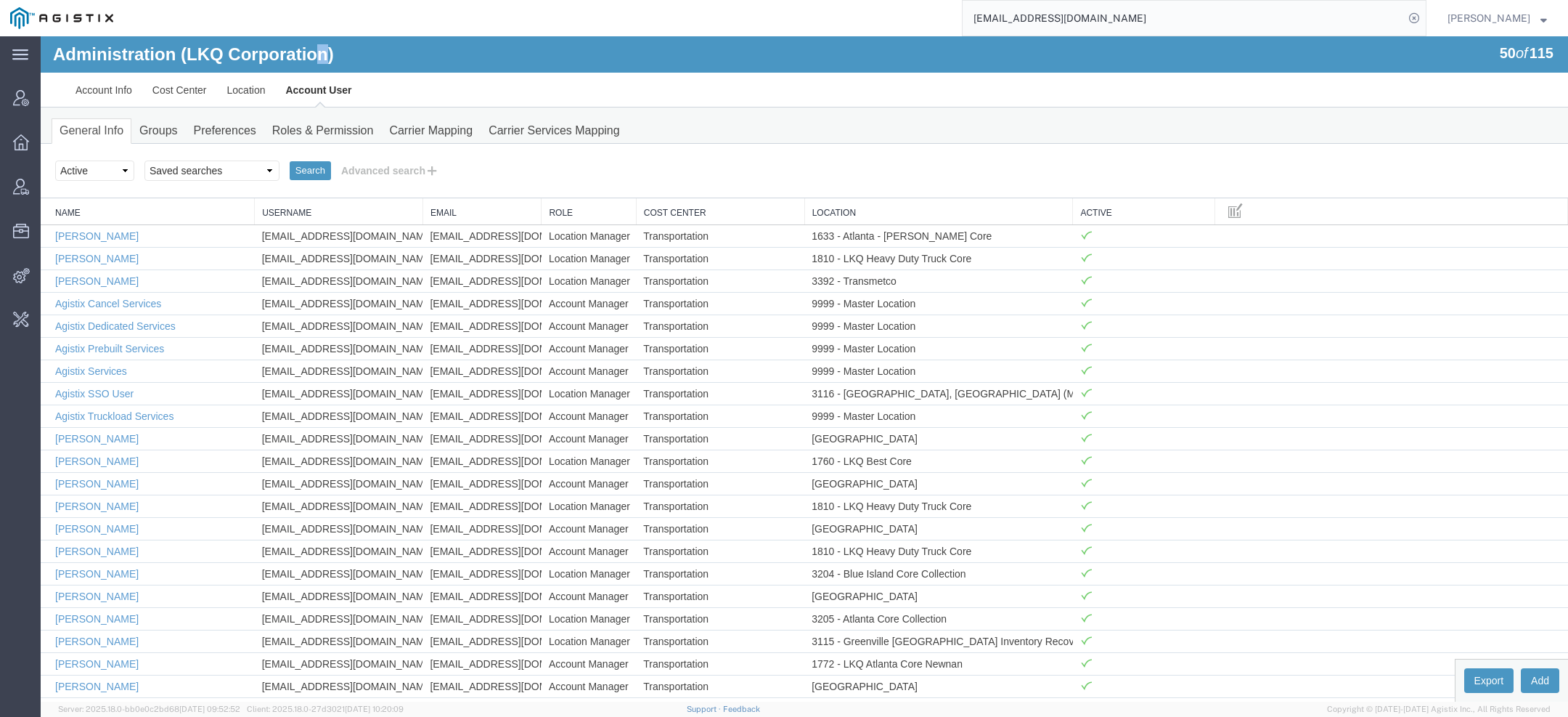
drag, startPoint x: 317, startPoint y: 57, endPoint x: 328, endPoint y: 57, distance: 11.0
click at [328, 57] on h1 "Administration (LKQ Corporation)" at bounding box center [194, 54] width 281 height 19
copy h1 "n"
drag, startPoint x: 1113, startPoint y: 20, endPoint x: 651, endPoint y: 17, distance: 462.0
click at [756, 17] on div "achaggerty@lkqcorp.com" at bounding box center [775, 18] width 1303 height 36
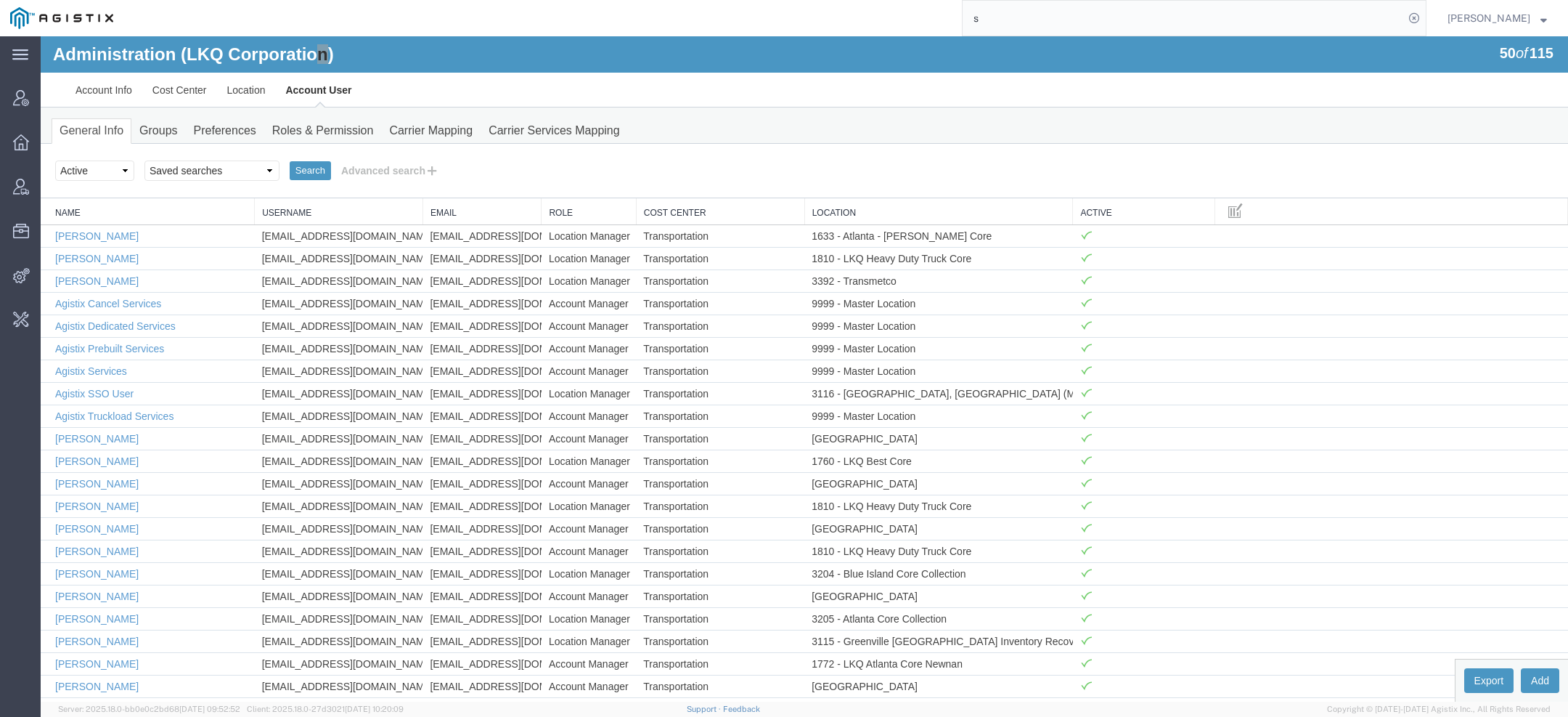
type input "sa"
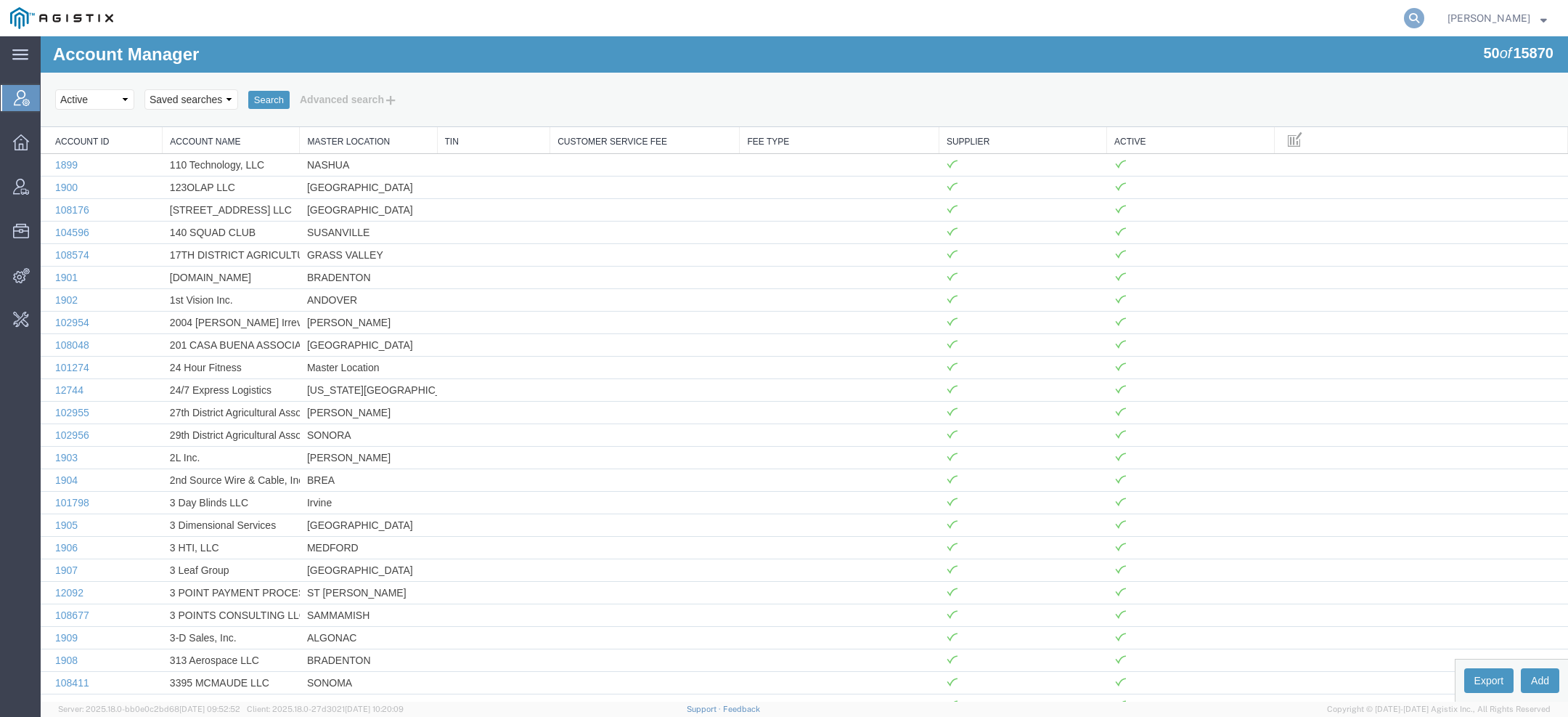
click at [1419, 15] on icon at bounding box center [1413, 17] width 20 height 20
type input "kao"
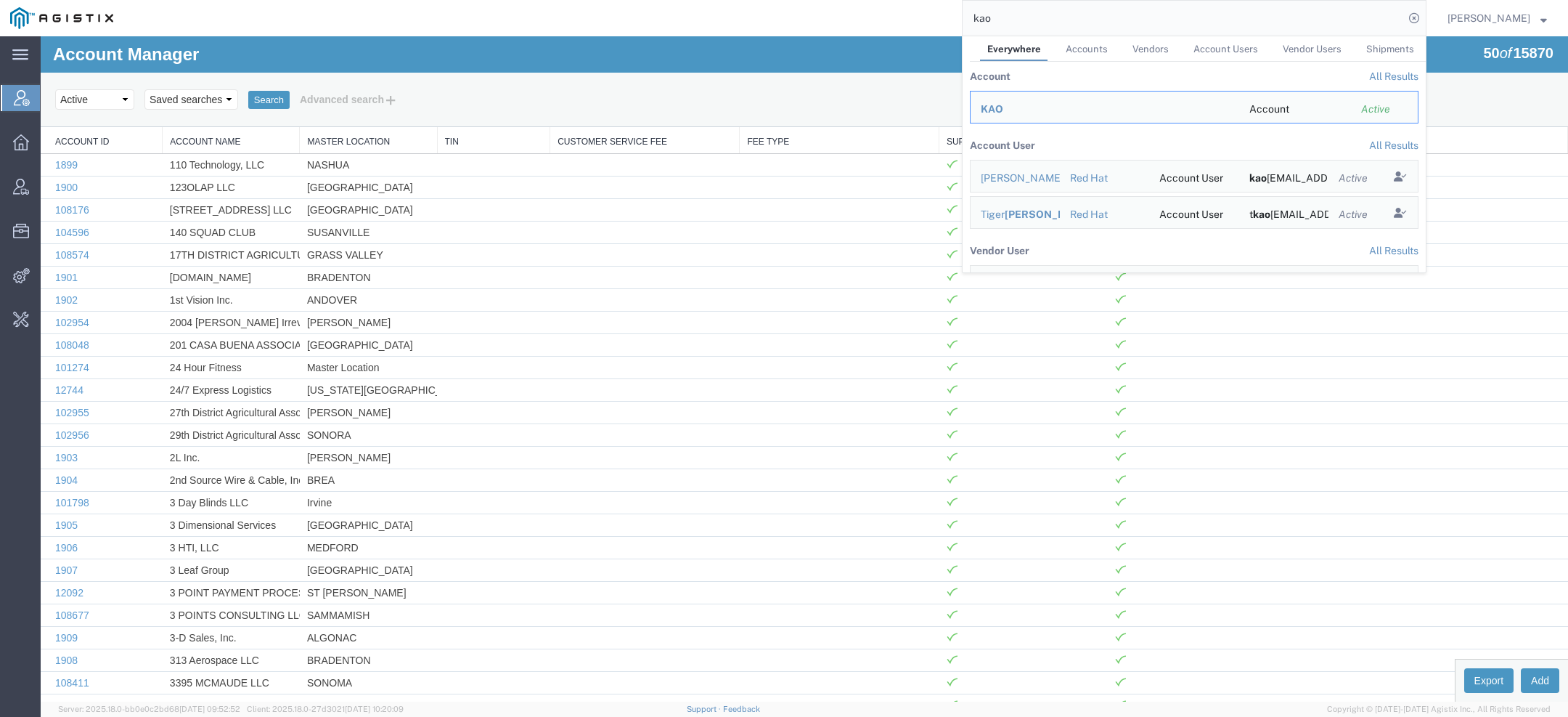
click at [1004, 104] on span "KAO" at bounding box center [992, 109] width 23 height 11
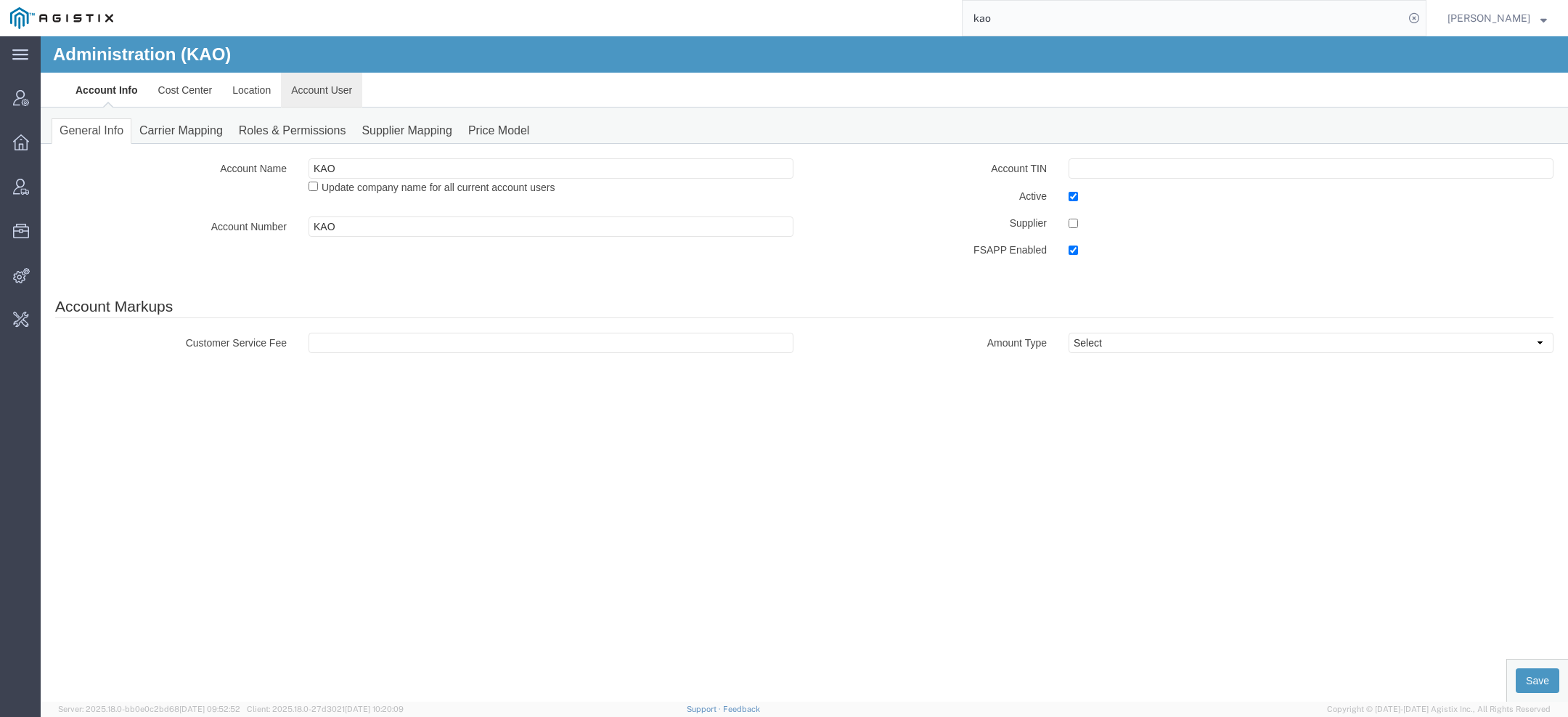
click at [297, 85] on link "Account User" at bounding box center [322, 90] width 82 height 35
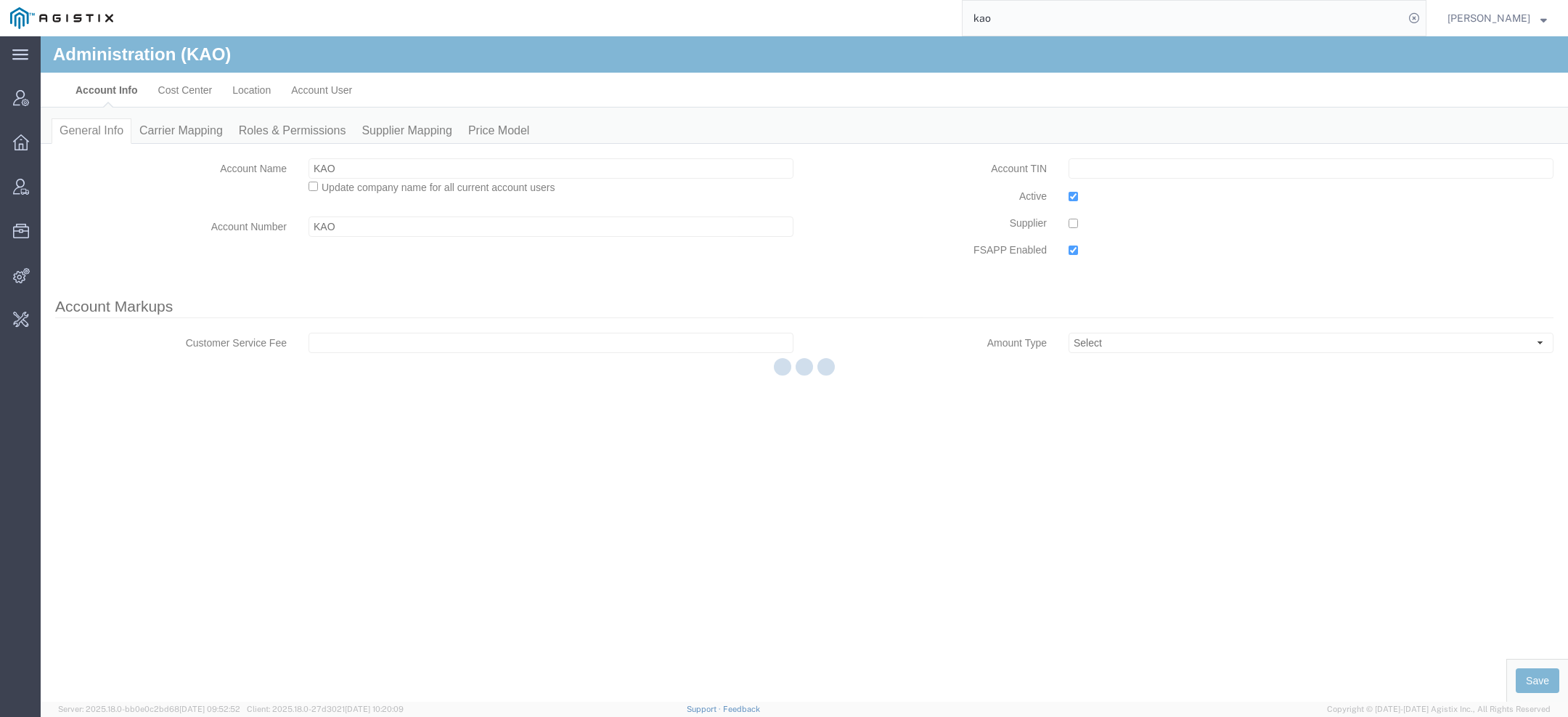
click at [456, 270] on div at bounding box center [804, 368] width 1528 height 665
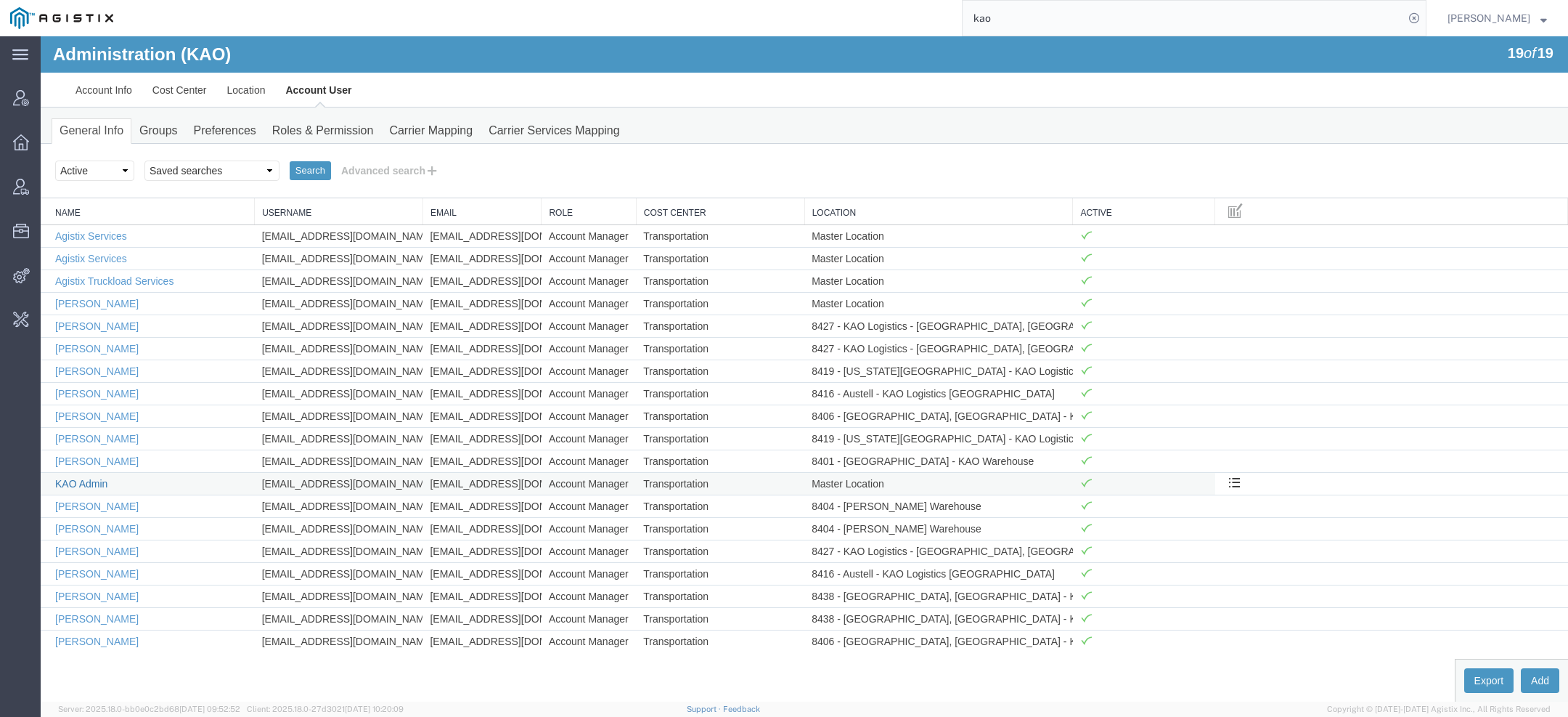
click at [83, 478] on link "KAO Admin" at bounding box center [81, 484] width 52 height 11
click at [41, 36] on div at bounding box center [41, 36] width 0 height 0
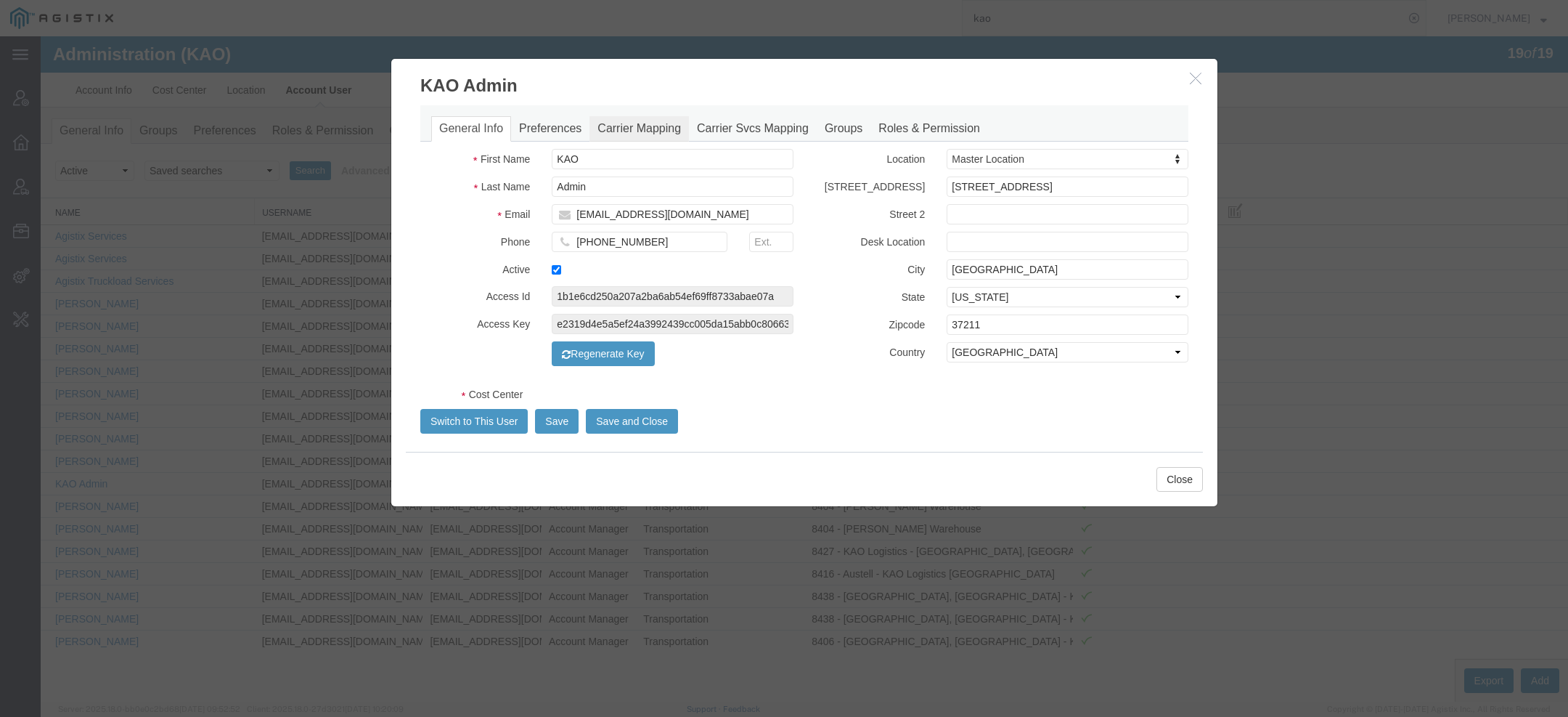
select select "COSTCENTER"
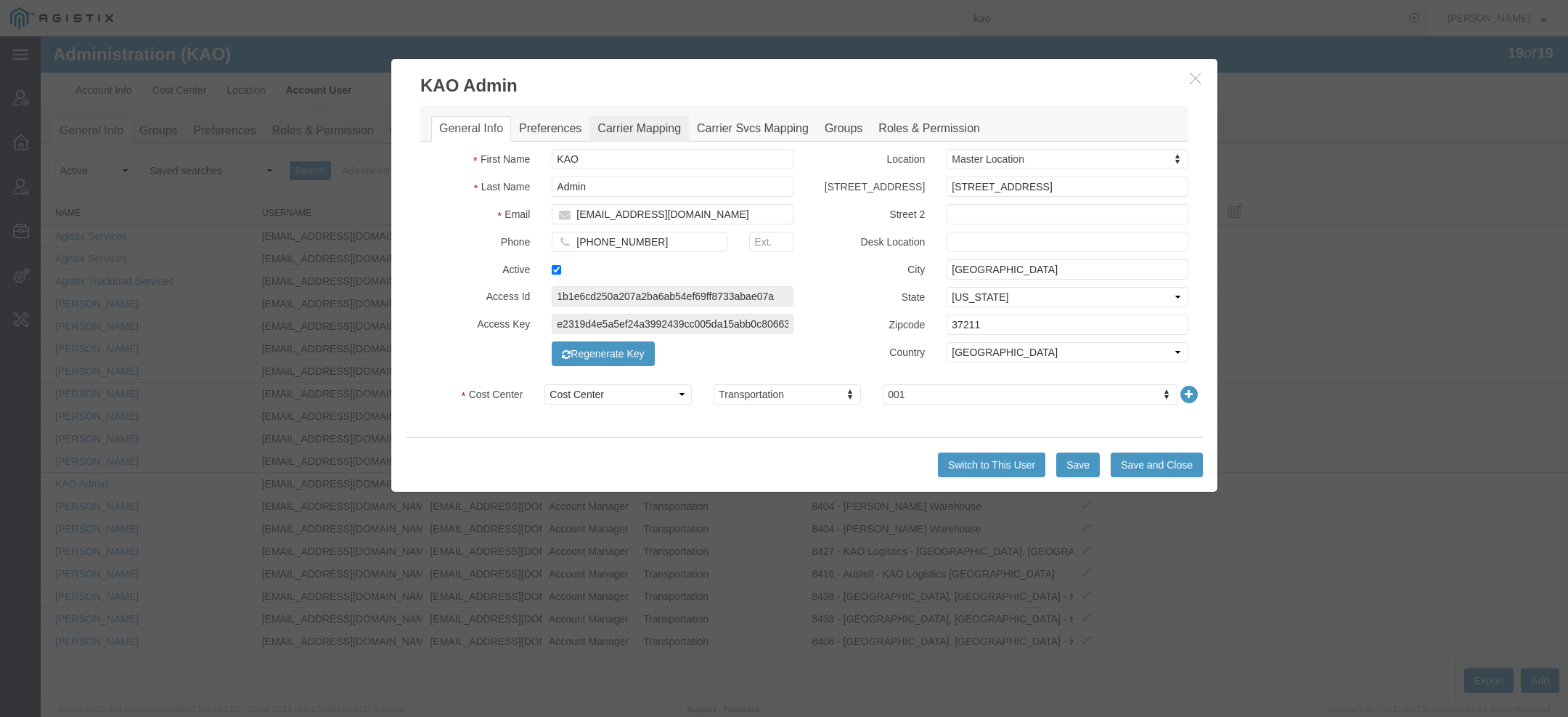
click at [633, 126] on link "Carrier Mapping" at bounding box center [639, 128] width 100 height 26
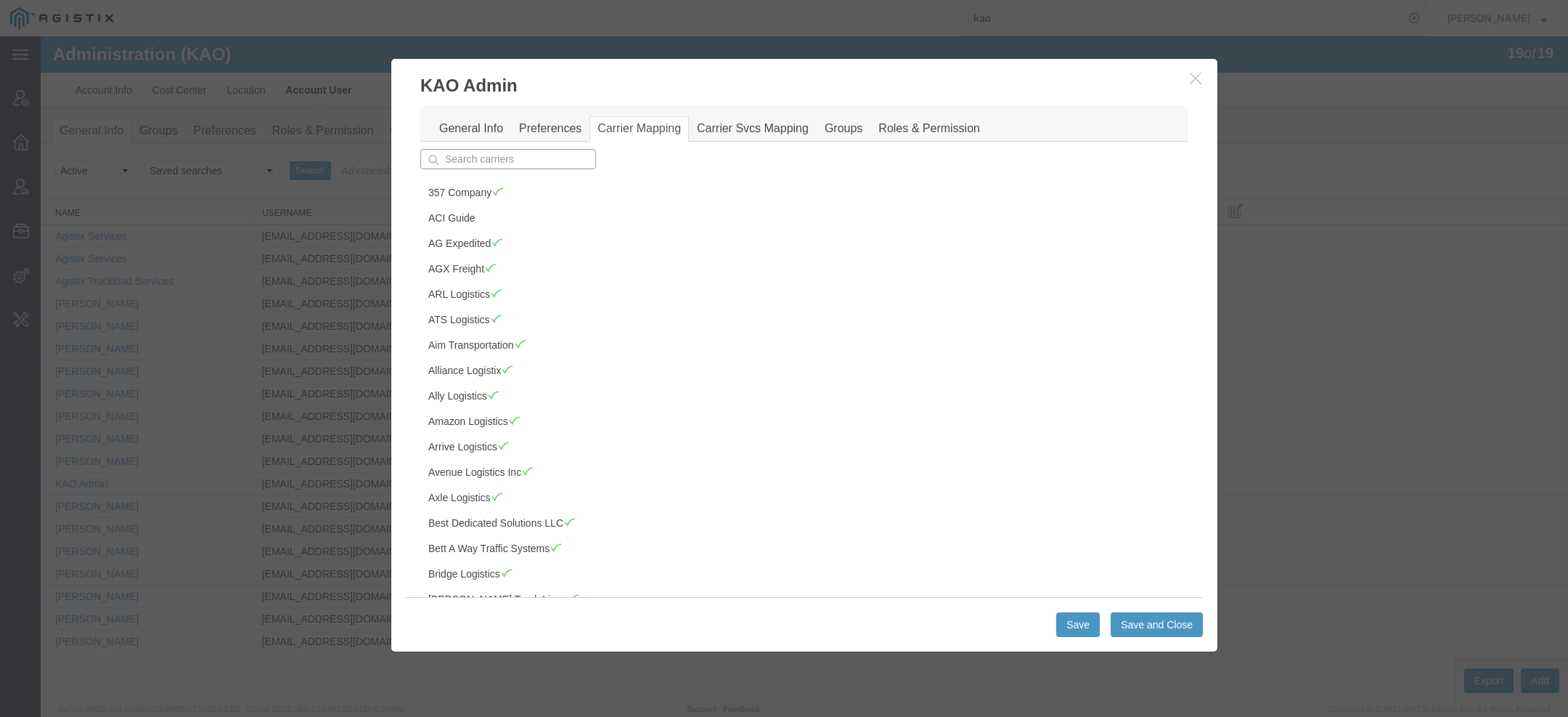
click at [511, 159] on input "text" at bounding box center [507, 158] width 175 height 20
type input "sa"
type input "sage Freight"
click at [528, 175] on p "Sage Freight" at bounding box center [507, 181] width 157 height 11
type input "Sage Freight"
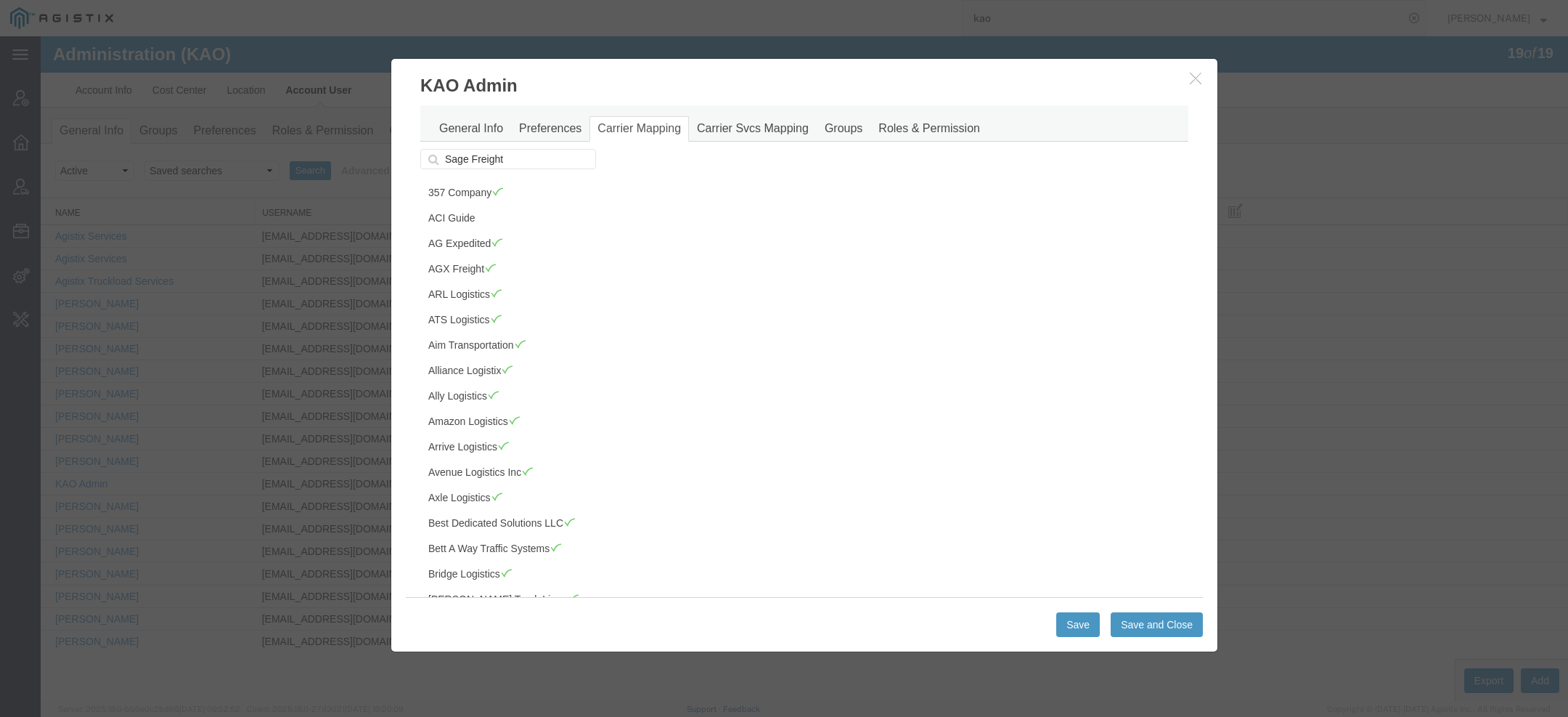
scroll to position [1895, 0]
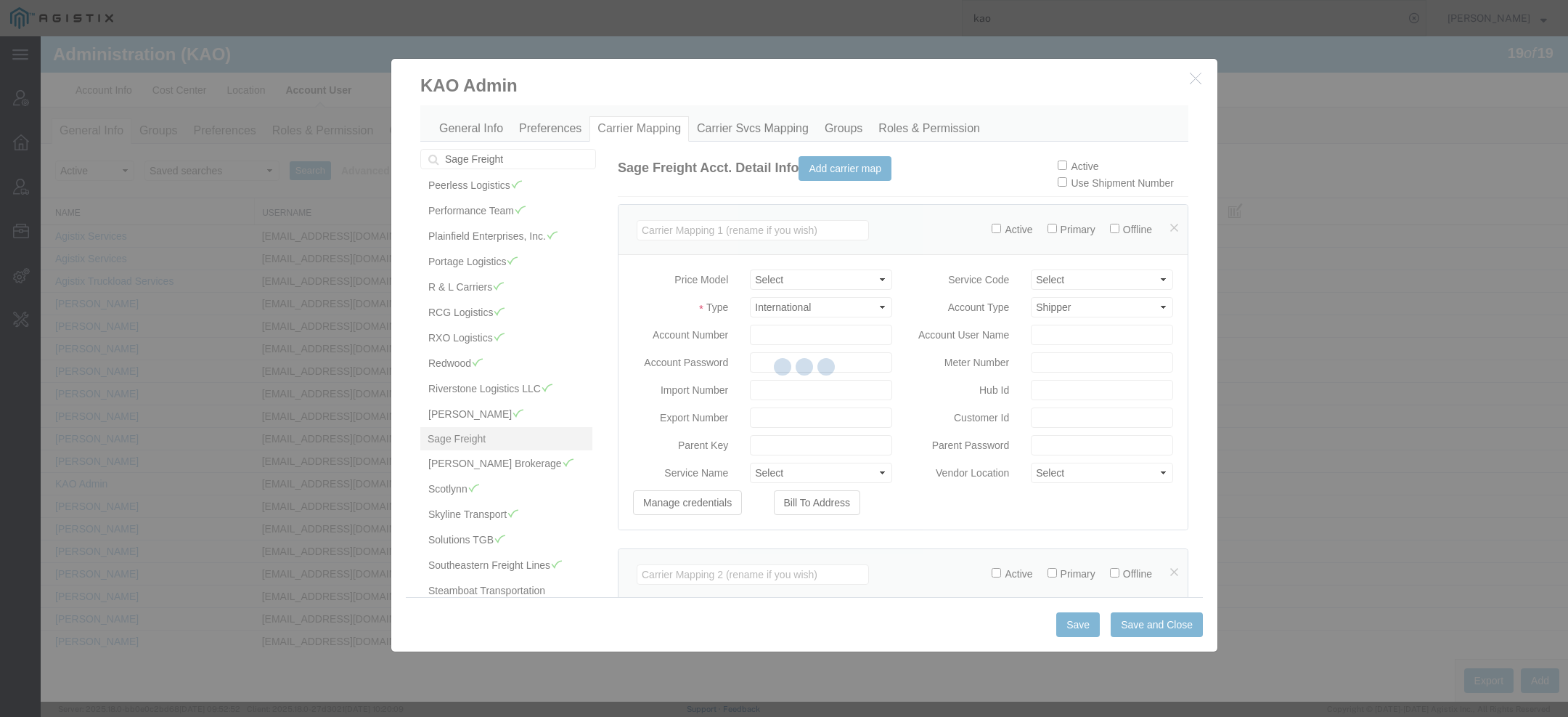
click at [1063, 165] on div at bounding box center [804, 368] width 1528 height 665
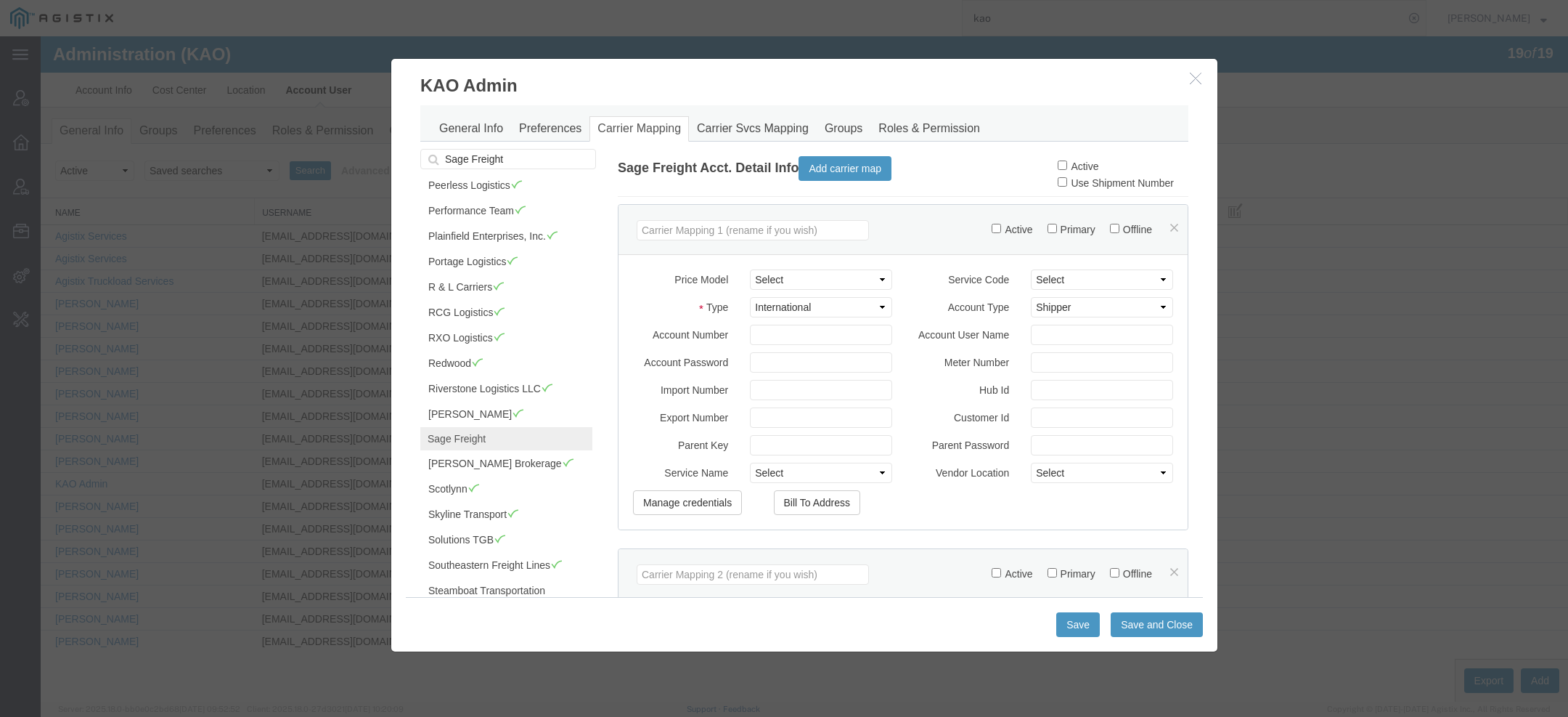
click at [1063, 165] on label "Active" at bounding box center [1078, 166] width 41 height 11
click at [1063, 165] on input "Active" at bounding box center [1062, 165] width 9 height 9
checkbox input "true"
click at [1156, 623] on button "Save and Close" at bounding box center [1156, 624] width 92 height 25
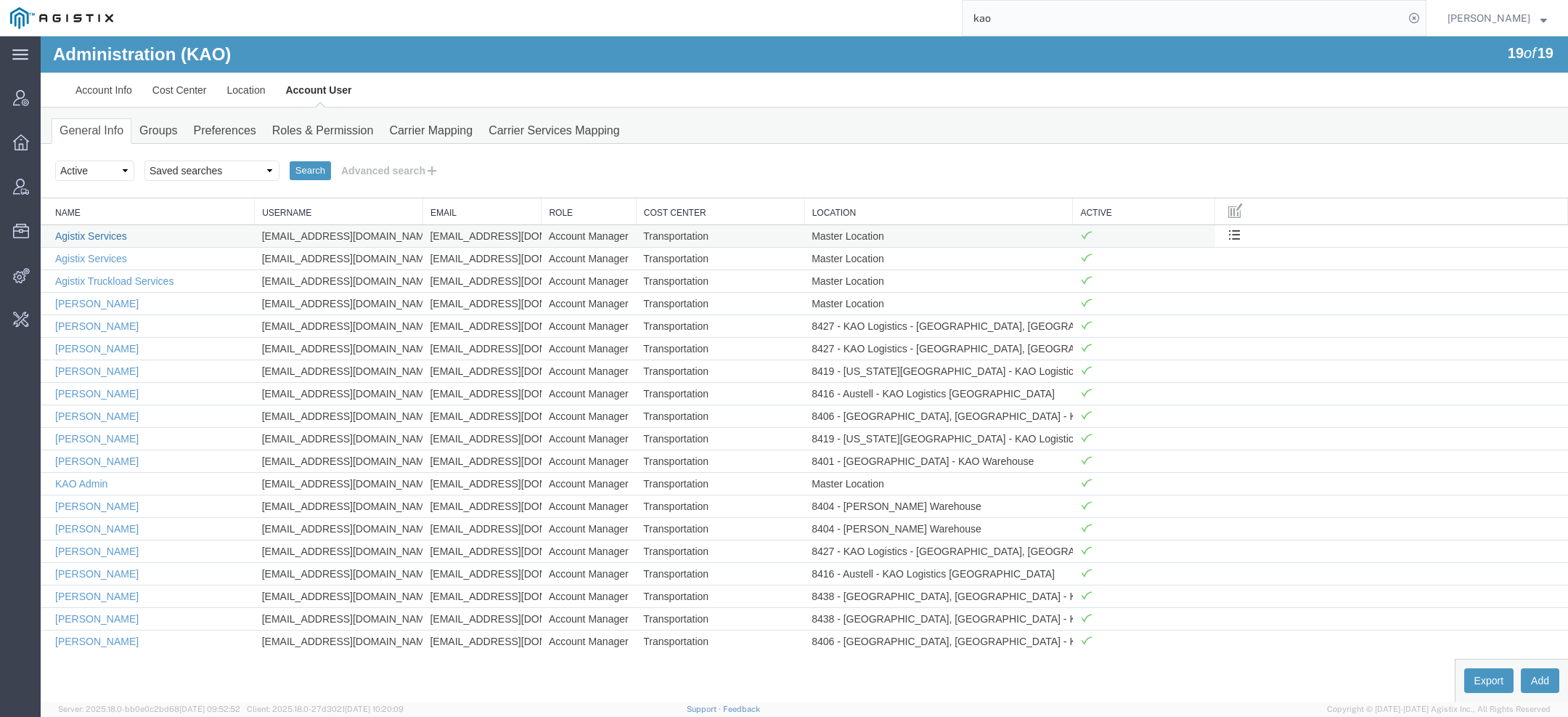
click at [113, 231] on link "Agistix Services" at bounding box center [91, 236] width 72 height 11
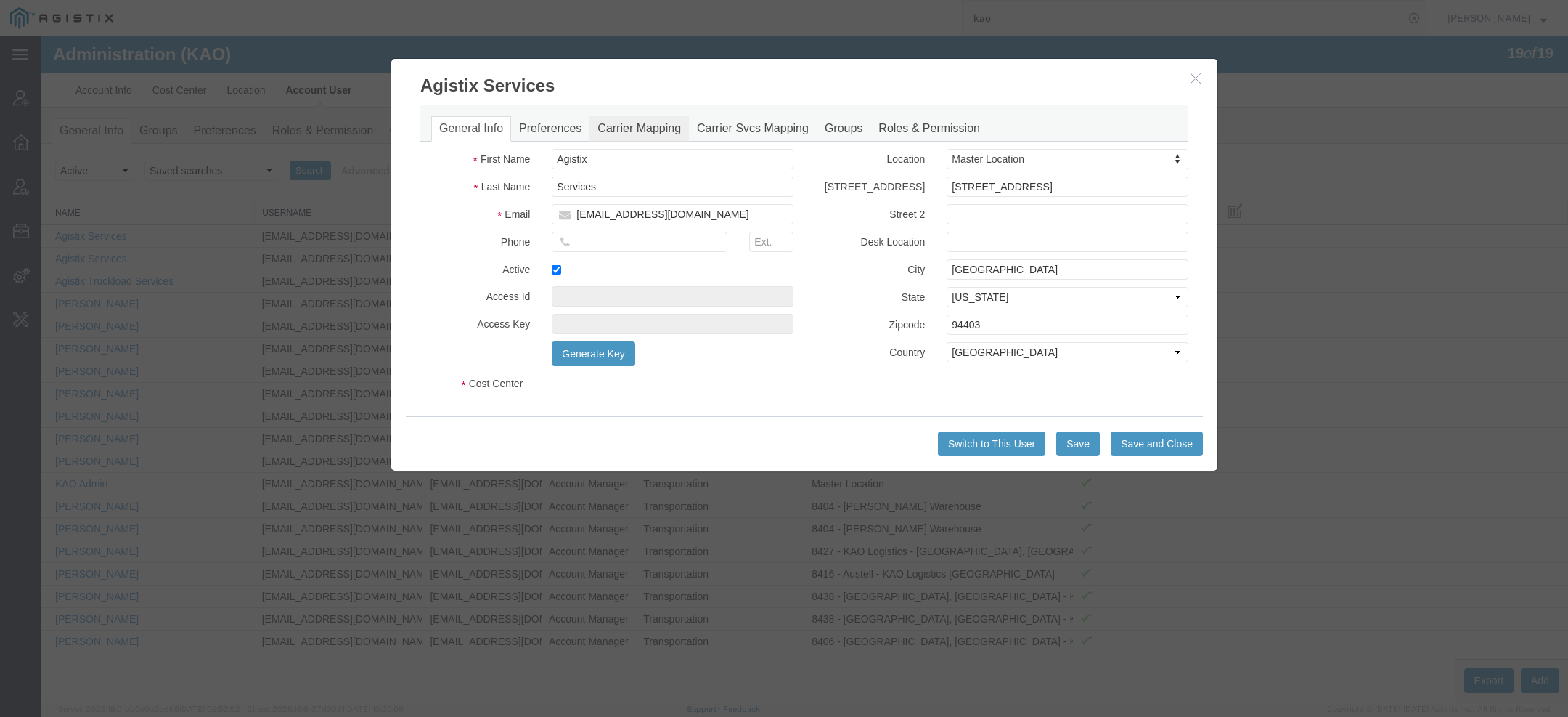
click at [638, 128] on link "Carrier Mapping" at bounding box center [639, 128] width 100 height 26
select select "COSTCENTER"
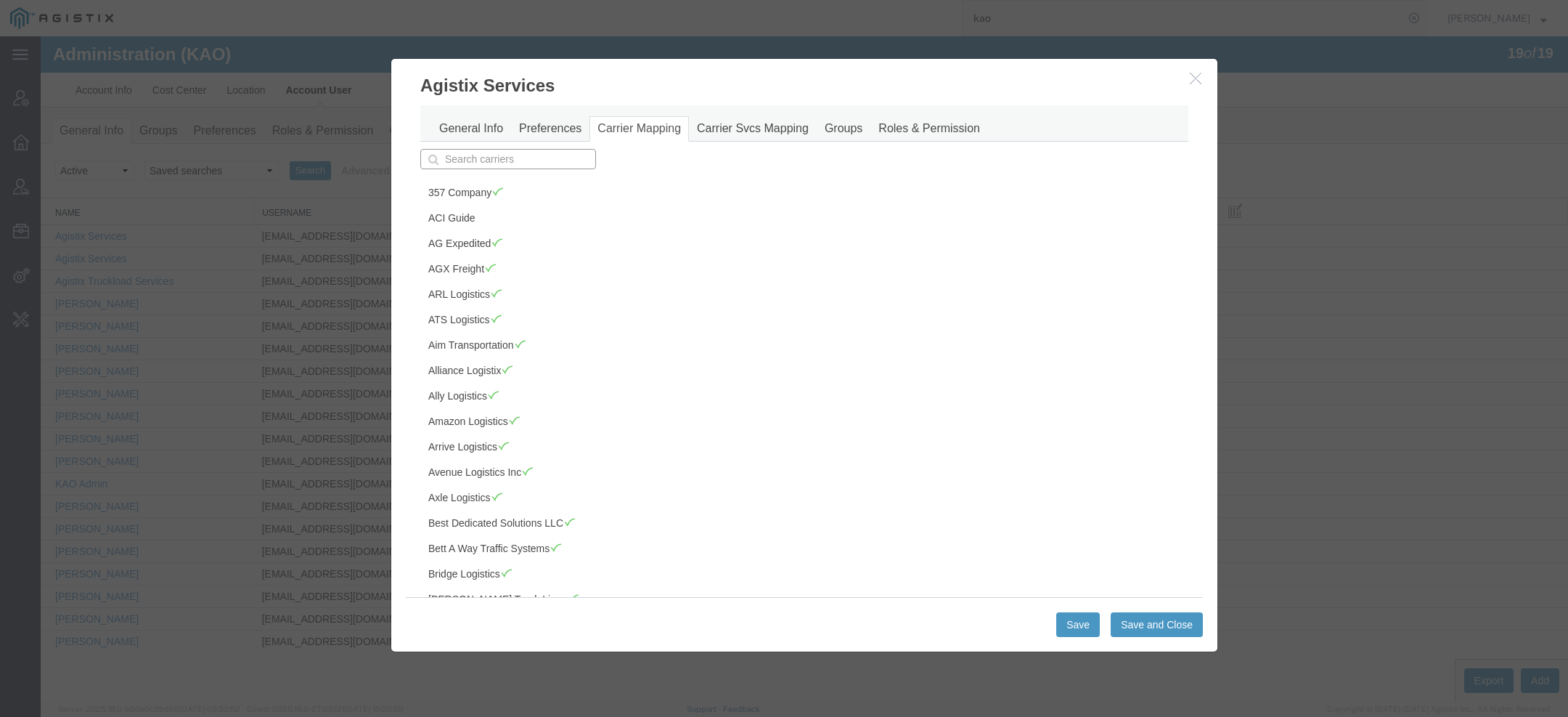
click at [475, 167] on input "text" at bounding box center [507, 158] width 175 height 20
type input "sa"
type input "sage Freight"
click at [494, 178] on p "Sage Freight" at bounding box center [507, 181] width 157 height 11
type input "Sage Freight"
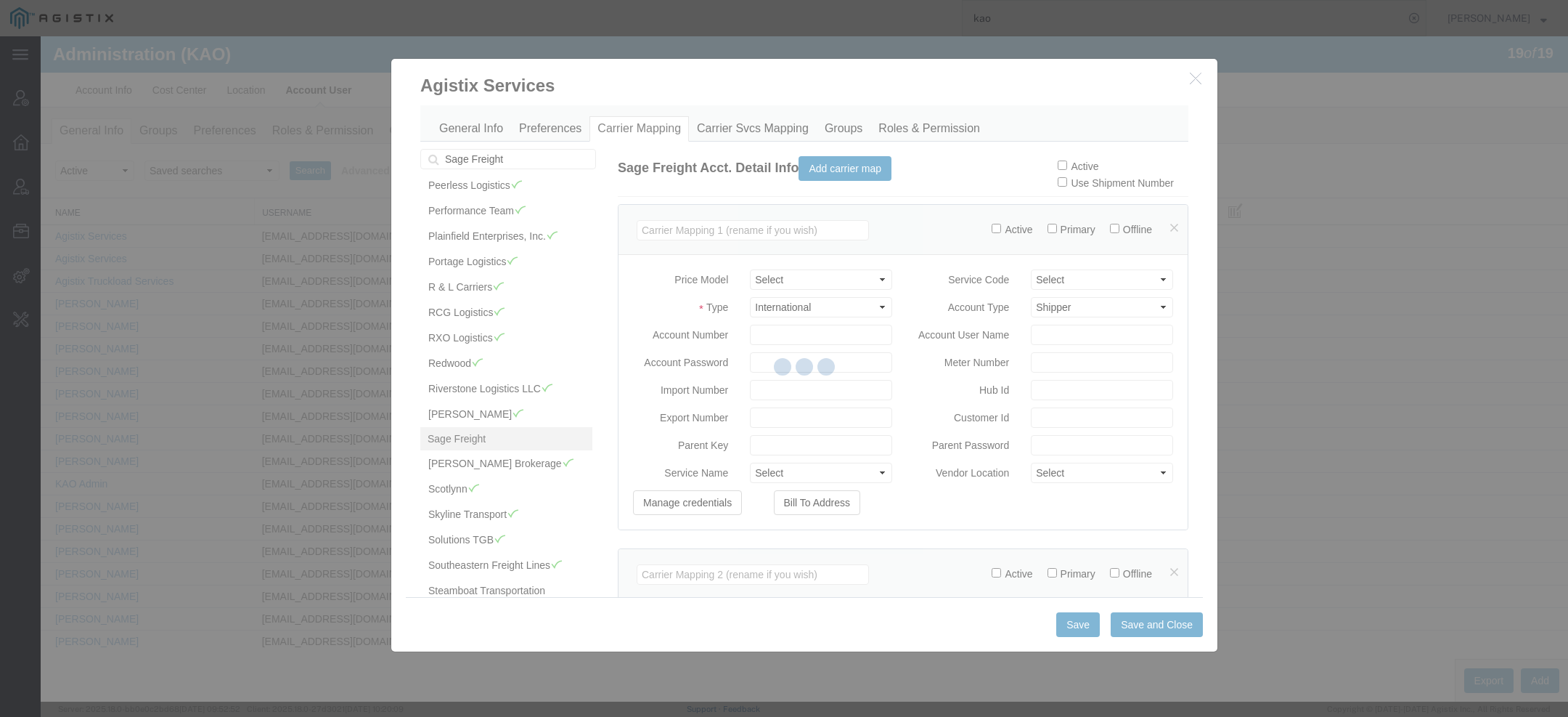
click at [1088, 162] on div at bounding box center [804, 368] width 1528 height 665
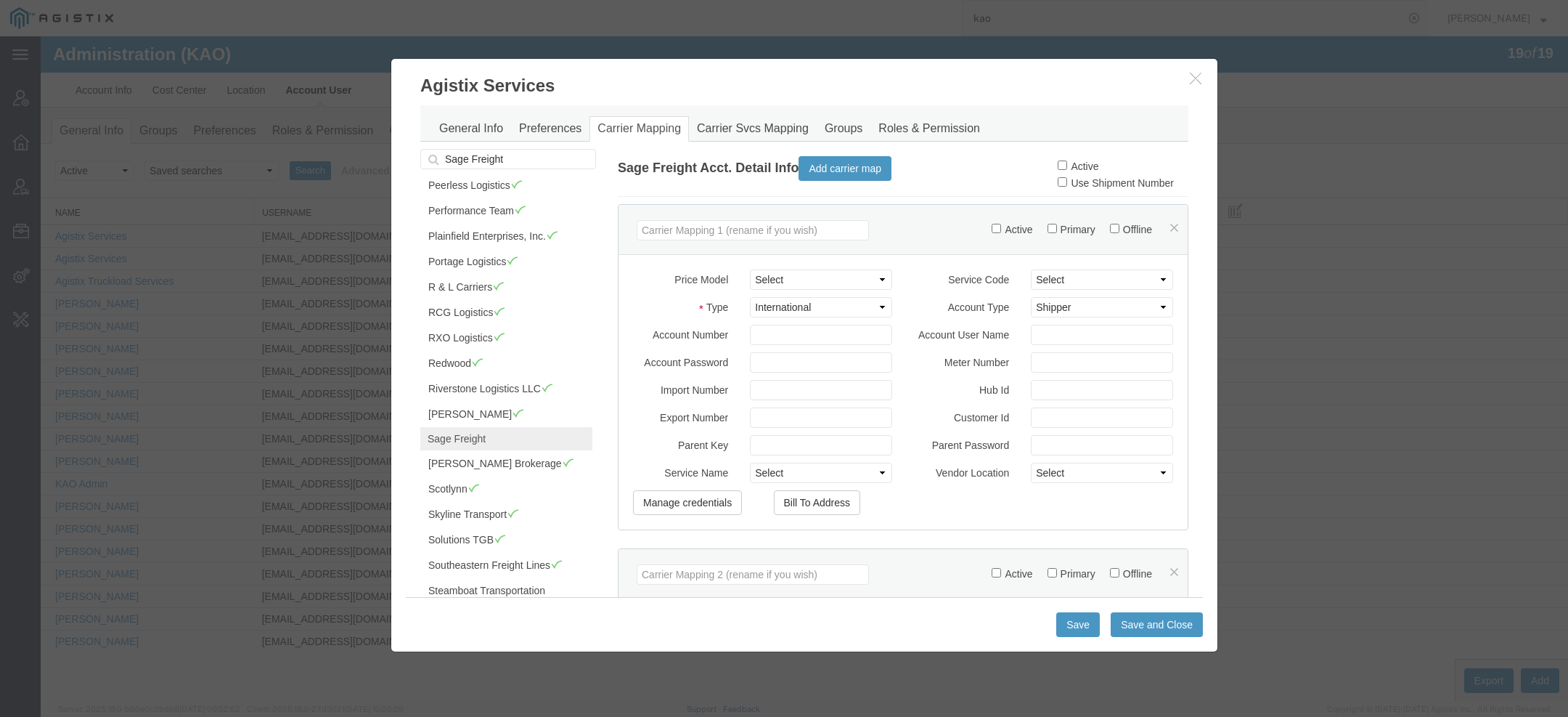
click at [1083, 165] on label "Active" at bounding box center [1078, 166] width 41 height 11
click at [1067, 165] on input "Active" at bounding box center [1062, 165] width 9 height 9
checkbox input "true"
click at [1081, 628] on button "Save" at bounding box center [1079, 624] width 44 height 25
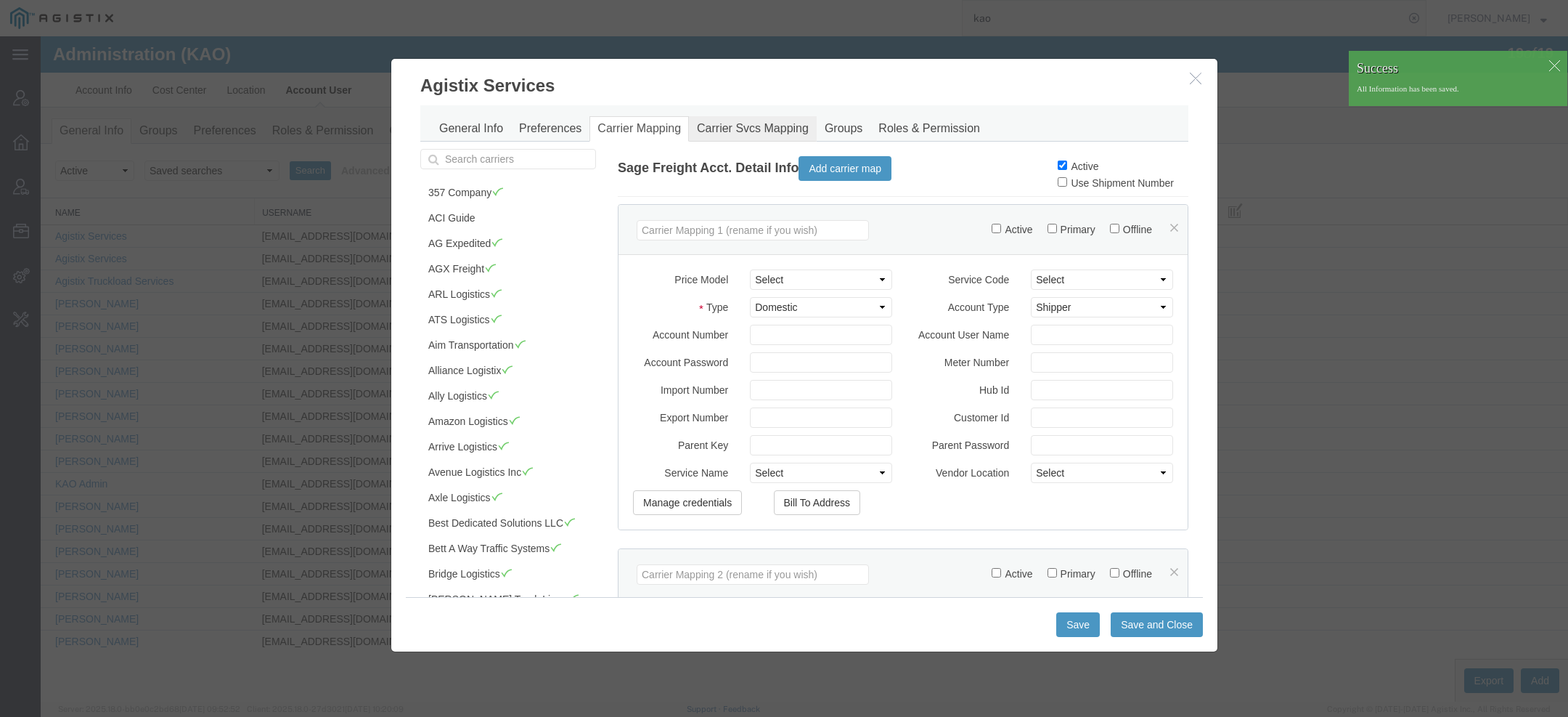
click at [728, 122] on link "Carrier Svcs Mapping" at bounding box center [752, 128] width 128 height 26
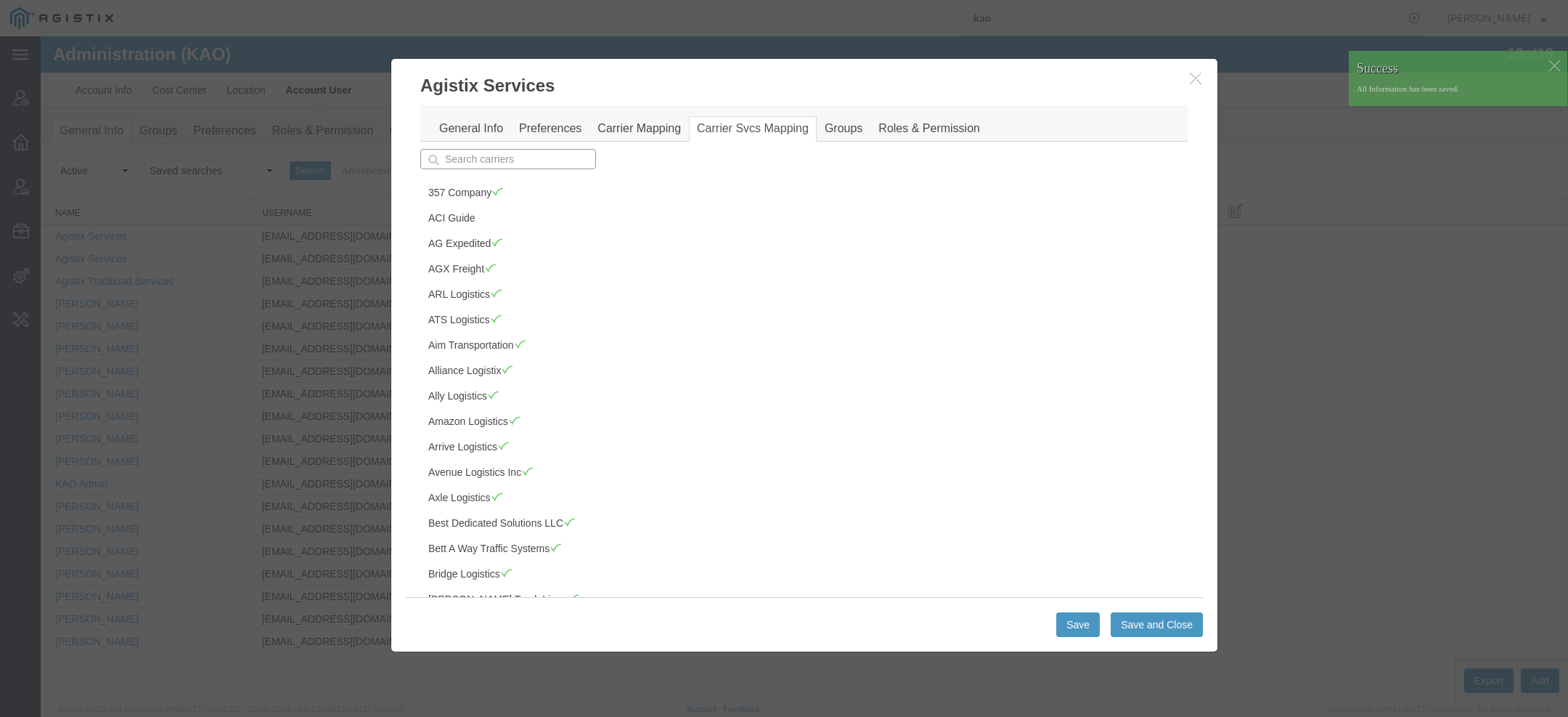
click at [504, 152] on input "text" at bounding box center [507, 158] width 175 height 20
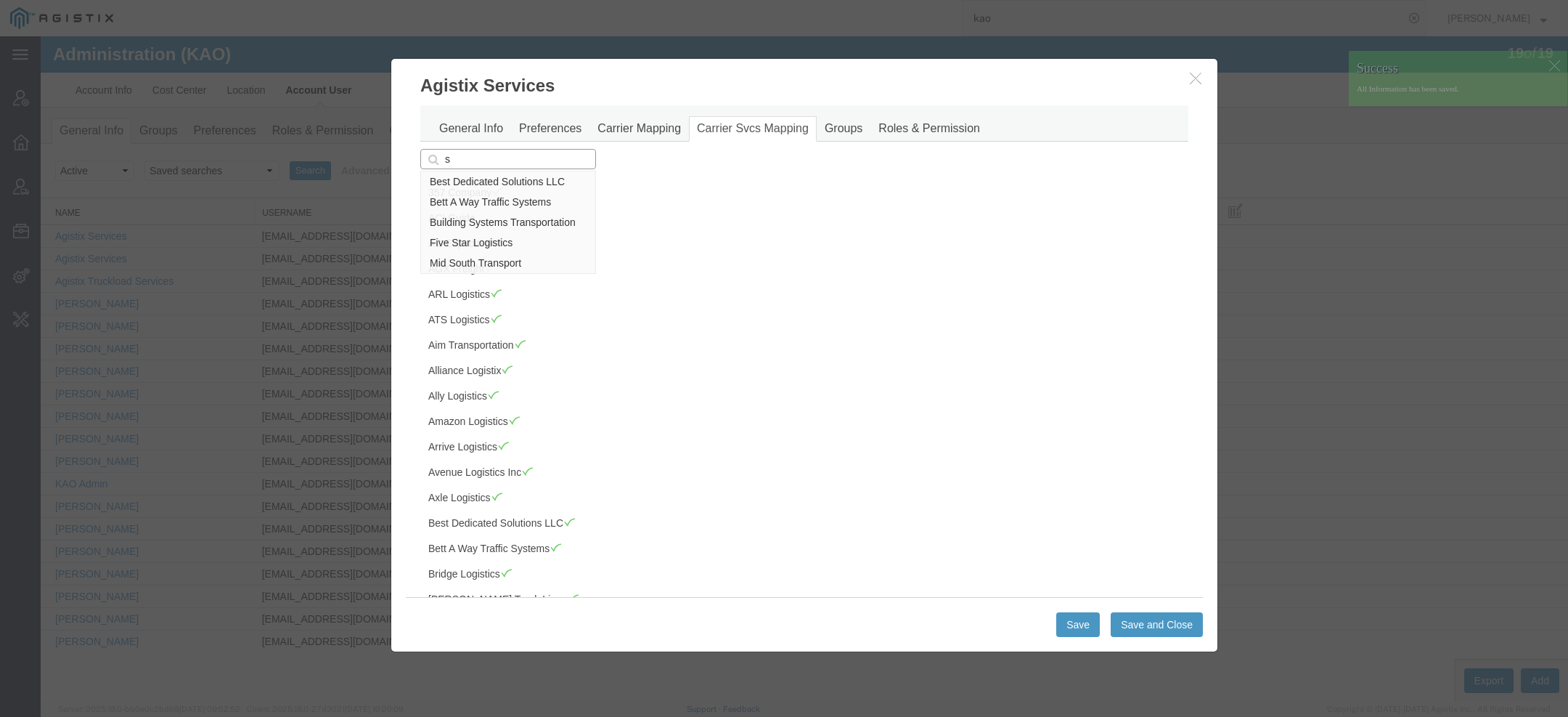
type input "sa"
type input "sage Freight"
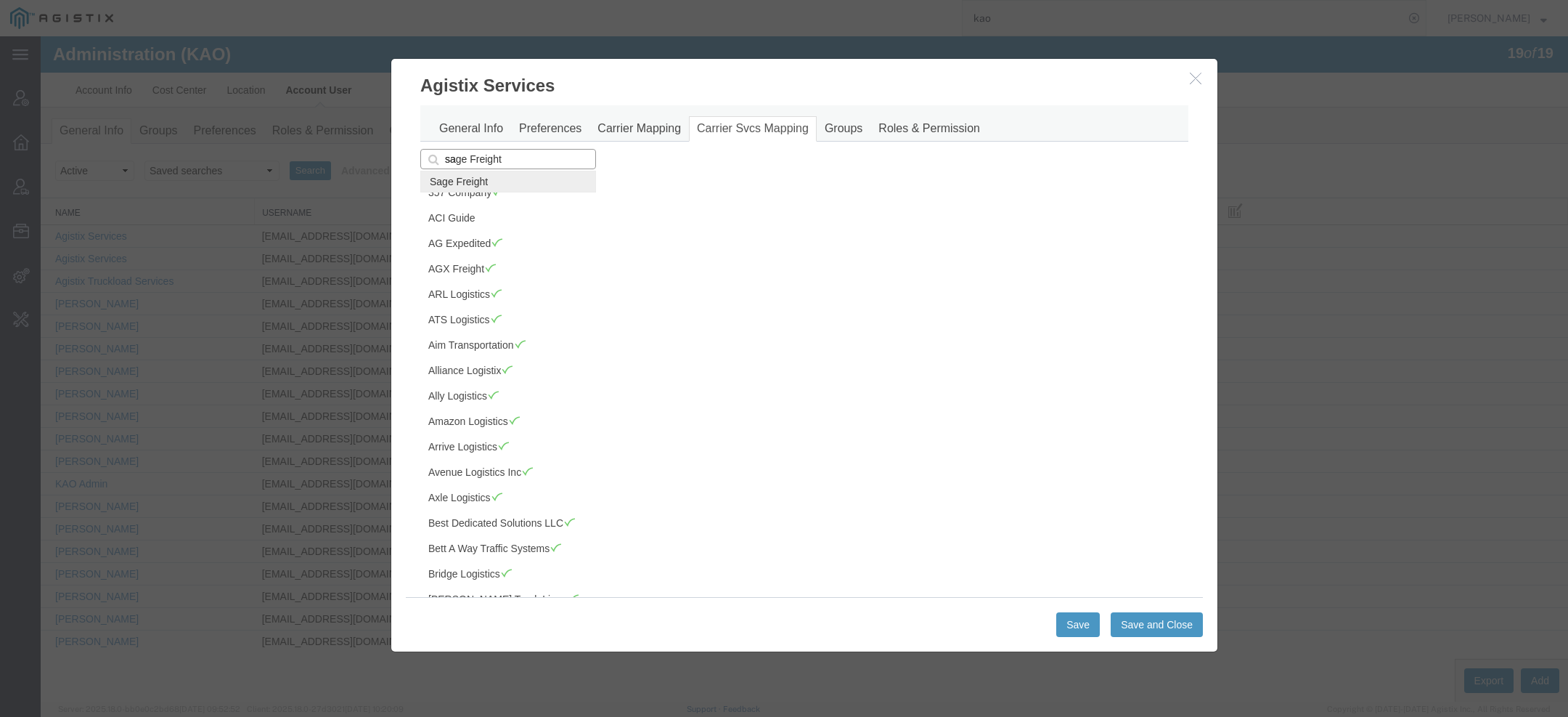
click at [515, 172] on div "Sage Freight" at bounding box center [508, 181] width 175 height 20
type input "Sage Freight"
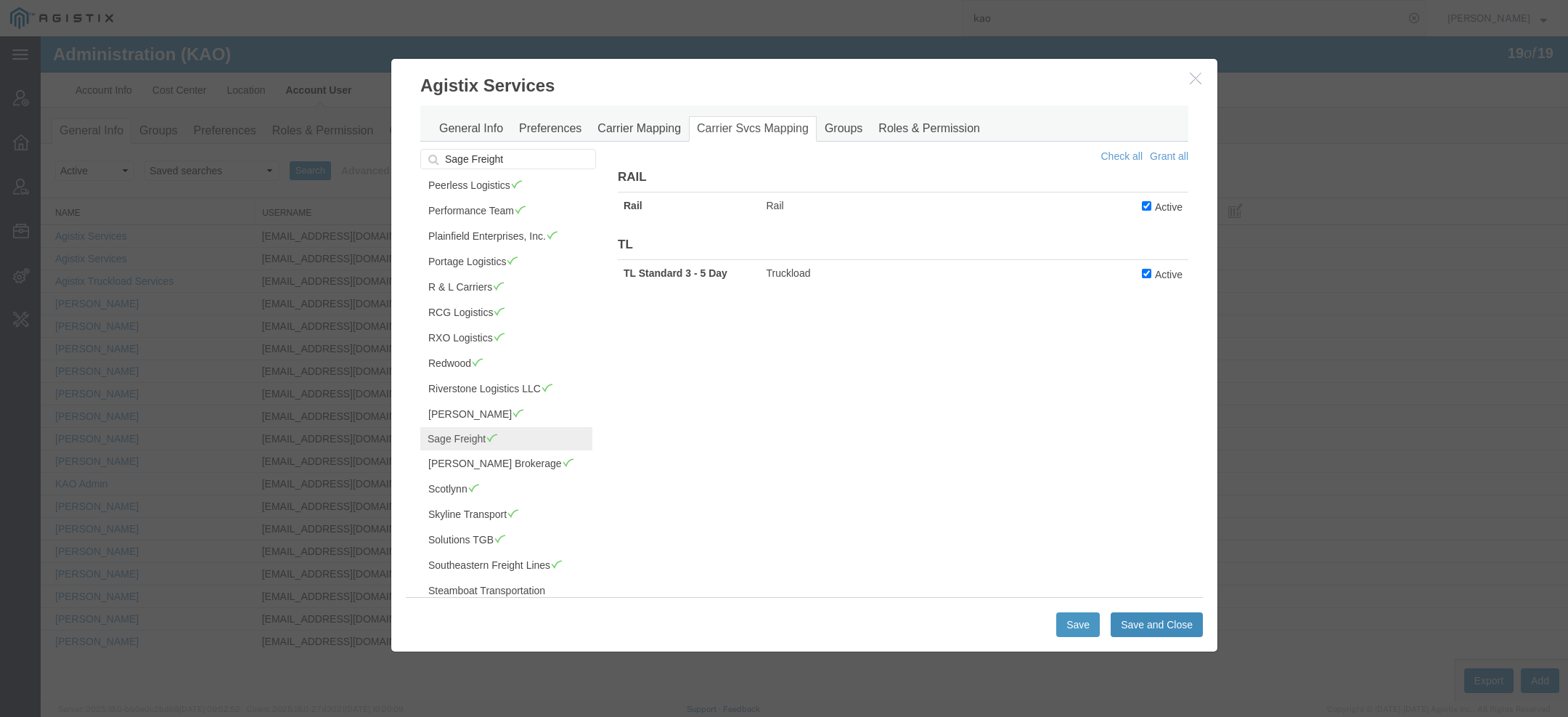
click at [1134, 627] on button "Save and Close" at bounding box center [1156, 624] width 92 height 25
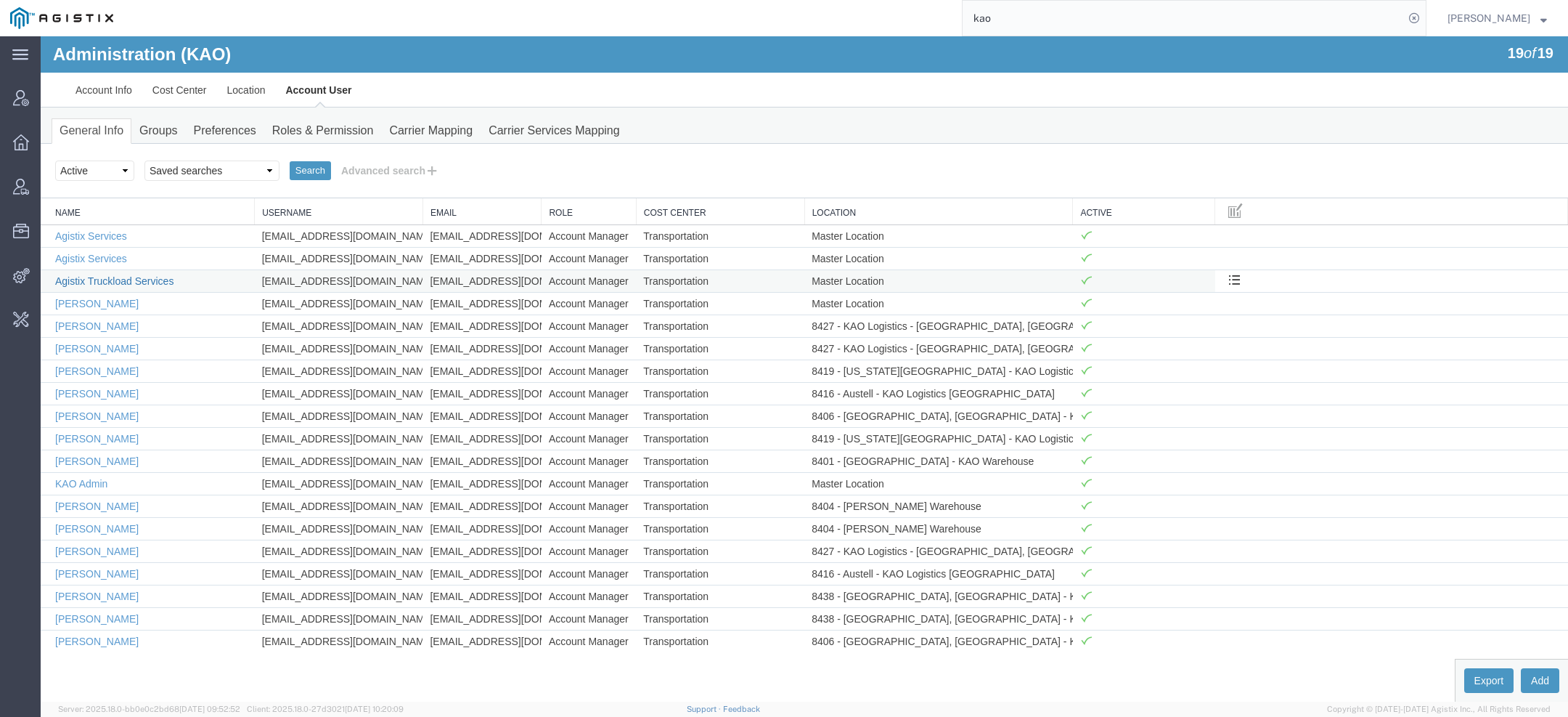
click at [95, 277] on link "Agistix Truckload Services" at bounding box center [114, 281] width 119 height 11
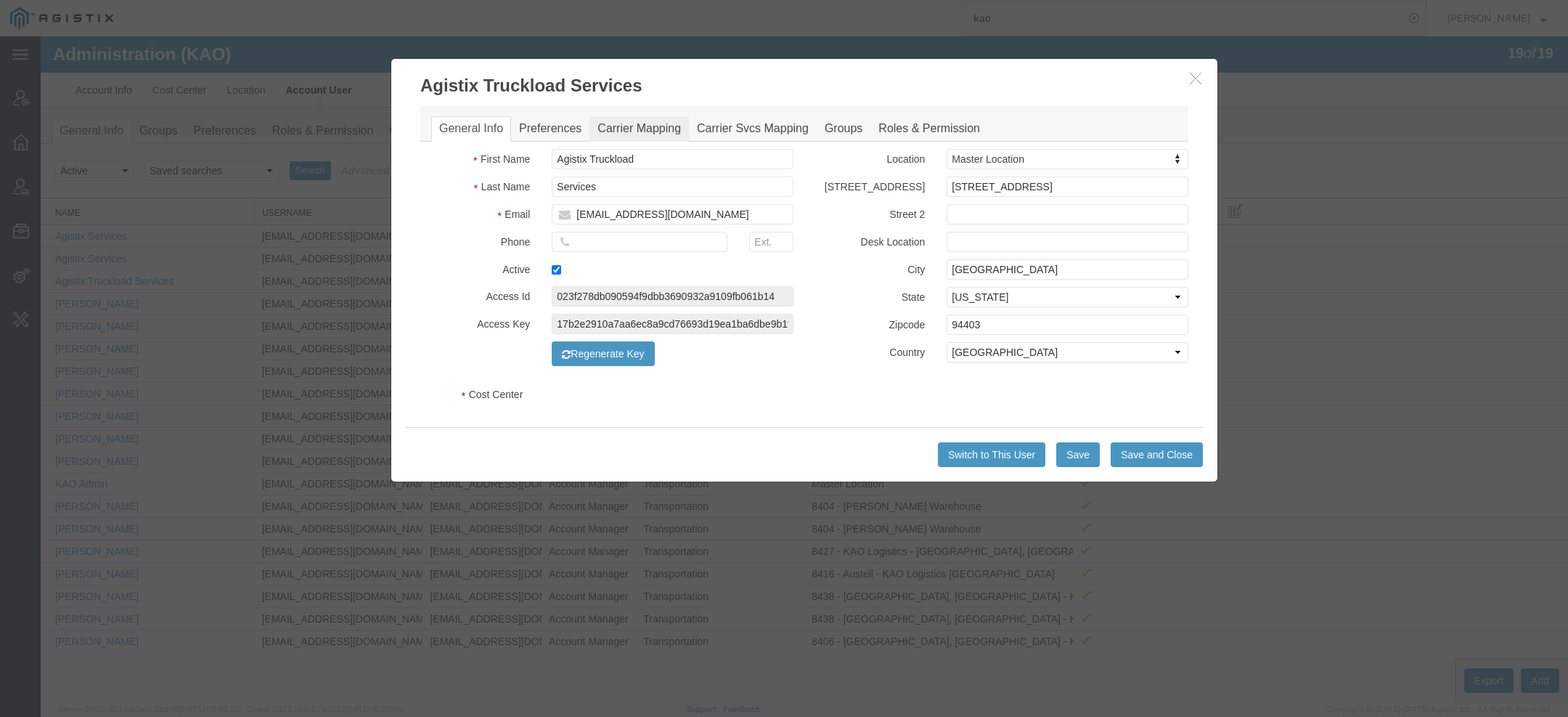
click at [632, 123] on link "Carrier Mapping" at bounding box center [639, 128] width 100 height 26
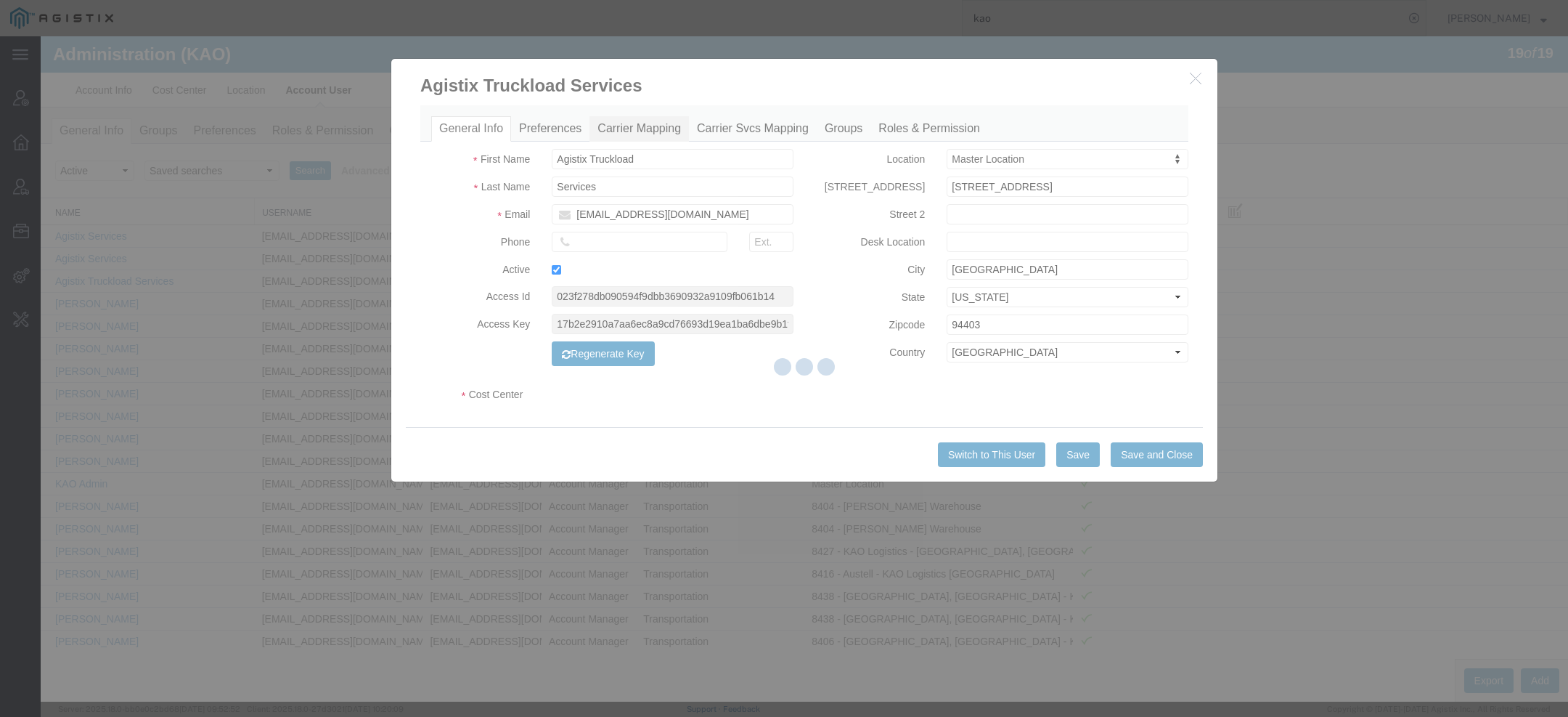
select select "COSTCENTER"
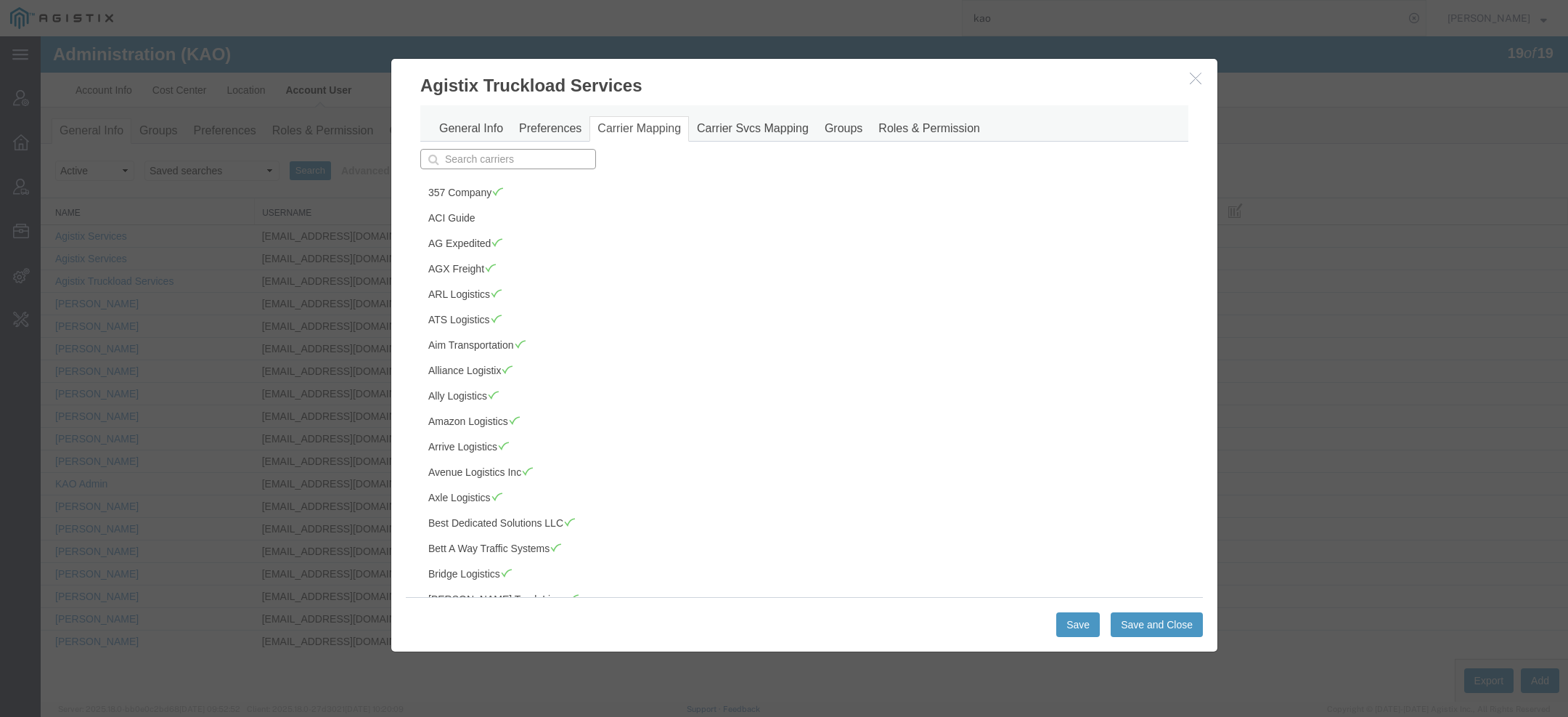
click at [507, 159] on input "text" at bounding box center [507, 158] width 175 height 20
type input "sa"
type input "sage Freight"
click at [507, 177] on p "Sage Freight" at bounding box center [507, 181] width 157 height 11
type input "Sage Freight"
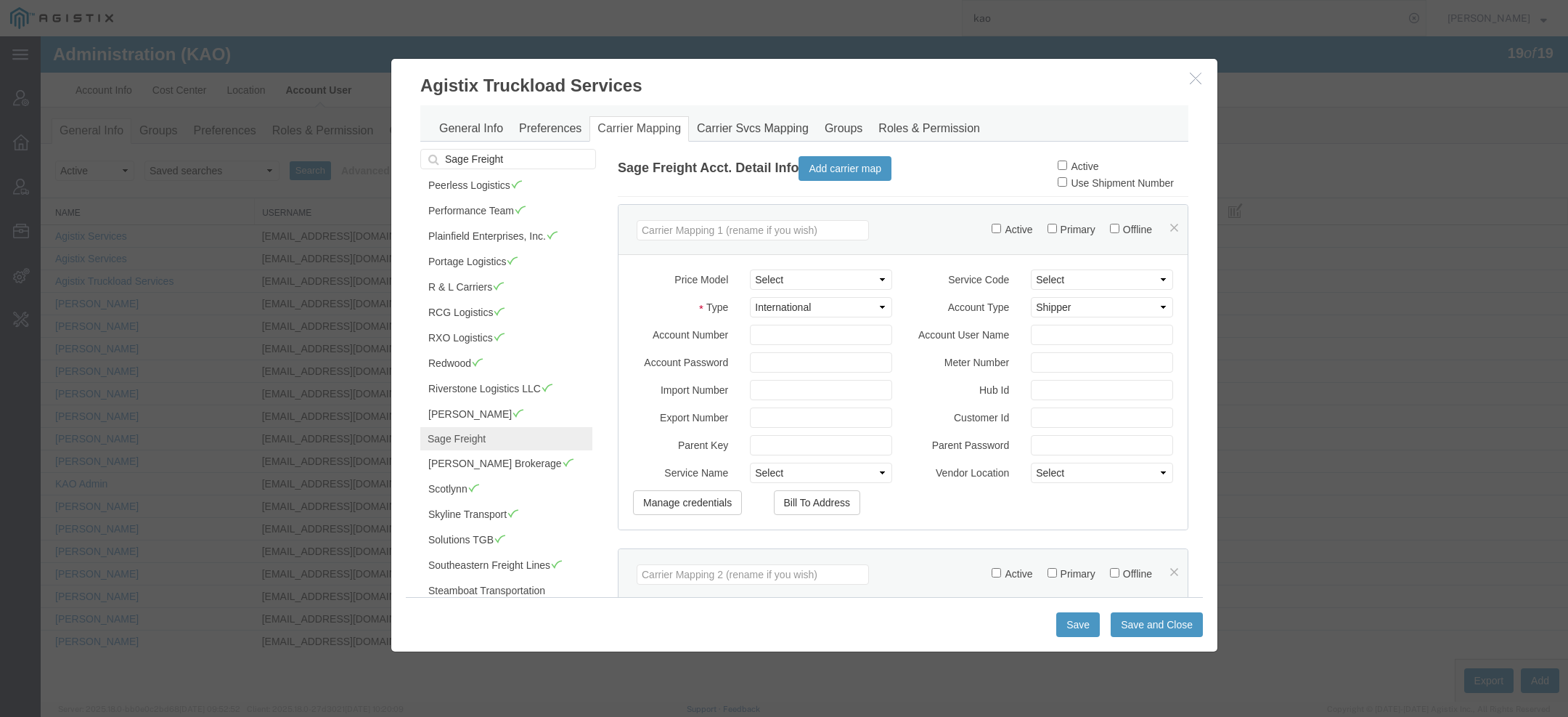
click at [1071, 169] on label "Active" at bounding box center [1078, 166] width 41 height 11
click at [1067, 169] on input "Active" at bounding box center [1062, 165] width 9 height 9
checkbox input "true"
click at [1175, 616] on button "Save and Close" at bounding box center [1156, 624] width 92 height 25
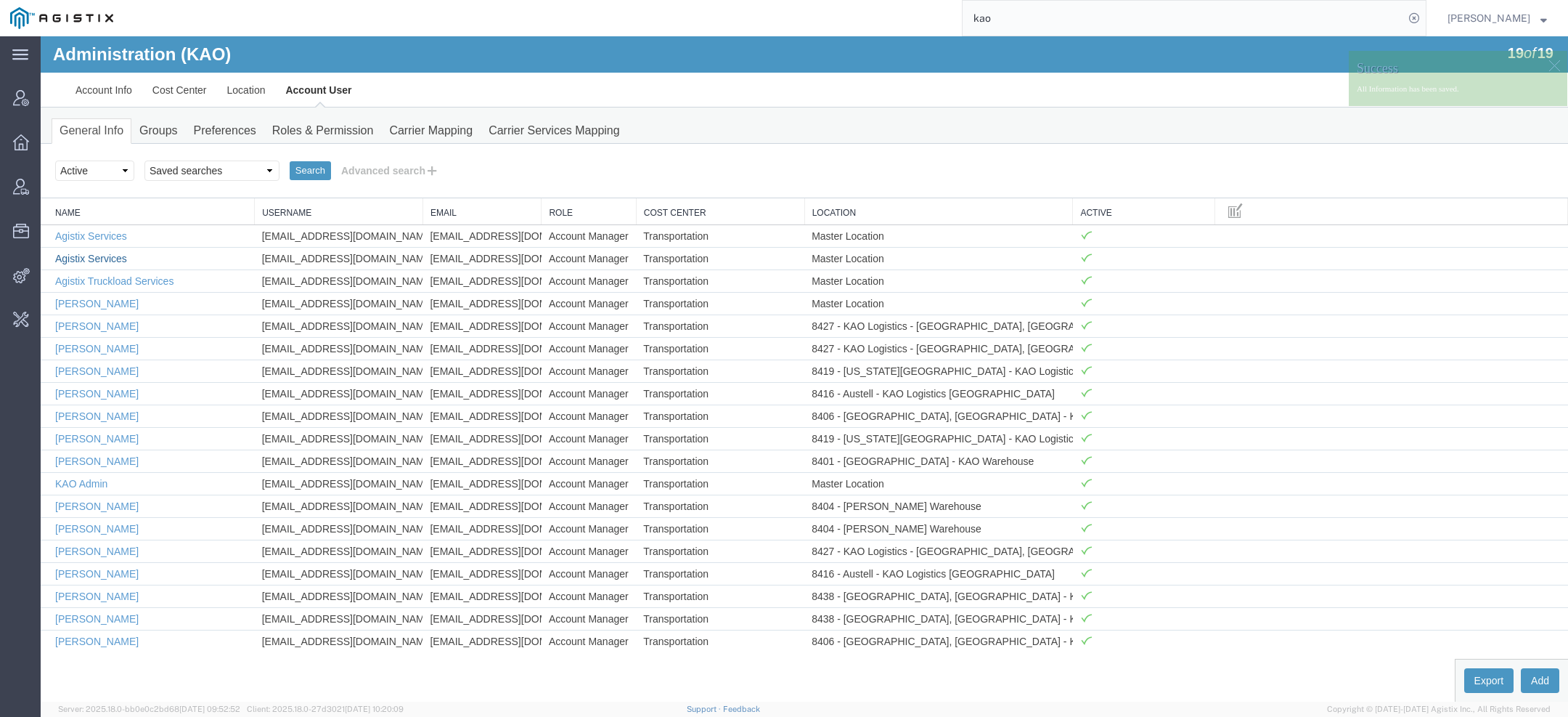
click at [107, 254] on link "Agistix Services" at bounding box center [91, 258] width 72 height 11
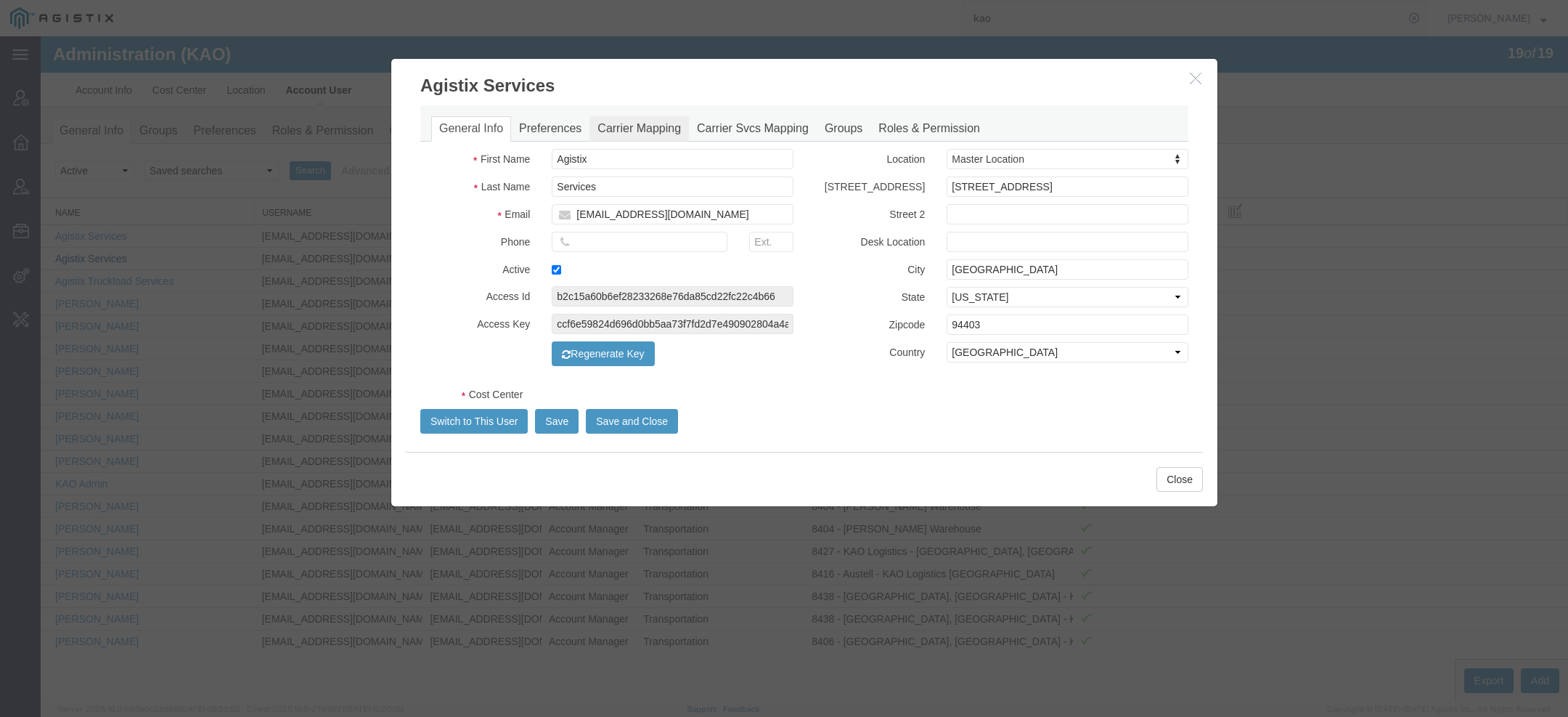
select select "COSTCENTER"
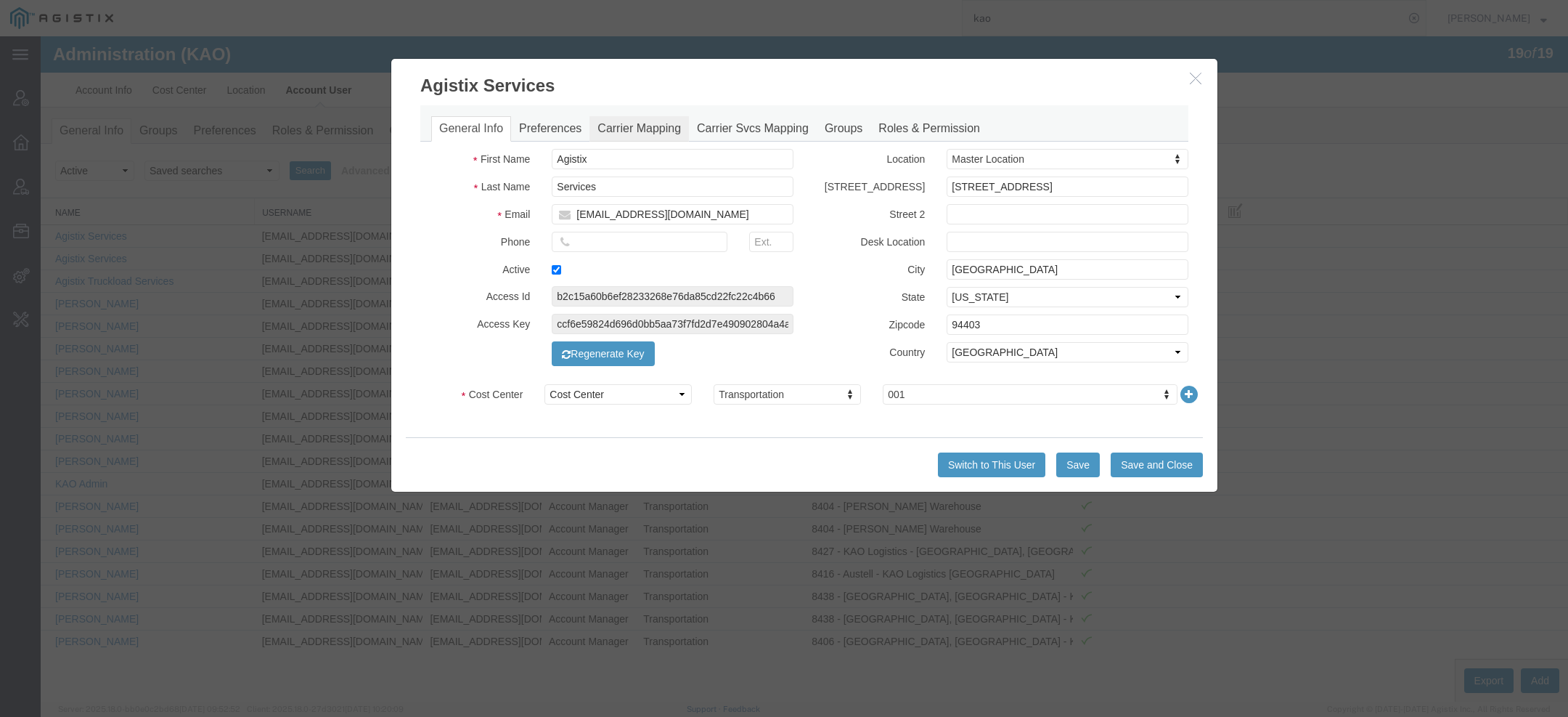
click at [627, 136] on link "Carrier Mapping" at bounding box center [639, 128] width 100 height 26
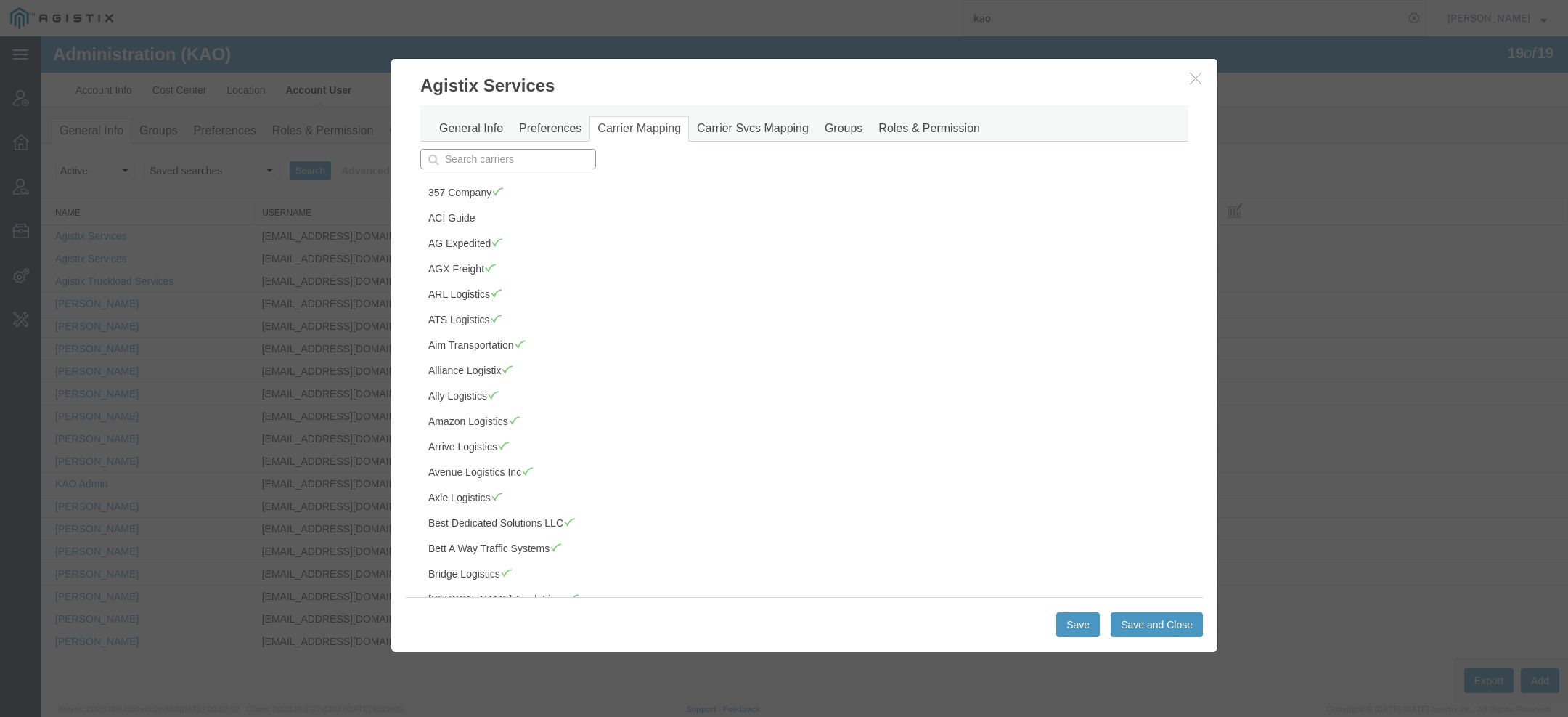
click at [479, 160] on input "text" at bounding box center [507, 158] width 175 height 20
type input "sa"
type input "sage Freight"
click at [502, 181] on p "Sage Freight" at bounding box center [507, 181] width 157 height 11
type input "Sage Freight"
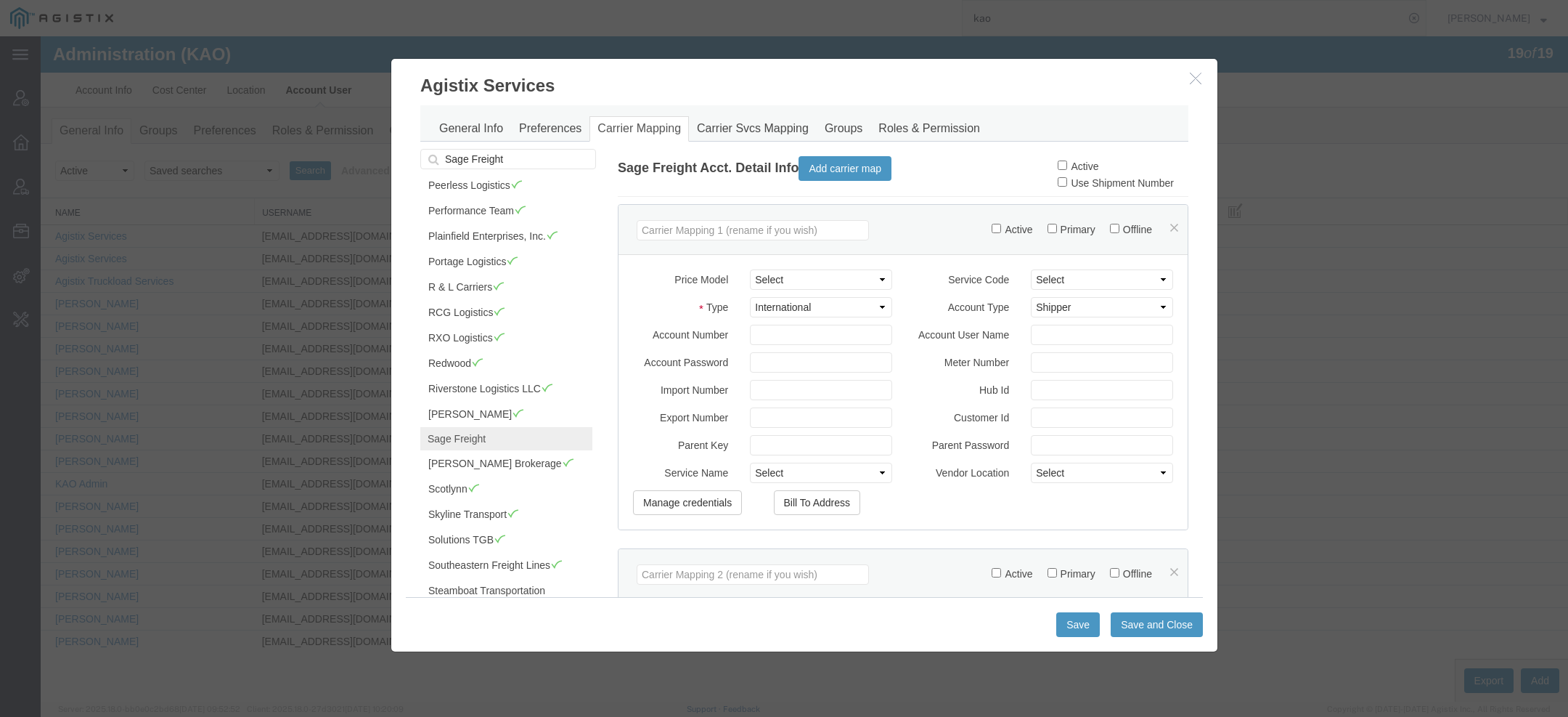
click at [1063, 166] on label "Active" at bounding box center [1078, 166] width 41 height 11
click at [1063, 166] on input "Active" at bounding box center [1062, 165] width 9 height 9
checkbox input "true"
click at [1136, 627] on button "Save and Close" at bounding box center [1156, 624] width 92 height 25
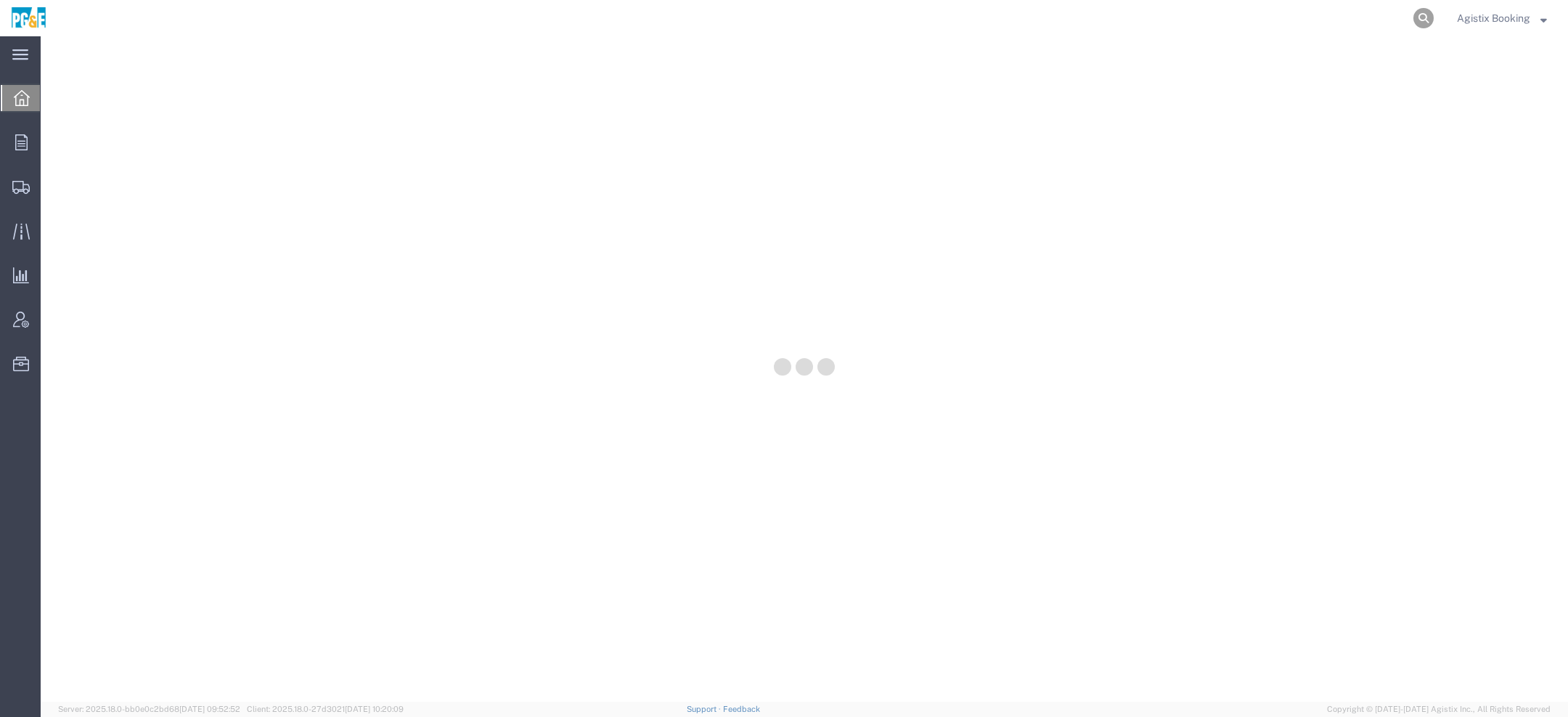
click at [1418, 20] on icon at bounding box center [1423, 17] width 20 height 20
paste input "56763208"
type input "56763208"
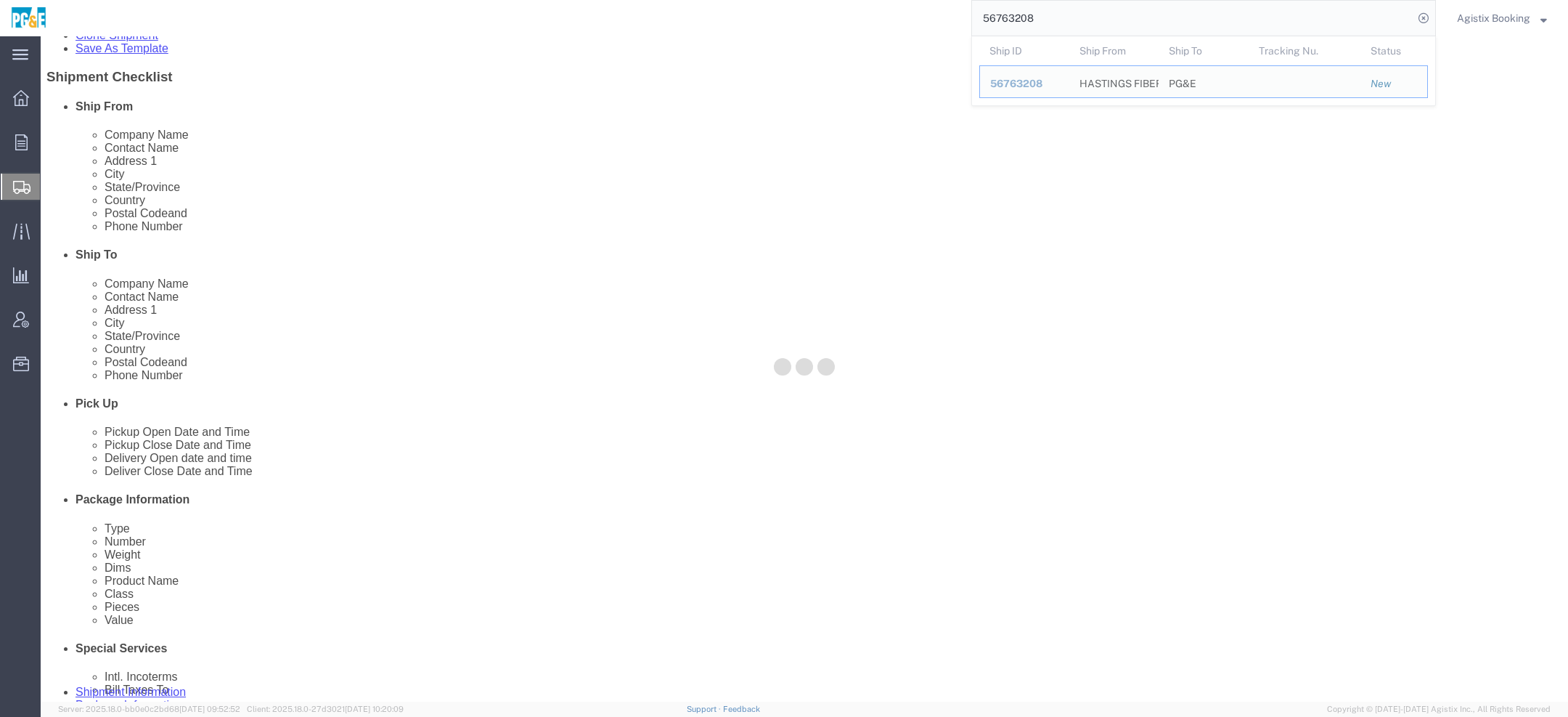
scroll to position [808, 0]
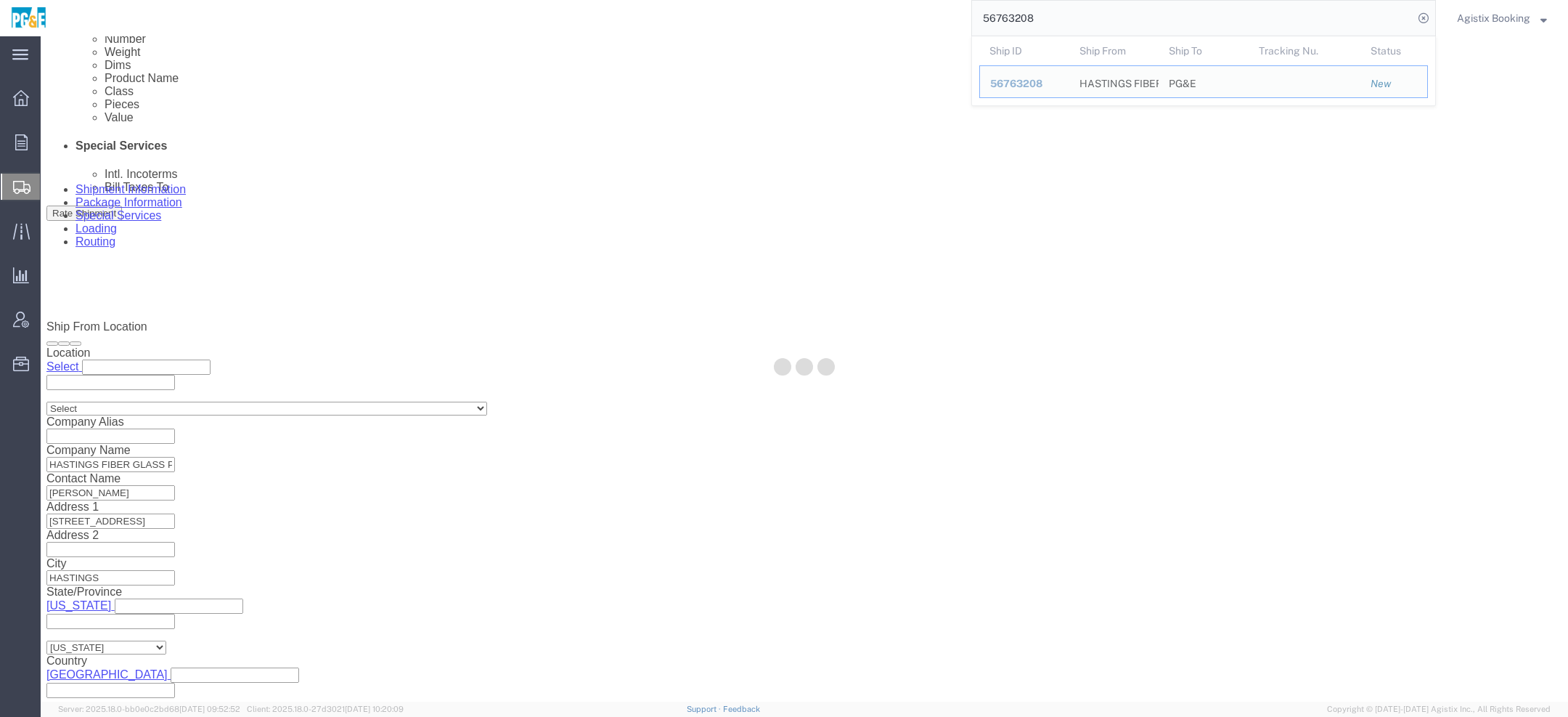
select select
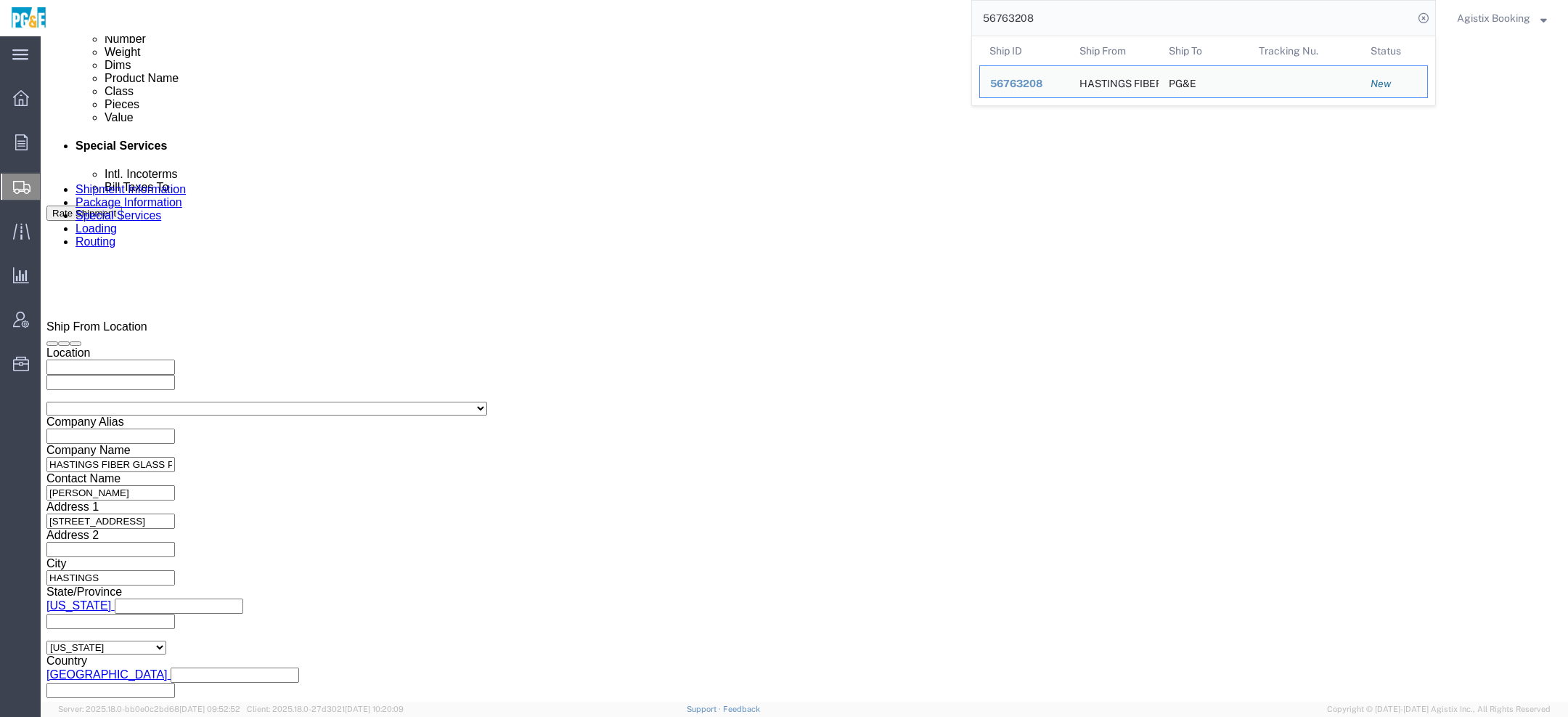
click div
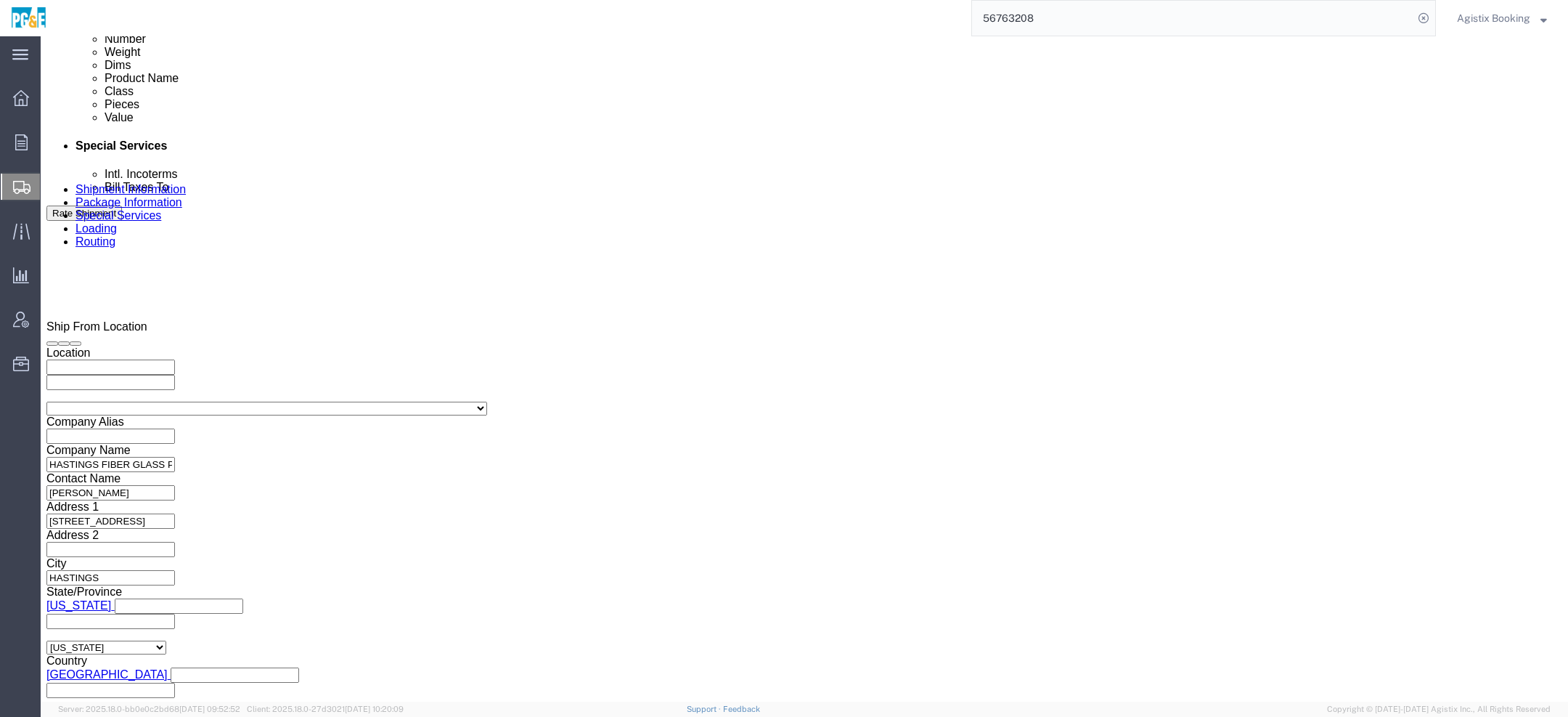
click input "5:00 PM"
type input "1:00 PM"
click button "Apply"
click div
click button "Apply"
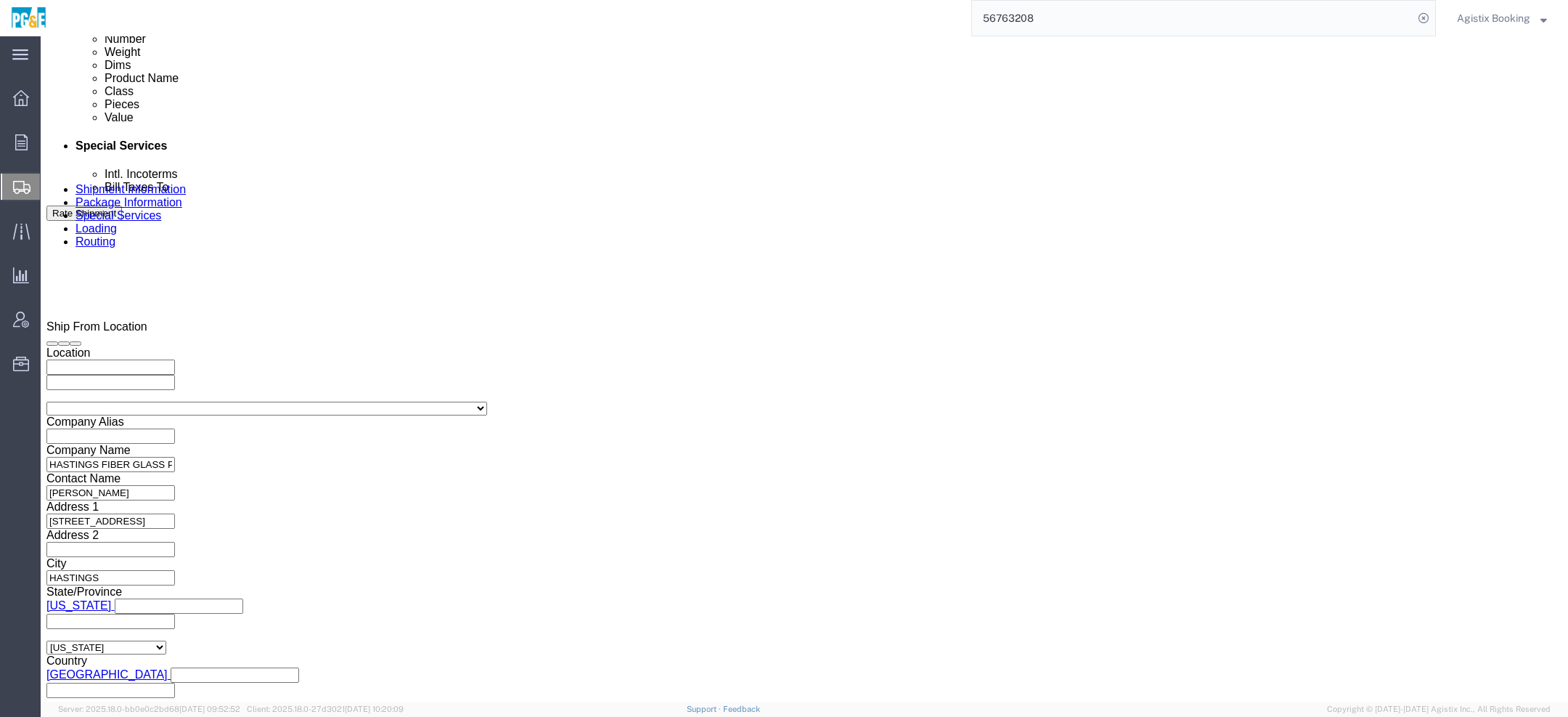
click link "Package Information"
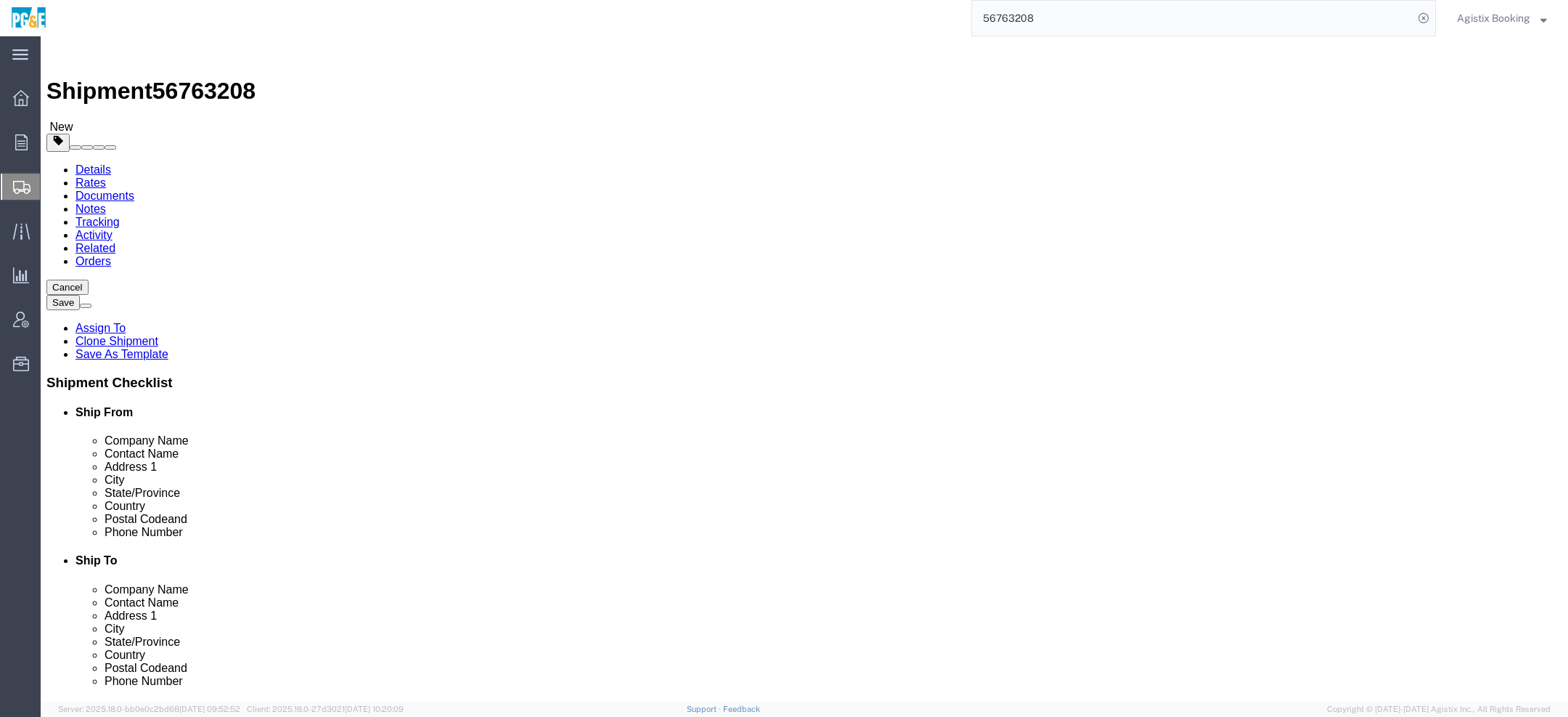
click input "1"
type input "4"
click input "4"
type input "1"
click link "Special Services"
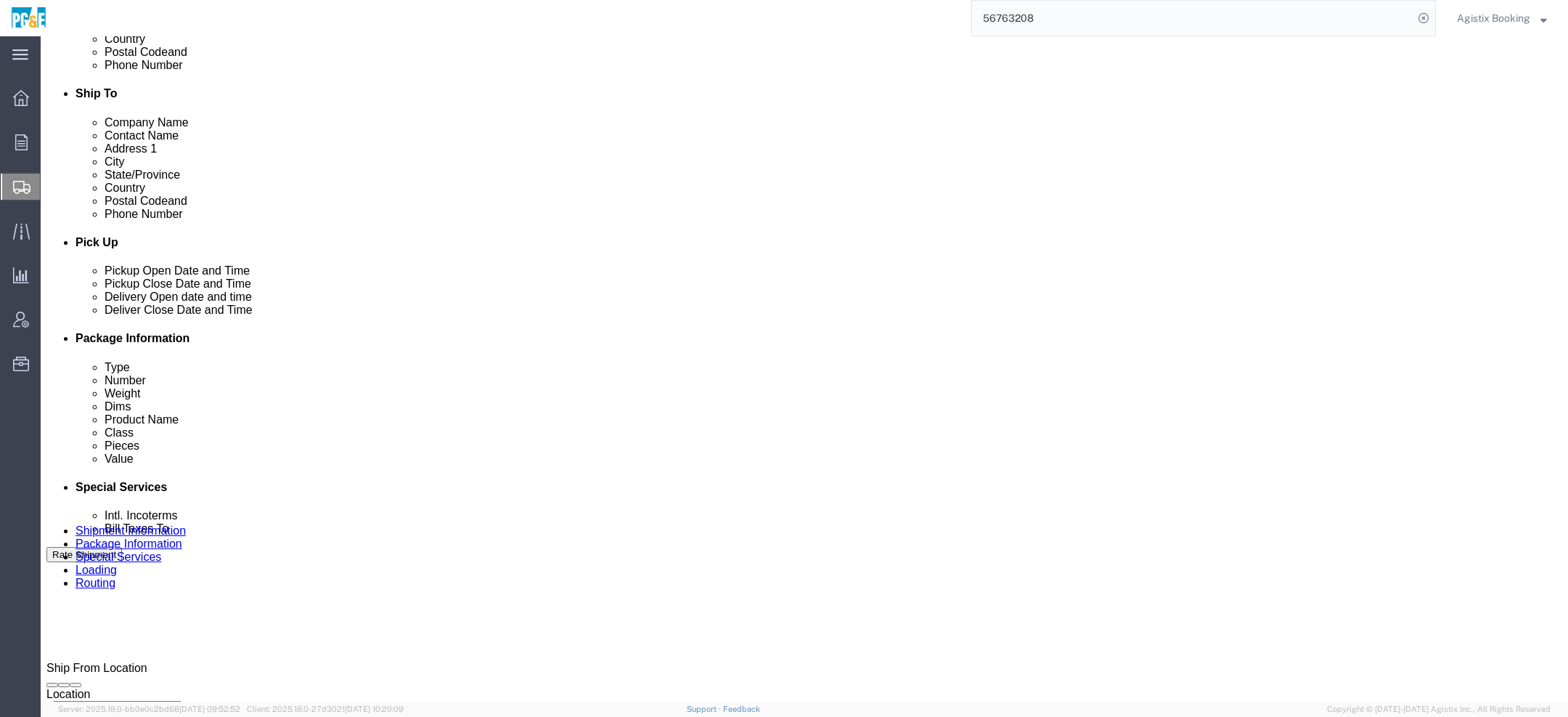
scroll to position [464, 0]
click link "Notes"
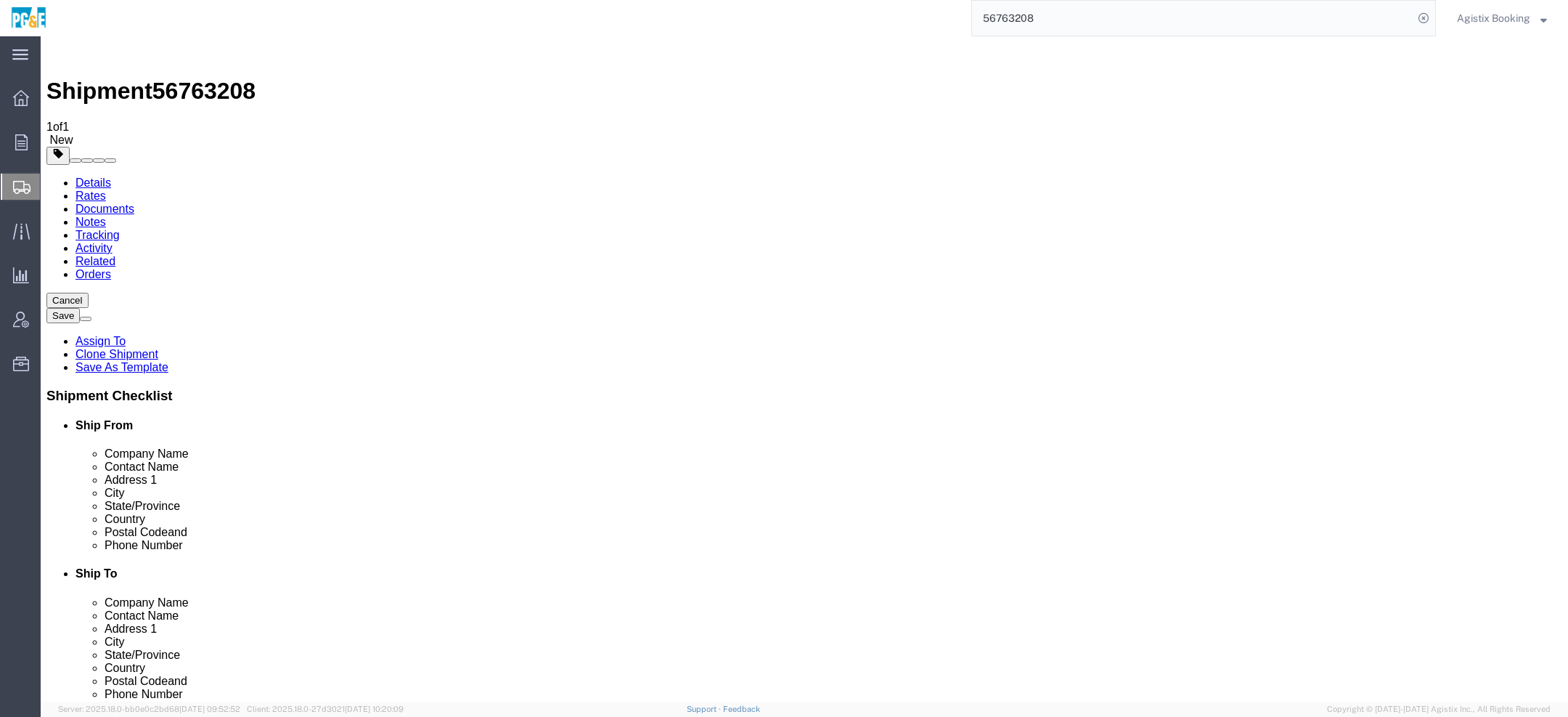
click at [93, 176] on link "Details" at bounding box center [94, 182] width 36 height 12
click link "Special Services"
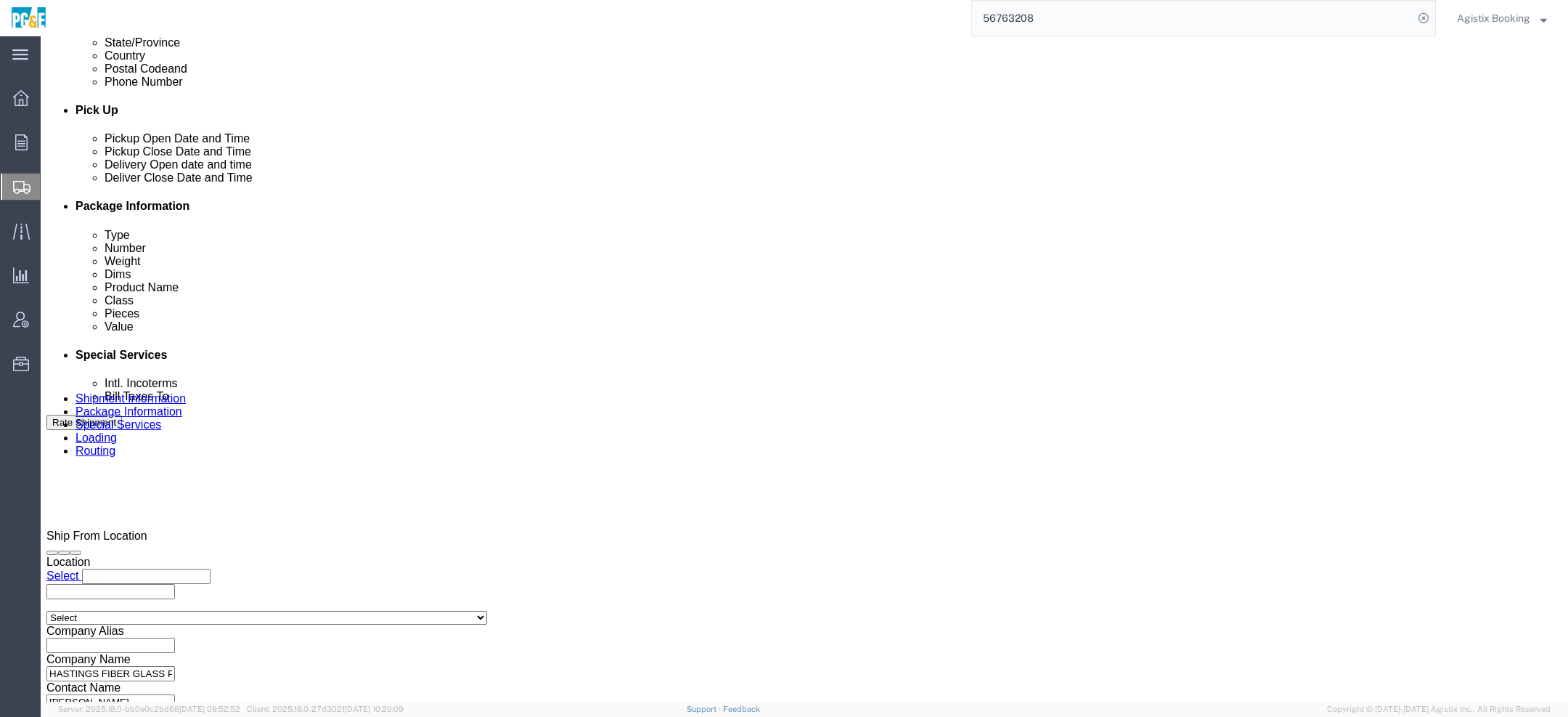
scroll to position [604, 0]
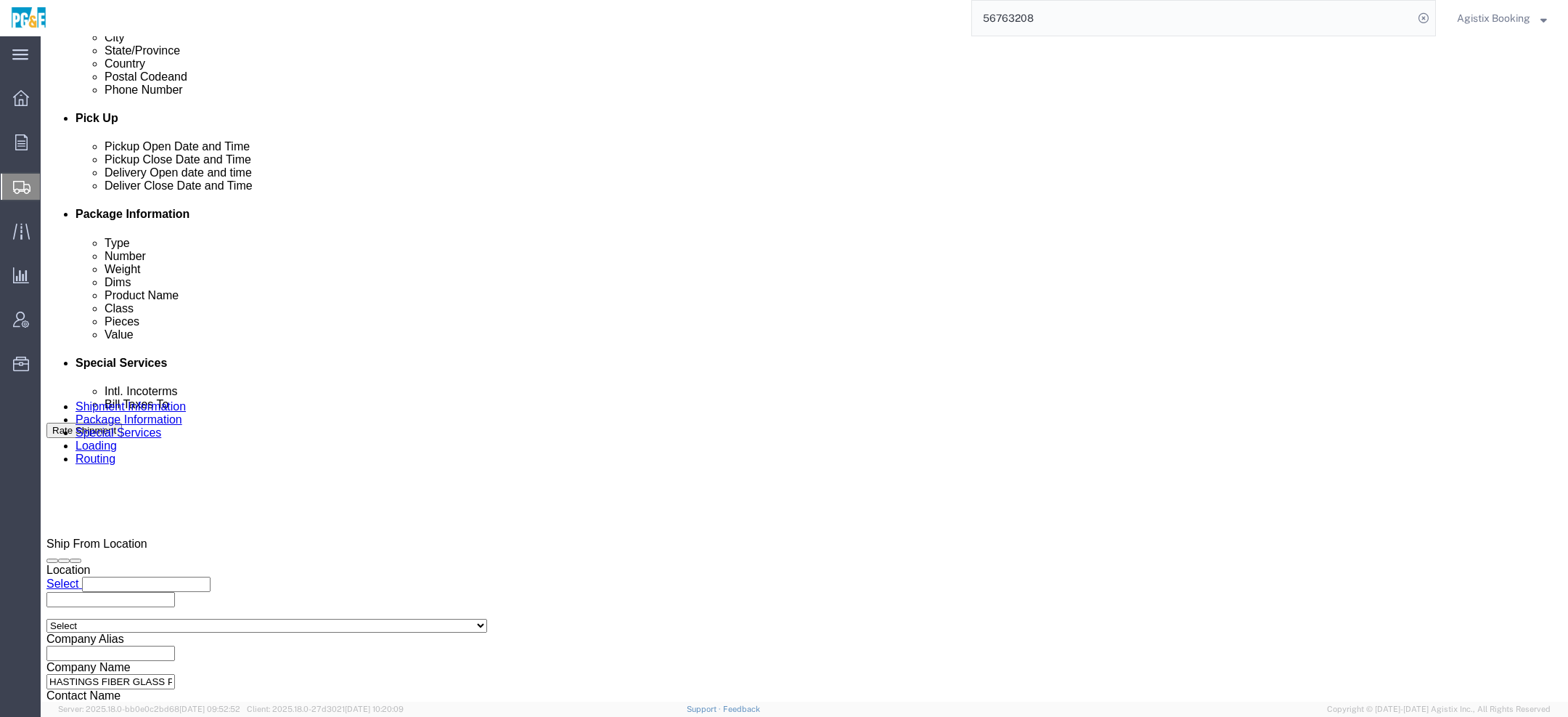
click textarea
paste textarea "Shipment #XXXXXXX has been booked. Once confirmed by the carrier, the BOL will …"
click span "56763208"
copy span "56763208"
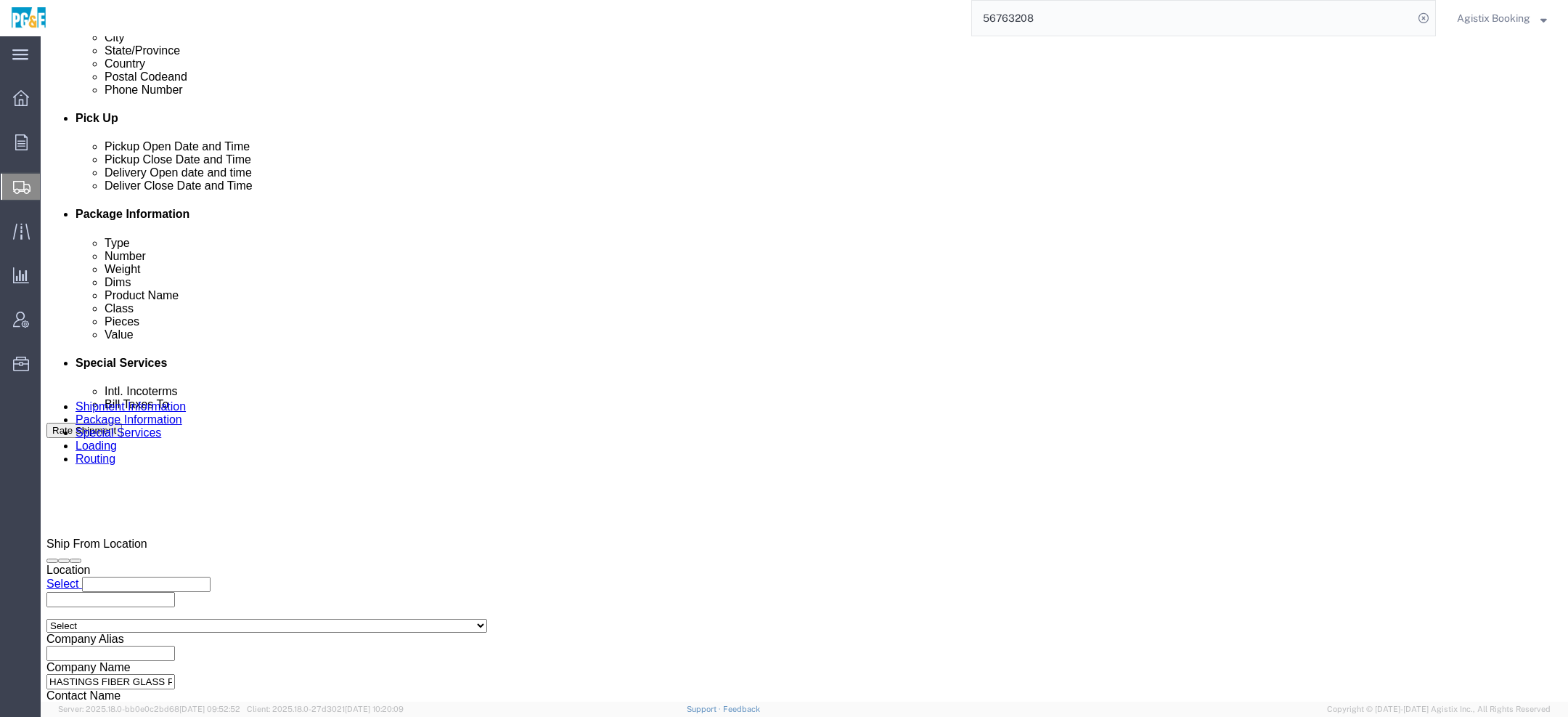
click textarea "Shipment #XXXXXXX has been booked. Once confirmed by the carrier, the BOL will …"
paste textarea "56763208"
type textarea "Shipment #56763208 has been booked. Once confirmed by the carrier, the BOL will…"
click button "Rate Shipment"
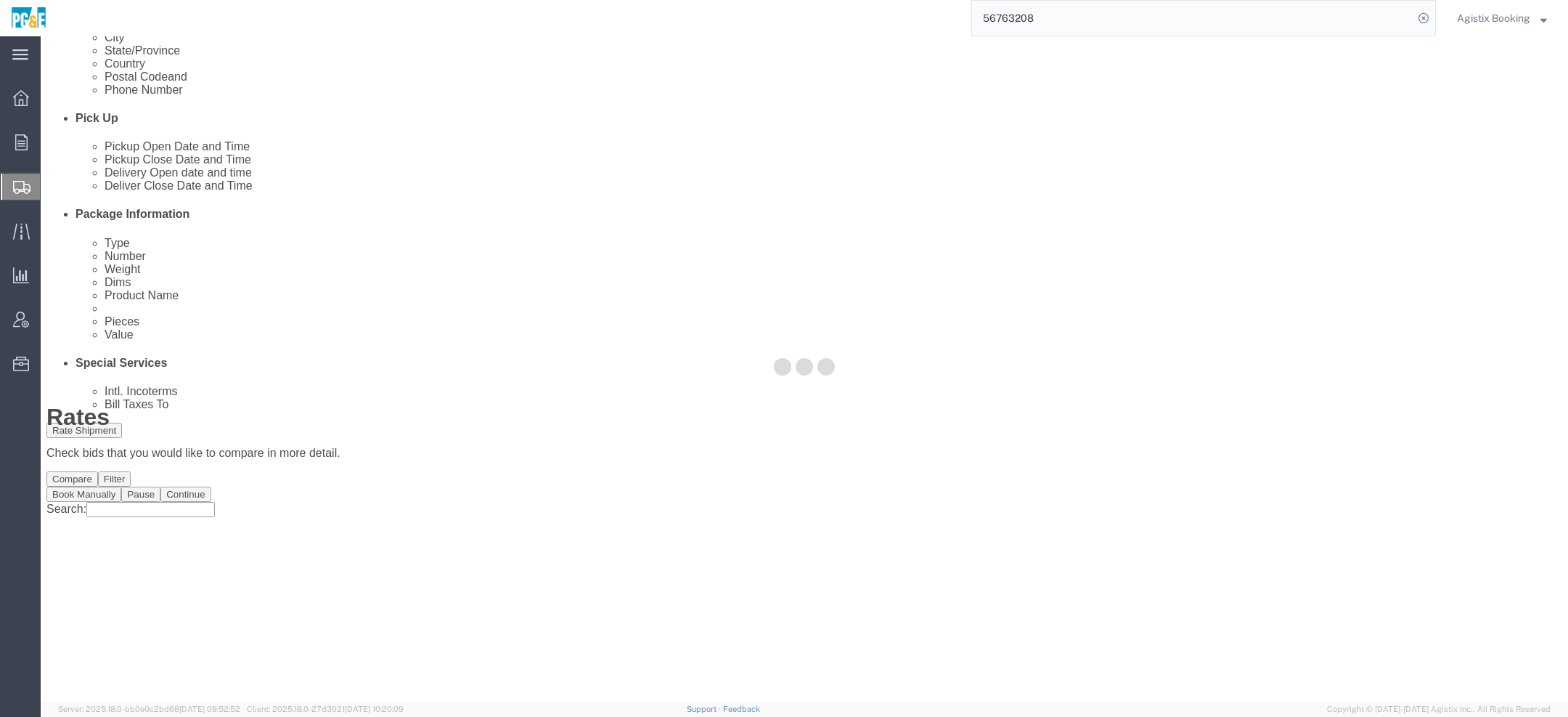
scroll to position [0, 0]
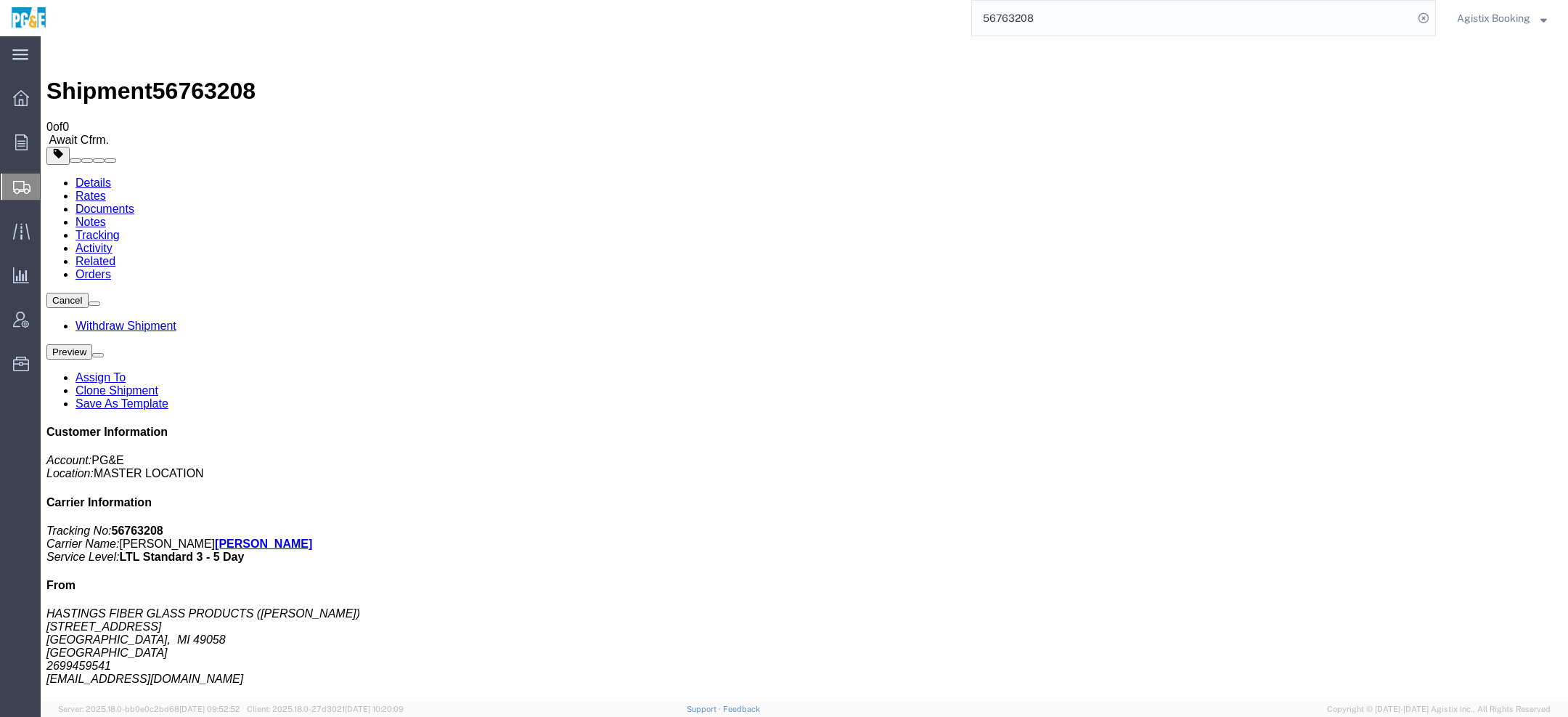
click at [1469, 27] on button "Agistix Booking" at bounding box center [1503, 18] width 91 height 17
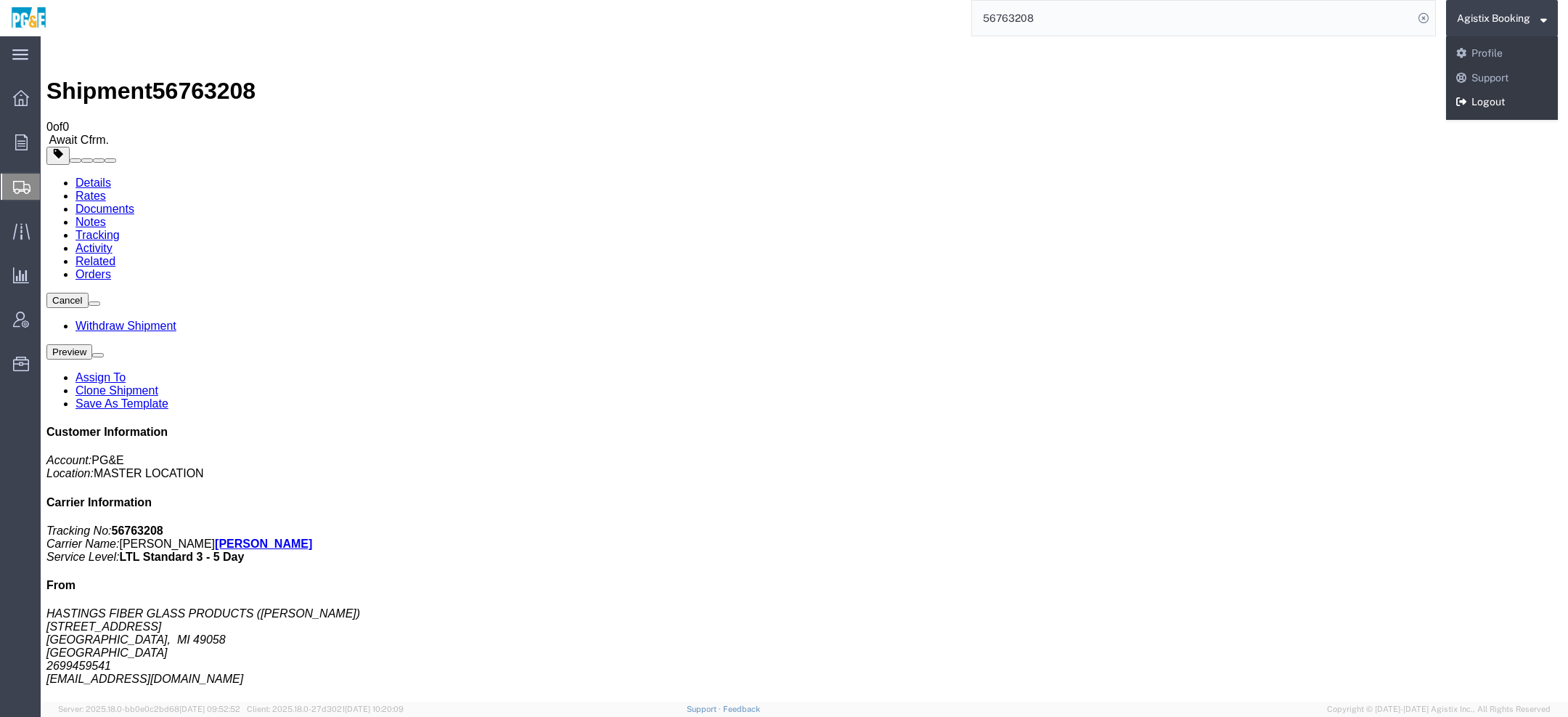
click at [1502, 107] on link "Logout" at bounding box center [1503, 102] width 112 height 25
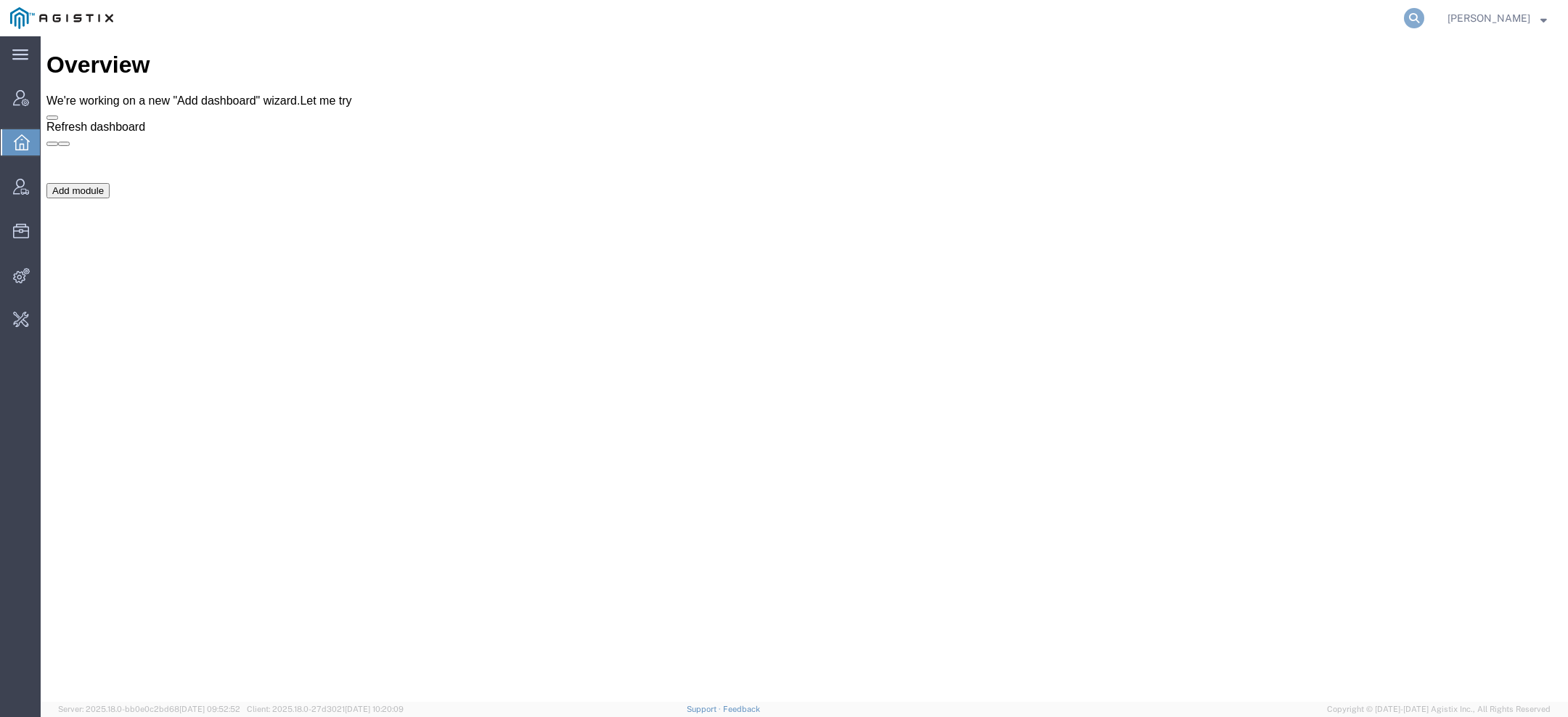
click at [1418, 16] on icon at bounding box center [1413, 17] width 20 height 20
paste input "[EMAIL_ADDRESS][DOMAIN_NAME]"
type input "[EMAIL_ADDRESS][DOMAIN_NAME]"
